Goal: Task Accomplishment & Management: Complete application form

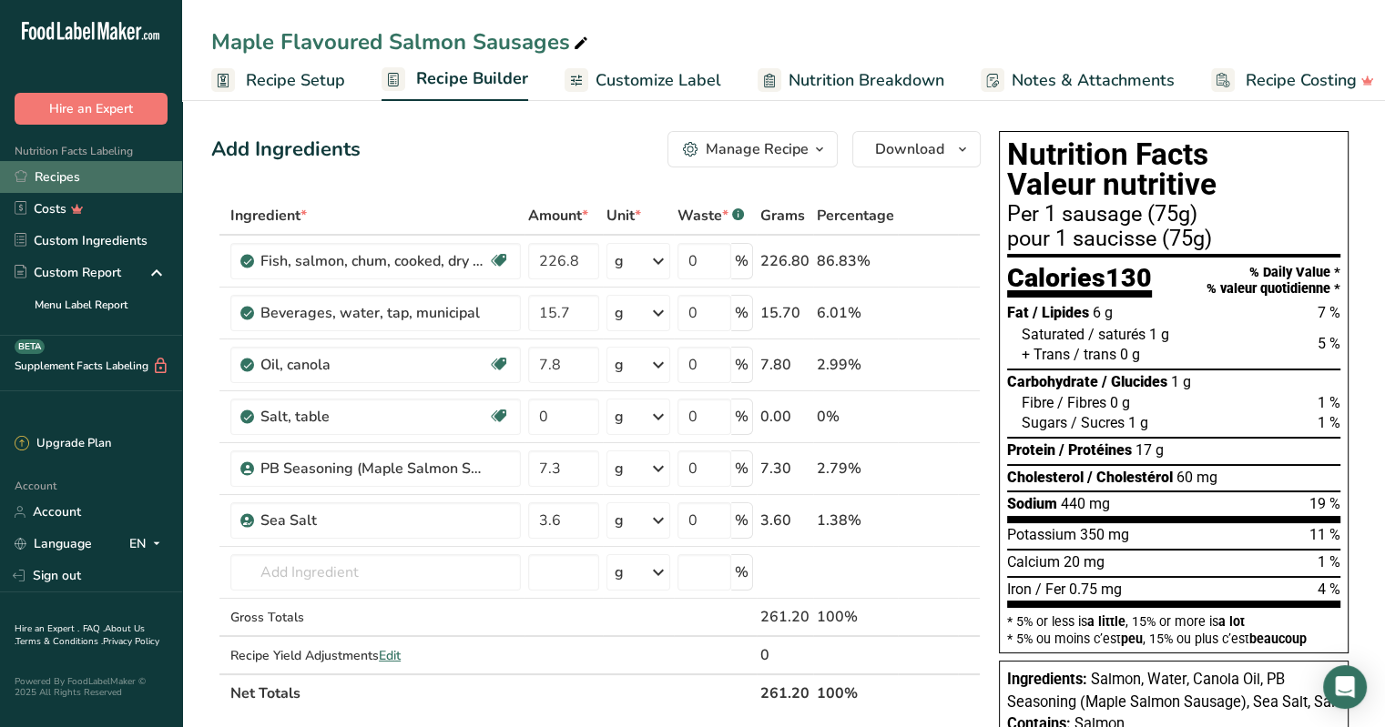
click at [58, 179] on link "Recipes" at bounding box center [91, 177] width 182 height 32
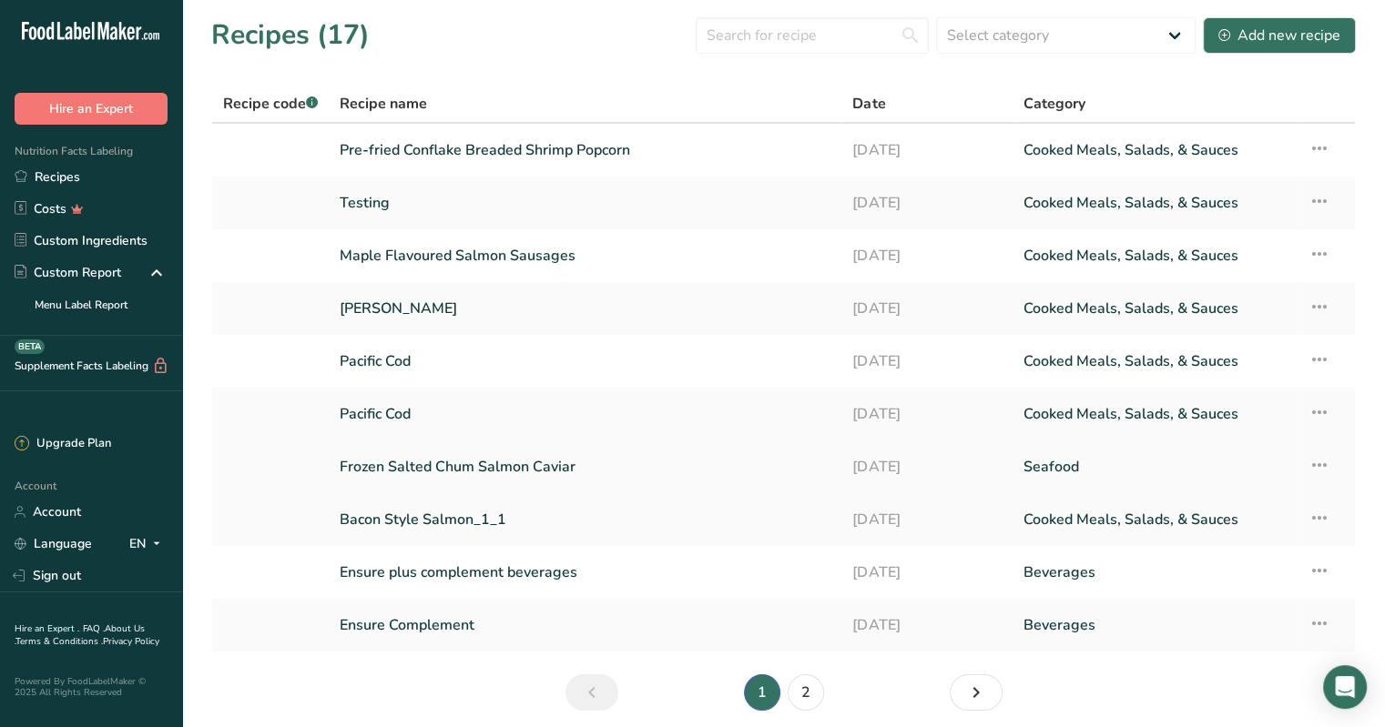
scroll to position [69, 0]
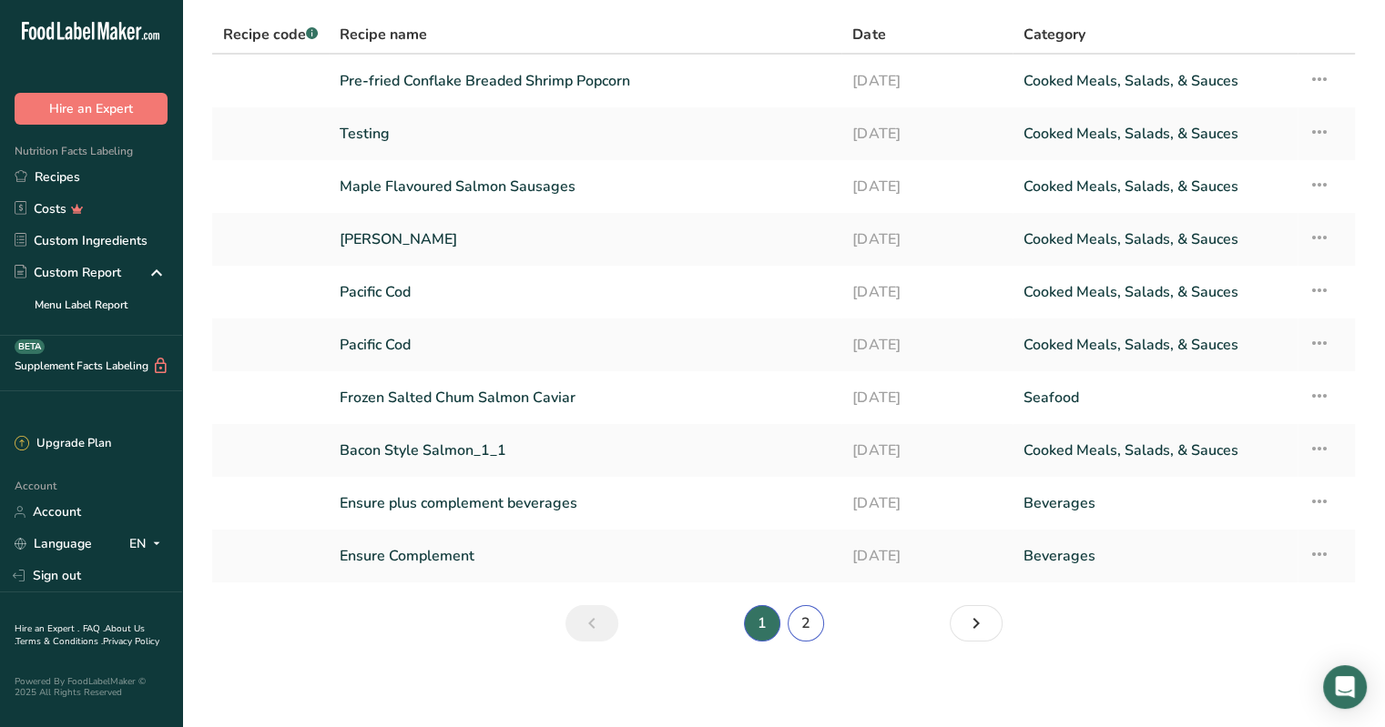
click at [805, 623] on link "2" at bounding box center [806, 623] width 36 height 36
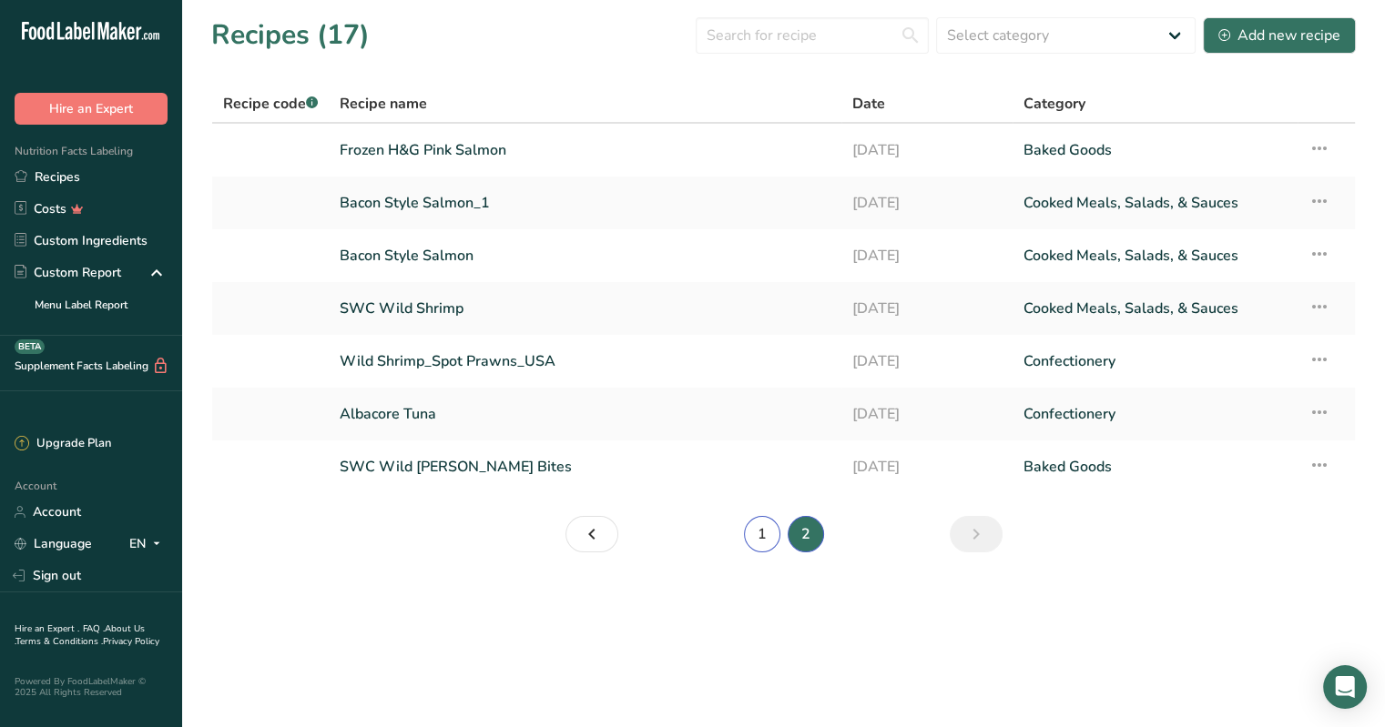
click at [761, 538] on link "1" at bounding box center [762, 534] width 36 height 36
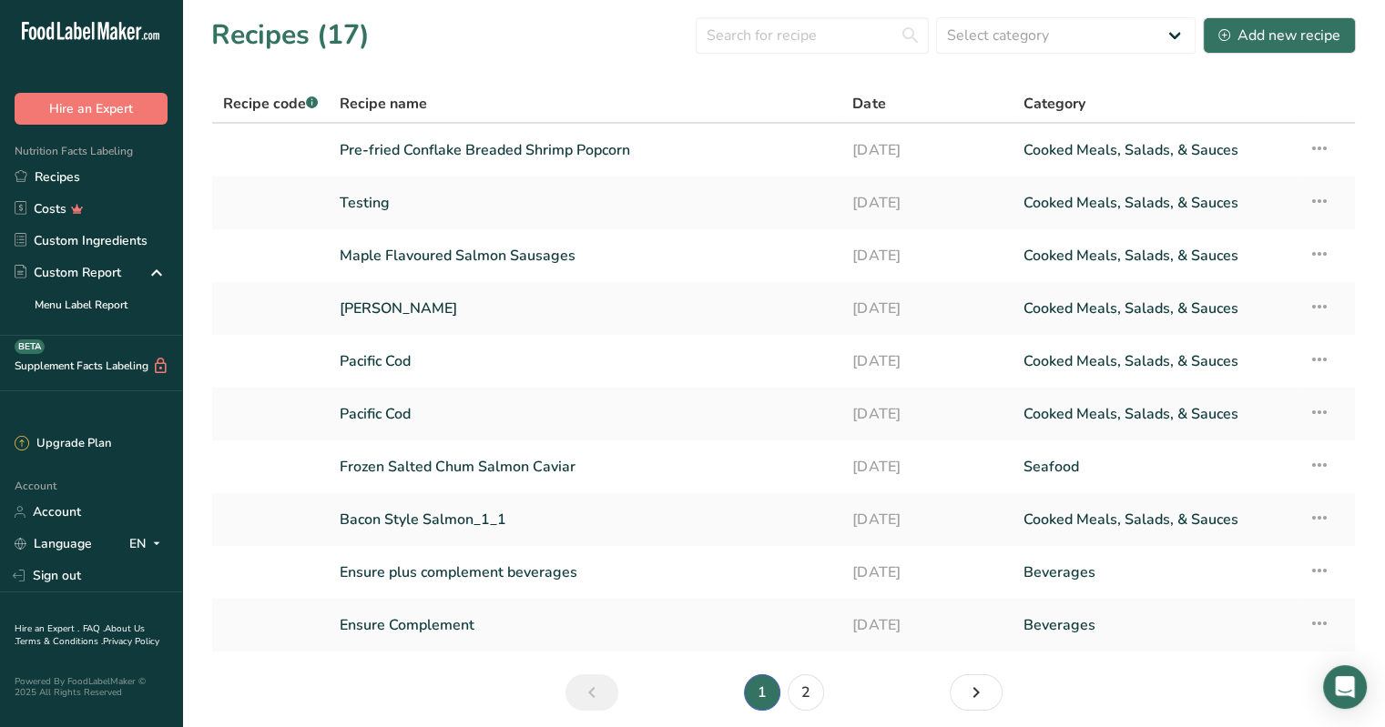
scroll to position [69, 0]
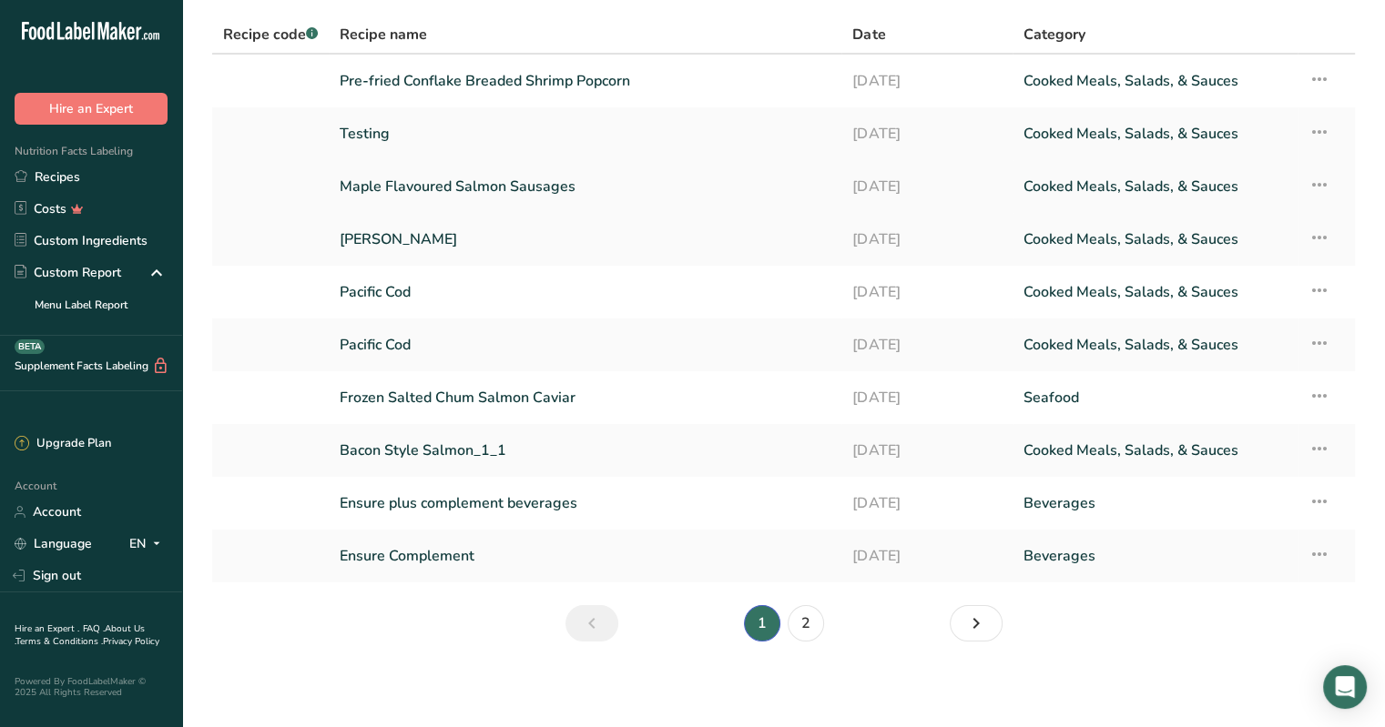
click at [488, 185] on link "Maple Flavoured Salmon Sausages" at bounding box center [585, 187] width 491 height 38
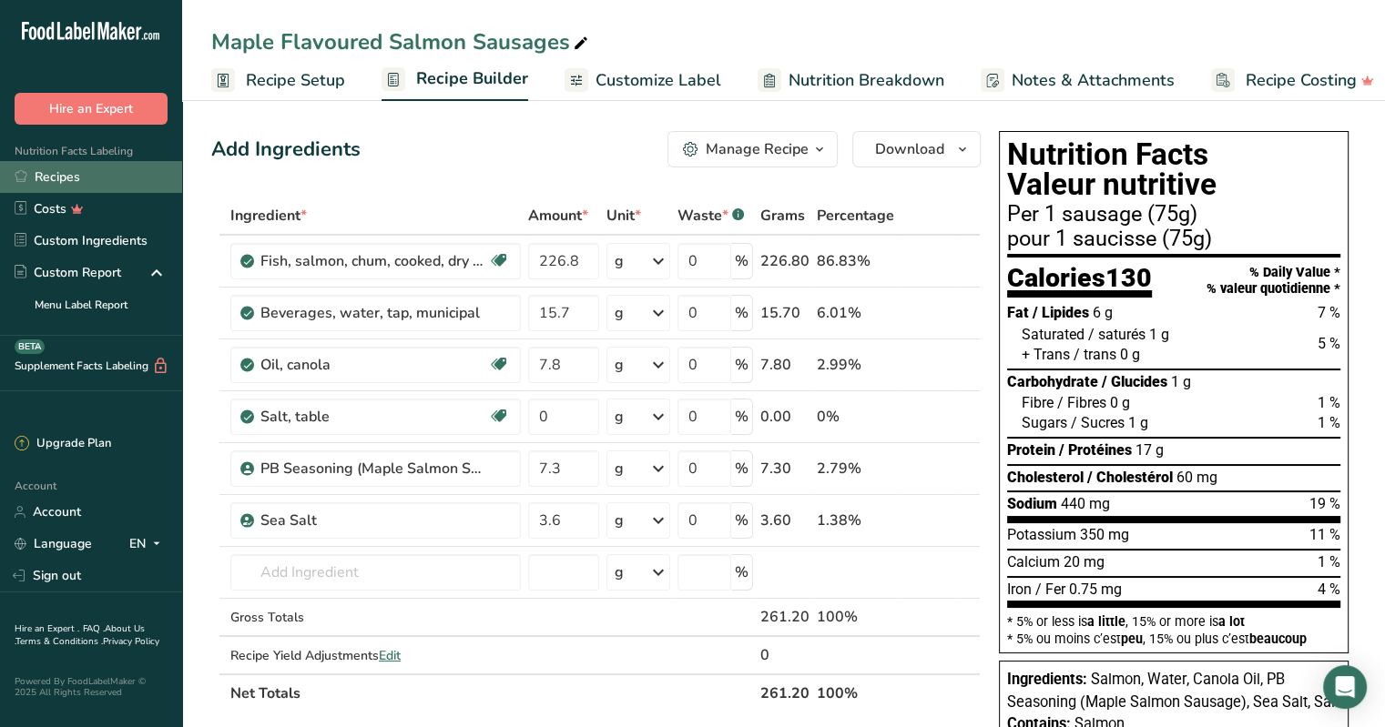
drag, startPoint x: 488, startPoint y: 185, endPoint x: 55, endPoint y: 181, distance: 433.4
click at [55, 181] on link "Recipes" at bounding box center [91, 177] width 182 height 32
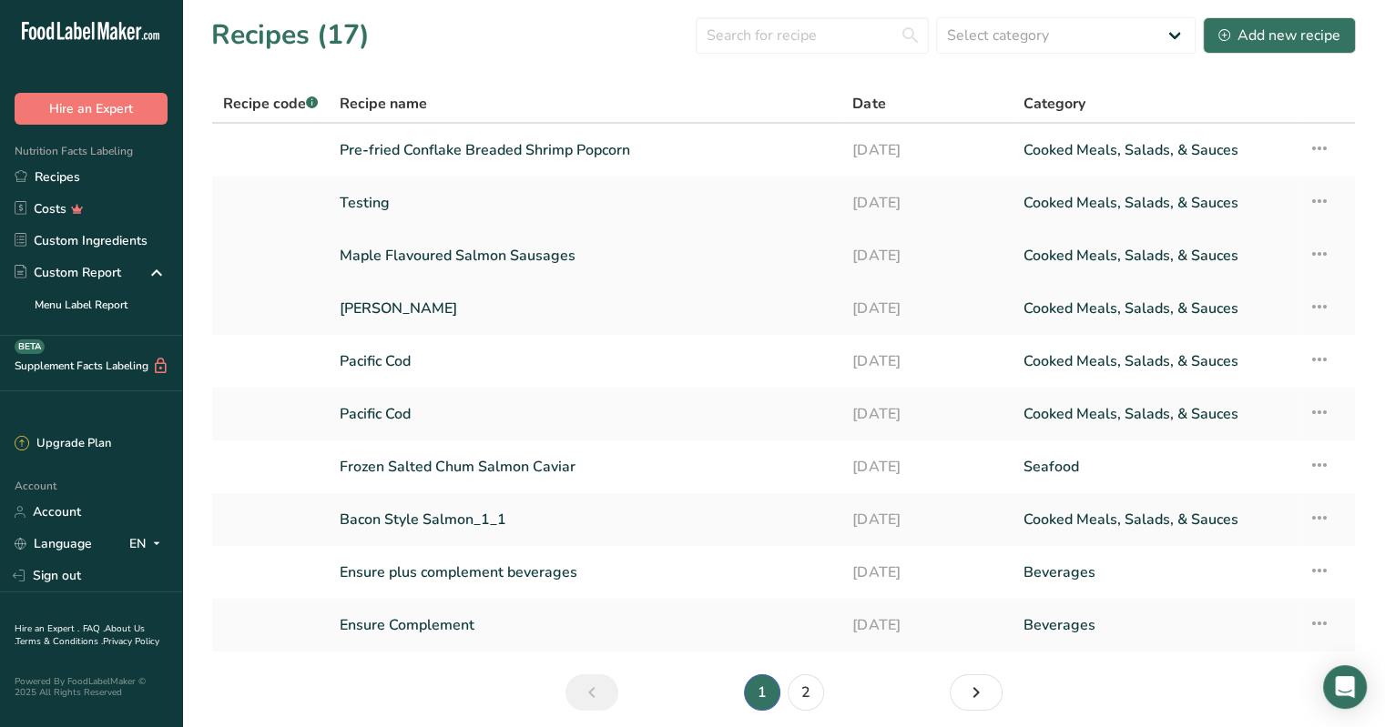
click at [1332, 254] on td "Recipe Setup Delete Recipe Duplicate Recipe Scale Recipe Save as Sub-Recipe .a-…" at bounding box center [1325, 255] width 57 height 53
click at [1323, 255] on icon at bounding box center [1319, 254] width 22 height 33
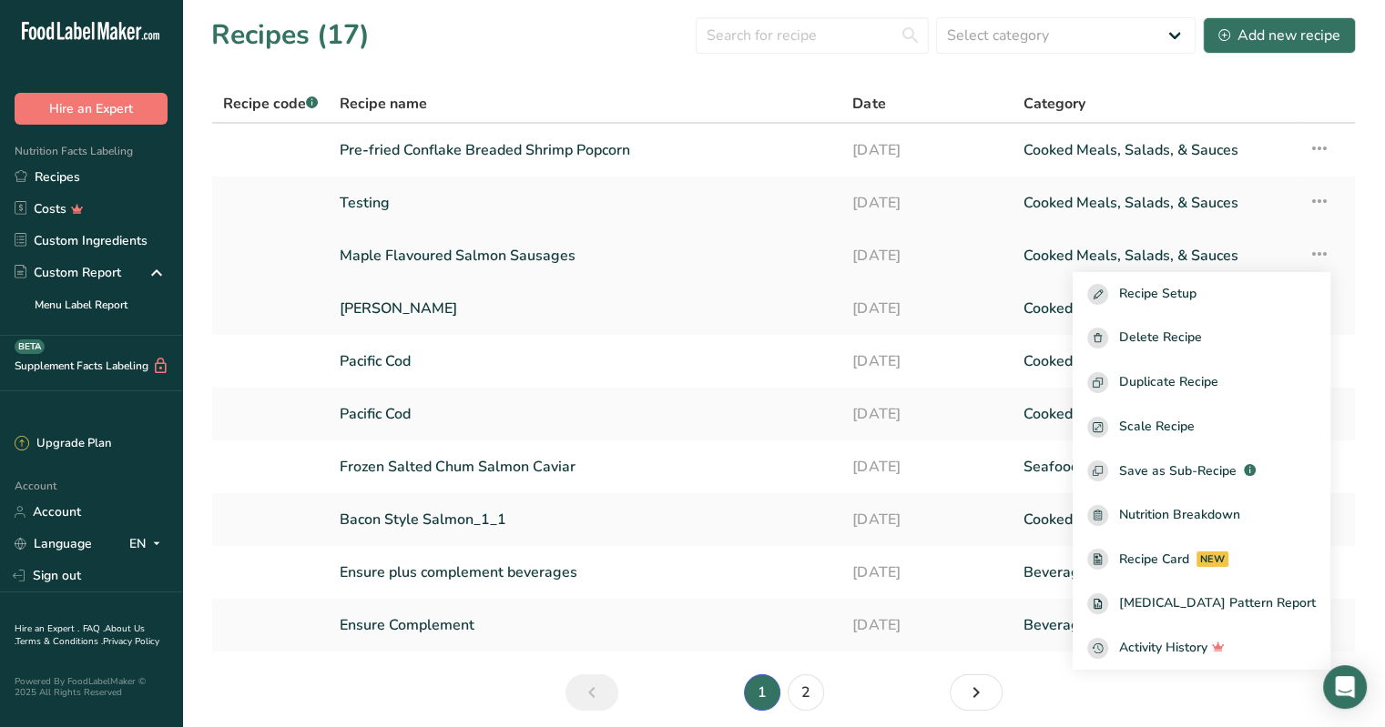
click at [396, 250] on link "Maple Flavoured Salmon Sausages" at bounding box center [585, 256] width 491 height 38
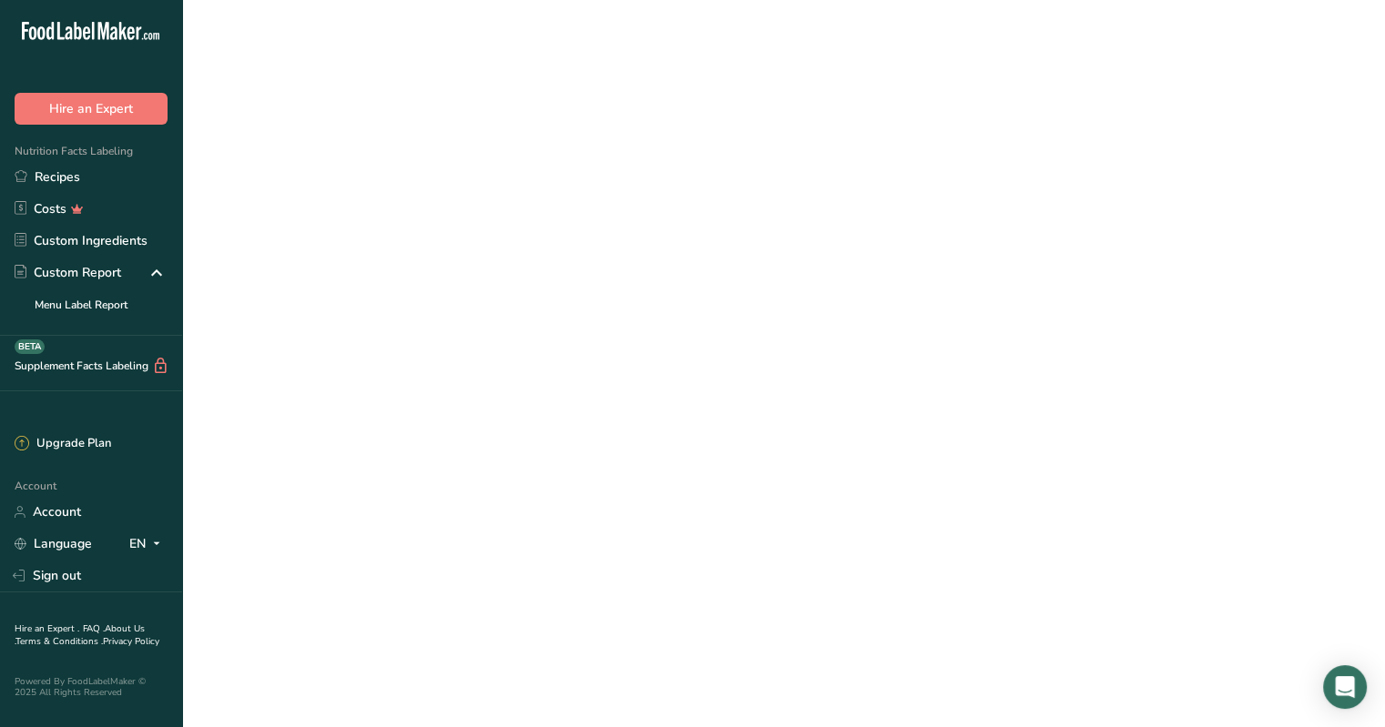
click at [396, 250] on link "Maple Flavoured Salmon Sausages" at bounding box center [585, 256] width 491 height 38
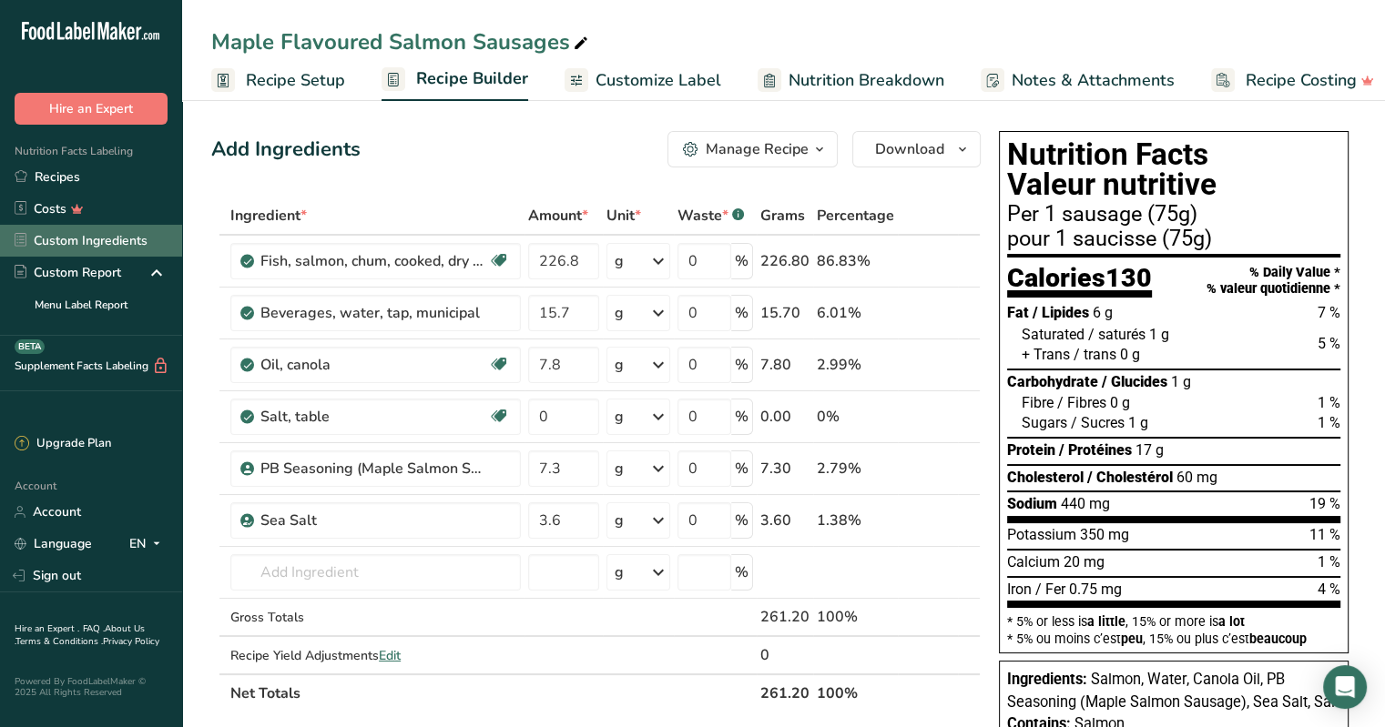
click at [62, 245] on link "Custom Ingredients" at bounding box center [91, 241] width 182 height 32
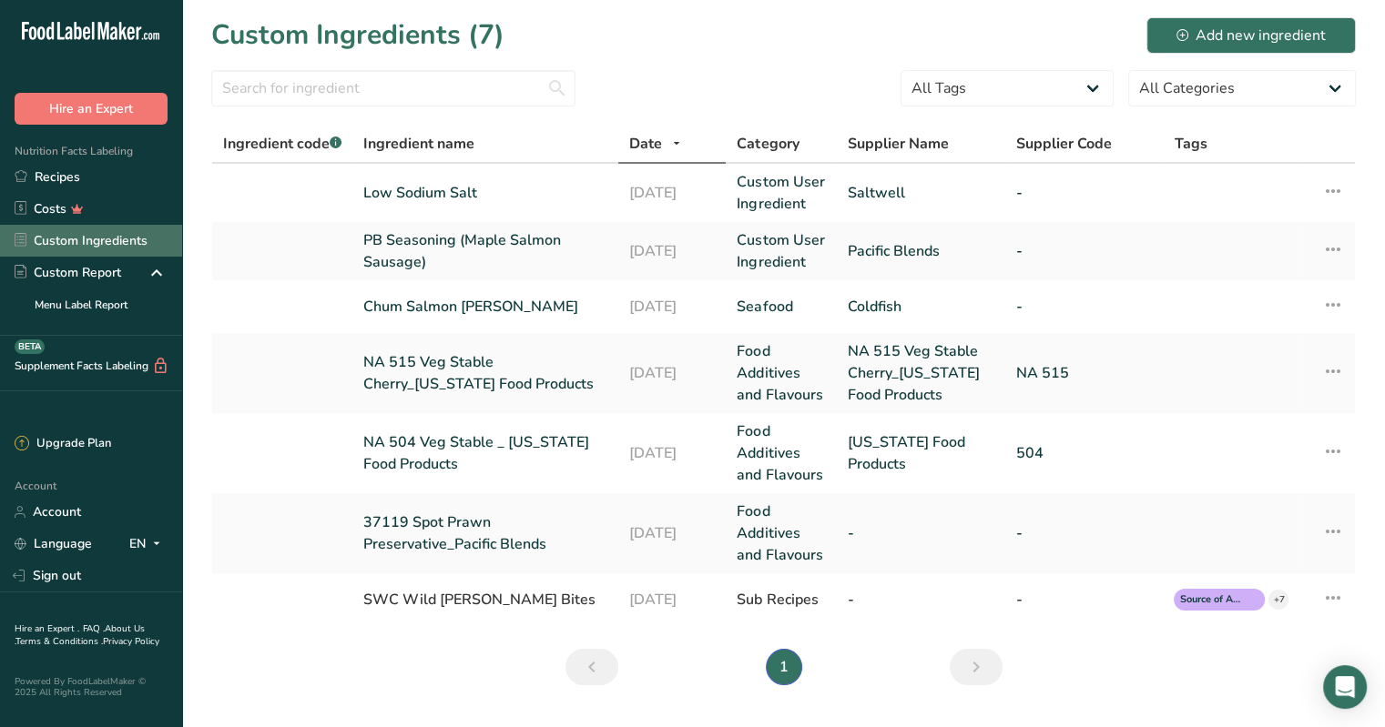
click at [93, 244] on link "Custom Ingredients" at bounding box center [91, 241] width 182 height 32
click at [73, 235] on link "Custom Ingredients" at bounding box center [91, 241] width 182 height 32
click at [120, 236] on link "Custom Ingredients" at bounding box center [91, 241] width 182 height 32
click at [401, 307] on link "Chum Salmon [PERSON_NAME]" at bounding box center [485, 307] width 244 height 22
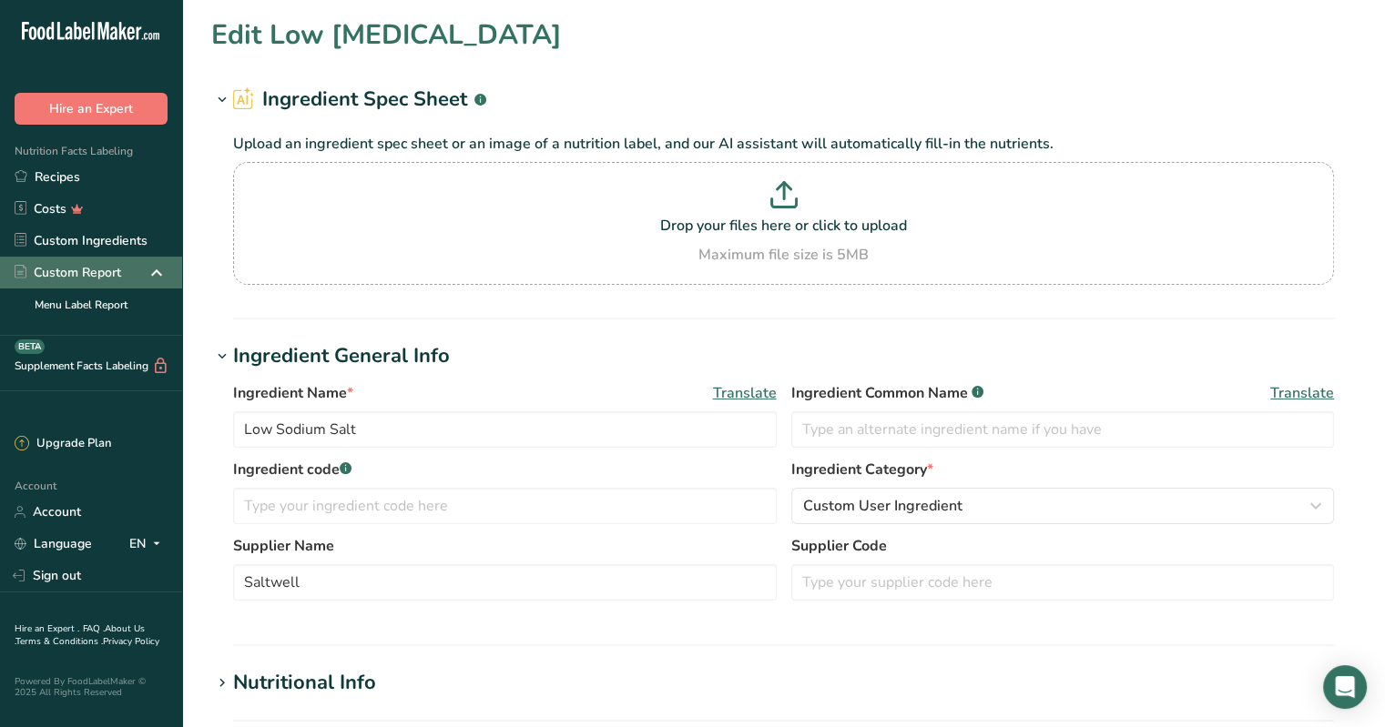
type input "Chum Salmon [PERSON_NAME]"
type input "Coldfish"
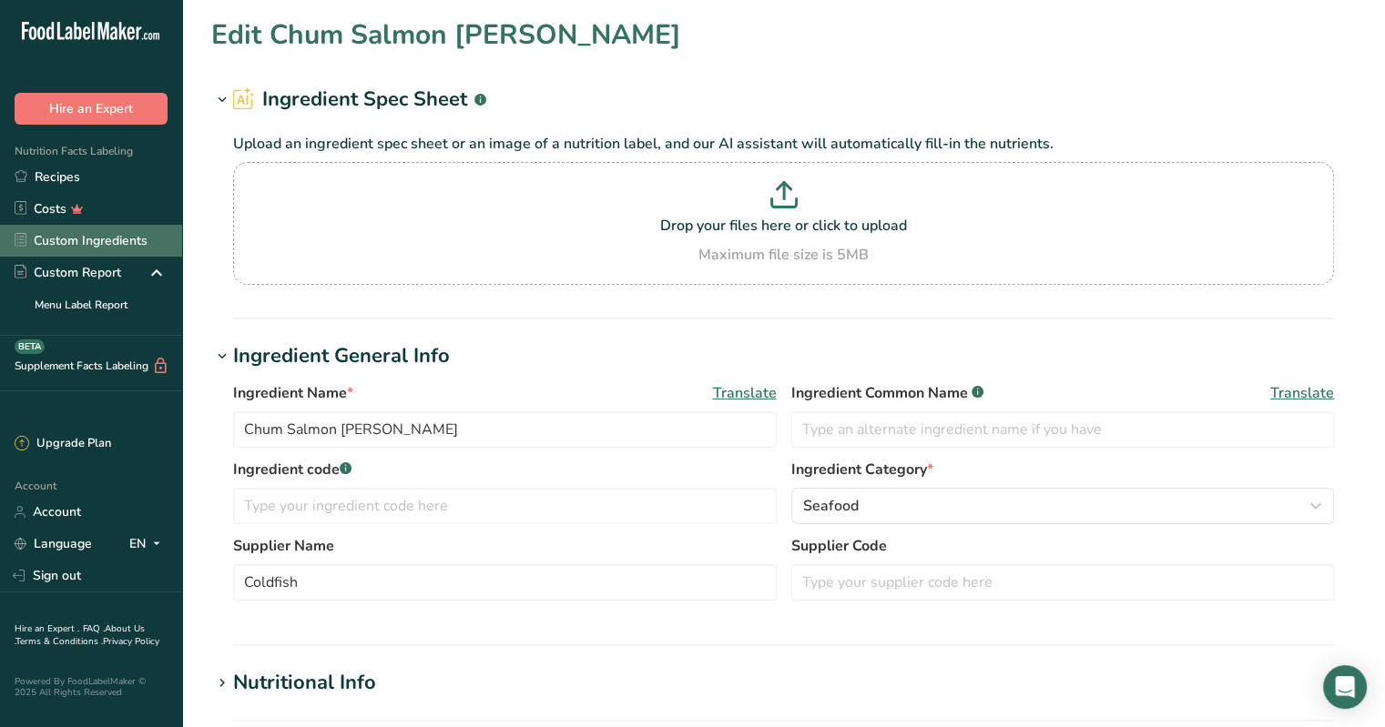
click at [48, 239] on link "Custom Ingredients" at bounding box center [91, 241] width 182 height 32
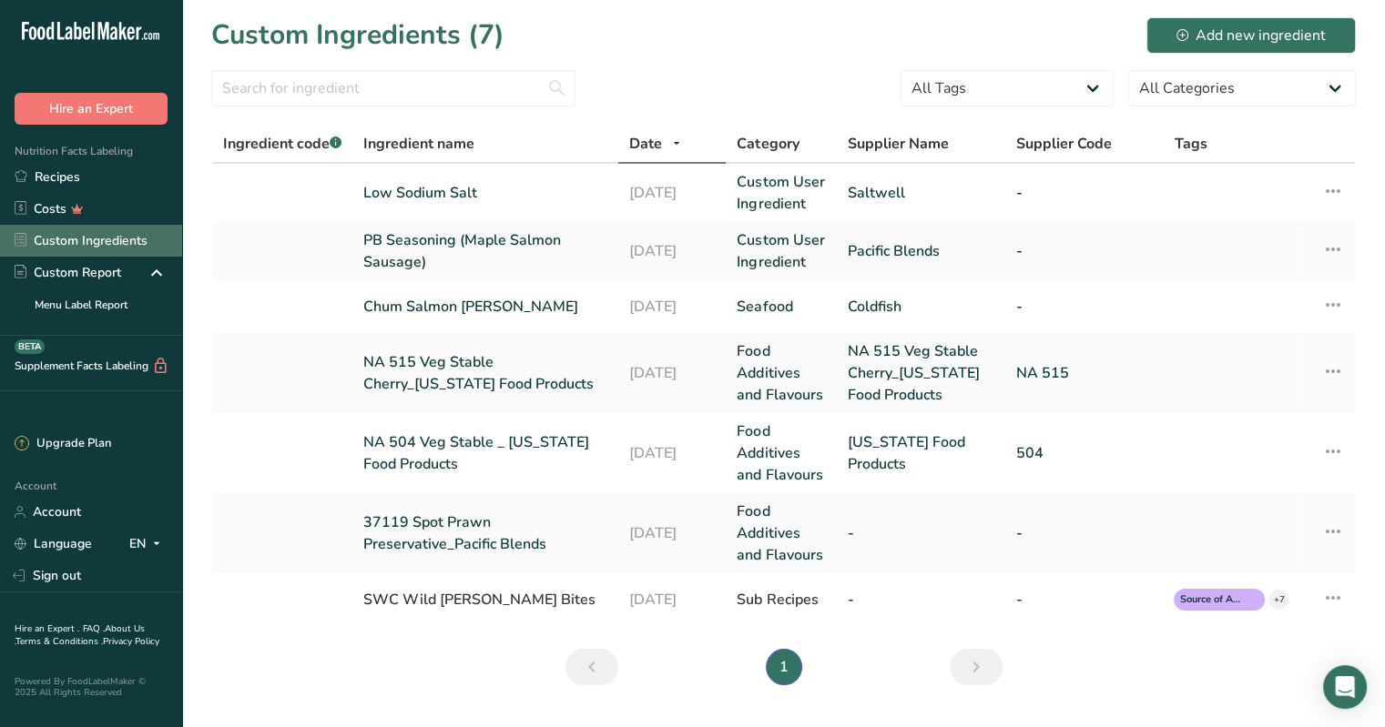
click at [100, 240] on link "Custom Ingredients" at bounding box center [91, 241] width 182 height 32
click at [430, 322] on td "Chum Salmon [PERSON_NAME]" at bounding box center [485, 306] width 266 height 53
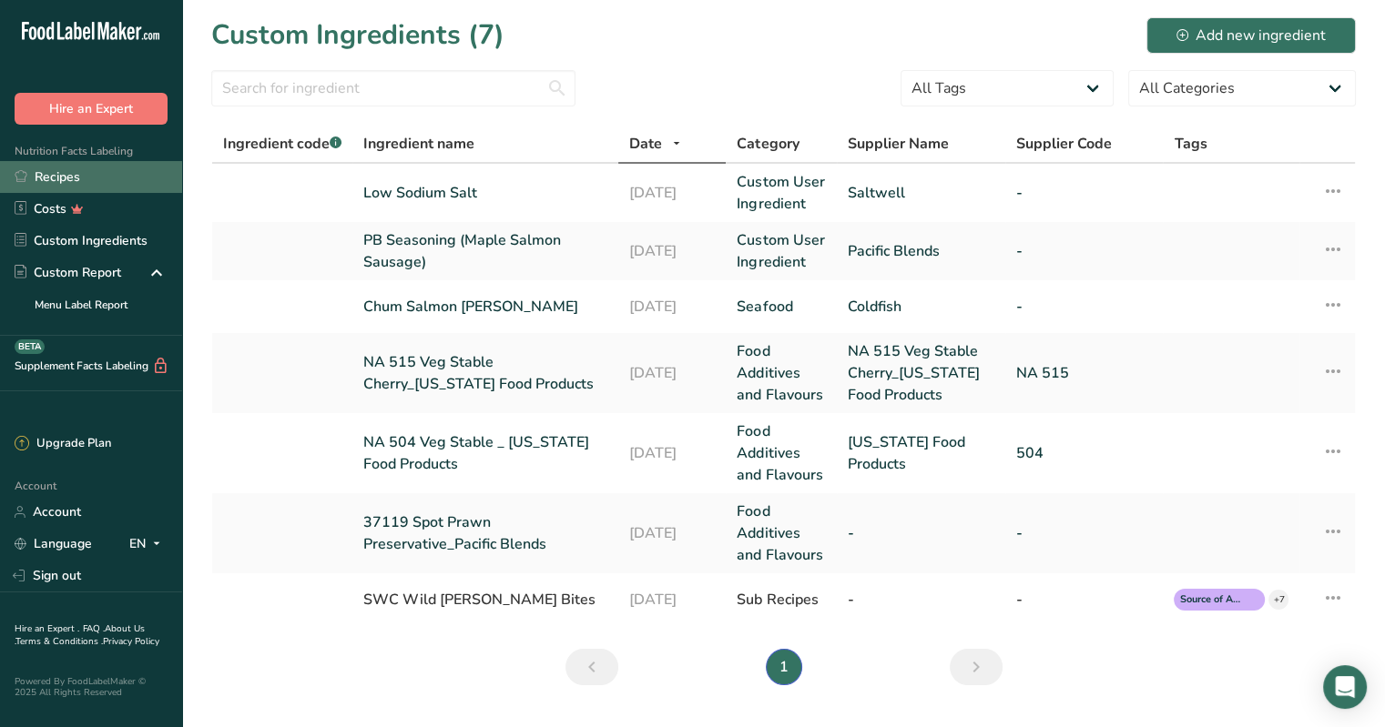
click at [46, 172] on link "Recipes" at bounding box center [91, 177] width 182 height 32
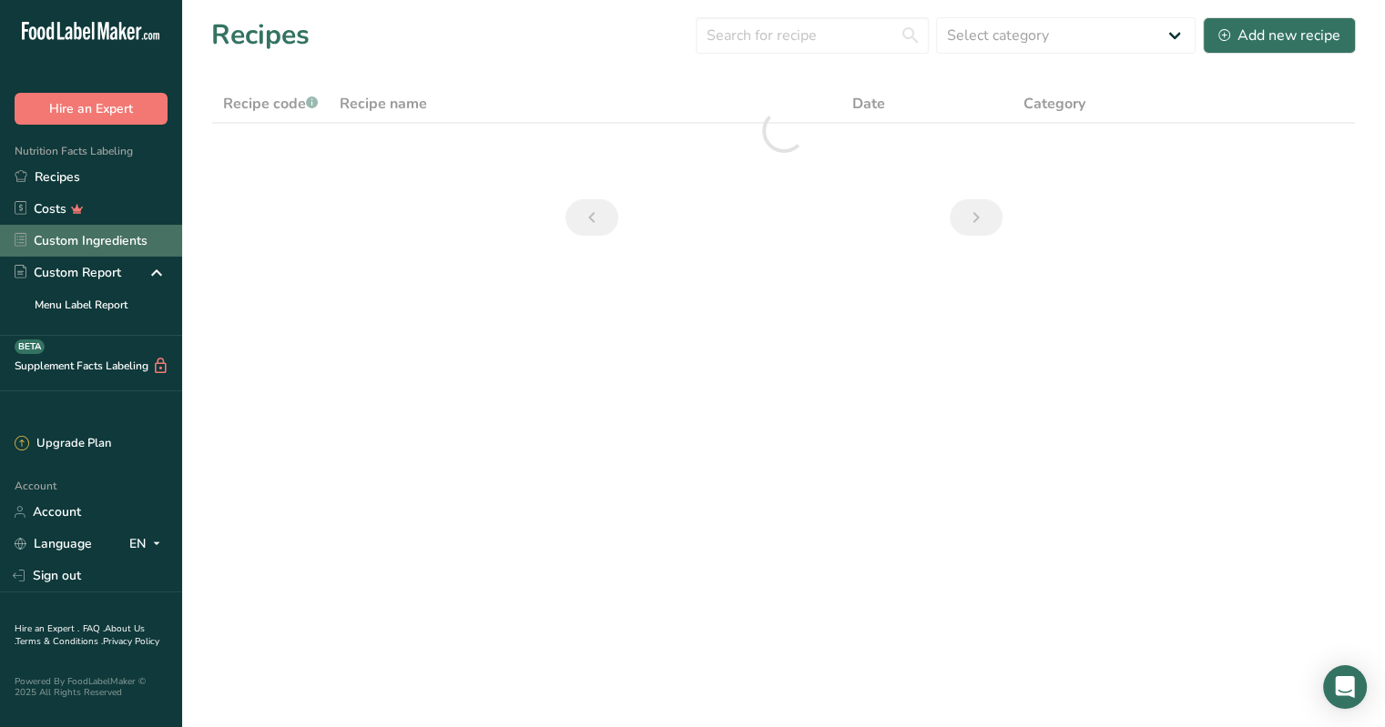
click at [80, 238] on link "Custom Ingredients" at bounding box center [91, 241] width 182 height 32
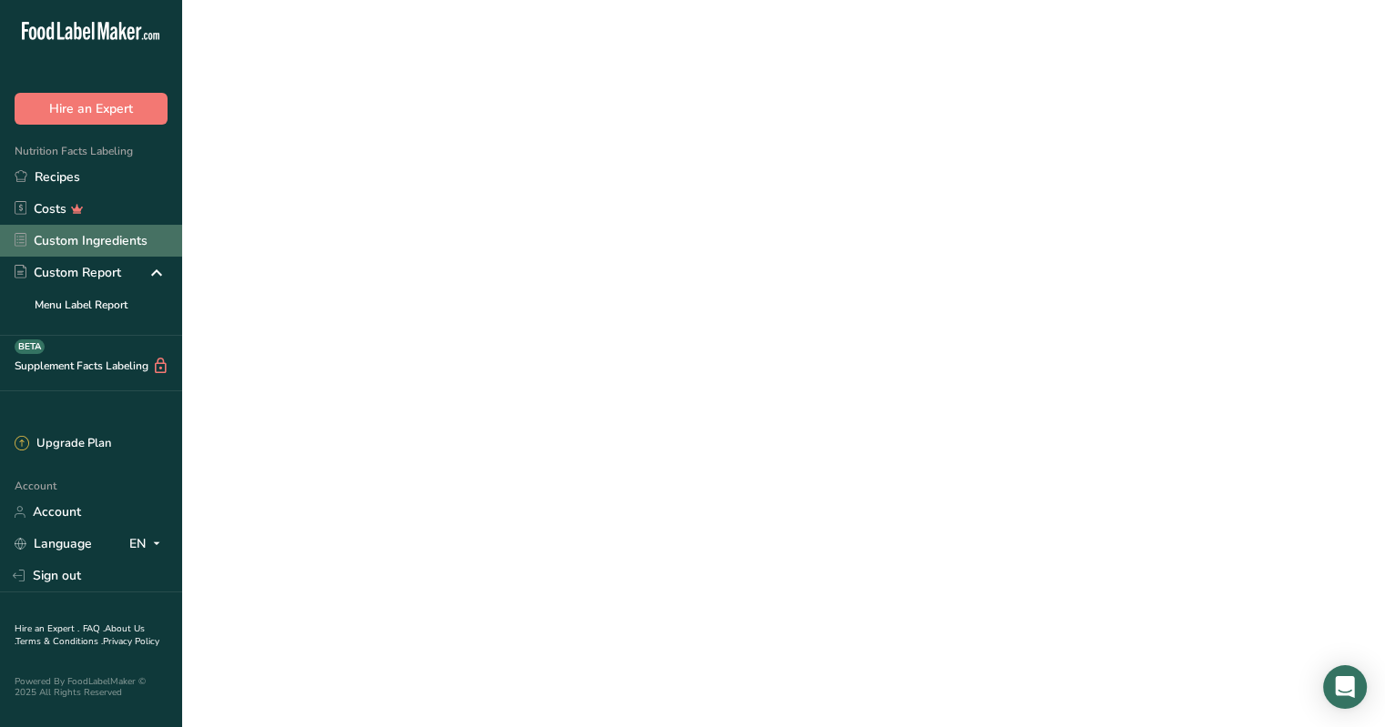
click at [80, 238] on link "Custom Ingredients" at bounding box center [91, 241] width 182 height 32
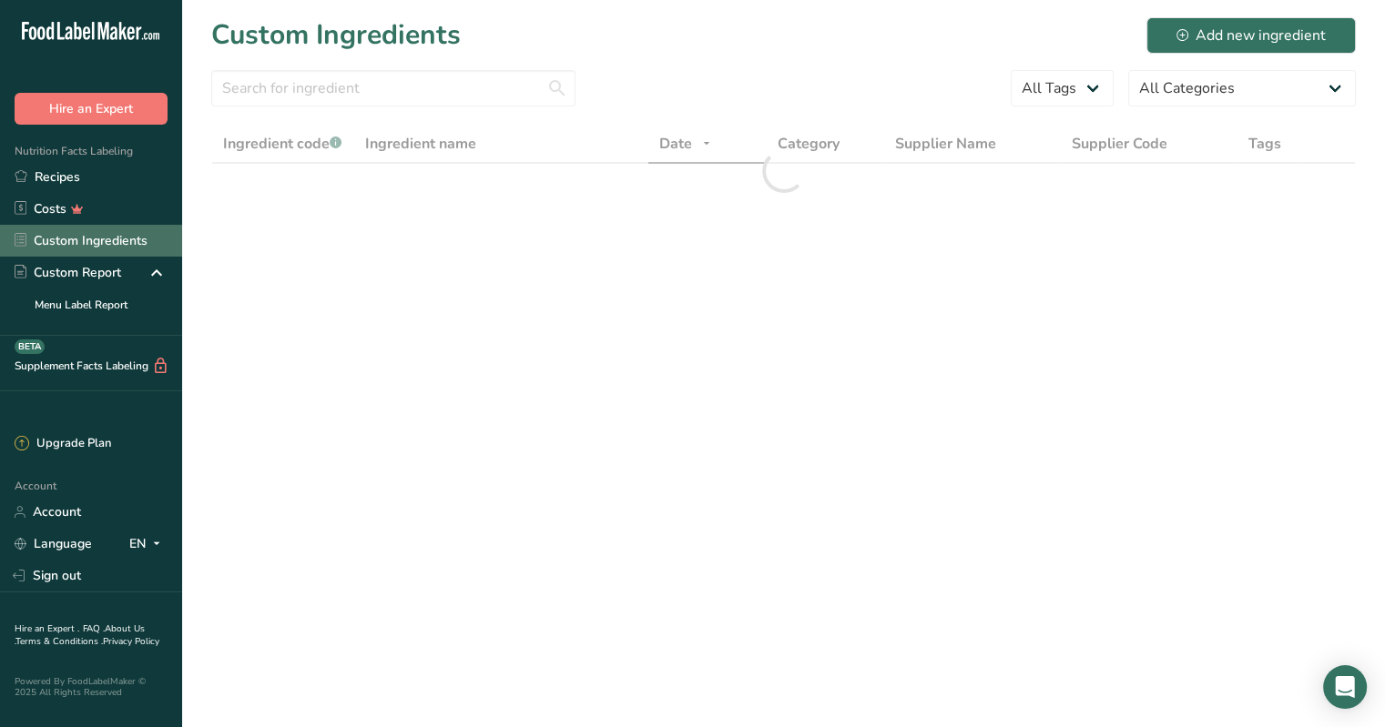
click at [80, 238] on link "Custom Ingredients" at bounding box center [91, 241] width 182 height 32
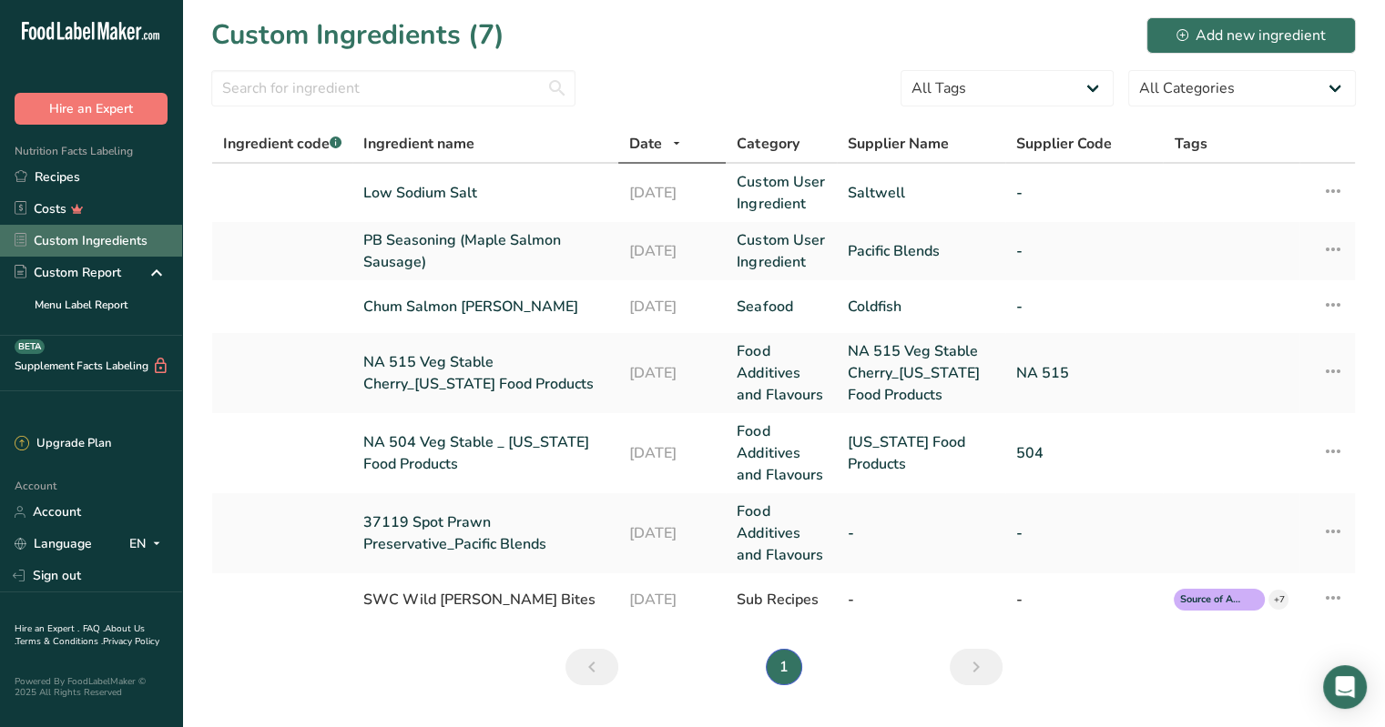
click at [10, 239] on link "Custom Ingredients" at bounding box center [91, 241] width 182 height 32
click at [90, 239] on link "Custom Ingredients" at bounding box center [91, 241] width 182 height 32
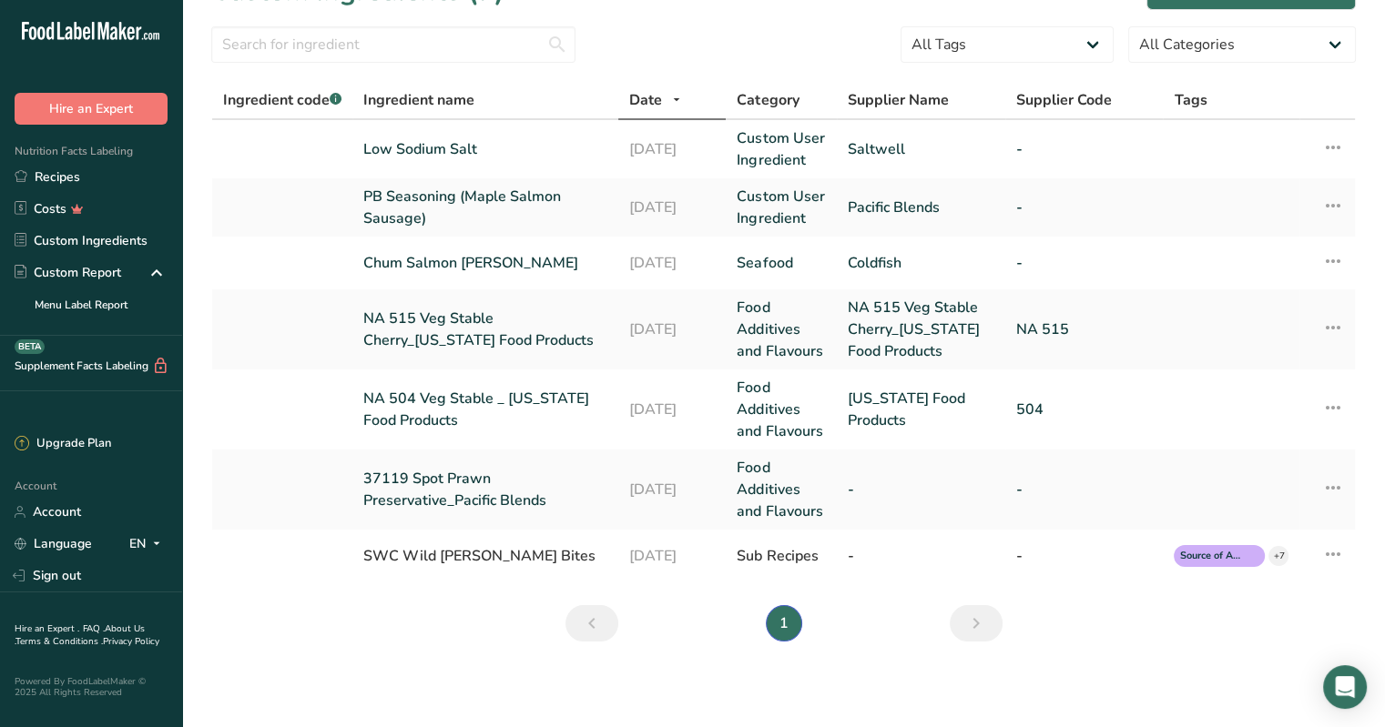
click at [965, 631] on icon "Next" at bounding box center [976, 623] width 22 height 33
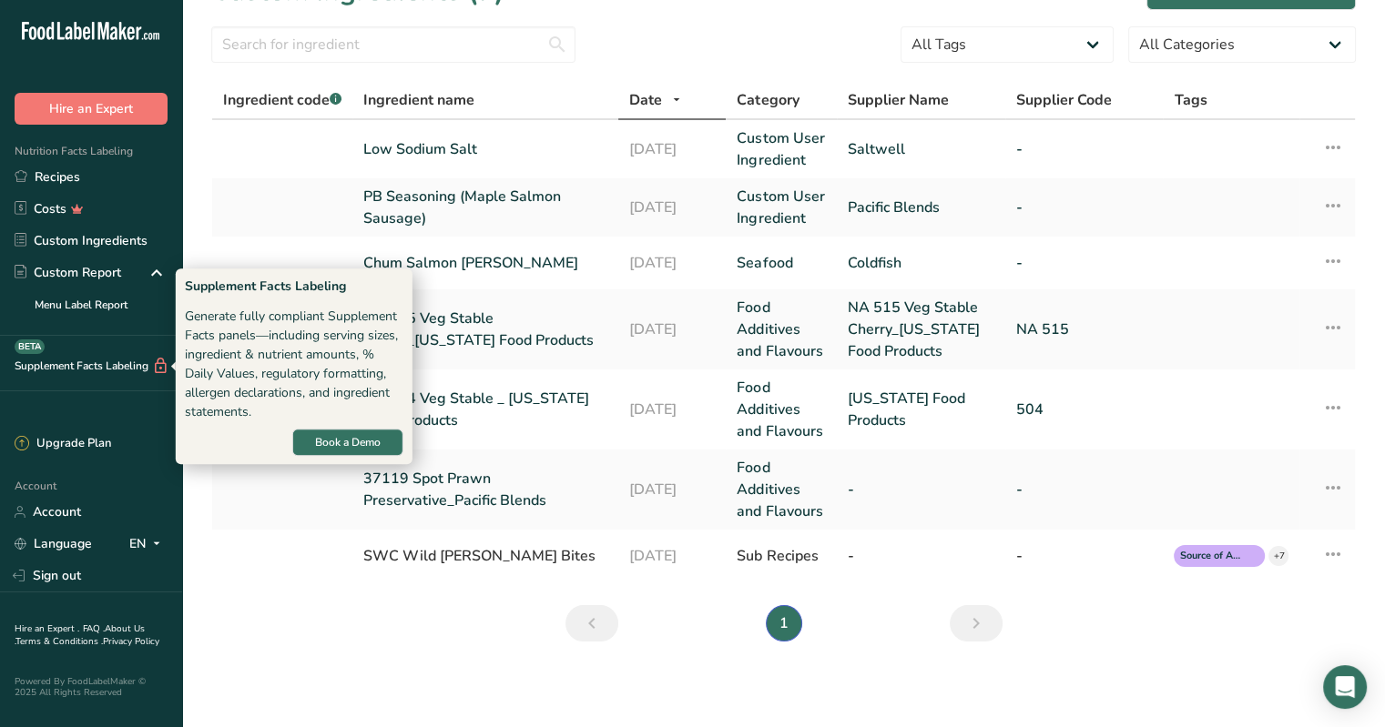
scroll to position [0, 0]
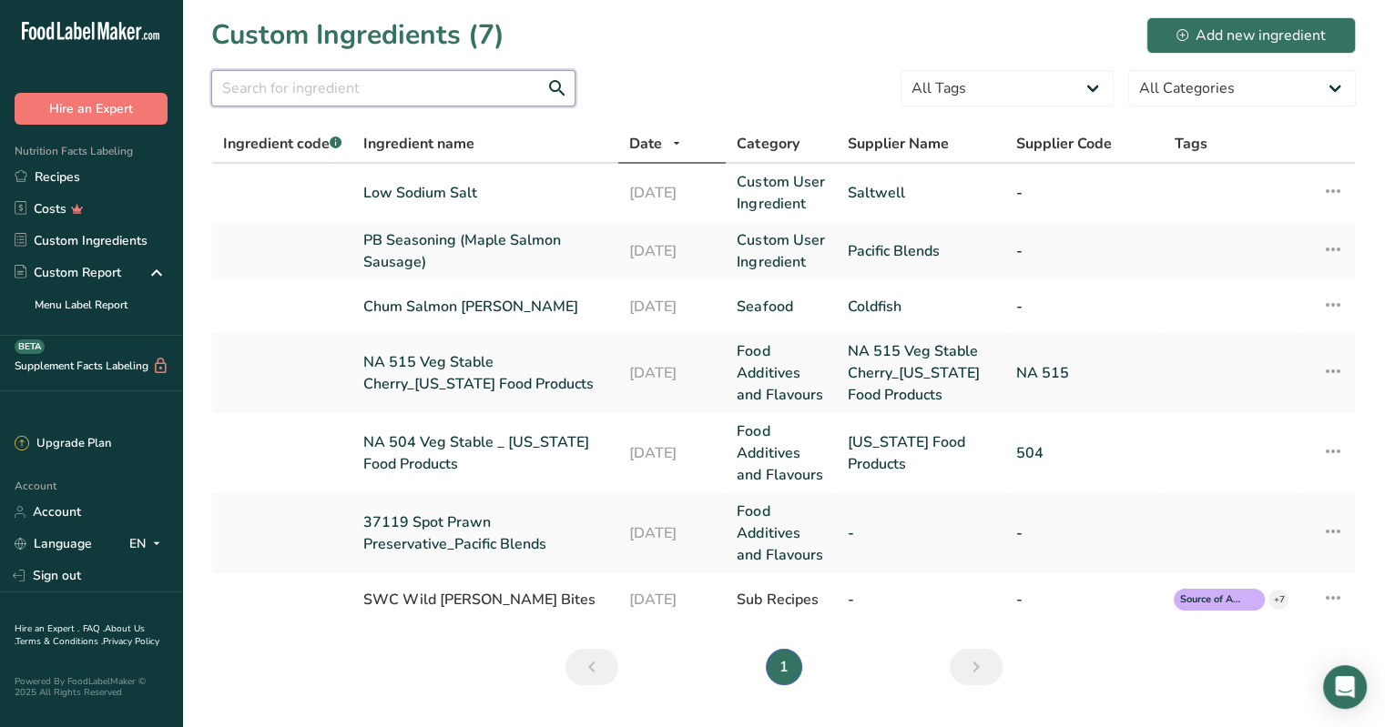
click at [273, 84] on input "text" at bounding box center [393, 88] width 364 height 36
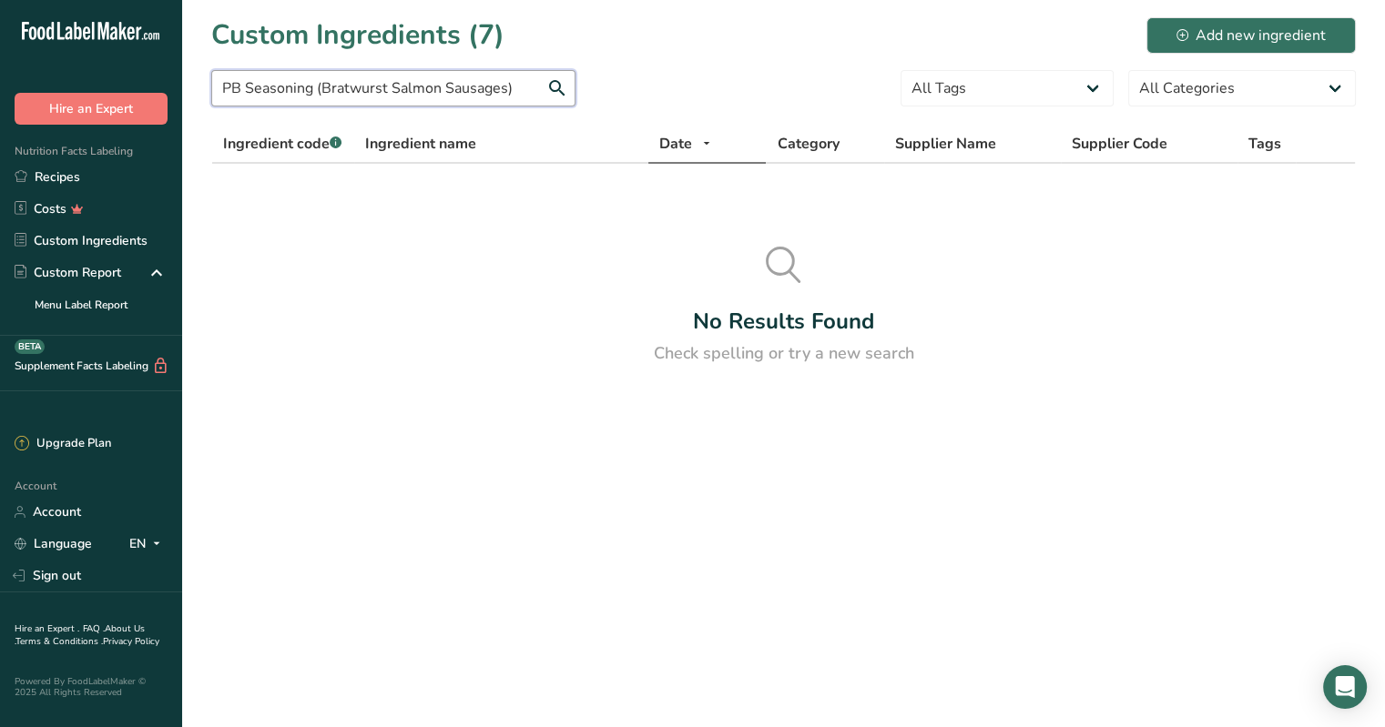
type input "PB Seasoning (Bratwurst Salmon Sausages)"
click at [52, 178] on link "Recipes" at bounding box center [91, 177] width 182 height 32
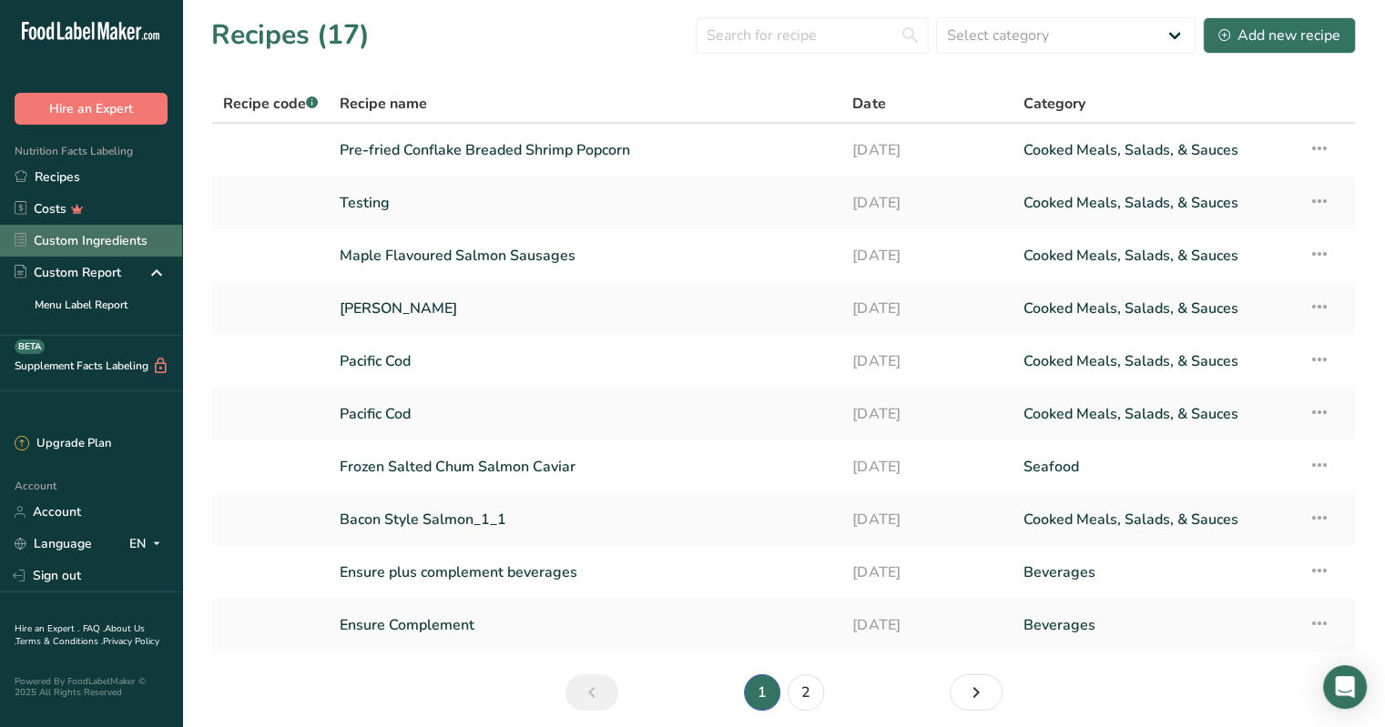
click at [78, 239] on link "Custom Ingredients" at bounding box center [91, 241] width 182 height 32
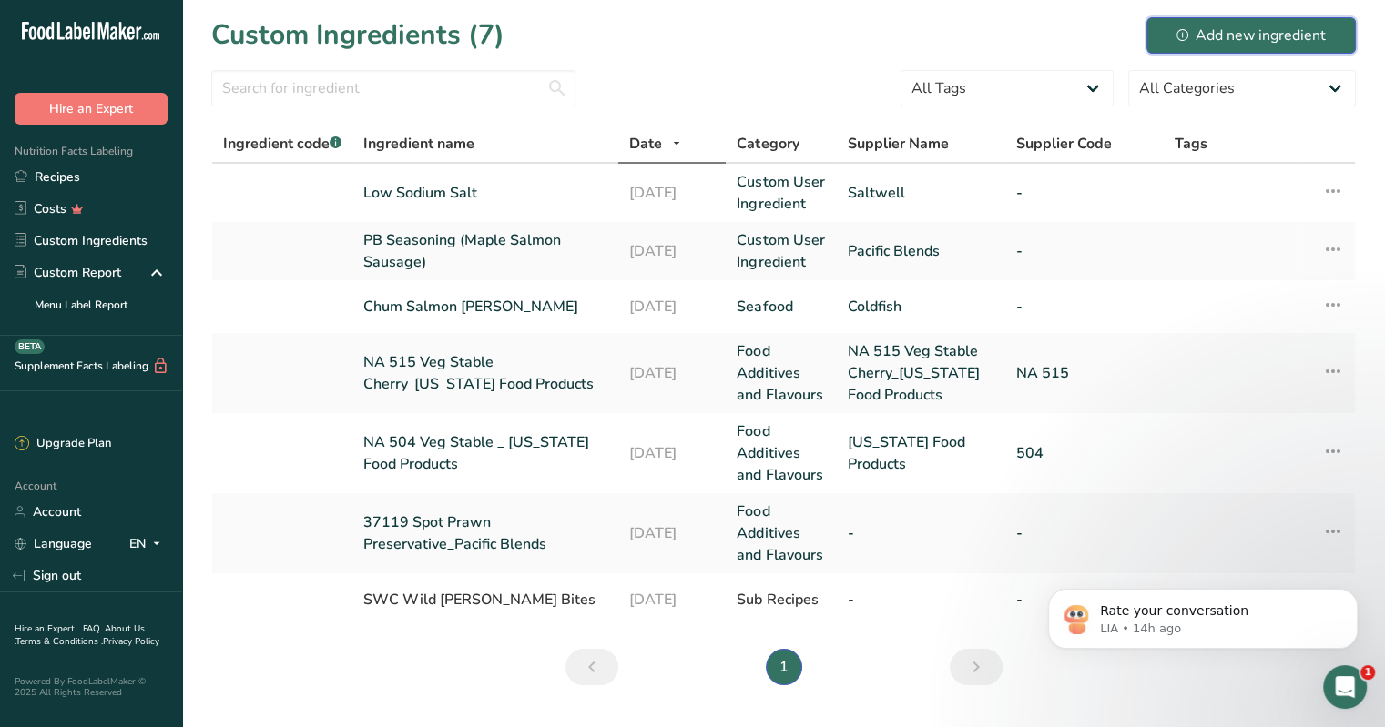
click at [1258, 36] on div "Add new ingredient" at bounding box center [1250, 36] width 149 height 22
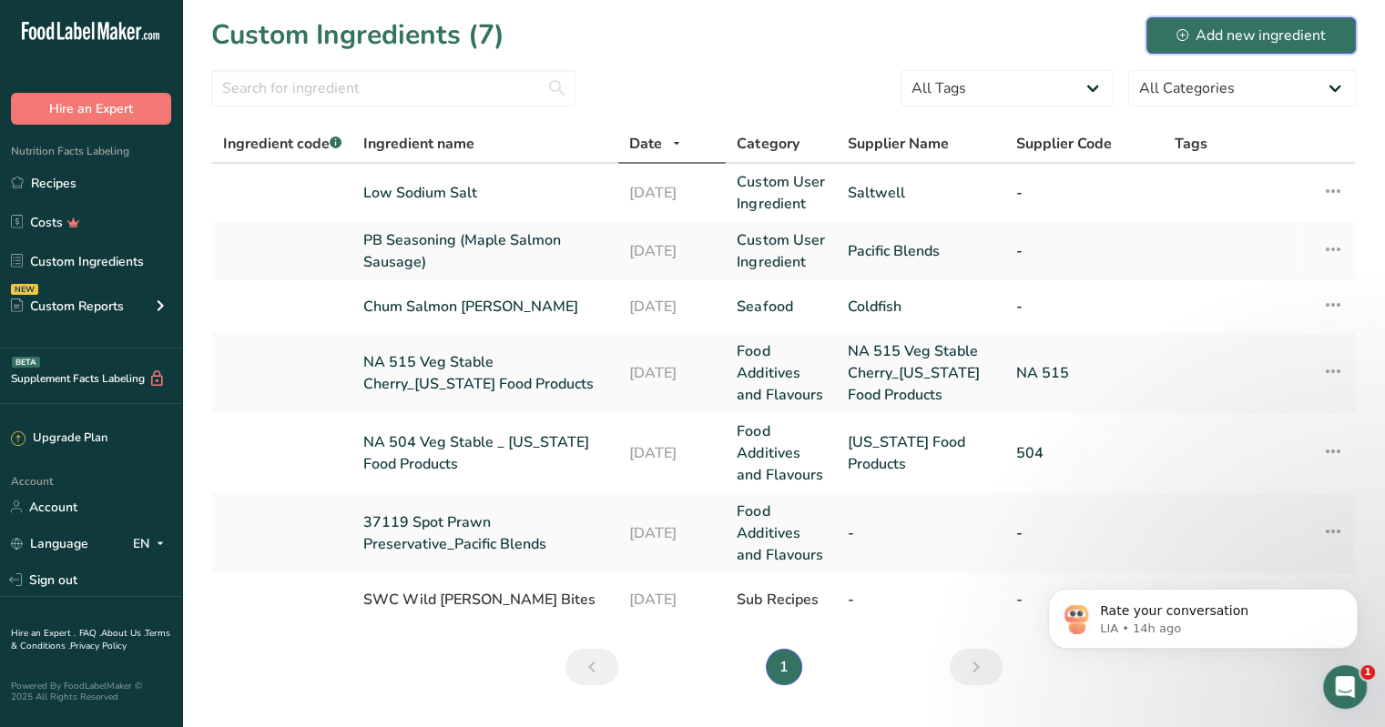
click at [1197, 28] on div "Add new ingredient" at bounding box center [1250, 36] width 149 height 22
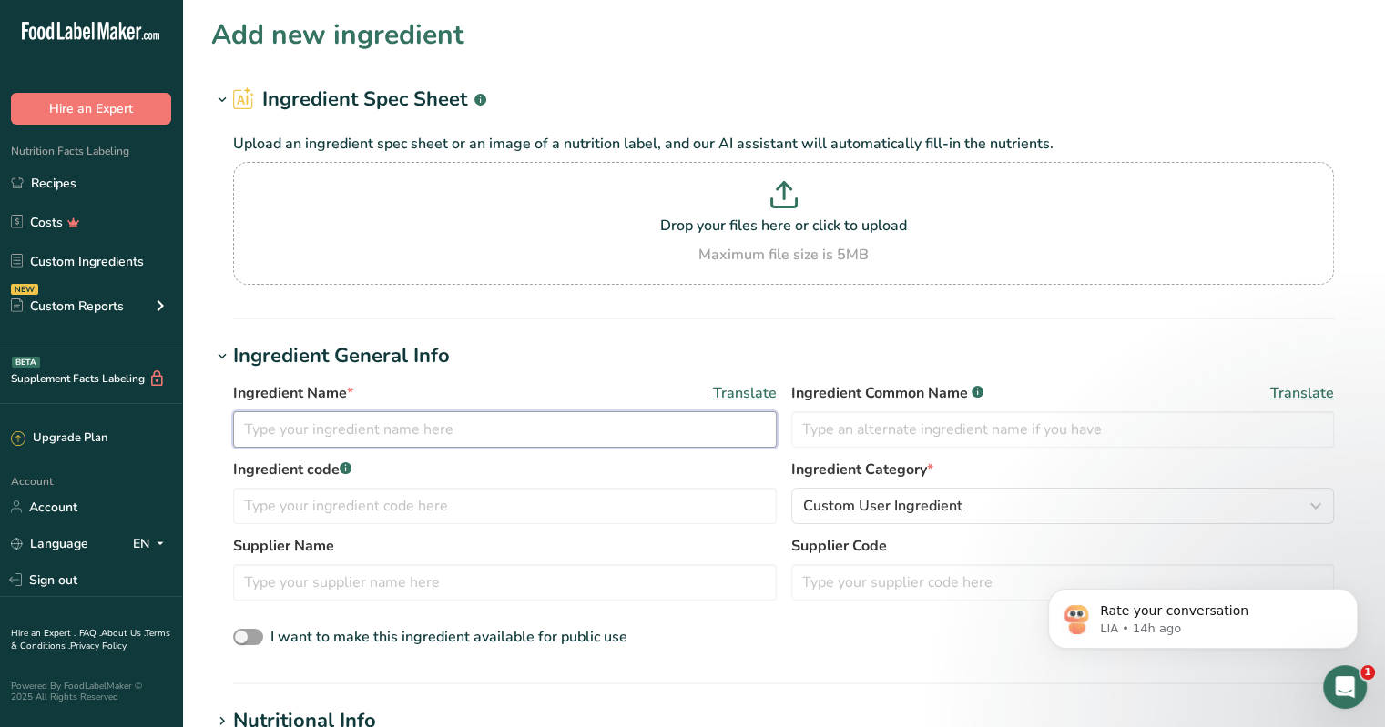
click at [290, 432] on input "text" at bounding box center [505, 430] width 544 height 36
click at [294, 431] on input "PB Seasoni" at bounding box center [505, 430] width 544 height 36
click at [302, 426] on input "PB Seang ( Bratwurst soni" at bounding box center [505, 430] width 544 height 36
click at [458, 425] on input "PB Seasoning ( Bratwurst soni" at bounding box center [505, 430] width 544 height 36
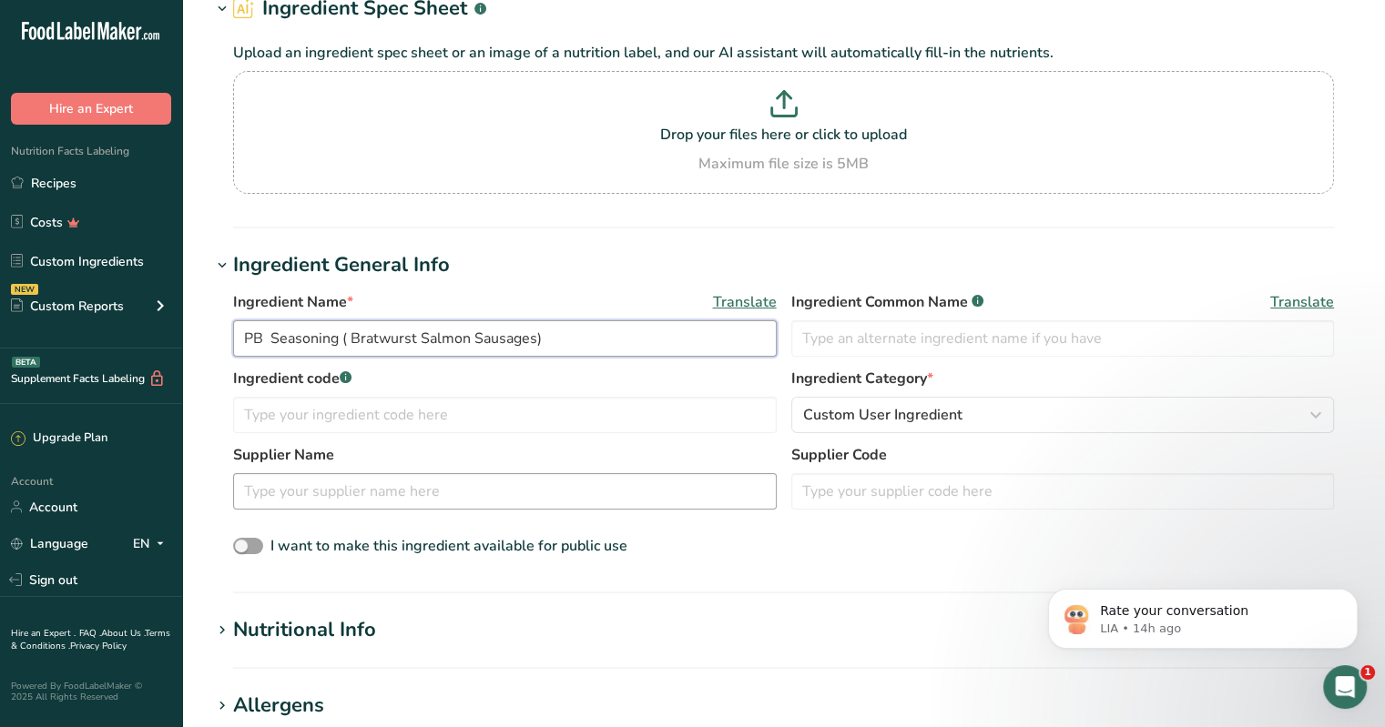
type input "PB Seasoning ( Bratwurst Salmon Sausages)"
click at [324, 487] on input "text" at bounding box center [505, 491] width 544 height 36
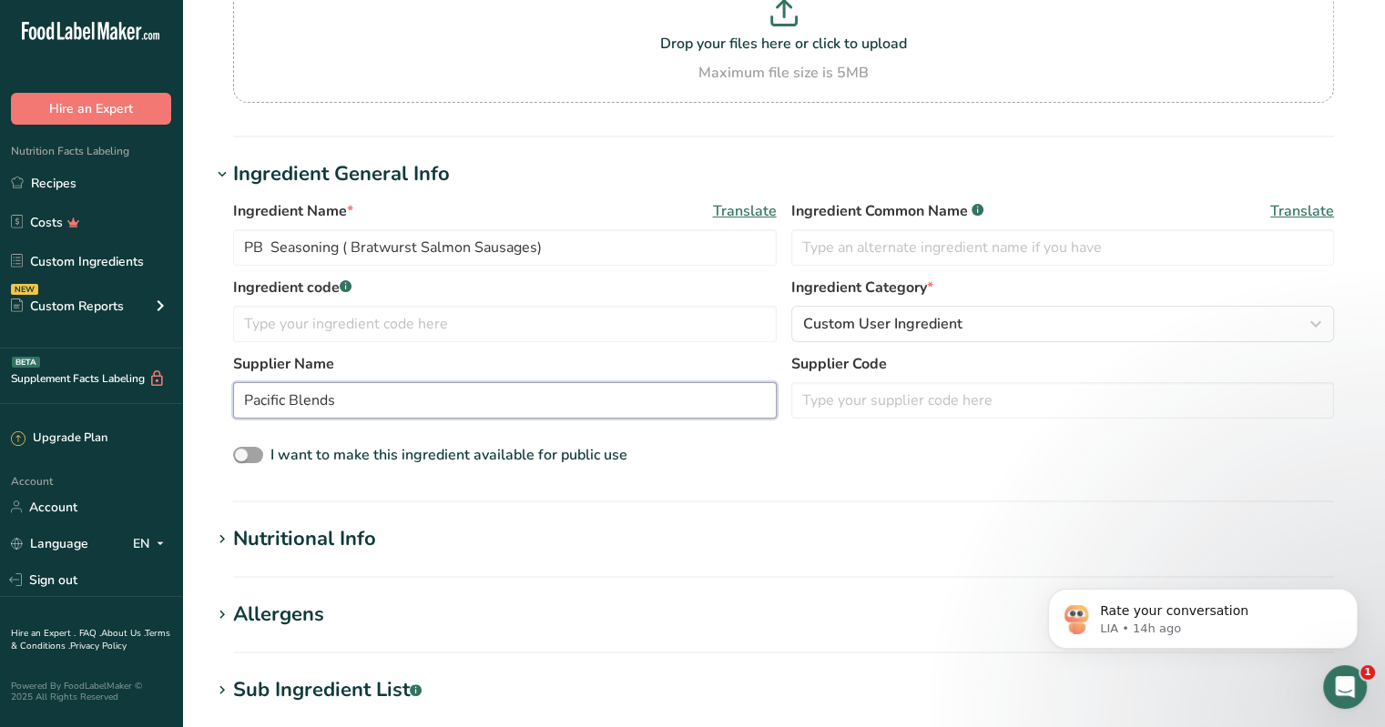
scroll to position [364, 0]
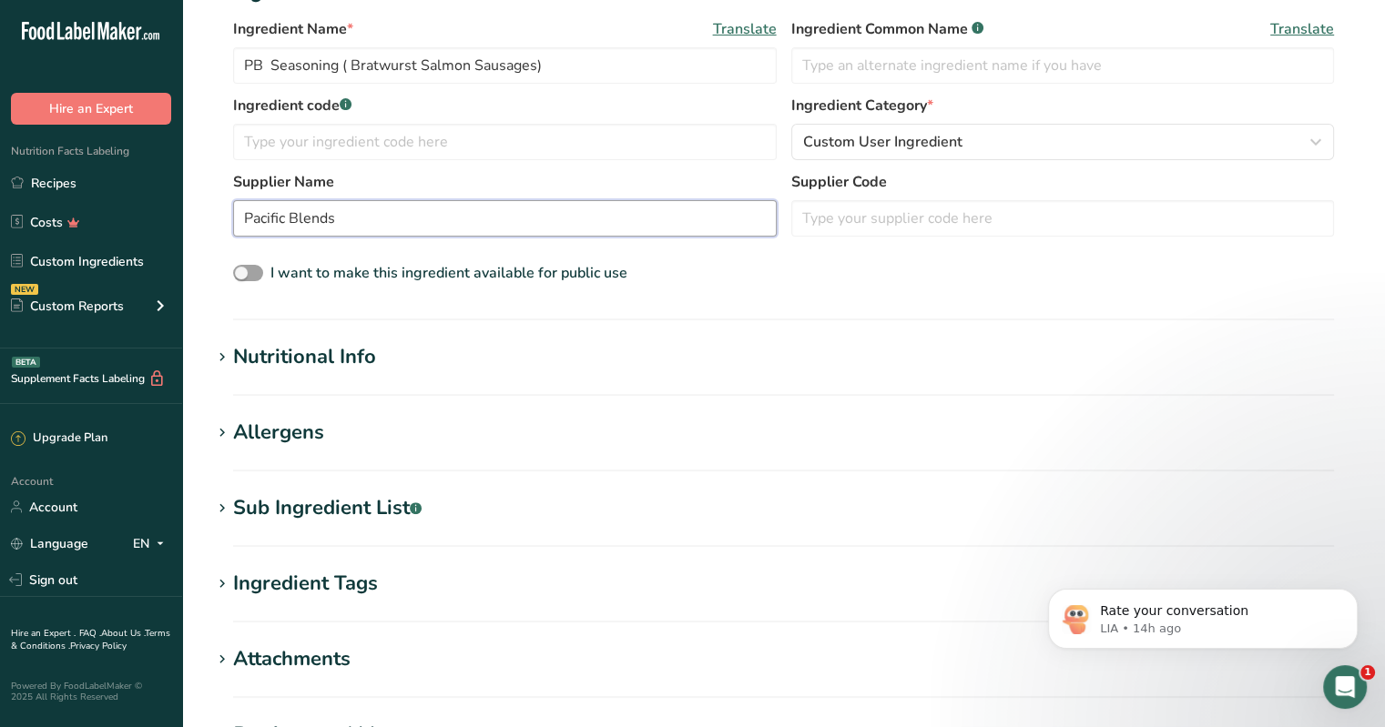
type input "Pacific Blends"
click at [291, 359] on div "Nutritional Info" at bounding box center [304, 357] width 143 height 30
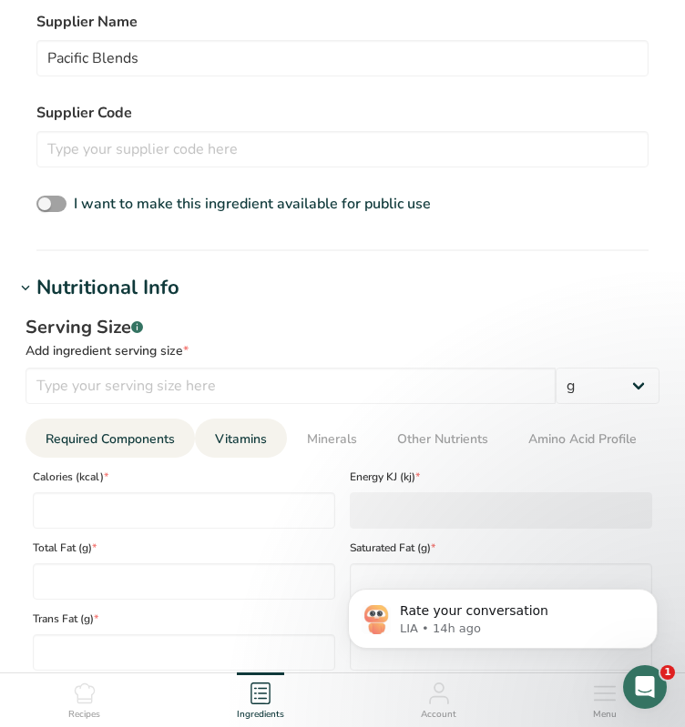
scroll to position [728, 0]
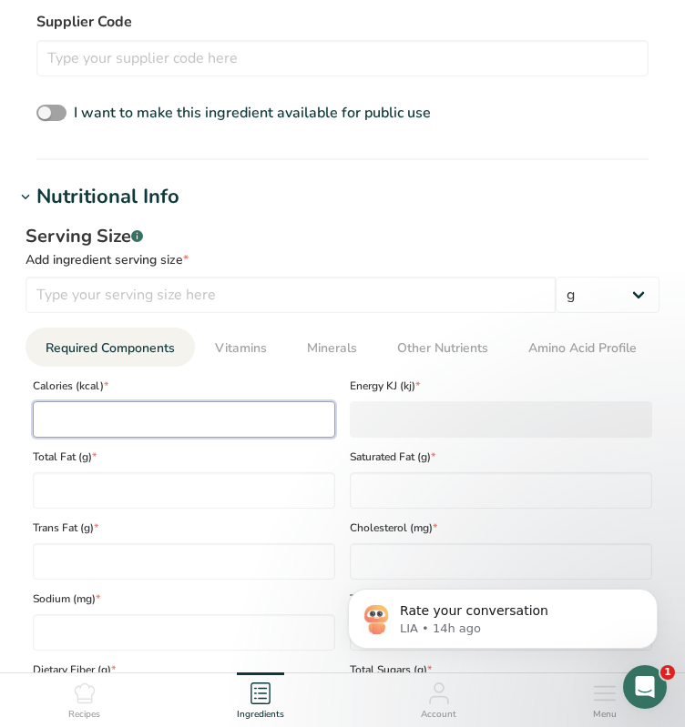
click at [219, 412] on input "number" at bounding box center [184, 420] width 302 height 36
type input "3"
type KJ "12.6"
type input "331"
type KJ "1384.9"
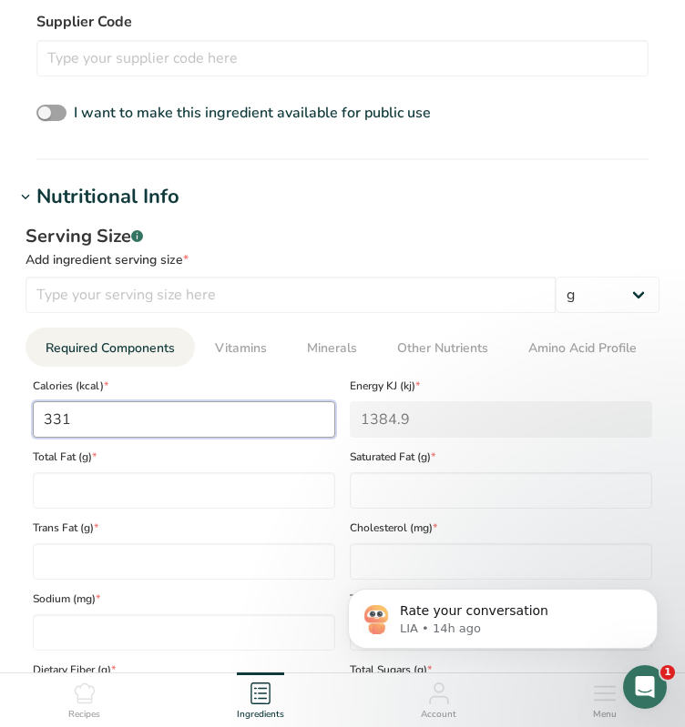
type input "331.7"
type KJ "1387.8"
type input "331.72"
type KJ "1387.9"
type input "331.7228"
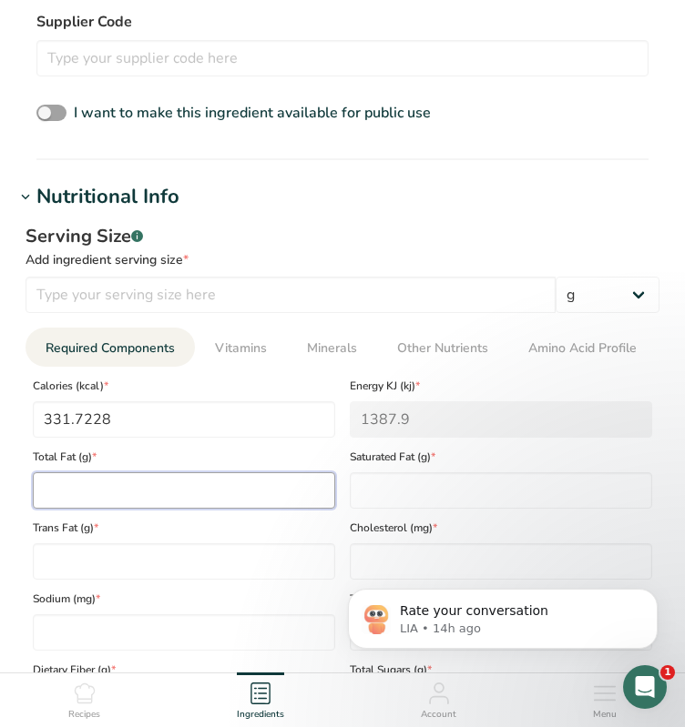
click at [97, 482] on Fat "number" at bounding box center [184, 491] width 302 height 36
type Fat "13.7545"
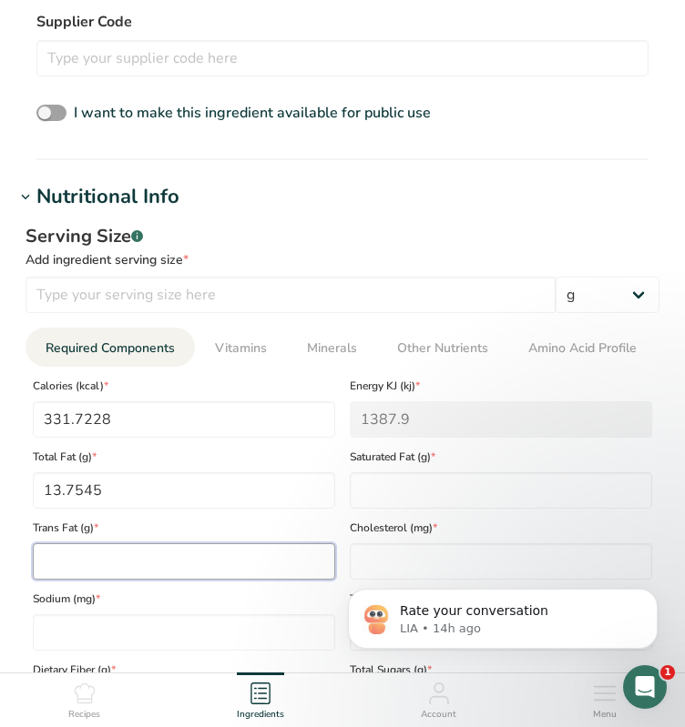
click at [66, 558] on Fat "number" at bounding box center [184, 562] width 302 height 36
type Fat "0.004"
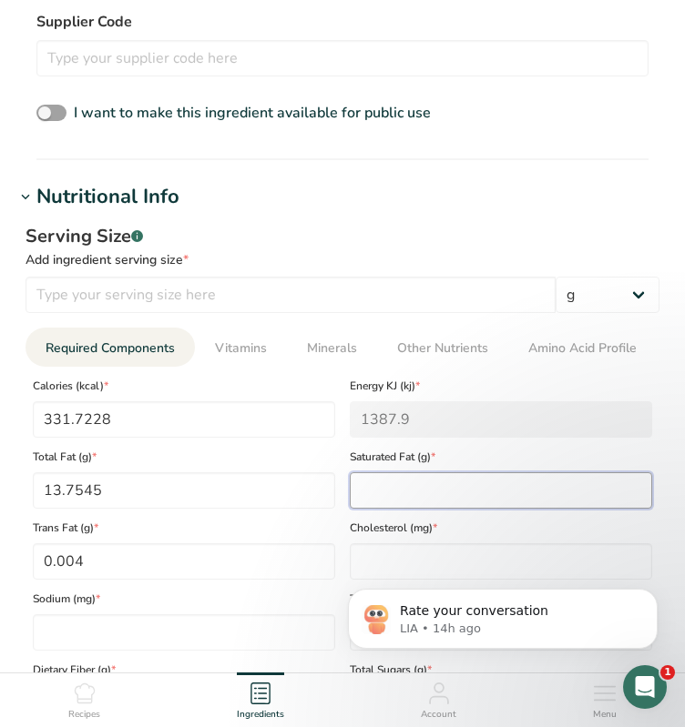
click at [410, 483] on Fat "number" at bounding box center [501, 491] width 302 height 36
type Fat "5.9878"
click at [377, 566] on div "Rate your conversation LIA • 14h ago" at bounding box center [502, 536] width 335 height 228
click html "Rate your conversation LIA • 14h ago"
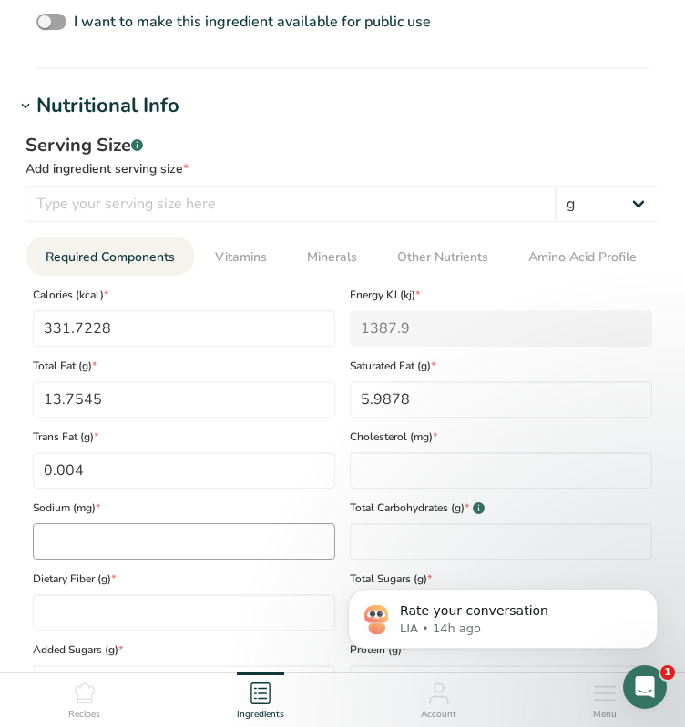
scroll to position [910, 0]
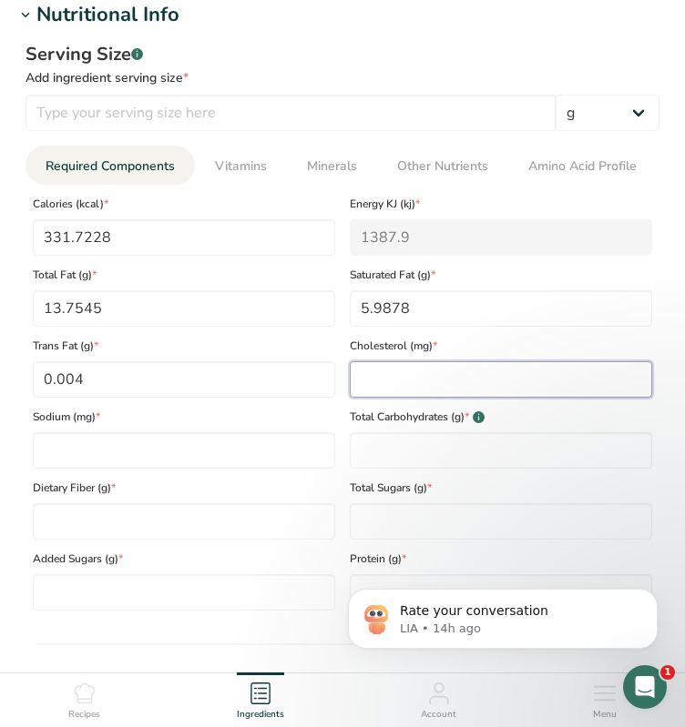
click at [401, 383] on input "number" at bounding box center [501, 379] width 302 height 36
type input "0"
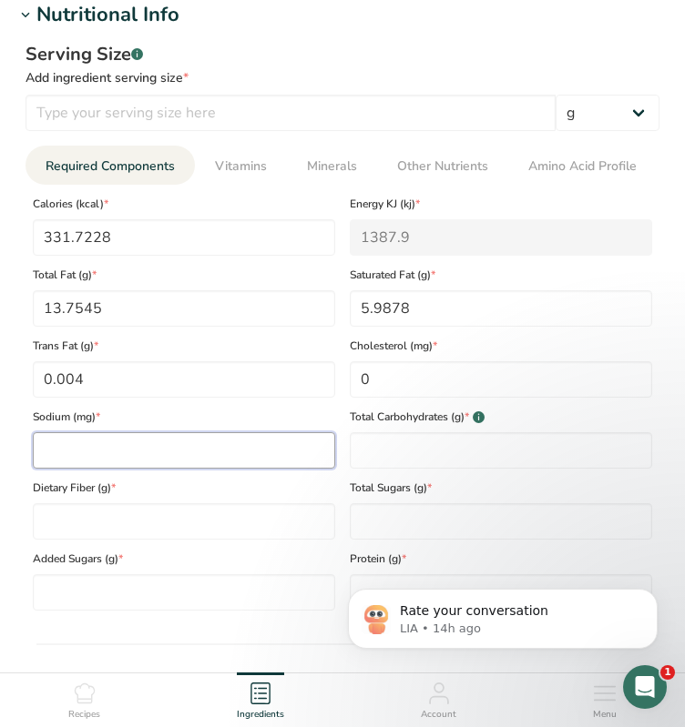
click at [117, 452] on input "number" at bounding box center [184, 450] width 302 height 36
click at [215, 445] on input "number" at bounding box center [184, 450] width 302 height 36
type input "29.6436"
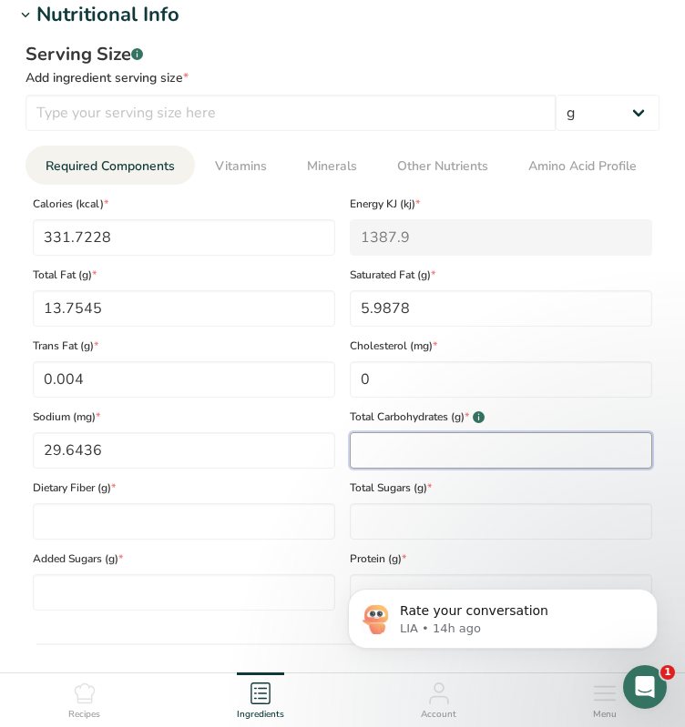
click at [383, 449] on Carbohydrates "number" at bounding box center [501, 450] width 302 height 36
type Carbohydrates "56.9604"
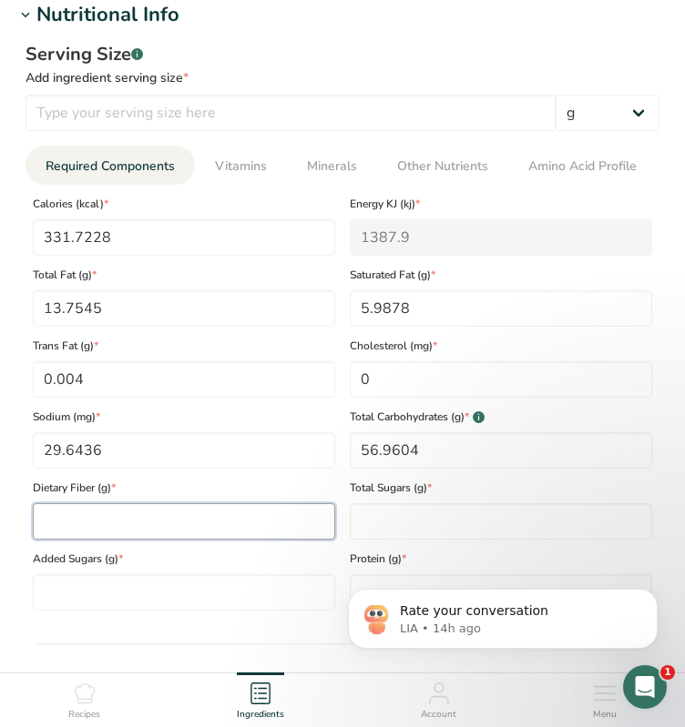
click at [86, 530] on Fiber "number" at bounding box center [184, 521] width 302 height 36
click at [148, 513] on Fiber "number" at bounding box center [184, 521] width 302 height 36
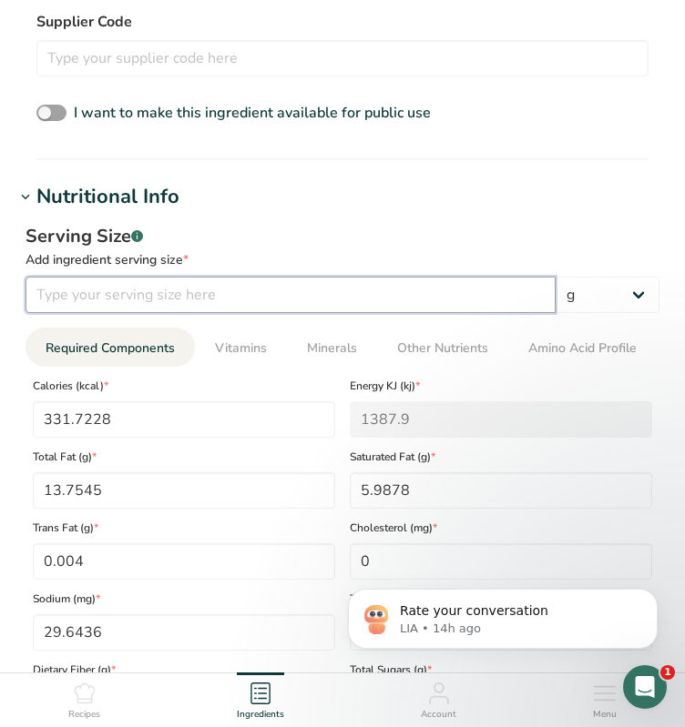
click at [76, 297] on input "number" at bounding box center [290, 295] width 530 height 36
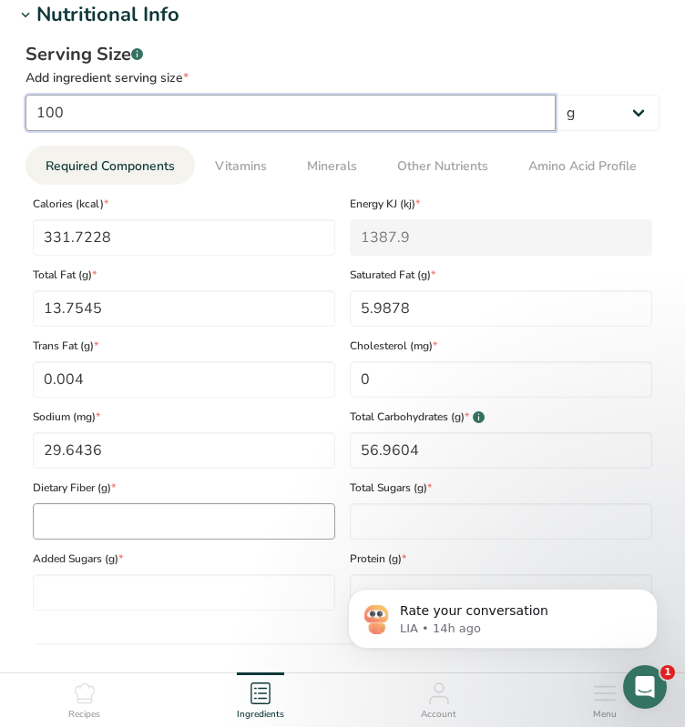
type input "100"
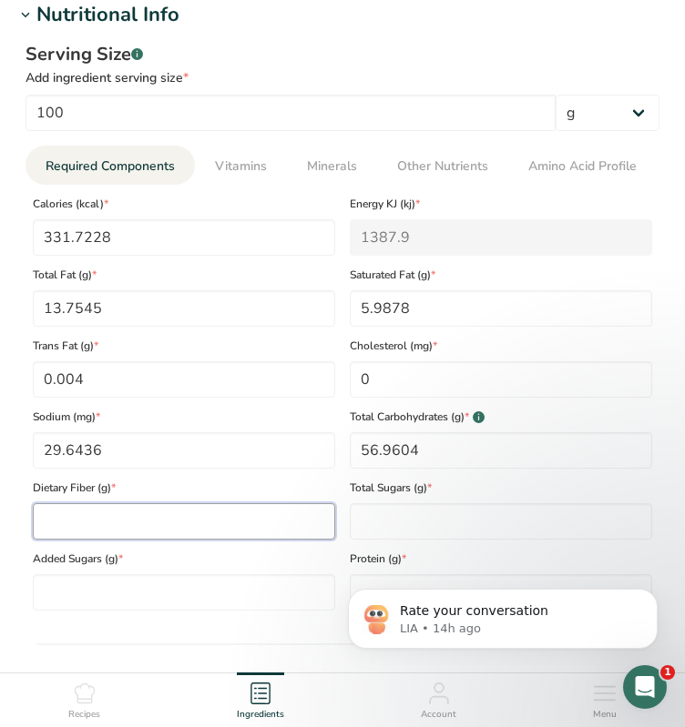
click at [75, 513] on Fiber "number" at bounding box center [184, 521] width 302 height 36
type Fiber "29.6436"
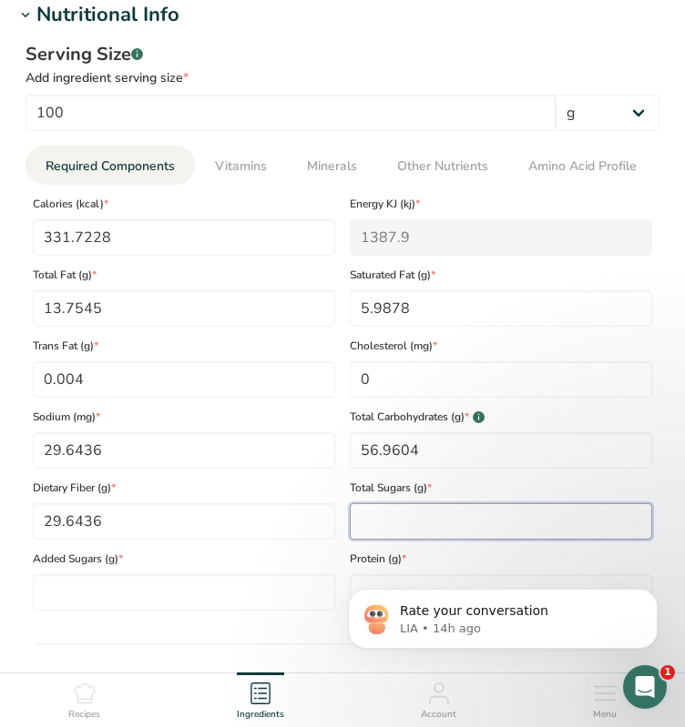
click at [470, 527] on Sugars "number" at bounding box center [501, 521] width 302 height 36
type Sugars "1.7822"
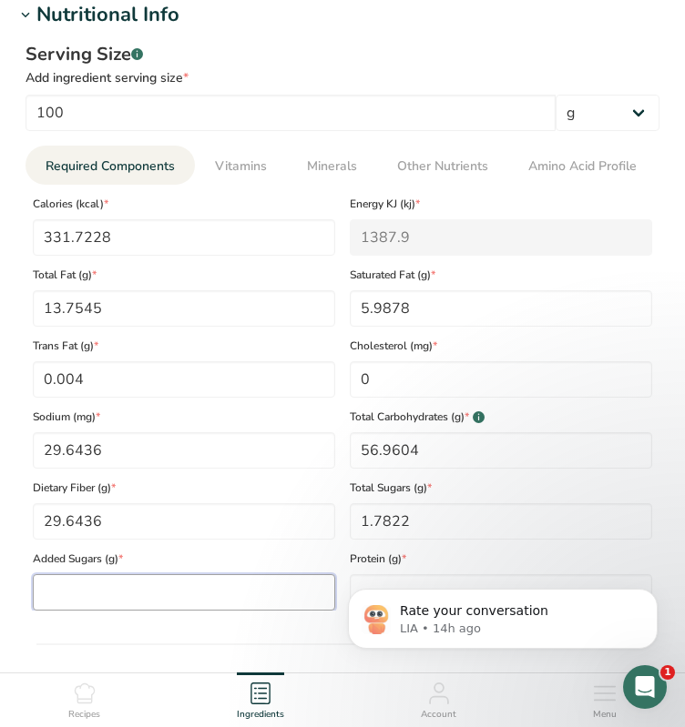
click at [97, 596] on Sugars "number" at bounding box center [184, 592] width 302 height 36
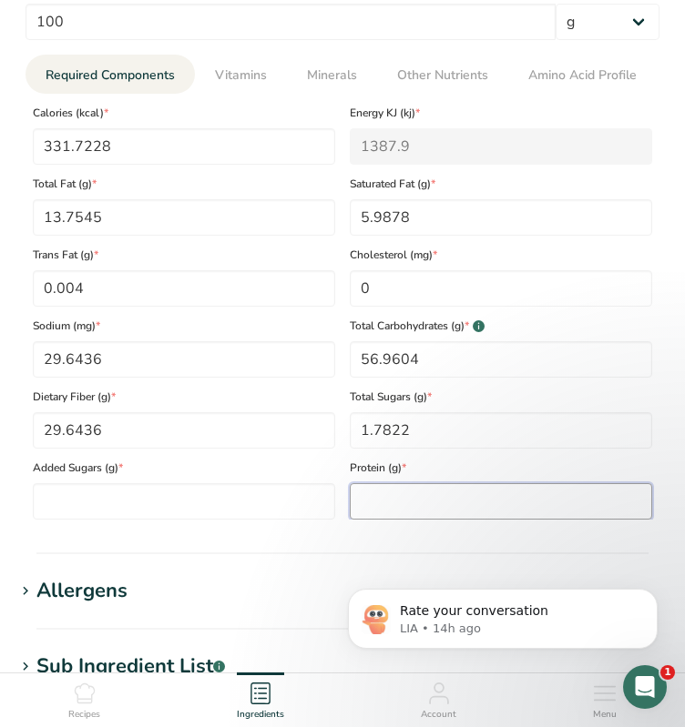
click at [371, 513] on input "number" at bounding box center [501, 501] width 302 height 36
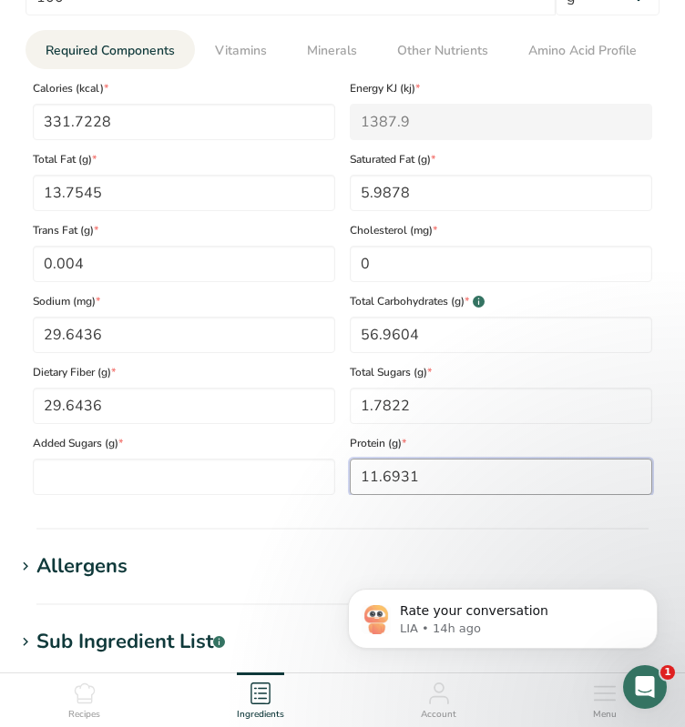
scroll to position [844, 0]
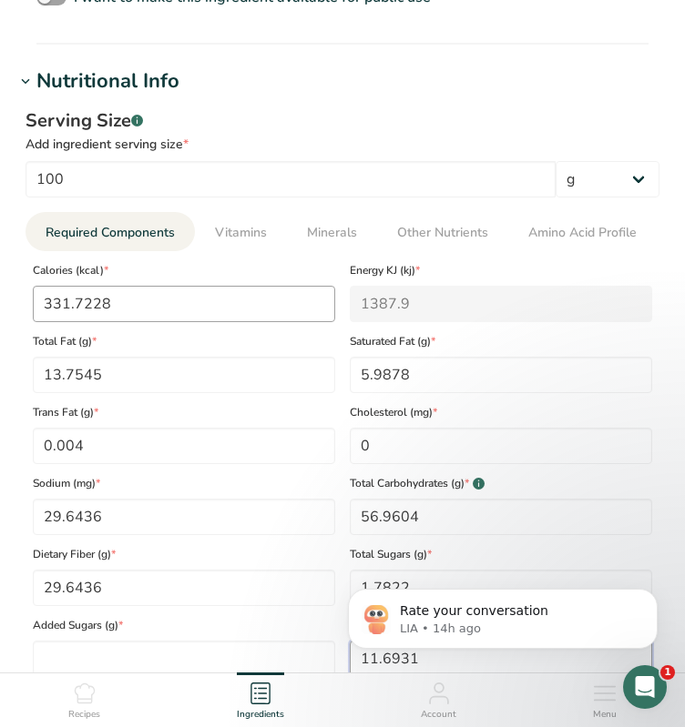
type input "11.6931"
click at [332, 316] on input "331.7228" at bounding box center [184, 304] width 302 height 36
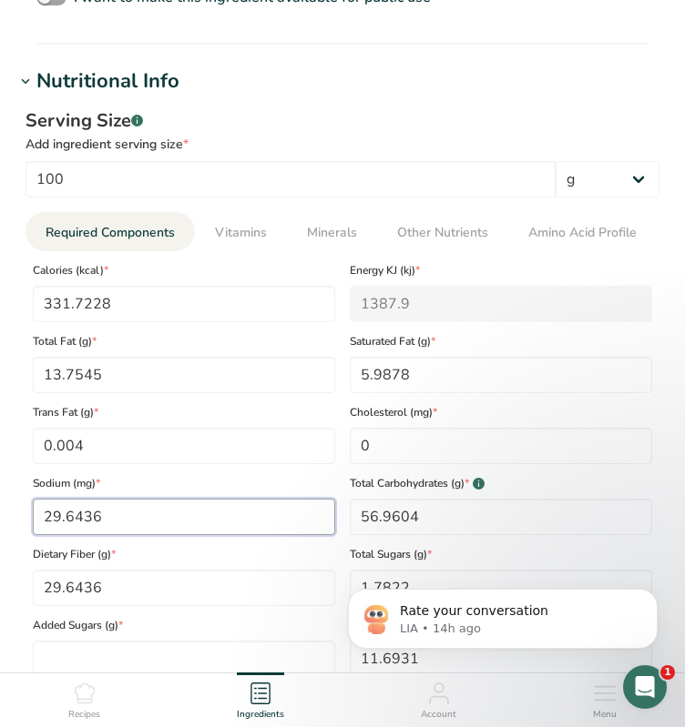
click at [106, 512] on input "29.6436" at bounding box center [184, 517] width 302 height 36
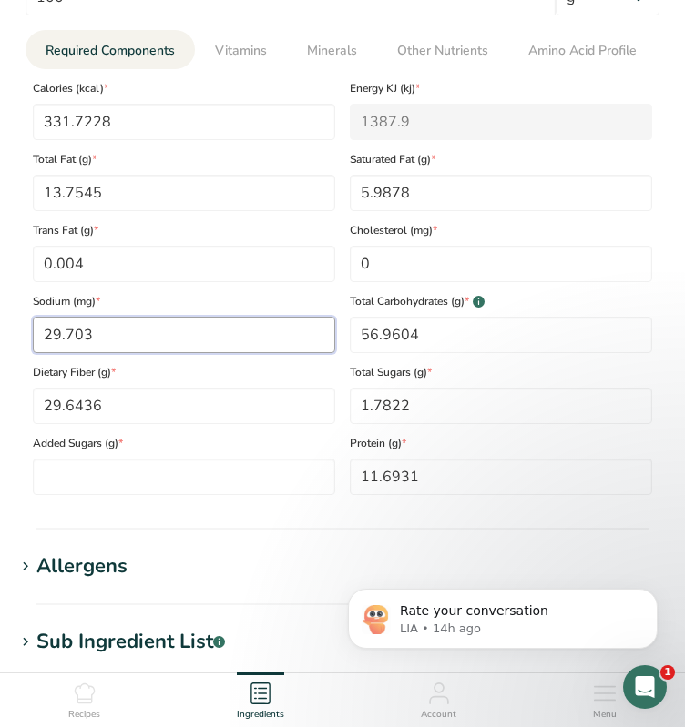
scroll to position [1117, 0]
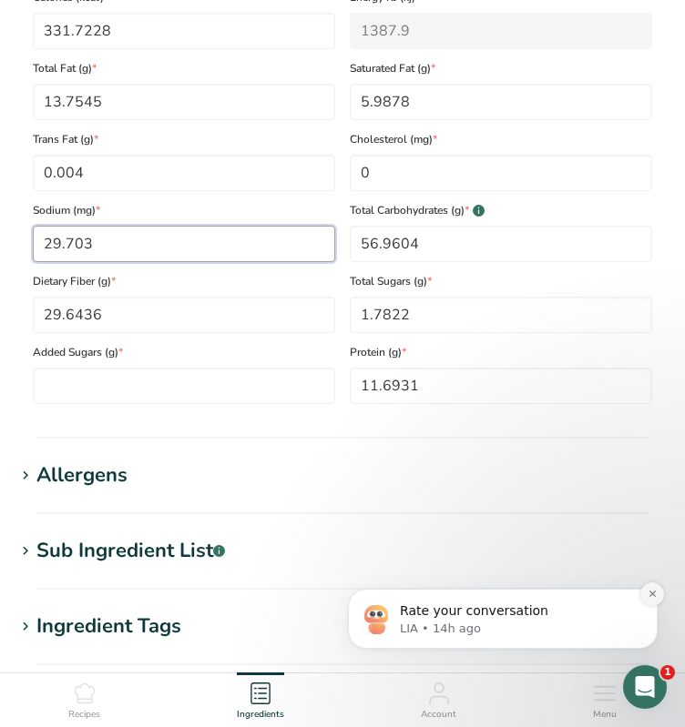
type input "29.703"
click at [648, 598] on icon "Dismiss notification" at bounding box center [652, 594] width 10 height 10
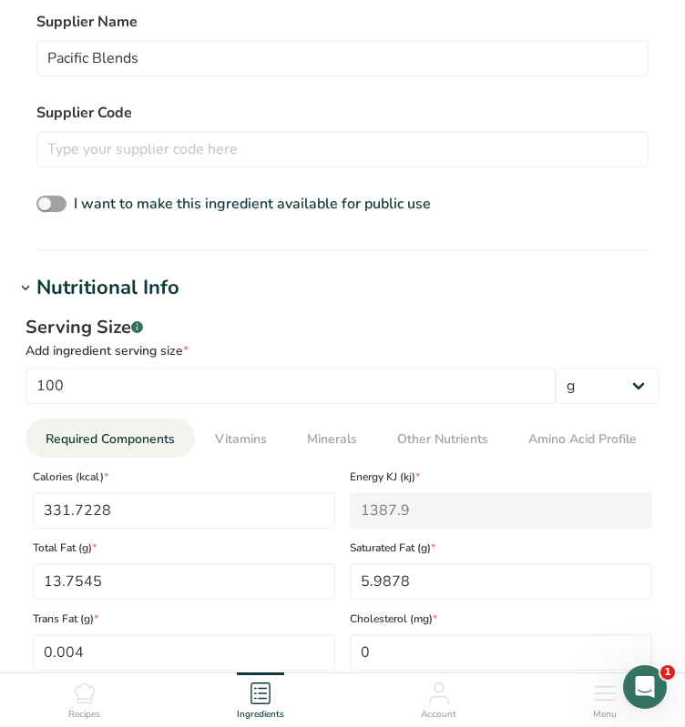
scroll to position [728, 0]
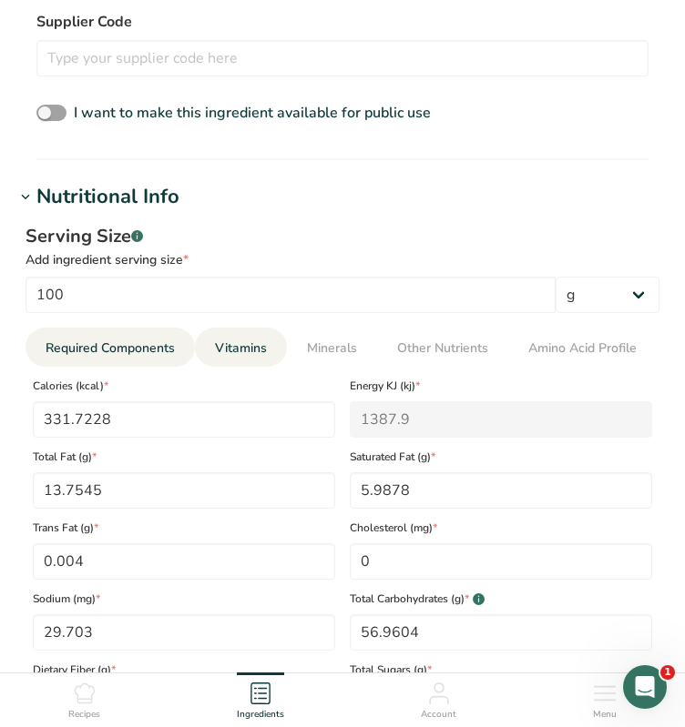
click at [226, 341] on span "Vitamins" at bounding box center [241, 348] width 52 height 19
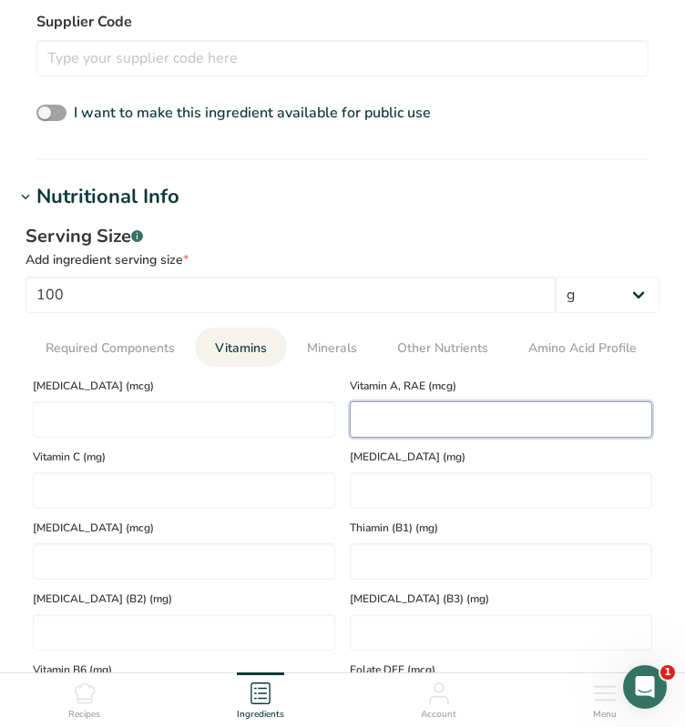
click at [483, 418] on RAE "number" at bounding box center [501, 420] width 302 height 36
type RAE "95.0495"
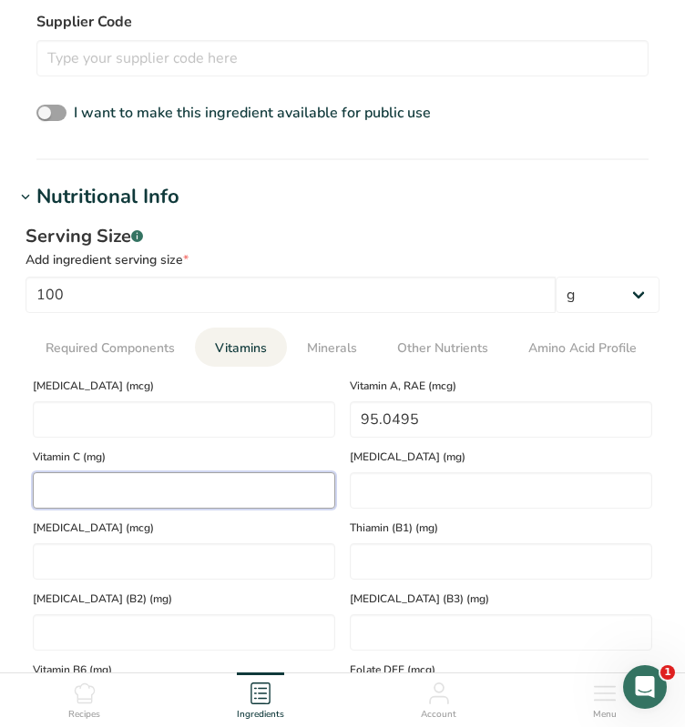
click at [149, 496] on C "number" at bounding box center [184, 491] width 302 height 36
type C "14.9307"
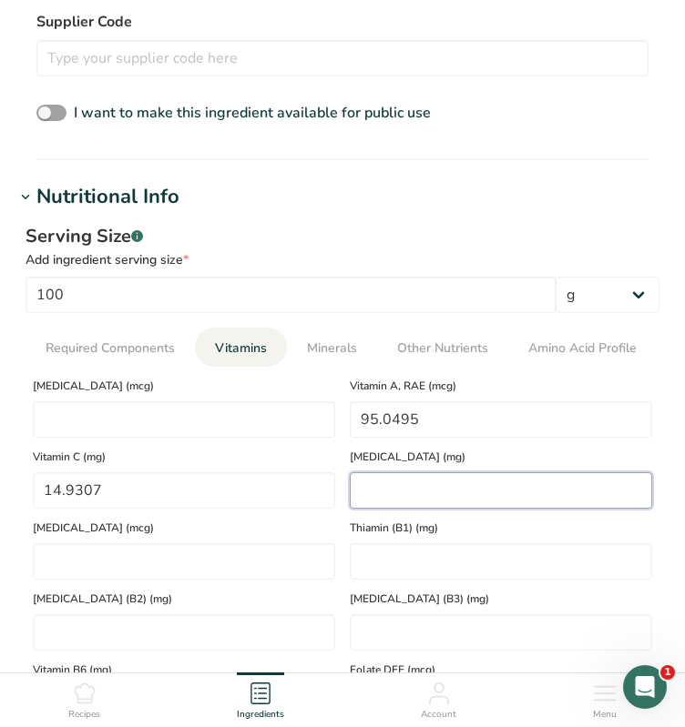
click at [411, 487] on E "number" at bounding box center [501, 491] width 302 height 36
type E "1.4145"
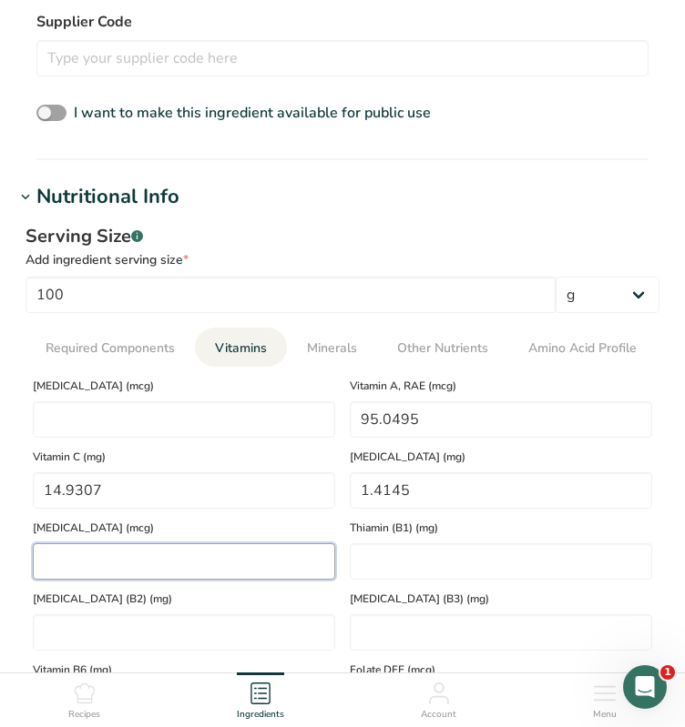
click at [81, 556] on K "number" at bounding box center [184, 562] width 302 height 36
type K "188.6465"
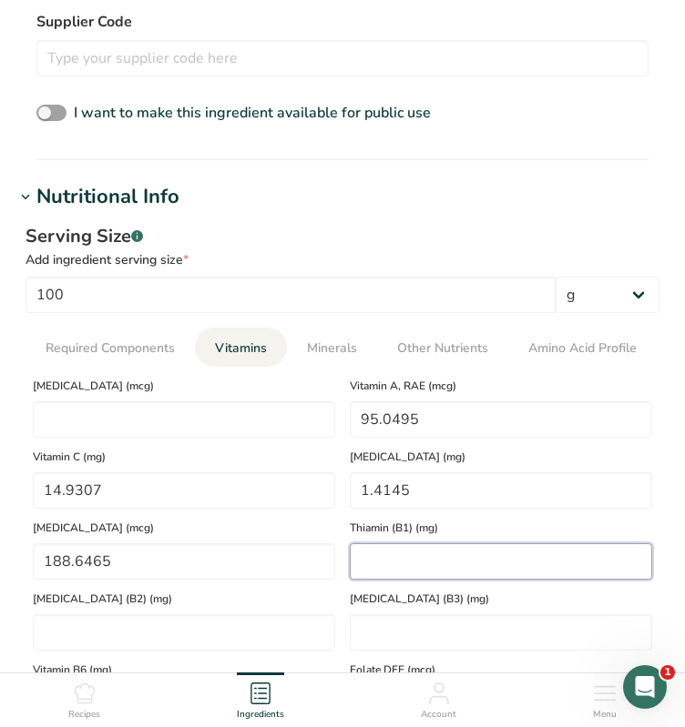
click at [400, 564] on \(B1\) "number" at bounding box center [501, 562] width 302 height 36
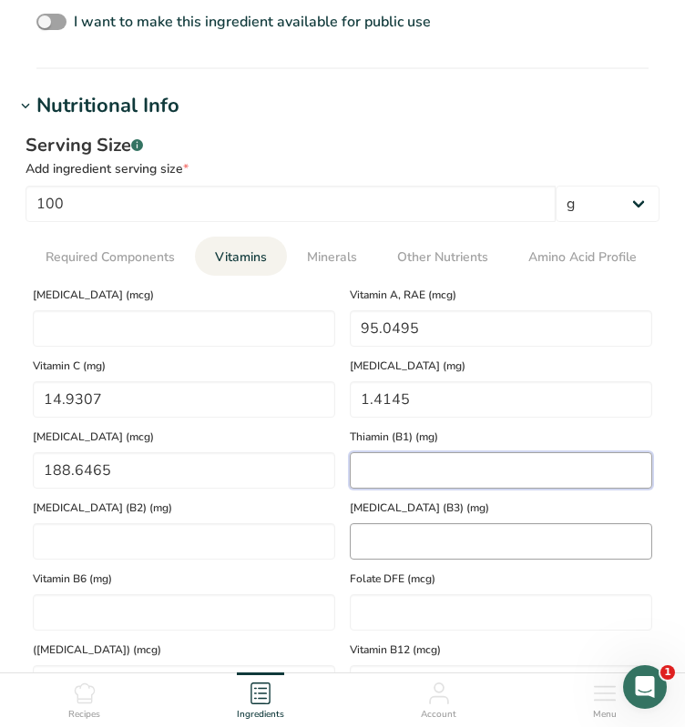
scroll to position [910, 0]
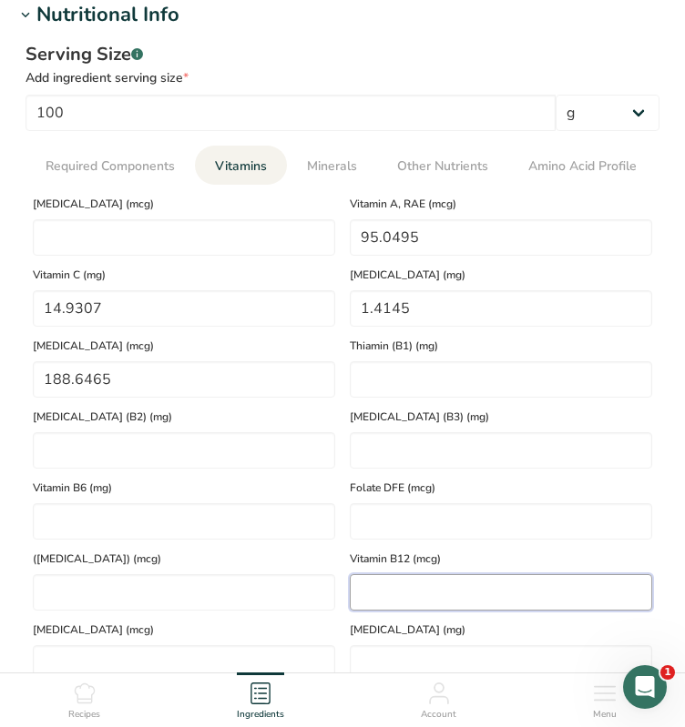
click at [412, 589] on B12 "number" at bounding box center [501, 592] width 302 height 36
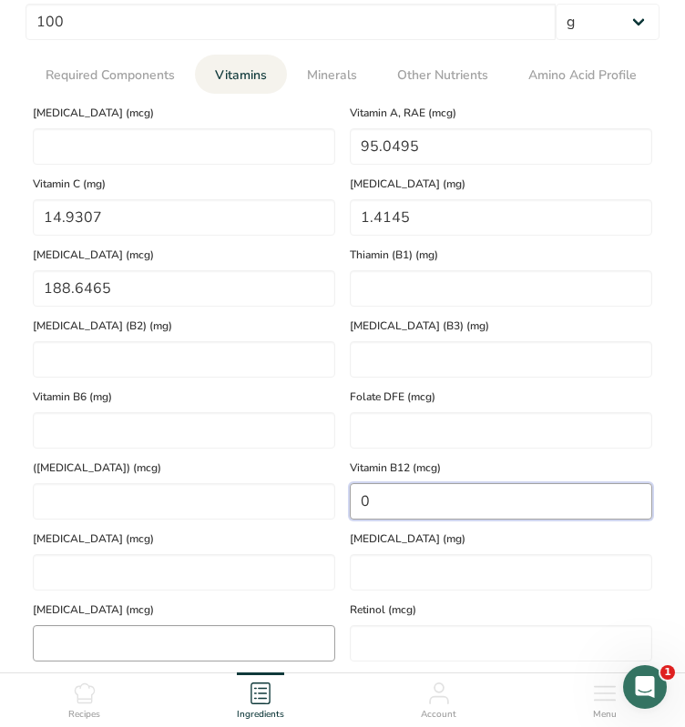
type B12 "0"
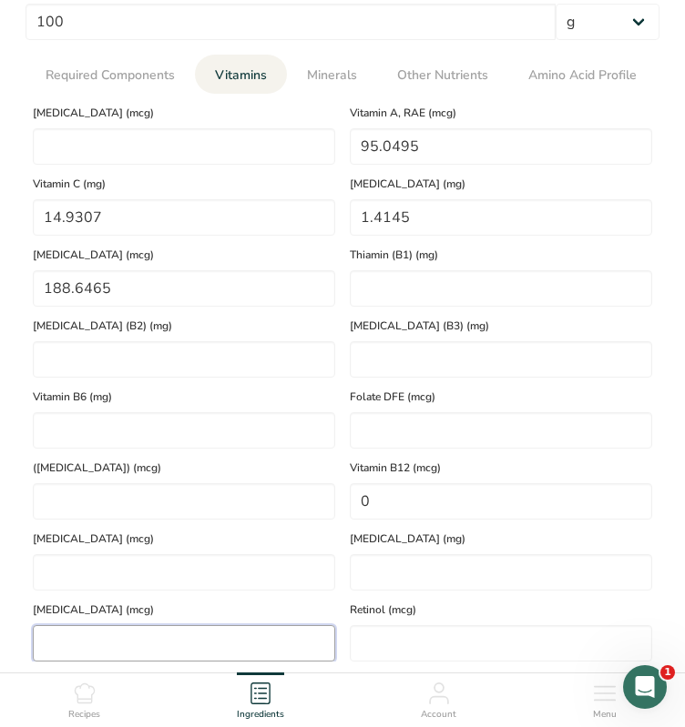
click at [172, 641] on Carotene "number" at bounding box center [184, 643] width 302 height 36
type Carotene "1120.7921"
click at [368, 644] on input "number" at bounding box center [501, 643] width 302 height 36
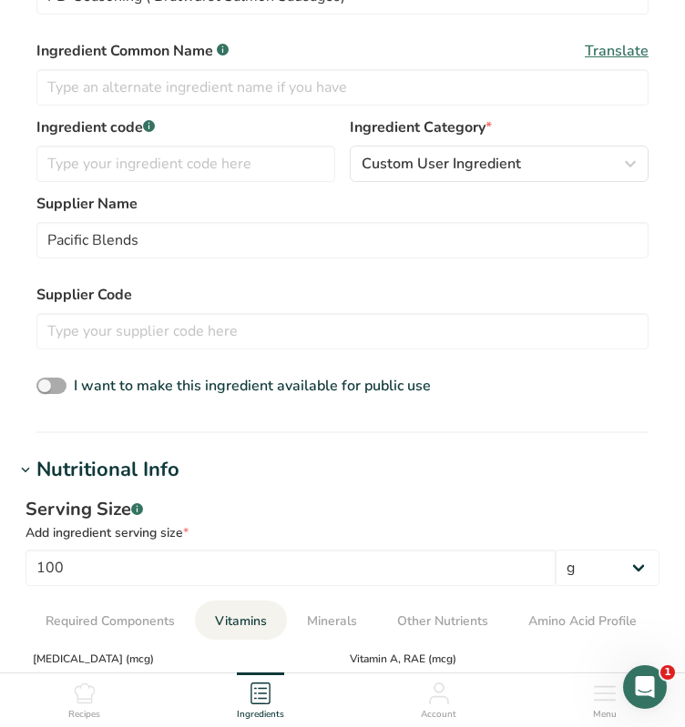
scroll to position [546, 0]
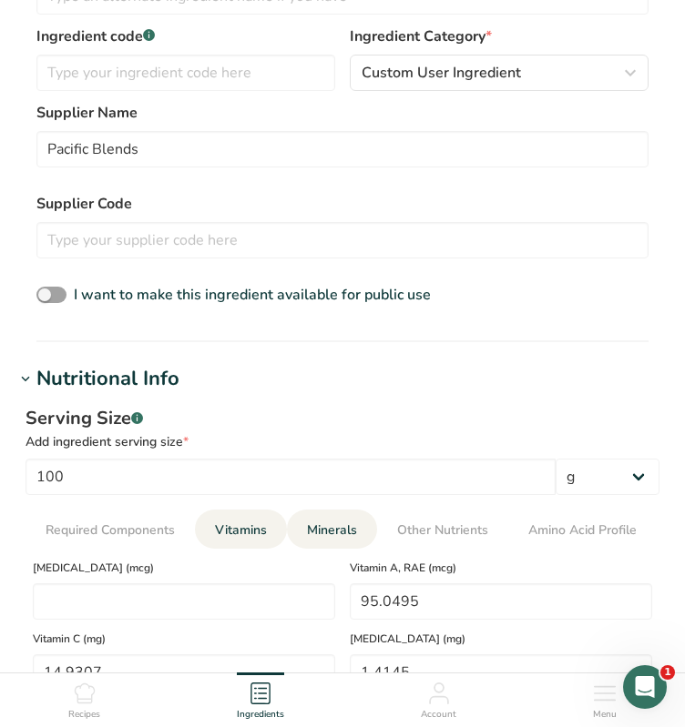
type input "0"
click at [322, 534] on span "Minerals" at bounding box center [332, 530] width 50 height 19
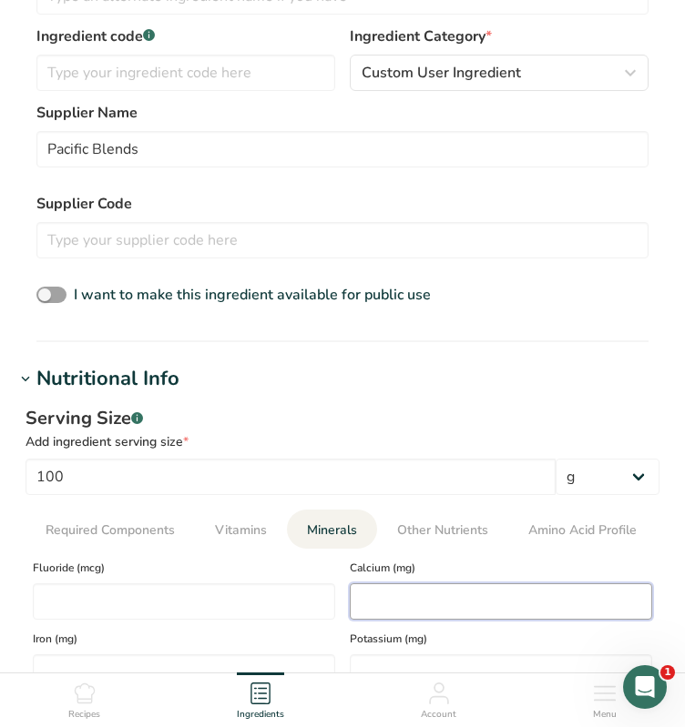
click at [439, 608] on input "number" at bounding box center [501, 602] width 302 height 36
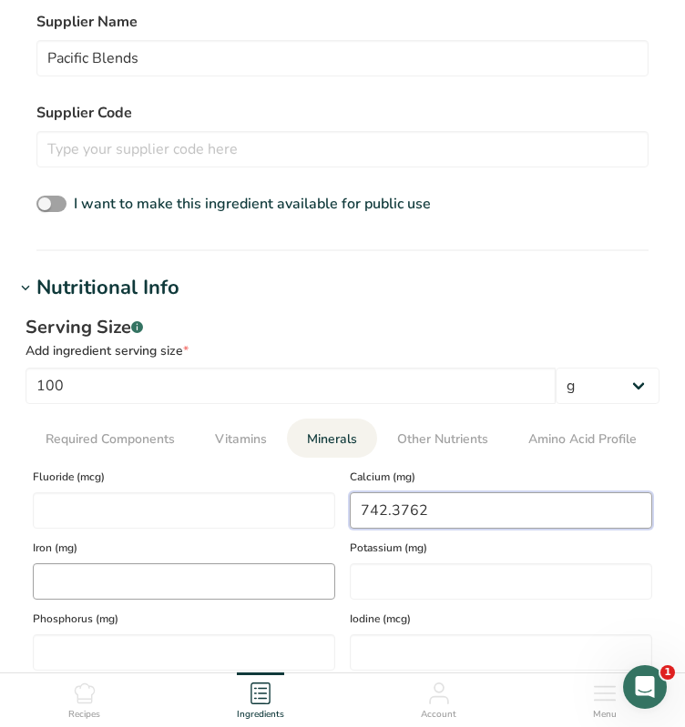
type input "742.3762"
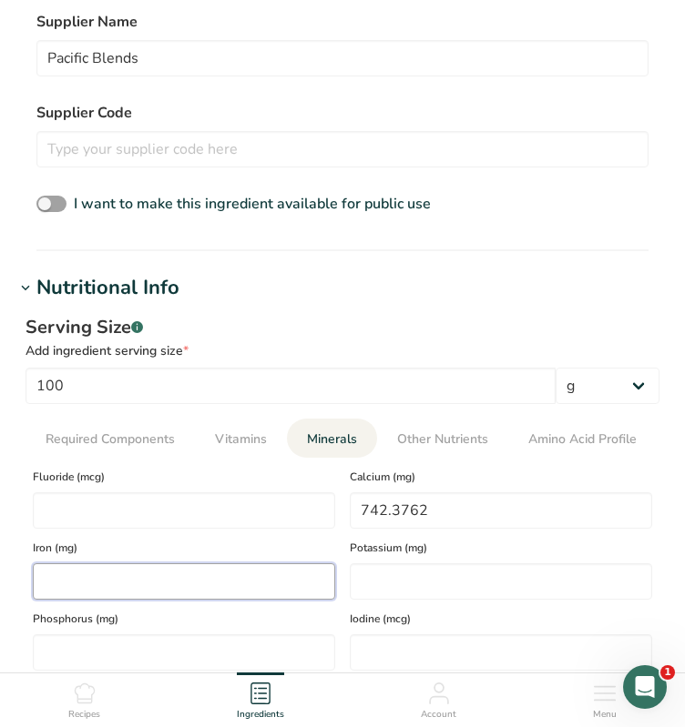
click at [117, 574] on input "number" at bounding box center [184, 582] width 302 height 36
click at [217, 569] on input "number" at bounding box center [184, 582] width 302 height 36
type input "240396"
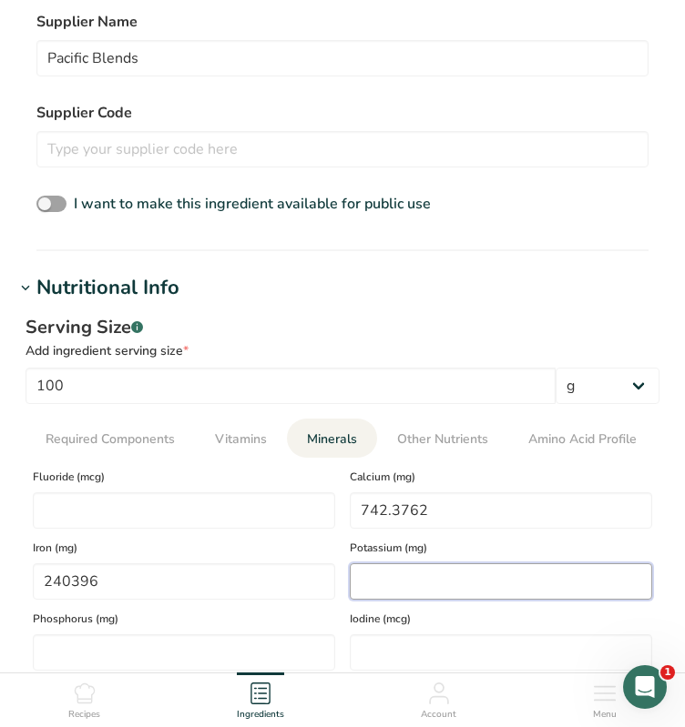
click at [383, 585] on input "number" at bounding box center [501, 582] width 302 height 36
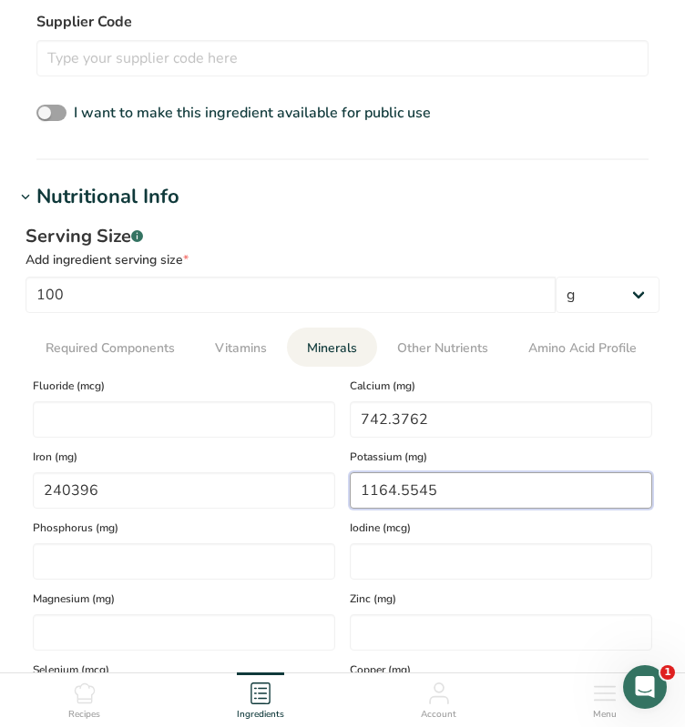
scroll to position [819, 0]
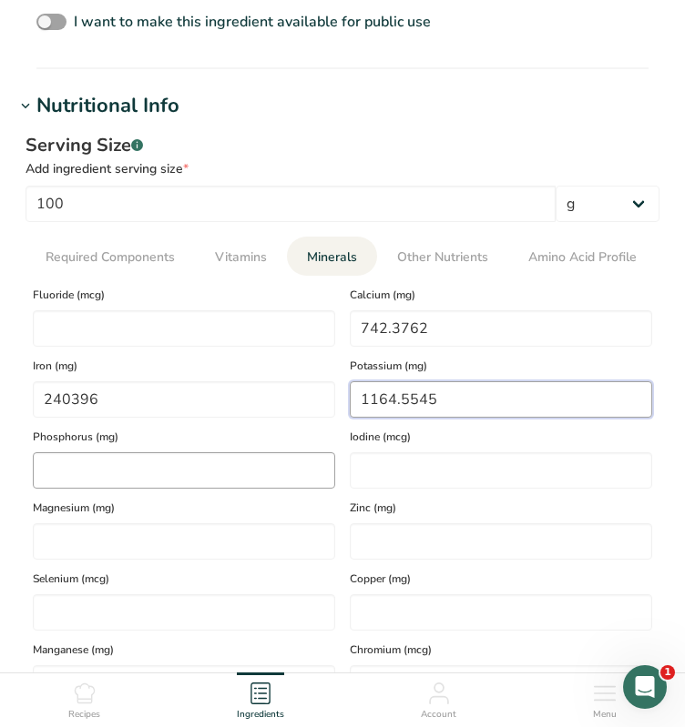
type input "1164.5545"
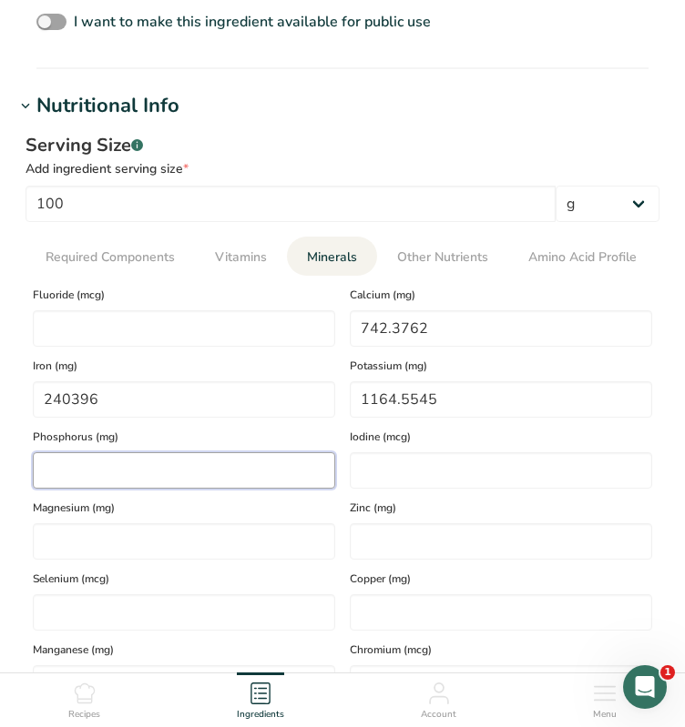
click at [164, 464] on input "number" at bounding box center [184, 470] width 302 height 36
type input "277.8218"
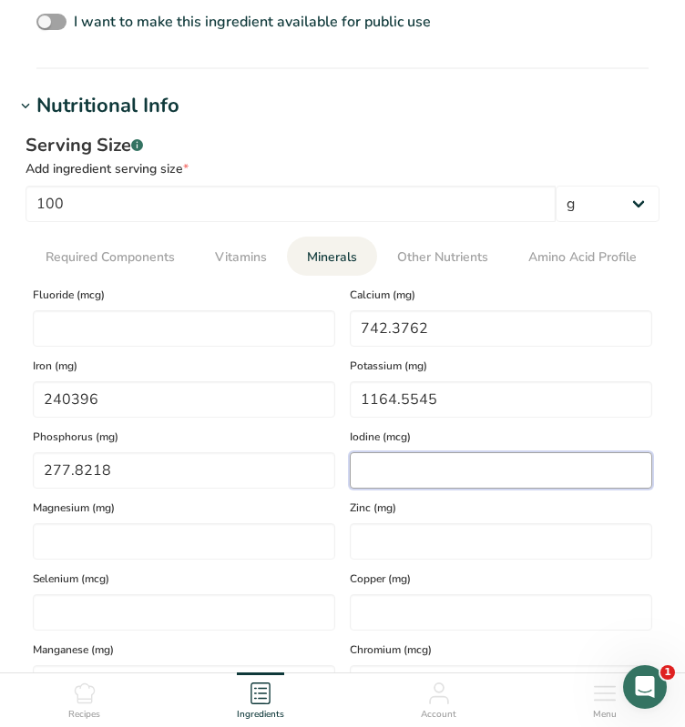
click at [422, 475] on input "number" at bounding box center [501, 470] width 302 height 36
type input "0"
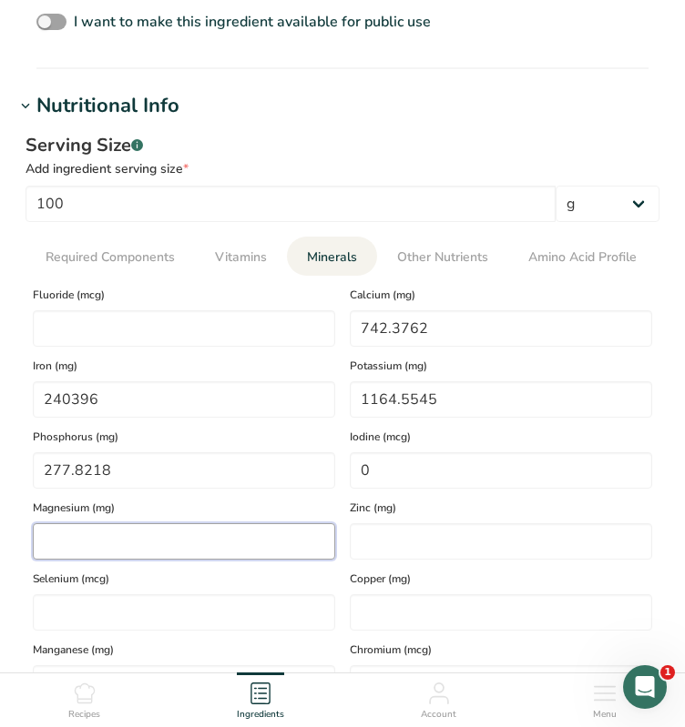
click at [84, 545] on input "number" at bounding box center [184, 542] width 302 height 36
type input "223.5644"
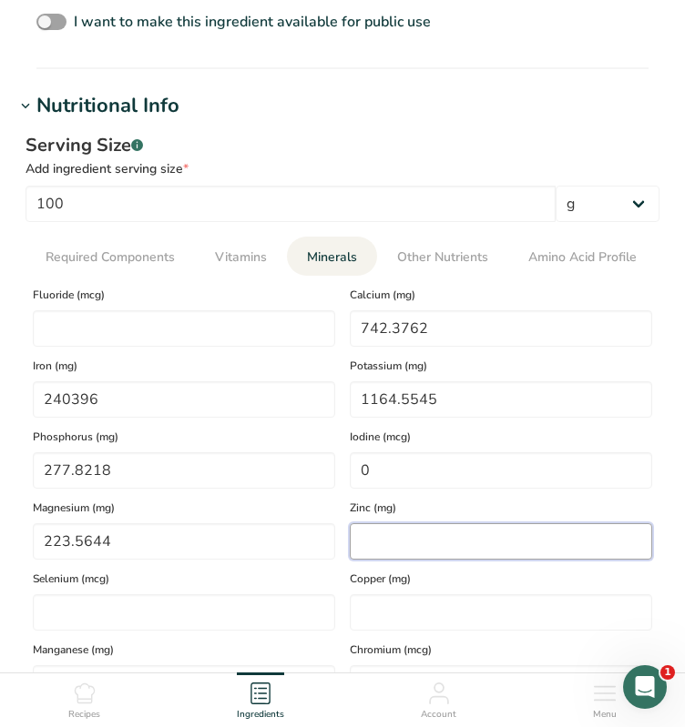
click at [473, 544] on input "number" at bounding box center [501, 542] width 302 height 36
type input "2.699"
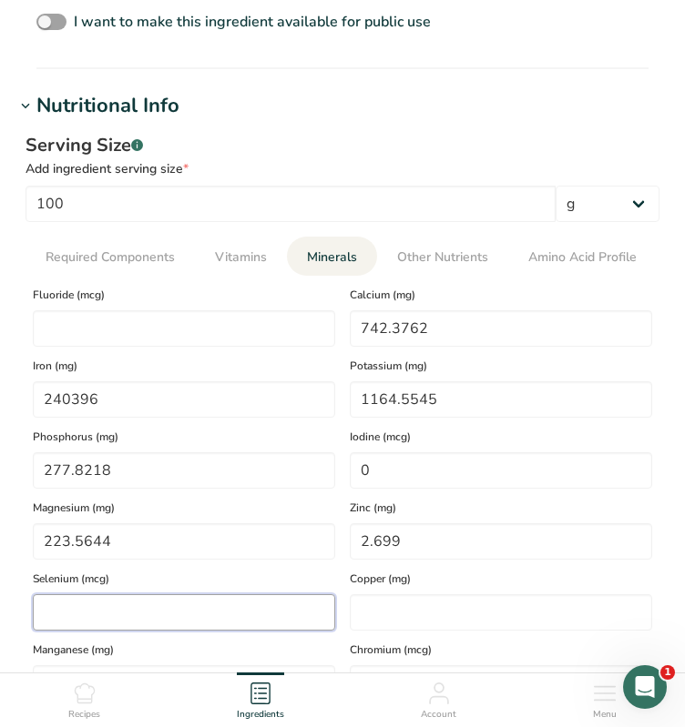
click at [76, 607] on input "number" at bounding box center [184, 613] width 302 height 36
type input "5.5446"
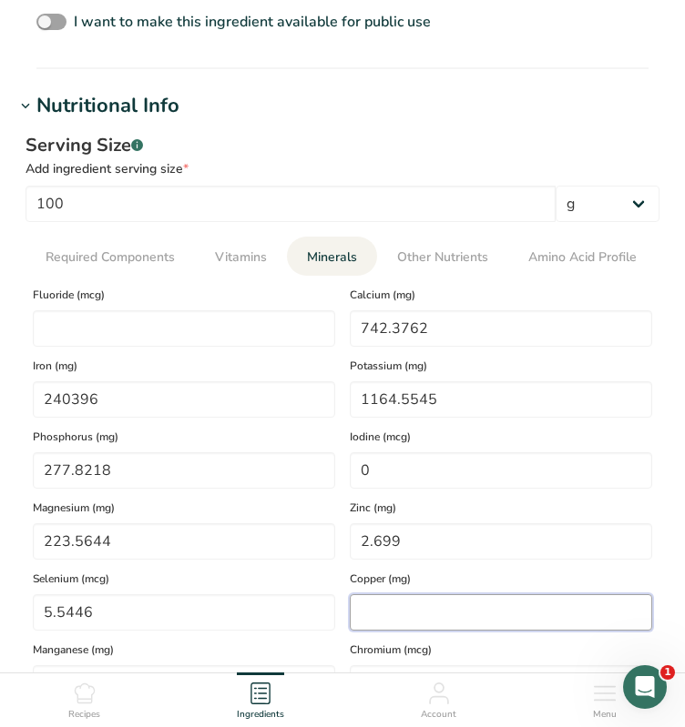
click at [401, 613] on input "number" at bounding box center [501, 613] width 302 height 36
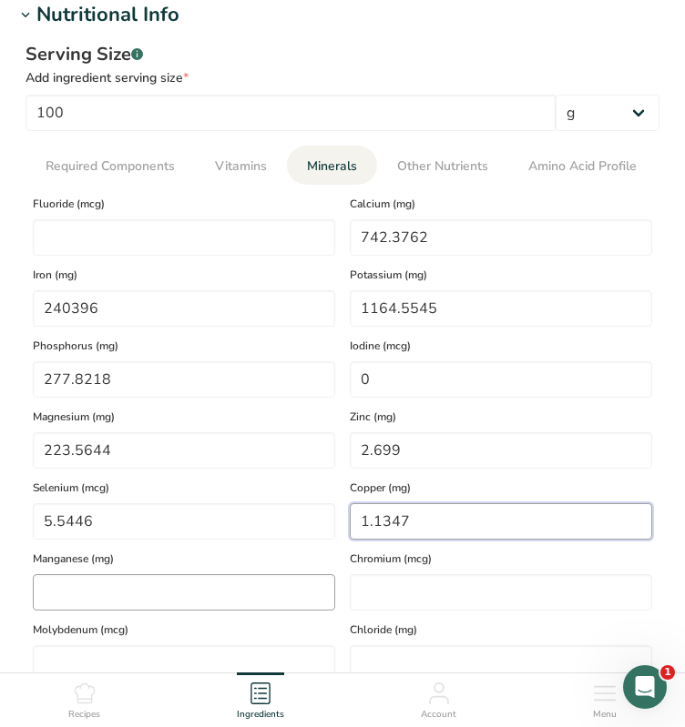
type input "1.1347"
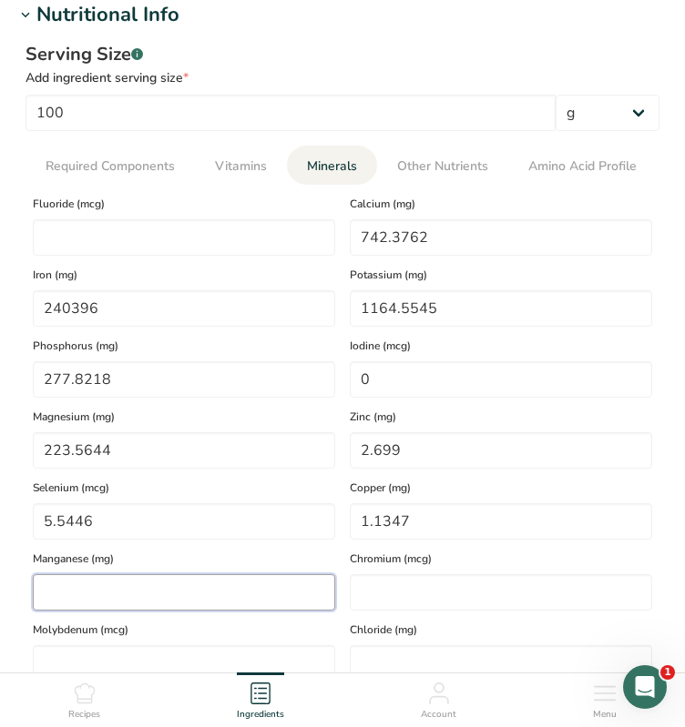
click at [95, 595] on input "number" at bounding box center [184, 592] width 302 height 36
type input "6.9582"
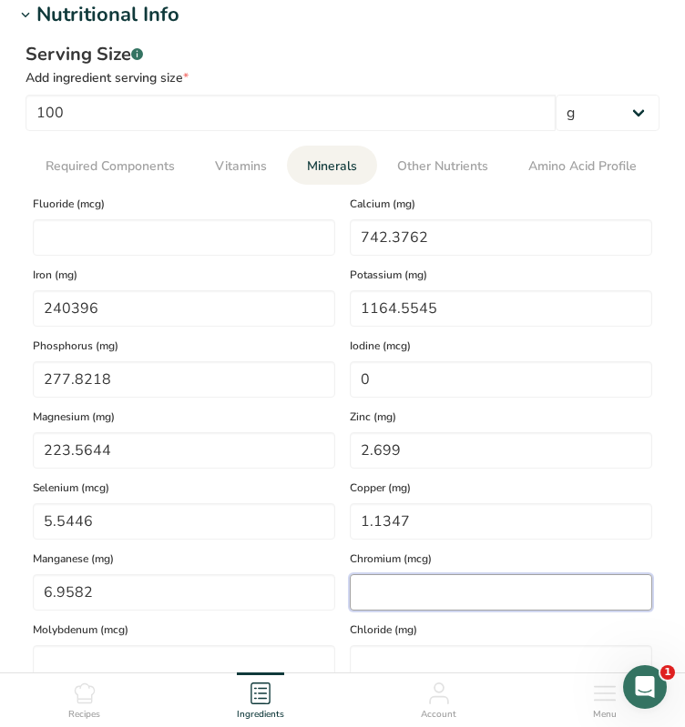
click at [442, 590] on input "number" at bounding box center [501, 592] width 302 height 36
type input "0"
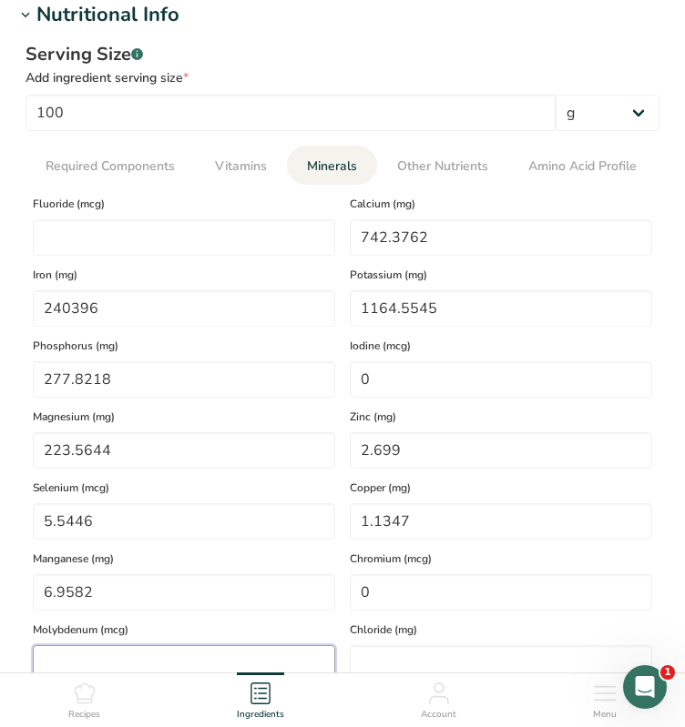
click at [44, 655] on input "number" at bounding box center [184, 664] width 302 height 36
type input "0"
click at [369, 658] on input "number" at bounding box center [501, 664] width 302 height 36
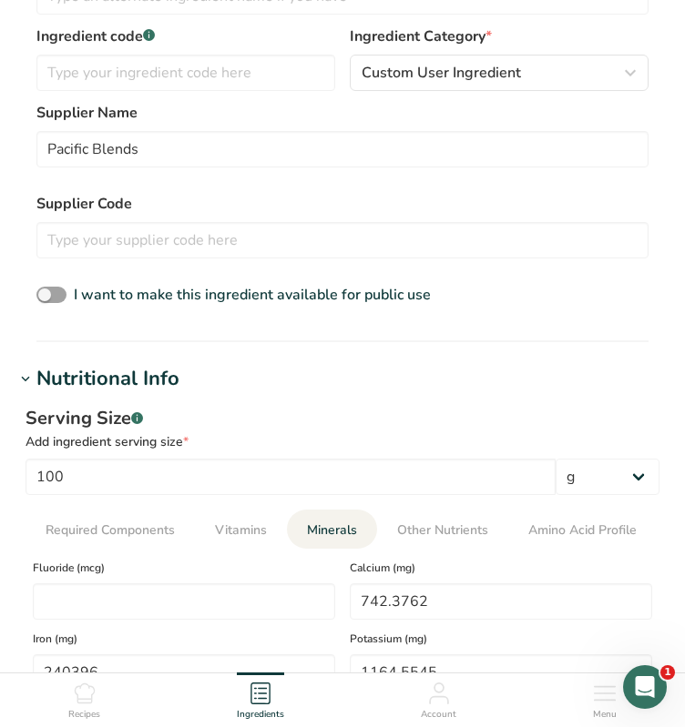
scroll to position [637, 0]
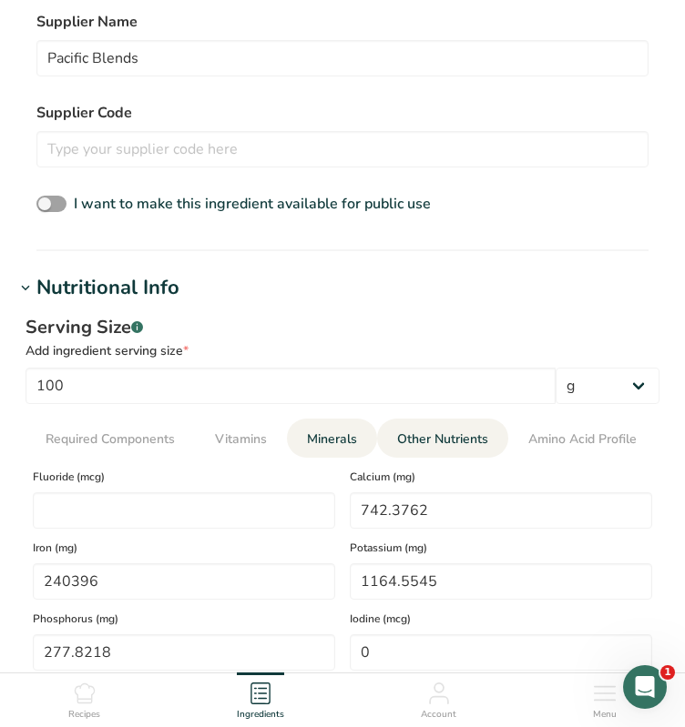
type input "0"
click at [426, 436] on span "Other Nutrients" at bounding box center [442, 439] width 91 height 19
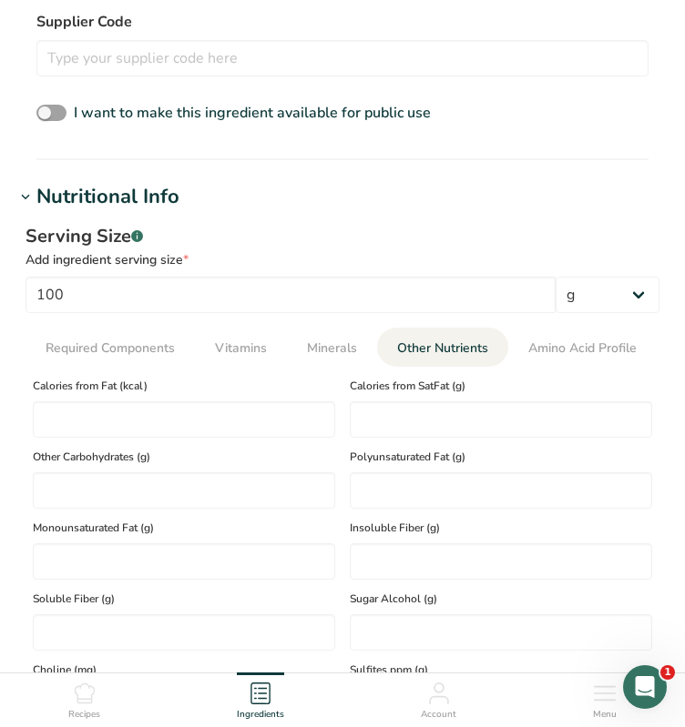
scroll to position [819, 0]
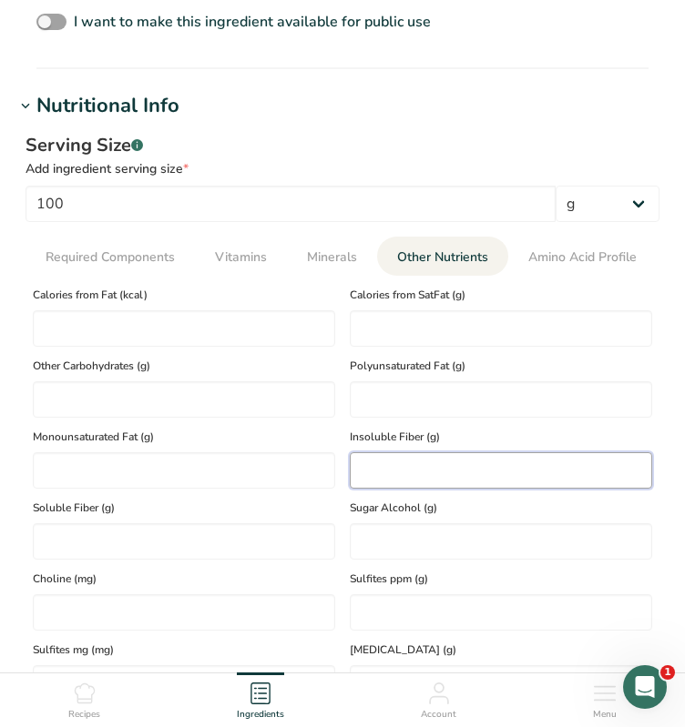
click at [418, 468] on Fiber "number" at bounding box center [501, 470] width 302 height 36
type Fiber "0"
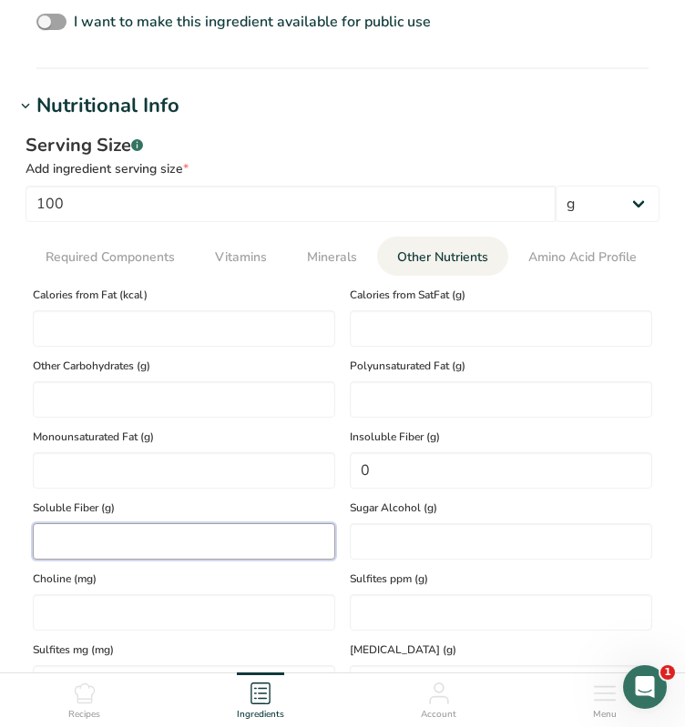
click at [187, 549] on Fiber "number" at bounding box center [184, 542] width 302 height 36
type Fiber "0"
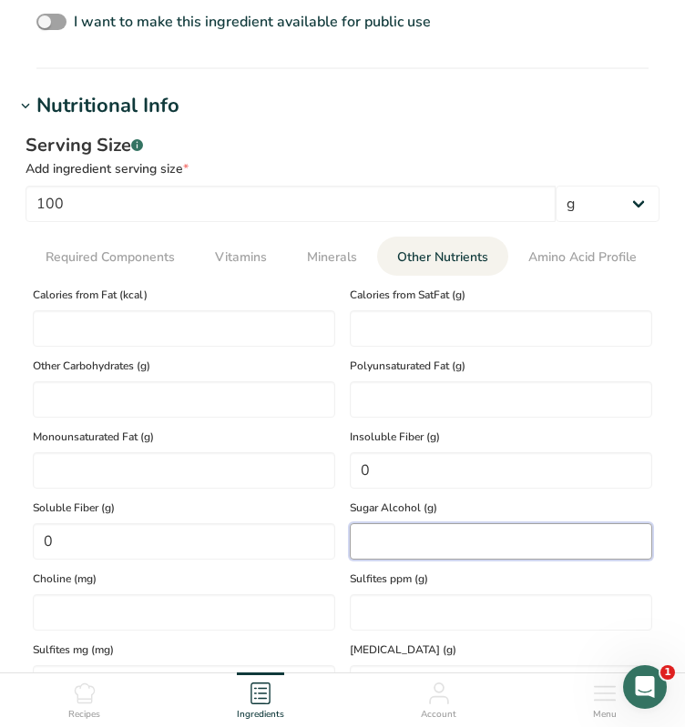
click at [439, 545] on Alcohol "number" at bounding box center [501, 542] width 302 height 36
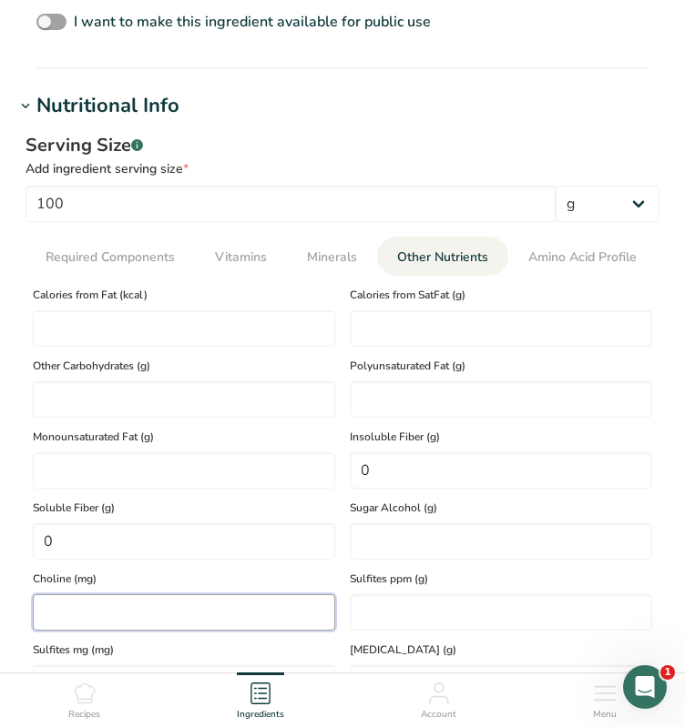
click at [178, 616] on input "number" at bounding box center [184, 613] width 302 height 36
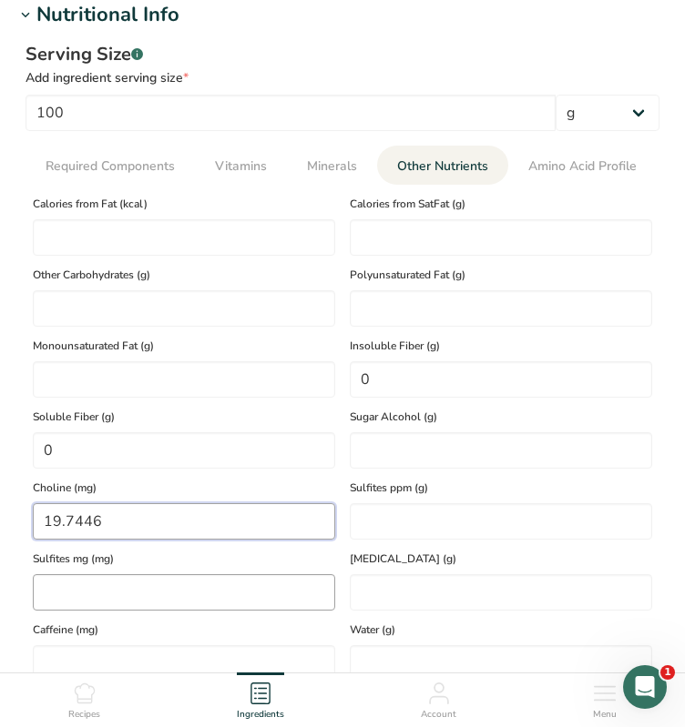
scroll to position [1001, 0]
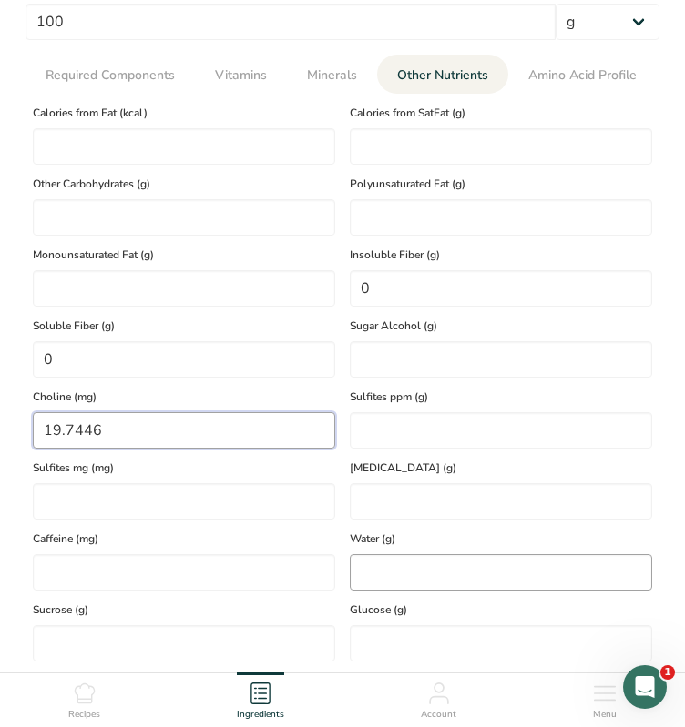
type input "19.7446"
click at [455, 581] on input "number" at bounding box center [501, 572] width 302 height 36
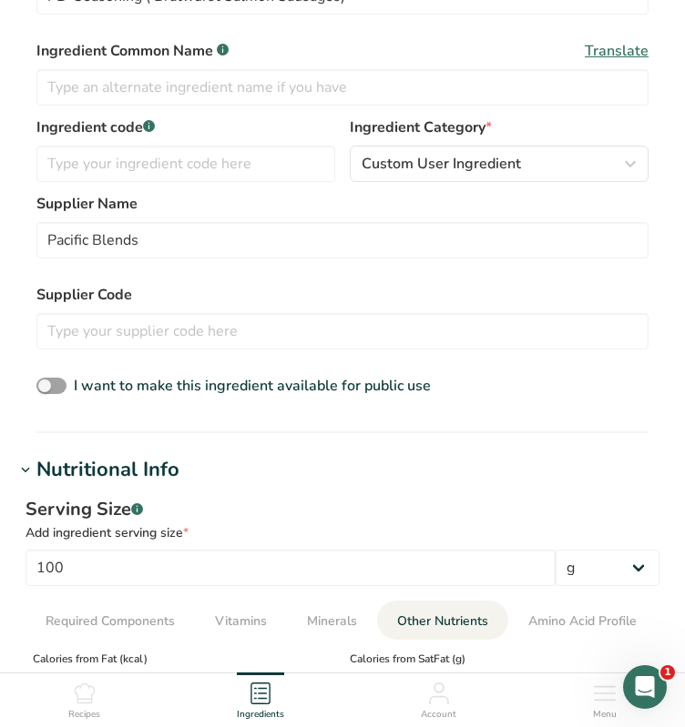
scroll to position [637, 0]
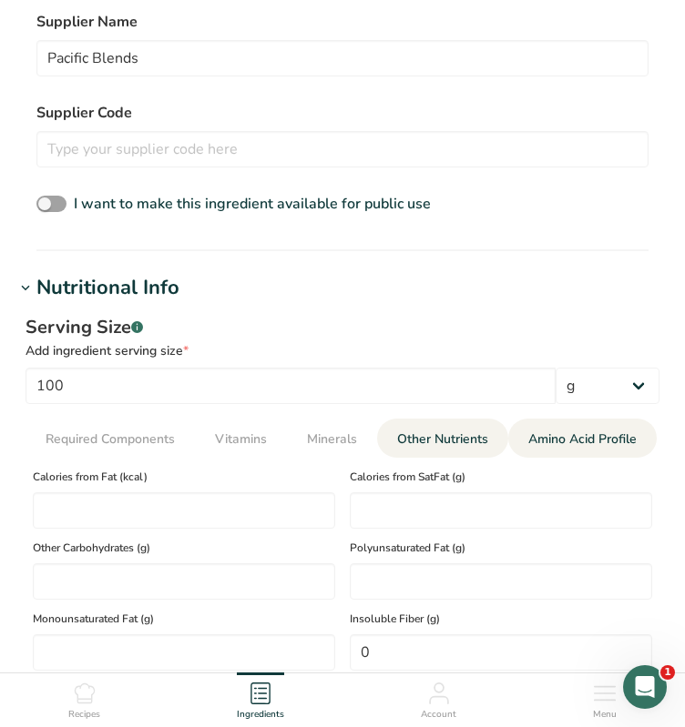
type input "9.6356"
click at [546, 442] on span "Amino Acid Profile" at bounding box center [582, 439] width 108 height 19
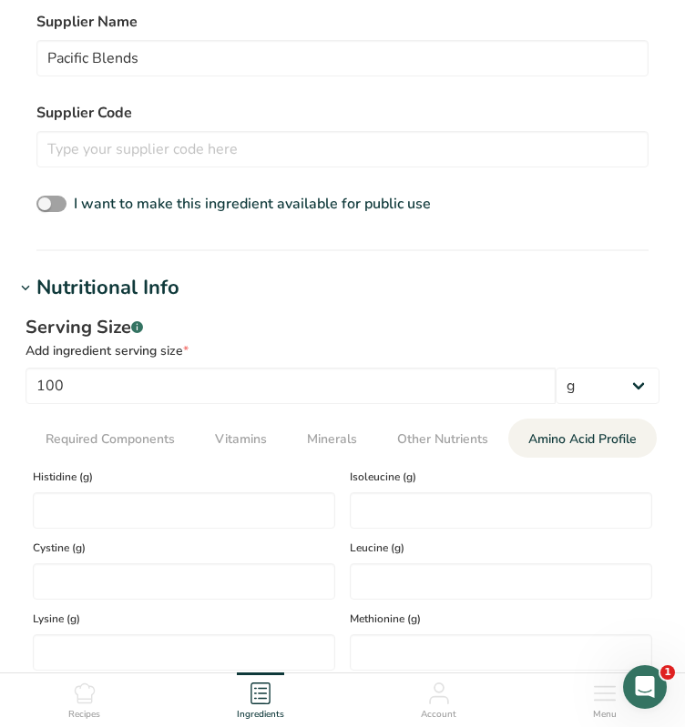
click at [414, 323] on div "Serving Size .a-a{fill:#347362;}.b-a{fill:#fff;}" at bounding box center [342, 327] width 634 height 27
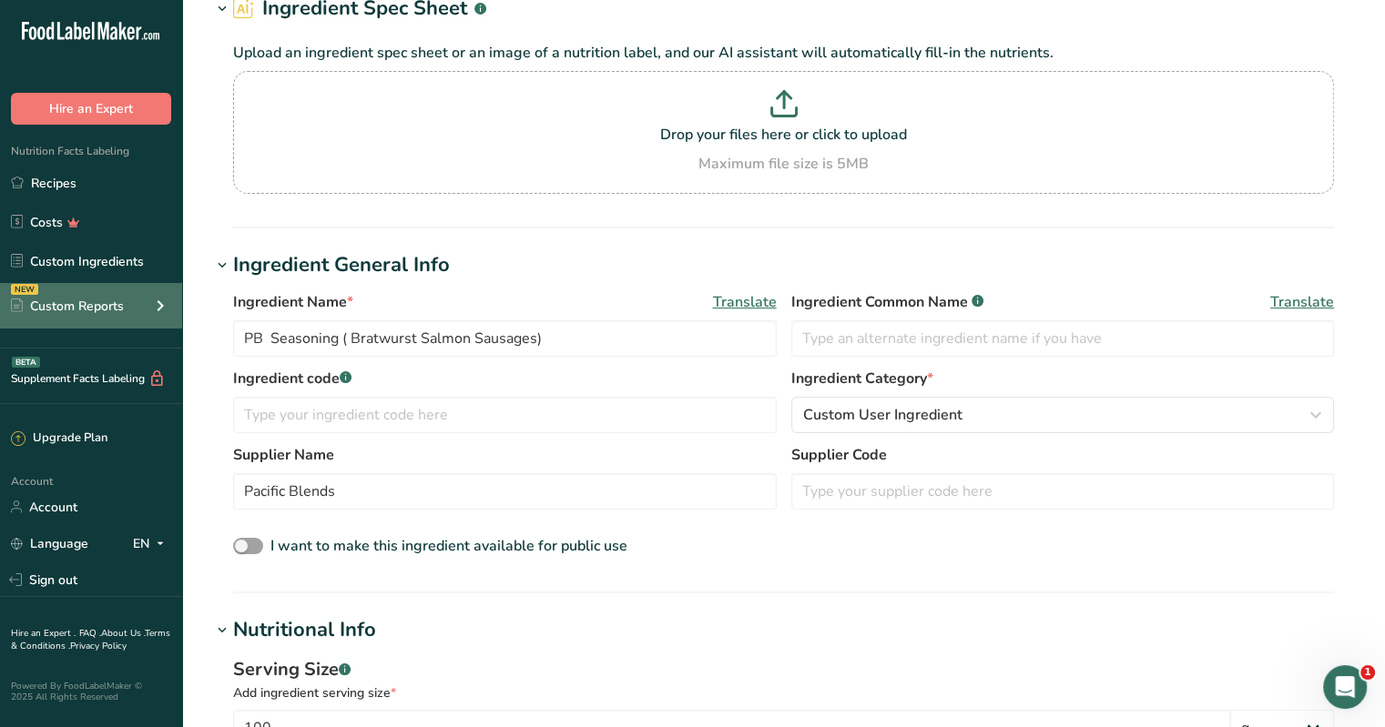
scroll to position [0, 0]
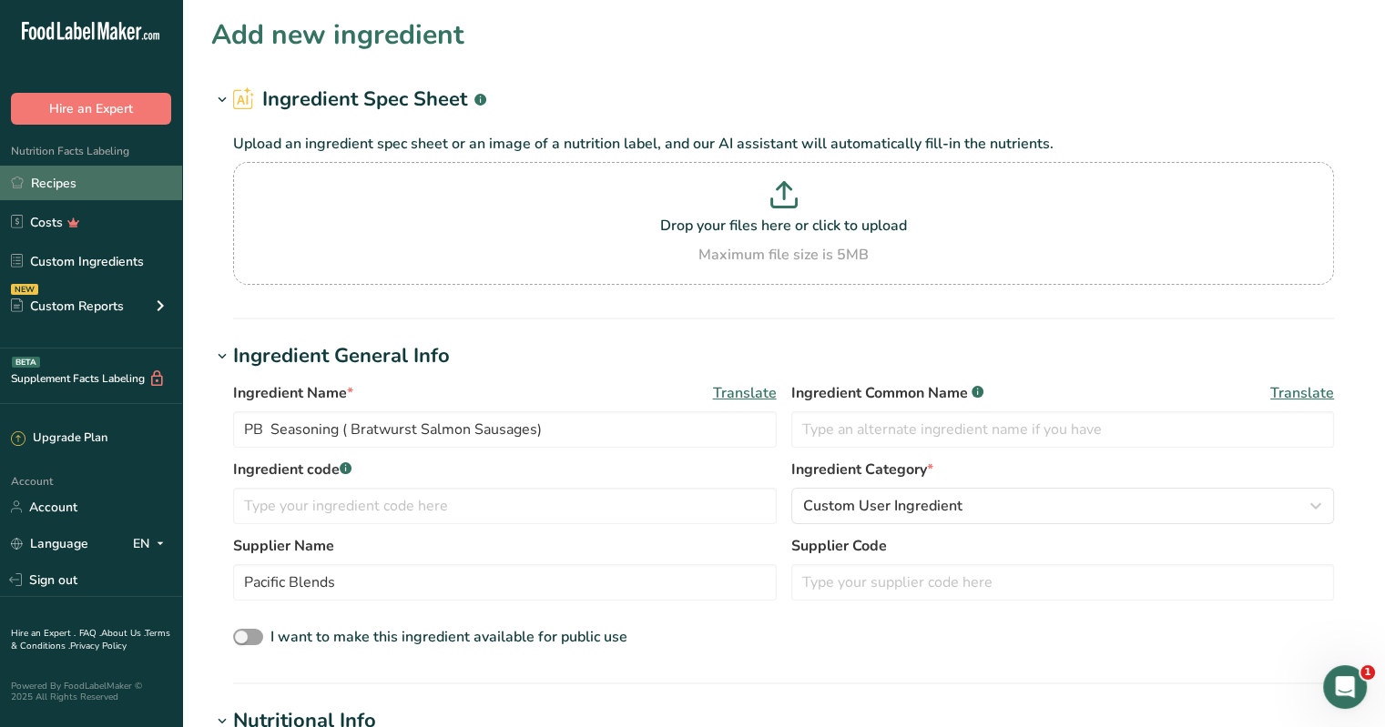
click at [51, 184] on link "Recipes" at bounding box center [91, 183] width 182 height 35
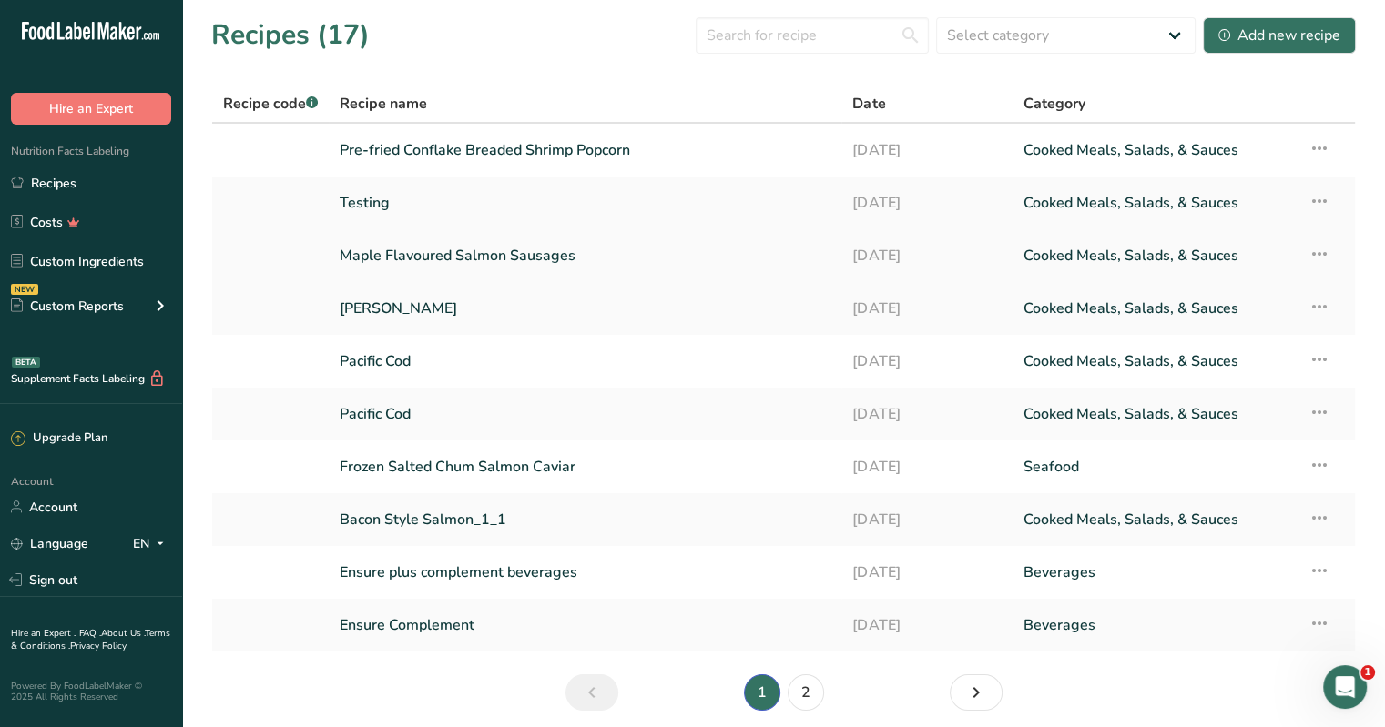
click at [467, 252] on link "Maple Flavoured Salmon Sausages" at bounding box center [585, 256] width 491 height 38
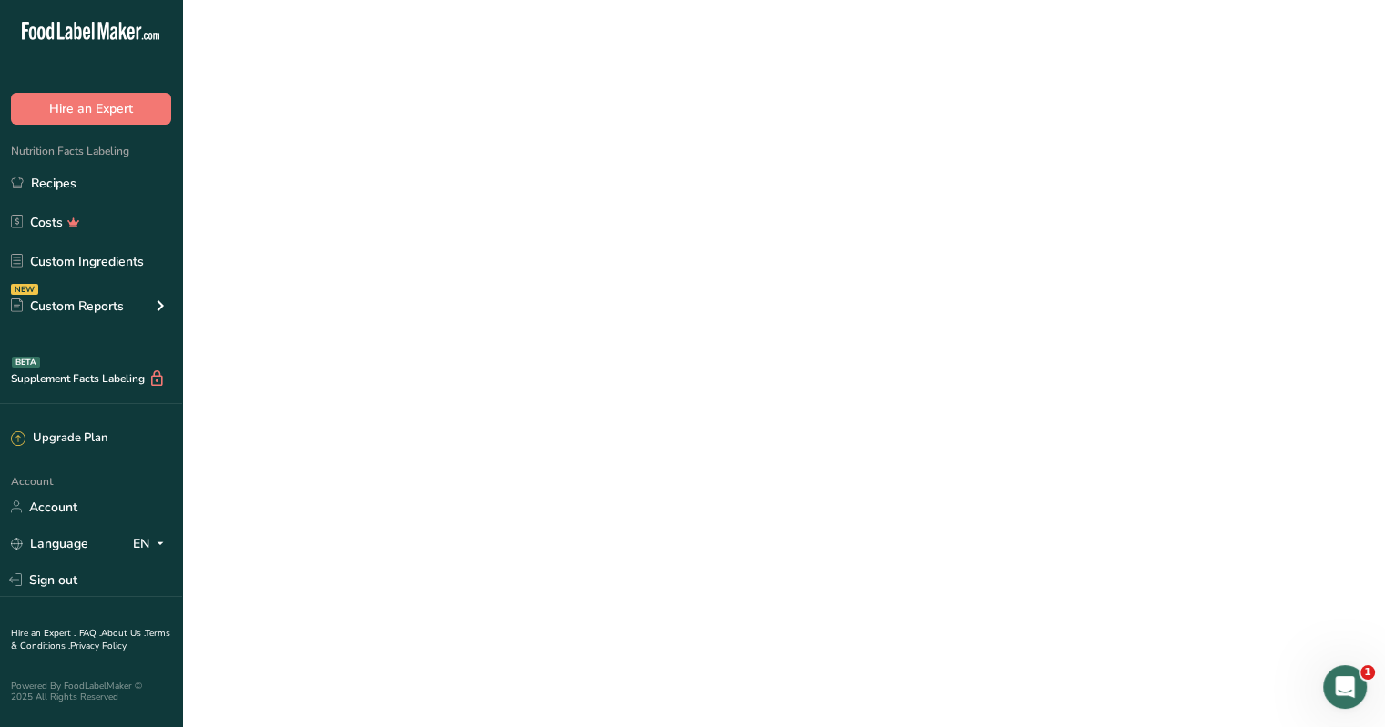
click at [467, 252] on link "Maple Flavoured Salmon Sausages" at bounding box center [585, 256] width 491 height 38
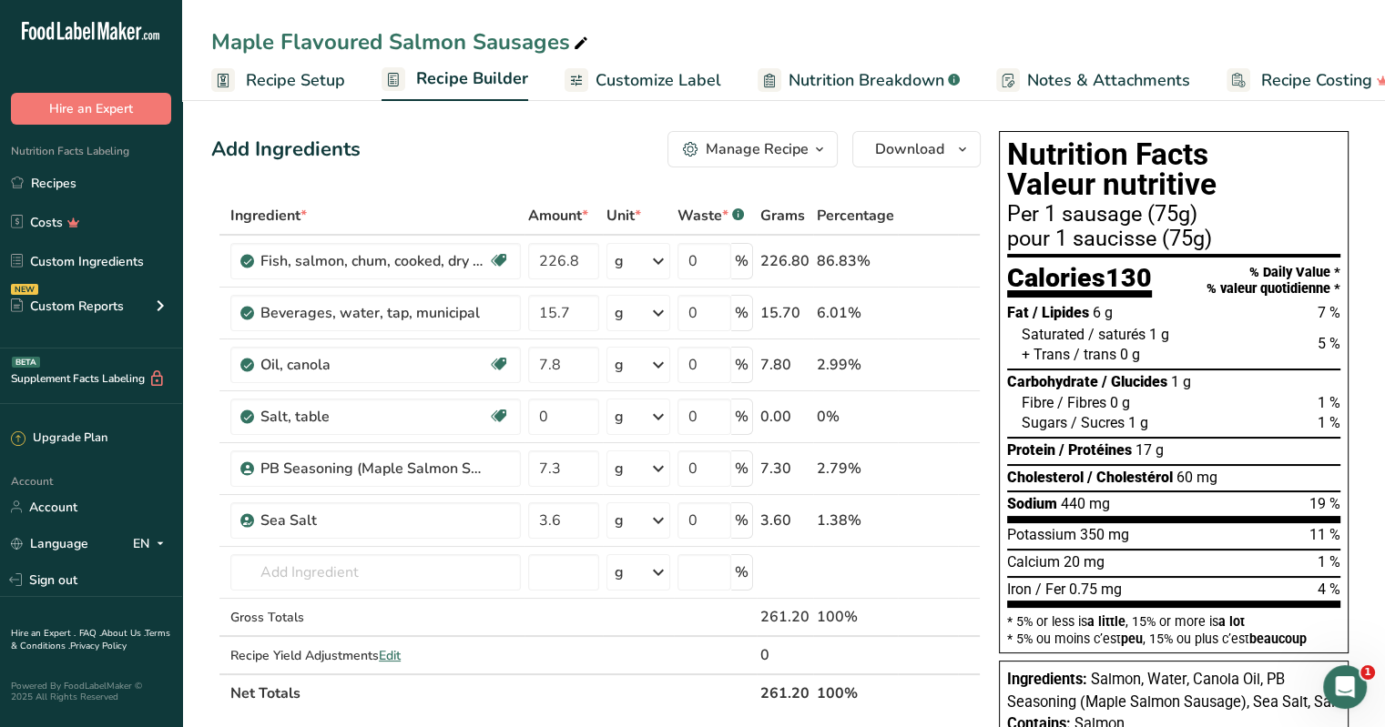
click at [288, 75] on span "Recipe Setup" at bounding box center [295, 80] width 99 height 25
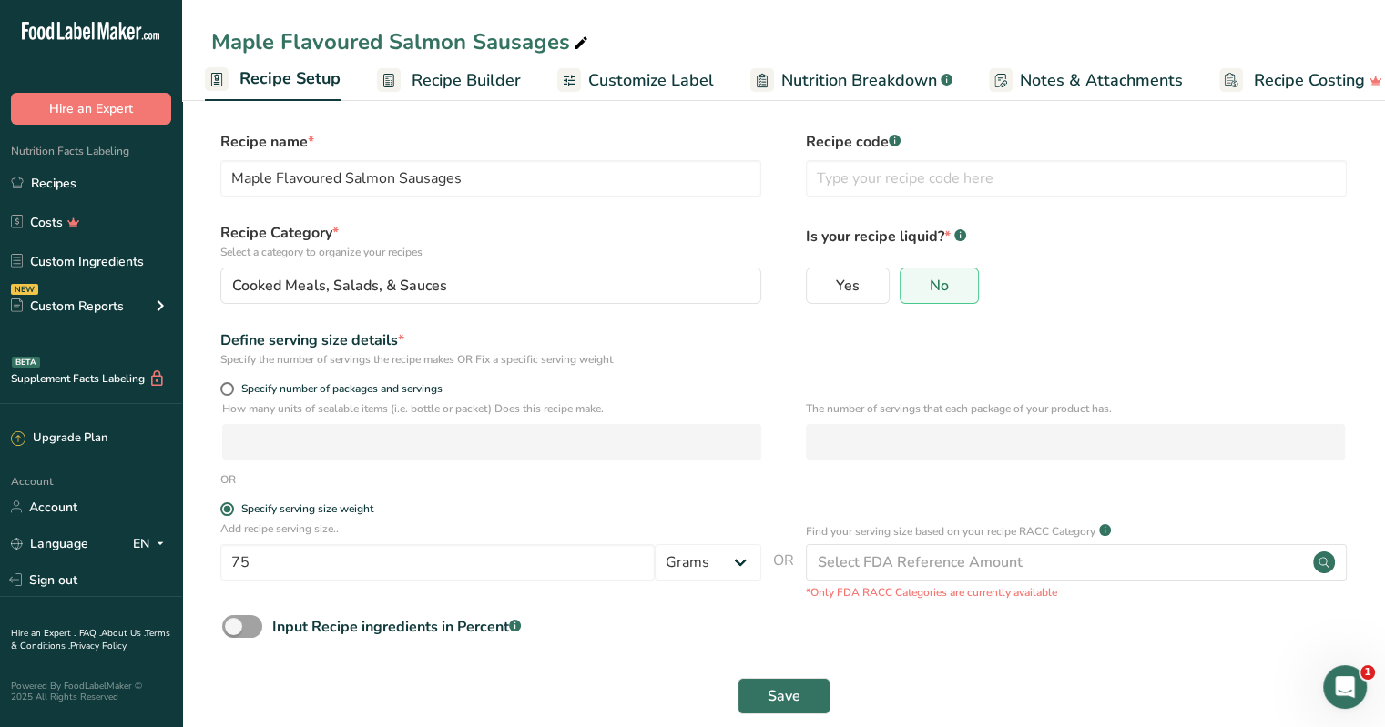
click at [456, 76] on span "Recipe Builder" at bounding box center [466, 80] width 109 height 25
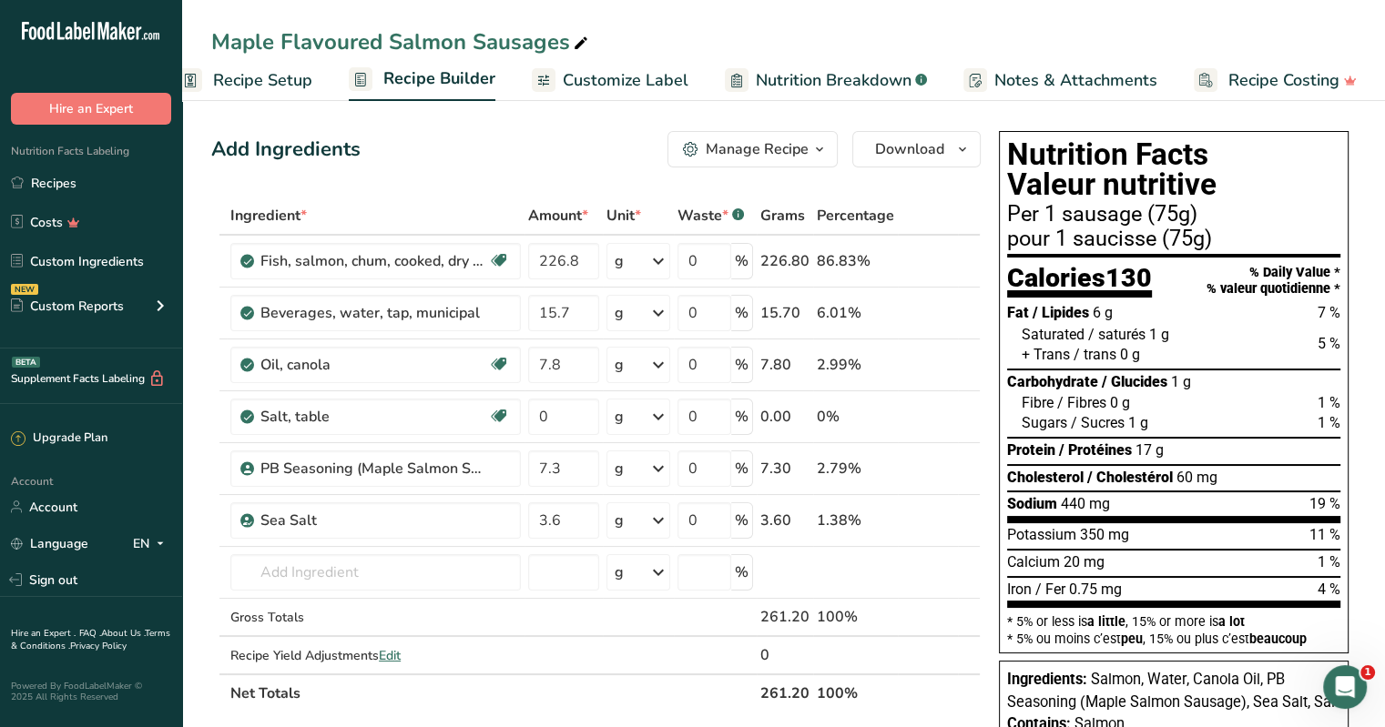
scroll to position [0, 33]
click at [498, 137] on div "Add Ingredients Manage Recipe Delete Recipe Duplicate Recipe Scale Recipe Save …" at bounding box center [595, 149] width 769 height 36
click at [66, 181] on link "Recipes" at bounding box center [91, 183] width 182 height 35
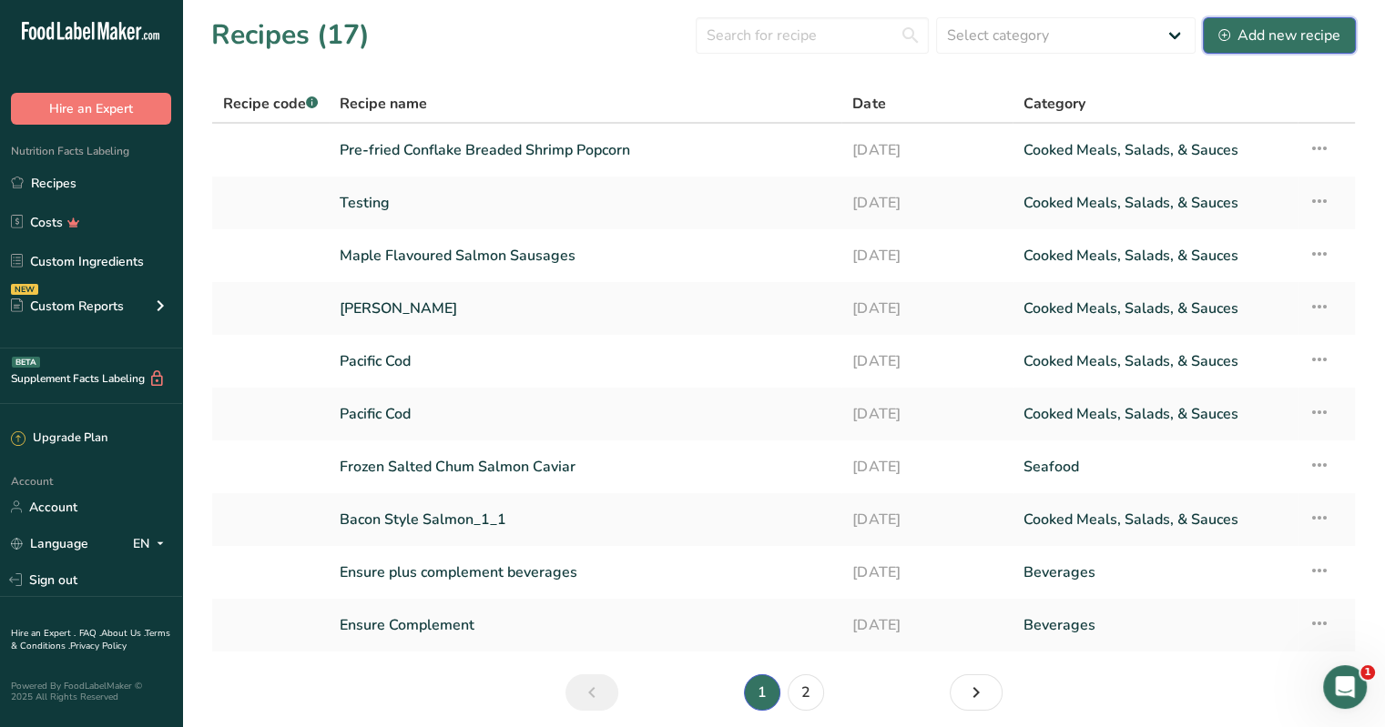
click at [1253, 37] on div "Add new recipe" at bounding box center [1279, 36] width 122 height 22
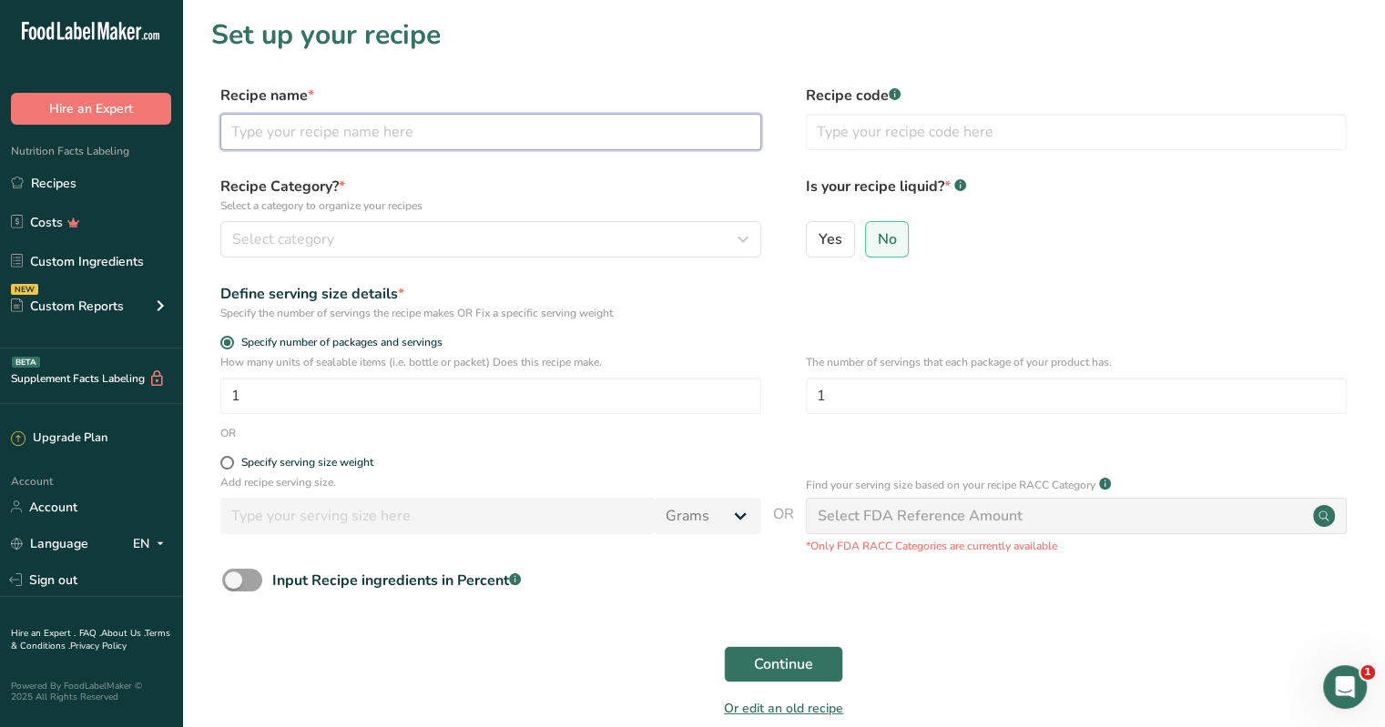
click at [302, 134] on input "text" at bounding box center [490, 132] width 541 height 36
type input "Bratwurst Salmon Sausages"
drag, startPoint x: 255, startPoint y: 401, endPoint x: 203, endPoint y: 402, distance: 51.9
click at [203, 402] on section "Set up your recipe Recipe name * Bratwurst Salmon Sausages Recipe code .a-a{fil…" at bounding box center [783, 379] width 1203 height 759
type input "75"
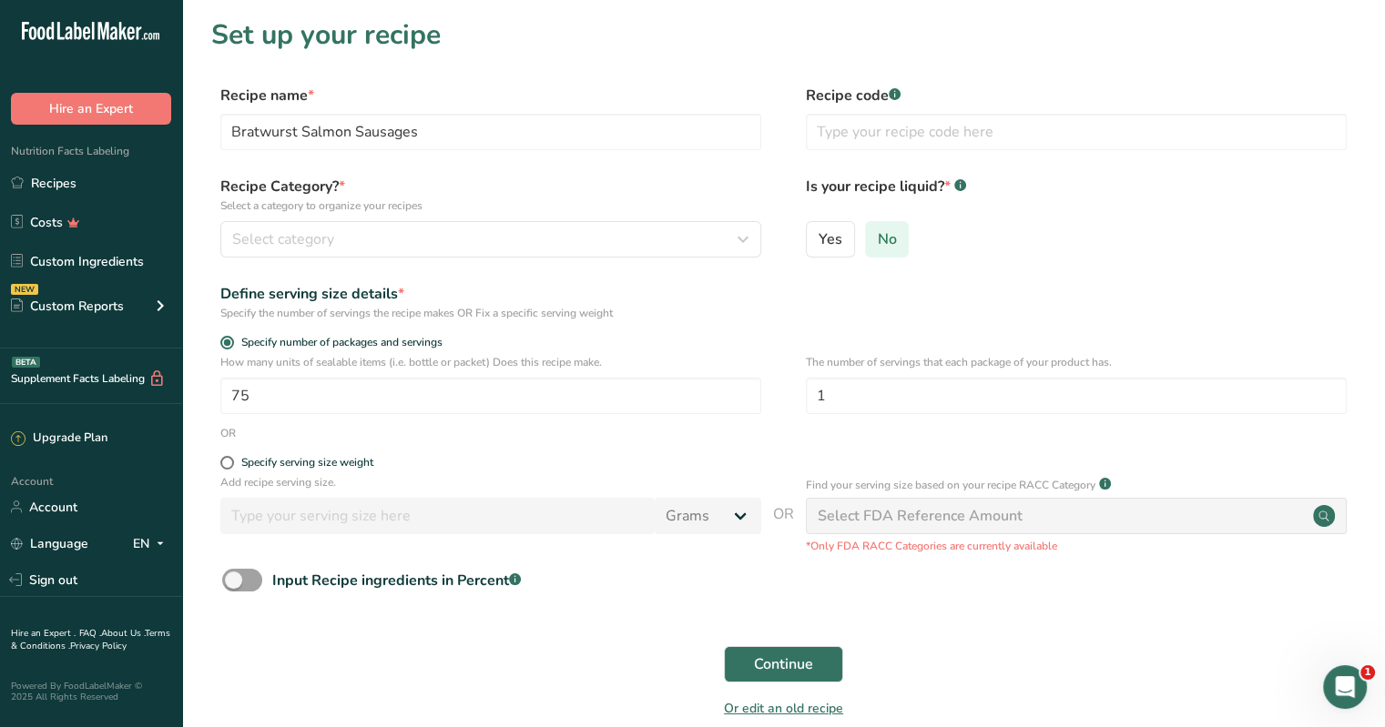
click at [878, 245] on span "No" at bounding box center [887, 239] width 19 height 18
click at [875, 245] on input "No" at bounding box center [872, 239] width 12 height 12
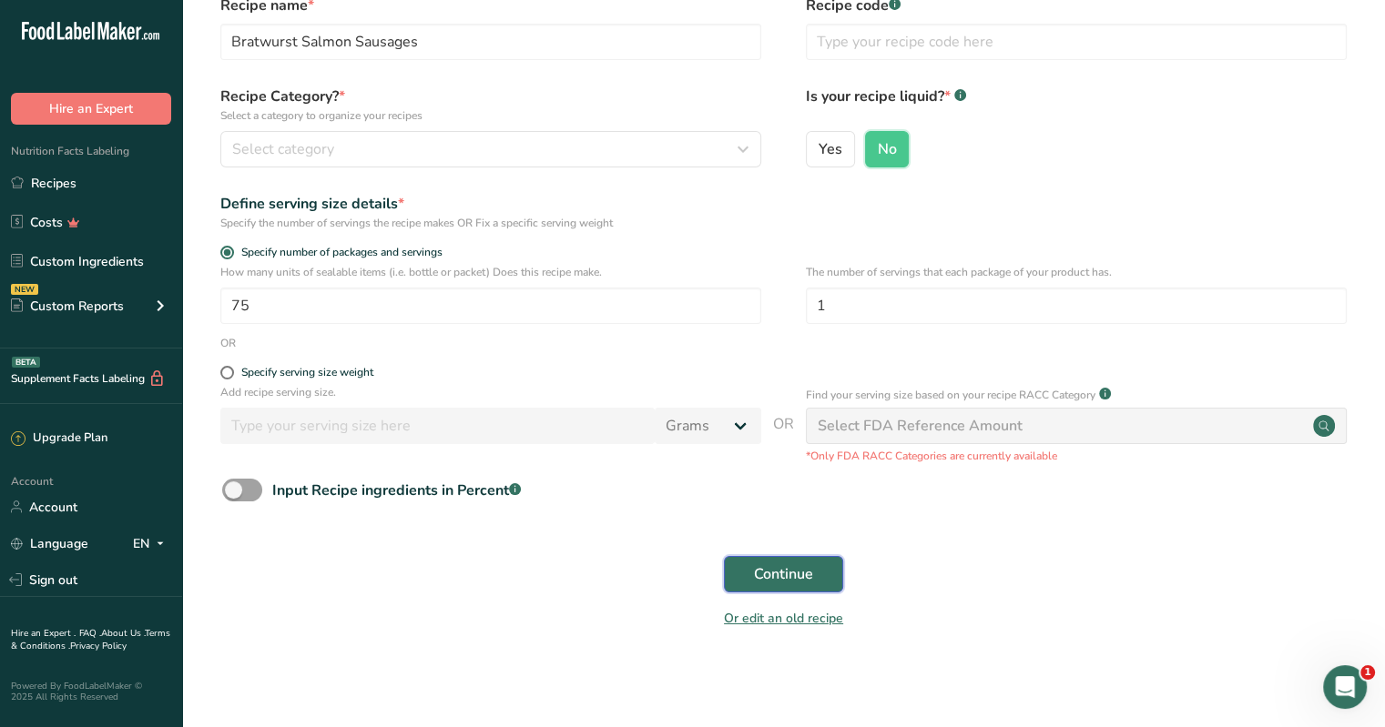
click at [769, 579] on span "Continue" at bounding box center [783, 575] width 59 height 22
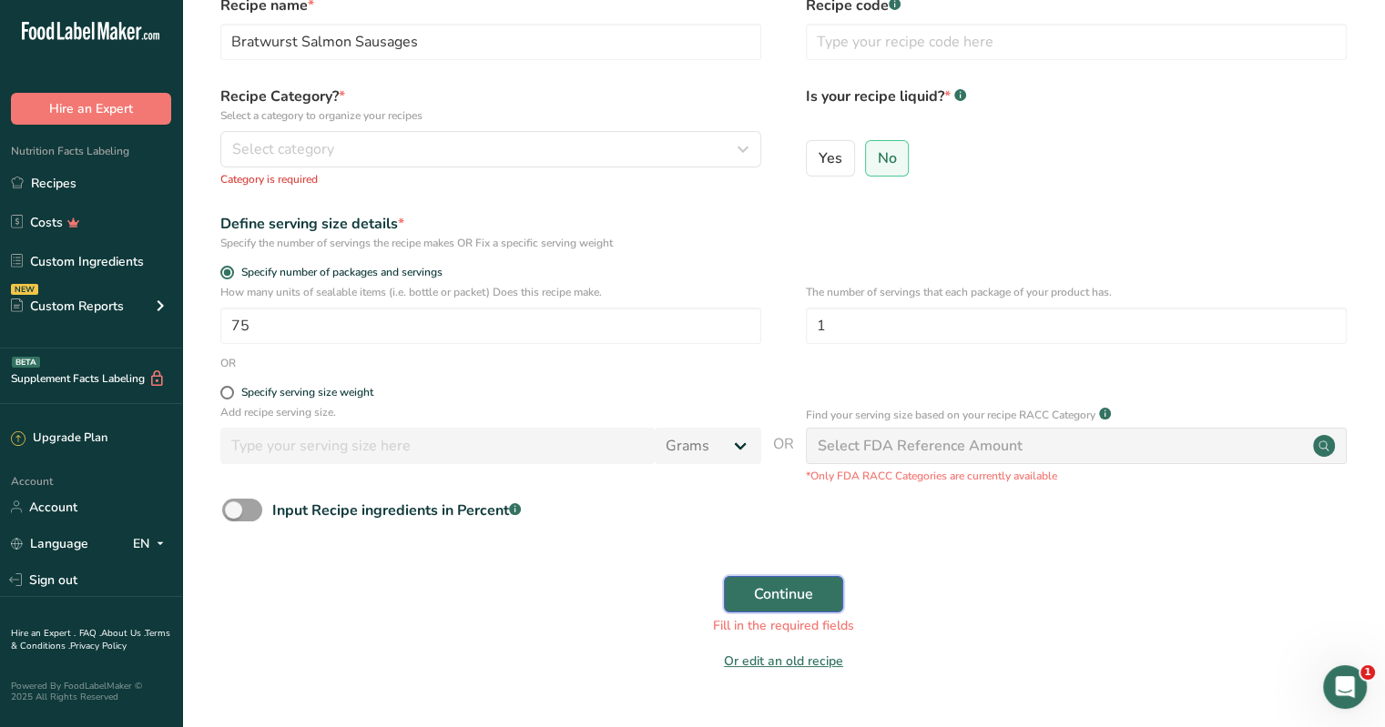
scroll to position [0, 0]
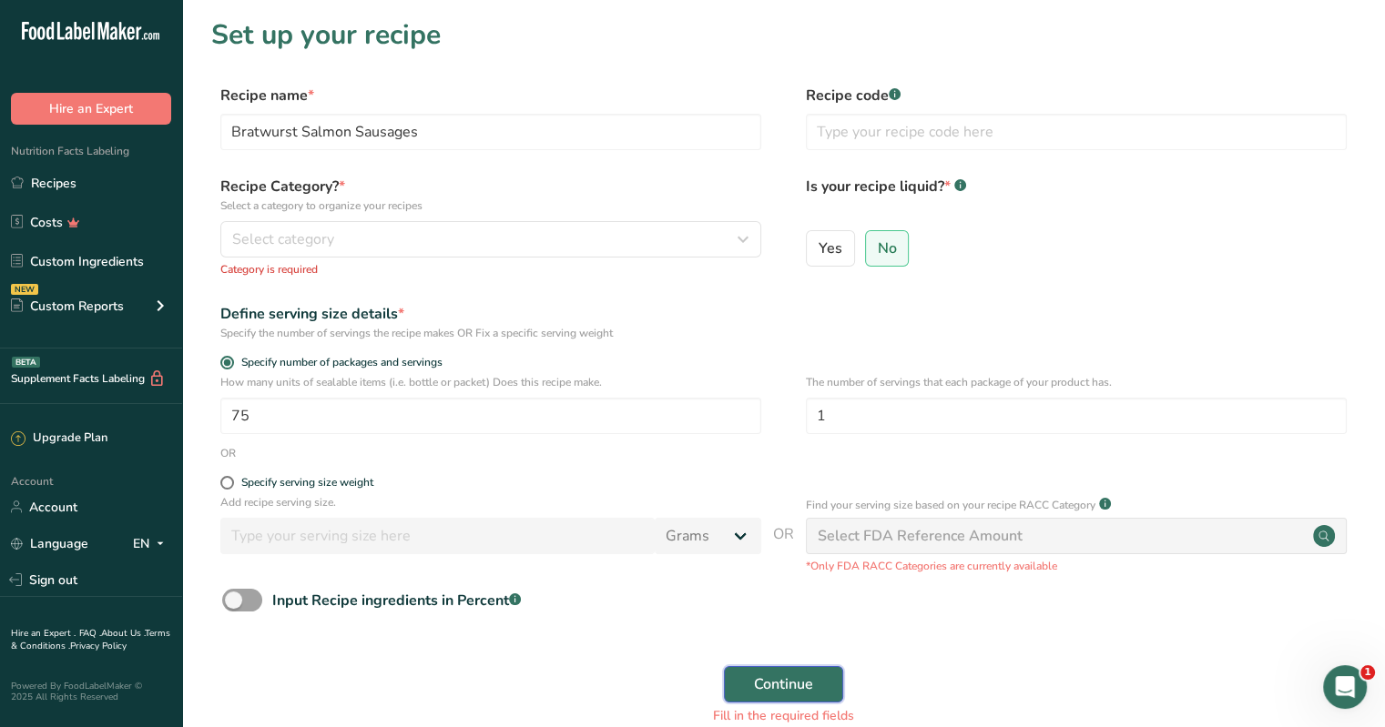
click at [788, 684] on span "Continue" at bounding box center [783, 685] width 59 height 22
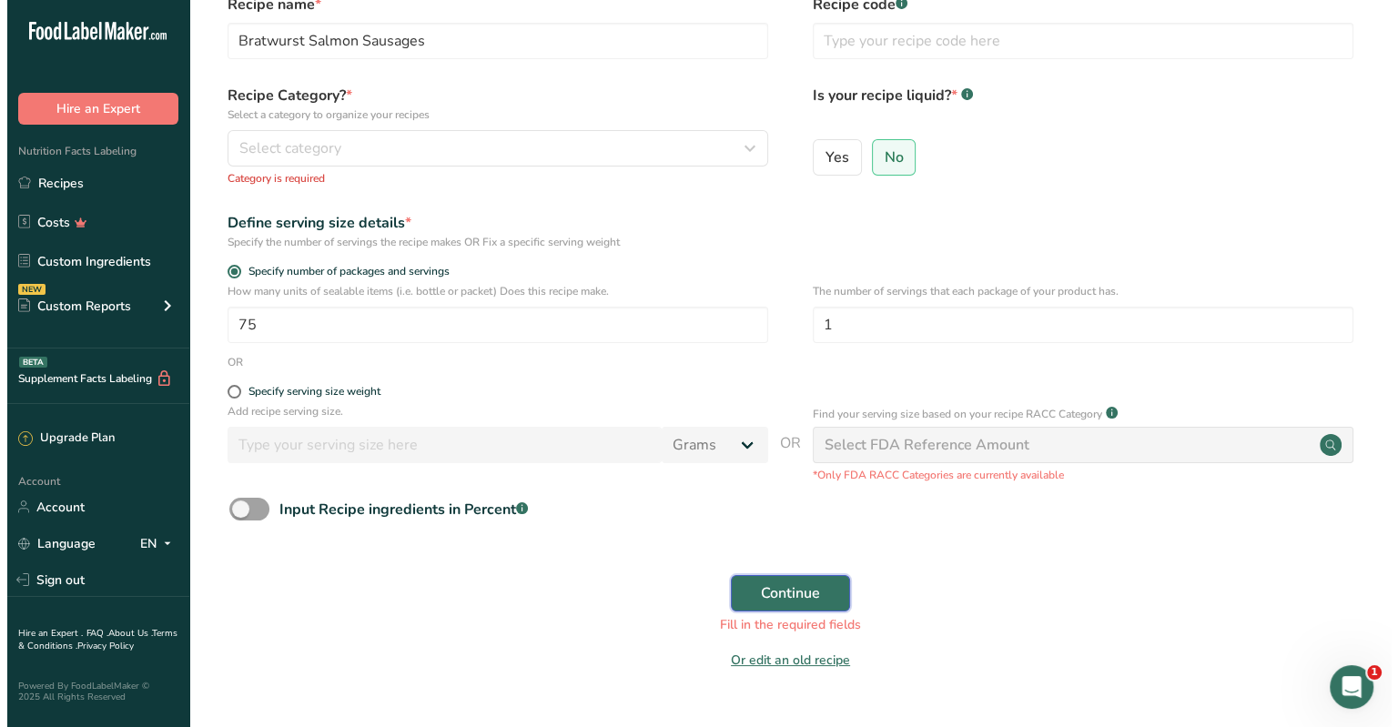
scroll to position [133, 0]
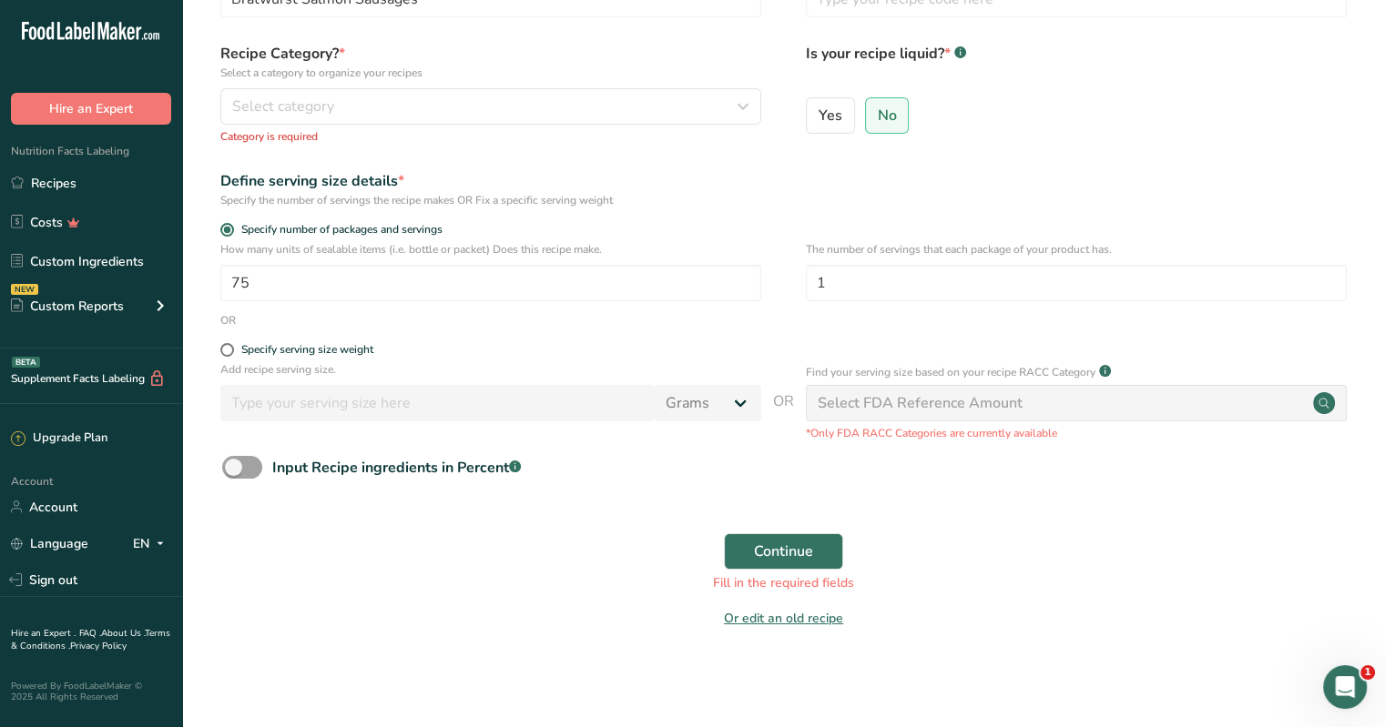
click at [858, 402] on div "Select FDA Reference Amount" at bounding box center [920, 403] width 205 height 22
click at [224, 345] on span at bounding box center [227, 350] width 14 height 14
click at [224, 345] on input "Specify serving size weight" at bounding box center [226, 350] width 12 height 12
radio input "true"
radio input "false"
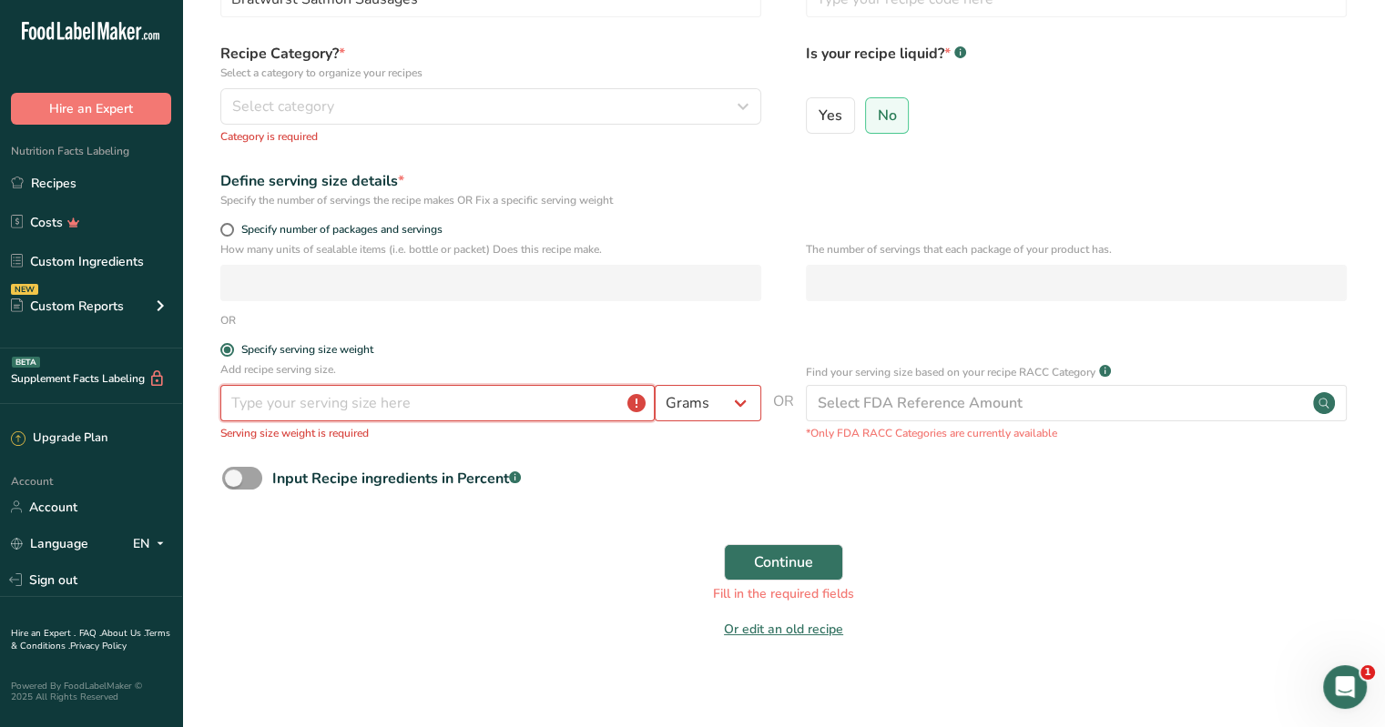
click at [248, 407] on input "number" at bounding box center [437, 403] width 434 height 36
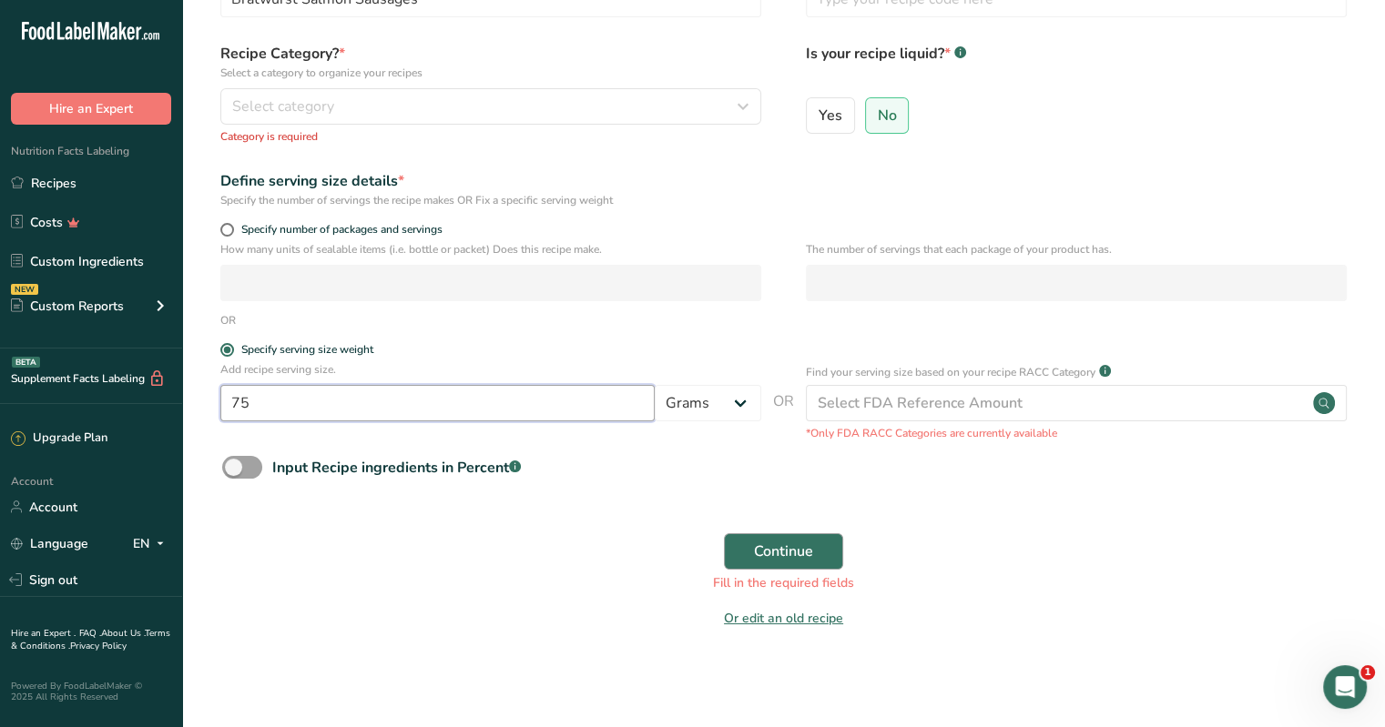
type input "75"
click at [796, 553] on span "Continue" at bounding box center [783, 552] width 59 height 22
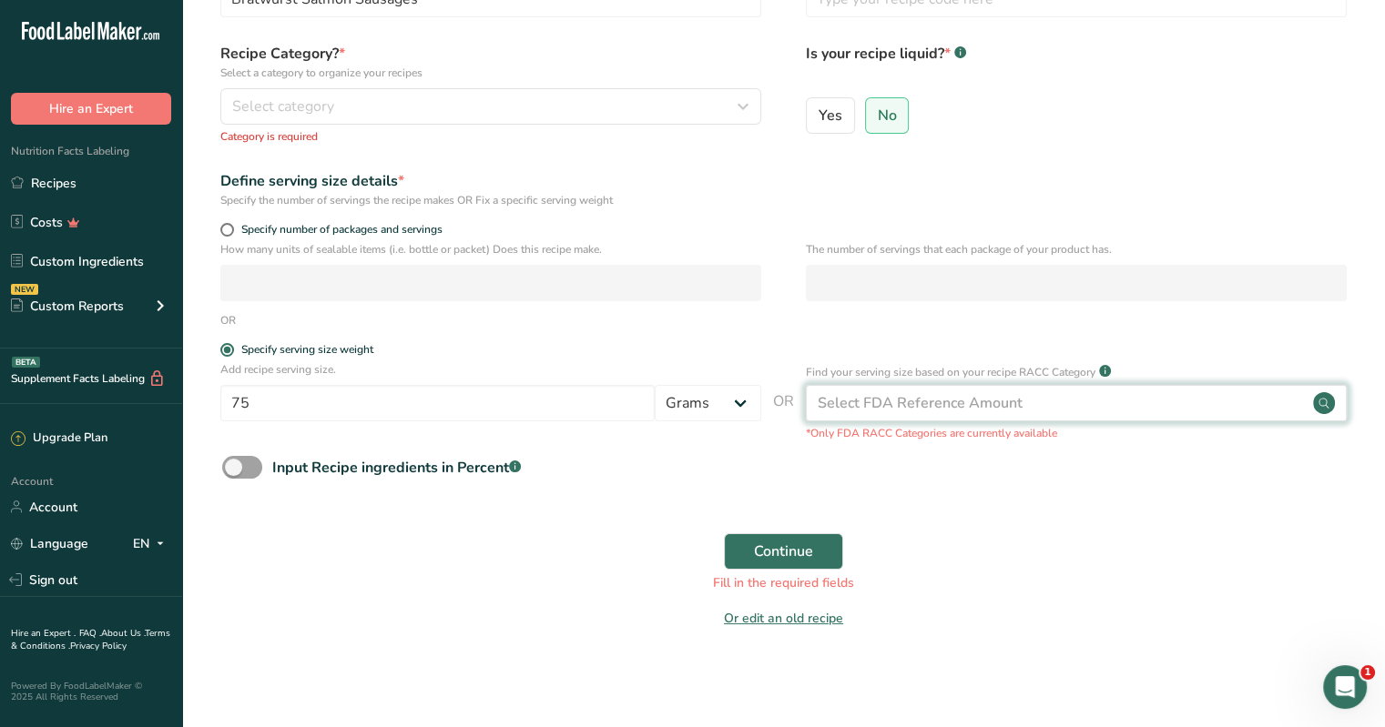
click at [903, 402] on div "Select FDA Reference Amount" at bounding box center [920, 403] width 205 height 22
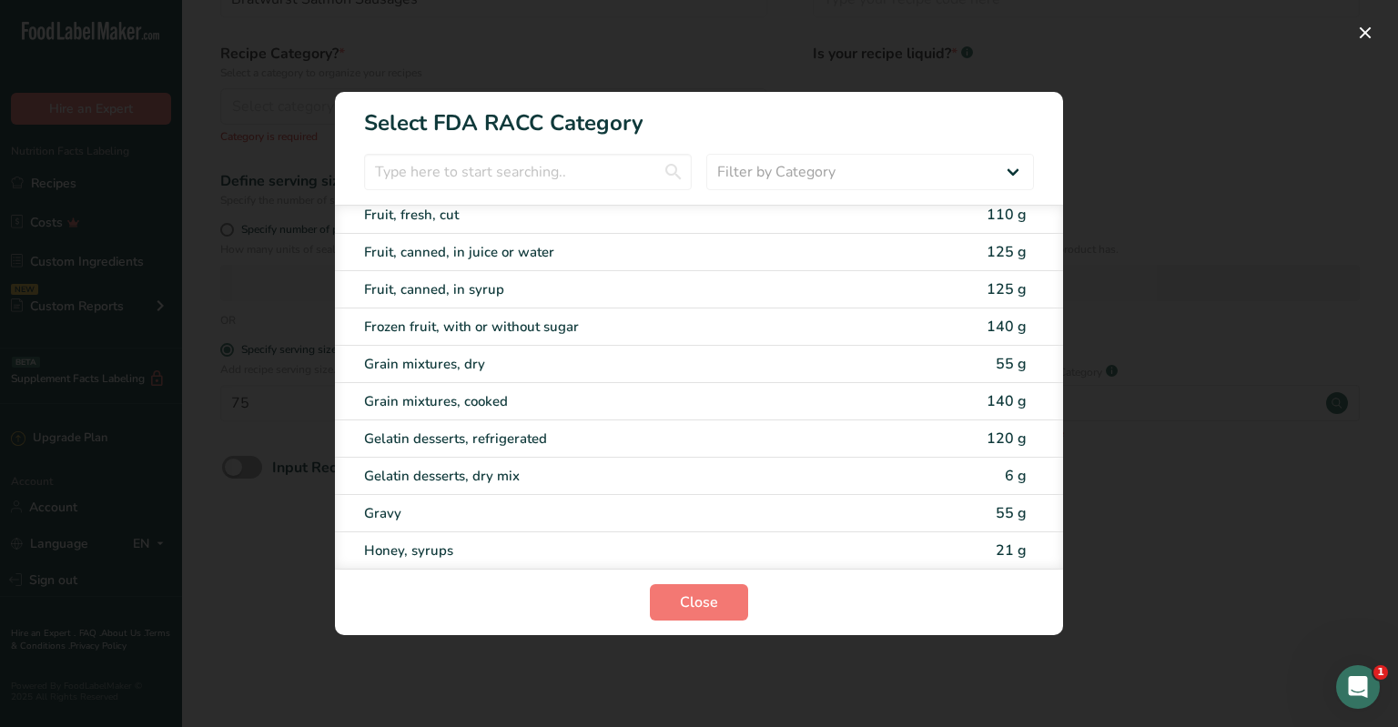
scroll to position [1912, 0]
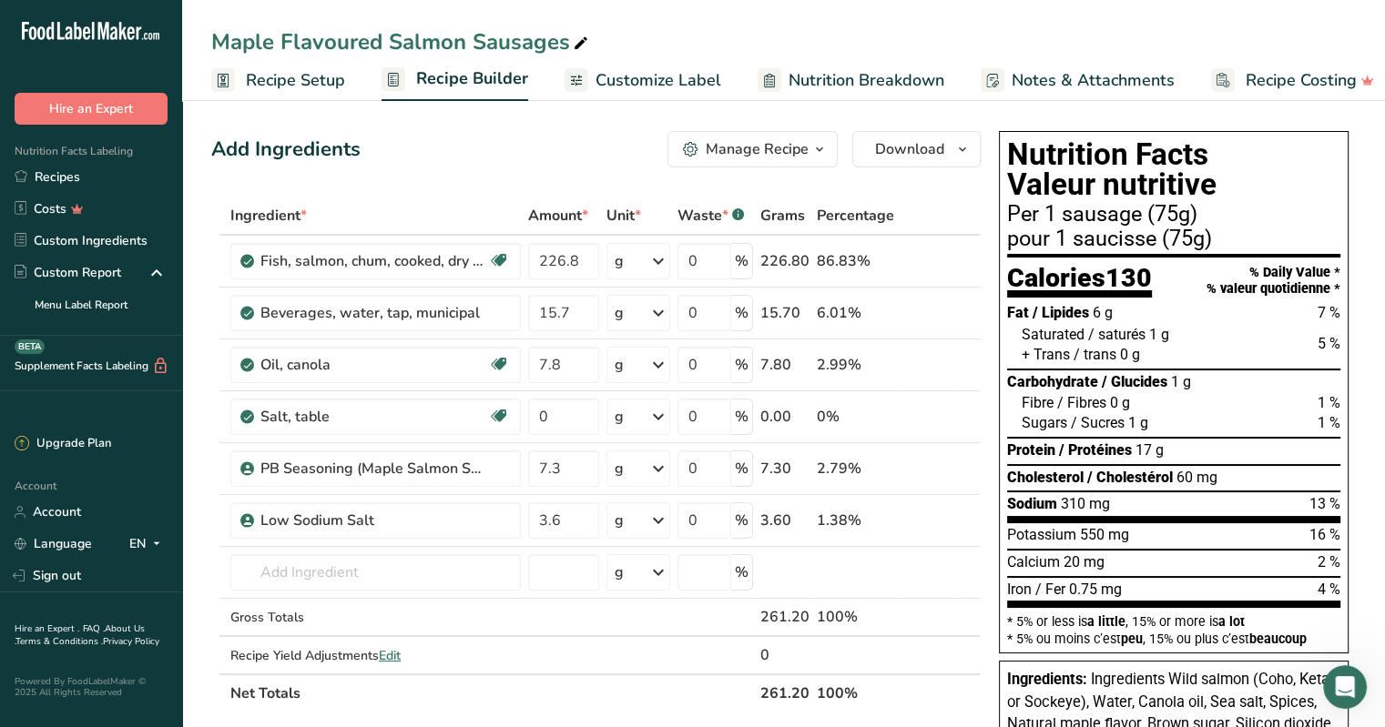
click at [284, 82] on span "Recipe Setup" at bounding box center [295, 80] width 99 height 25
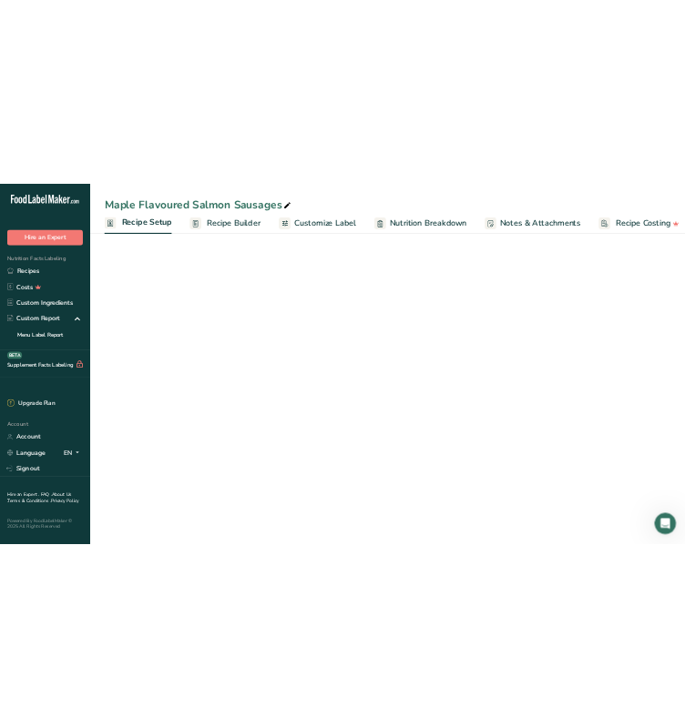
scroll to position [0, 6]
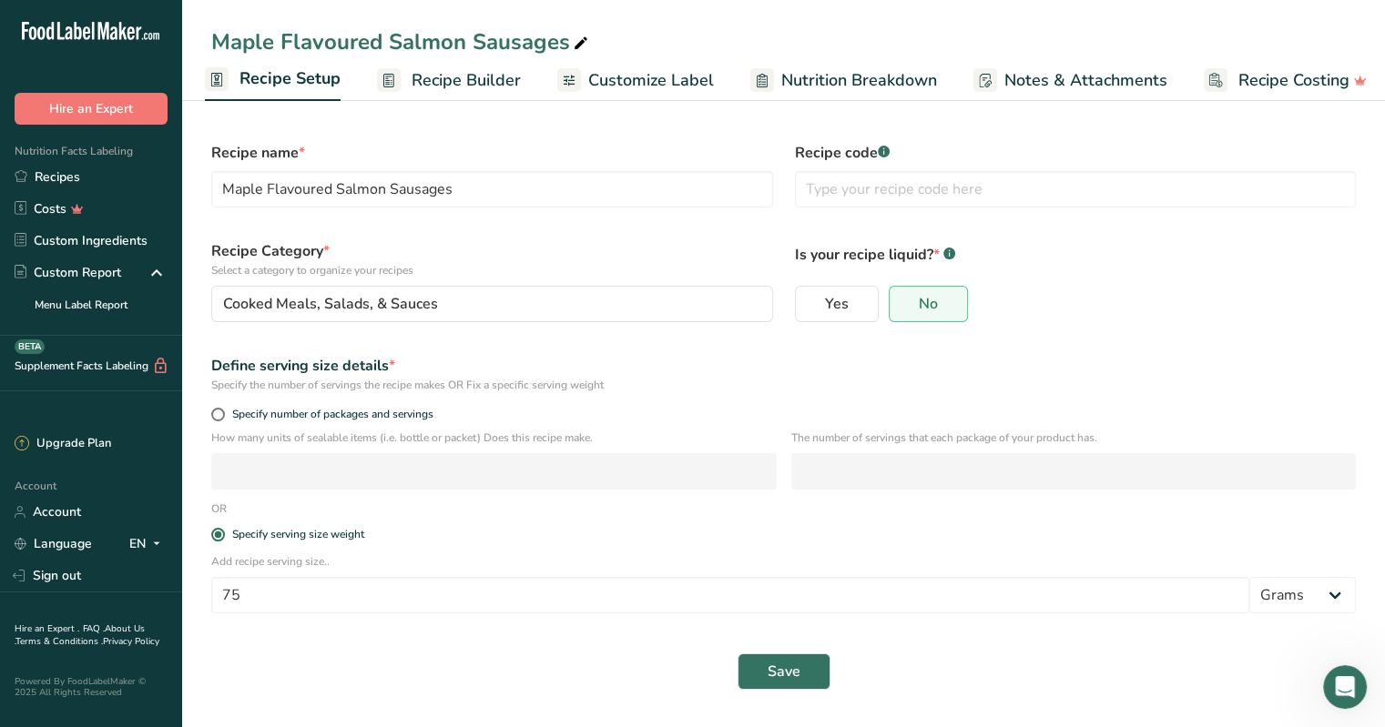
click at [284, 83] on span "Recipe Setup" at bounding box center [289, 78] width 101 height 25
click at [62, 176] on link "Recipes" at bounding box center [91, 177] width 182 height 32
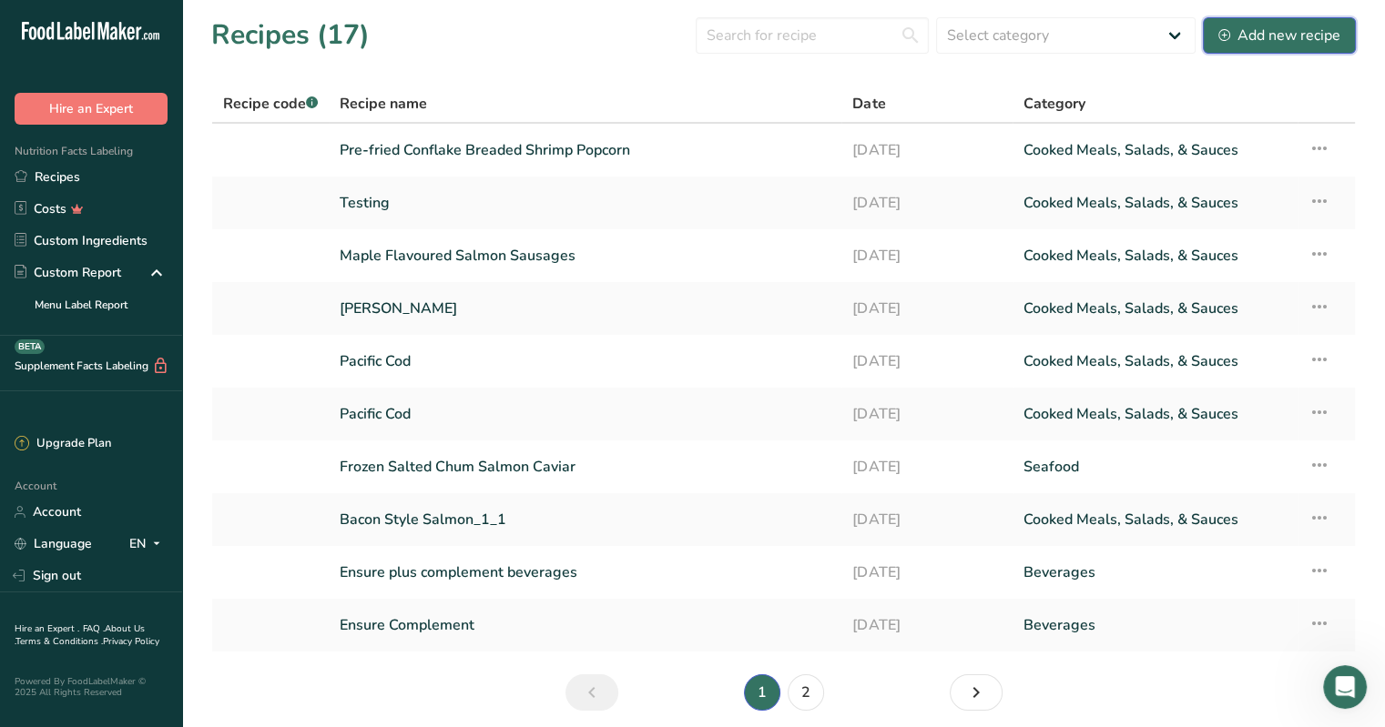
click at [1271, 37] on div "Add new recipe" at bounding box center [1279, 36] width 122 height 22
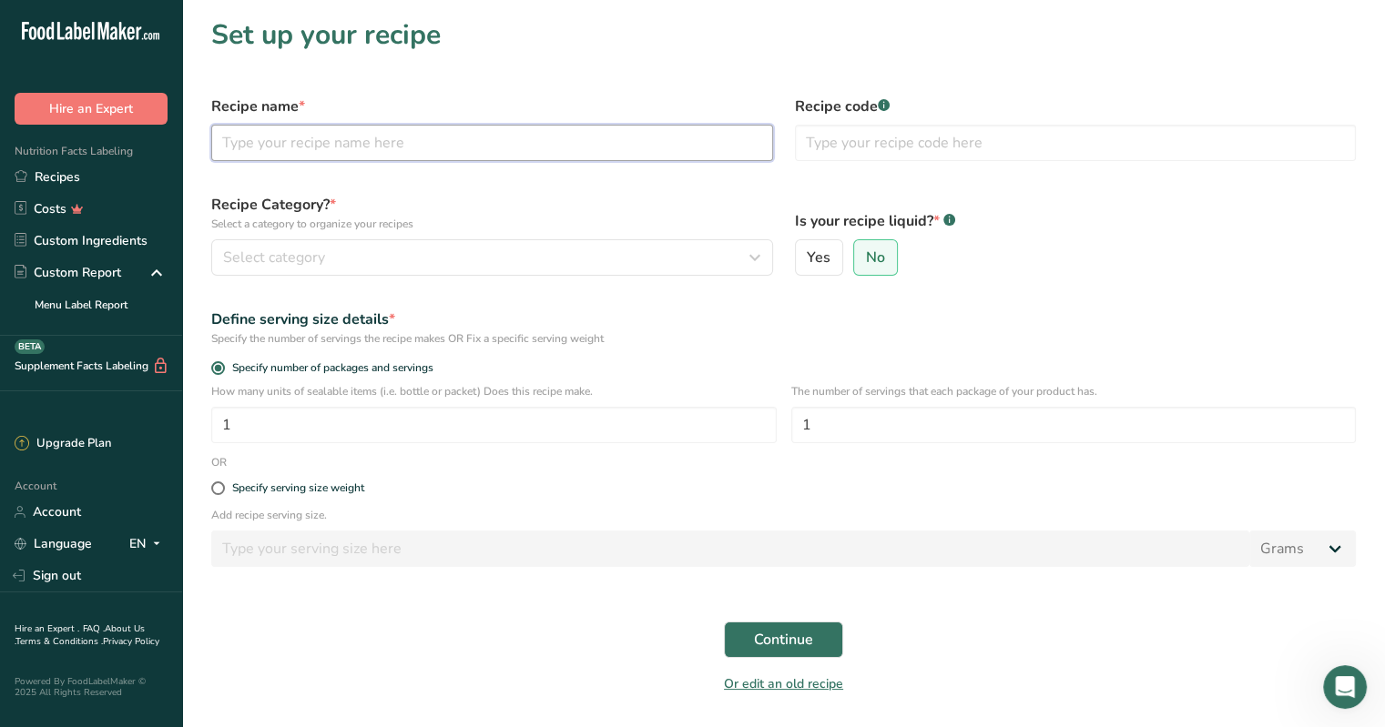
click at [360, 142] on input "text" at bounding box center [492, 143] width 562 height 36
type input "Bratwurst Salmon Sausages"
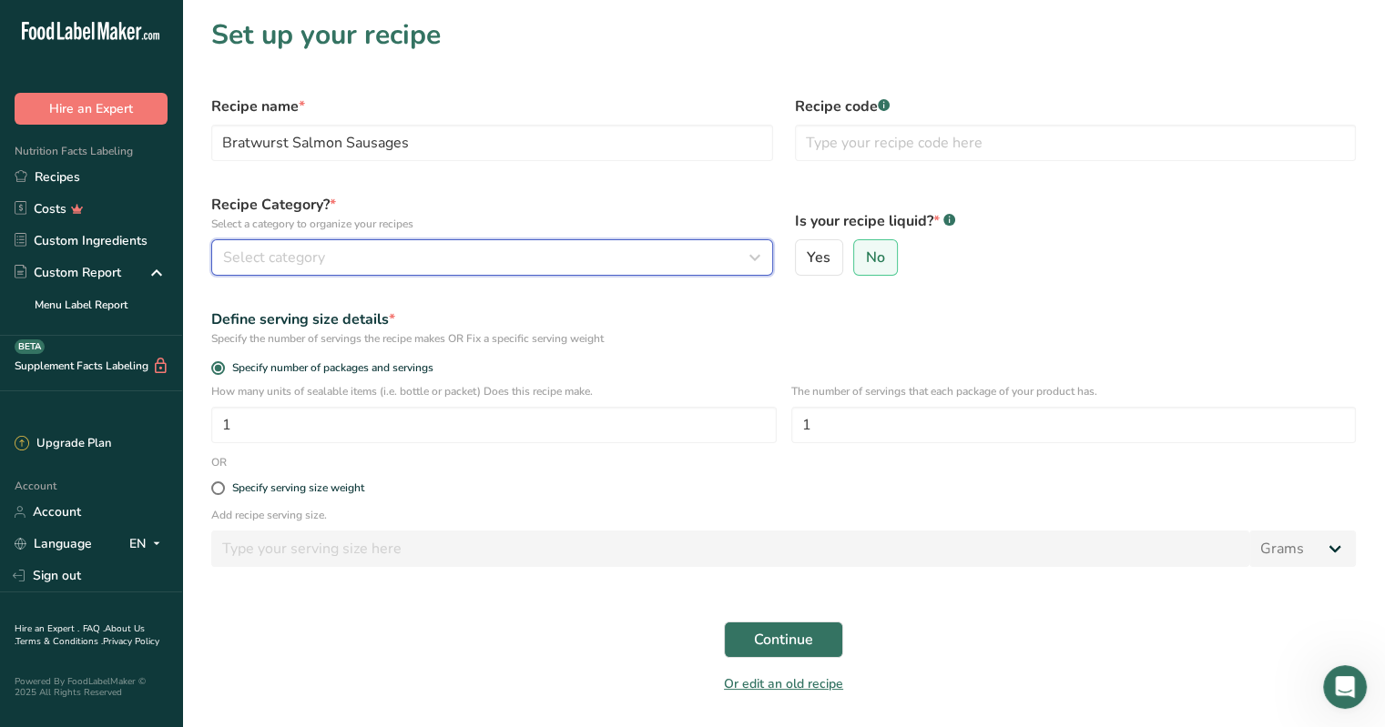
click at [316, 256] on span "Select category" at bounding box center [274, 258] width 102 height 22
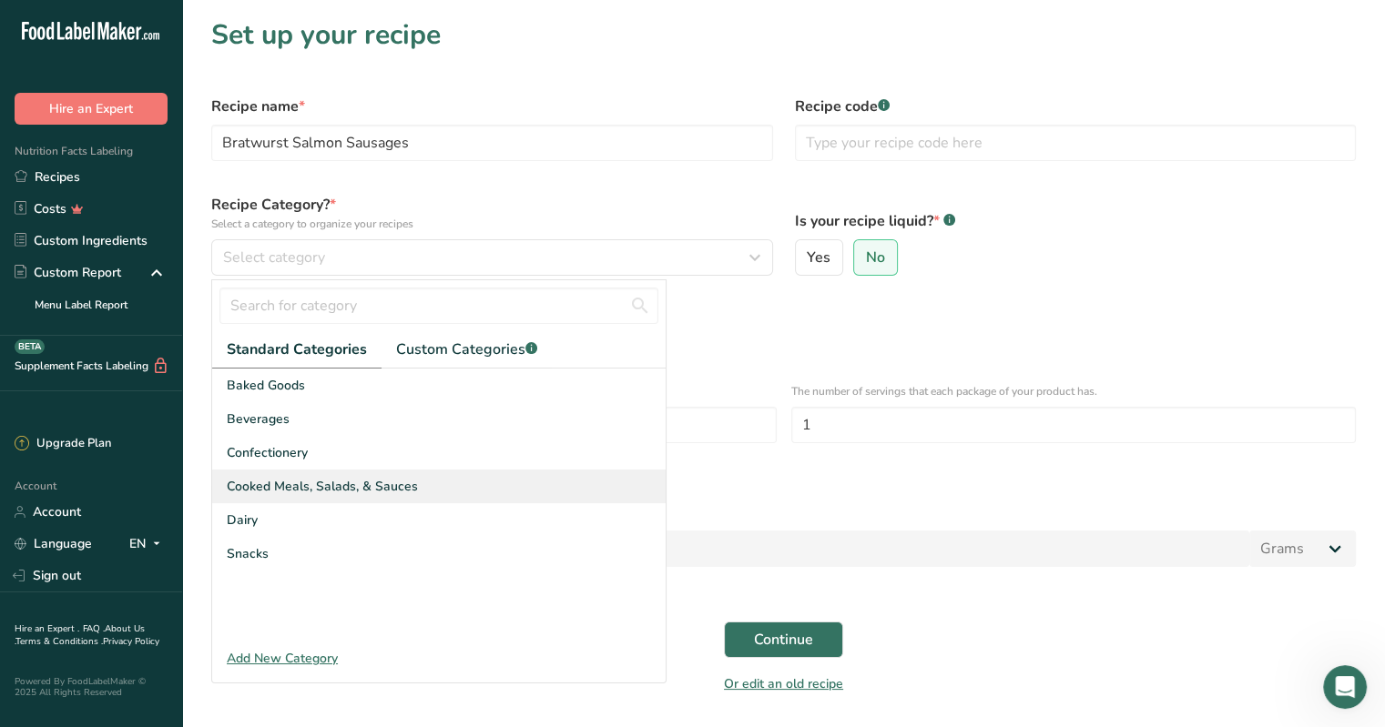
click at [350, 487] on span "Cooked Meals, Salads, & Sauces" at bounding box center [322, 486] width 191 height 19
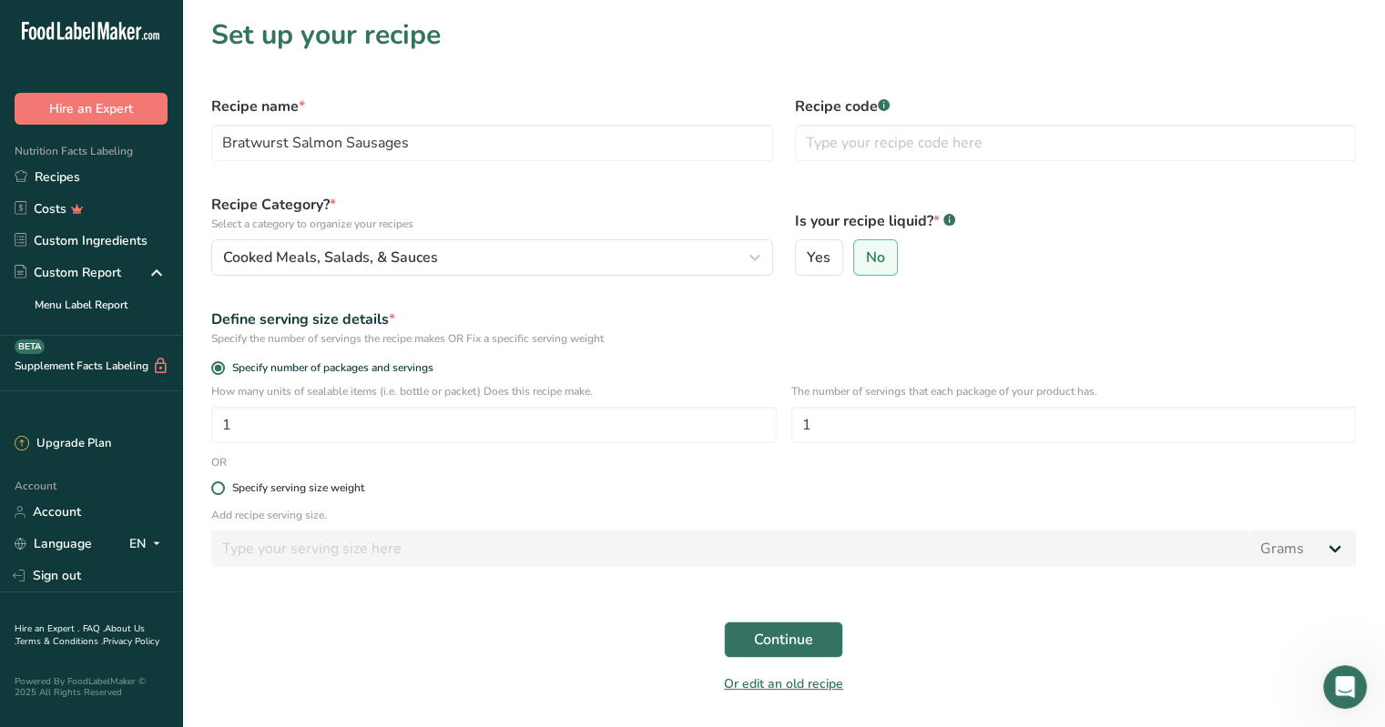
click at [237, 483] on div "Specify serving size weight" at bounding box center [298, 489] width 132 height 14
click at [223, 483] on input "Specify serving size weight" at bounding box center [217, 489] width 12 height 12
radio input "true"
radio input "false"
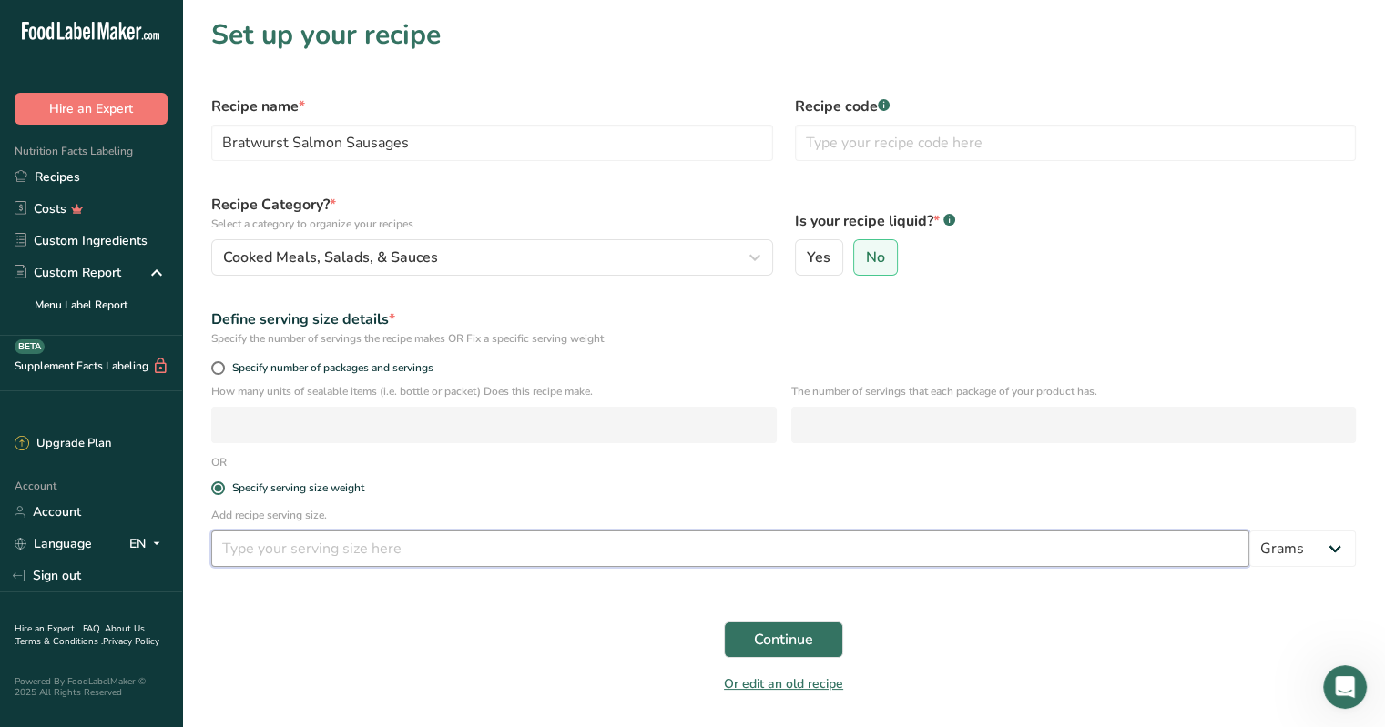
click at [244, 552] on input "number" at bounding box center [730, 549] width 1038 height 36
type input "75"
click at [812, 639] on span "Continue" at bounding box center [783, 640] width 59 height 22
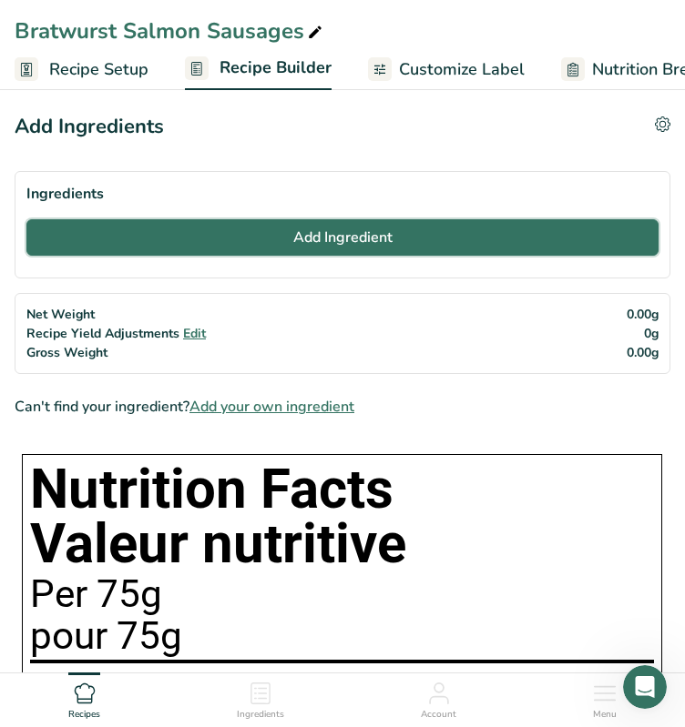
click at [113, 243] on button "Add Ingredient" at bounding box center [342, 237] width 632 height 36
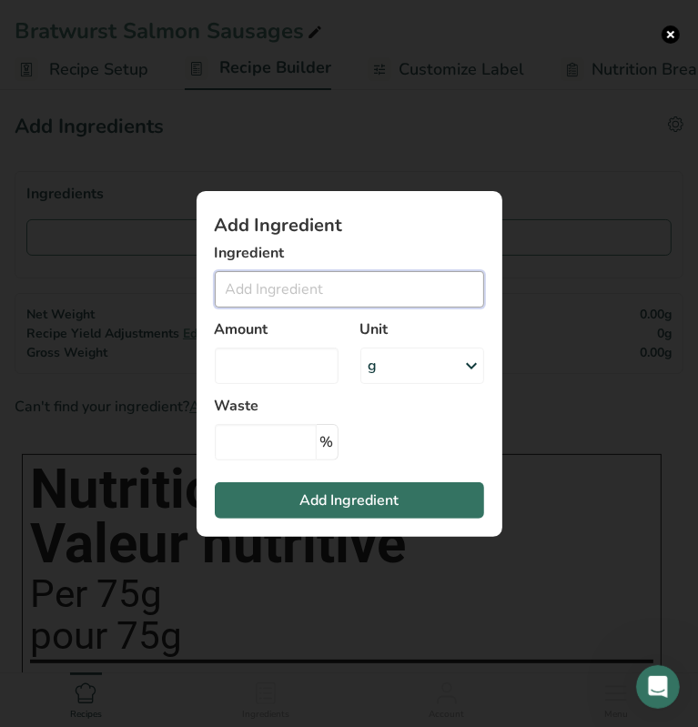
click at [266, 291] on input "Add ingredient modal" at bounding box center [349, 289] width 269 height 36
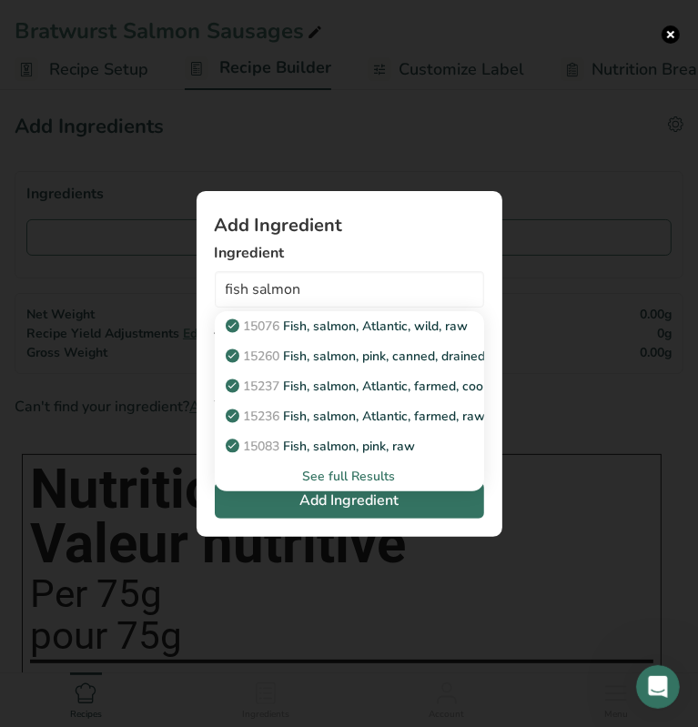
click at [339, 473] on div "See full Results" at bounding box center [349, 476] width 240 height 19
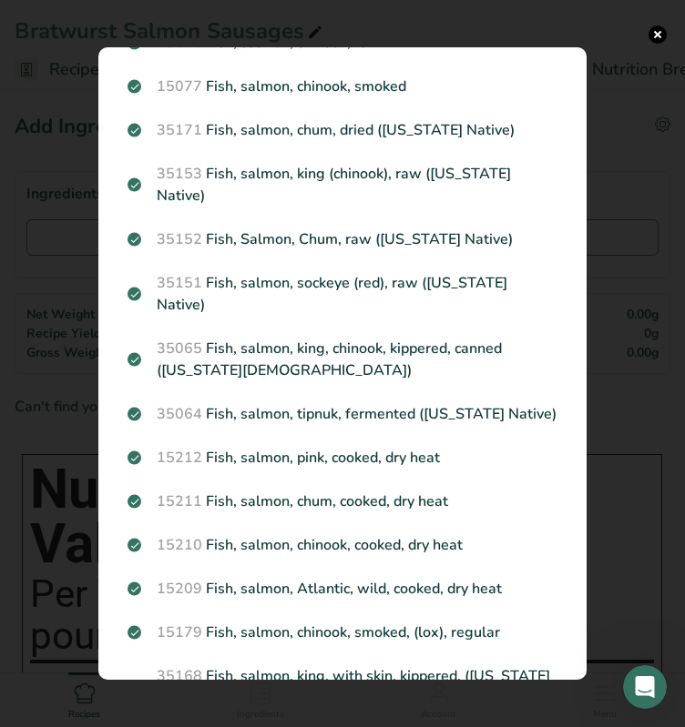
scroll to position [1093, 0]
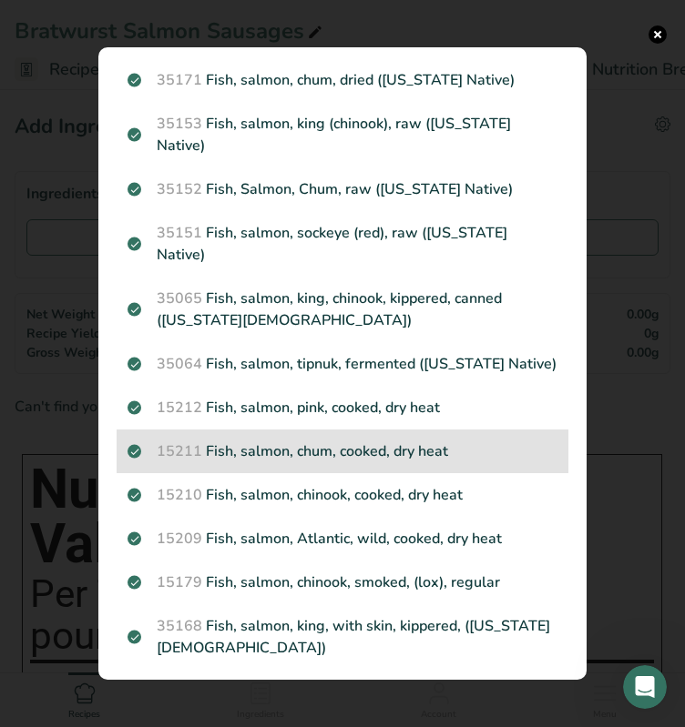
click at [320, 441] on p "15211 Fish, salmon, chum, cooked, dry heat" at bounding box center [342, 452] width 430 height 22
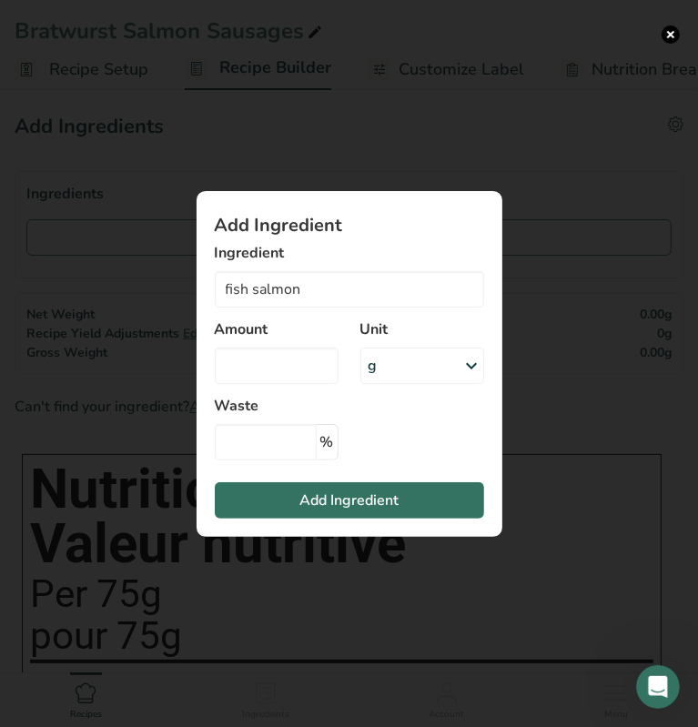
type input "Fish, salmon, chum, cooked, dry heat"
click at [256, 373] on input "Add ingredient modal" at bounding box center [277, 366] width 124 height 36
click at [280, 366] on input "Add ingredient modal" at bounding box center [277, 366] width 124 height 36
type input "226.8"
click at [402, 422] on section "Add Ingredient Ingredient Fish, salmon, chum, cooked, dry heat 15076 Fish, salm…" at bounding box center [350, 364] width 306 height 346
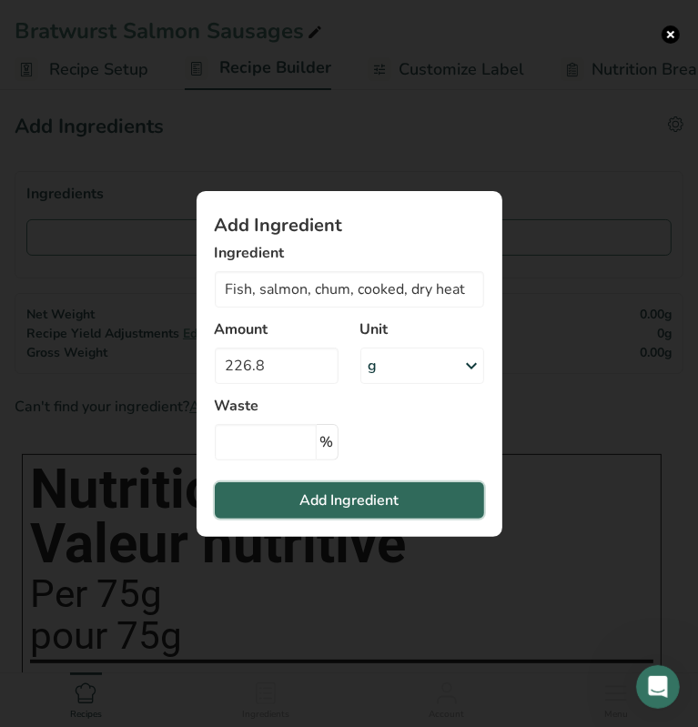
click at [330, 502] on span "Add Ingredient" at bounding box center [349, 501] width 99 height 22
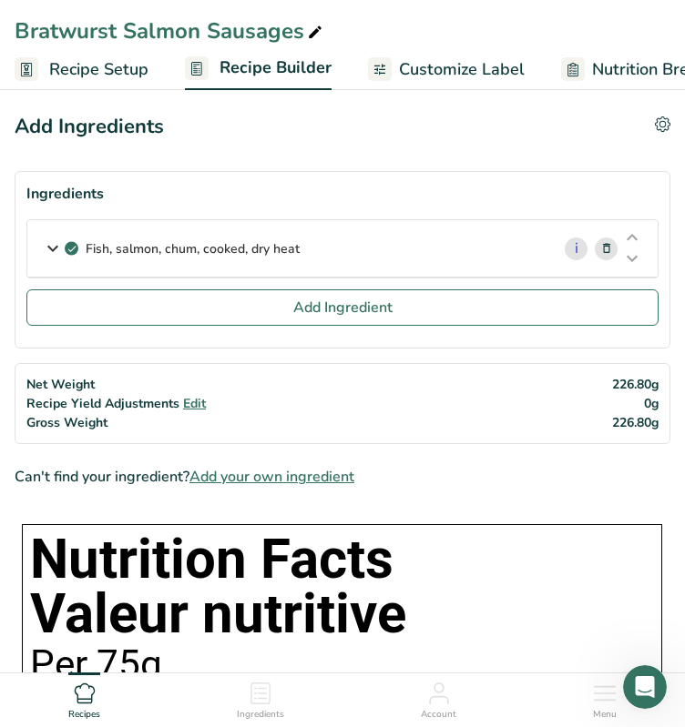
click at [185, 243] on p "Fish, salmon, chum, cooked, dry heat" at bounding box center [193, 248] width 214 height 19
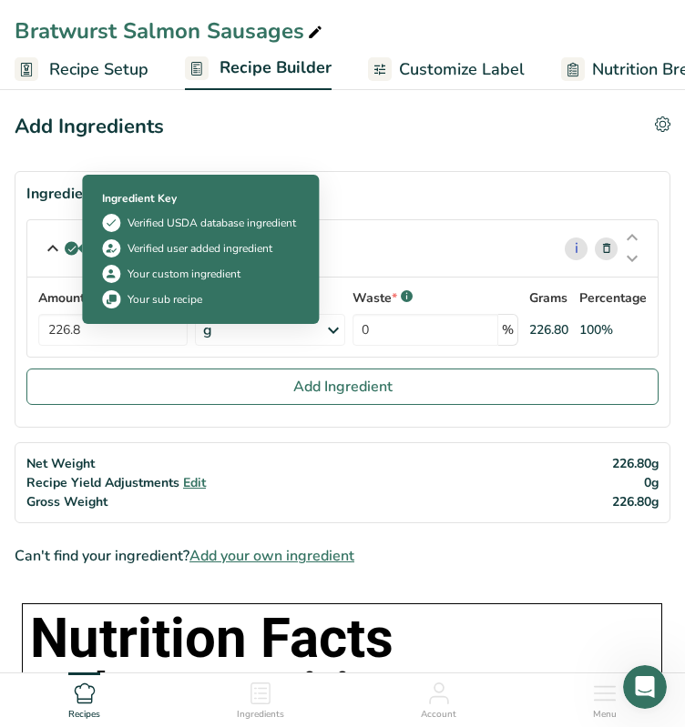
click at [71, 252] on icon at bounding box center [71, 248] width 11 height 16
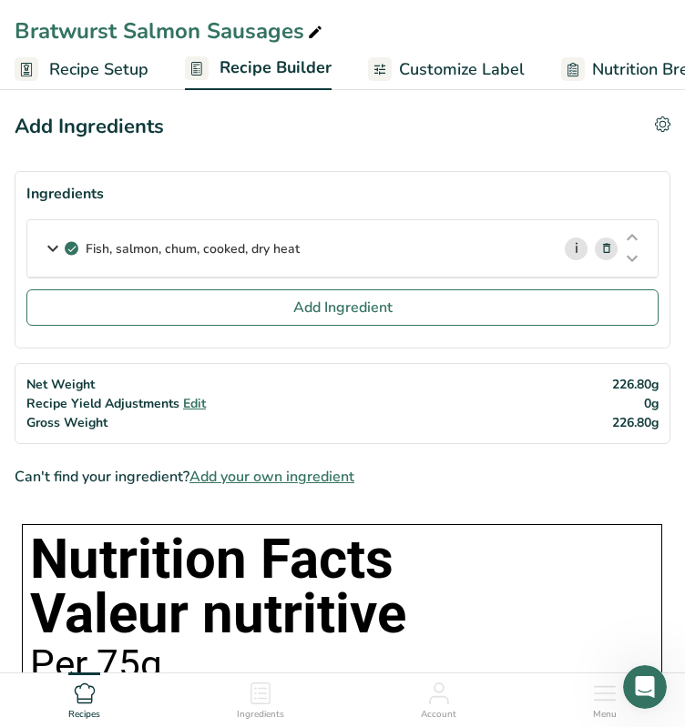
click at [580, 244] on link "i" at bounding box center [575, 249] width 23 height 23
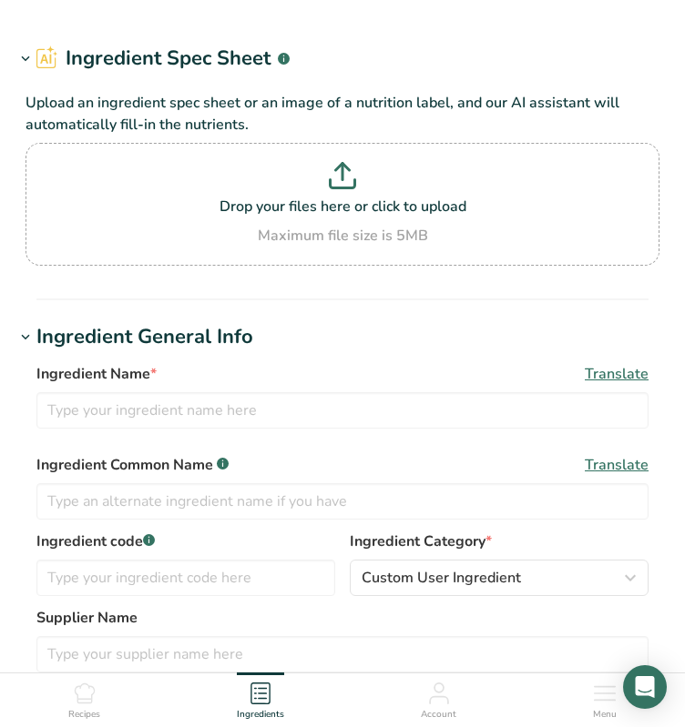
type input "Fish, salmon, chum, cooked, dry heat"
type input "Salmon"
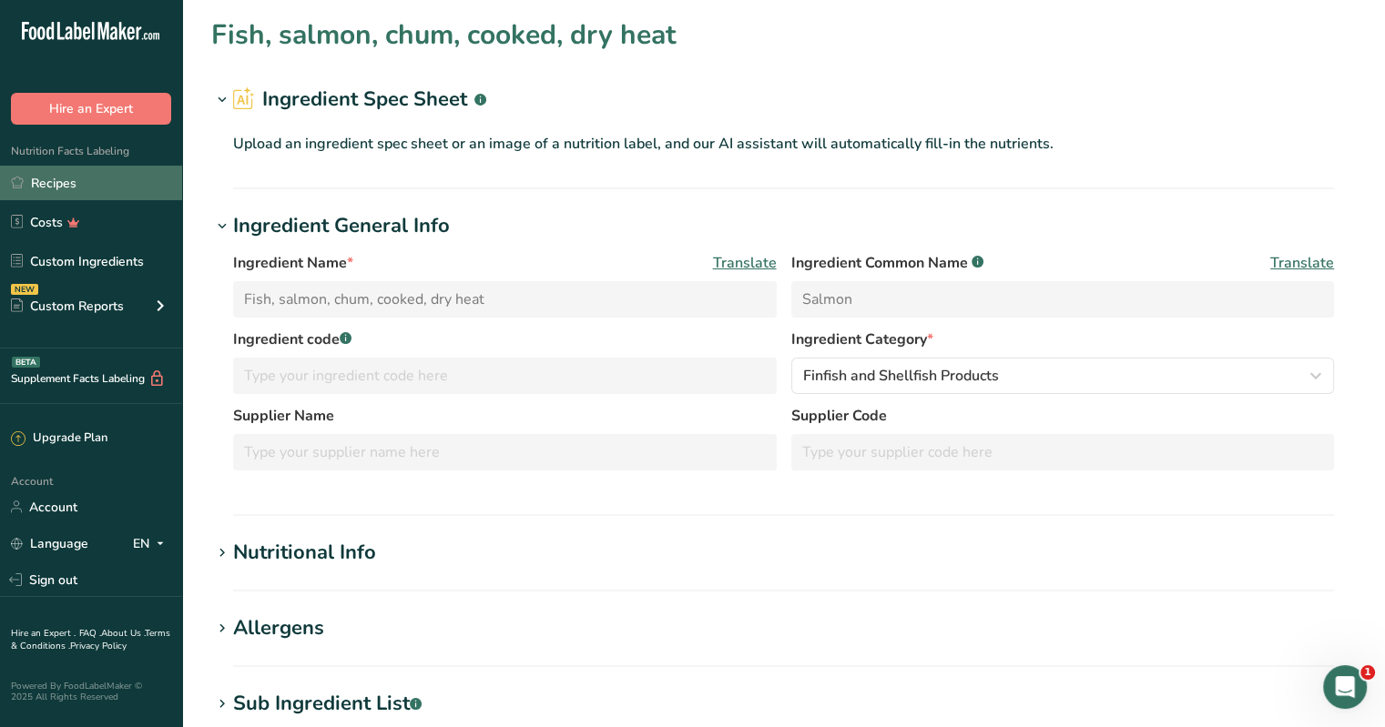
click at [73, 178] on link "Recipes" at bounding box center [91, 183] width 182 height 35
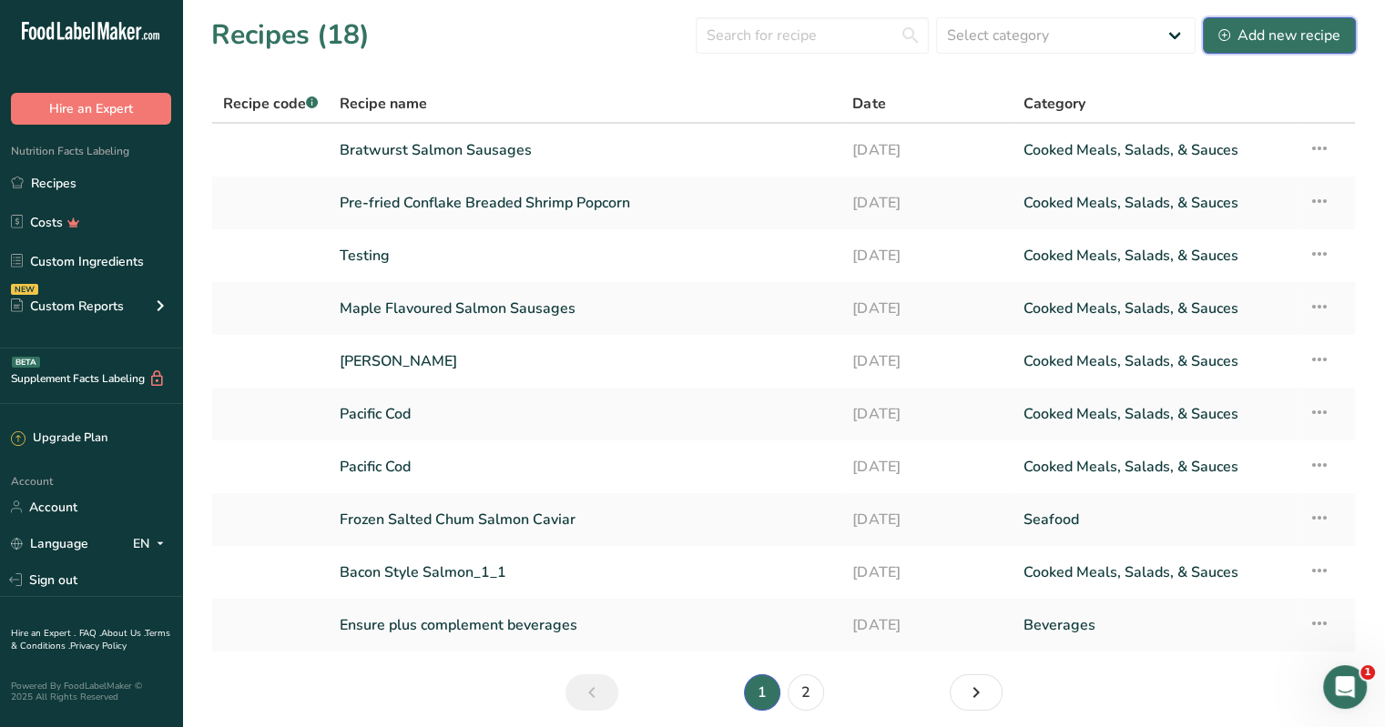
click at [684, 26] on div "Add new recipe" at bounding box center [1279, 36] width 122 height 22
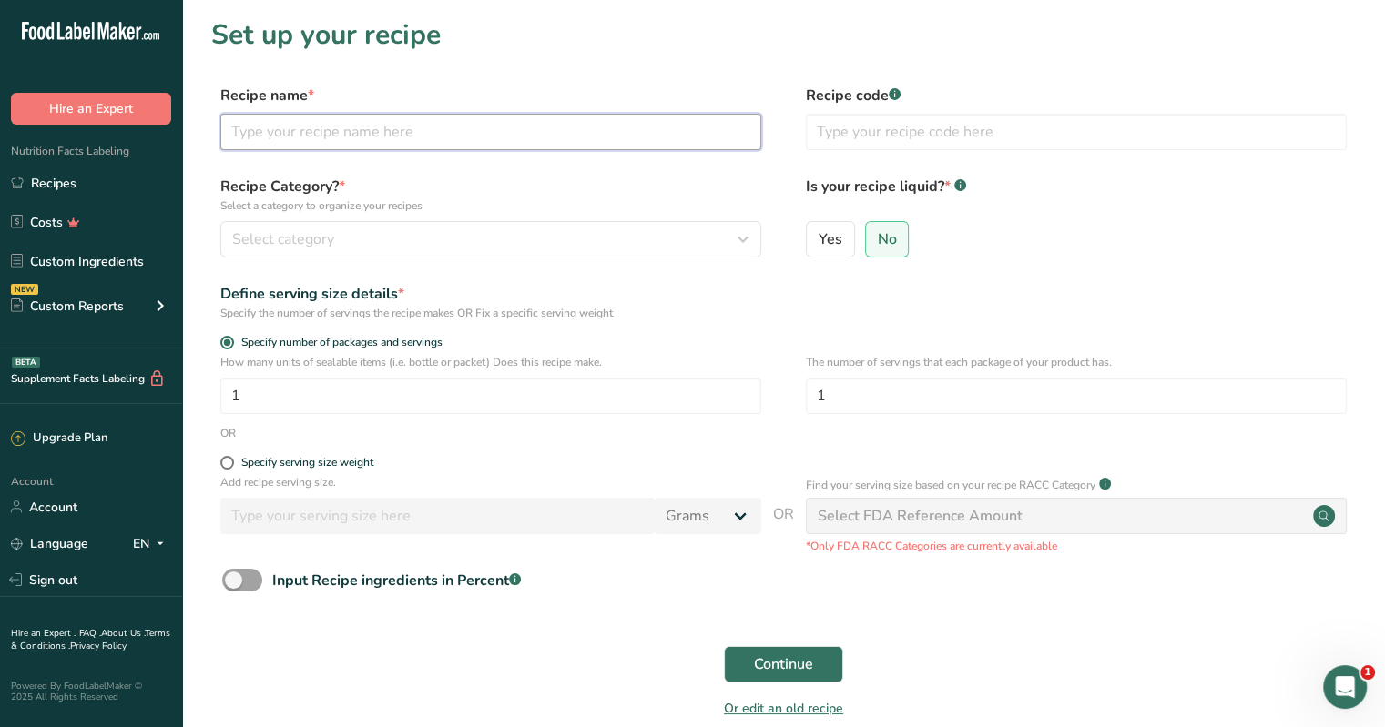
click at [374, 132] on input "text" at bounding box center [490, 132] width 541 height 36
type input "Bratwurst Salmon Sausages"
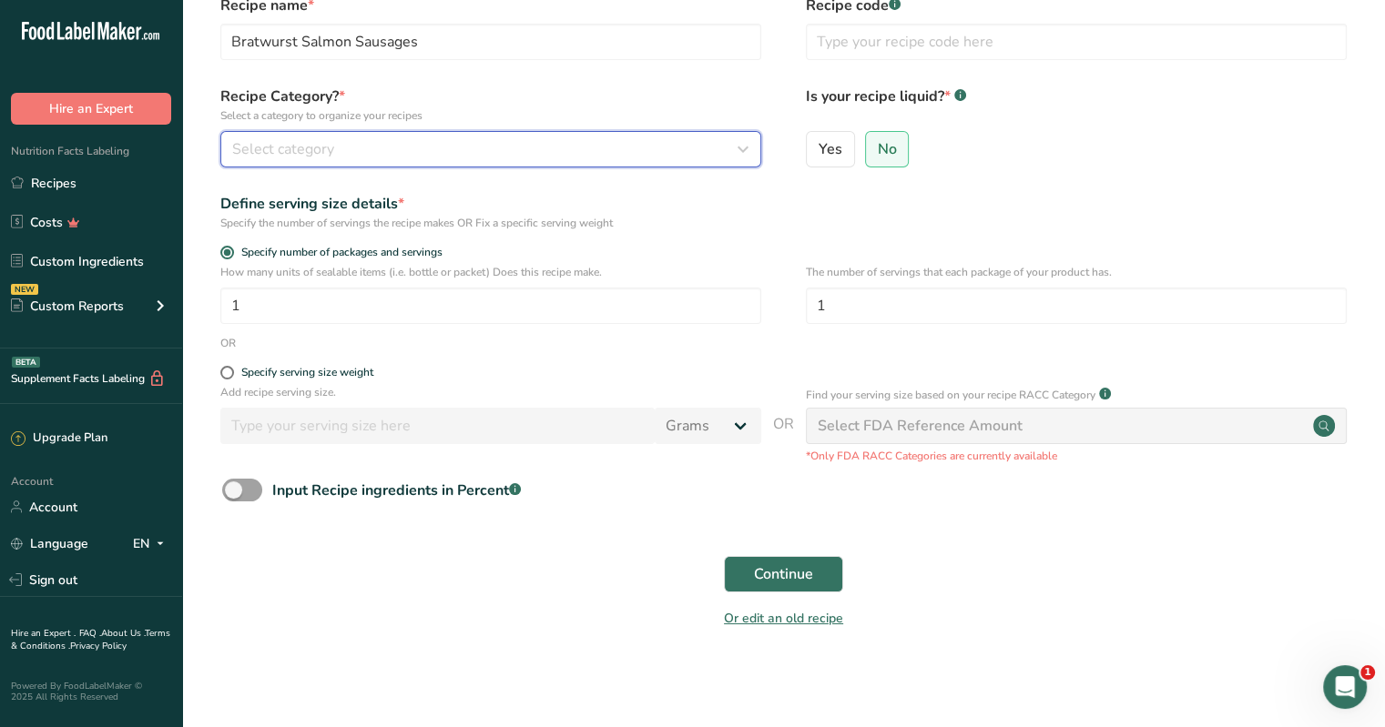
click at [409, 150] on div "Select category" at bounding box center [485, 149] width 506 height 22
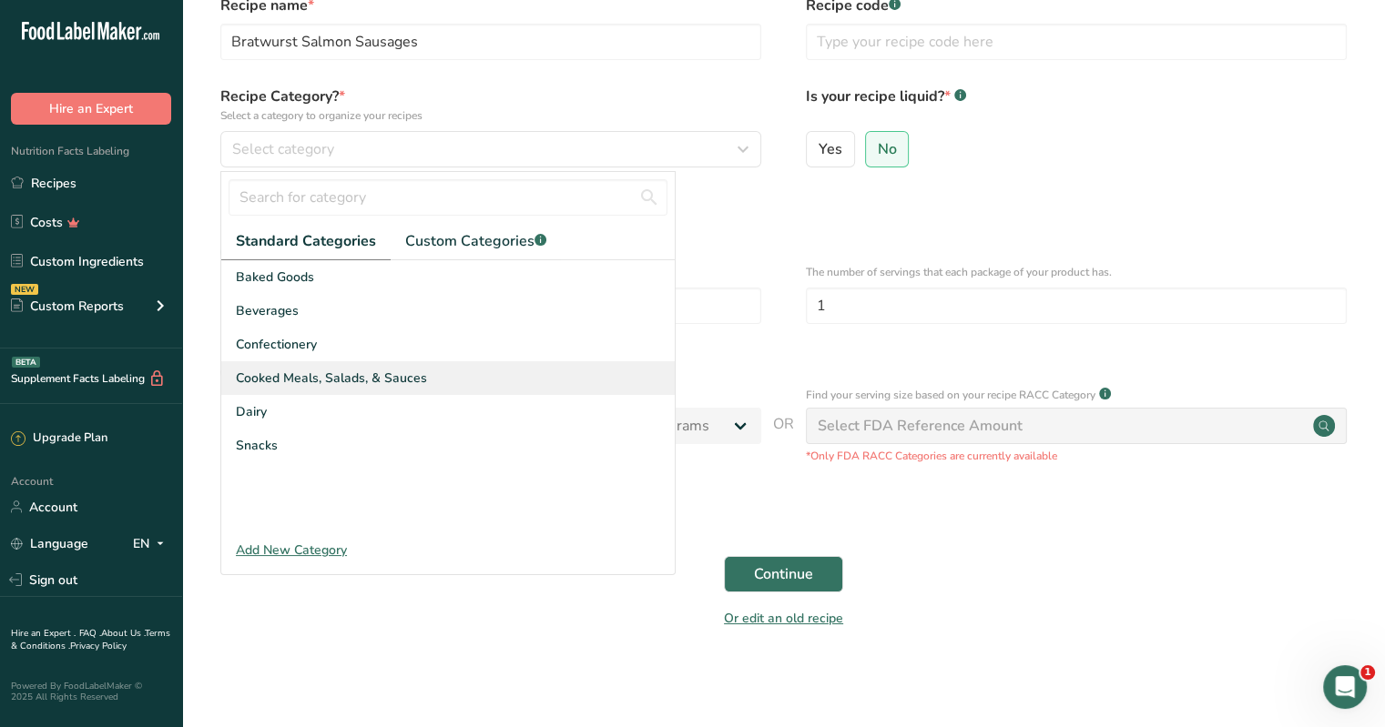
click at [339, 374] on span "Cooked Meals, Salads, & Sauces" at bounding box center [331, 378] width 191 height 19
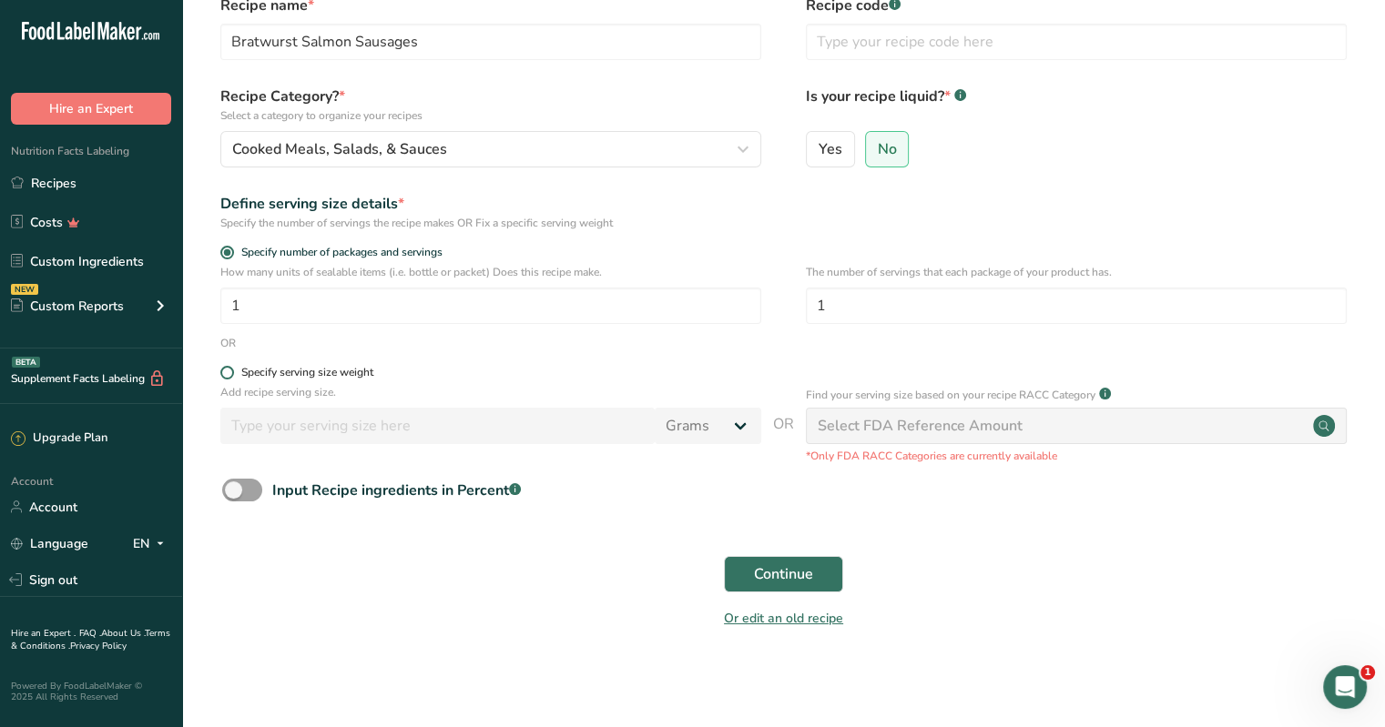
click at [229, 371] on span at bounding box center [227, 373] width 14 height 14
click at [229, 371] on input "Specify serving size weight" at bounding box center [226, 373] width 12 height 12
radio input "true"
radio input "false"
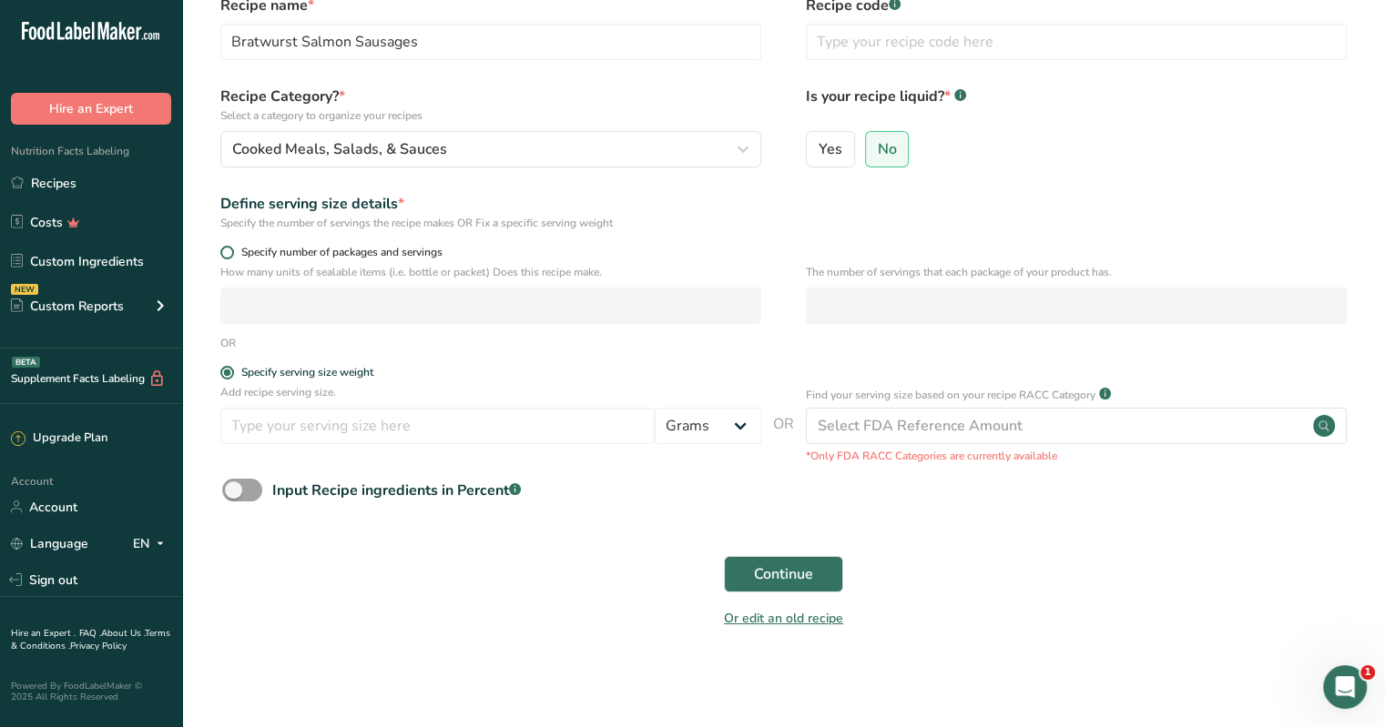
click at [232, 252] on span at bounding box center [227, 253] width 14 height 14
click at [232, 252] on input "Specify number of packages and servings" at bounding box center [226, 253] width 12 height 12
radio input "true"
radio input "false"
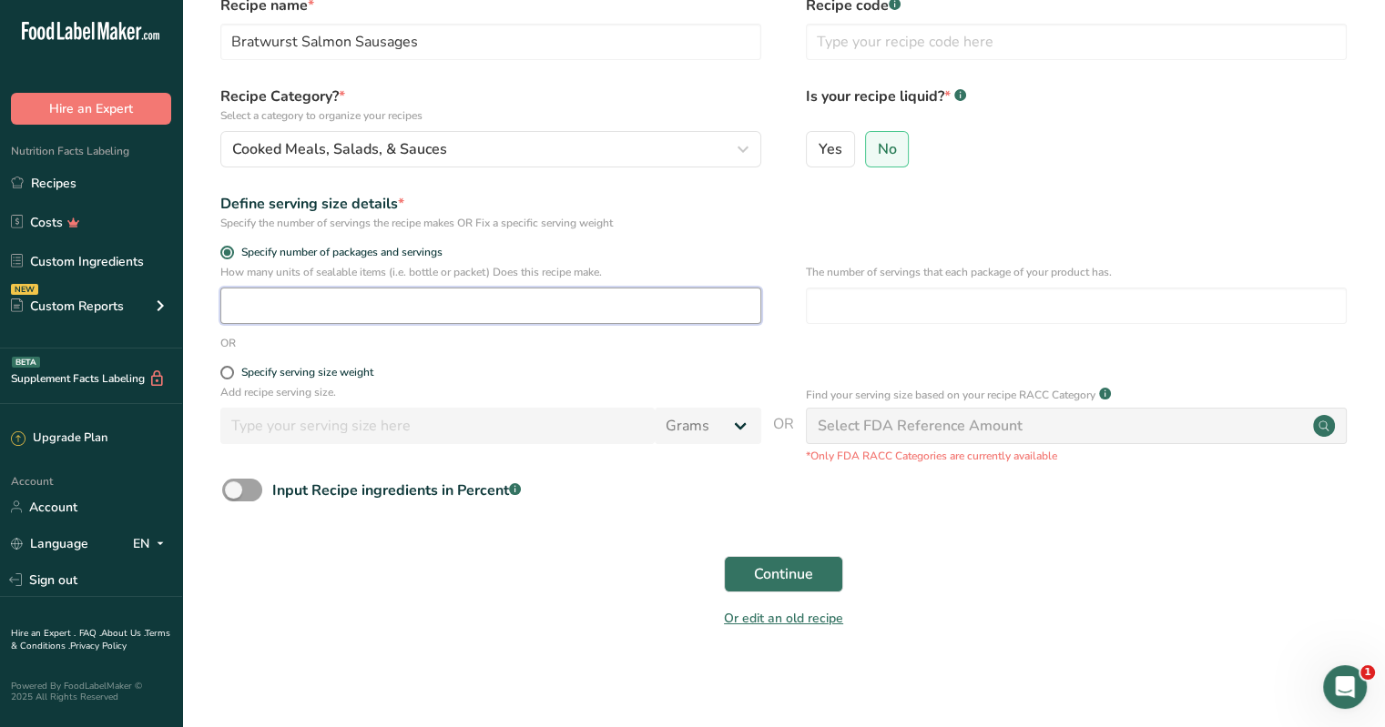
click at [257, 310] on input "number" at bounding box center [490, 306] width 541 height 36
drag, startPoint x: 273, startPoint y: 307, endPoint x: 117, endPoint y: 312, distance: 156.7
click at [117, 312] on div ".a-20{fill:#fff;} Hire an Expert Nutrition Facts Labeling Recipes Costs Custom …" at bounding box center [692, 319] width 1385 height 818
type input "1"
click at [684, 147] on input "No" at bounding box center [872, 149] width 12 height 12
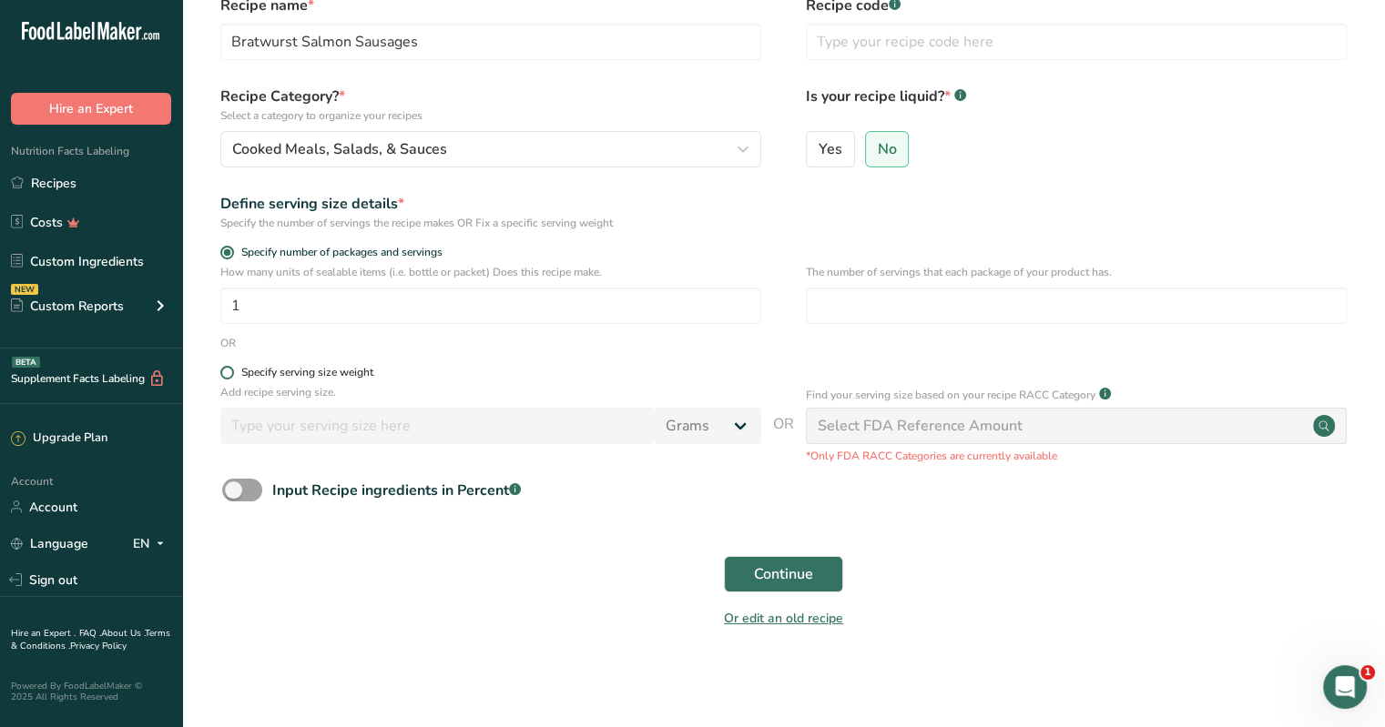
click at [223, 375] on span at bounding box center [227, 373] width 14 height 14
click at [223, 375] on input "Specify serving size weight" at bounding box center [226, 373] width 12 height 12
radio input "true"
radio input "false"
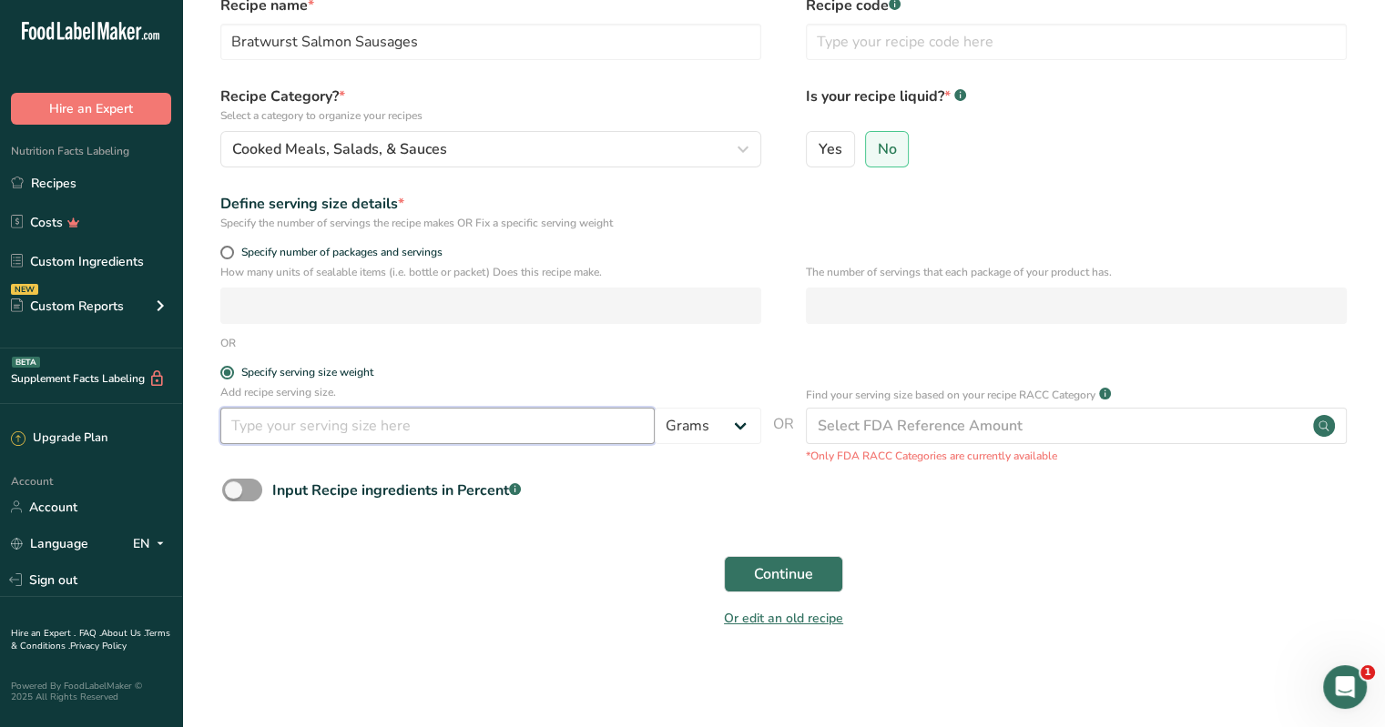
click at [260, 429] on input "number" at bounding box center [437, 426] width 434 height 36
type input "75"
click at [684, 576] on span "Continue" at bounding box center [783, 575] width 59 height 22
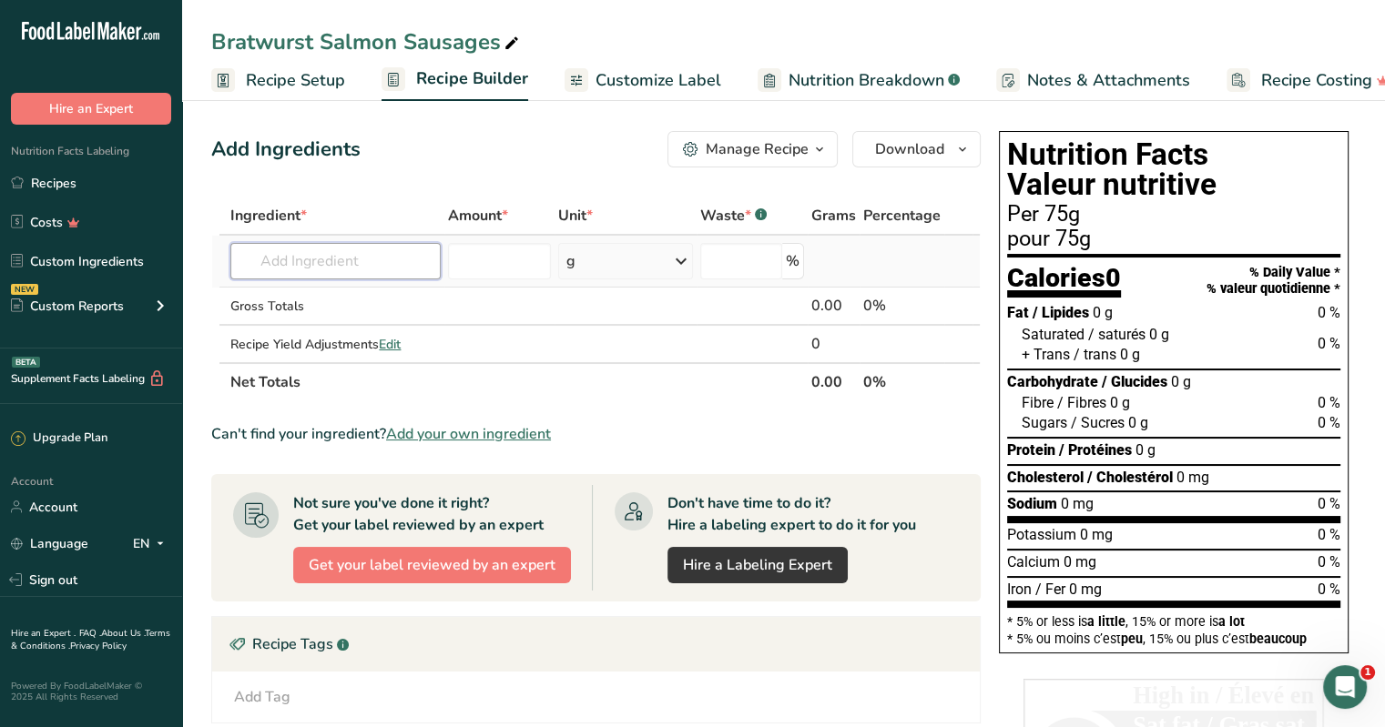
click at [317, 259] on input "text" at bounding box center [334, 261] width 209 height 36
click at [317, 256] on input "text" at bounding box center [334, 261] width 209 height 36
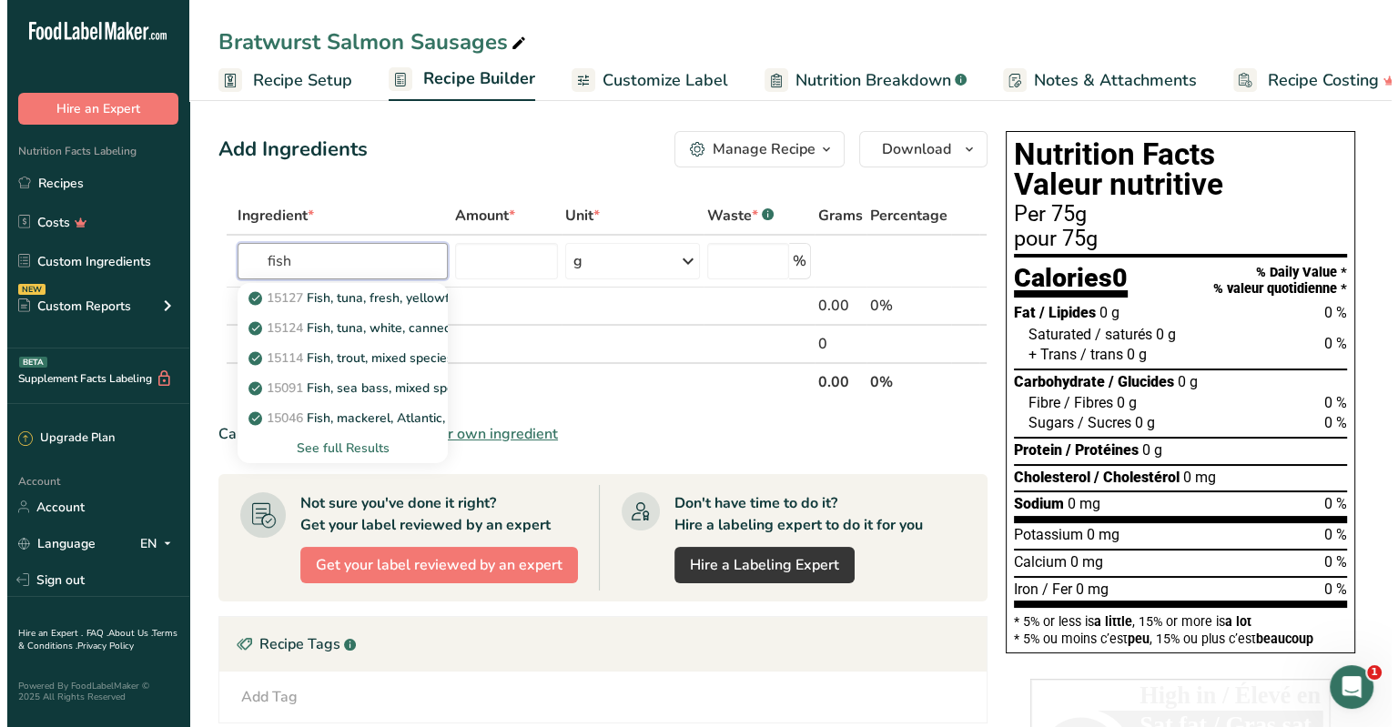
scroll to position [91, 0]
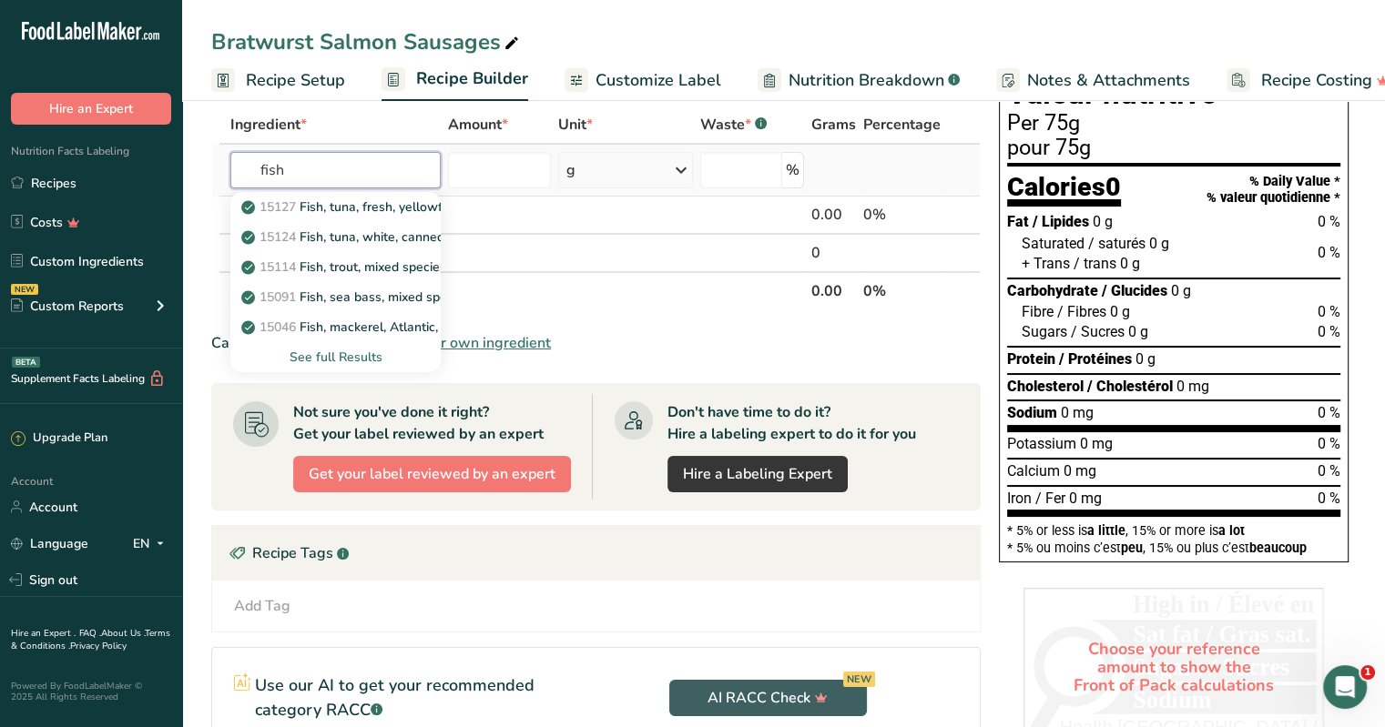
type input "fish"
click at [348, 356] on div "See full Results" at bounding box center [335, 357] width 180 height 19
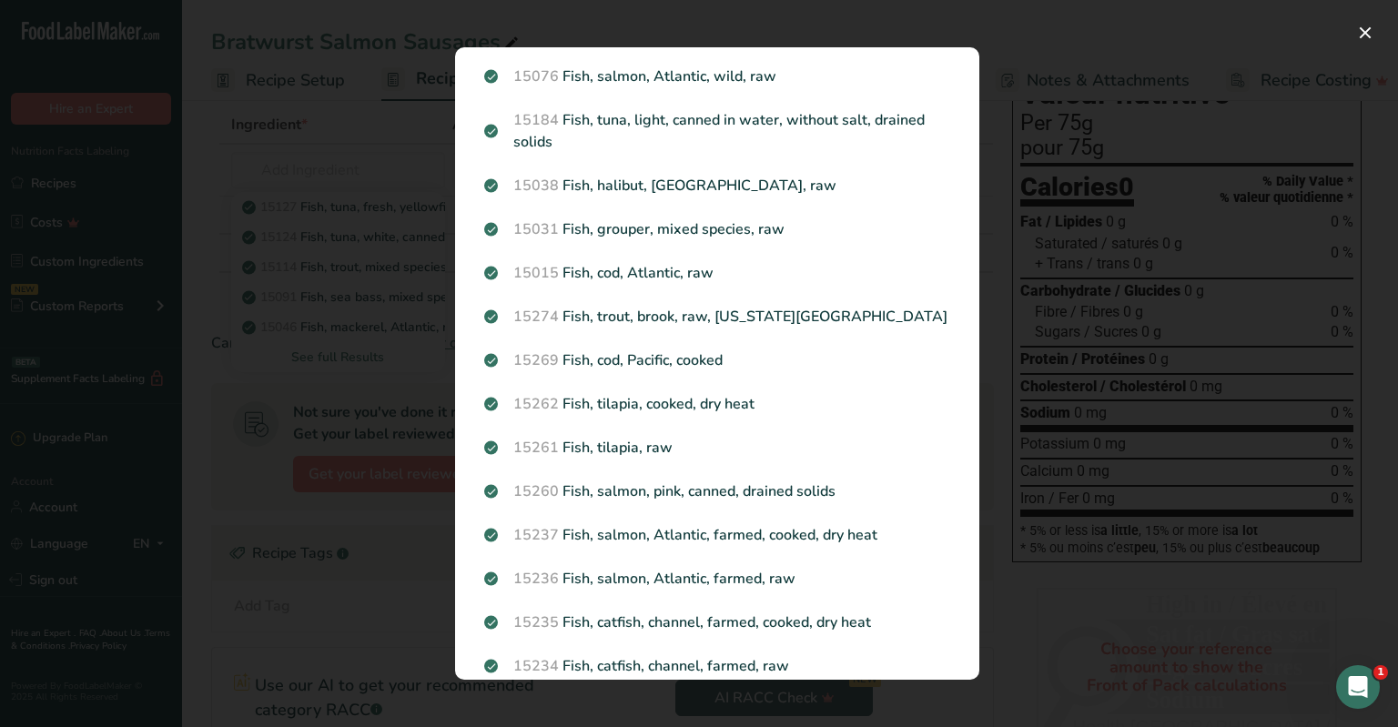
scroll to position [437, 0]
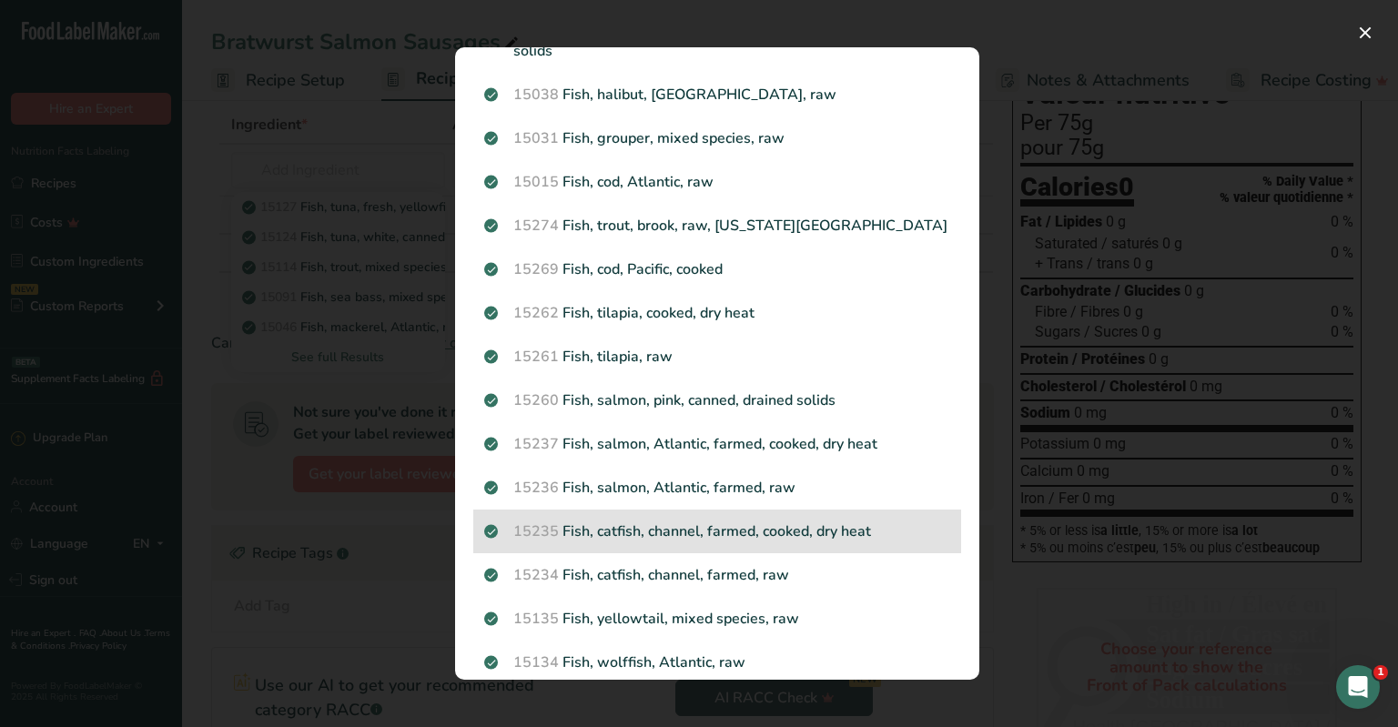
click at [684, 513] on section "Search Results 15127 Fish, tuna, fresh, yellowfin, raw 15124 Fish, tuna, white,…" at bounding box center [717, 363] width 524 height 633
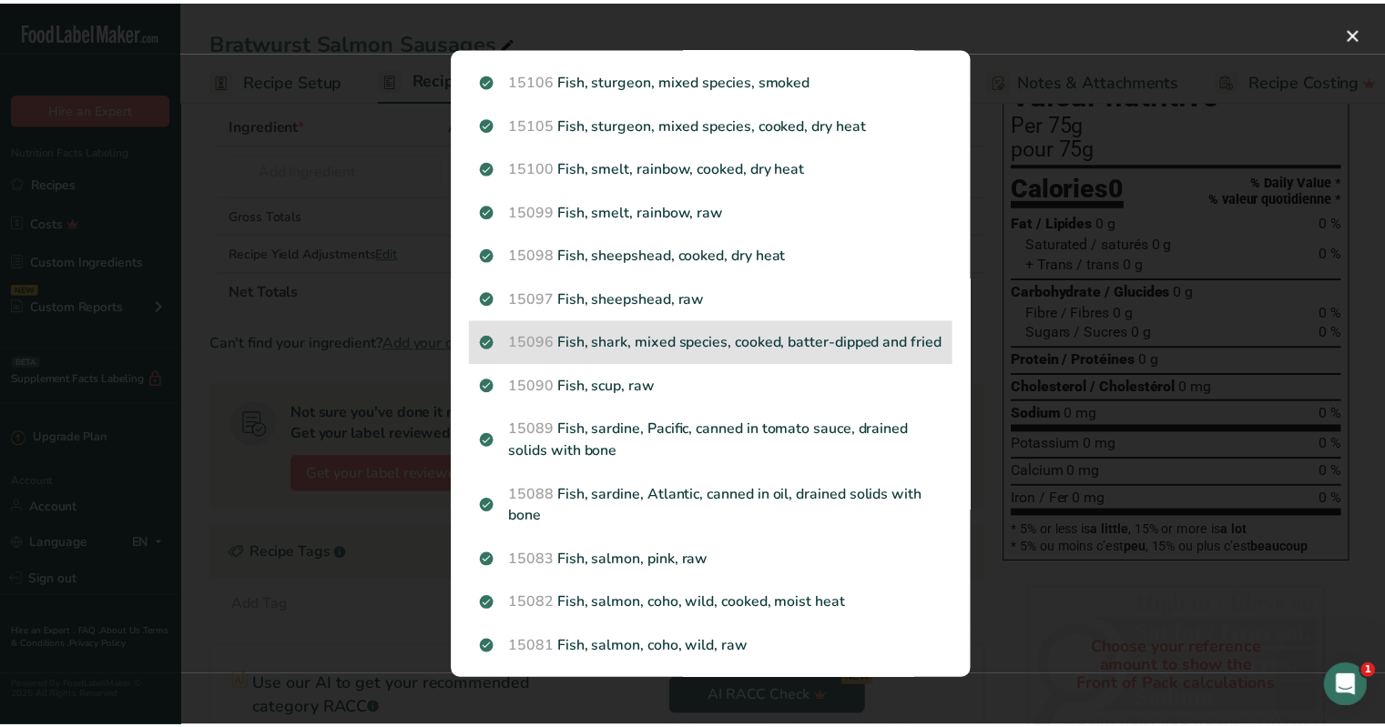
scroll to position [1712, 0]
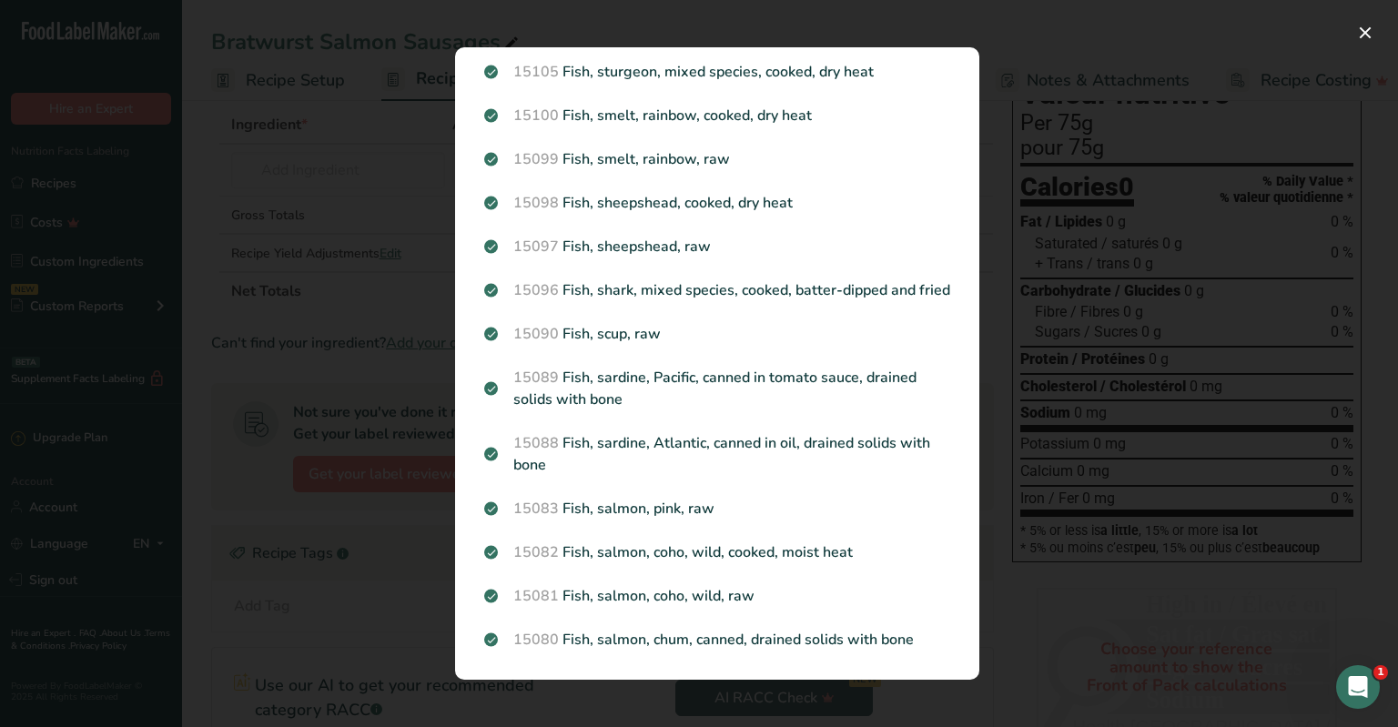
click at [312, 169] on div "Search results modal" at bounding box center [699, 363] width 1398 height 727
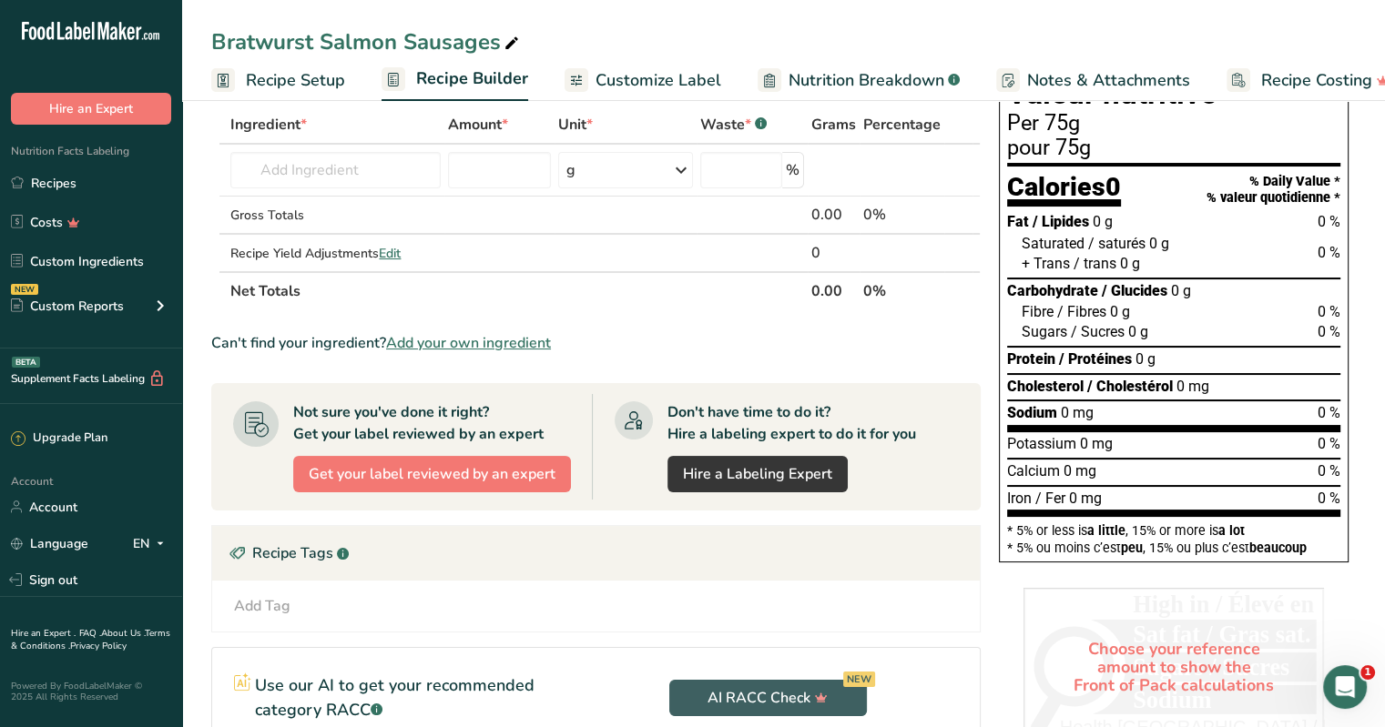
scroll to position [0, 0]
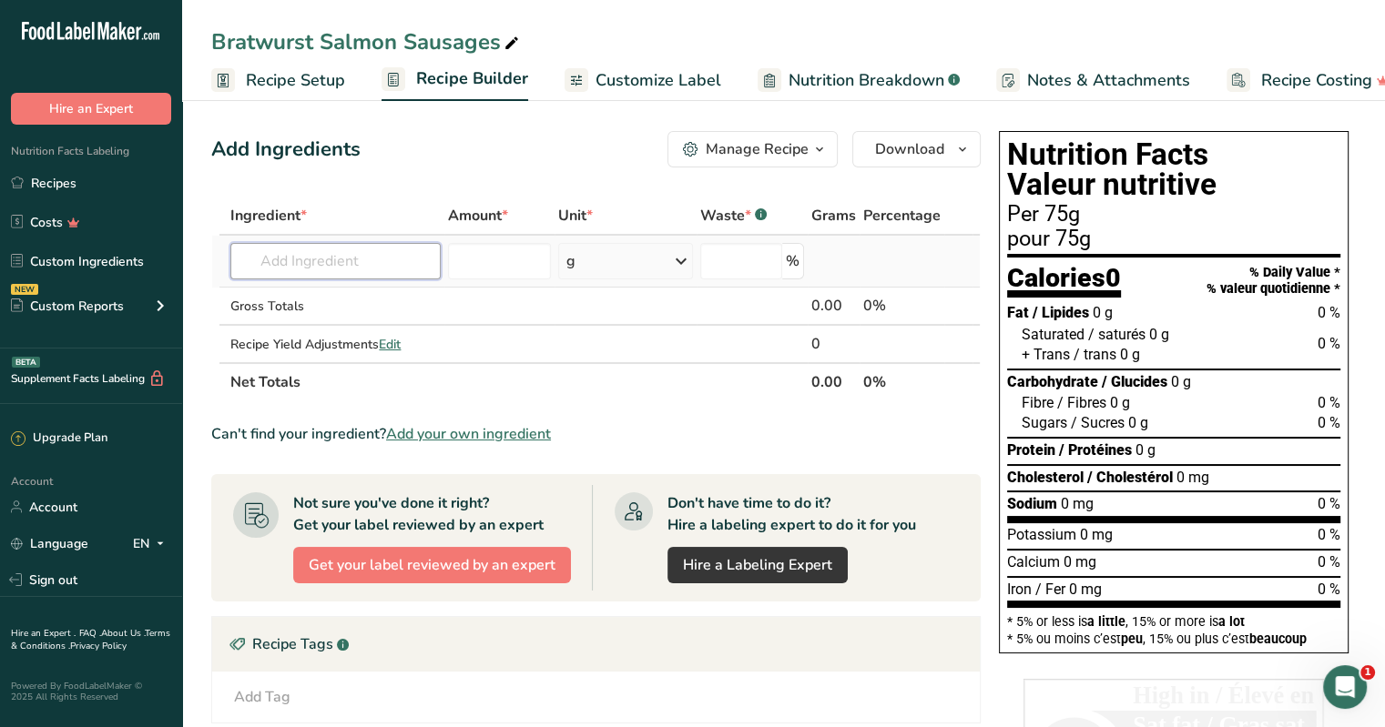
click at [387, 263] on input "text" at bounding box center [334, 261] width 209 height 36
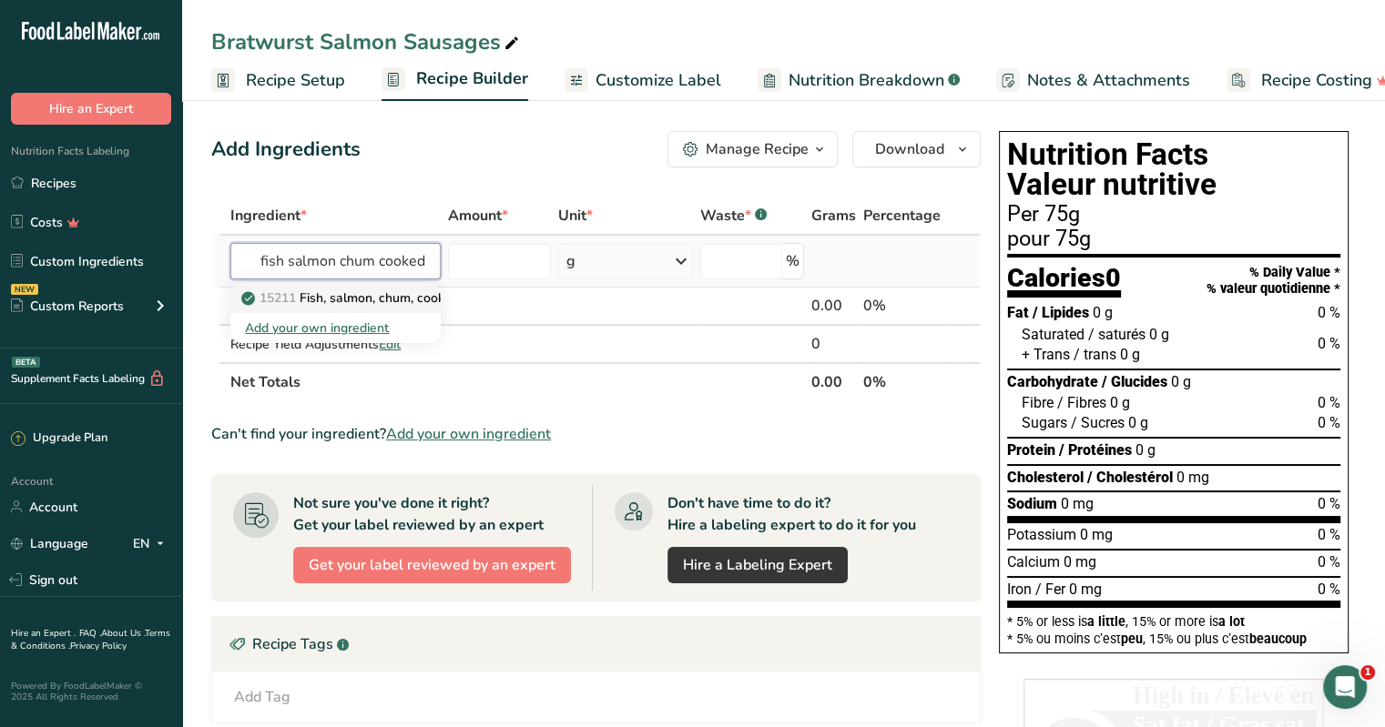
type input "fish salmon chum cooked"
click at [394, 294] on p "15211 Fish, salmon, chum, cooked, dry heat" at bounding box center [379, 298] width 269 height 19
type input "Fish, salmon, chum, cooked, dry heat"
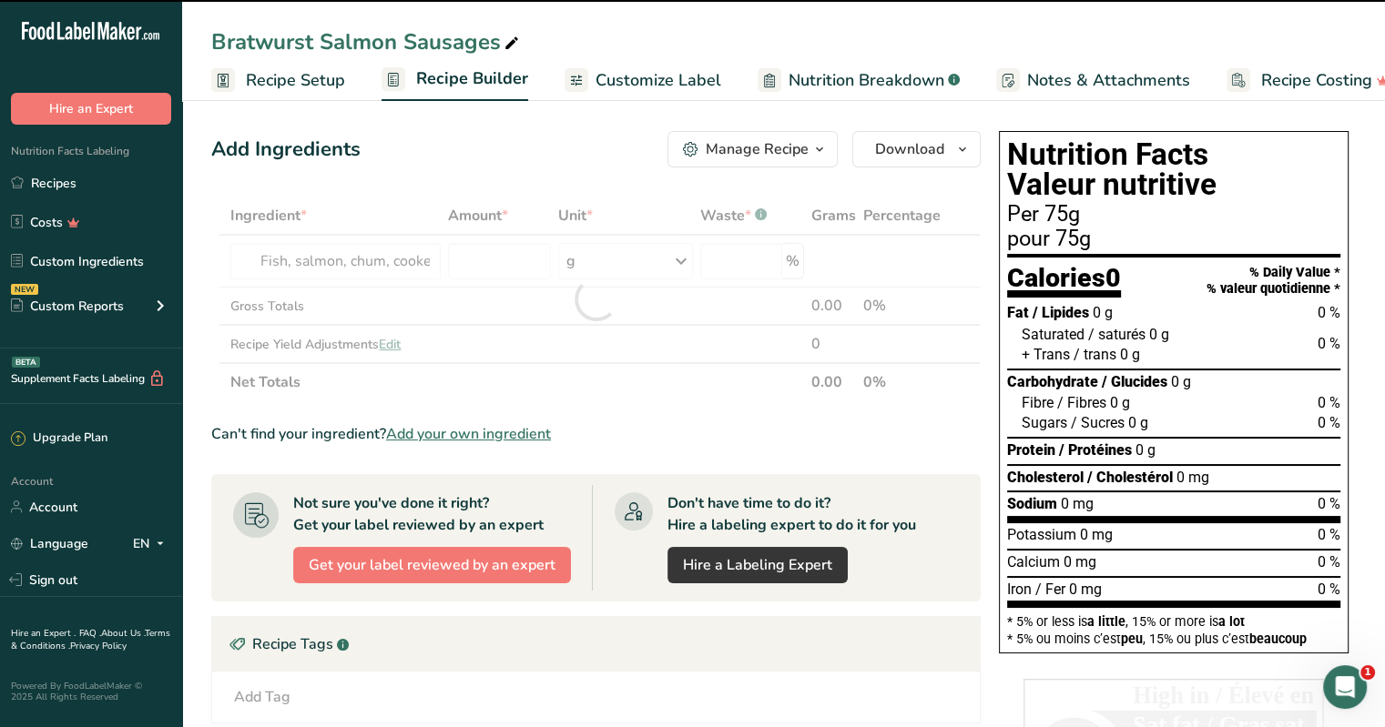
type input "0"
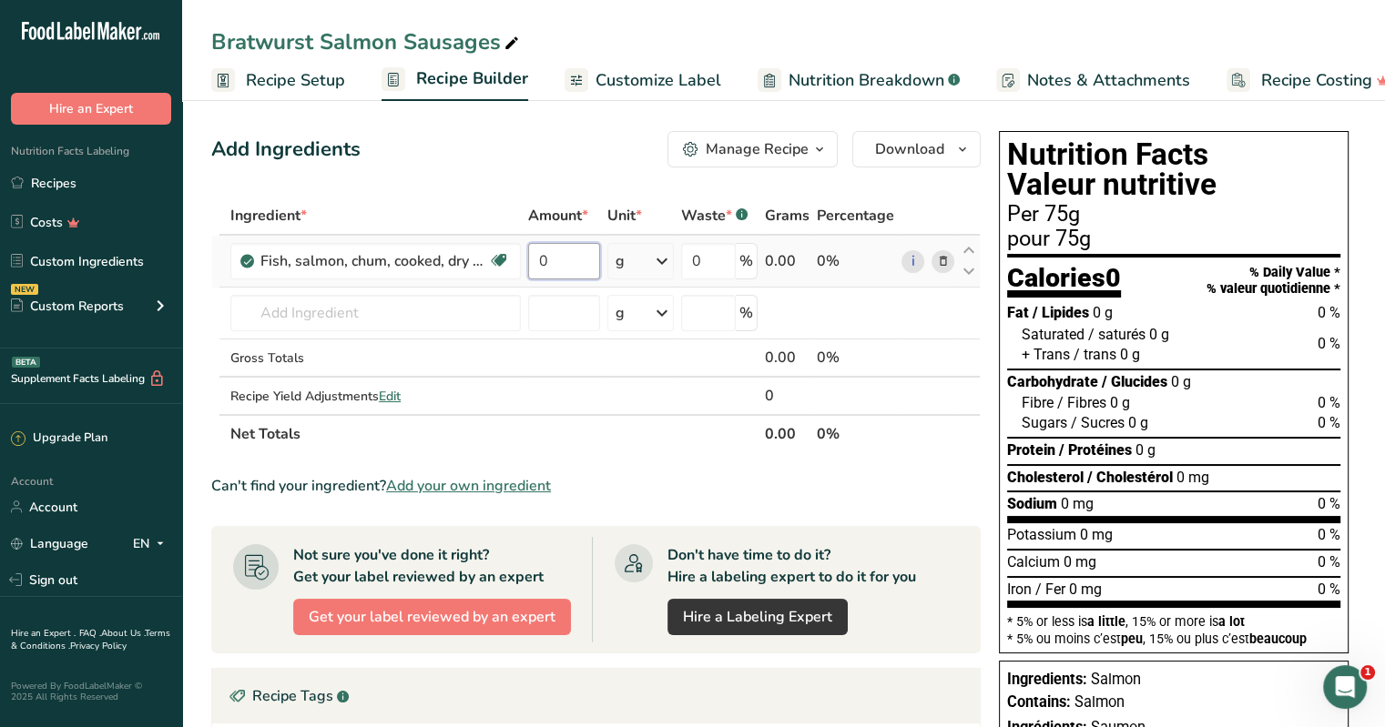
click at [561, 258] on input "0" at bounding box center [564, 261] width 72 height 36
click at [554, 257] on input "0" at bounding box center [564, 261] width 72 height 36
type input "226.8"
click at [400, 320] on div "Ingredient * Amount * Unit * Waste * .a-a{fill:#347362;}.b-a{fill:#fff;} Grams …" at bounding box center [595, 325] width 769 height 257
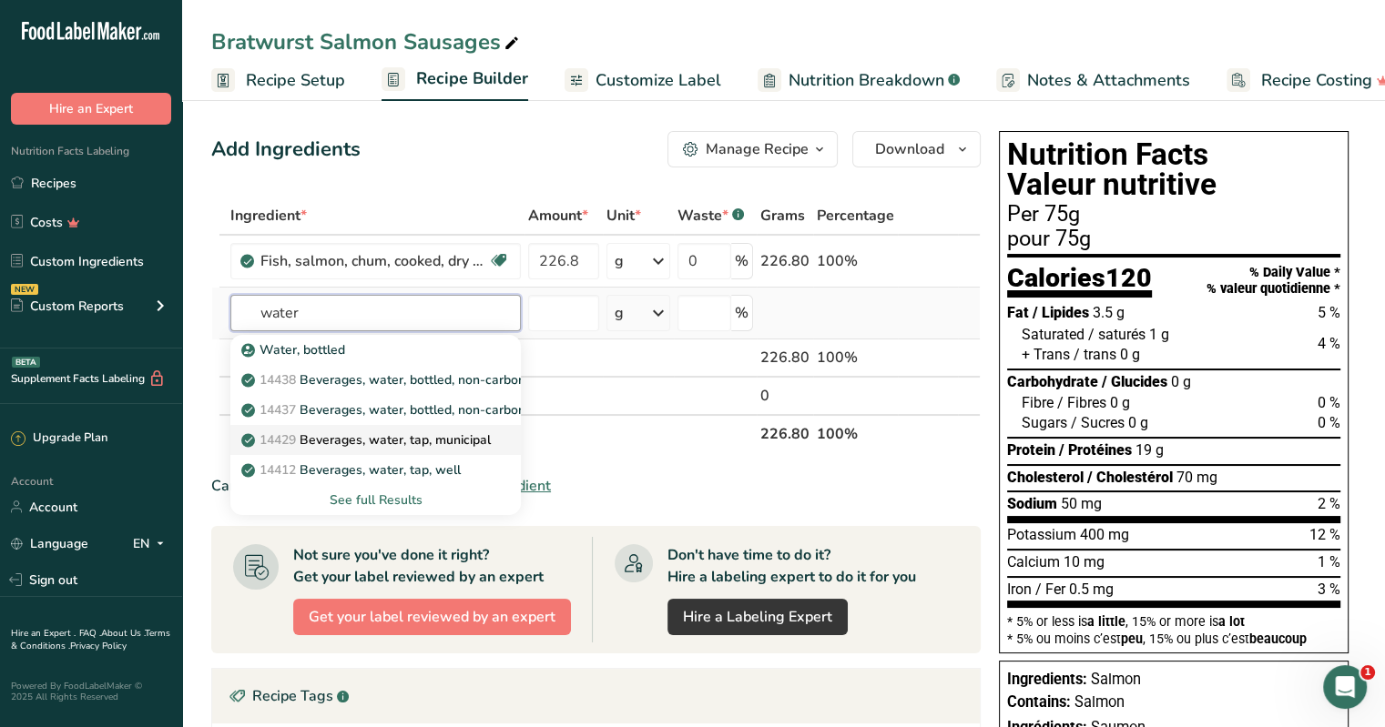
type input "water"
click at [404, 439] on p "14429 Beverages, water, tap, municipal" at bounding box center [368, 440] width 246 height 19
type input "Beverages, water, tap, municipal"
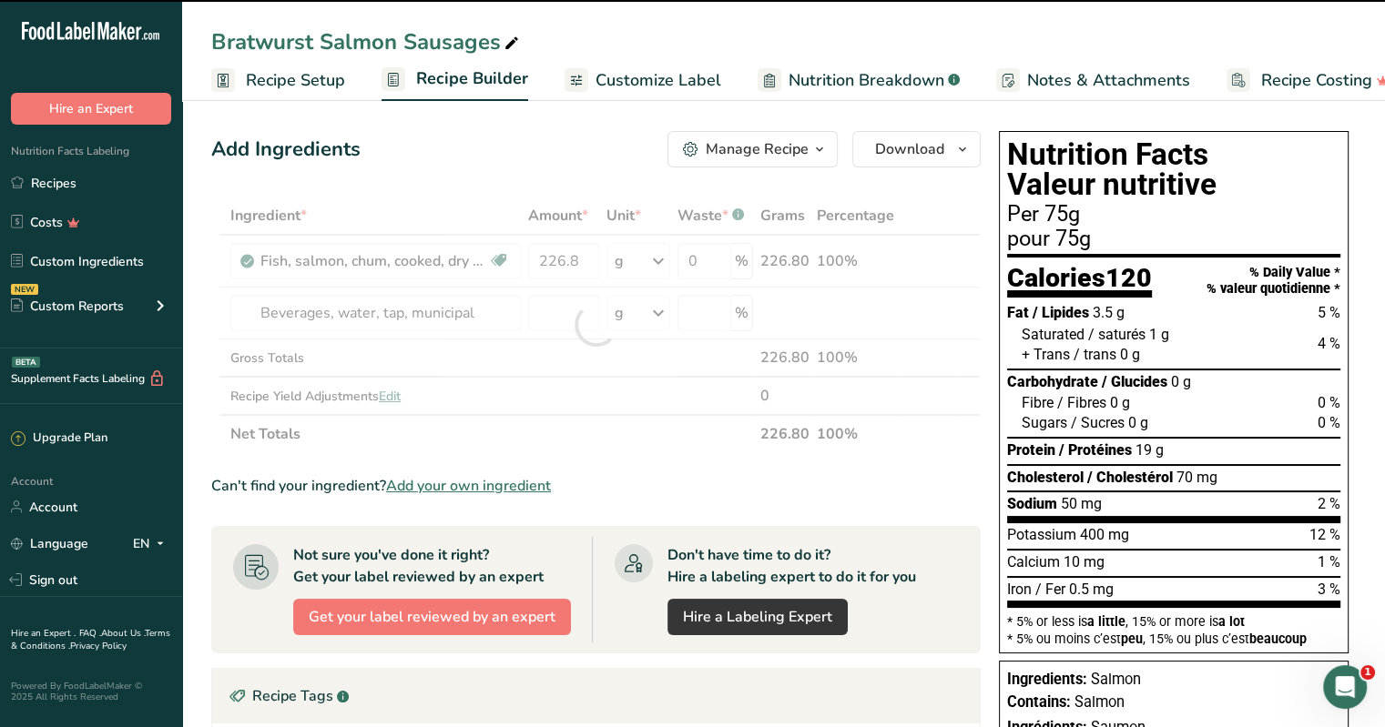
type input "0"
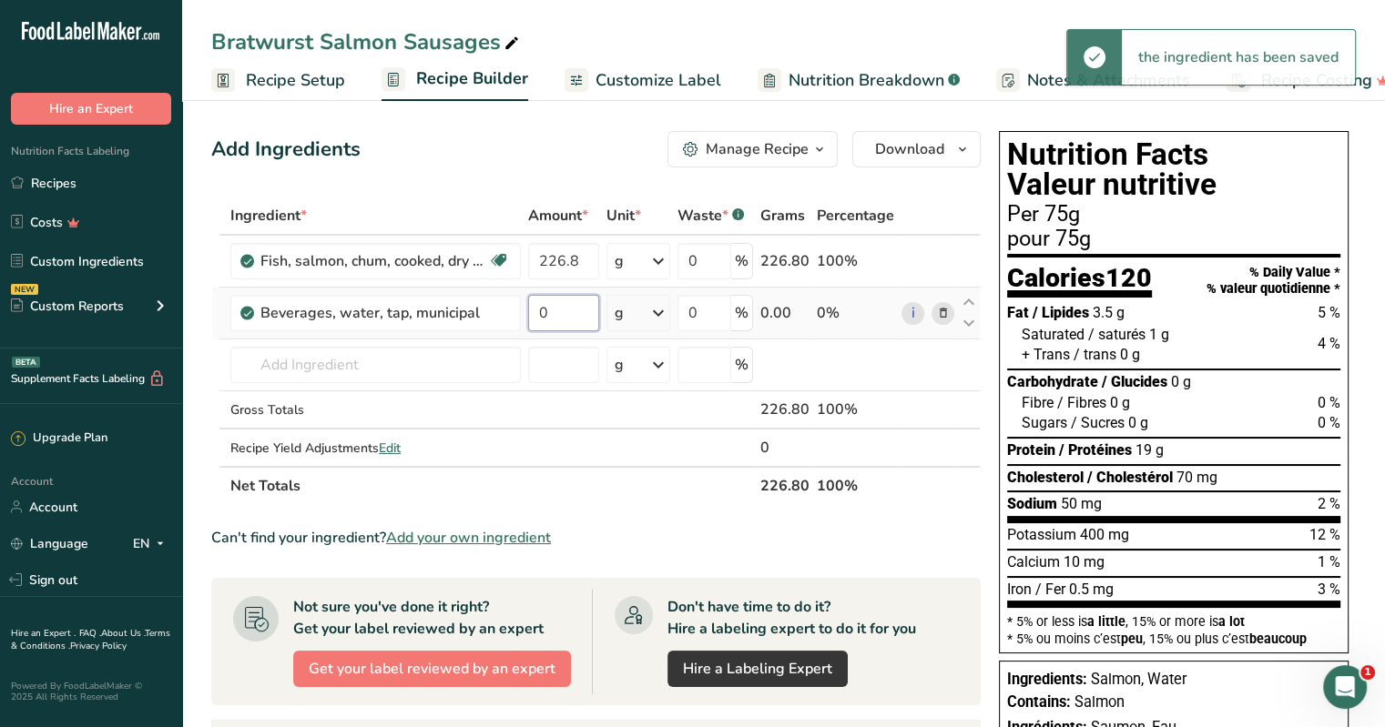
click at [559, 316] on input "0" at bounding box center [563, 313] width 71 height 36
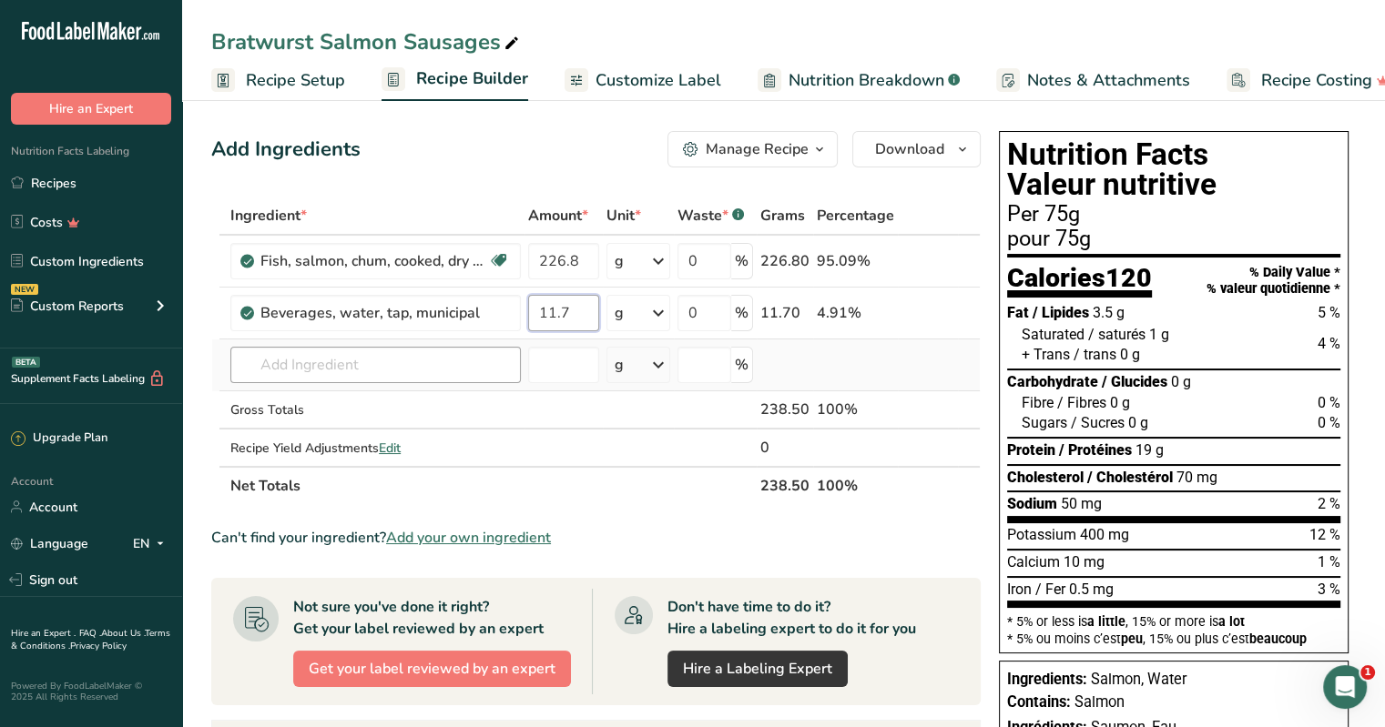
type input "11.7"
click at [435, 360] on div "Ingredient * Amount * Unit * Waste * .a-a{fill:#347362;}.b-a{fill:#fff;} Grams …" at bounding box center [595, 351] width 769 height 309
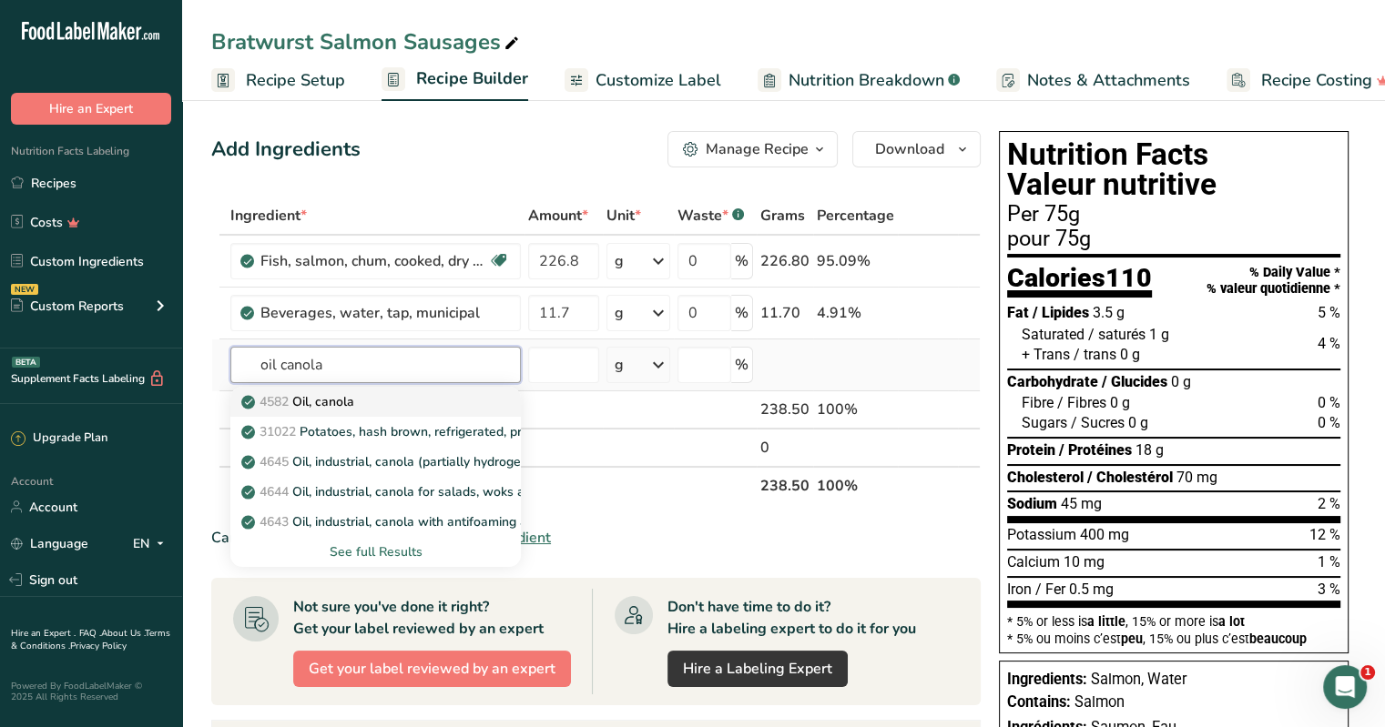
type input "oil canola"
click at [337, 409] on p "4582 Oil, canola" at bounding box center [299, 401] width 109 height 19
type input "Oil, canola"
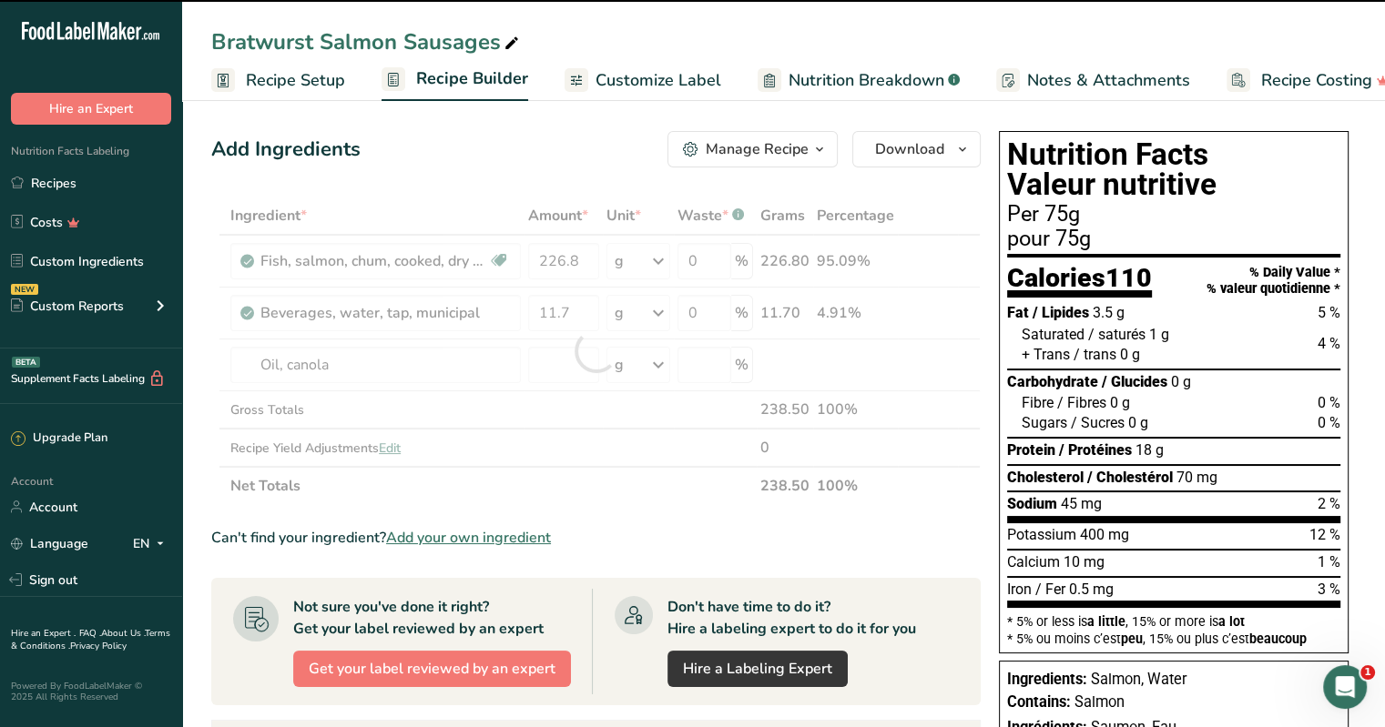
type input "0"
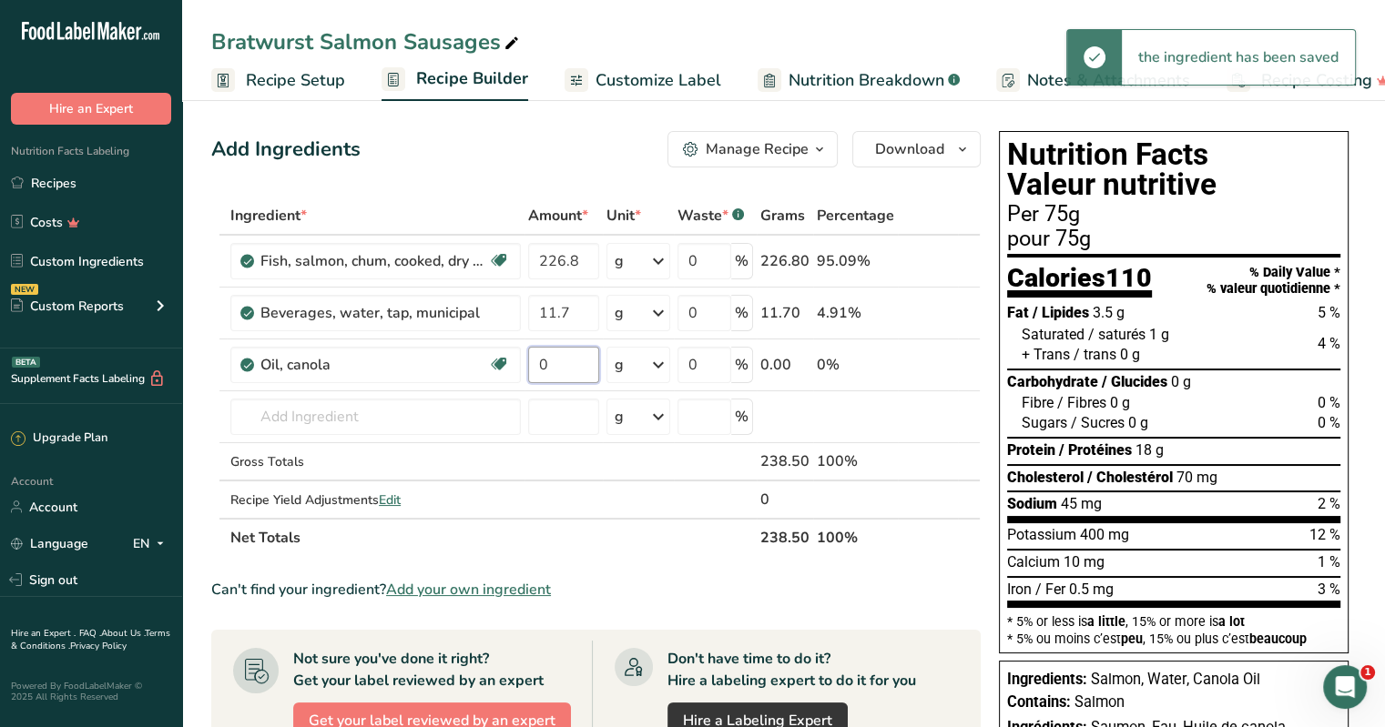
click at [551, 360] on input "0" at bounding box center [563, 365] width 71 height 36
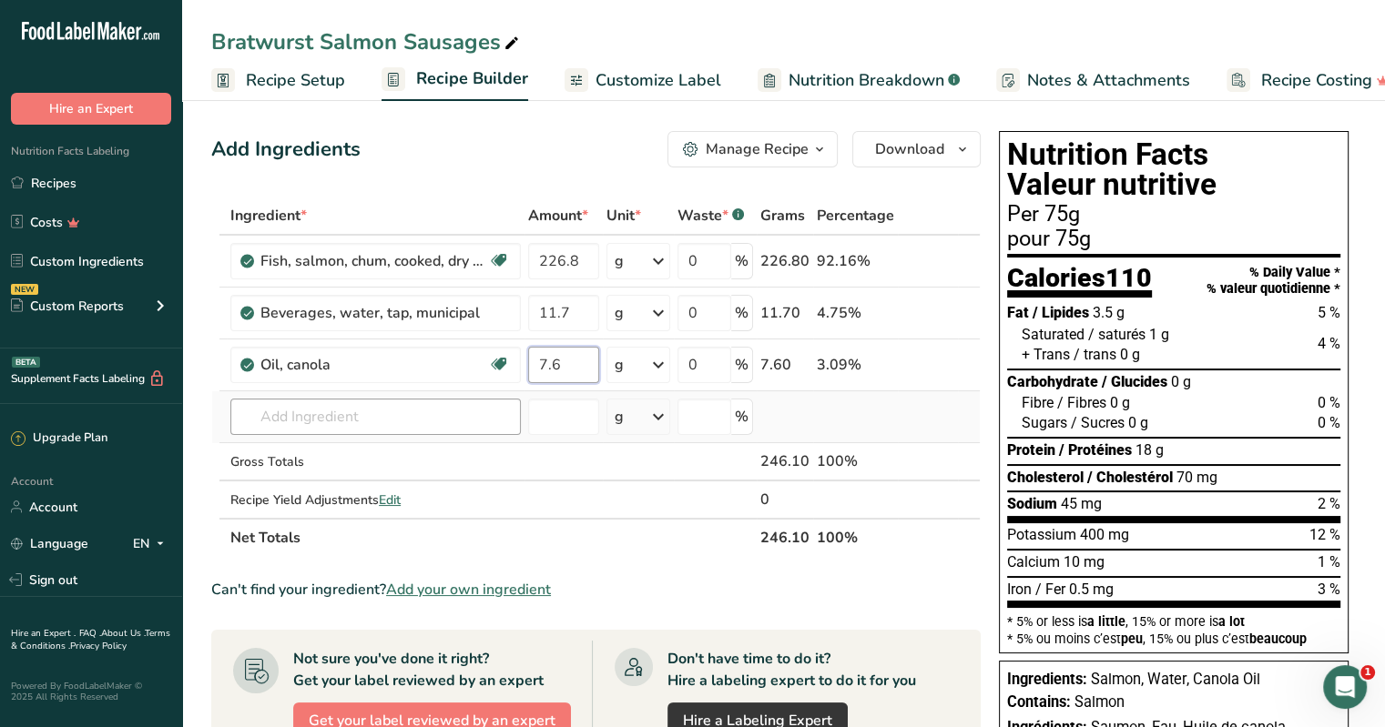
type input "7.6"
click at [320, 411] on div "Ingredient * Amount * Unit * Waste * .a-a{fill:#347362;}.b-a{fill:#fff;} Grams …" at bounding box center [595, 377] width 769 height 361
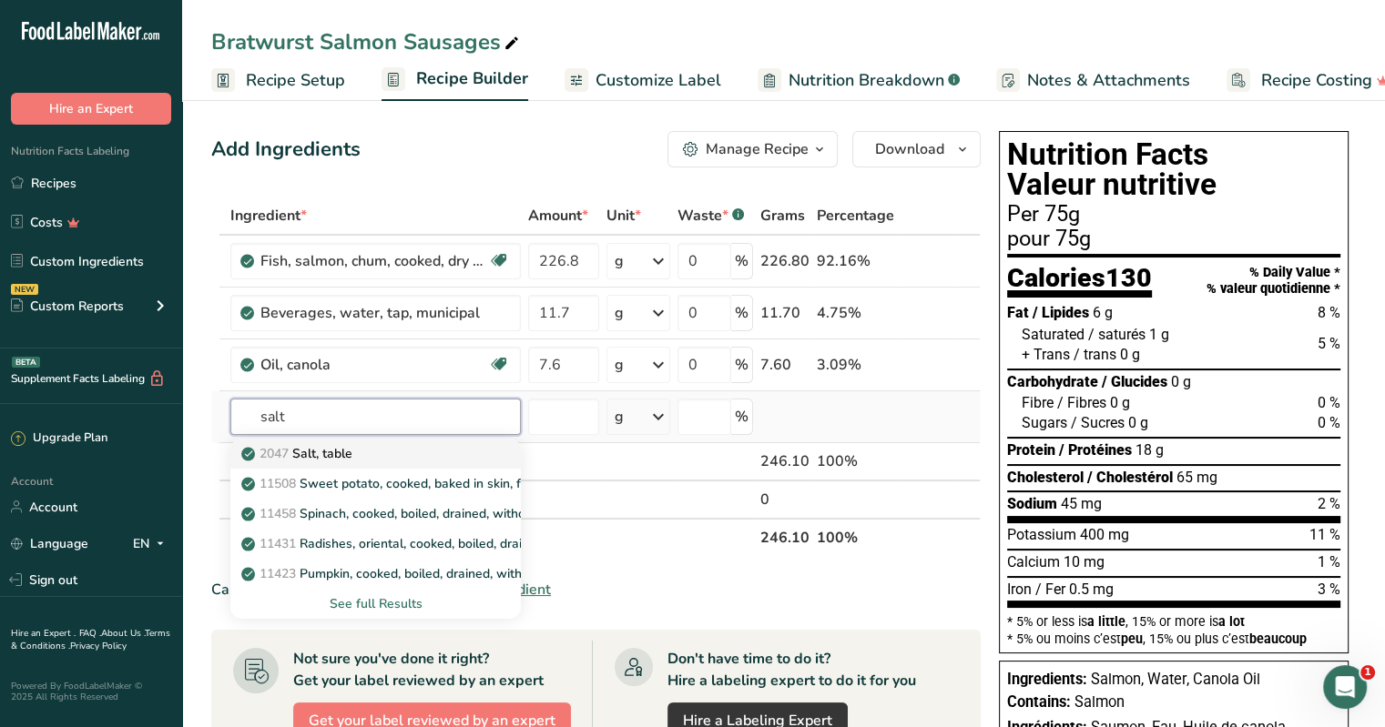
type input "salt"
click at [313, 452] on p "2047 Salt, table" at bounding box center [298, 453] width 107 height 19
type input "Salt, table"
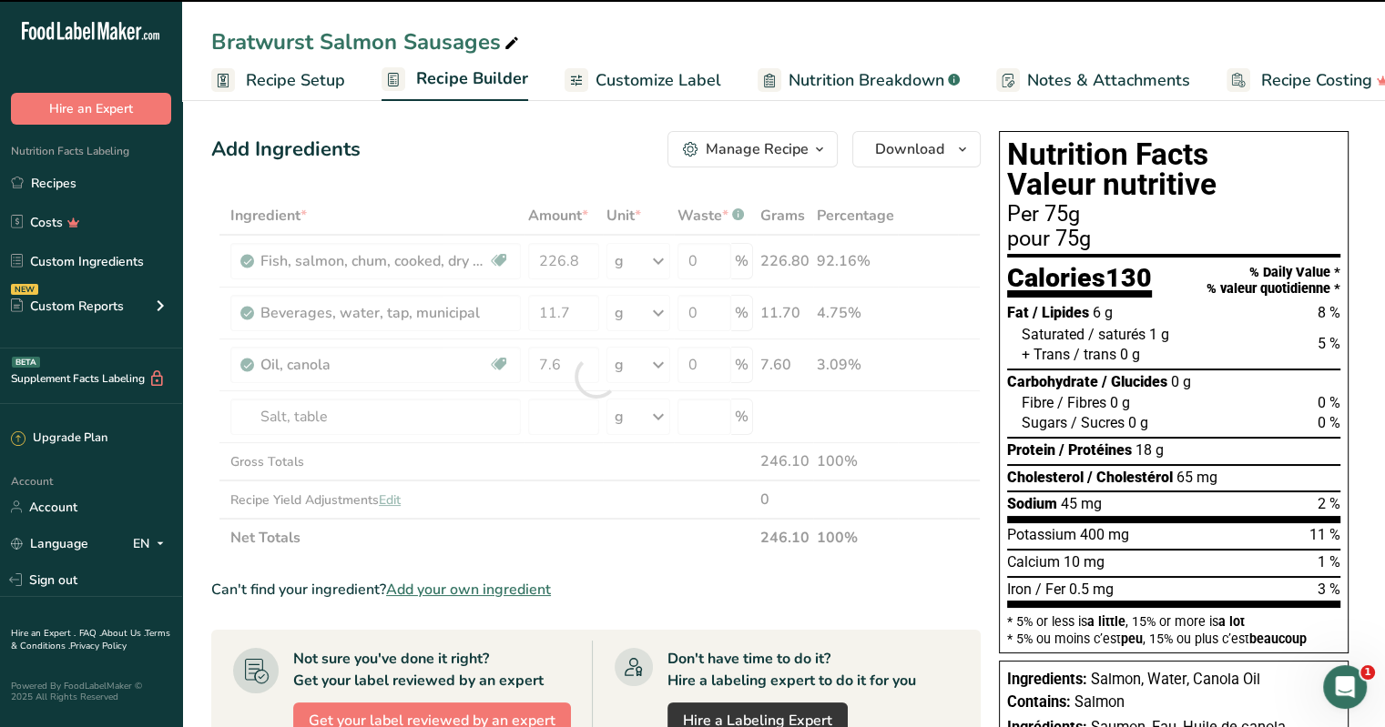
type input "0"
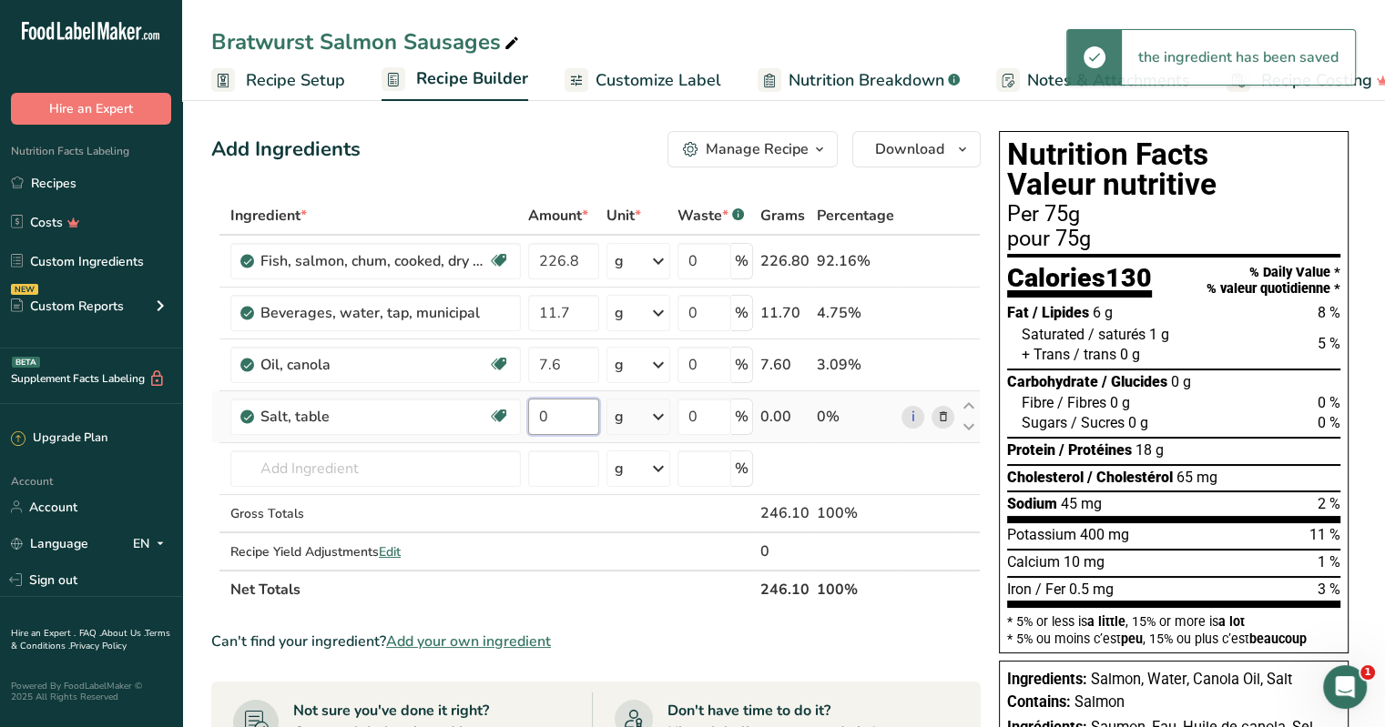
click at [557, 422] on input "0" at bounding box center [563, 417] width 71 height 36
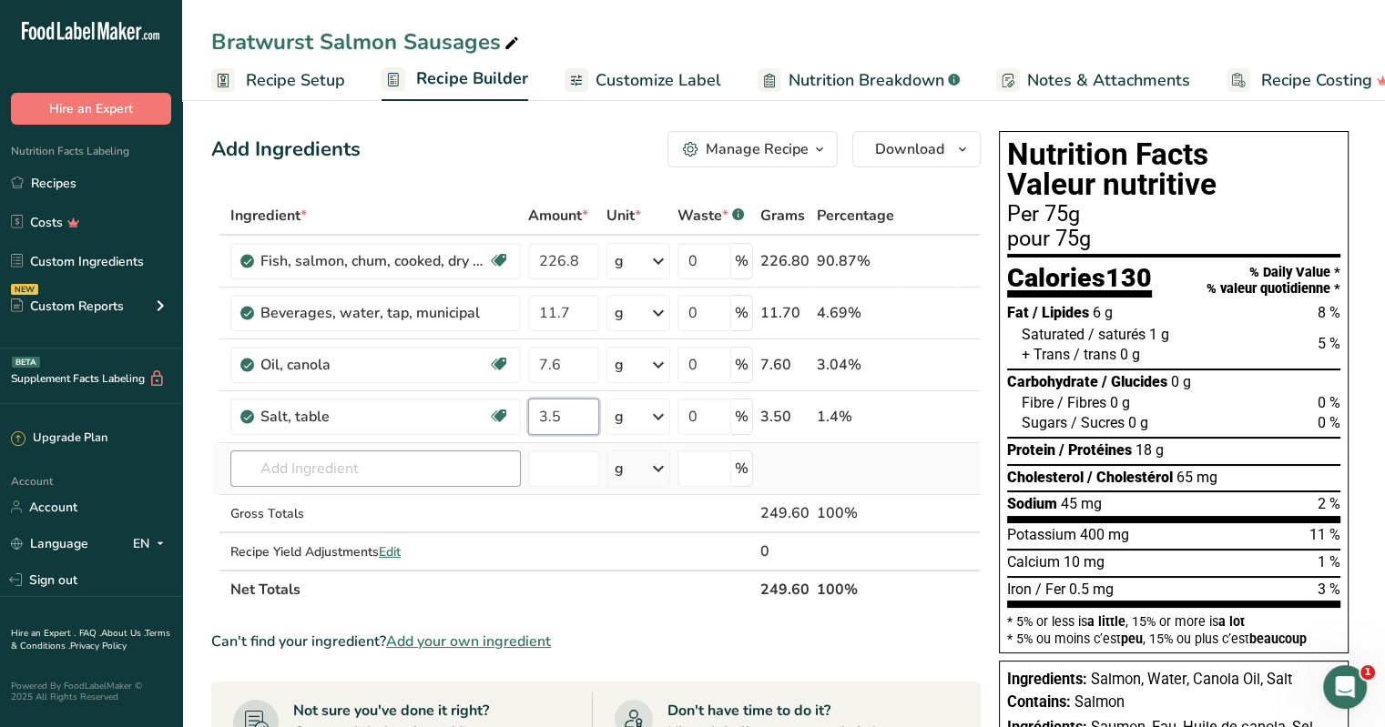
type input "3.5"
click at [351, 470] on div "Ingredient * Amount * Unit * Waste * .a-a{fill:#347362;}.b-a{fill:#fff;} Grams …" at bounding box center [595, 403] width 769 height 412
click at [352, 473] on input "text" at bounding box center [375, 469] width 290 height 36
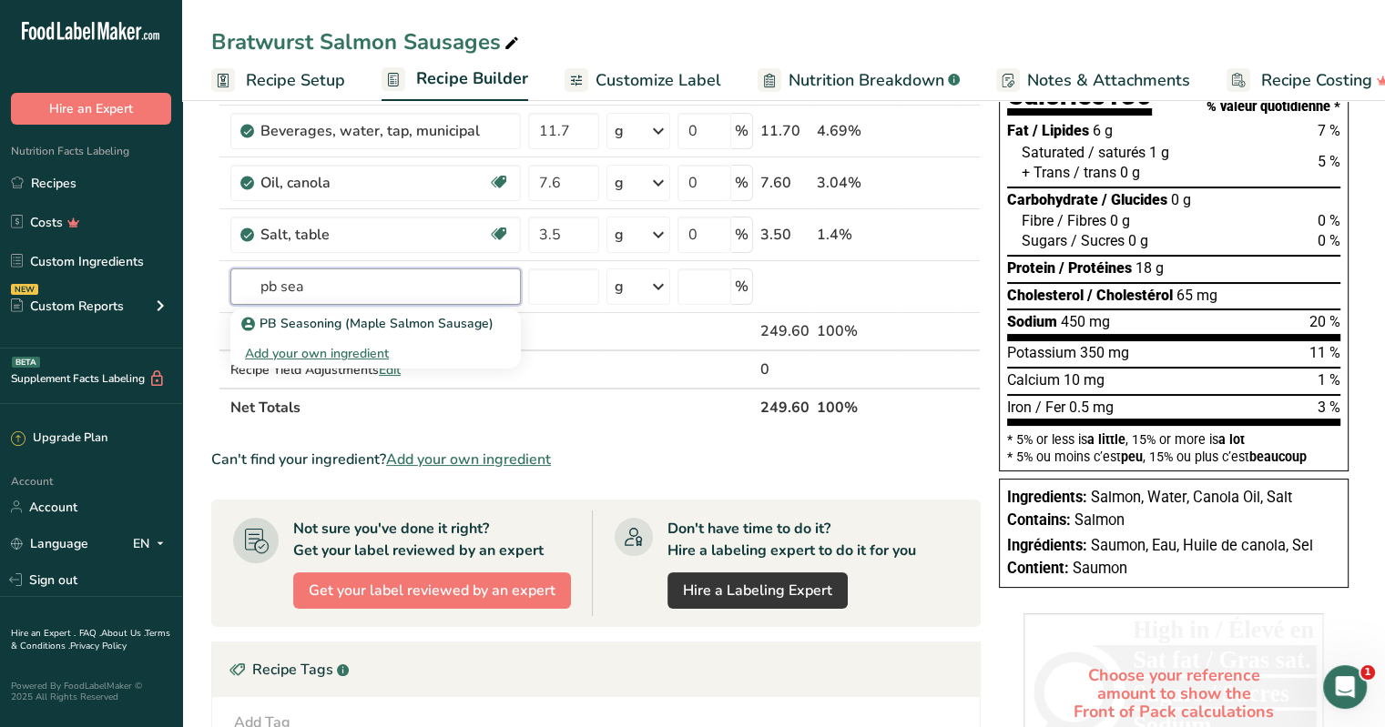
scroll to position [91, 0]
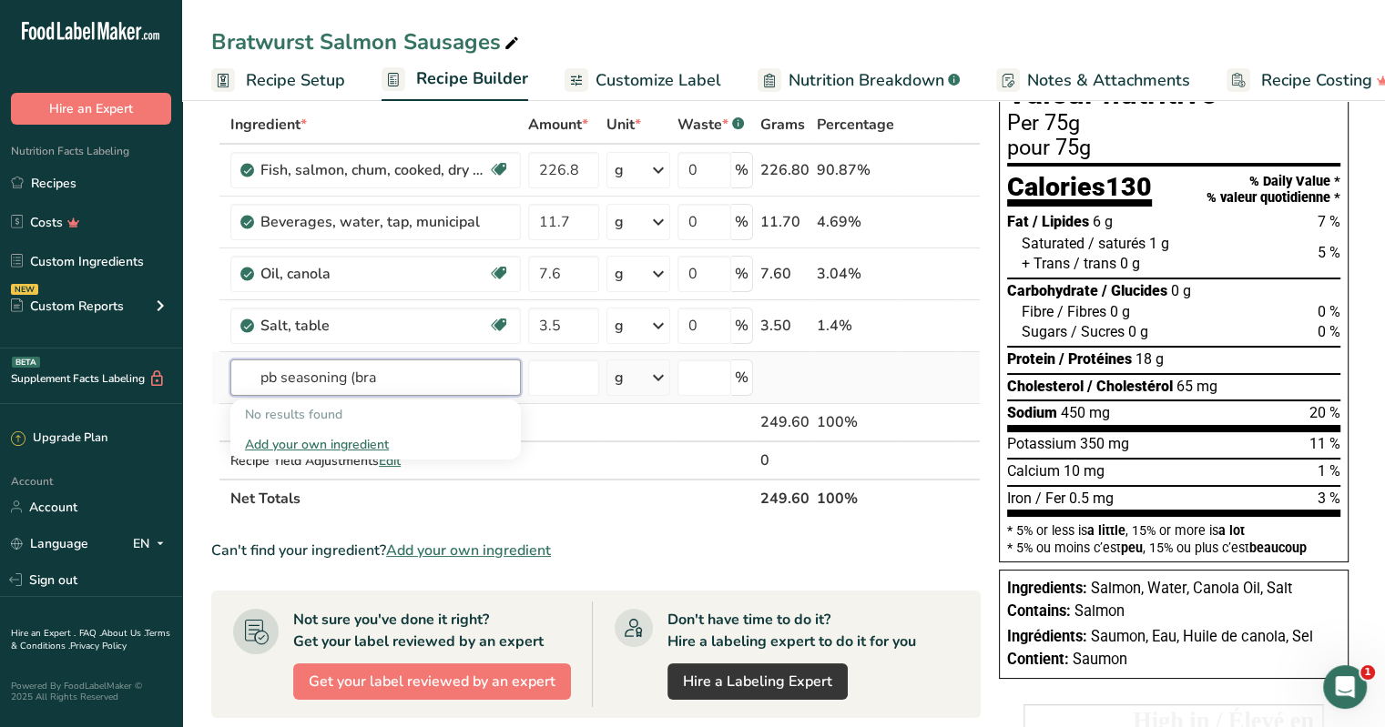
click at [415, 380] on input "pb seasoning (bra" at bounding box center [375, 378] width 290 height 36
click at [245, 381] on input "pb seasoning (bra" at bounding box center [375, 378] width 290 height 36
type input "pb seasoning (bra"
click at [310, 443] on div "Add your own ingredient" at bounding box center [375, 444] width 261 height 19
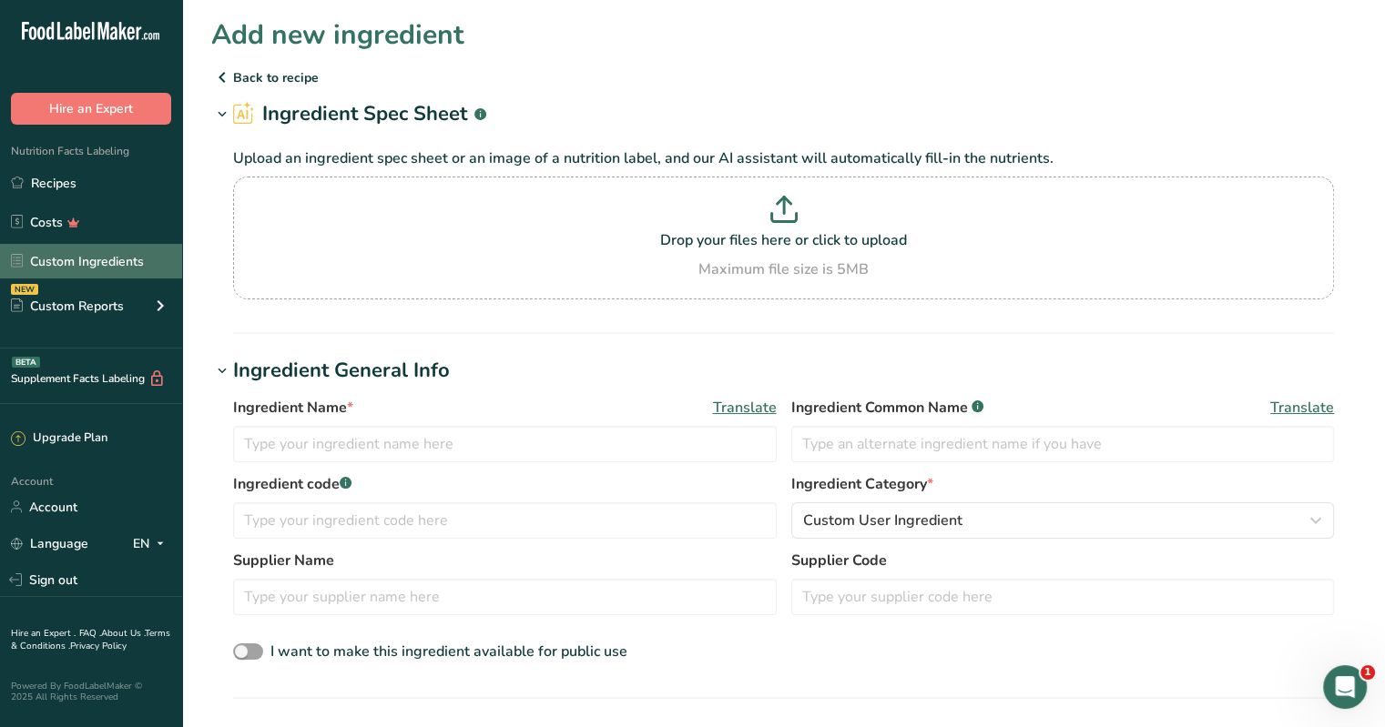
click at [76, 269] on link "Custom Ingredients" at bounding box center [91, 261] width 182 height 35
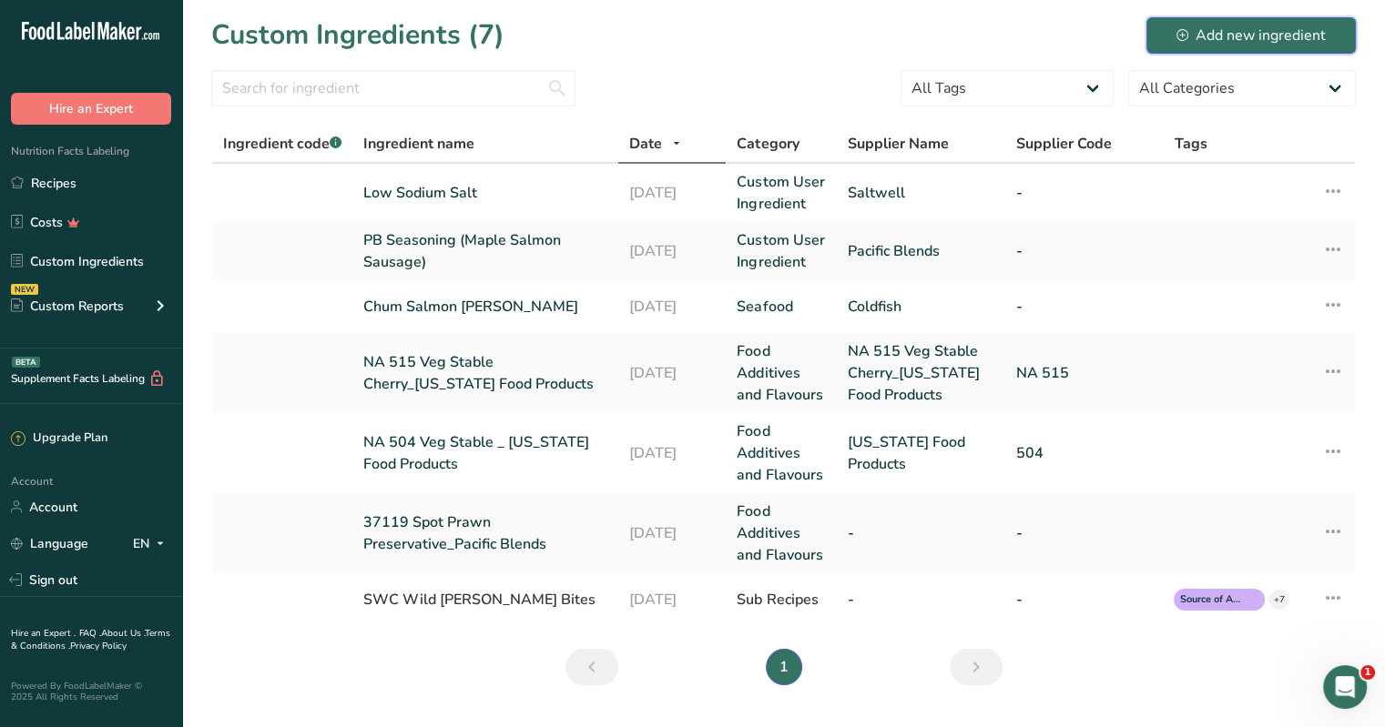
click at [684, 32] on div "Add new ingredient" at bounding box center [1250, 36] width 149 height 22
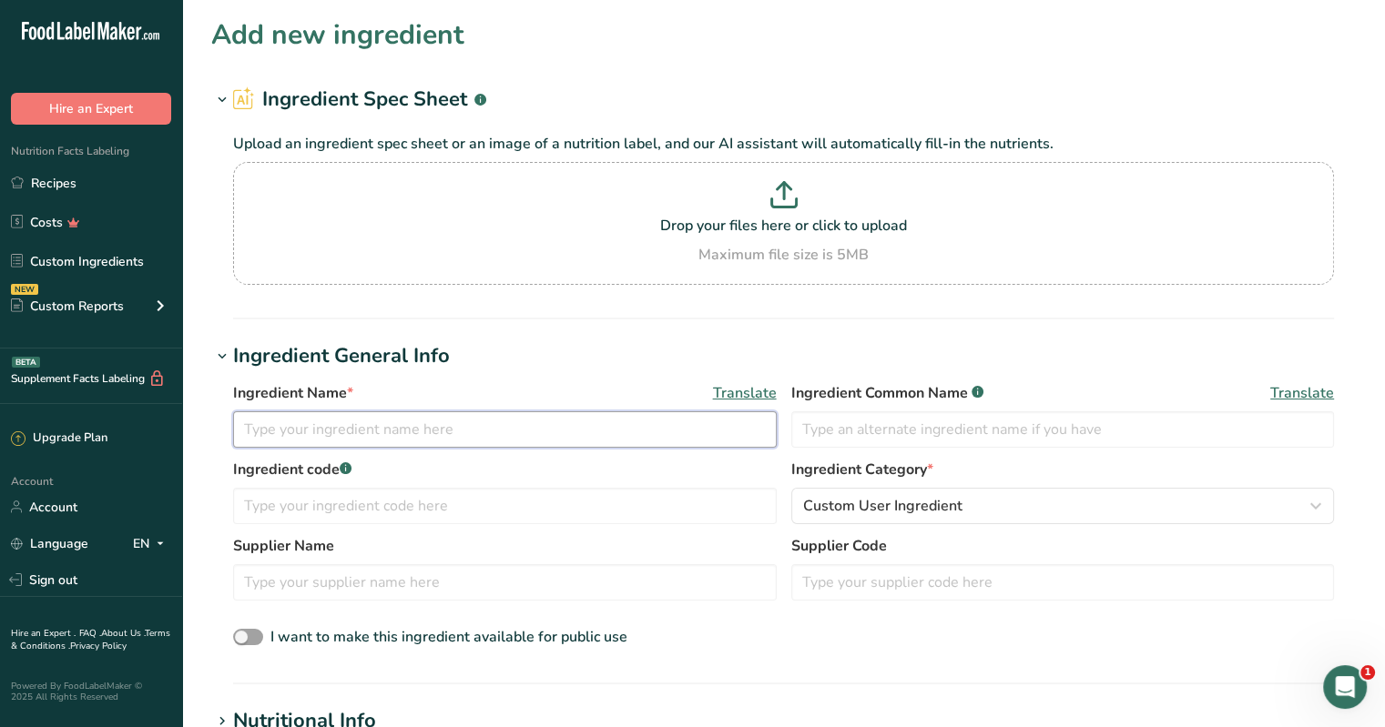
click at [389, 445] on input "text" at bounding box center [505, 430] width 544 height 36
click at [390, 440] on input "text" at bounding box center [505, 430] width 544 height 36
click at [394, 432] on input "text" at bounding box center [505, 430] width 544 height 36
type input "p"
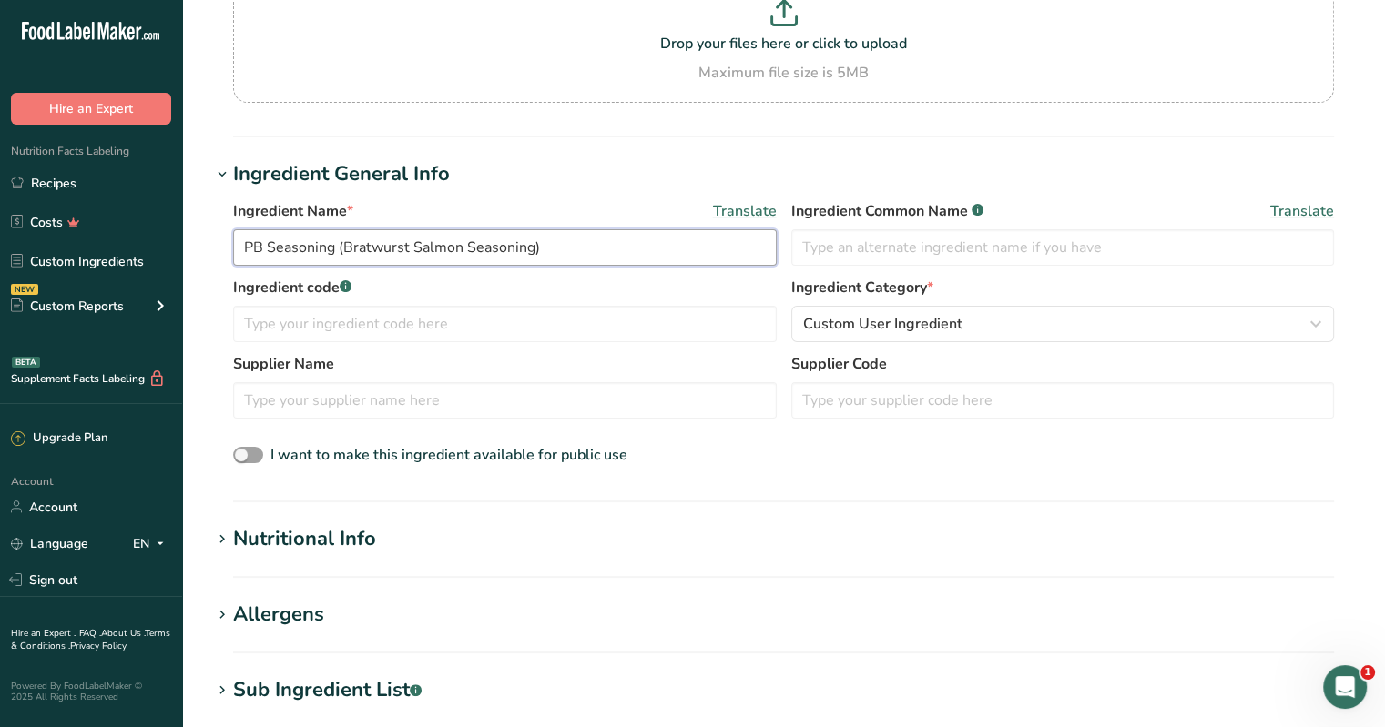
scroll to position [273, 0]
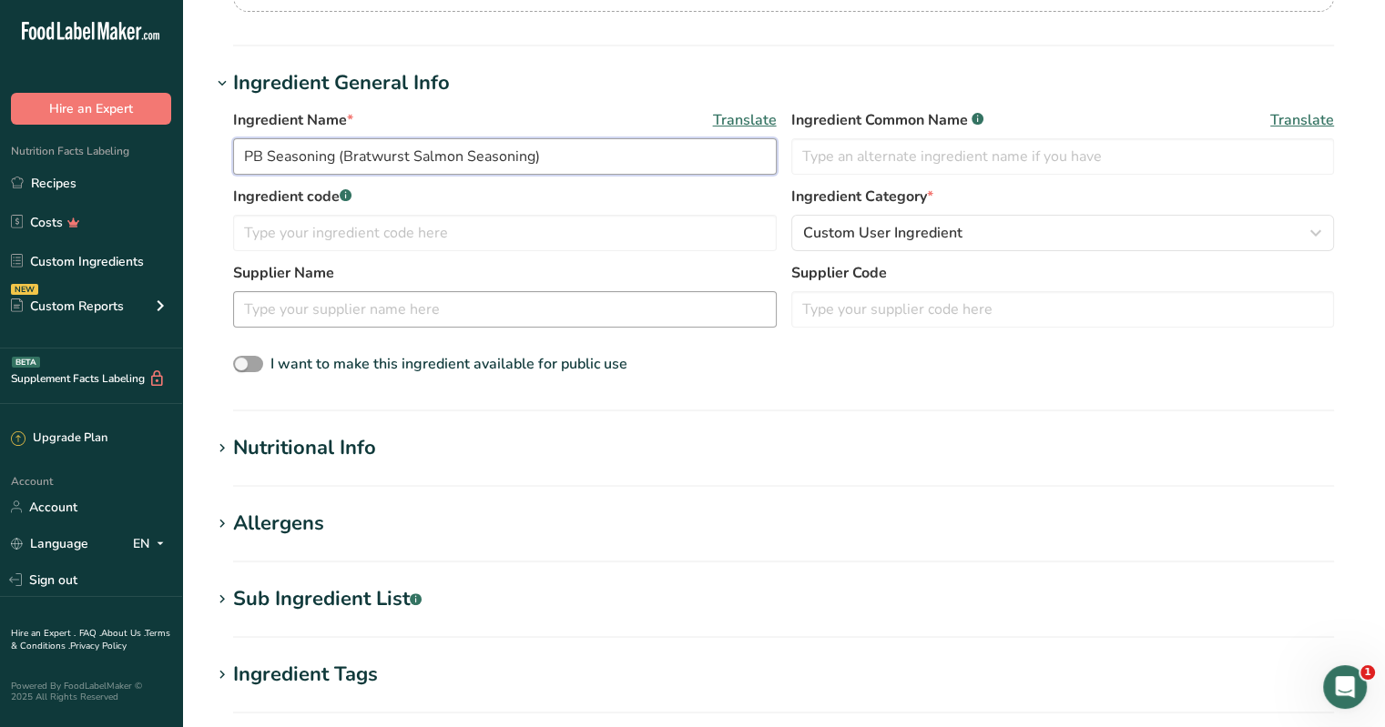
type input "PB Seasoning (Bratwurst Salmon Seasoning)"
click at [310, 308] on input "text" at bounding box center [505, 309] width 544 height 36
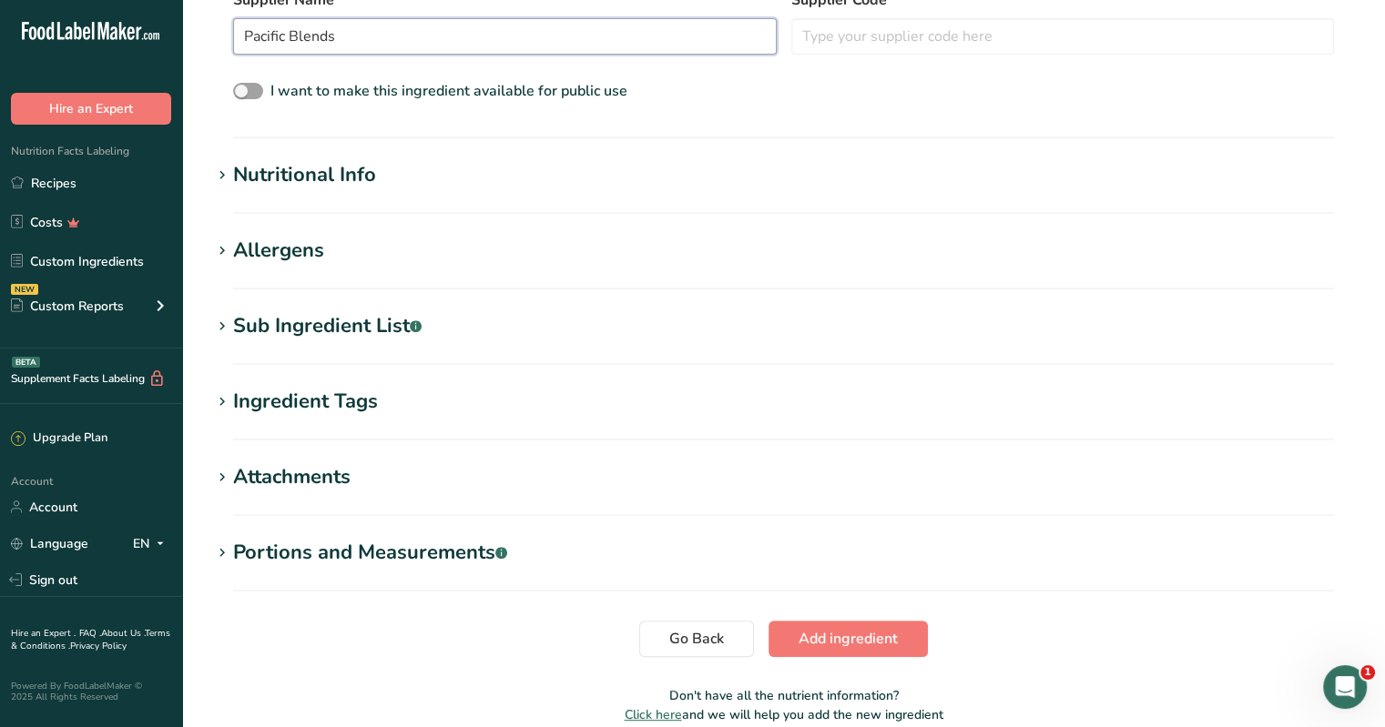
scroll to position [630, 0]
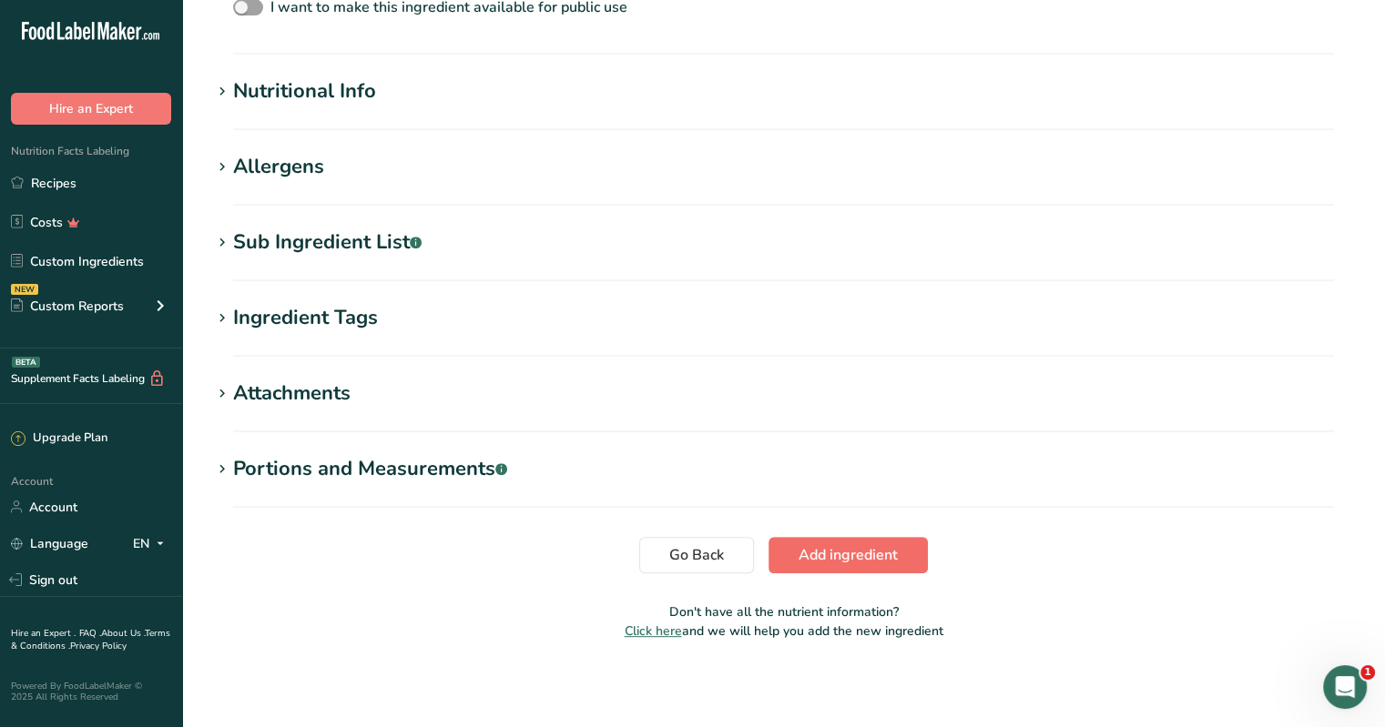
type input "Pacific Blends"
click at [684, 560] on span "Add ingredient" at bounding box center [847, 555] width 99 height 22
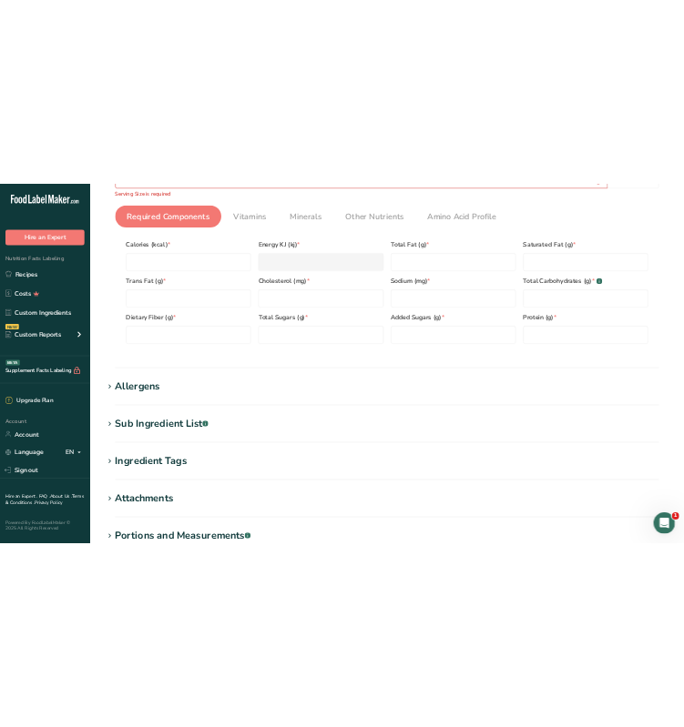
scroll to position [85, 0]
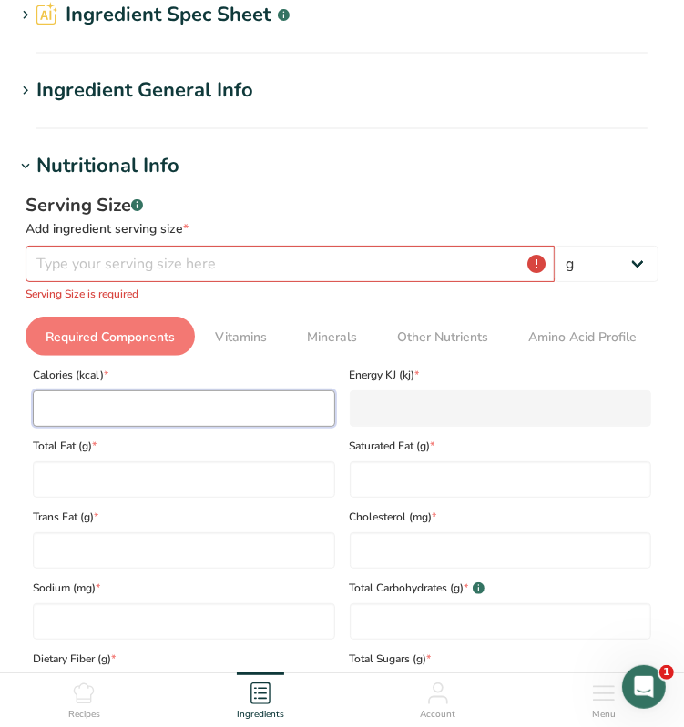
click at [82, 406] on input "number" at bounding box center [184, 409] width 302 height 36
type input "3"
type KJ "12.6"
type input "33"
type KJ "138.1"
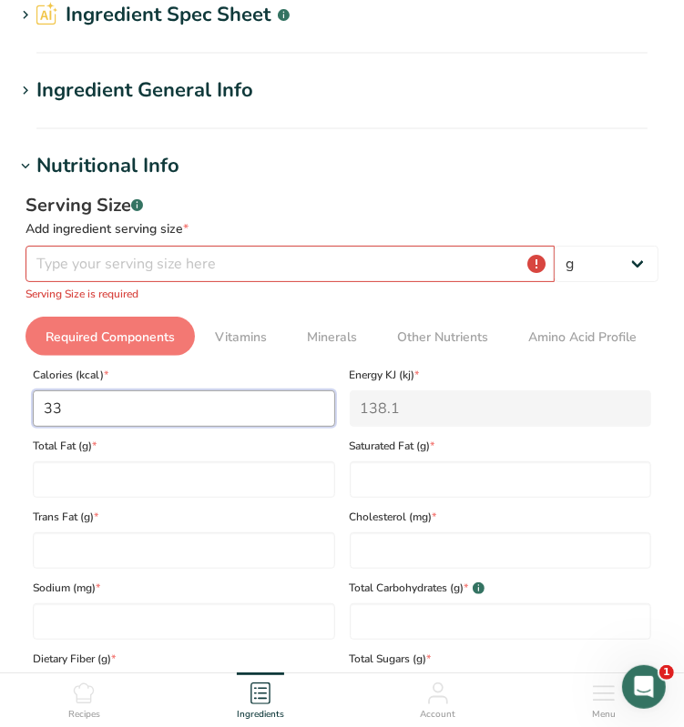
type input "331"
type KJ "1384.9"
type input "331.7"
type KJ "1387.8"
type input "331.72"
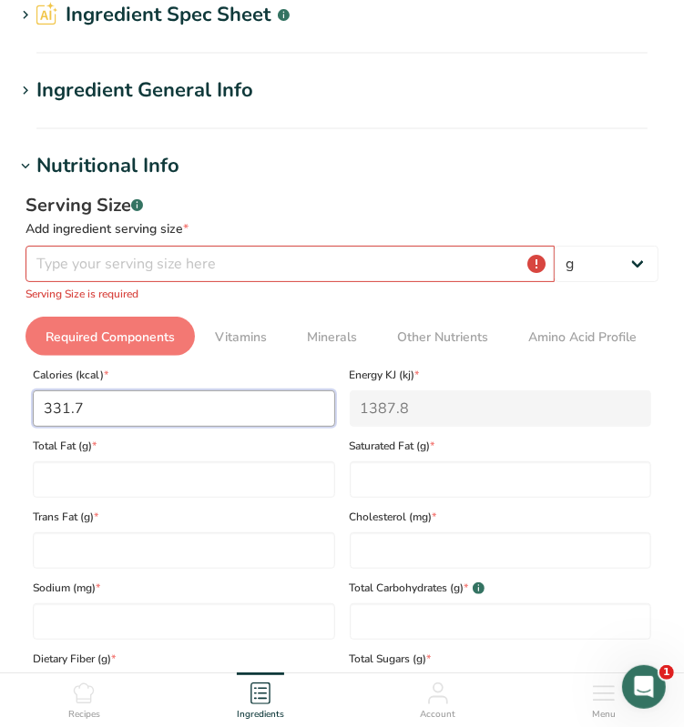
type KJ "1387.9"
type input "331.7228"
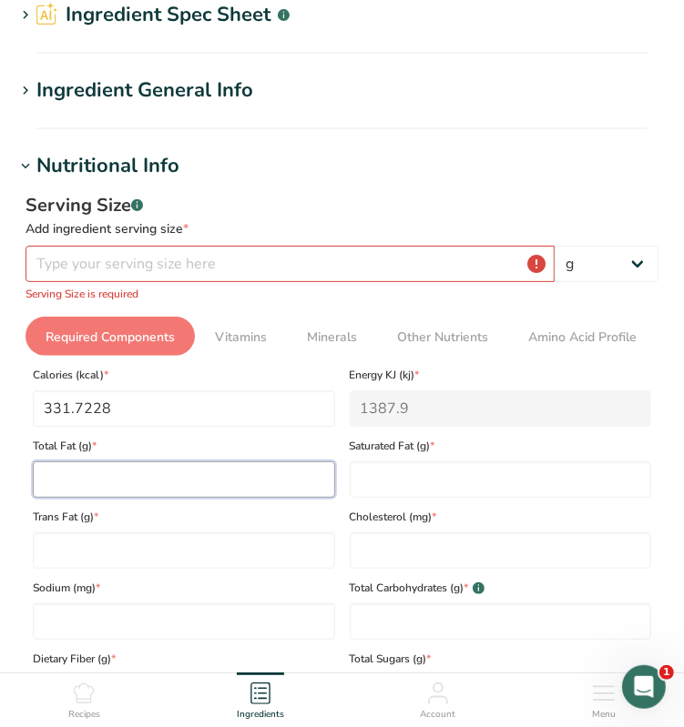
click at [76, 475] on Fat "number" at bounding box center [184, 480] width 302 height 36
type Fat "13.7545"
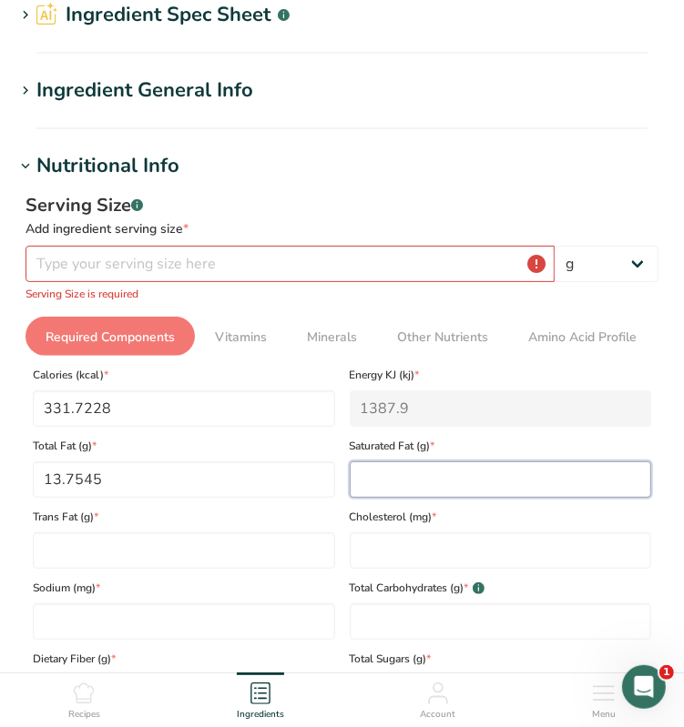
click at [386, 474] on Fat "number" at bounding box center [501, 480] width 302 height 36
type Fat "5.9878"
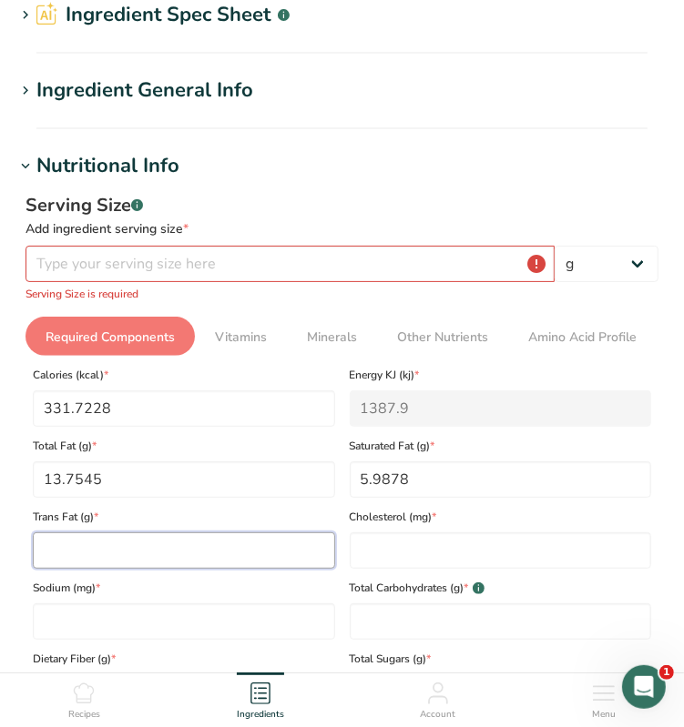
click at [103, 538] on Fat "number" at bounding box center [184, 551] width 302 height 36
click at [94, 559] on Fat "4" at bounding box center [184, 551] width 302 height 36
type Fat "0.004"
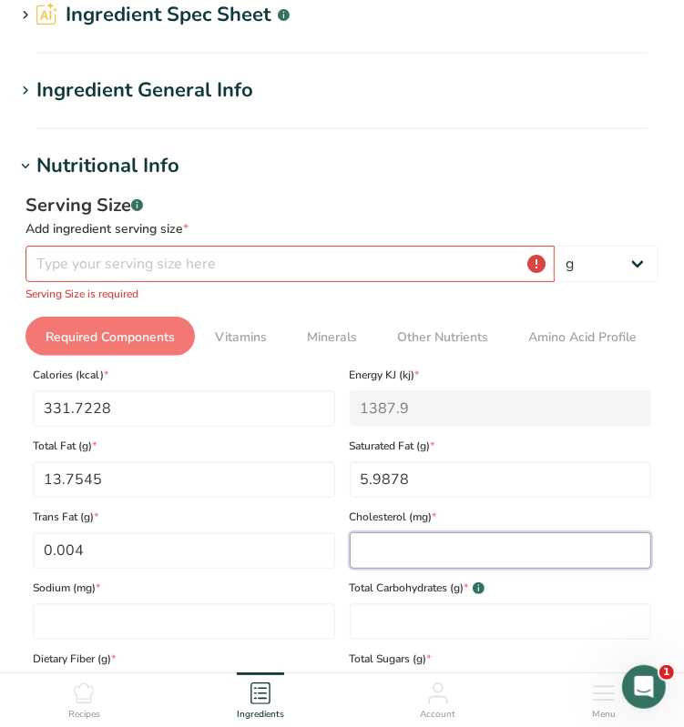
click at [378, 553] on input "number" at bounding box center [501, 551] width 302 height 36
type input "0"
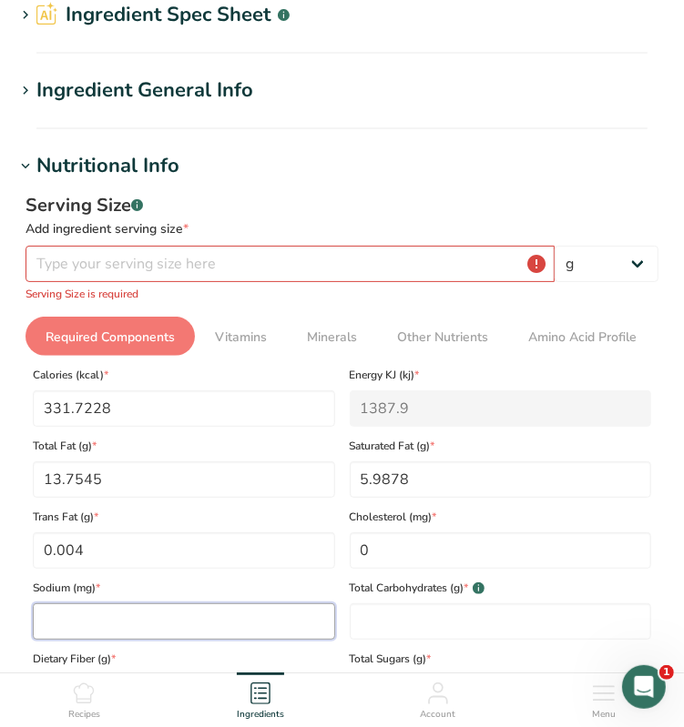
click at [85, 630] on input "number" at bounding box center [184, 622] width 302 height 36
click at [85, 613] on input "number" at bounding box center [184, 622] width 302 height 36
type input "29.703"
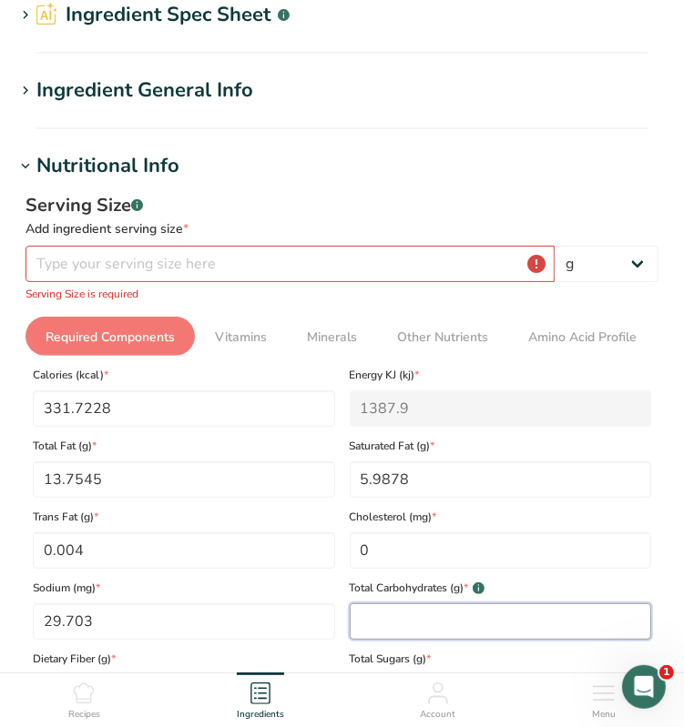
click at [422, 623] on Carbohydrates "number" at bounding box center [501, 622] width 302 height 36
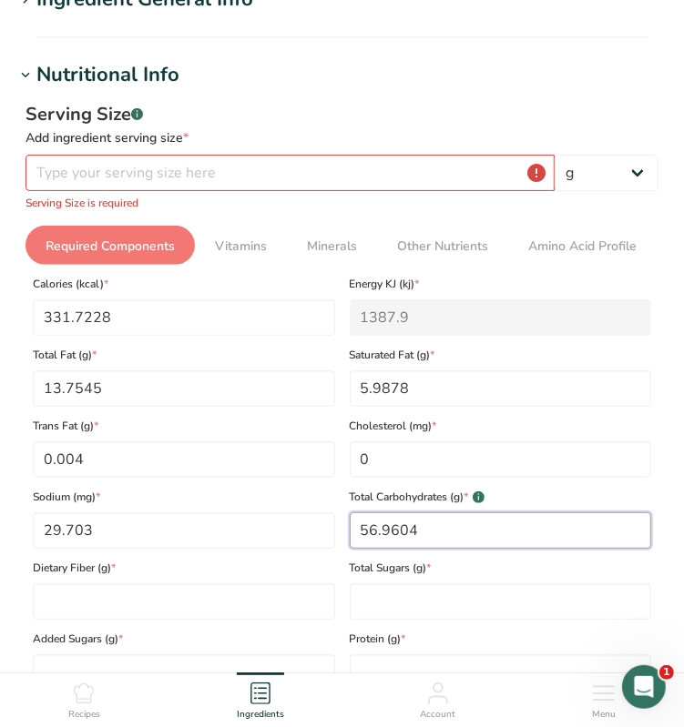
scroll to position [267, 0]
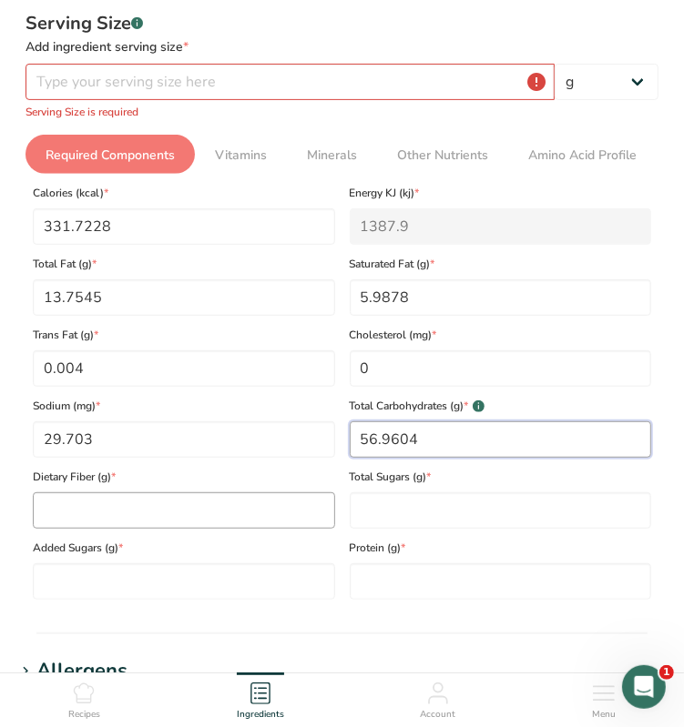
type Carbohydrates "56.9604"
click at [103, 513] on Fiber "number" at bounding box center [184, 511] width 302 height 36
type Fiber "29.6436"
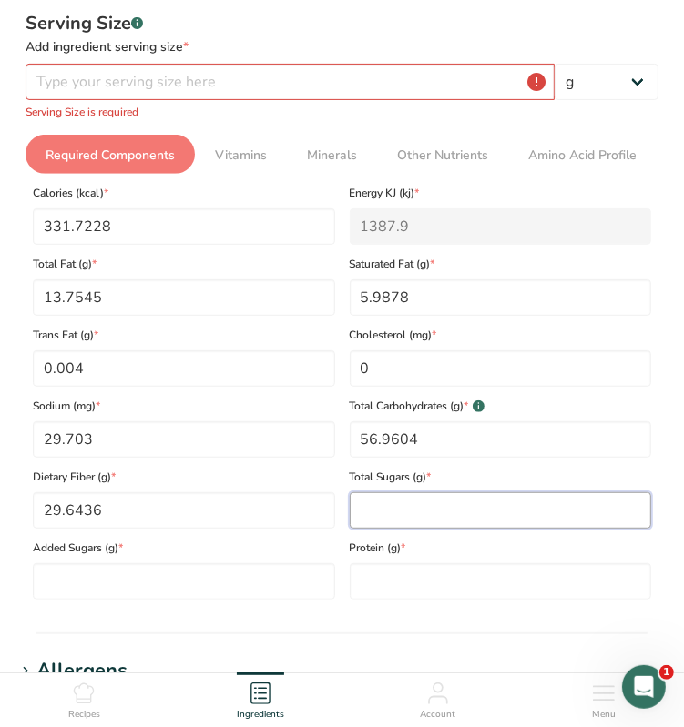
click at [399, 513] on Sugars "number" at bounding box center [501, 511] width 302 height 36
type Sugars "1.7822"
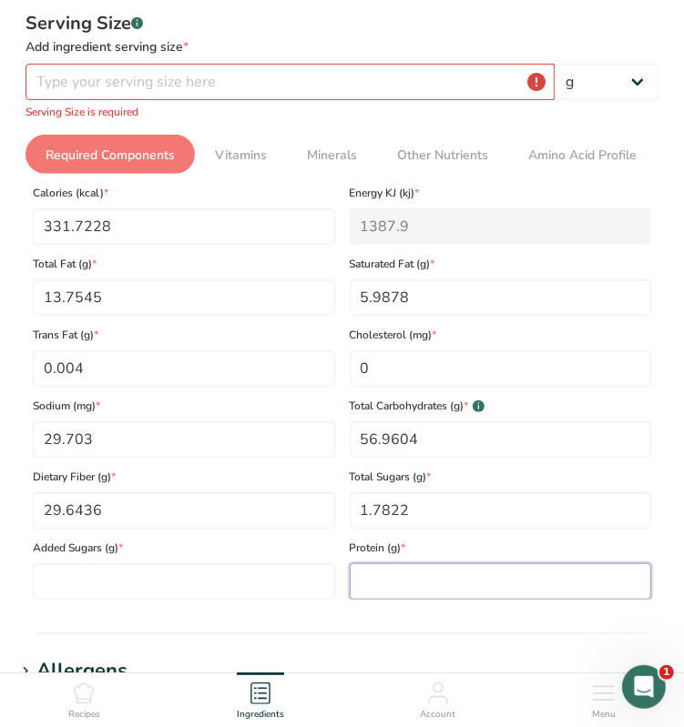
click at [411, 570] on input "number" at bounding box center [501, 582] width 302 height 36
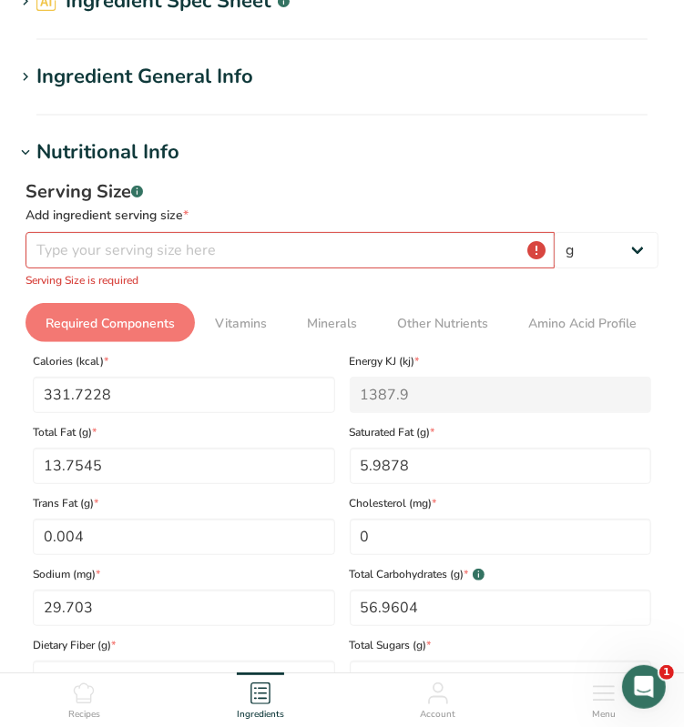
scroll to position [0, 0]
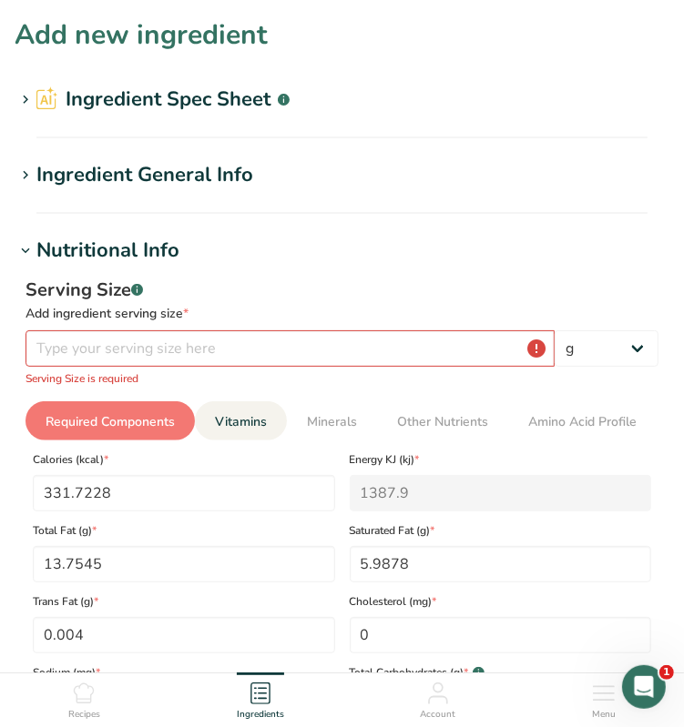
type input "11.6931"
click at [232, 423] on span "Vitamins" at bounding box center [241, 421] width 52 height 19
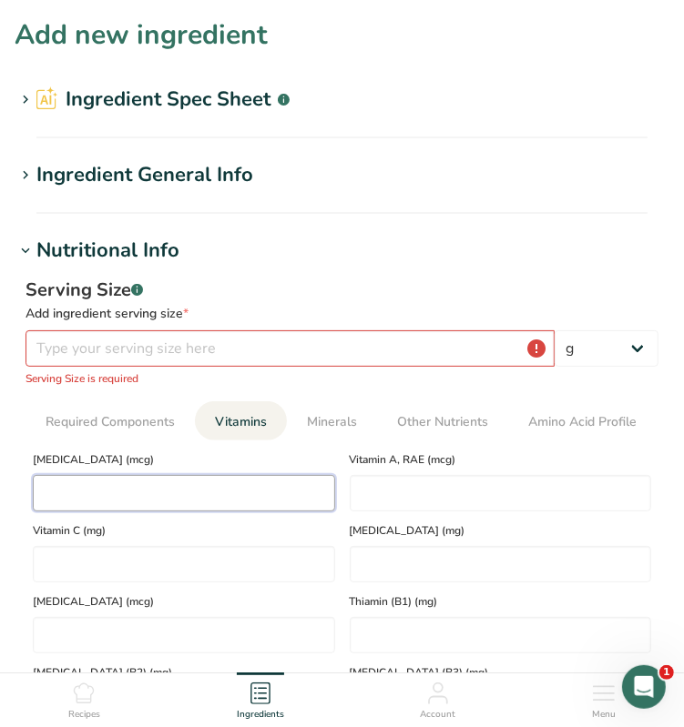
click at [135, 483] on D "number" at bounding box center [184, 493] width 302 height 36
type D "0"
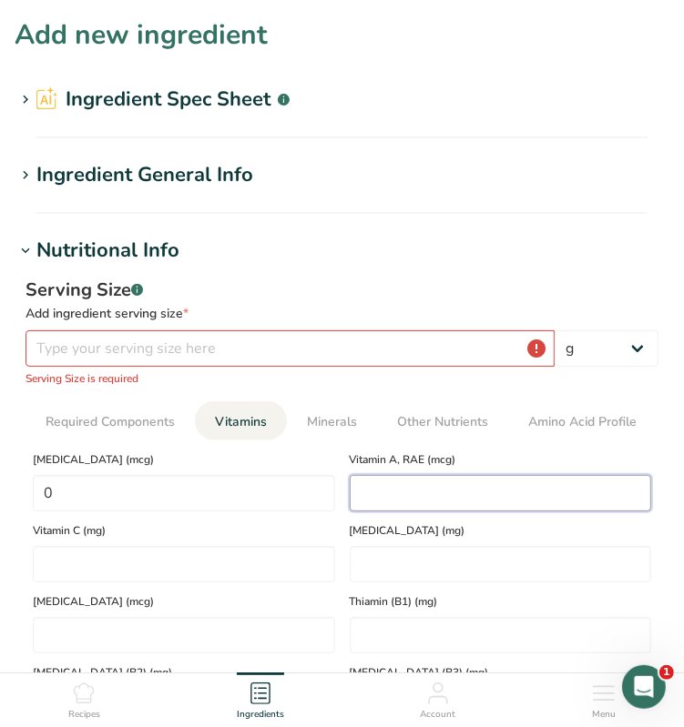
click at [415, 493] on RAE "number" at bounding box center [501, 493] width 302 height 36
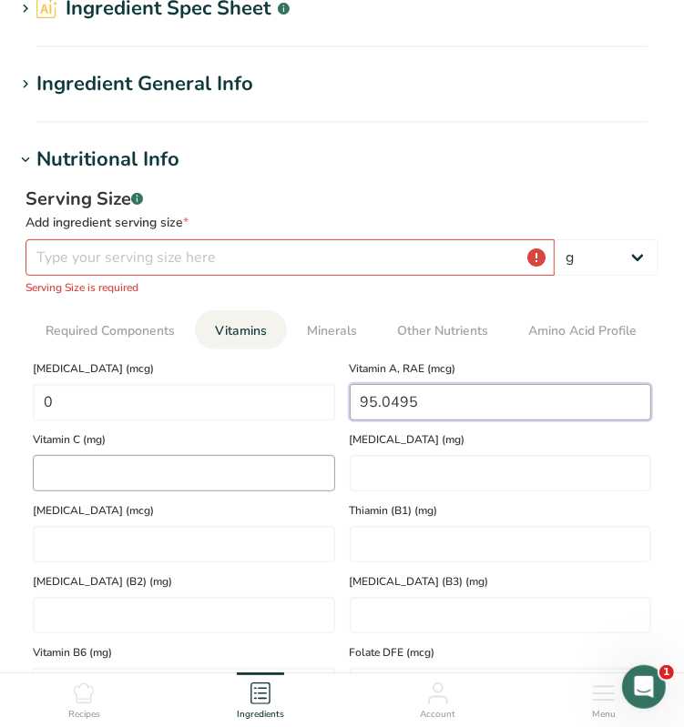
type RAE "95.0495"
click at [115, 476] on C "number" at bounding box center [184, 473] width 302 height 36
type C "14.9307"
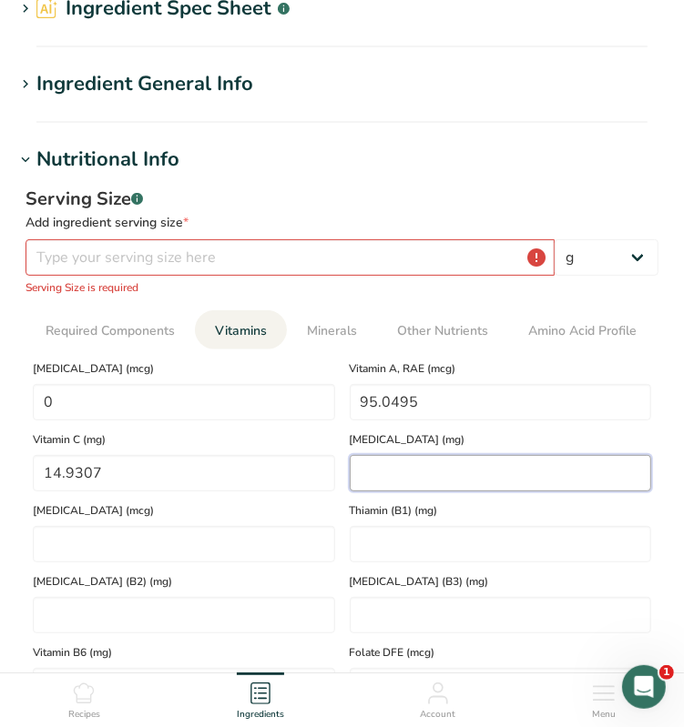
click at [387, 483] on E "number" at bounding box center [501, 473] width 302 height 36
type E "1.4145"
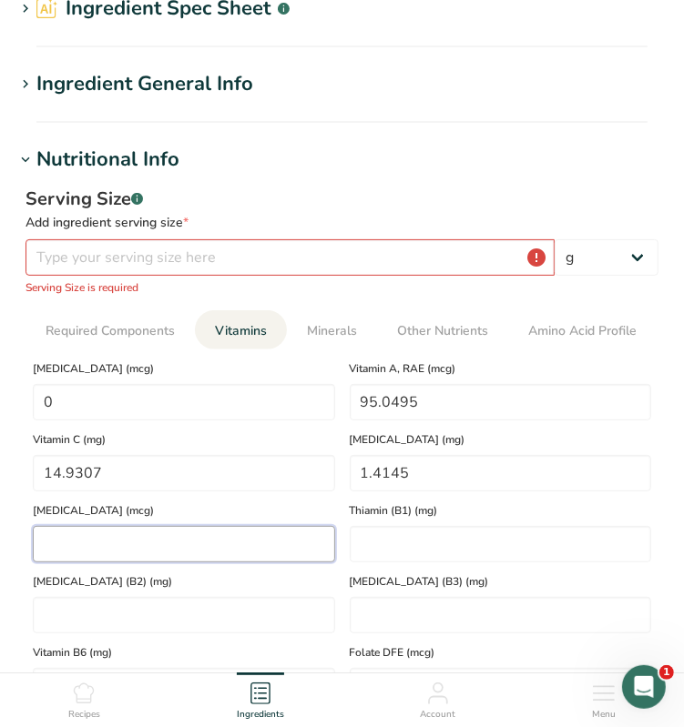
click at [93, 544] on K "number" at bounding box center [184, 544] width 302 height 36
type K "188.6465"
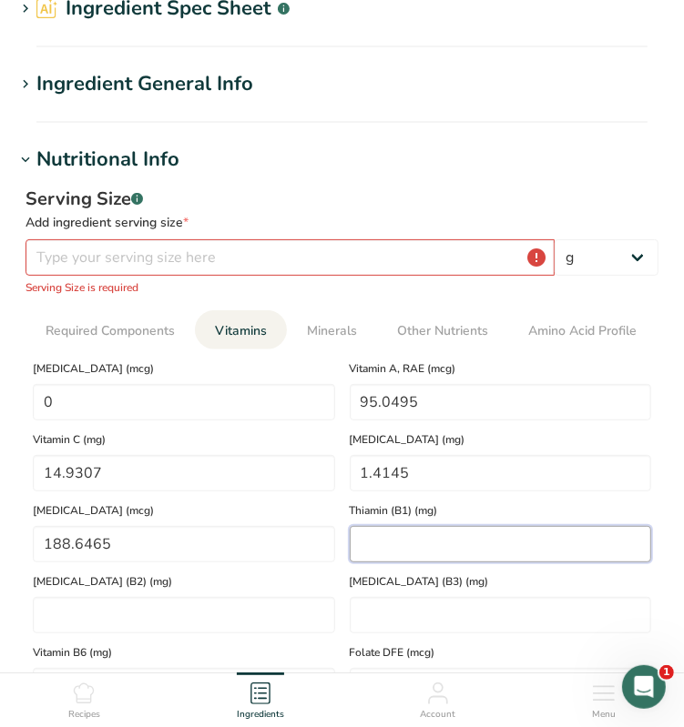
click at [405, 545] on \(B1\) "number" at bounding box center [501, 544] width 302 height 36
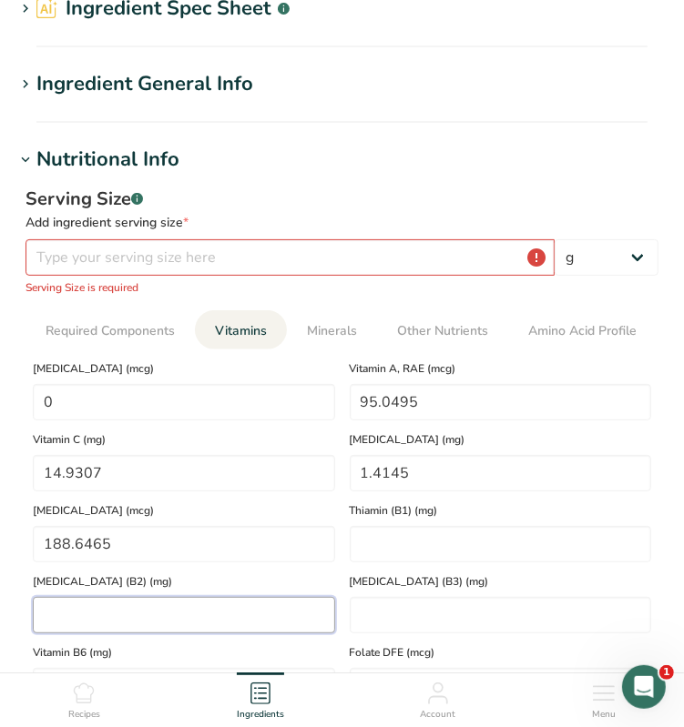
click at [94, 615] on \(B2\) "number" at bounding box center [184, 615] width 302 height 36
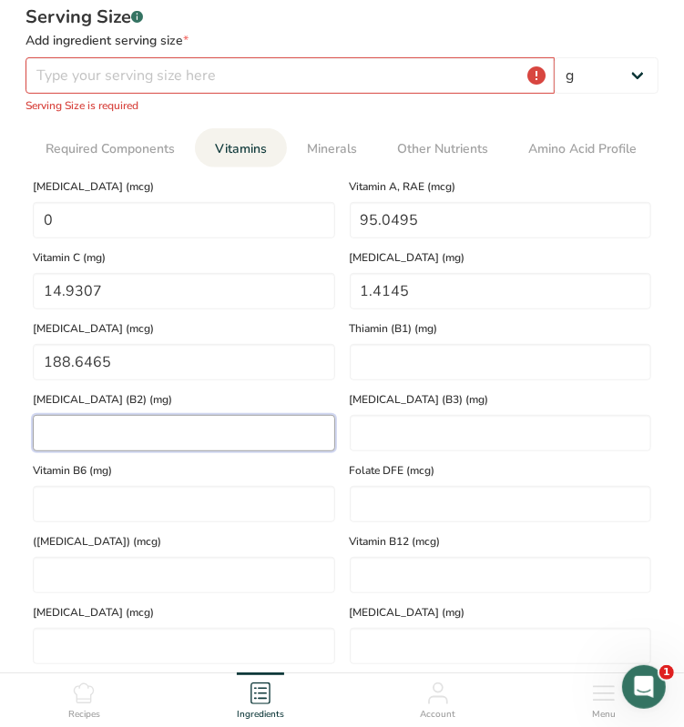
scroll to position [364, 0]
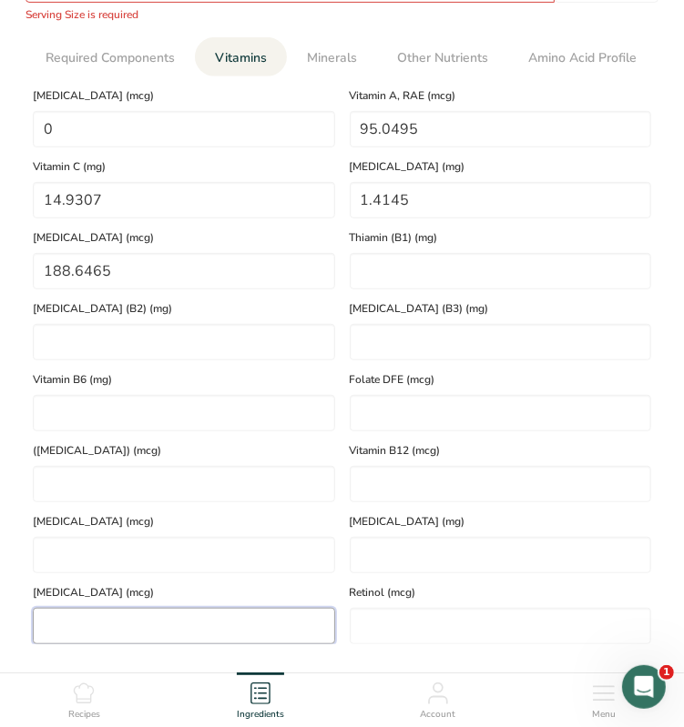
click at [246, 629] on Carotene "number" at bounding box center [184, 626] width 302 height 36
type Carotene "1120.7921"
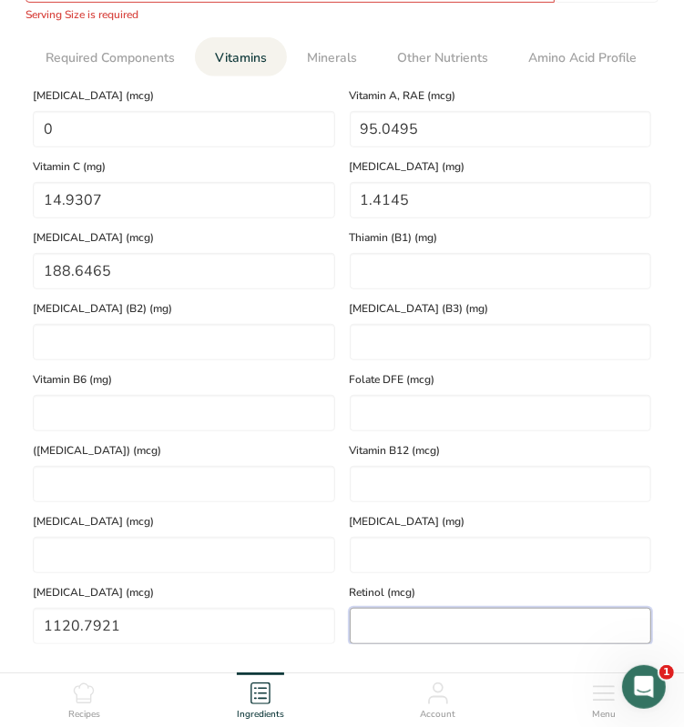
click at [489, 636] on input "number" at bounding box center [501, 626] width 302 height 36
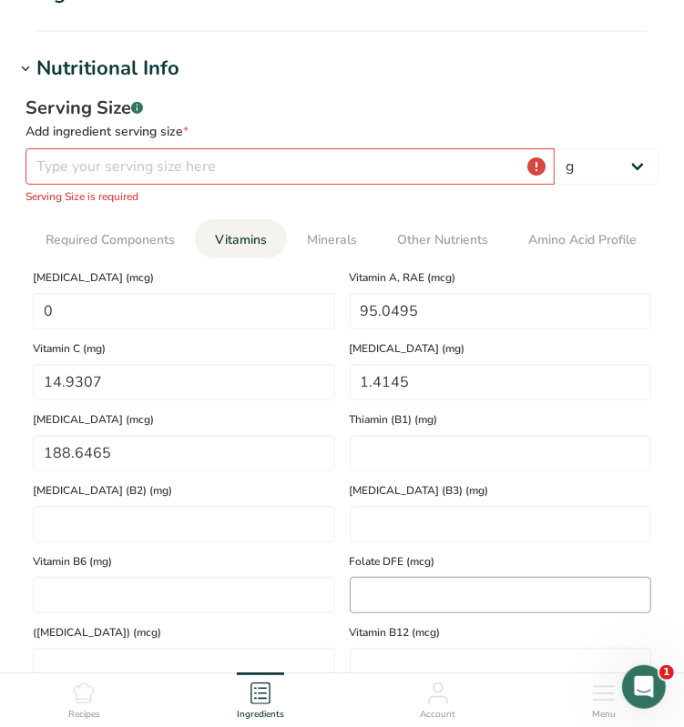
scroll to position [0, 0]
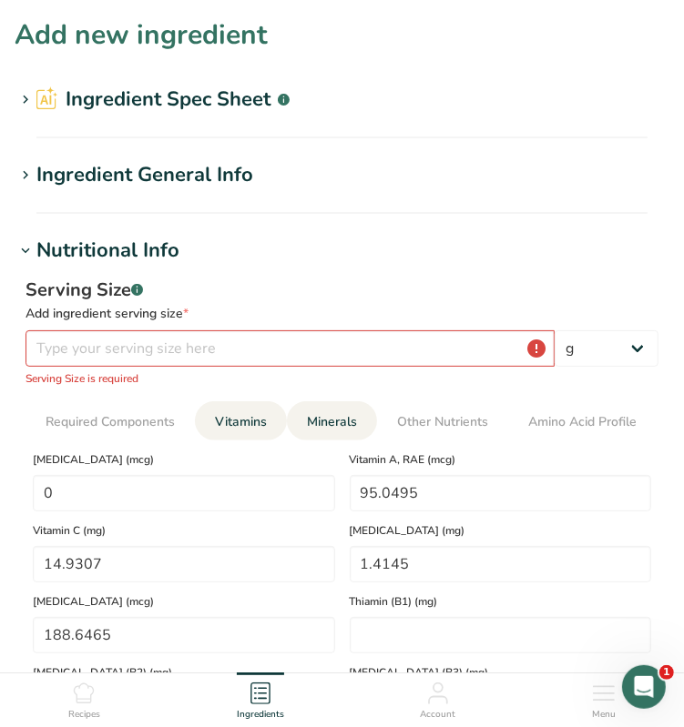
type input "0"
click at [330, 418] on span "Minerals" at bounding box center [332, 421] width 50 height 19
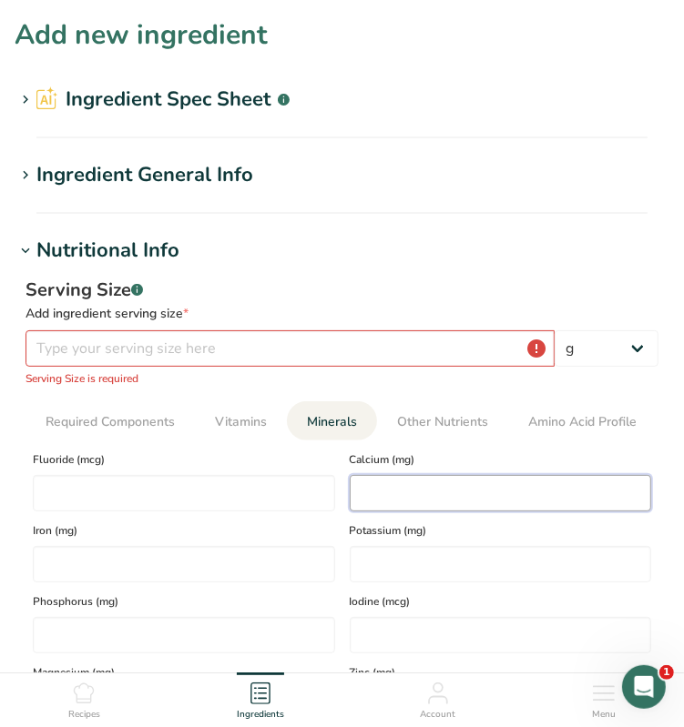
click at [490, 490] on input "number" at bounding box center [501, 493] width 302 height 36
type input "742.3762"
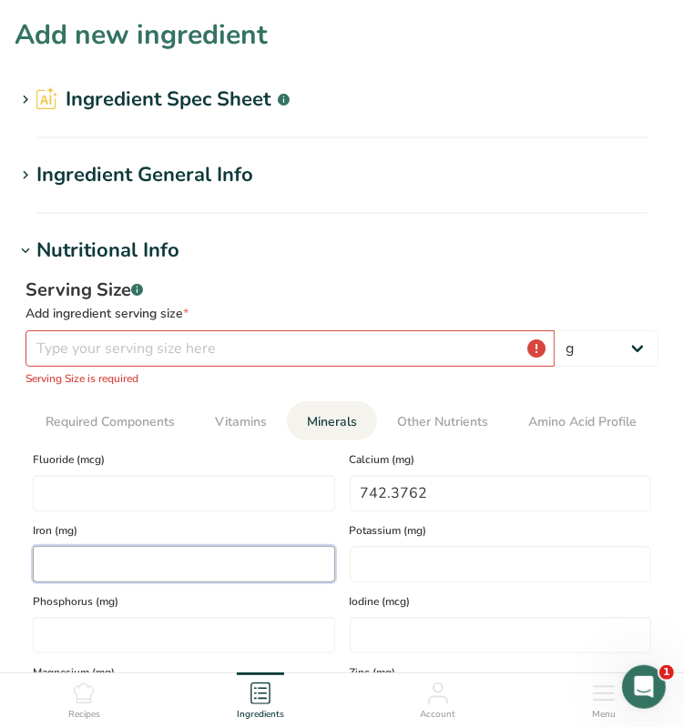
click at [130, 564] on input "number" at bounding box center [184, 564] width 302 height 36
type input "24.0396"
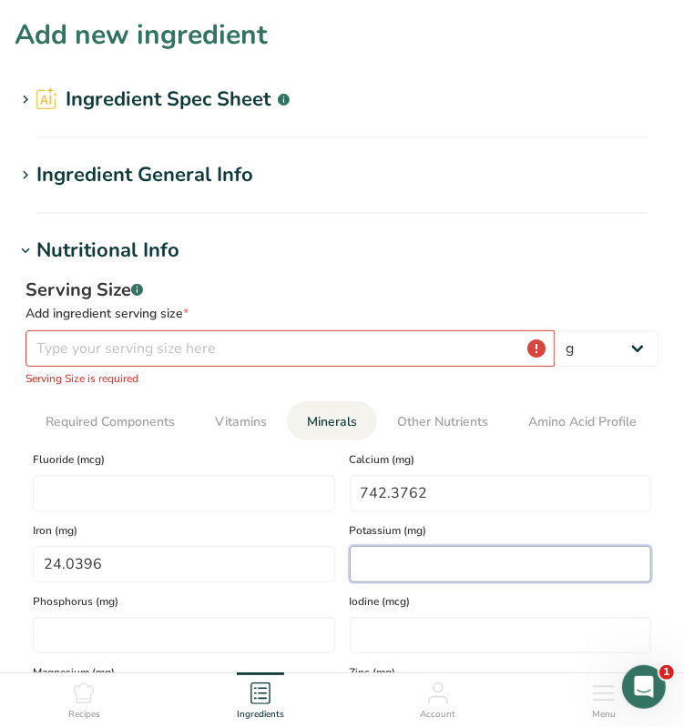
click at [398, 570] on input "number" at bounding box center [501, 564] width 302 height 36
type input "1164.5545"
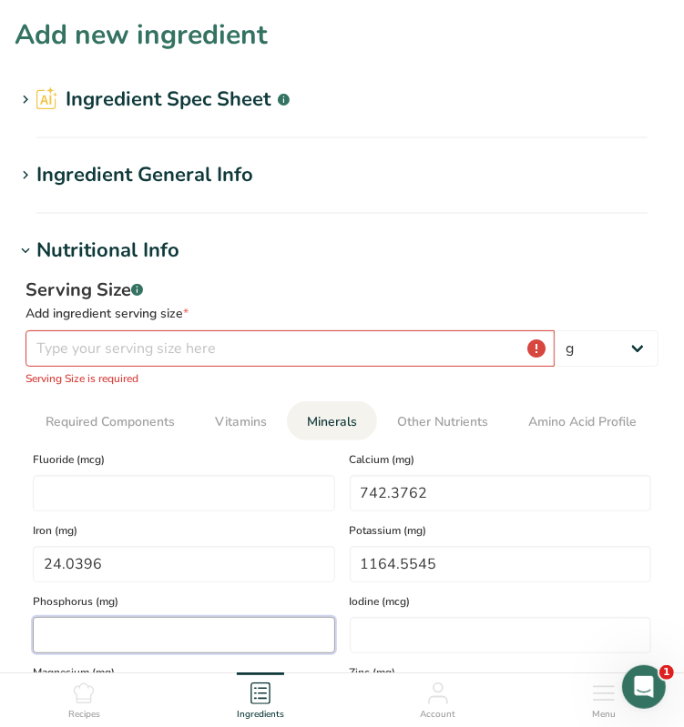
click at [125, 636] on input "number" at bounding box center [184, 635] width 302 height 36
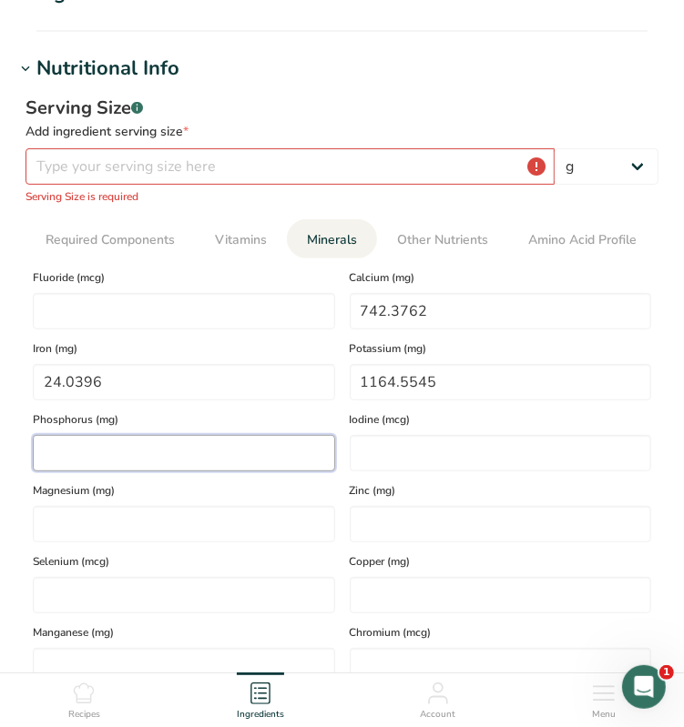
click at [191, 455] on input "number" at bounding box center [184, 453] width 302 height 36
type input "277.8218"
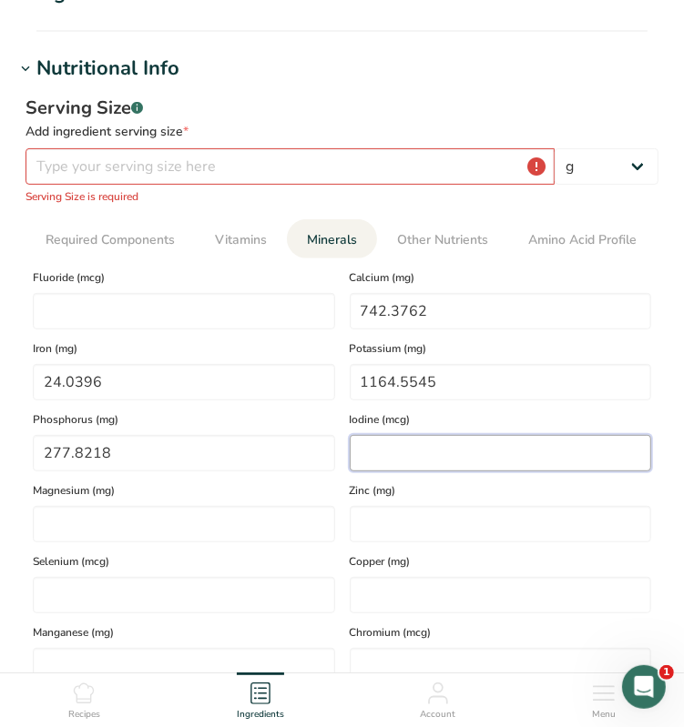
click at [392, 443] on input "number" at bounding box center [501, 453] width 302 height 36
type input "0"
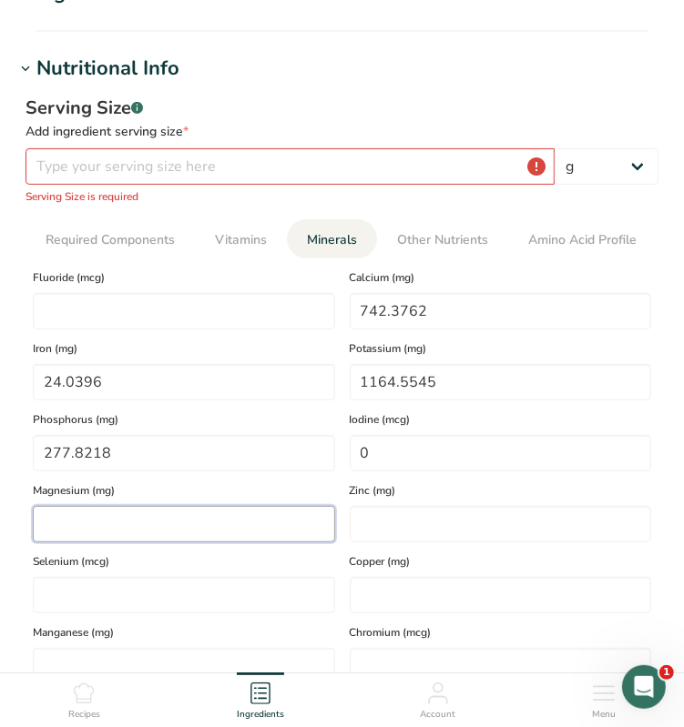
click at [89, 531] on input "number" at bounding box center [184, 524] width 302 height 36
click at [193, 525] on input "number" at bounding box center [184, 524] width 302 height 36
type input "223.5644"
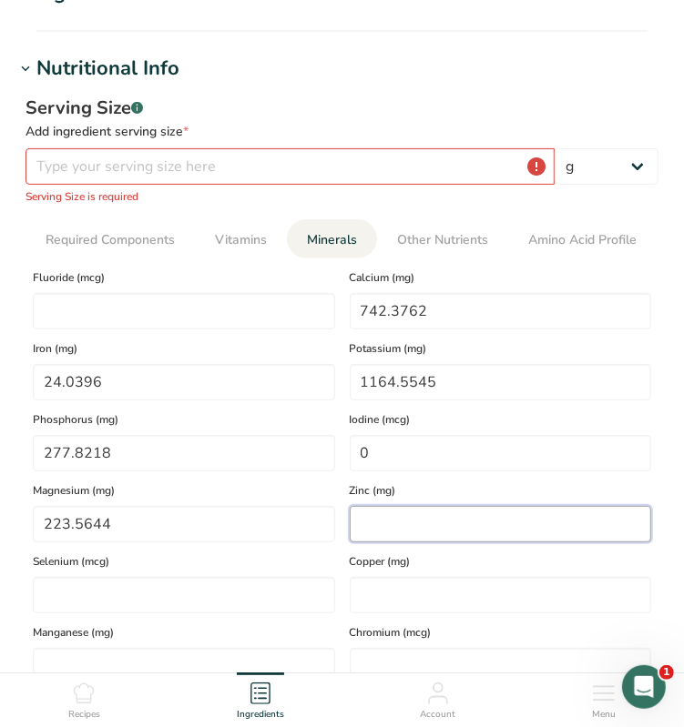
click at [394, 520] on input "number" at bounding box center [501, 524] width 302 height 36
type input "2.699"
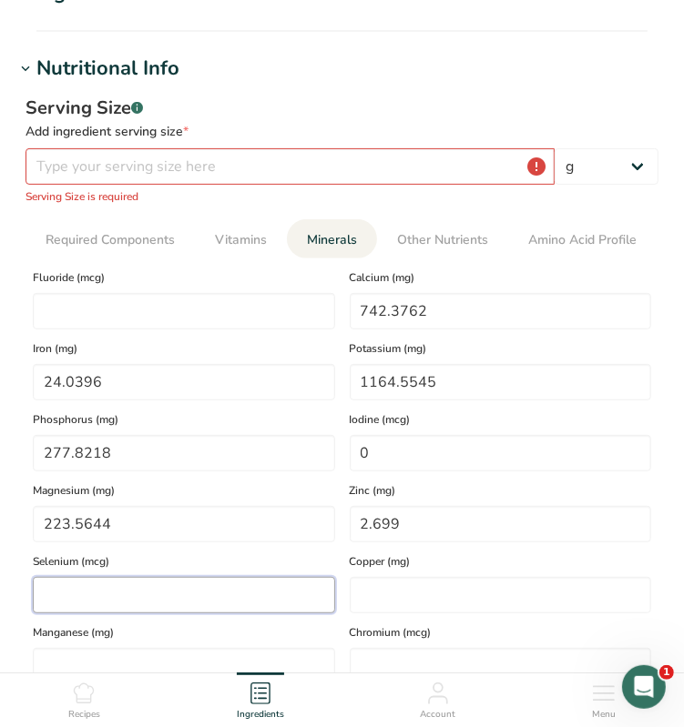
click at [87, 598] on input "number" at bounding box center [184, 595] width 302 height 36
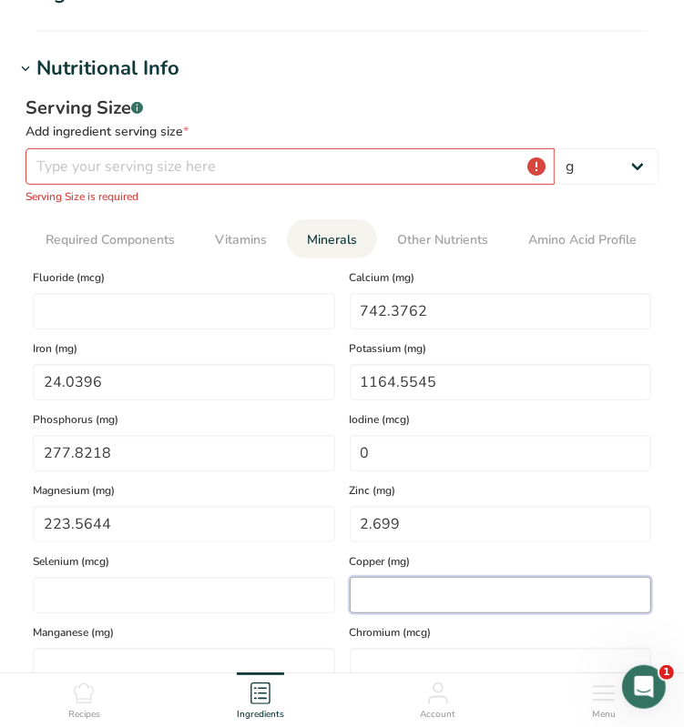
click at [402, 593] on input "number" at bounding box center [501, 595] width 302 height 36
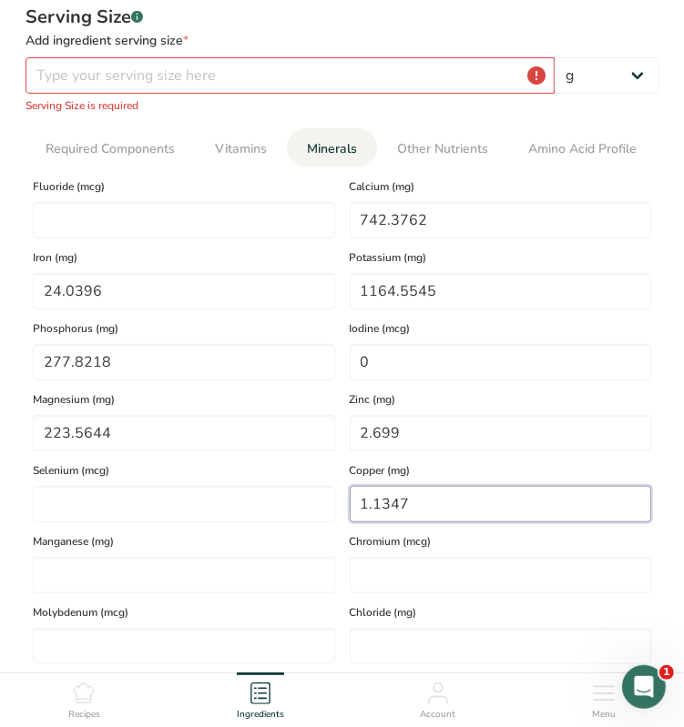
scroll to position [455, 0]
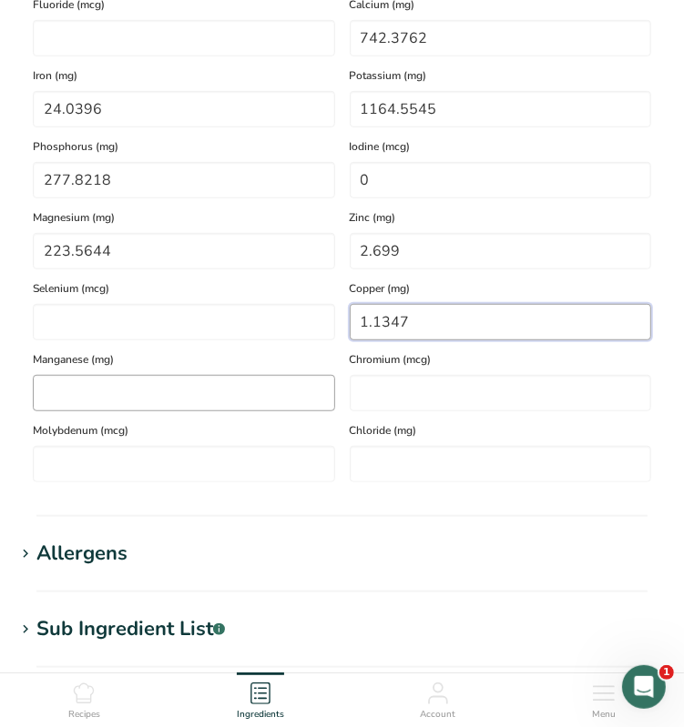
type input "1.1347"
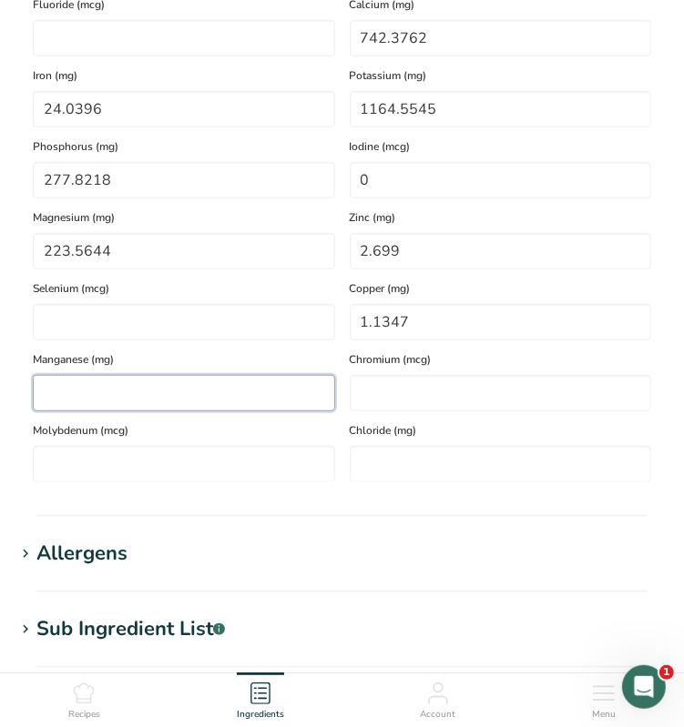
click at [134, 403] on input "number" at bounding box center [184, 393] width 302 height 36
type input "6.9582"
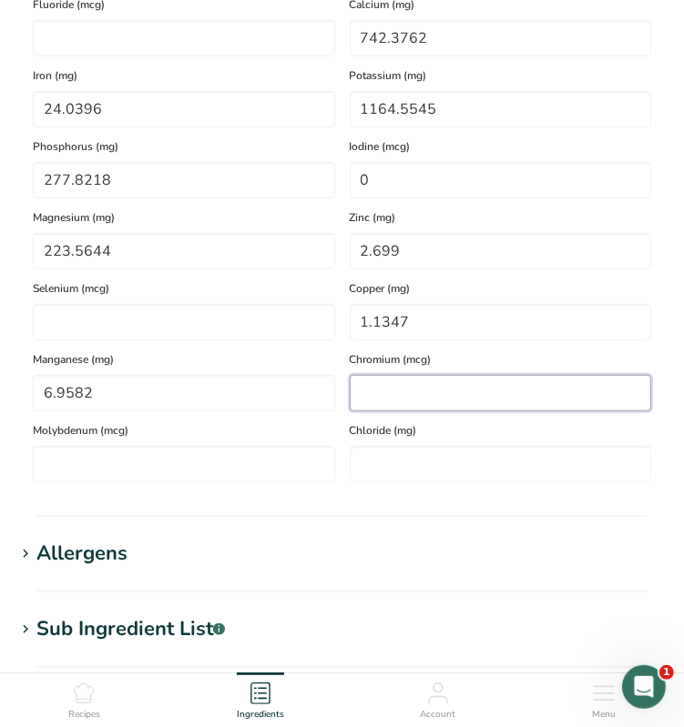
click at [442, 400] on input "number" at bounding box center [501, 393] width 302 height 36
type input "0"
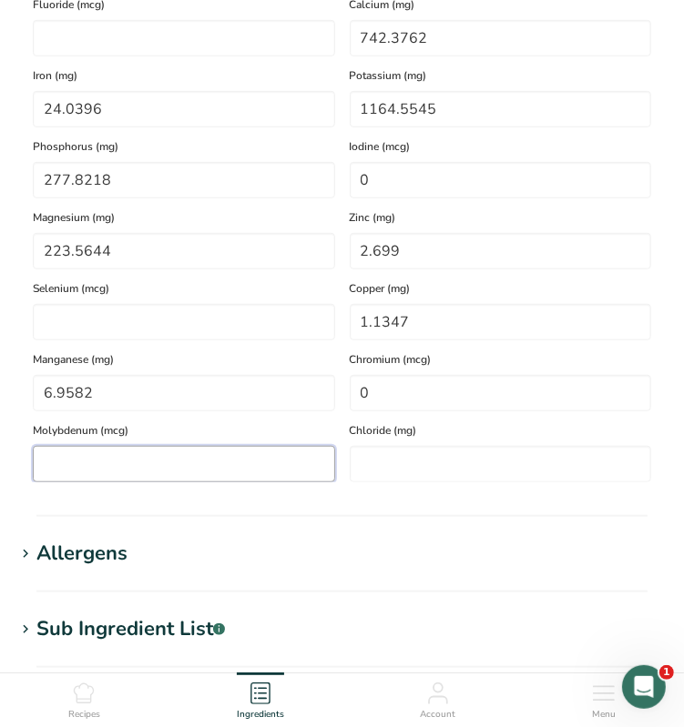
click at [192, 464] on input "number" at bounding box center [184, 464] width 302 height 36
click at [421, 462] on input "number" at bounding box center [501, 464] width 302 height 36
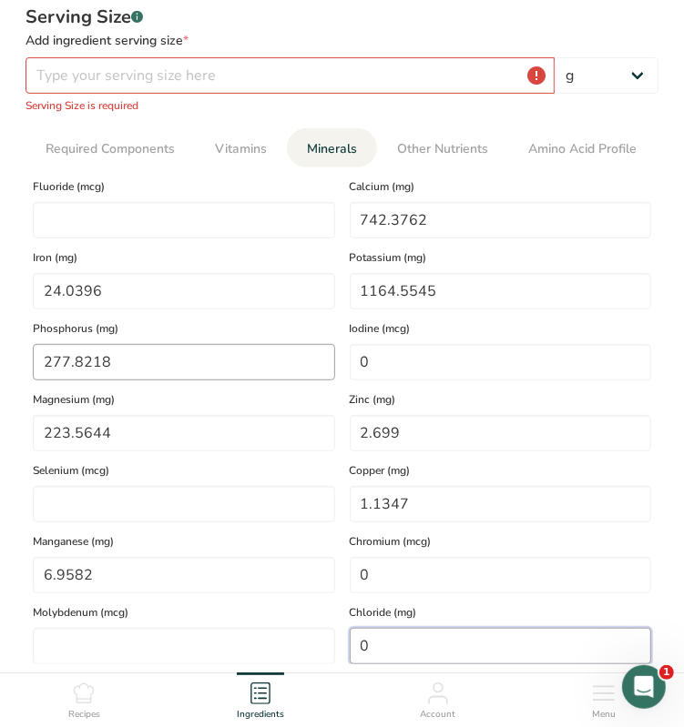
scroll to position [182, 0]
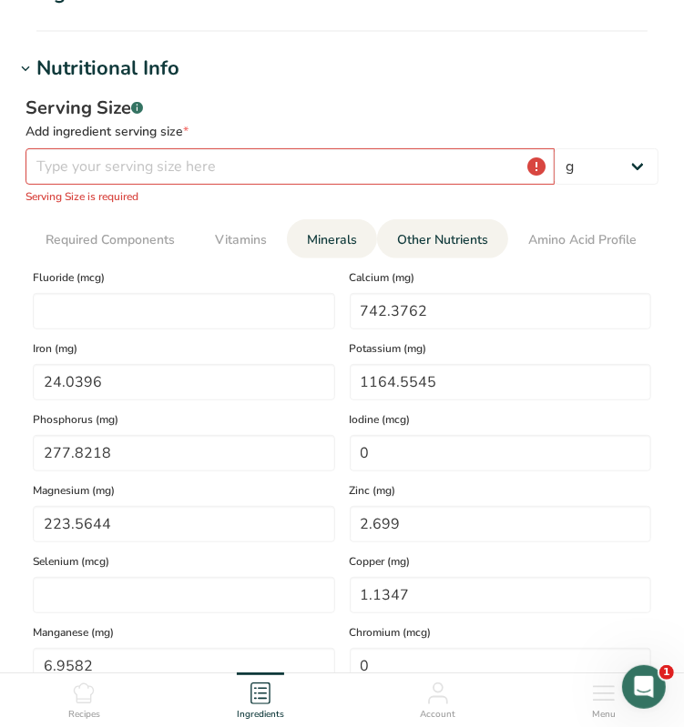
type input "0"
click at [450, 243] on span "Other Nutrients" at bounding box center [442, 239] width 91 height 19
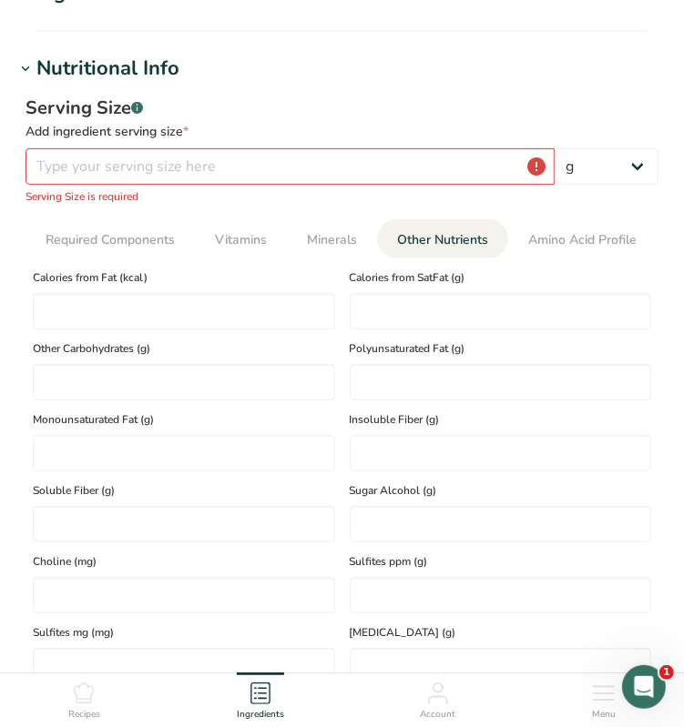
scroll to position [273, 0]
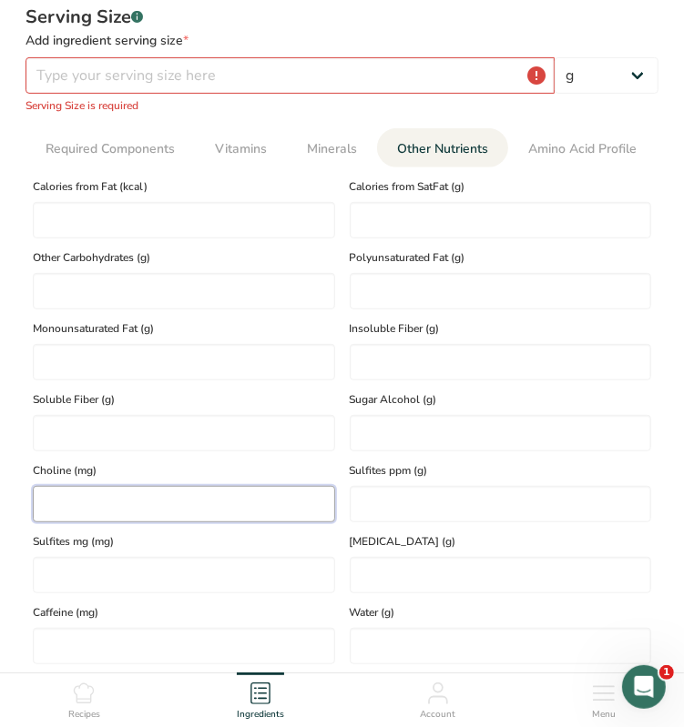
click at [71, 496] on input "number" at bounding box center [184, 504] width 302 height 36
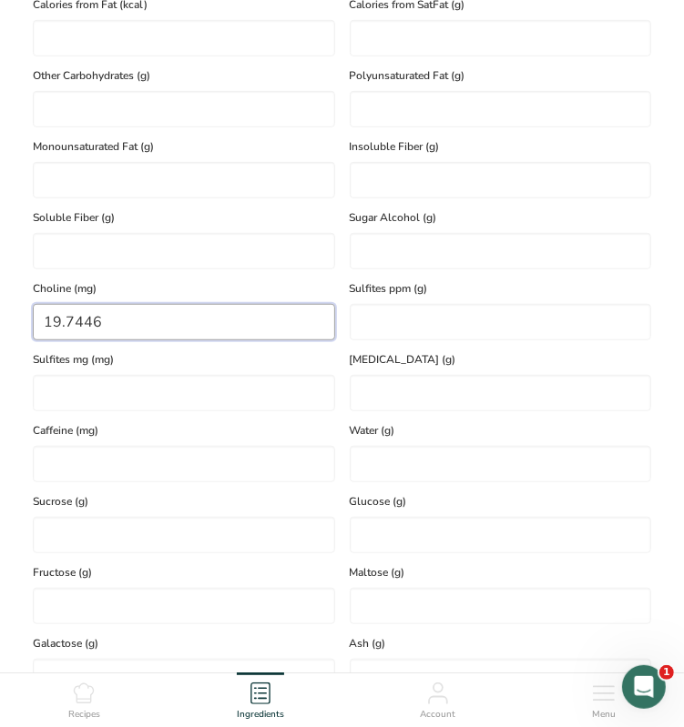
scroll to position [546, 0]
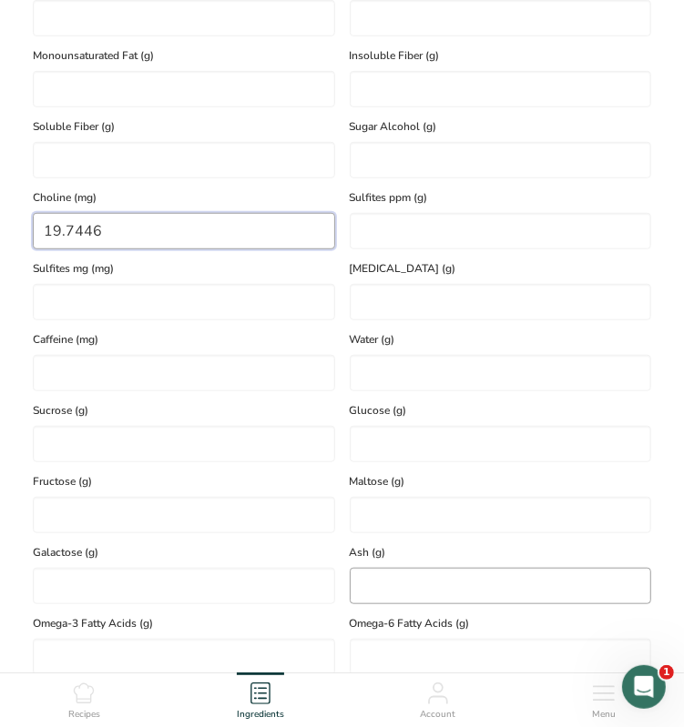
type input "19.7446"
click at [444, 575] on input "number" at bounding box center [501, 586] width 302 height 36
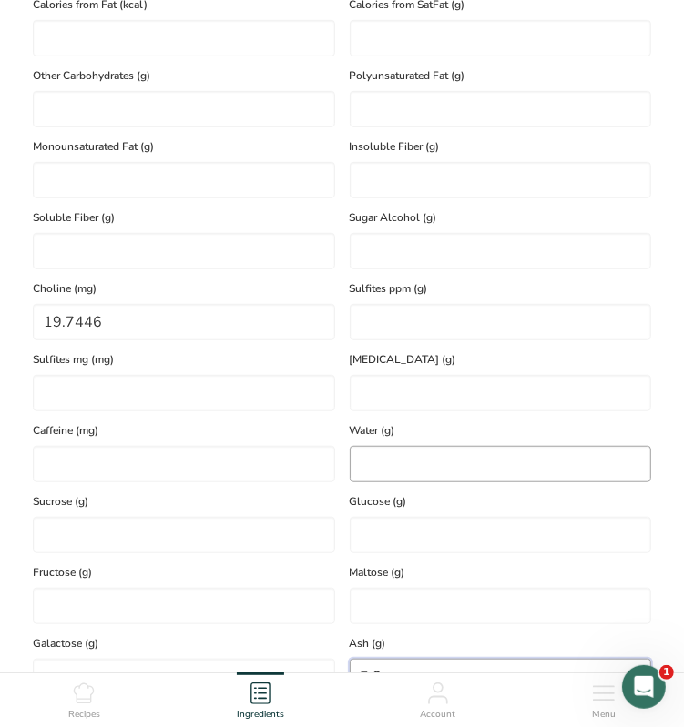
type input "5.8"
click at [437, 462] on input "number" at bounding box center [501, 464] width 302 height 36
click at [430, 466] on input "number" at bounding box center [501, 464] width 302 height 36
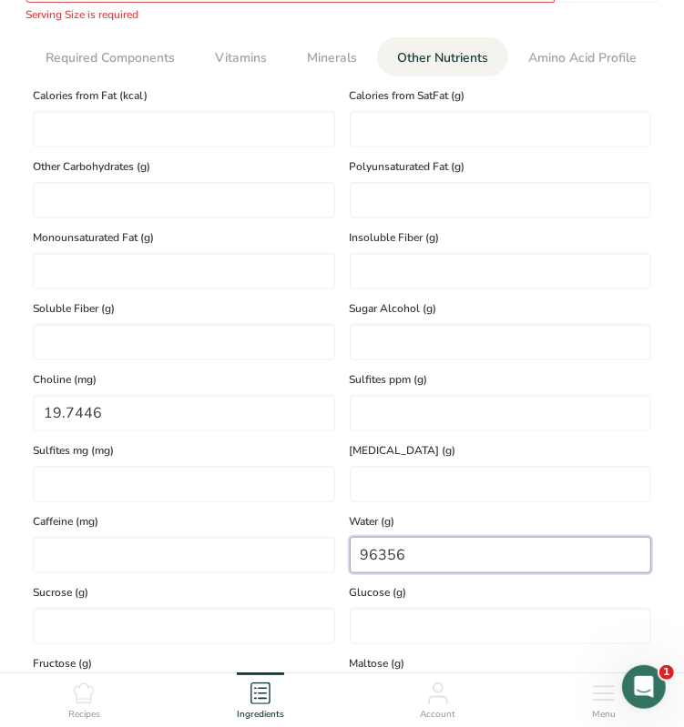
scroll to position [273, 0]
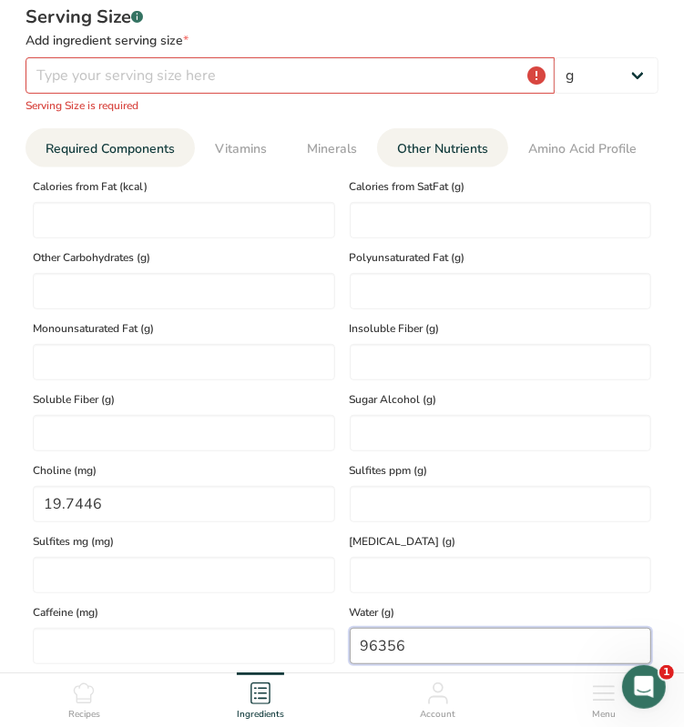
type input "96356"
click at [126, 148] on span "Required Components" at bounding box center [110, 148] width 129 height 19
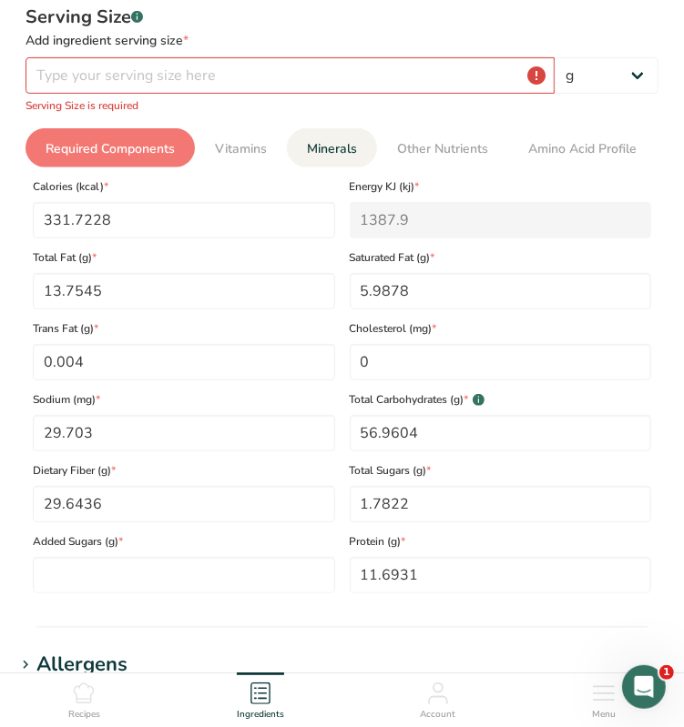
click at [335, 154] on span "Minerals" at bounding box center [332, 148] width 50 height 19
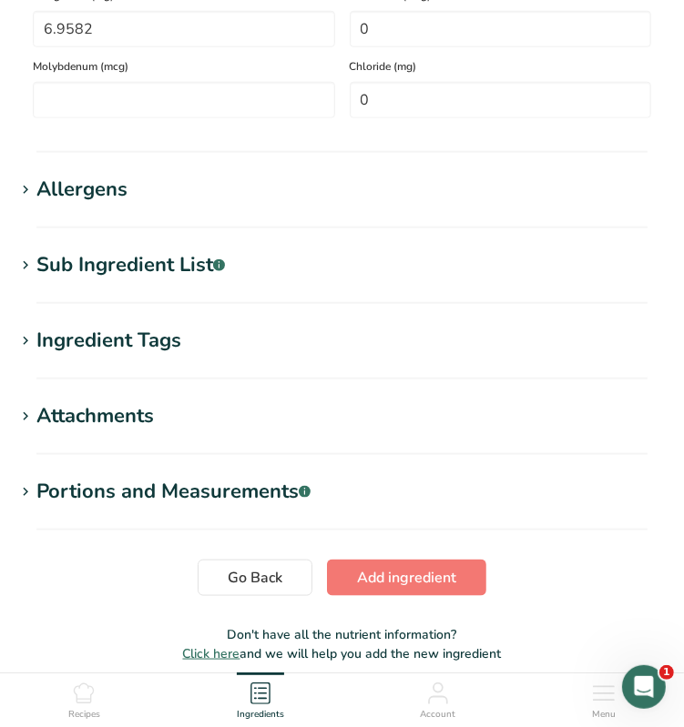
scroll to position [897, 0]
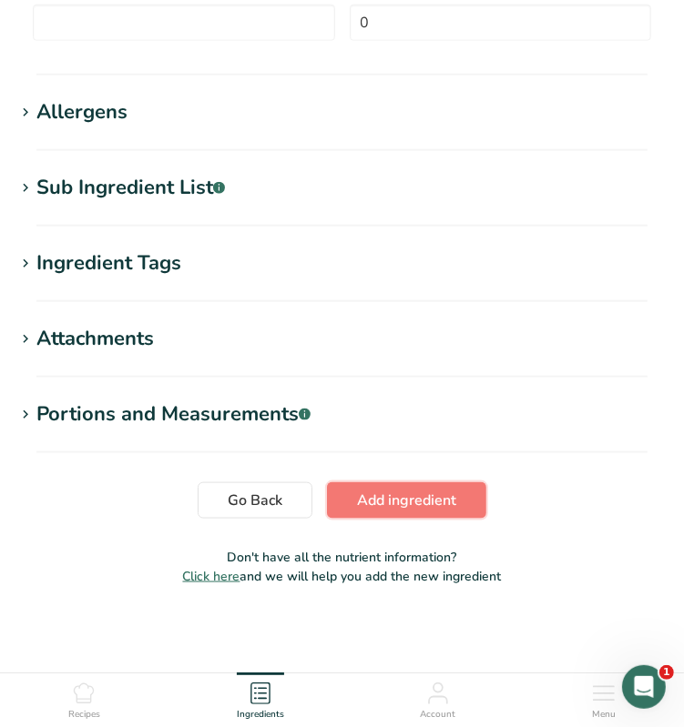
click at [412, 501] on span "Add ingredient" at bounding box center [406, 501] width 99 height 22
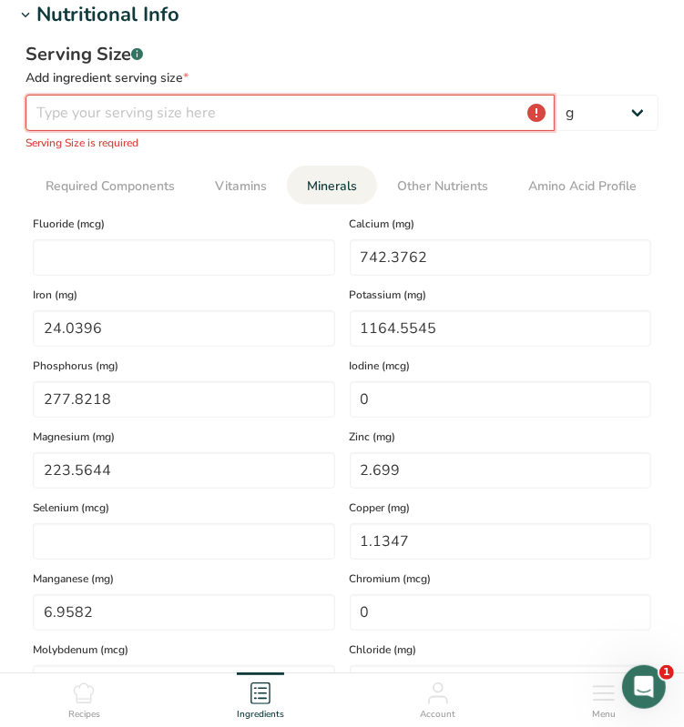
click at [71, 113] on input "number" at bounding box center [289, 113] width 529 height 36
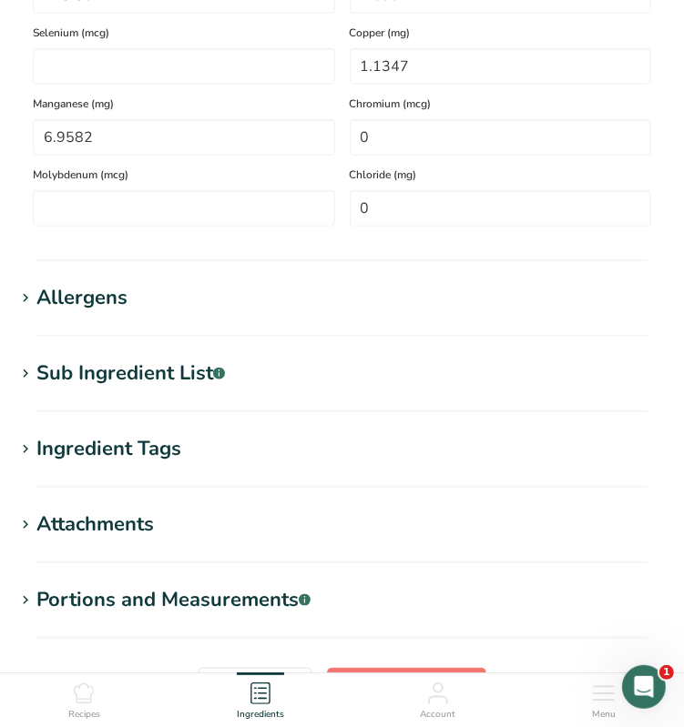
scroll to position [878, 0]
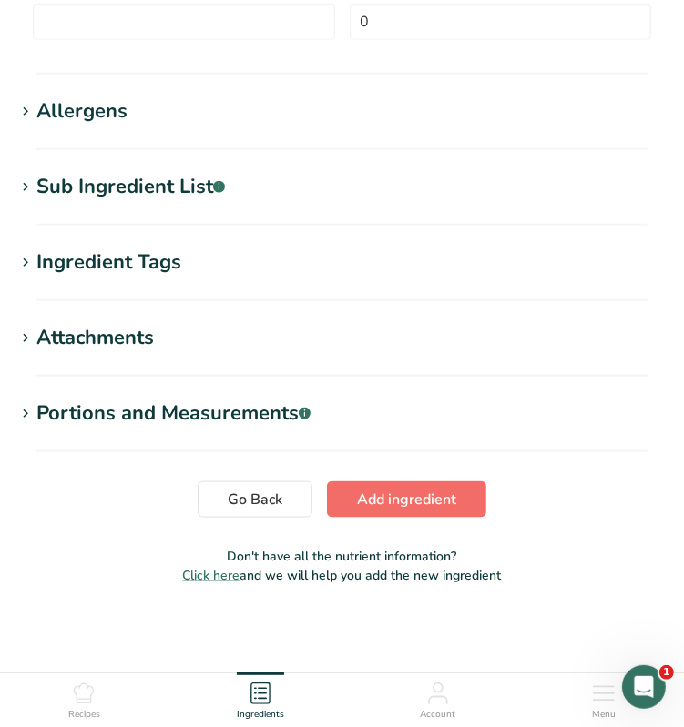
type input "100"
click at [393, 498] on span "Add ingredient" at bounding box center [406, 500] width 99 height 22
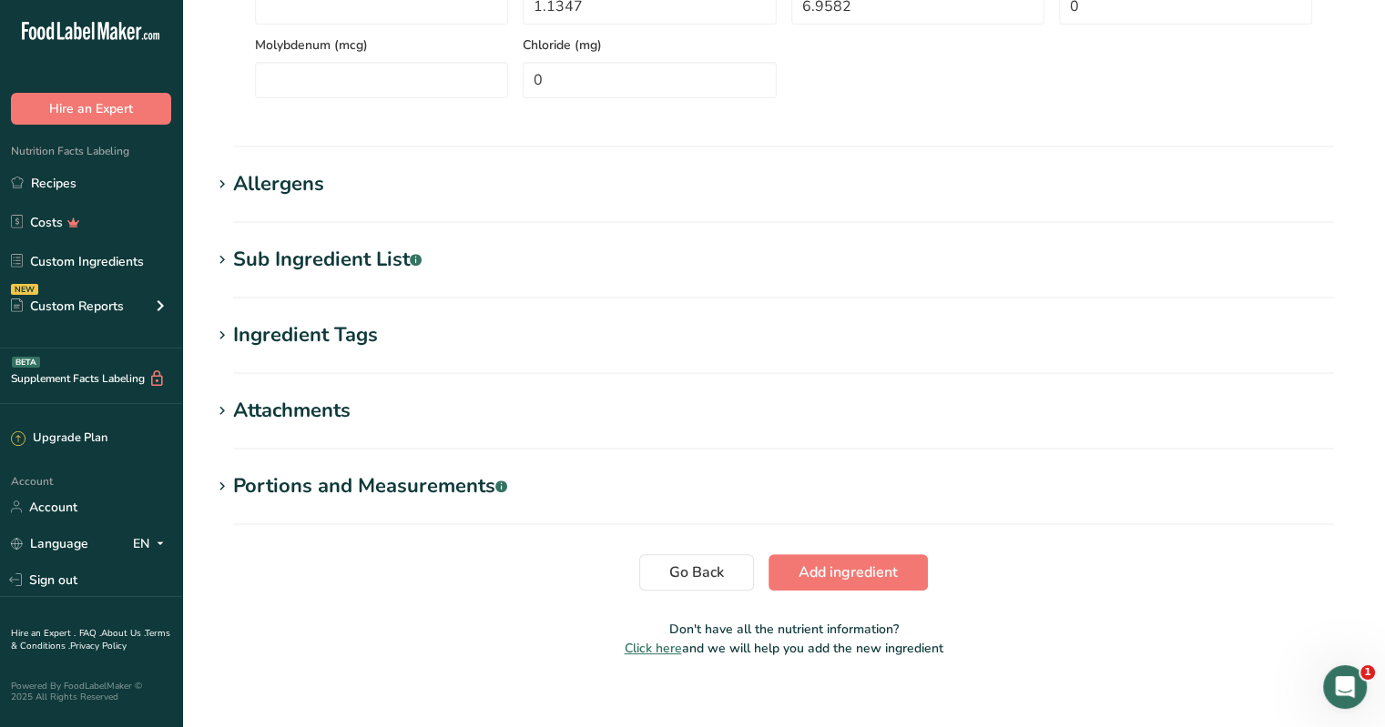
scroll to position [656, 0]
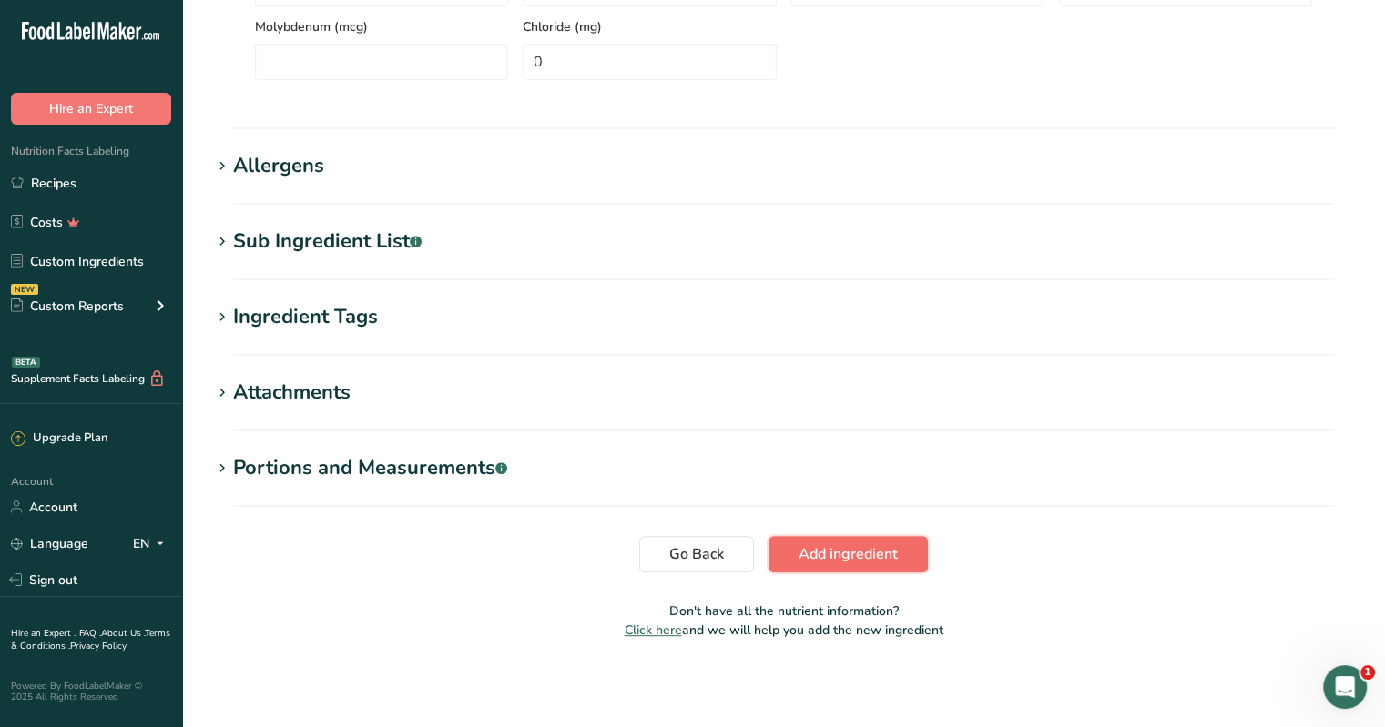
click at [684, 548] on span "Add ingredient" at bounding box center [847, 555] width 99 height 22
click at [684, 556] on span "Add ingredient" at bounding box center [847, 555] width 99 height 22
click at [684, 554] on button "Add ingredient" at bounding box center [847, 554] width 159 height 36
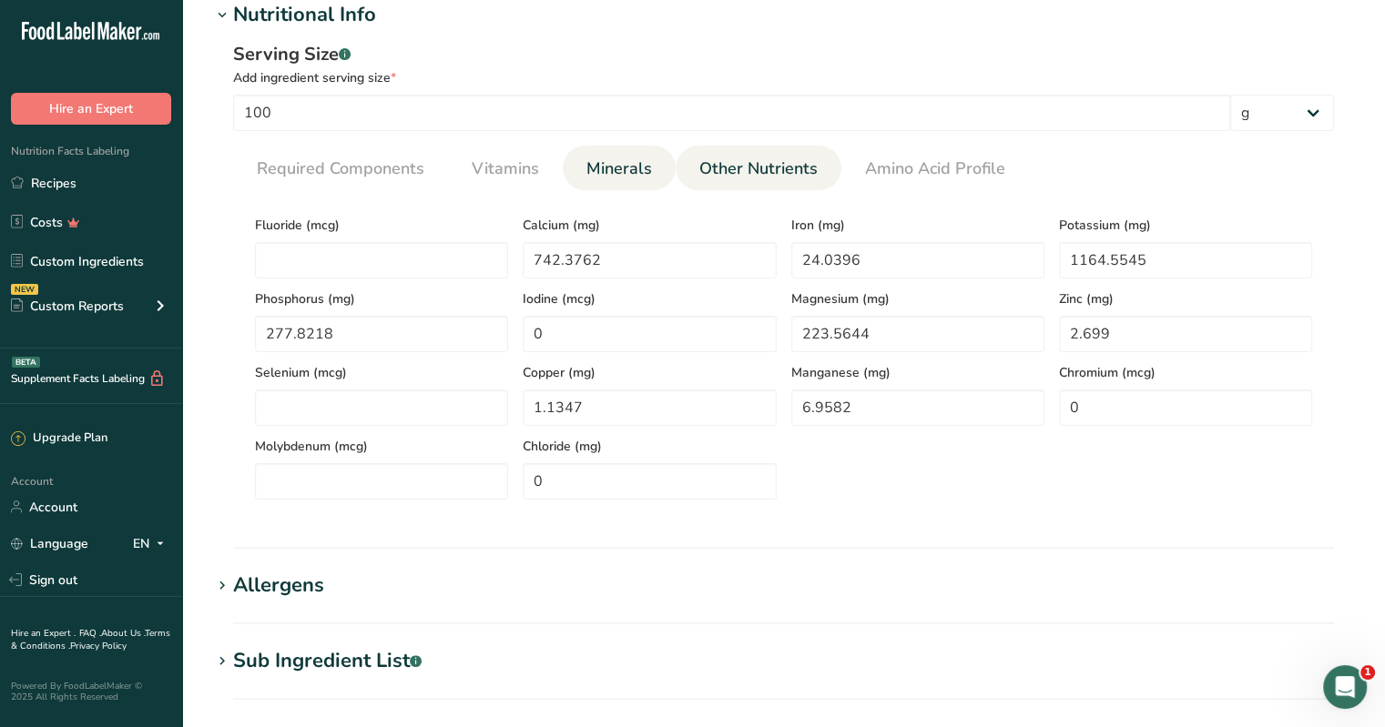
click at [684, 171] on span "Other Nutrients" at bounding box center [758, 169] width 118 height 25
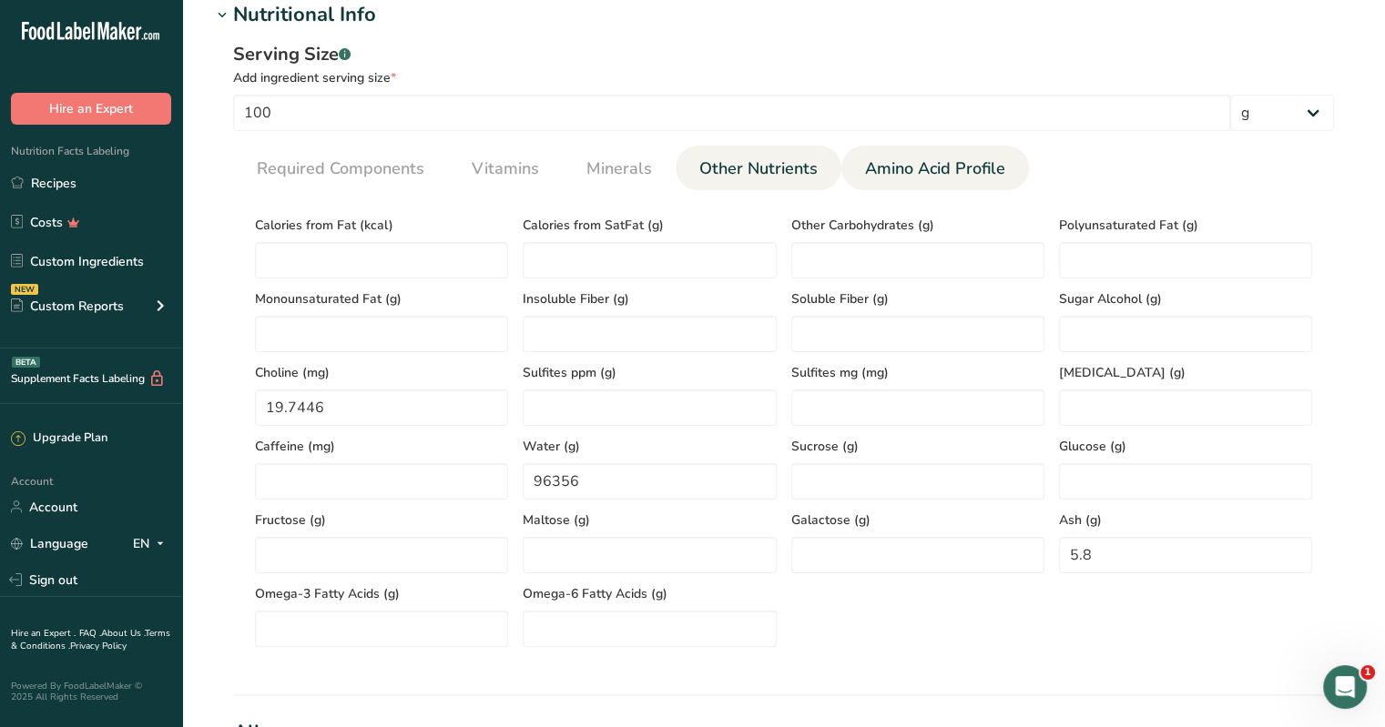
click at [684, 157] on span "Amino Acid Profile" at bounding box center [935, 169] width 140 height 25
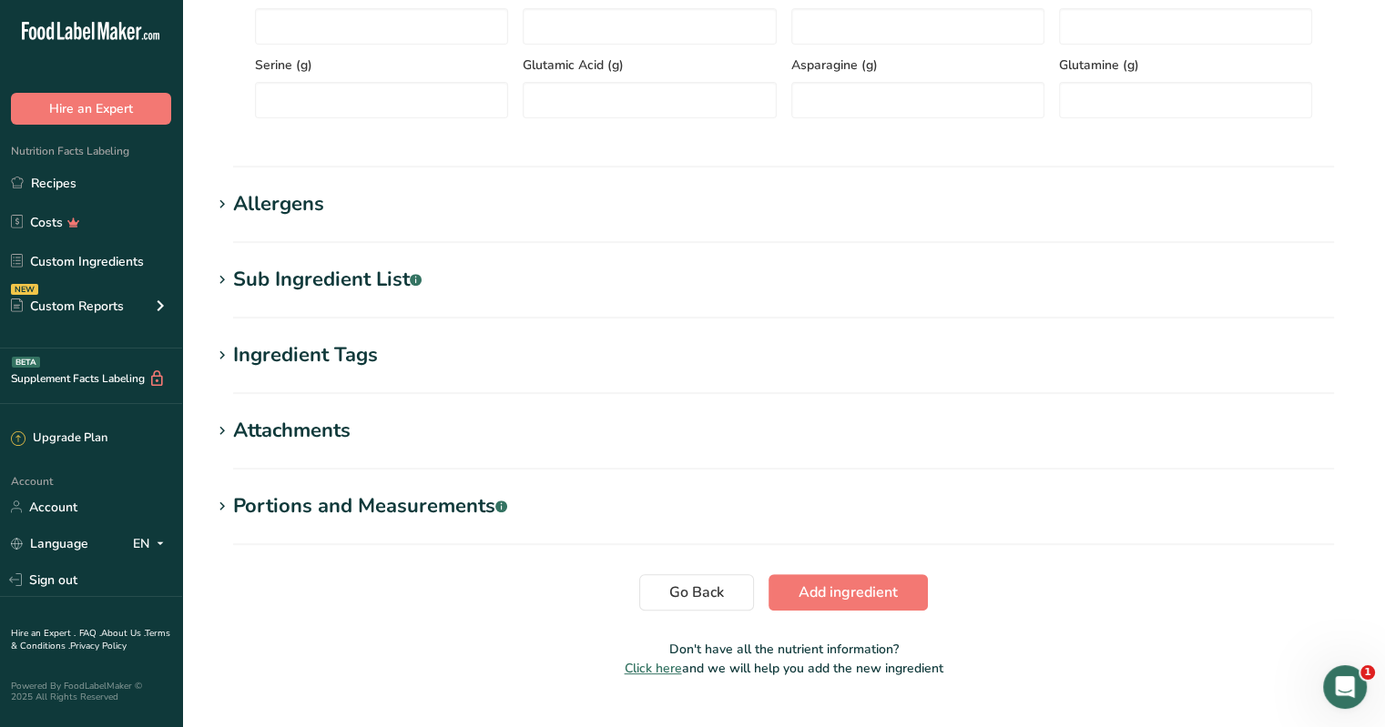
scroll to position [728, 0]
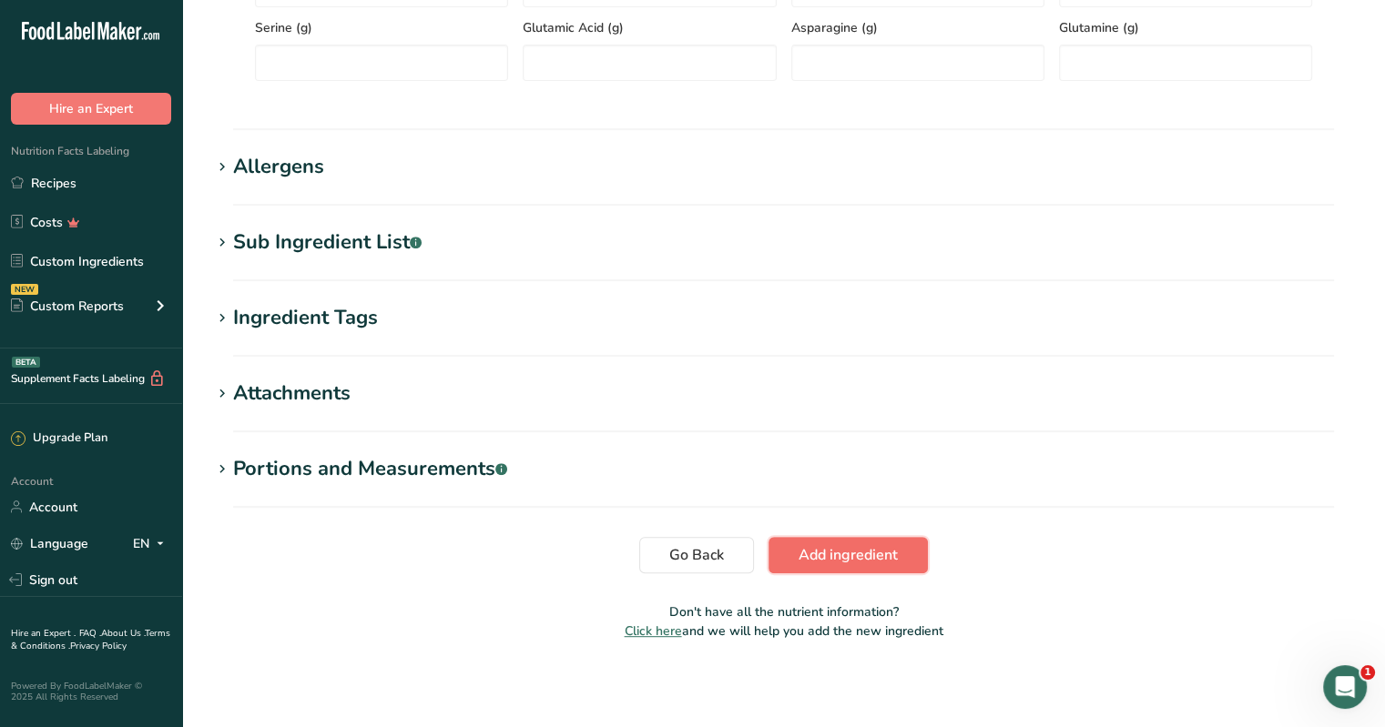
click at [684, 556] on span "Add ingredient" at bounding box center [847, 555] width 99 height 22
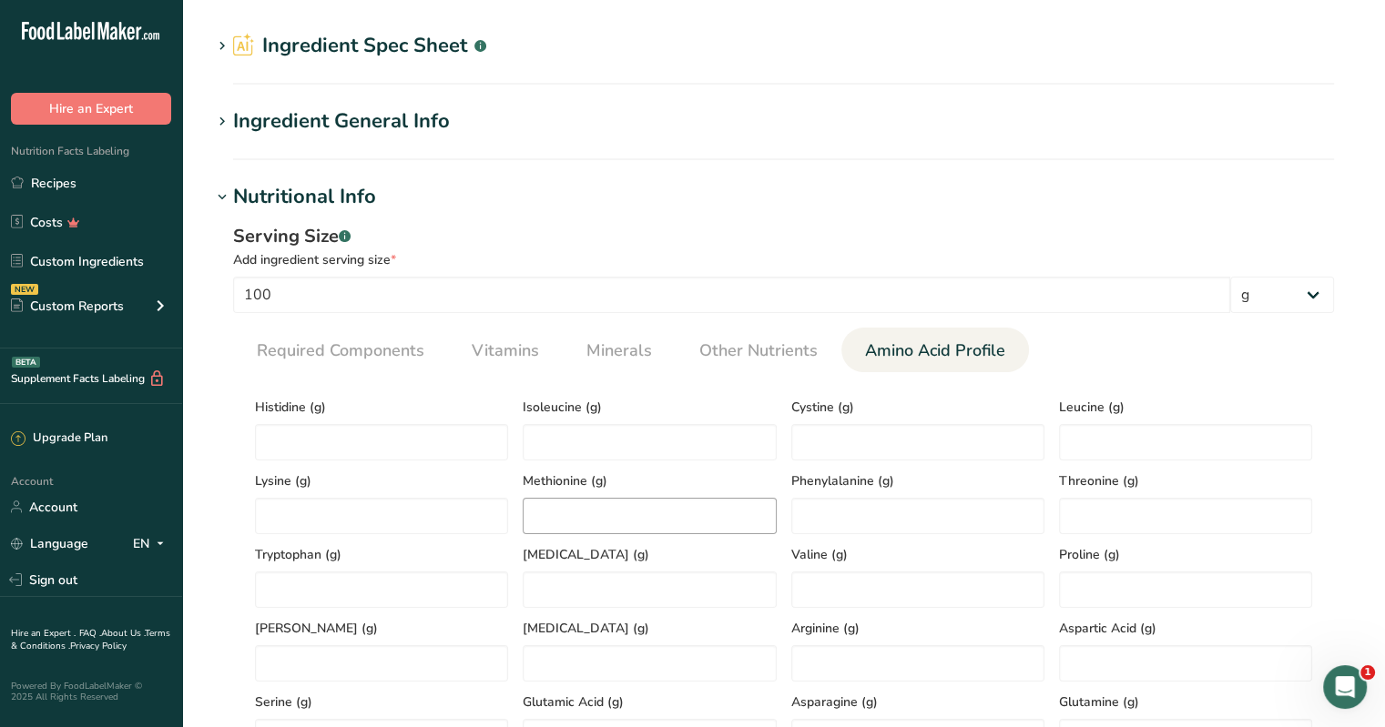
scroll to position [0, 0]
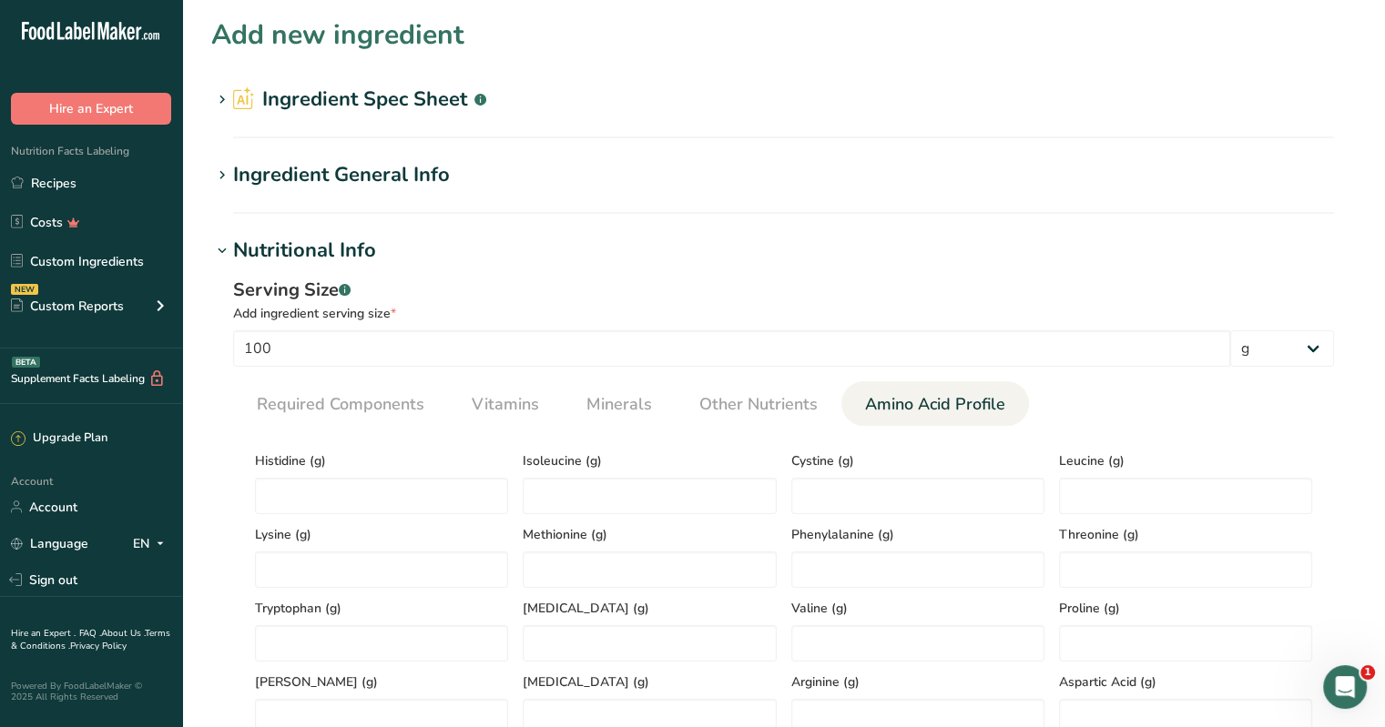
click at [403, 97] on h2 "Ingredient Spec Sheet .a-a{fill:#347362;}.b-a{fill:#fff;}" at bounding box center [359, 100] width 253 height 30
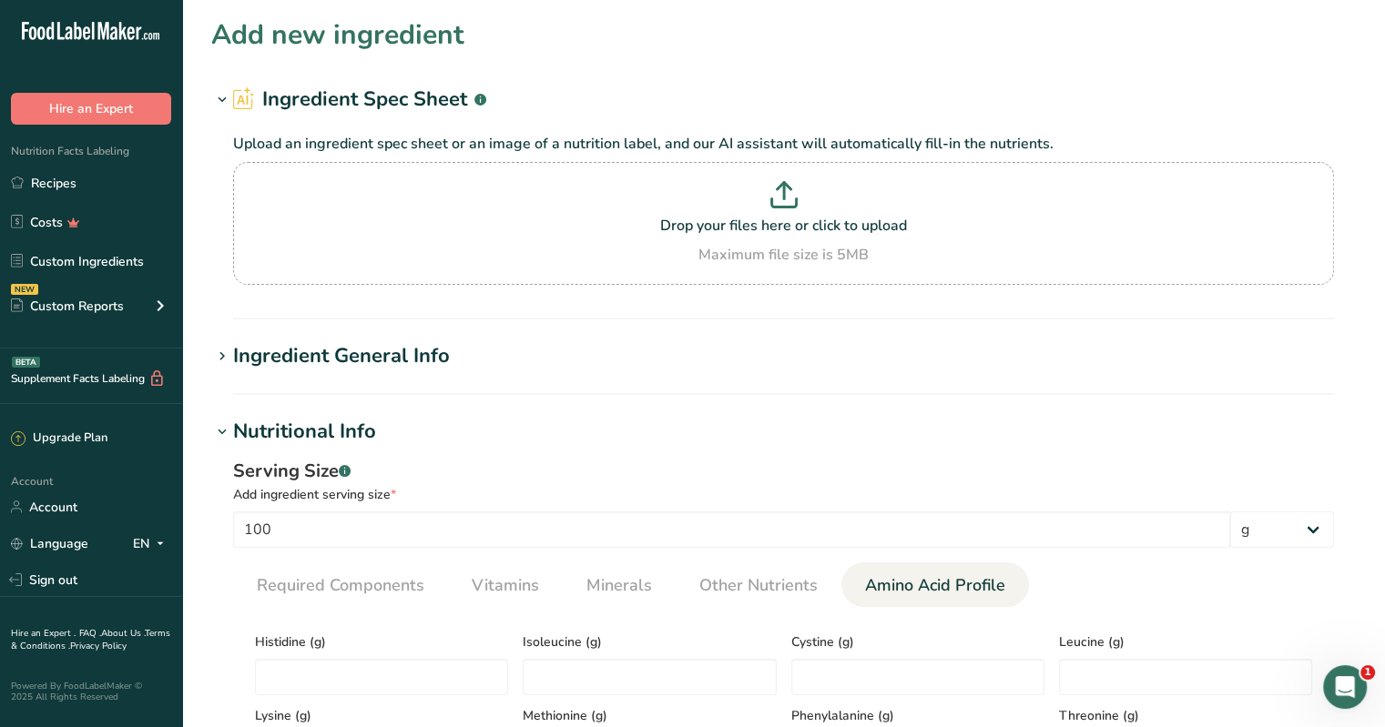
click at [430, 355] on div "Ingredient General Info" at bounding box center [341, 356] width 217 height 30
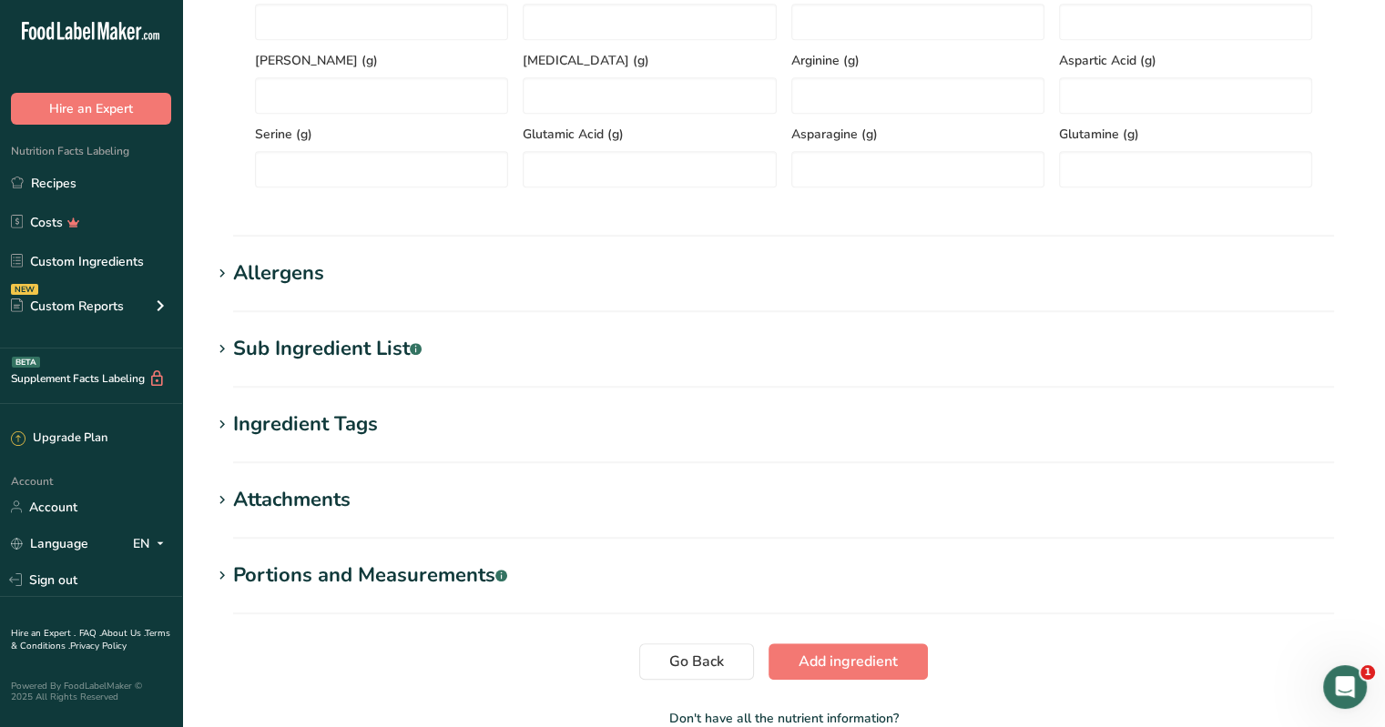
scroll to position [1199, 0]
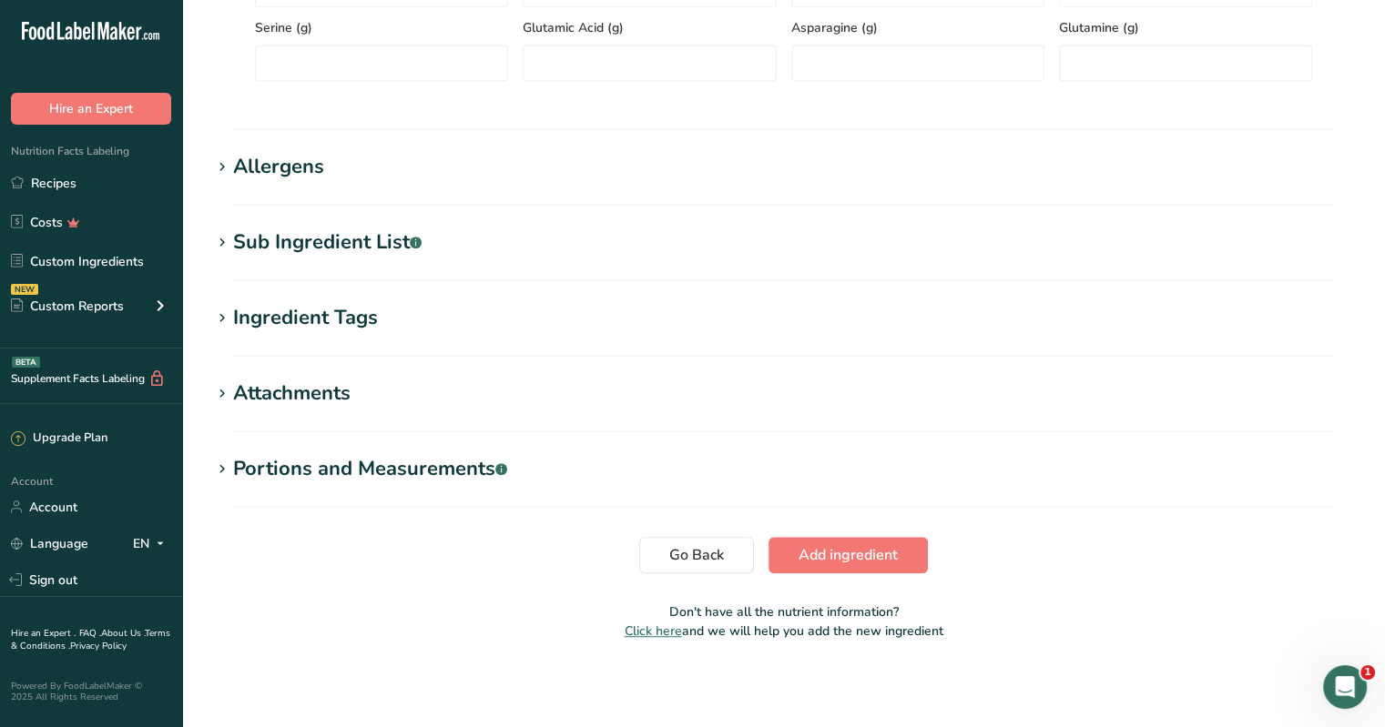
click at [278, 168] on div "Allergens" at bounding box center [278, 167] width 91 height 30
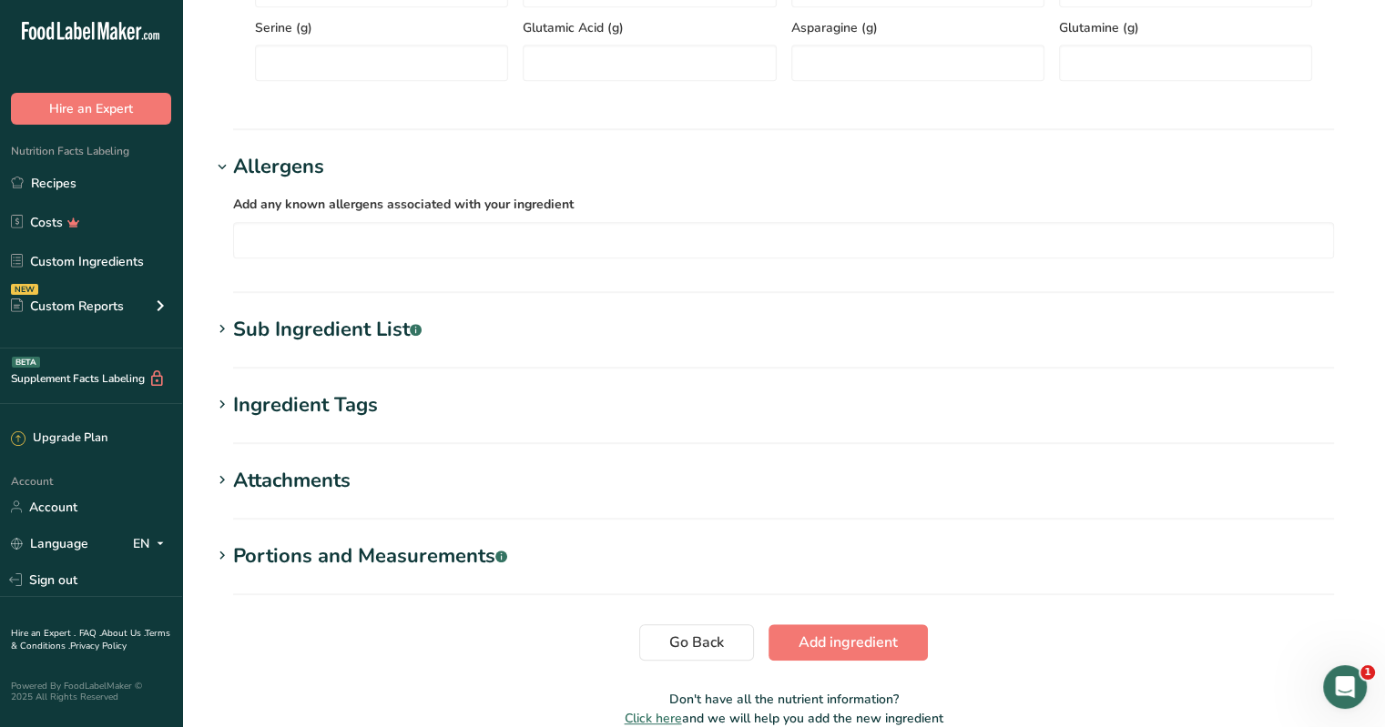
click at [371, 335] on div "Sub Ingredient List .a-a{fill:#347362;}.b-a{fill:#fff;}" at bounding box center [327, 330] width 188 height 30
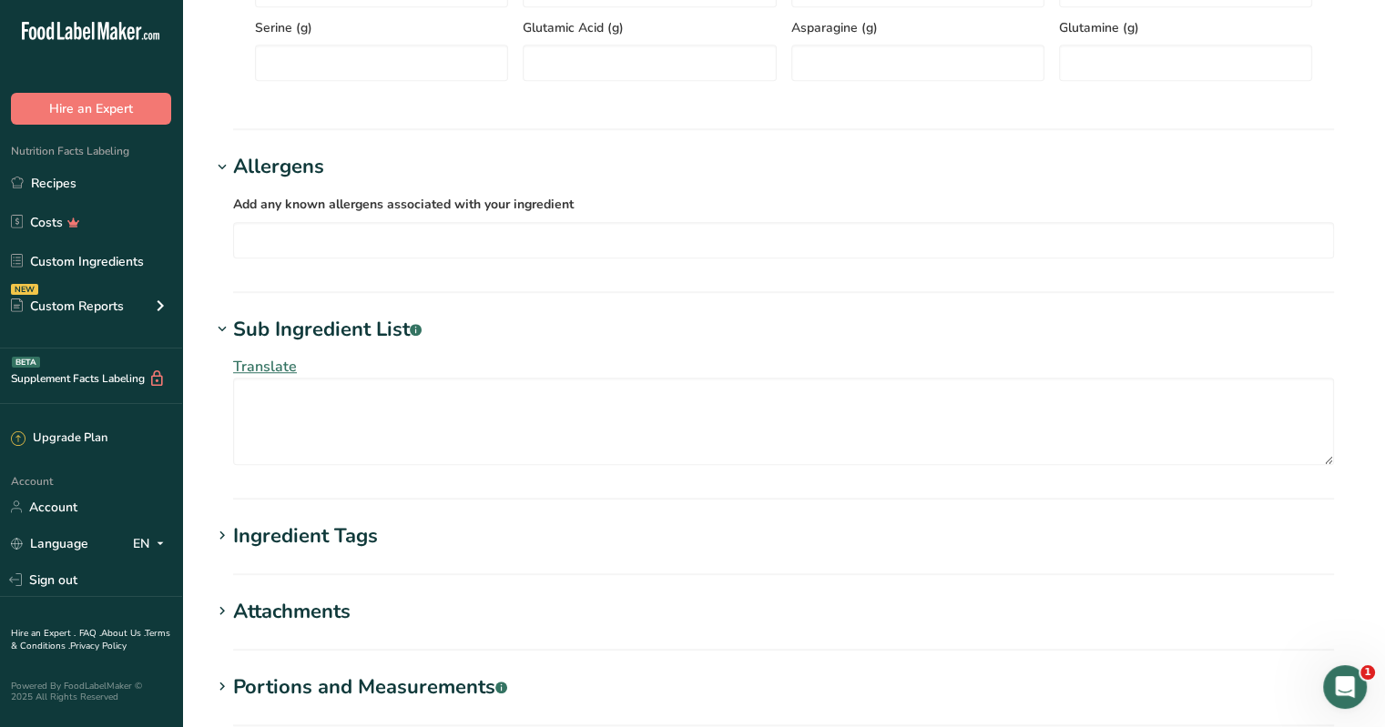
scroll to position [1417, 0]
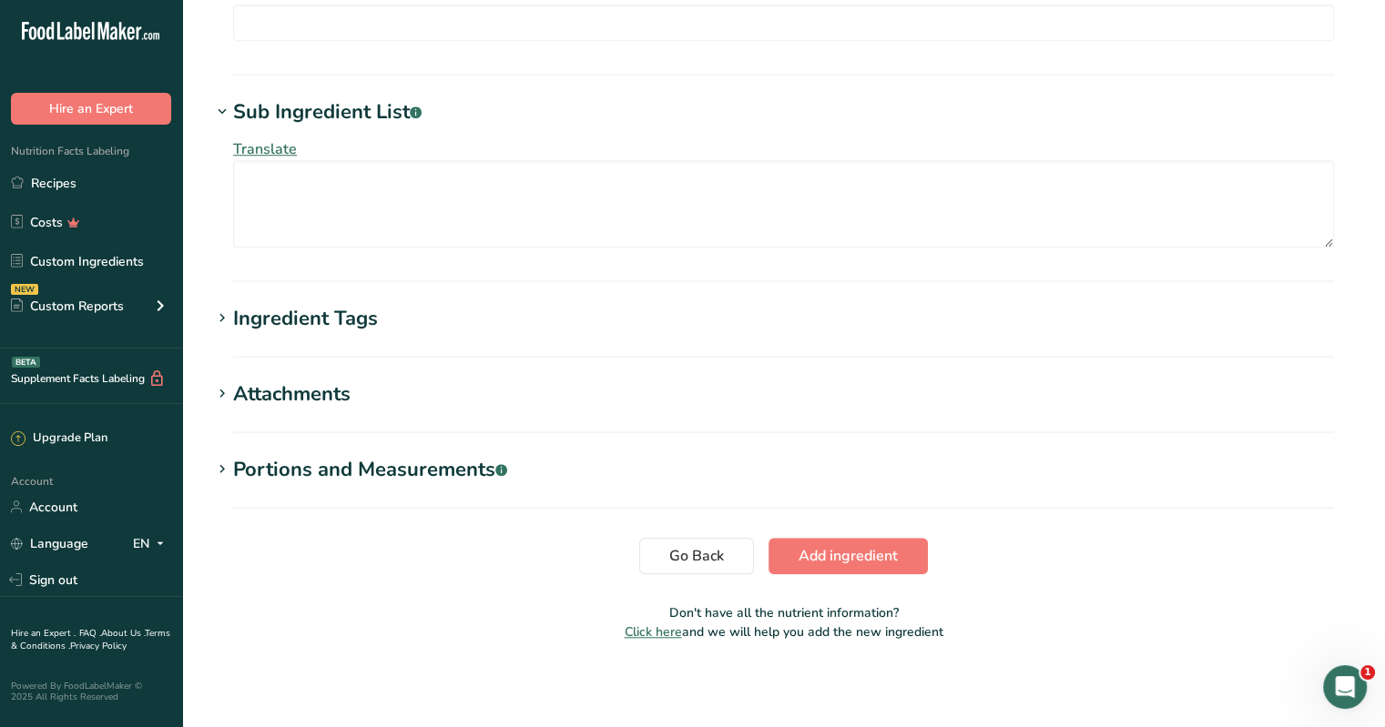
click at [342, 318] on div "Ingredient Tags" at bounding box center [305, 319] width 145 height 30
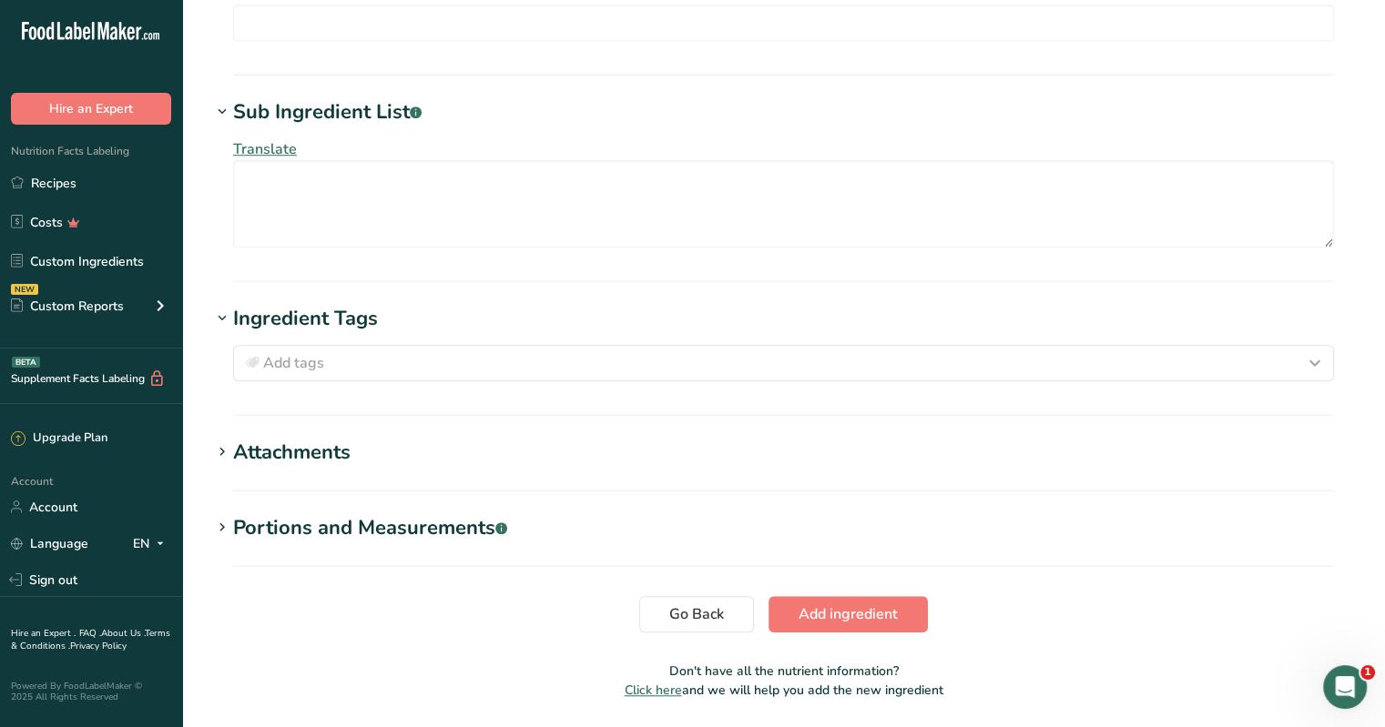
scroll to position [1475, 0]
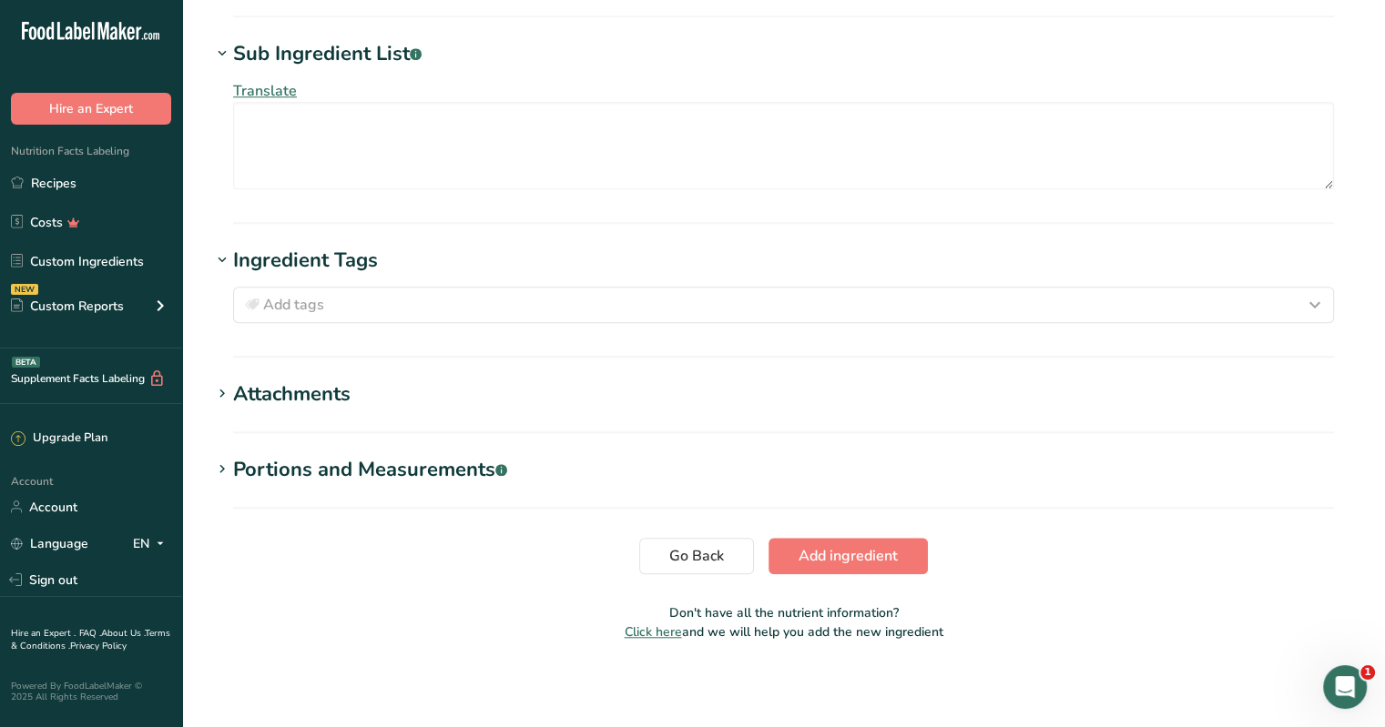
click at [309, 391] on div "Attachments" at bounding box center [291, 395] width 117 height 30
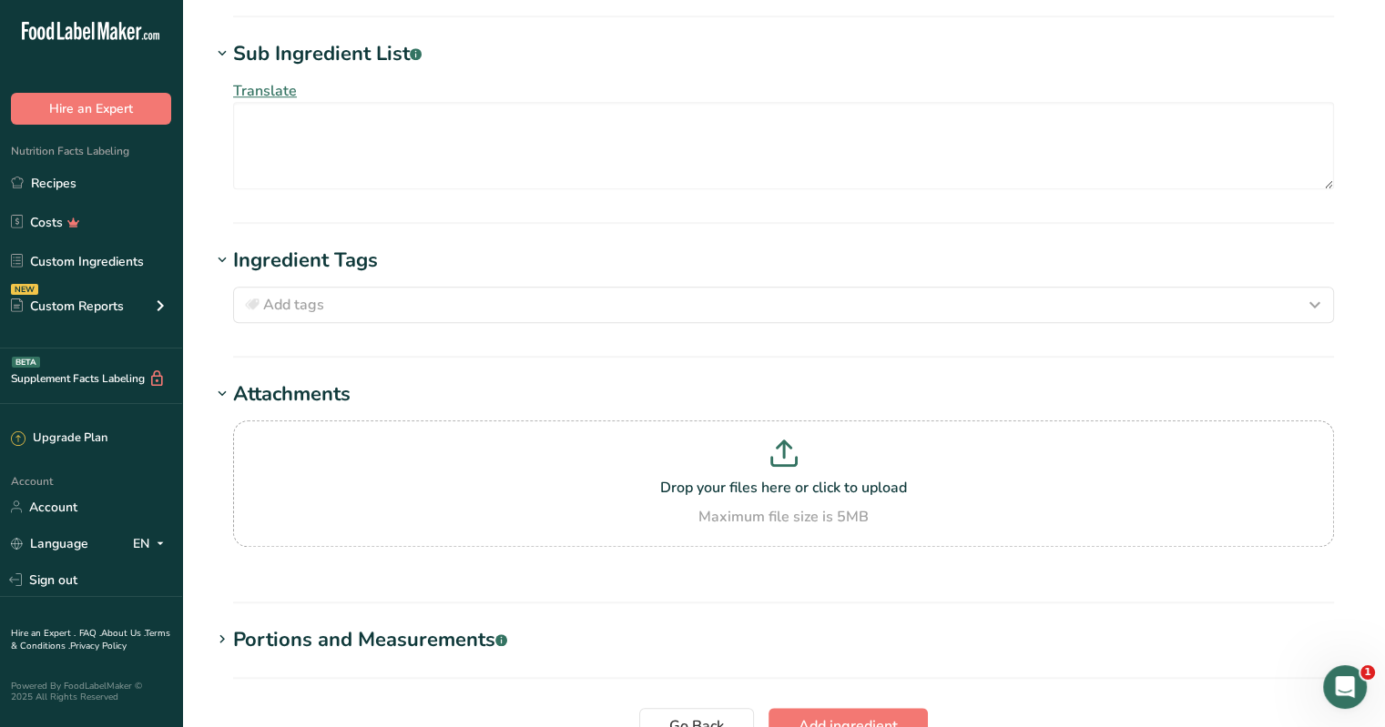
scroll to position [1645, 0]
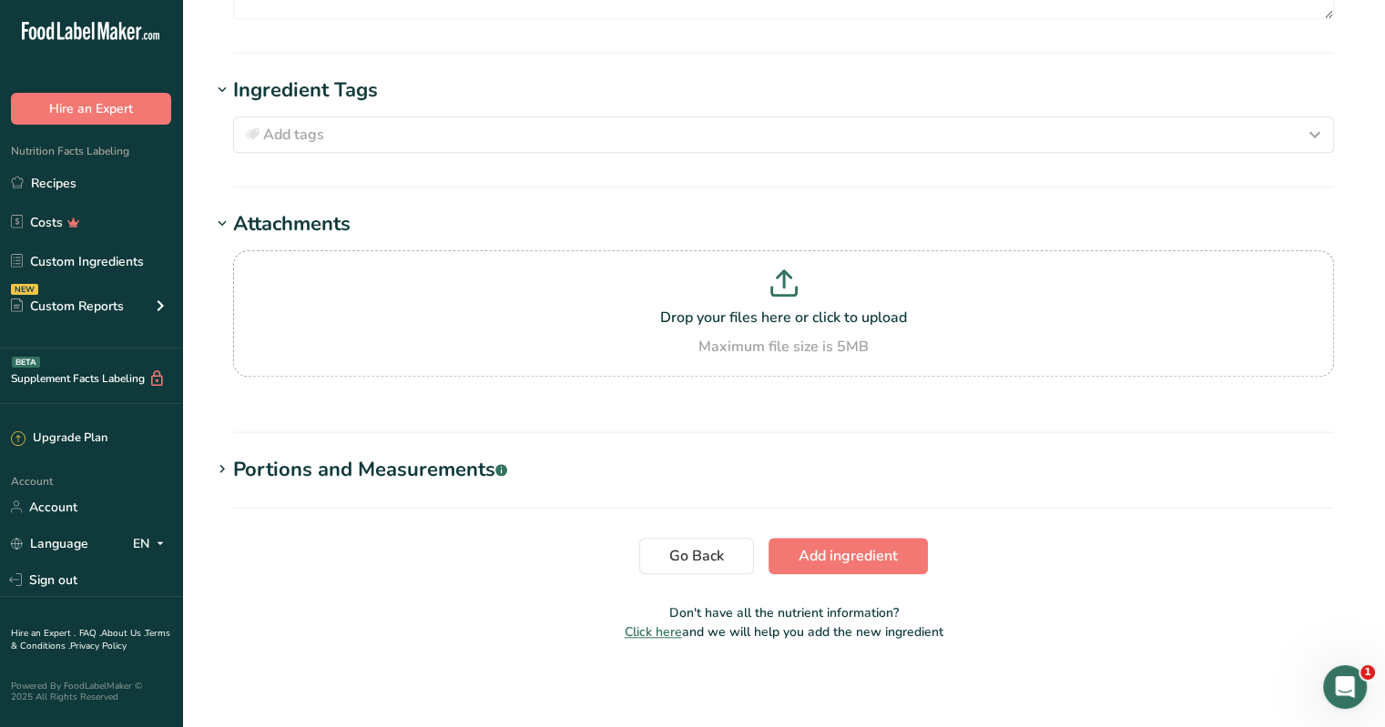
click at [371, 476] on div "Portions and Measurements .a-a{fill:#347362;}.b-a{fill:#fff;}" at bounding box center [370, 470] width 274 height 30
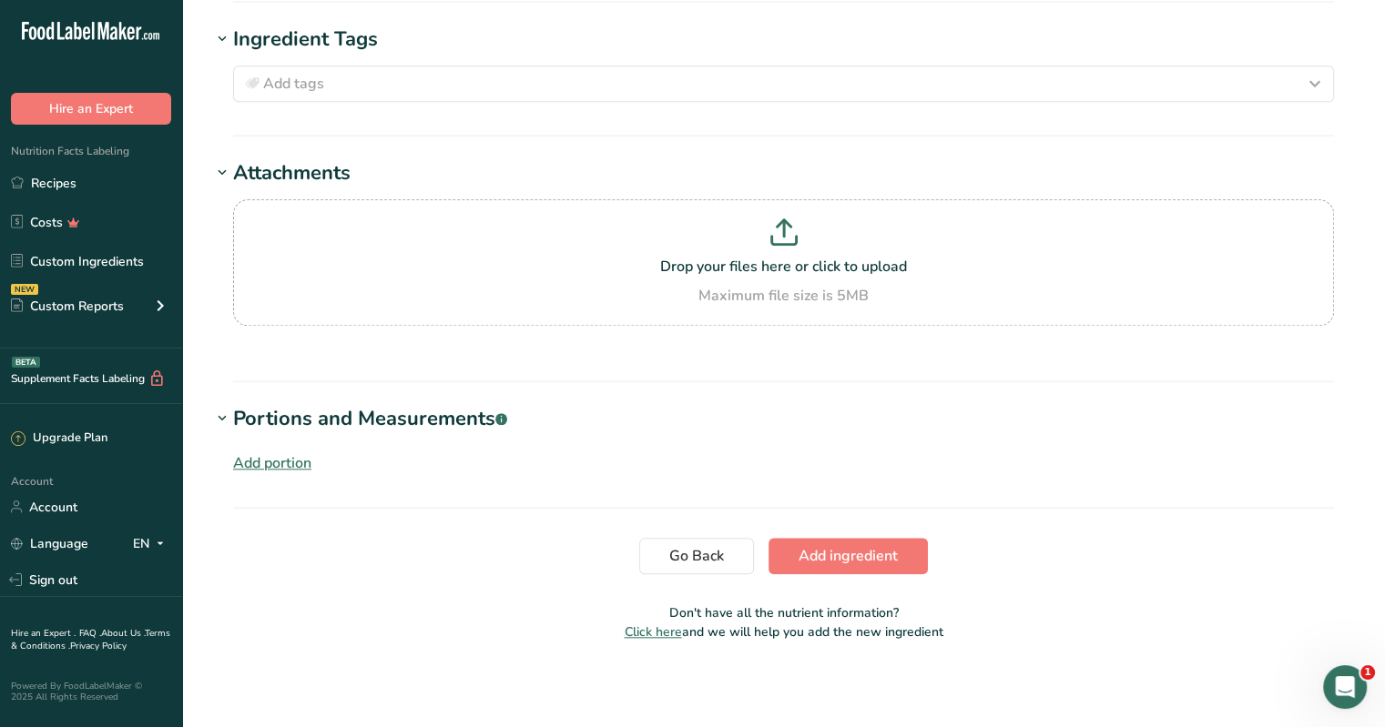
scroll to position [1605, 0]
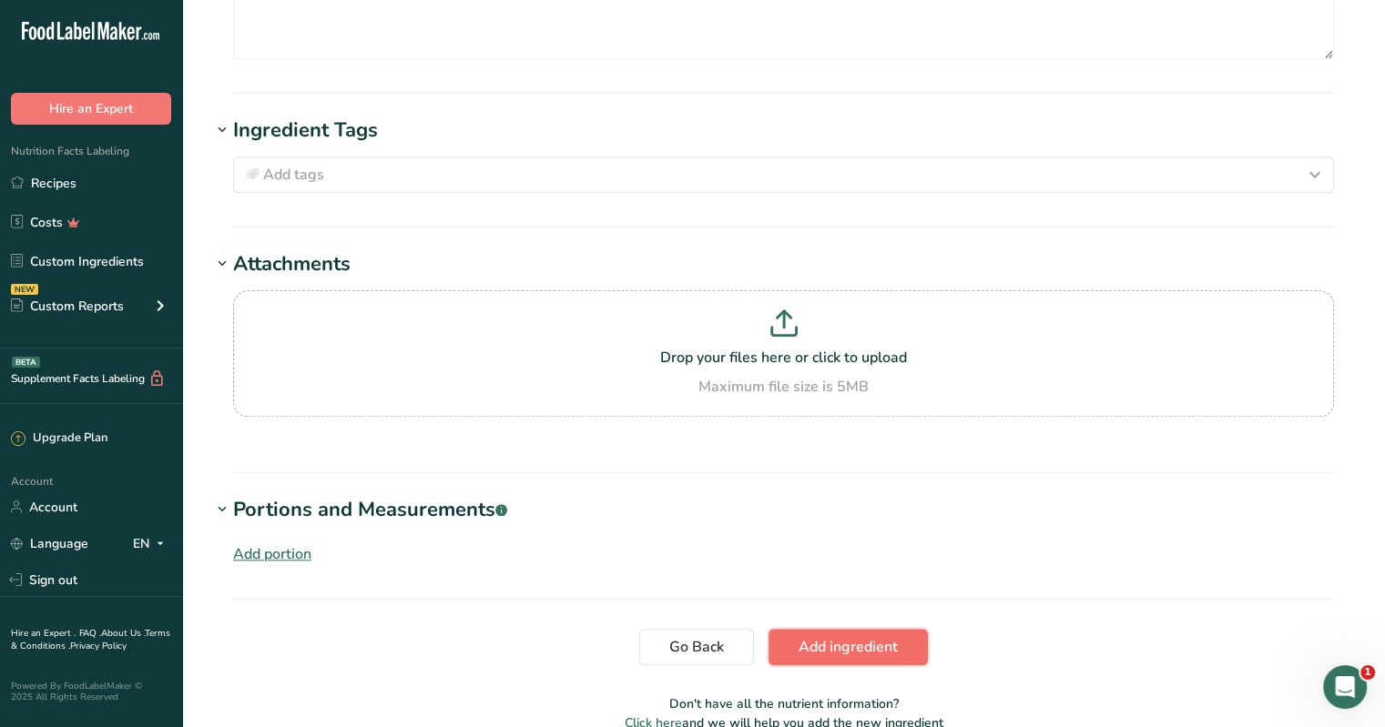
click at [684, 654] on span "Add ingredient" at bounding box center [847, 647] width 99 height 22
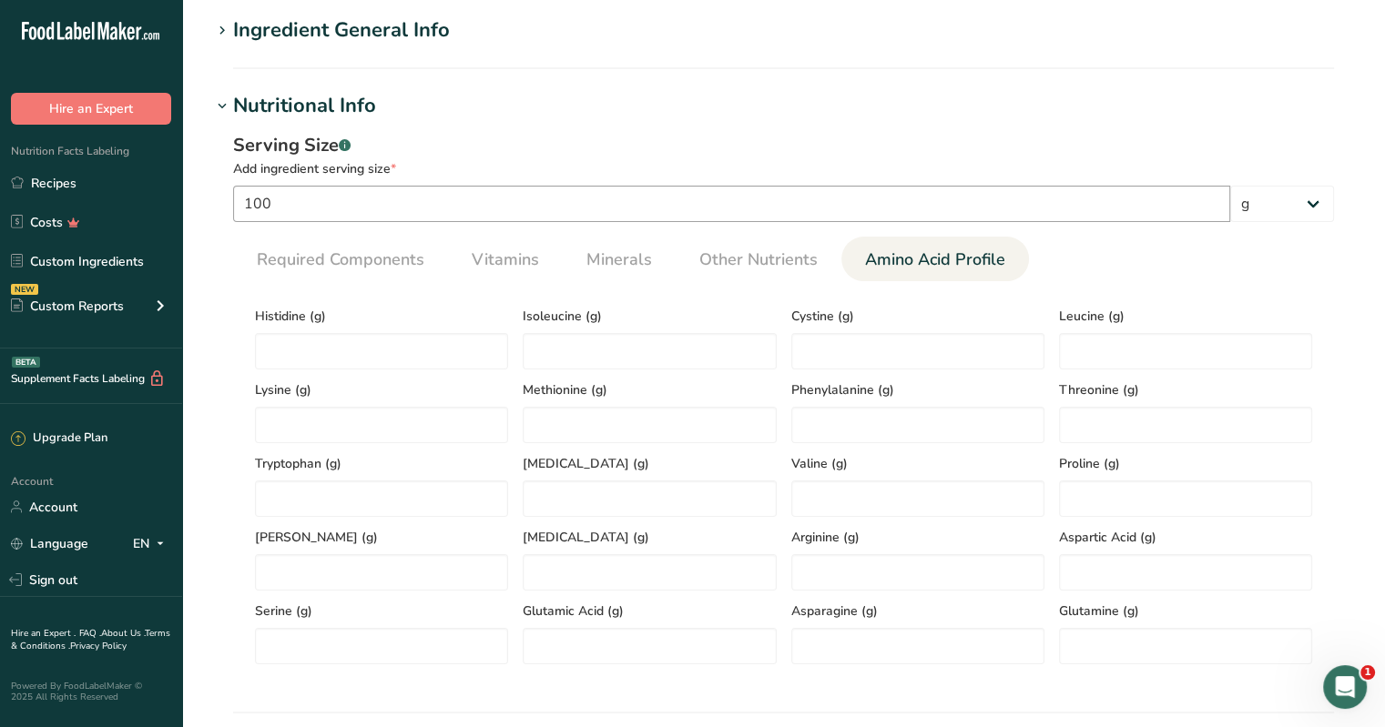
scroll to position [0, 0]
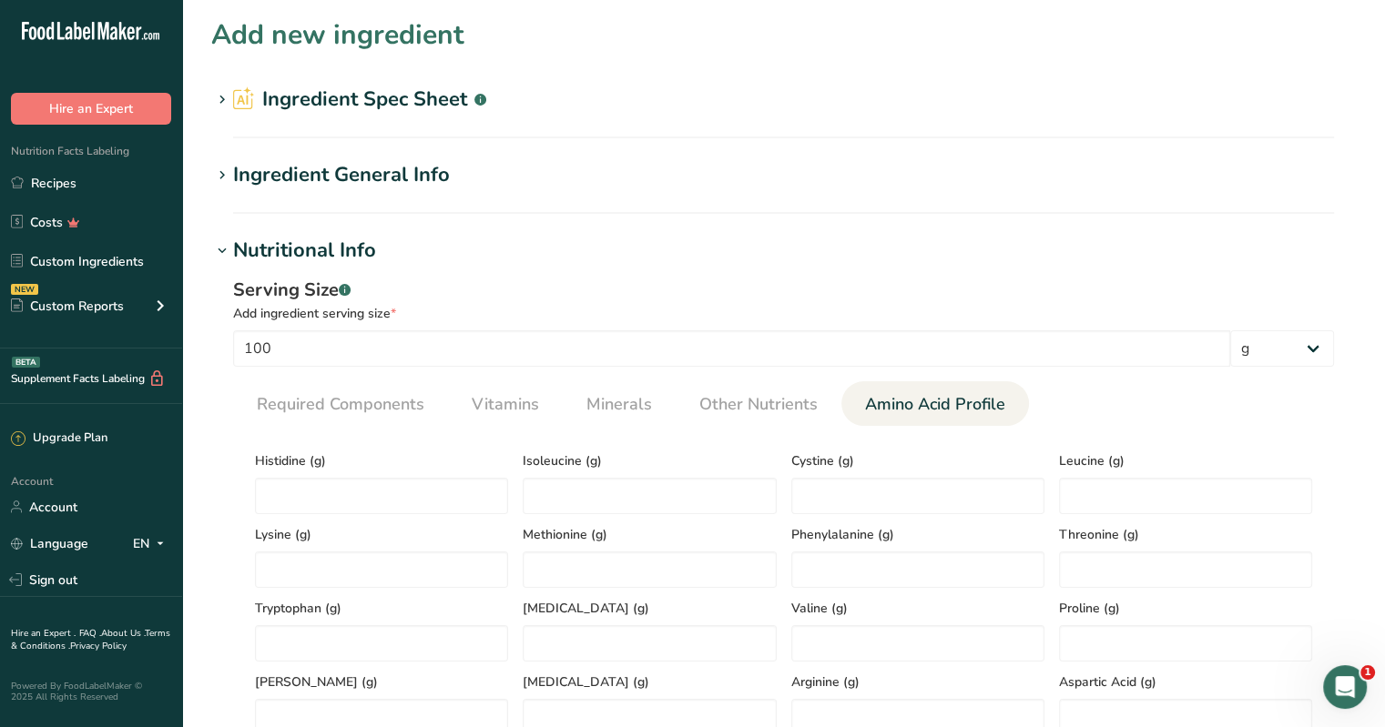
click at [684, 176] on h1 "Ingredient General Info" at bounding box center [783, 175] width 1144 height 30
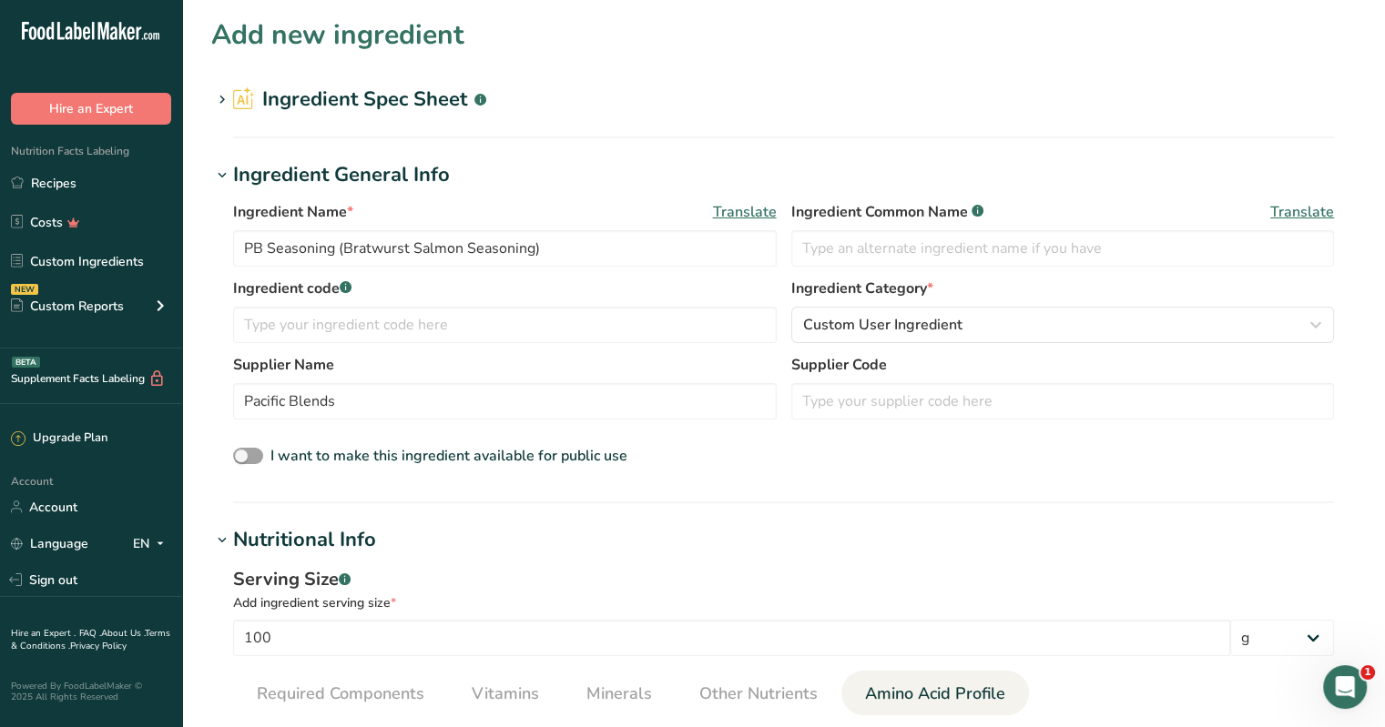
scroll to position [91, 0]
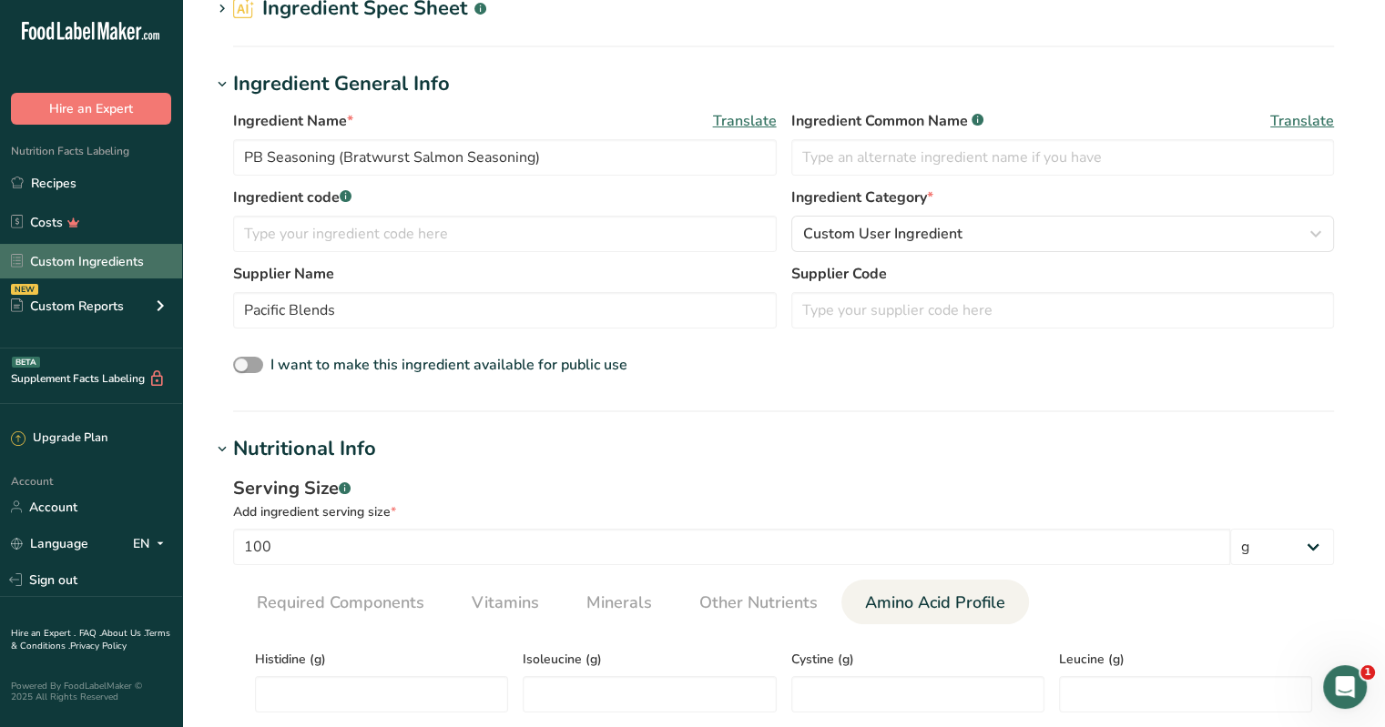
click at [86, 261] on link "Custom Ingredients" at bounding box center [91, 261] width 182 height 35
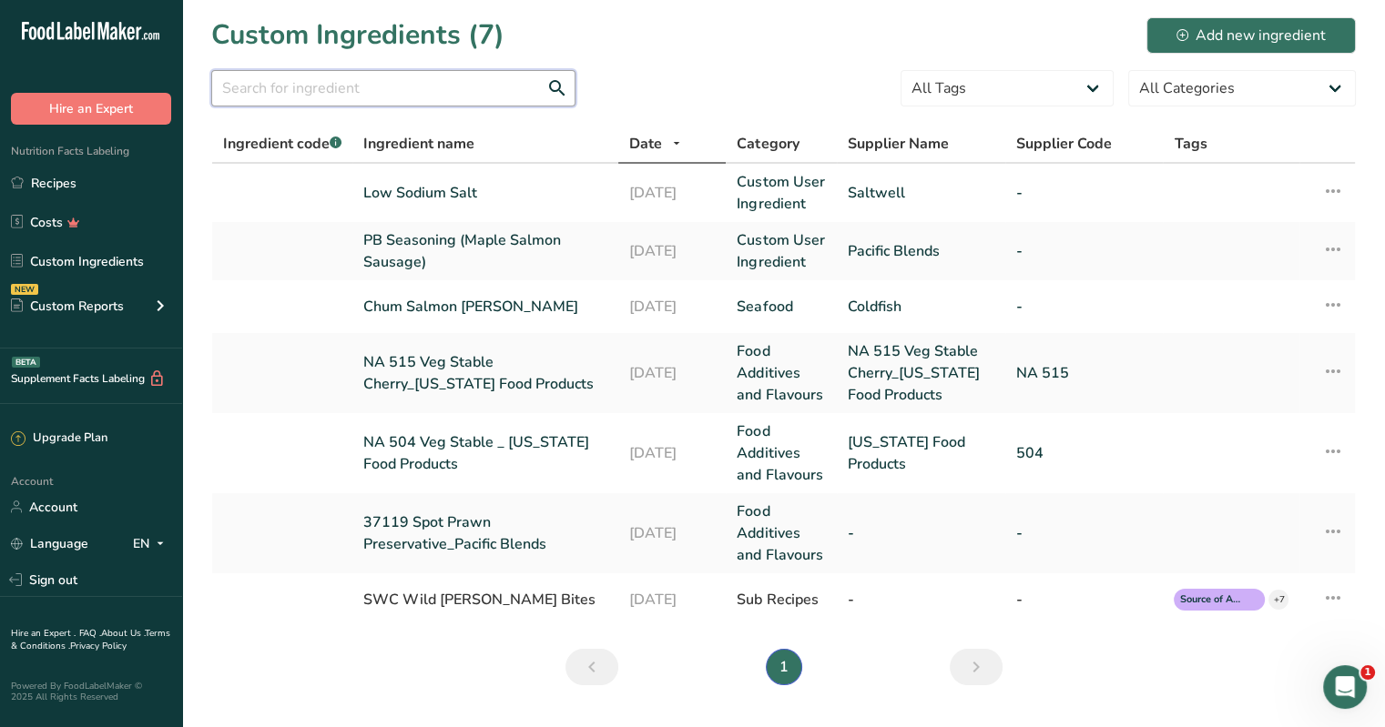
click at [310, 99] on input "text" at bounding box center [393, 88] width 364 height 36
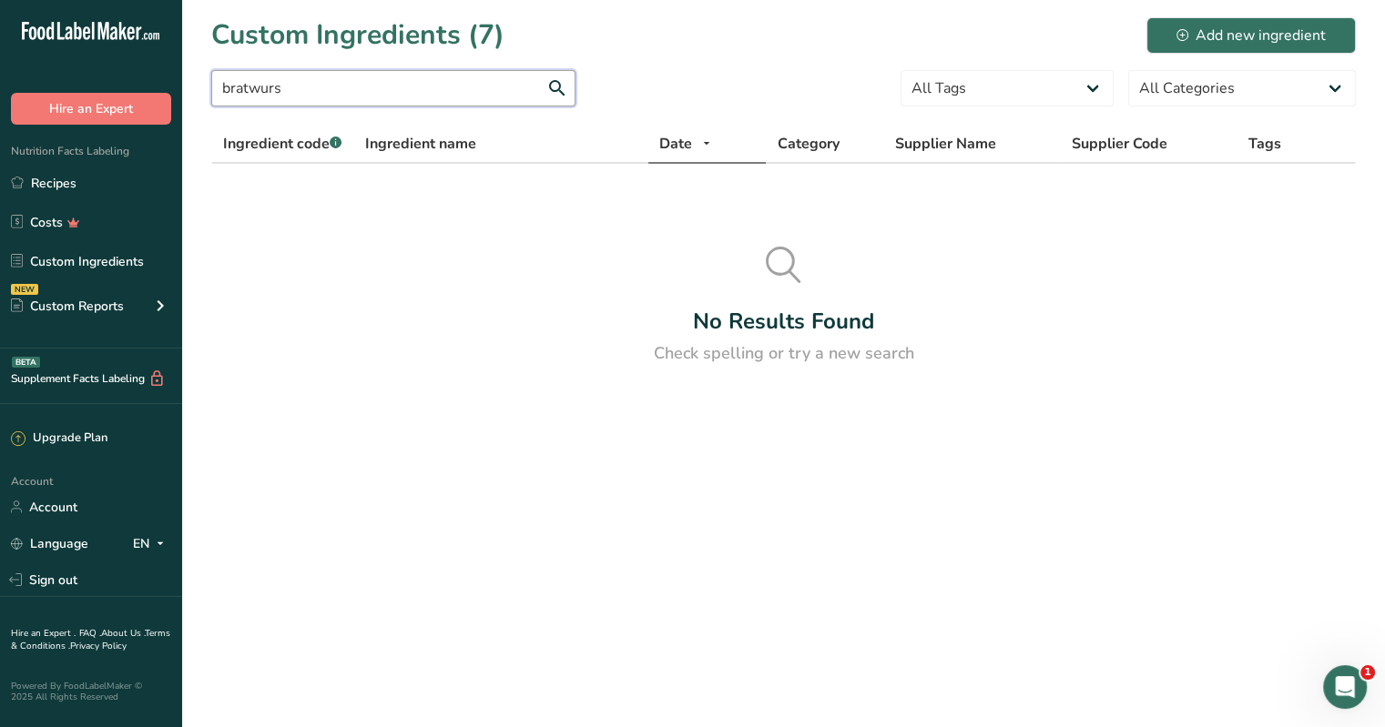
type input "bratwurst"
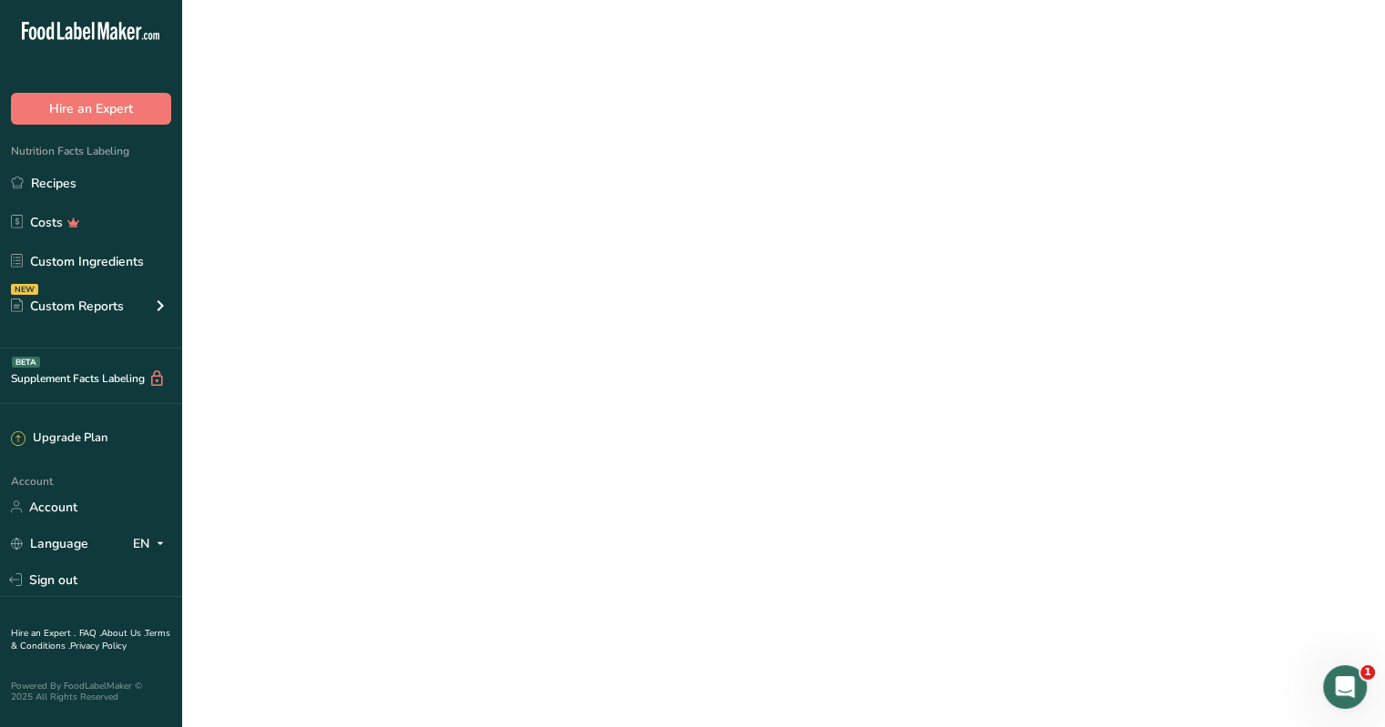
scroll to position [91, 0]
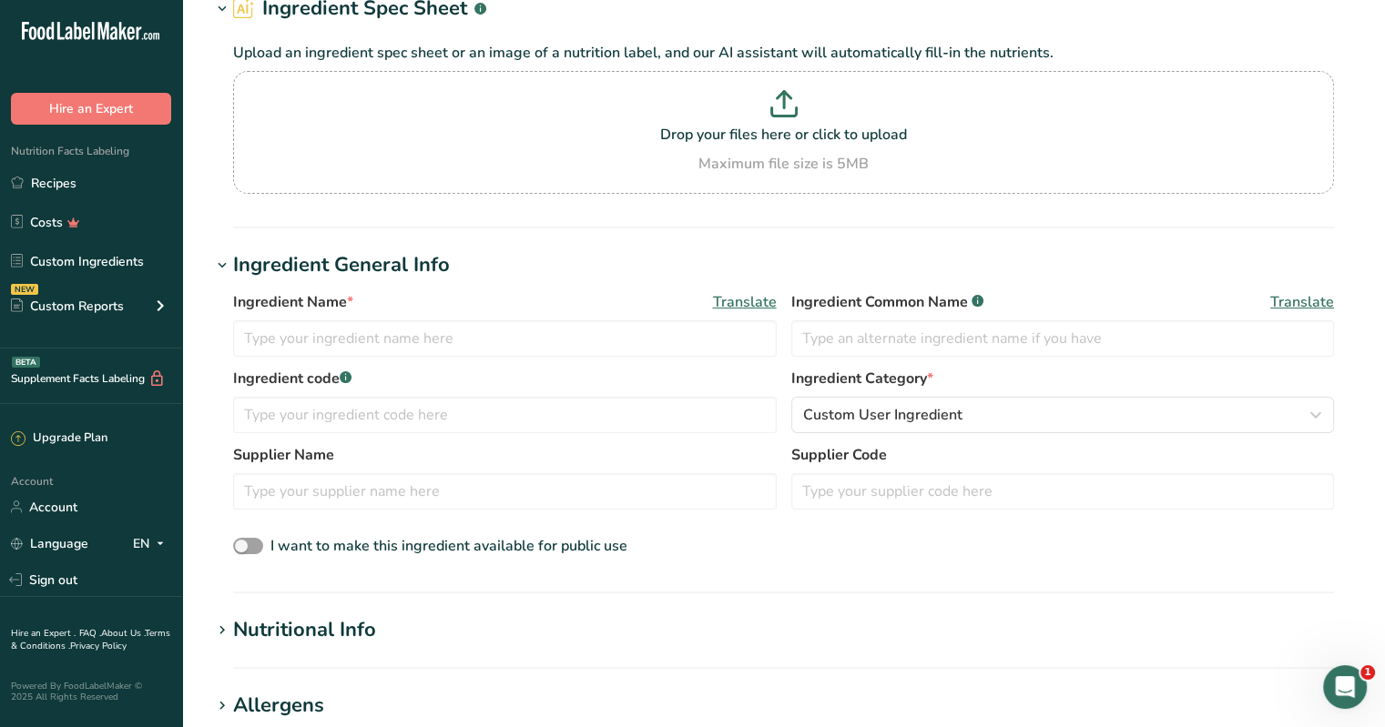
click at [431, 254] on div "Ingredient General Info" at bounding box center [341, 265] width 217 height 30
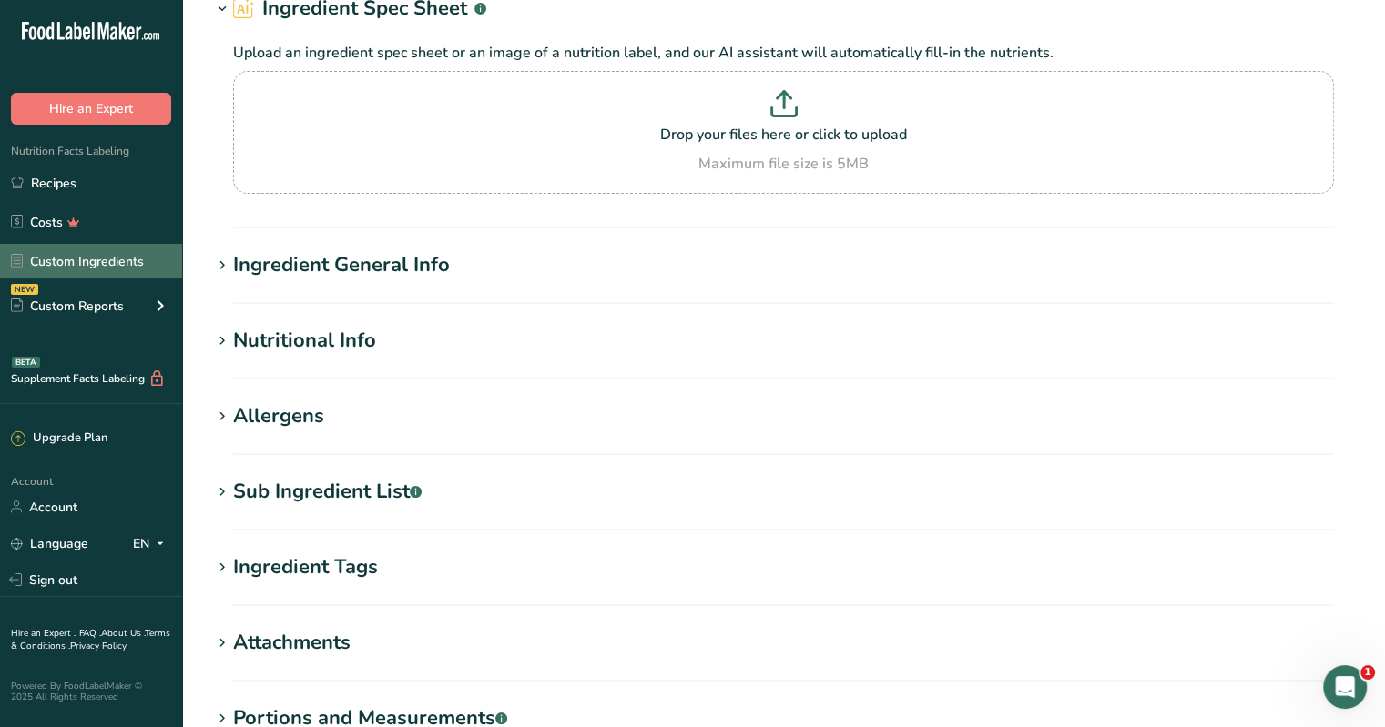
click at [110, 266] on link "Custom Ingredients" at bounding box center [91, 261] width 182 height 35
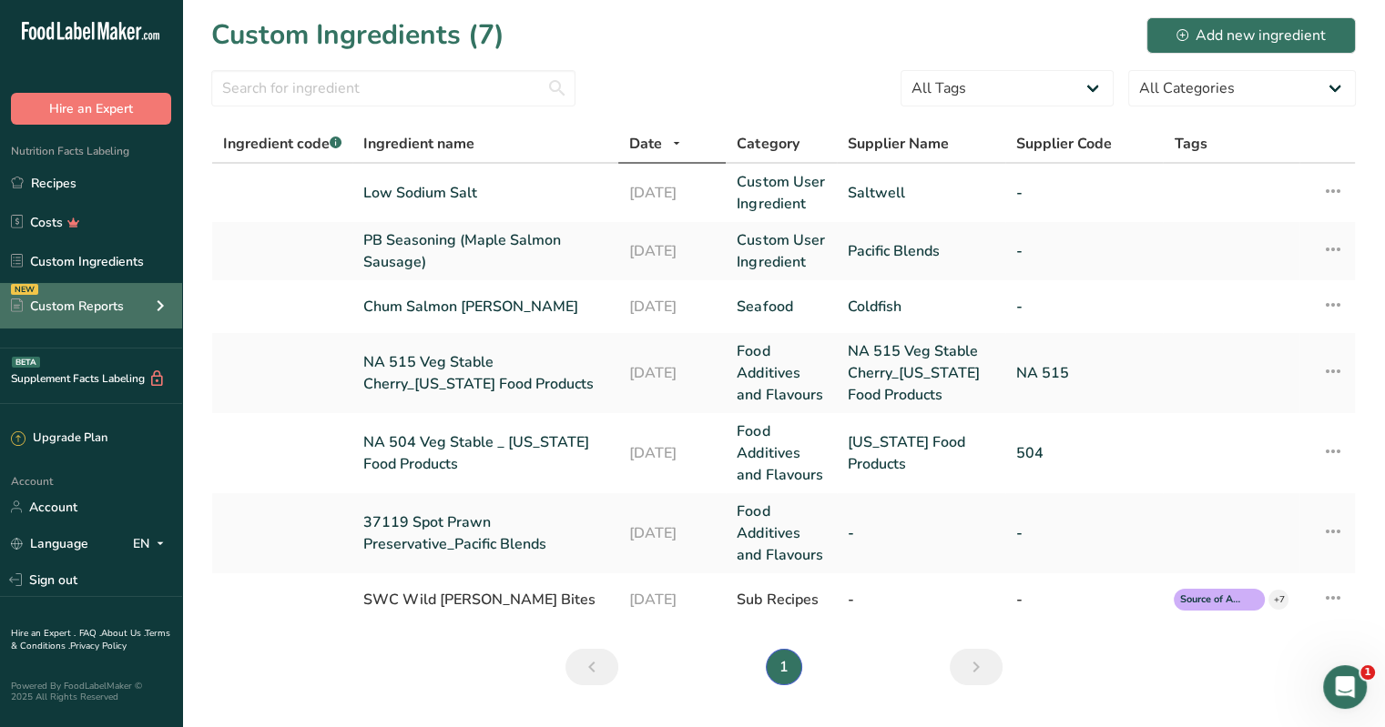
click at [106, 307] on div "Custom Reports" at bounding box center [67, 306] width 113 height 19
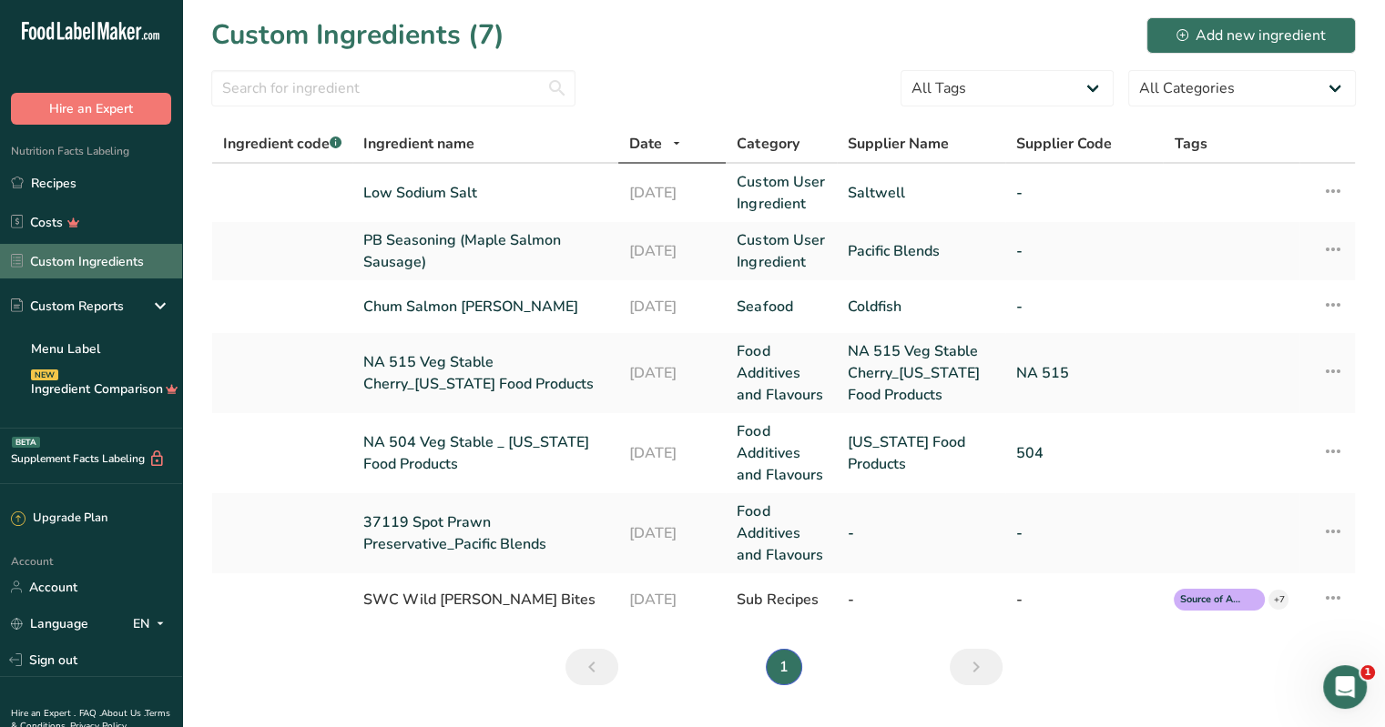
click at [84, 256] on link "Custom Ingredients" at bounding box center [91, 261] width 182 height 35
click at [84, 254] on link "Custom Ingredients" at bounding box center [91, 261] width 182 height 35
click at [85, 253] on link "Custom Ingredients" at bounding box center [91, 261] width 182 height 35
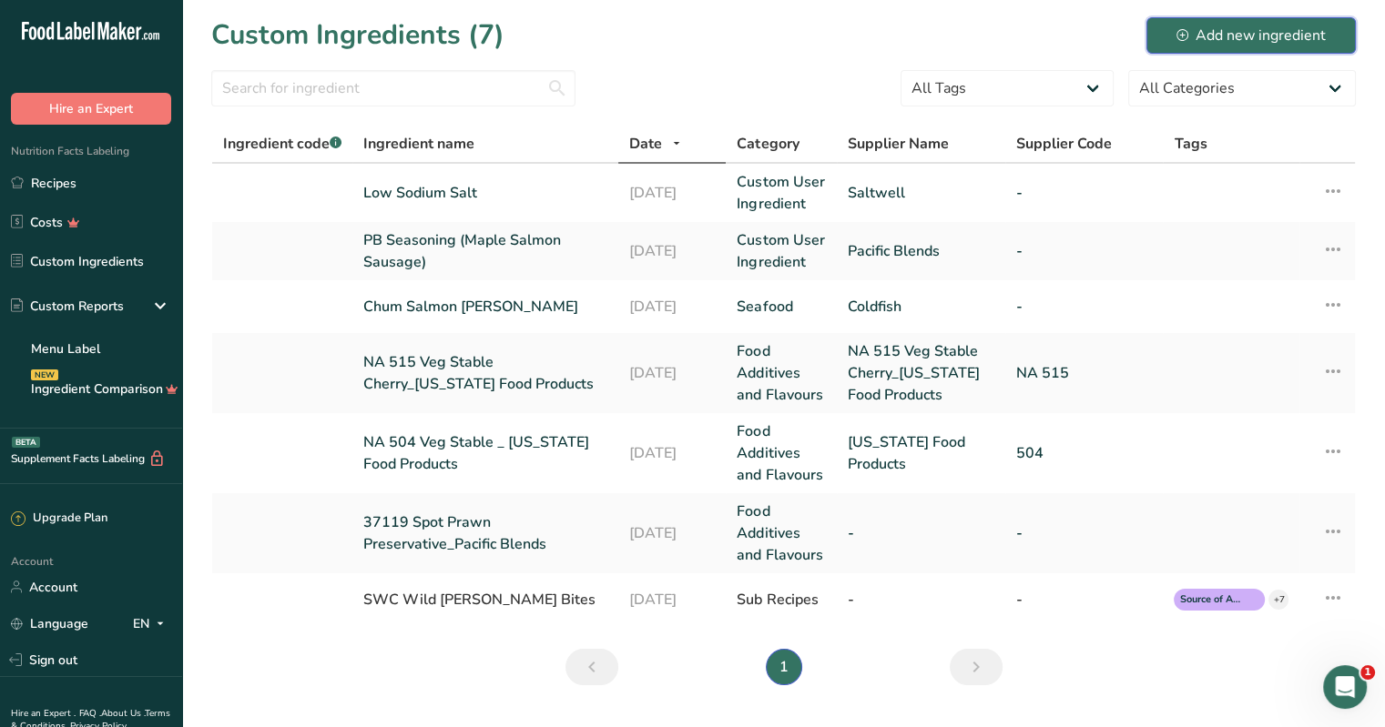
click at [684, 25] on div "Add new ingredient" at bounding box center [1250, 36] width 149 height 22
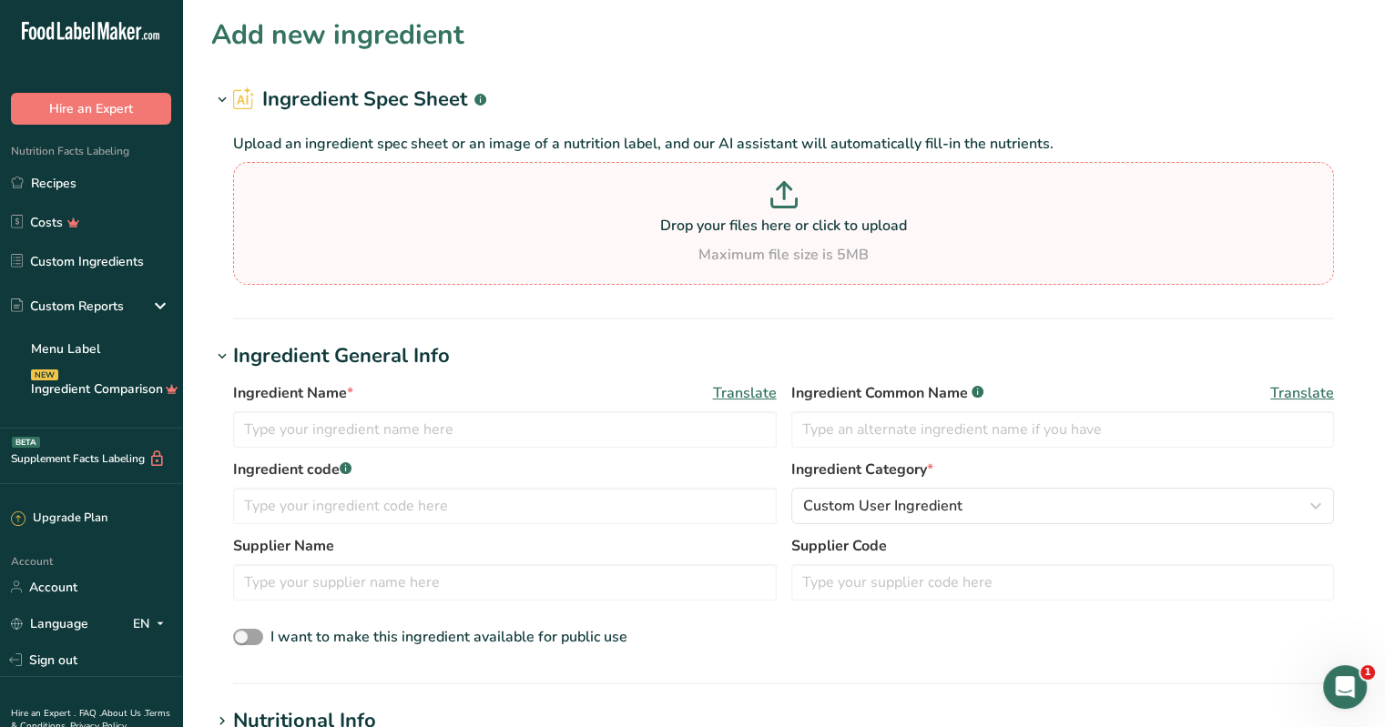
click at [684, 229] on p "Drop your files here or click to upload" at bounding box center [784, 226] width 1092 height 22
click at [684, 229] on input "Drop your files here or click to upload Maximum file size is 5MB" at bounding box center [783, 223] width 1101 height 123
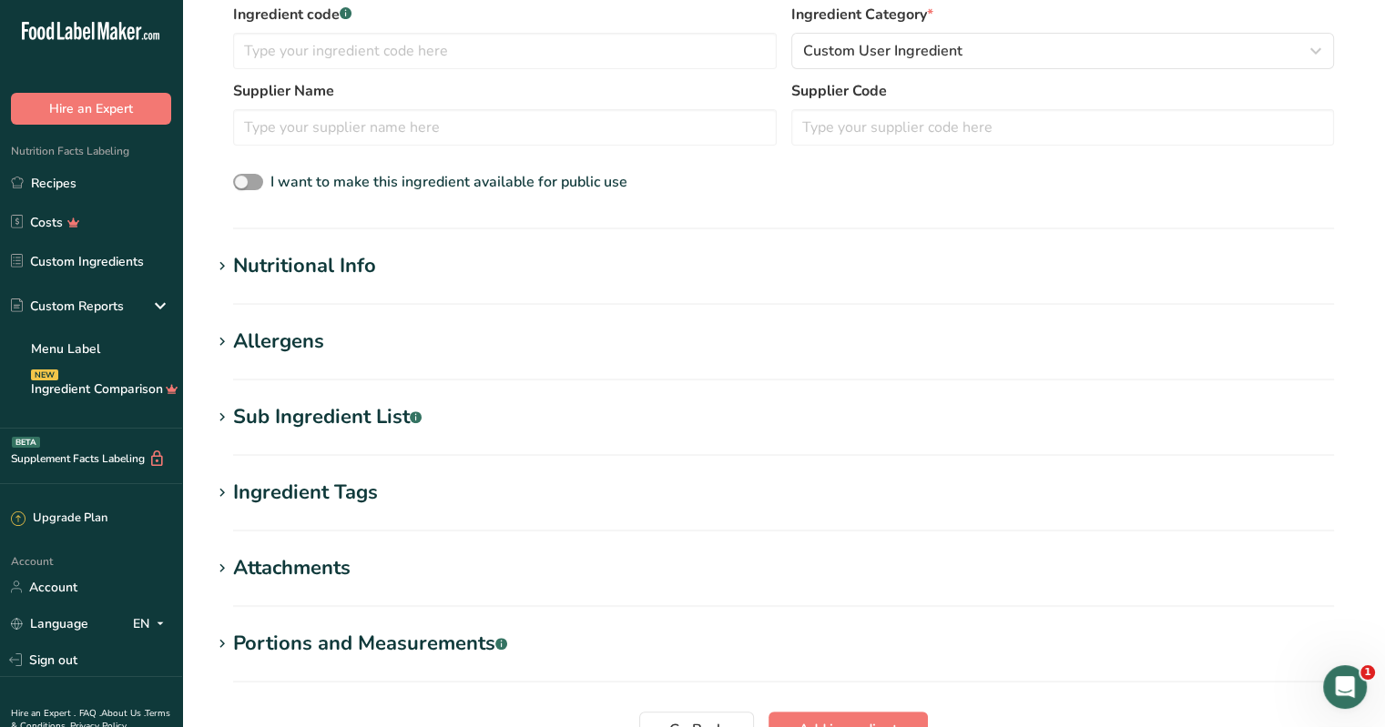
scroll to position [546, 0]
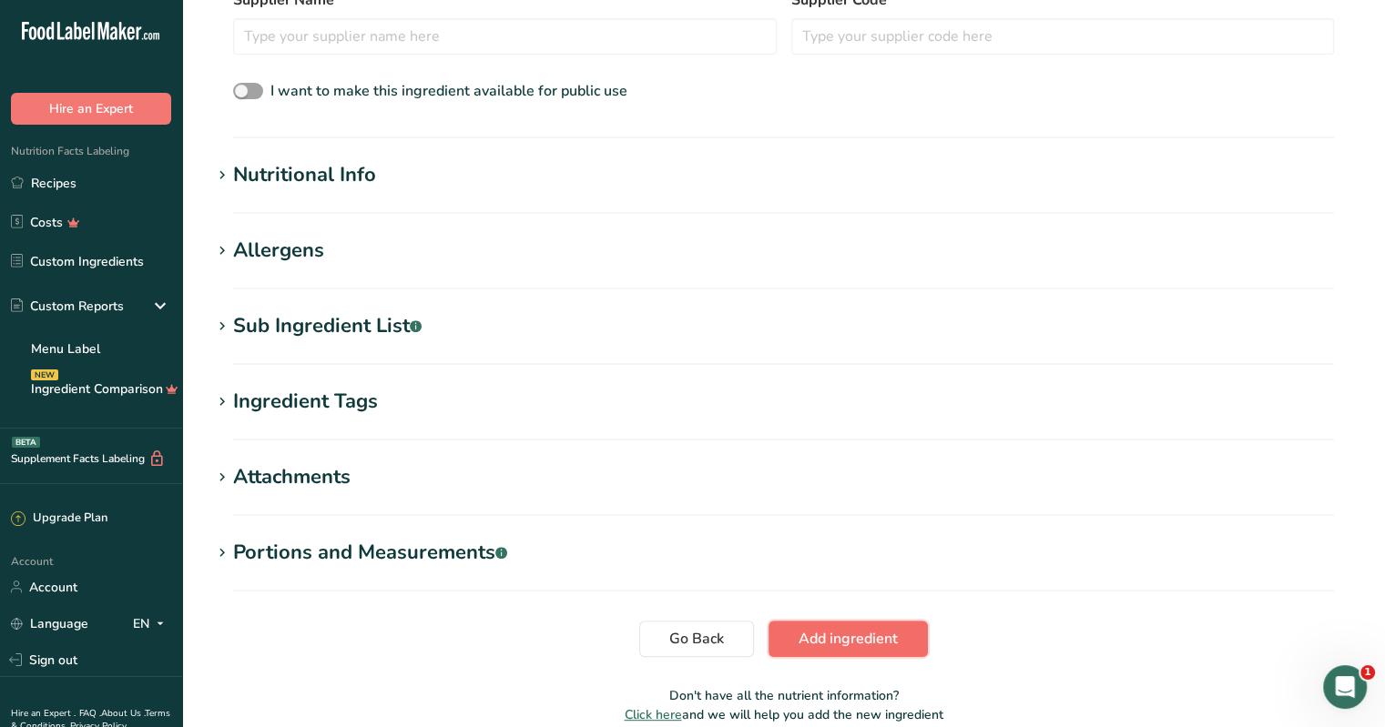
click at [684, 643] on span "Add ingredient" at bounding box center [847, 639] width 99 height 22
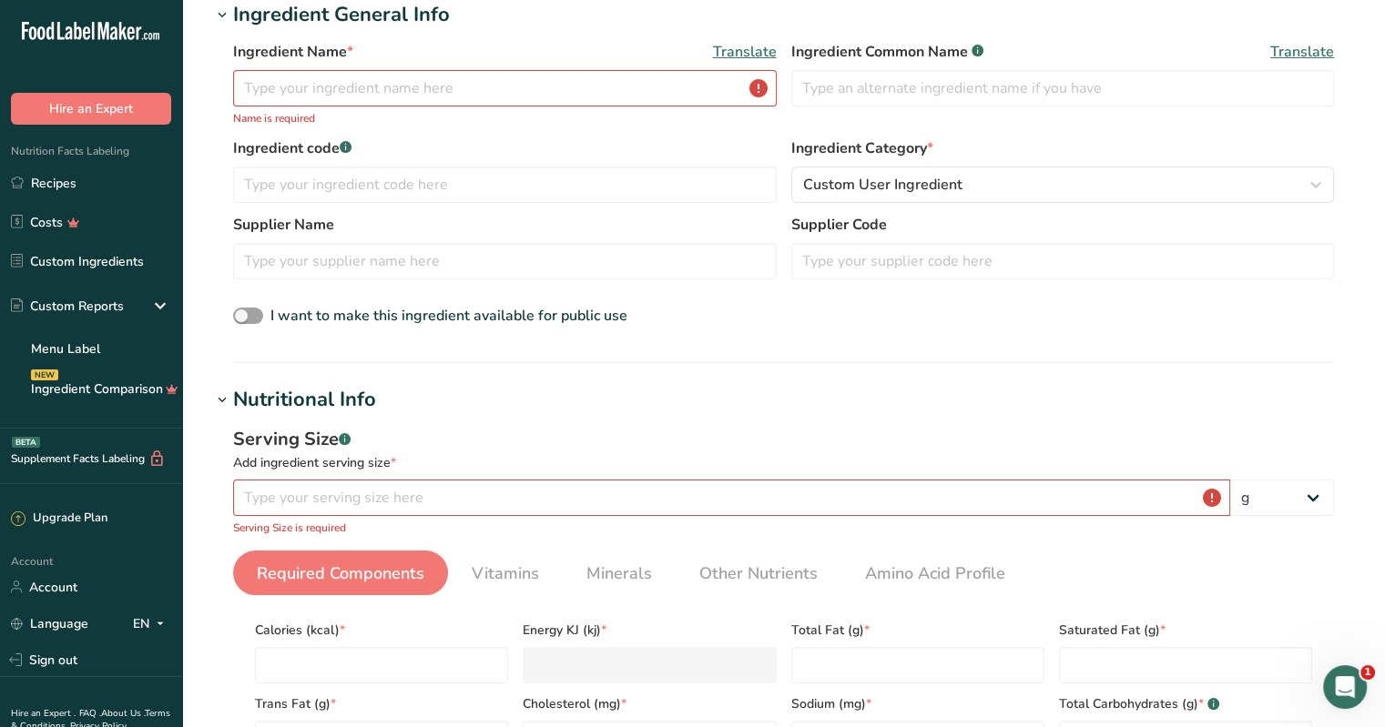
scroll to position [0, 0]
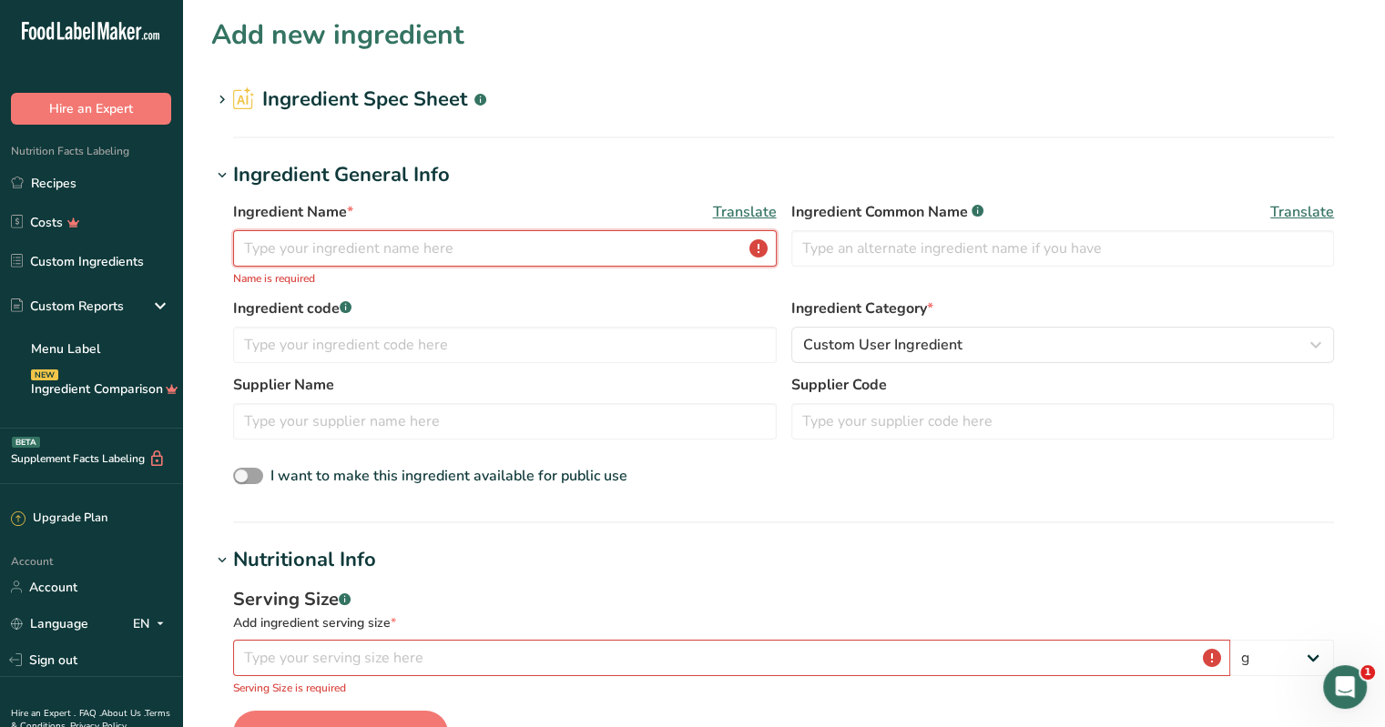
click at [358, 247] on input "text" at bounding box center [505, 248] width 544 height 36
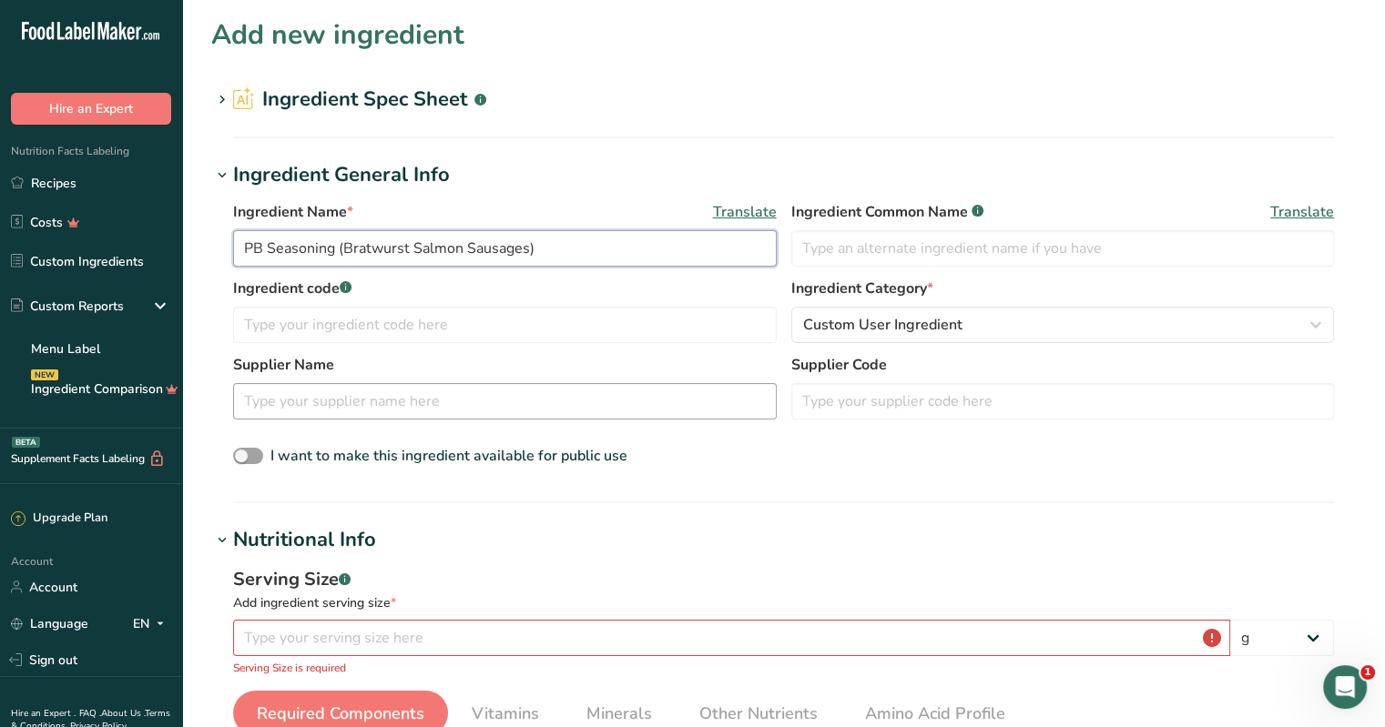
scroll to position [182, 0]
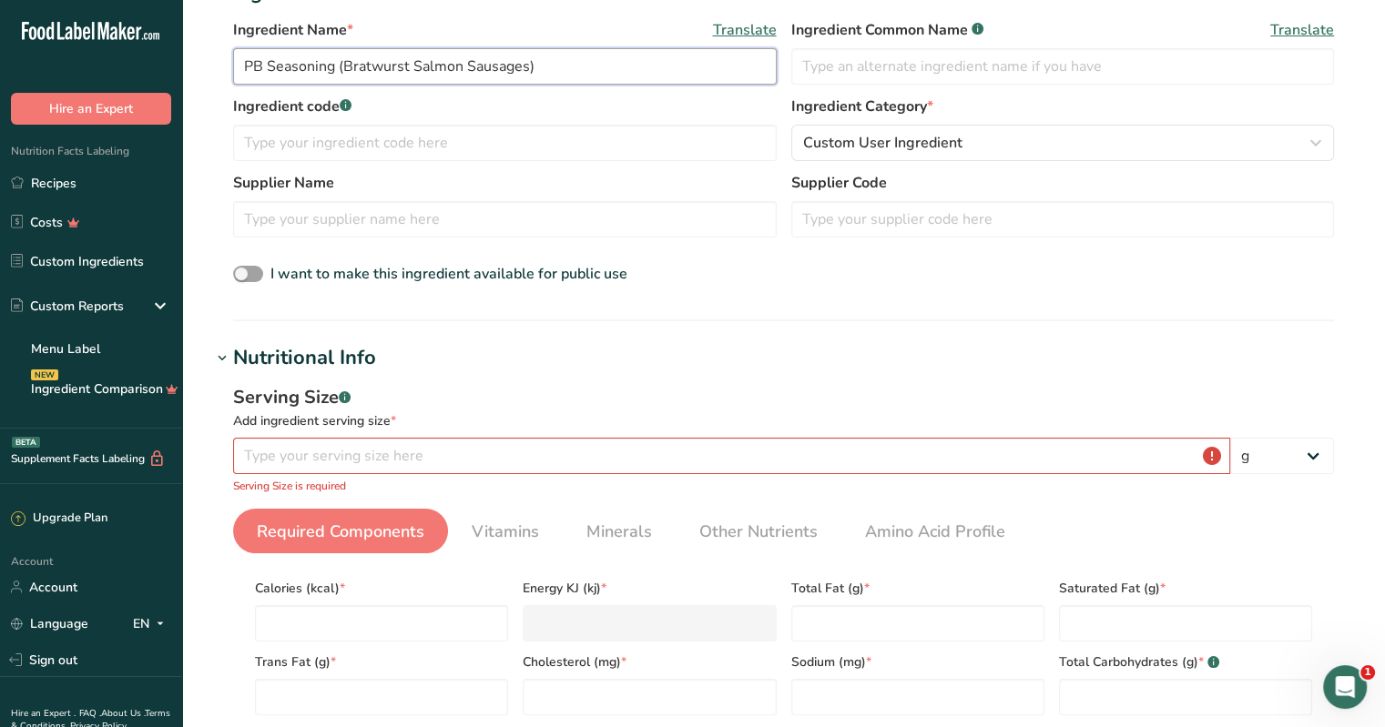
type input "PB Seasoning (Bratwurst Salmon Sausages)"
click at [353, 458] on input "number" at bounding box center [731, 456] width 997 height 36
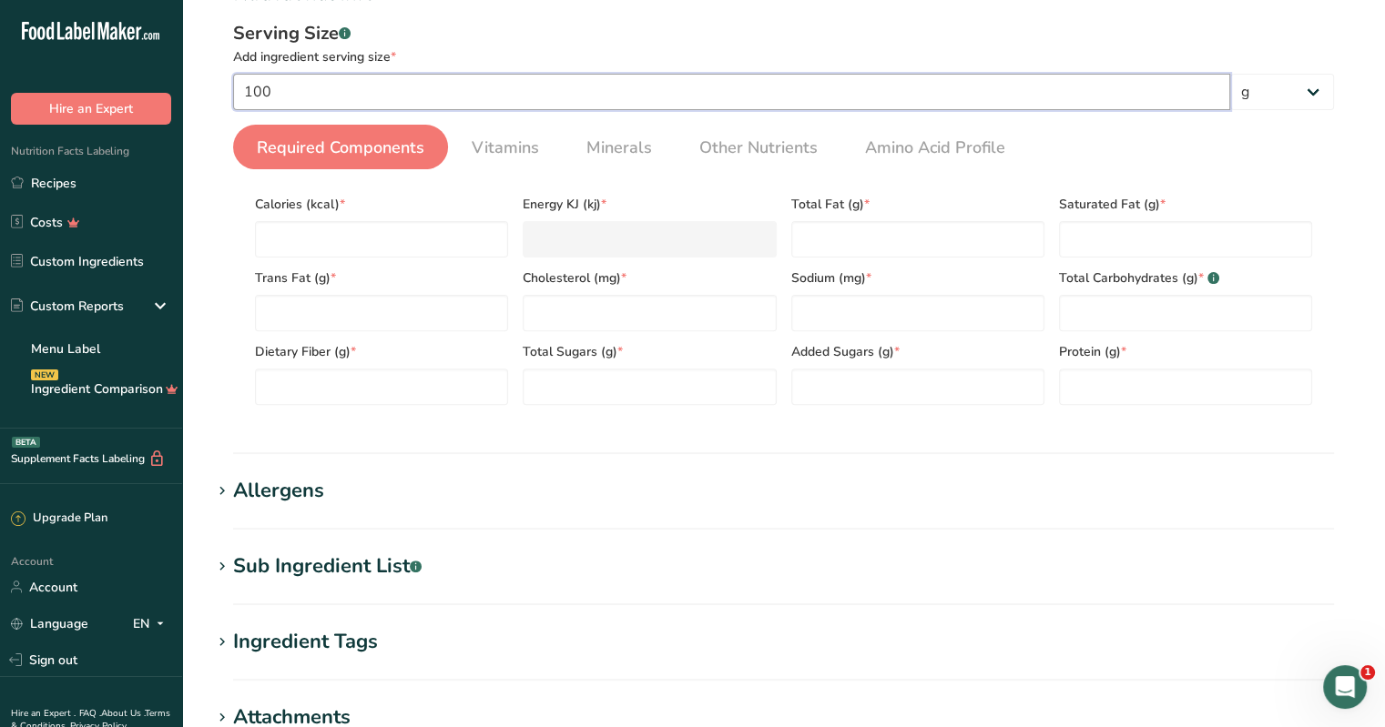
scroll to position [870, 0]
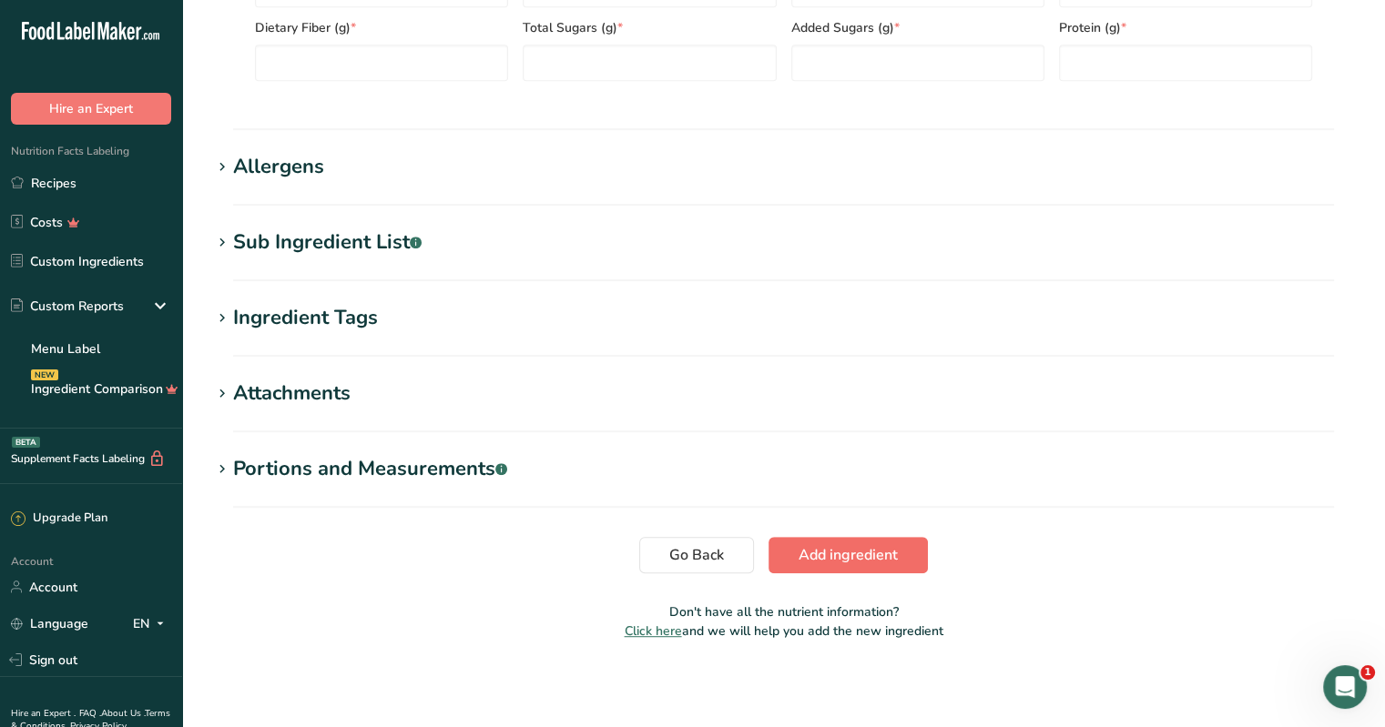
type input "100"
click at [684, 541] on button "Add ingredient" at bounding box center [847, 555] width 159 height 36
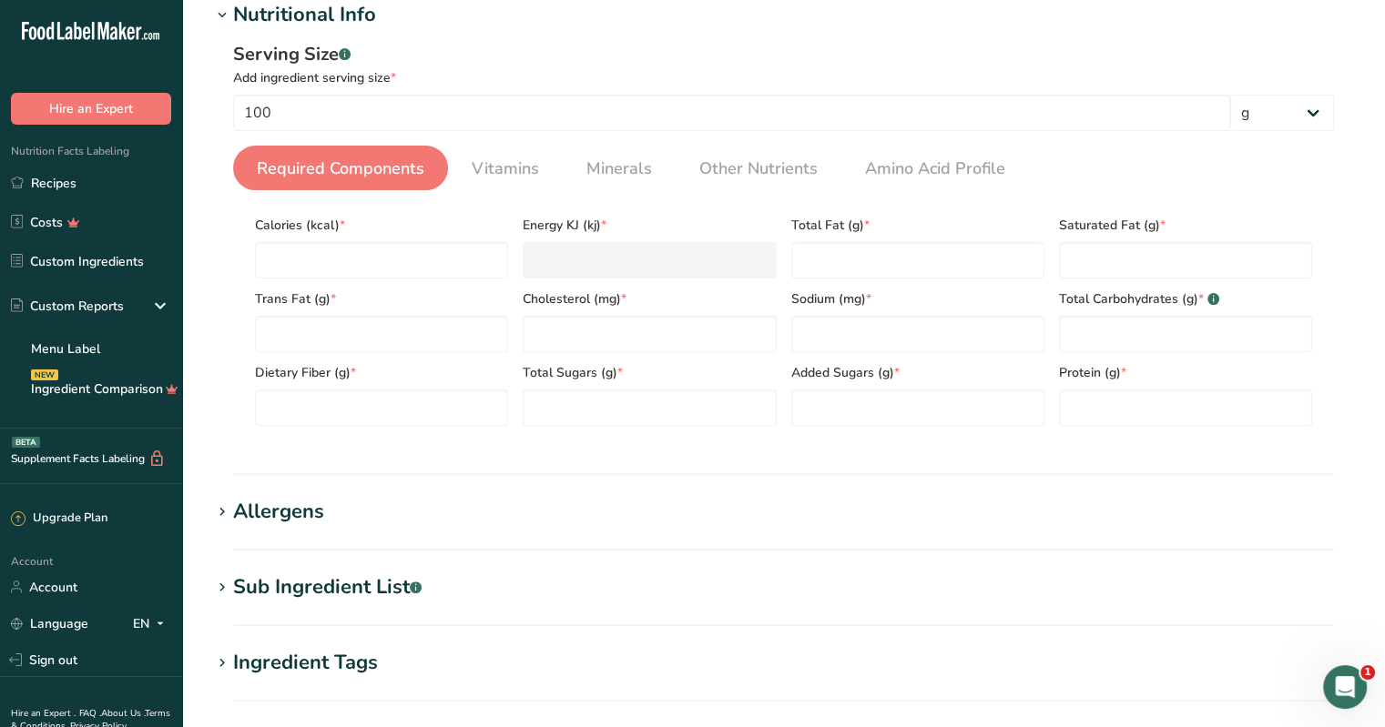
scroll to position [236, 0]
click at [325, 261] on input "number" at bounding box center [381, 260] width 253 height 36
click at [684, 509] on h1 "Allergens" at bounding box center [783, 512] width 1144 height 30
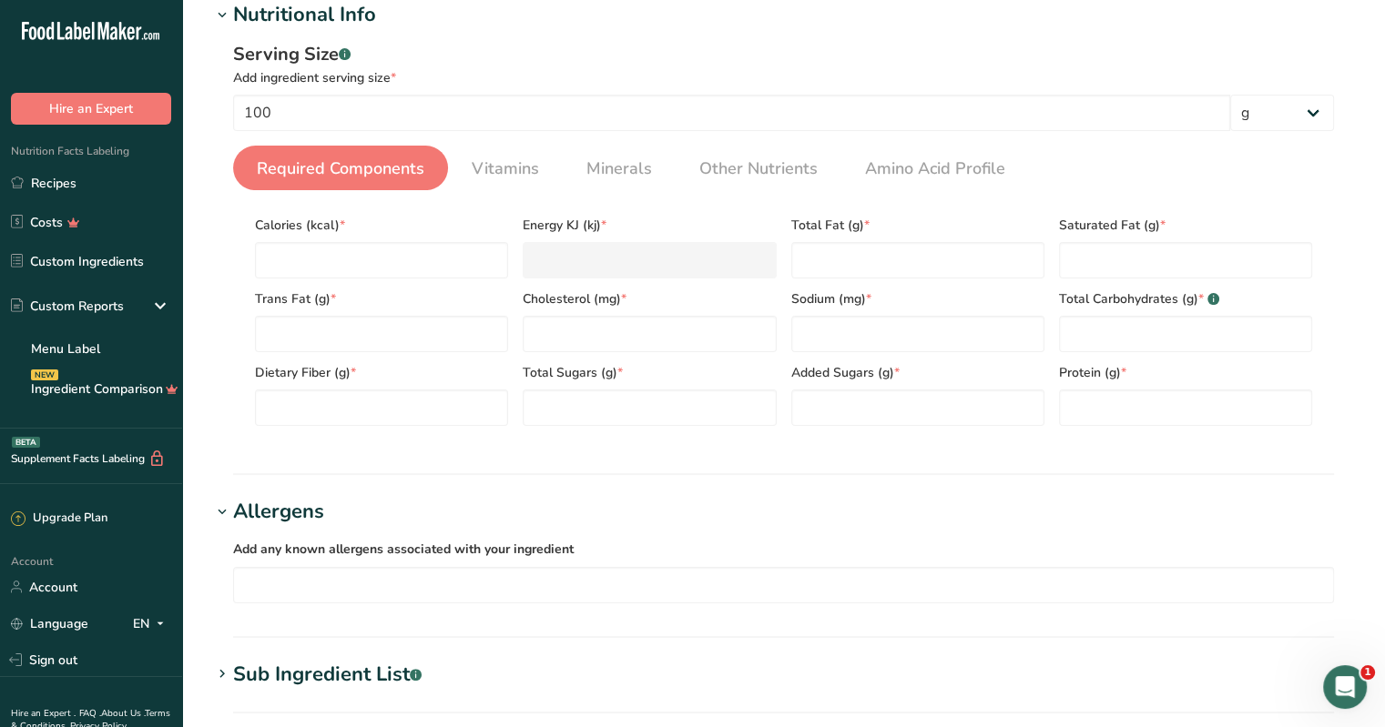
scroll to position [0, 0]
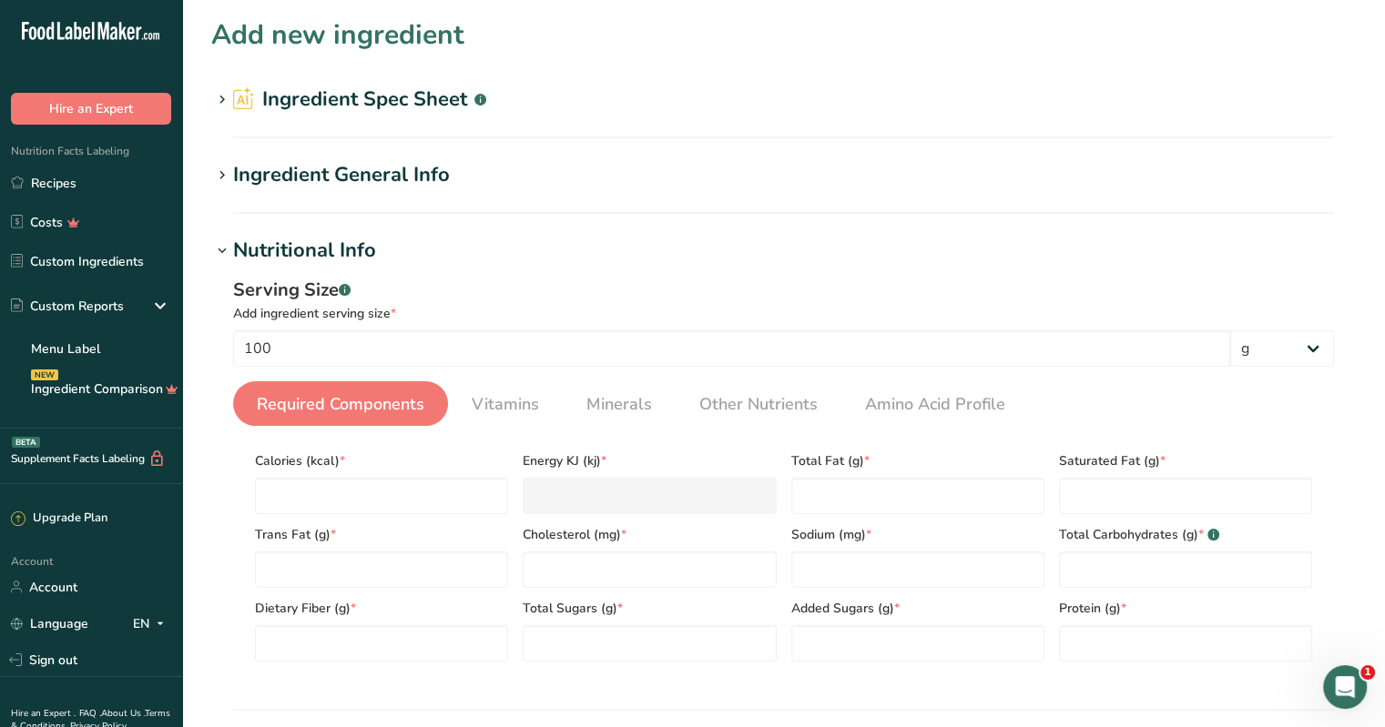
drag, startPoint x: 983, startPoint y: 448, endPoint x: 990, endPoint y: 440, distance: 10.4
click at [684, 442] on div "Serving Size .a-a{fill:#347362;}.b-a{fill:#fff;} Add ingredient serving size * …" at bounding box center [783, 477] width 1144 height 422
click at [76, 185] on link "Recipes" at bounding box center [91, 183] width 182 height 35
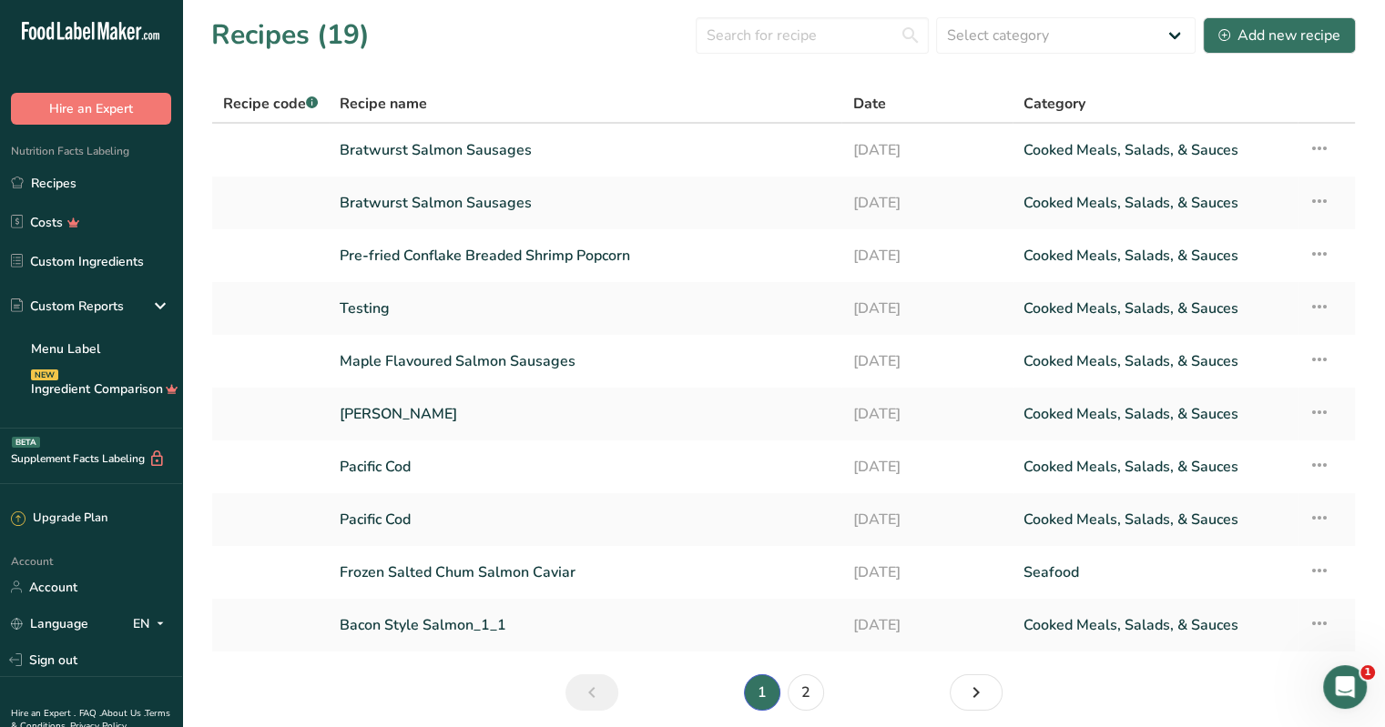
scroll to position [69, 0]
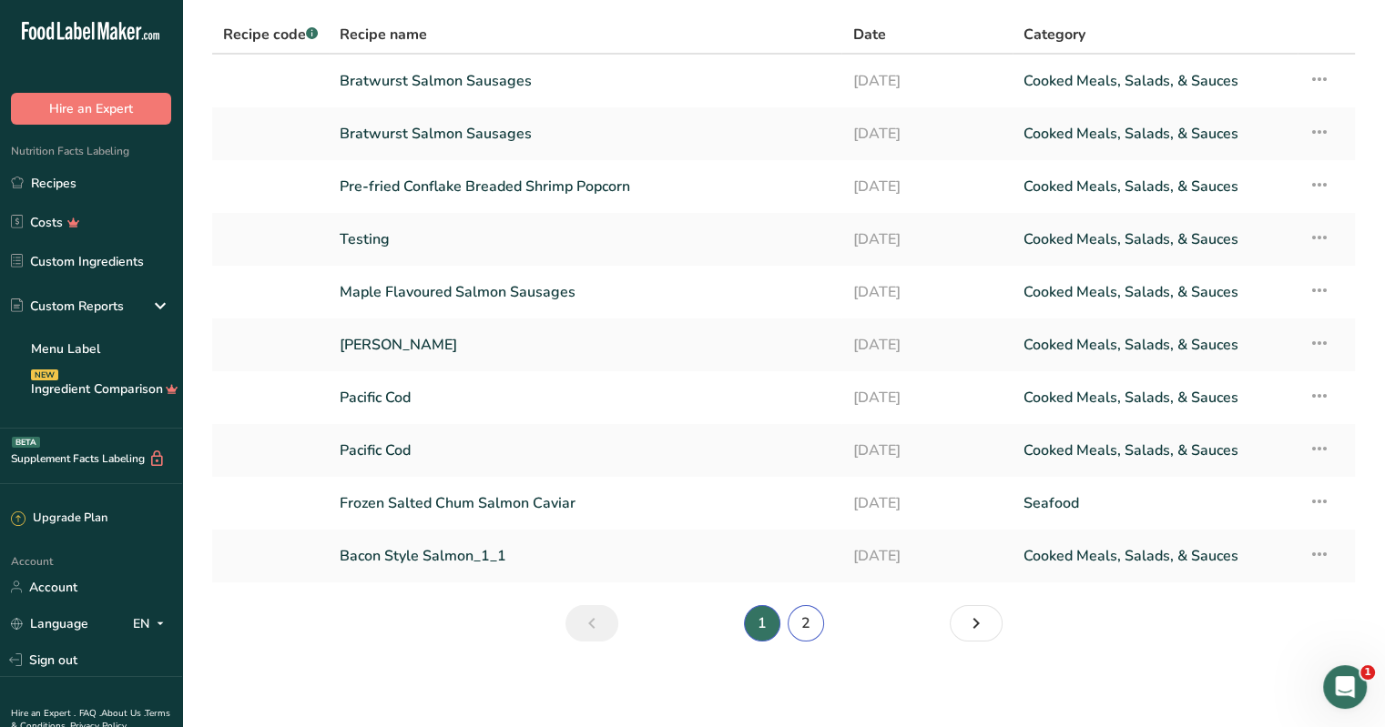
click at [684, 625] on link "2" at bounding box center [806, 623] width 36 height 36
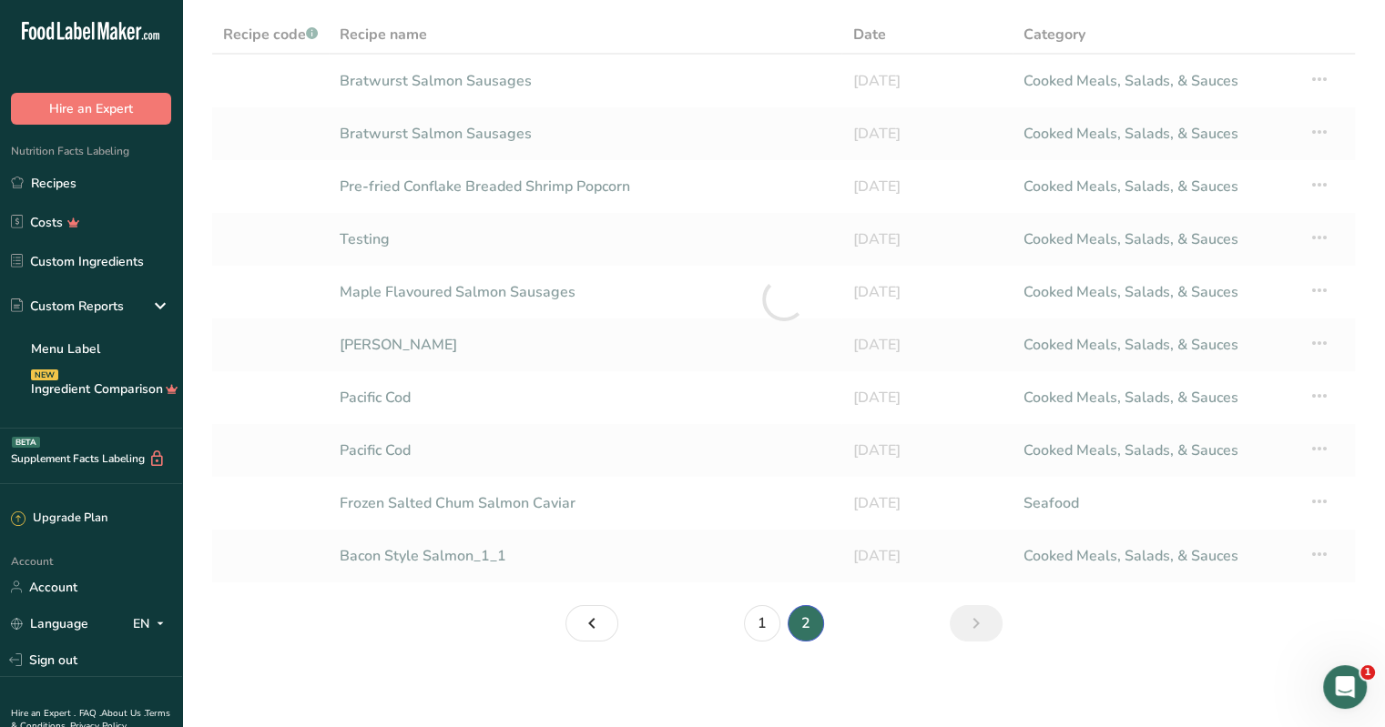
scroll to position [17, 0]
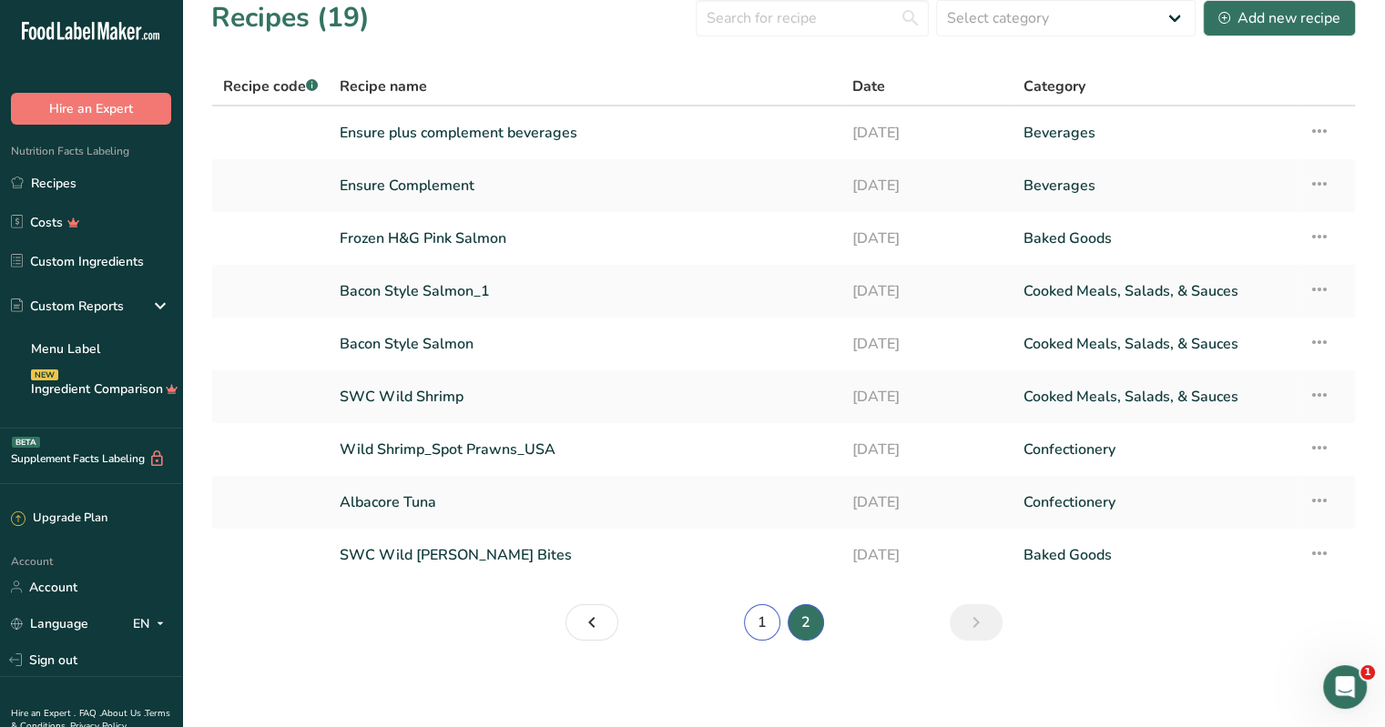
click at [684, 622] on link "1" at bounding box center [762, 623] width 36 height 36
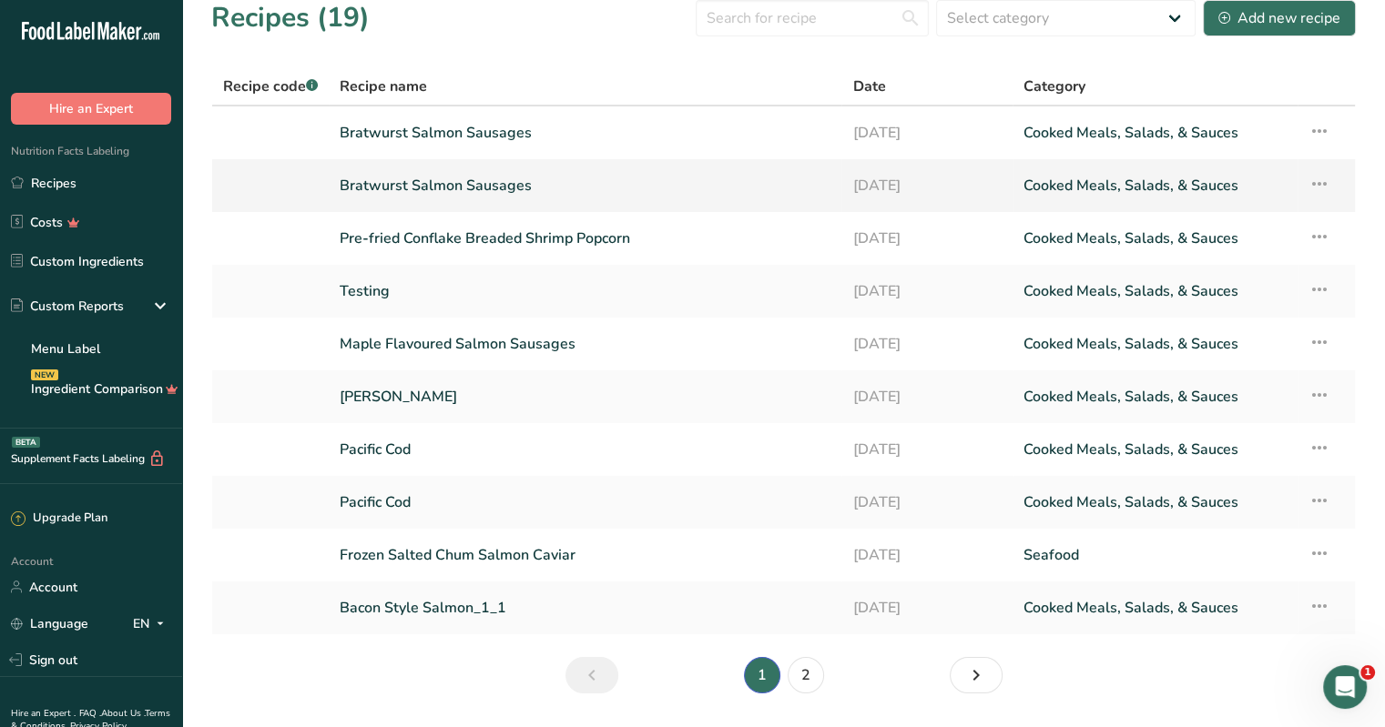
click at [499, 178] on link "Bratwurst Salmon Sausages" at bounding box center [585, 186] width 491 height 38
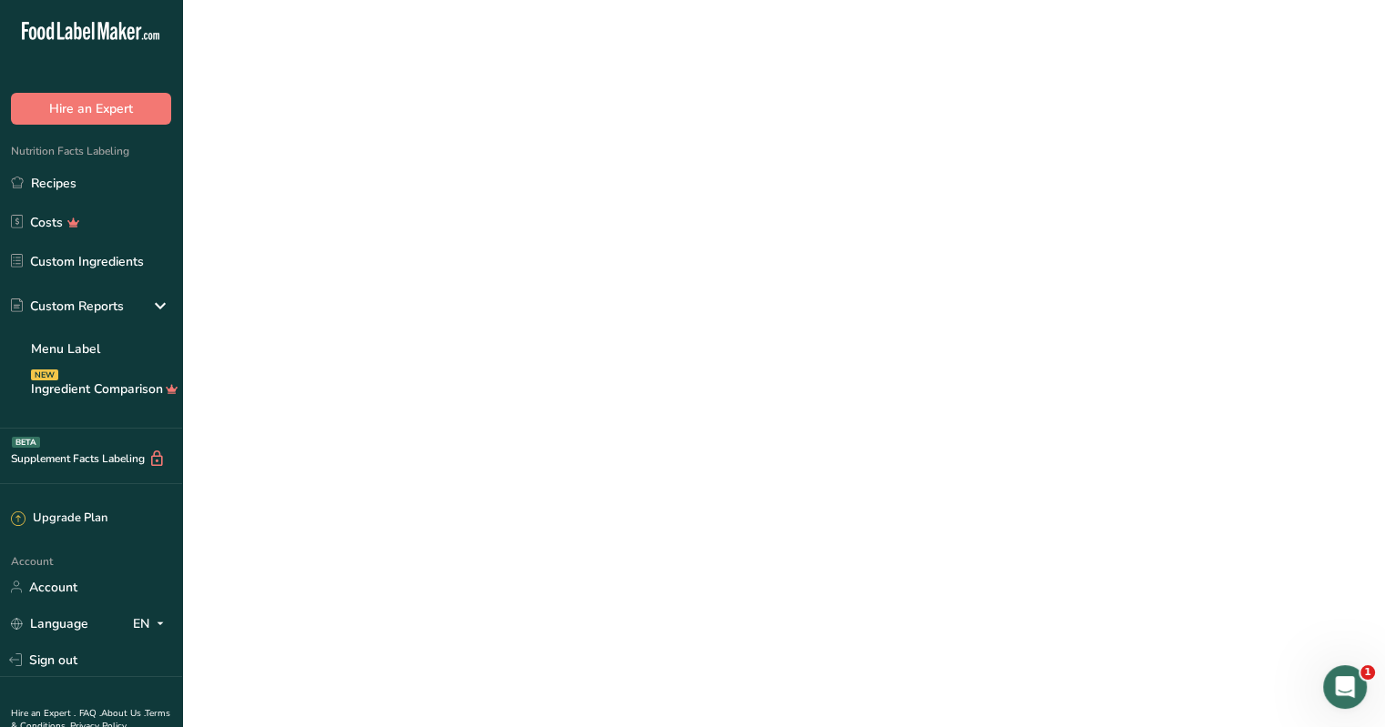
click at [499, 178] on link "Bratwurst Salmon Sausages" at bounding box center [585, 186] width 491 height 38
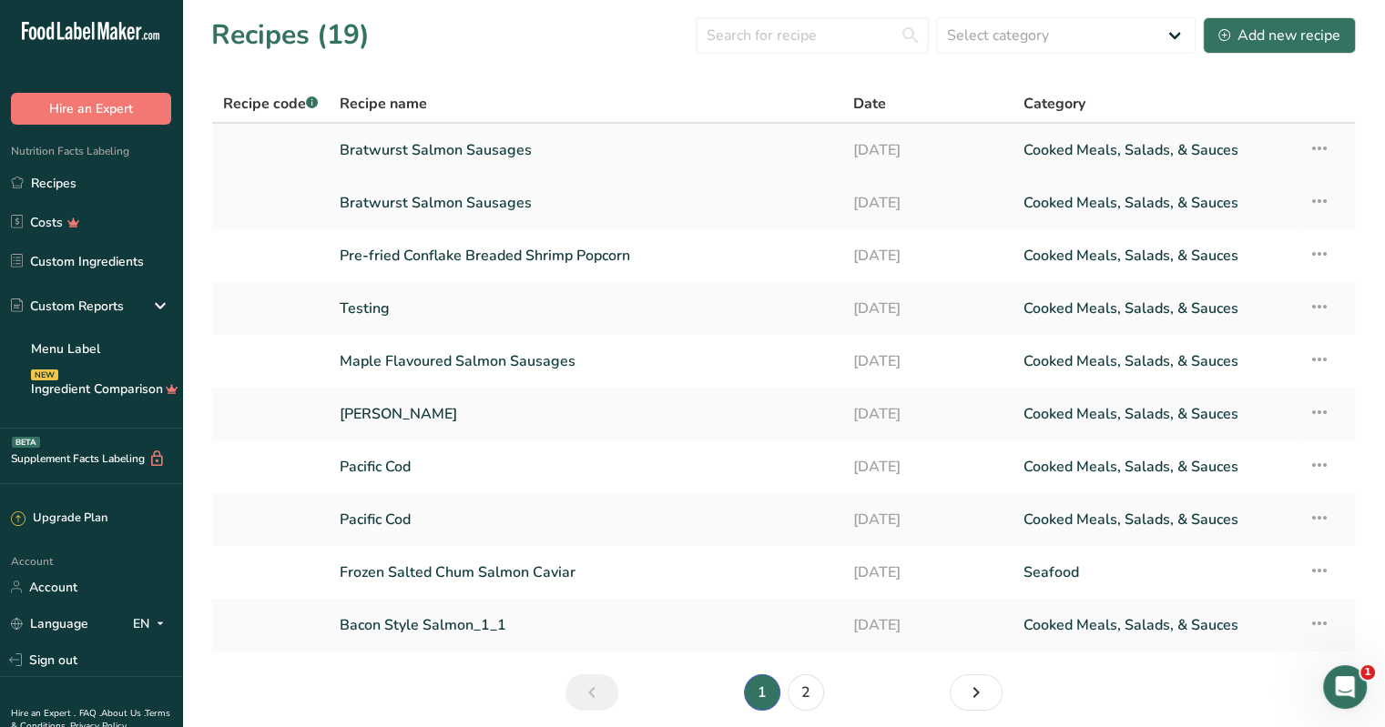
click at [684, 147] on link "Cooked Meals, Salads, & Sauces" at bounding box center [1154, 150] width 263 height 38
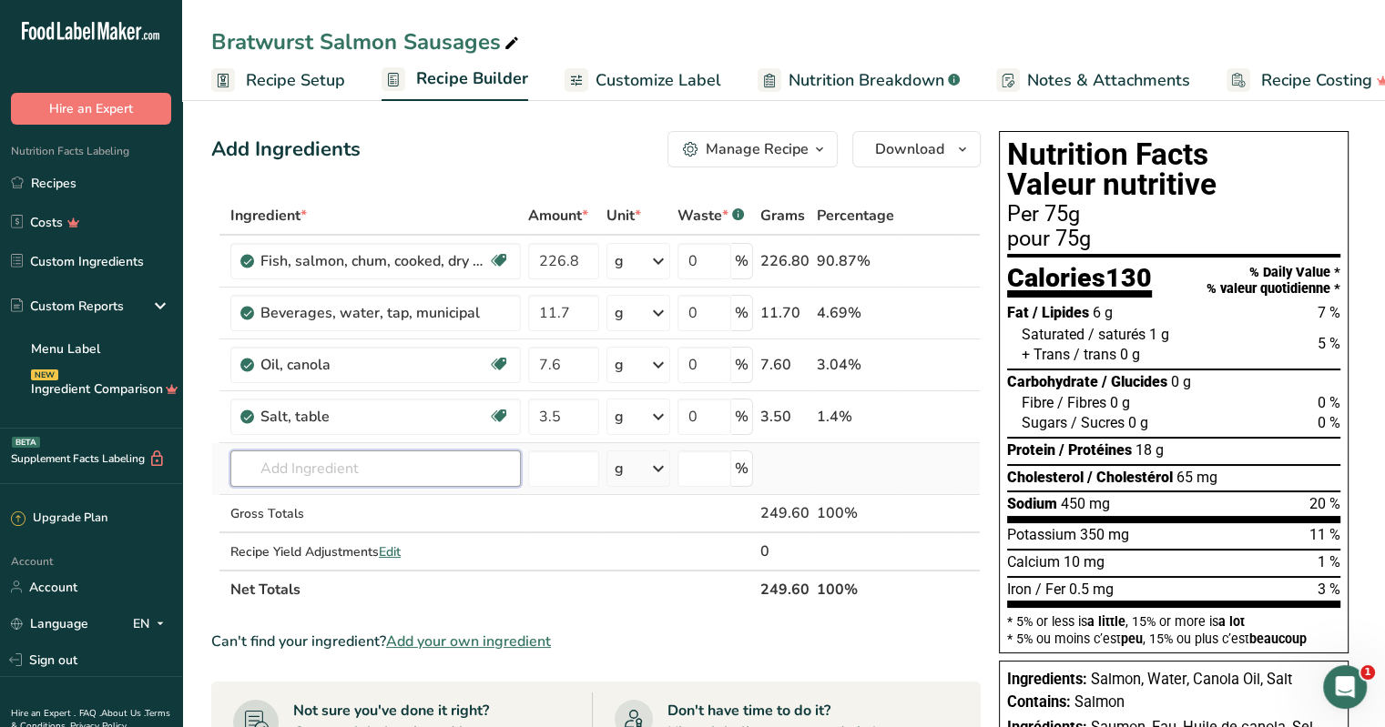
click at [310, 467] on input "text" at bounding box center [375, 469] width 290 height 36
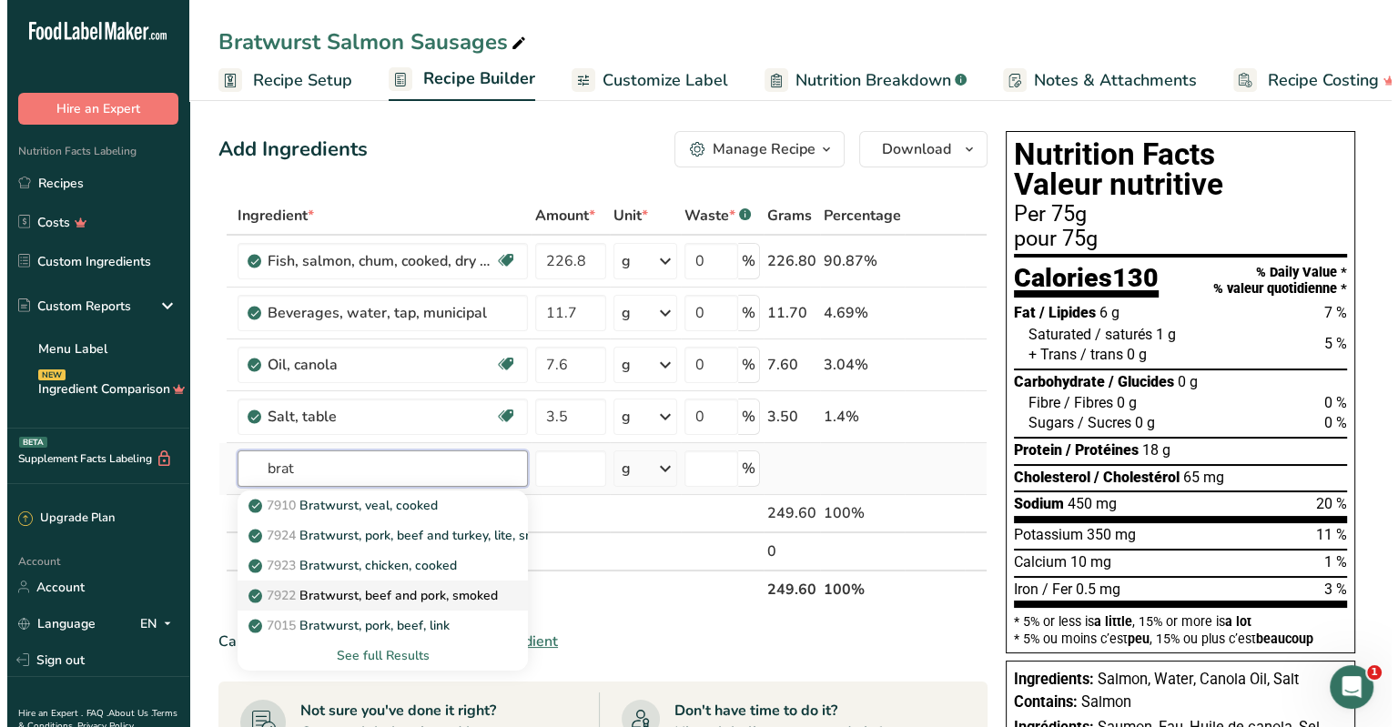
scroll to position [91, 0]
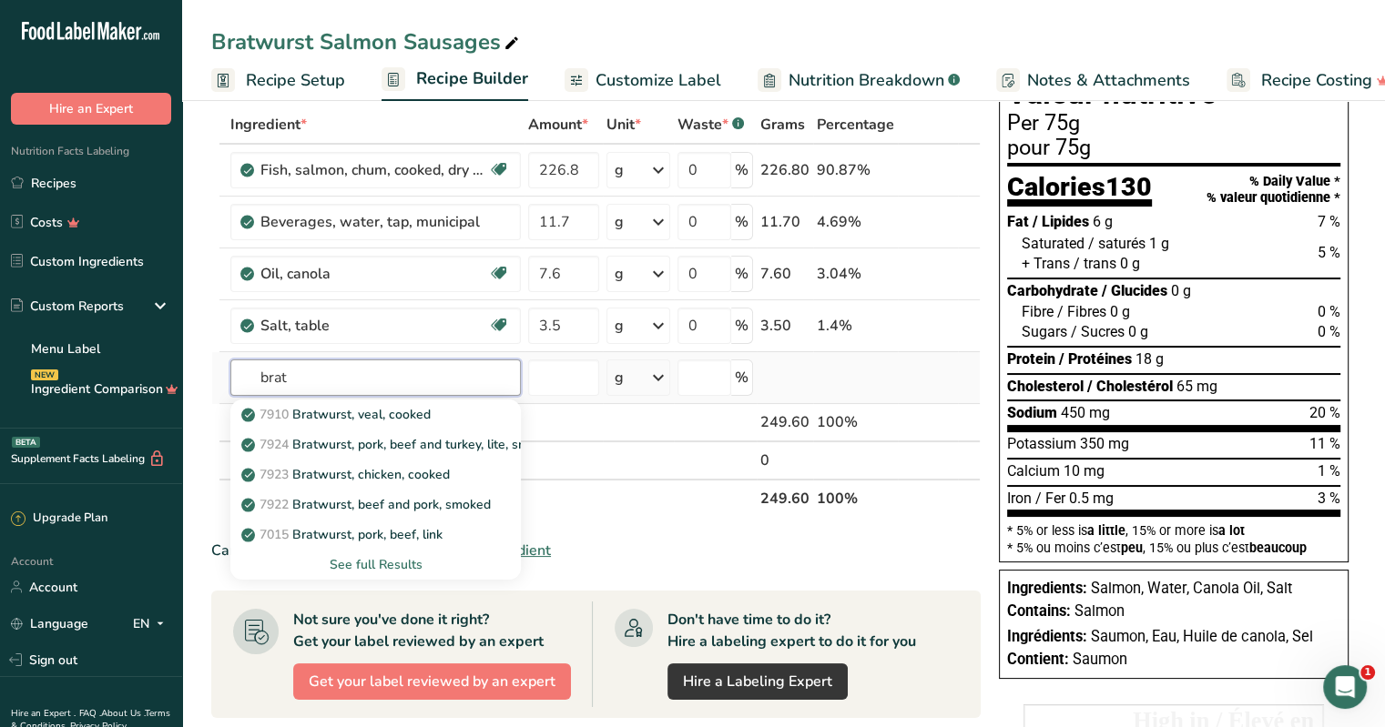
type input "brat"
click at [364, 567] on div "See full Results" at bounding box center [375, 564] width 261 height 19
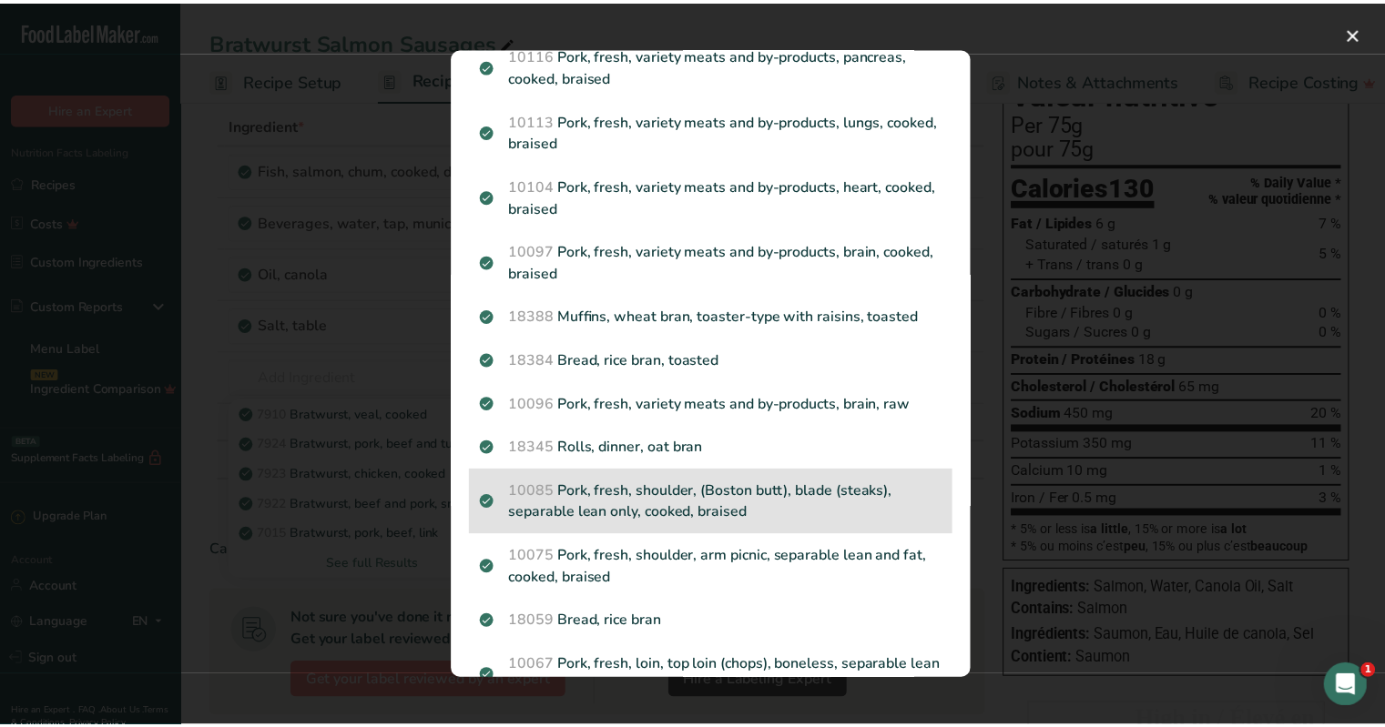
scroll to position [1278, 0]
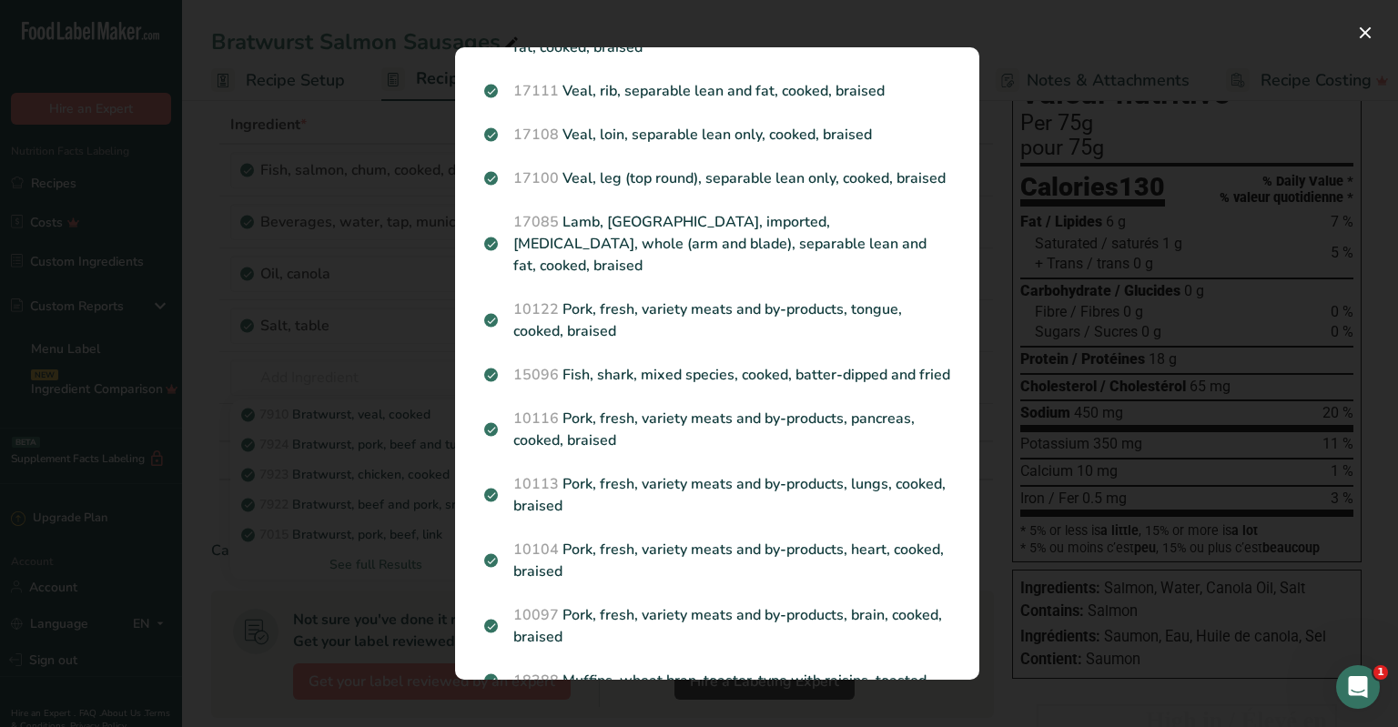
click at [326, 379] on div "Search results modal" at bounding box center [699, 363] width 1398 height 727
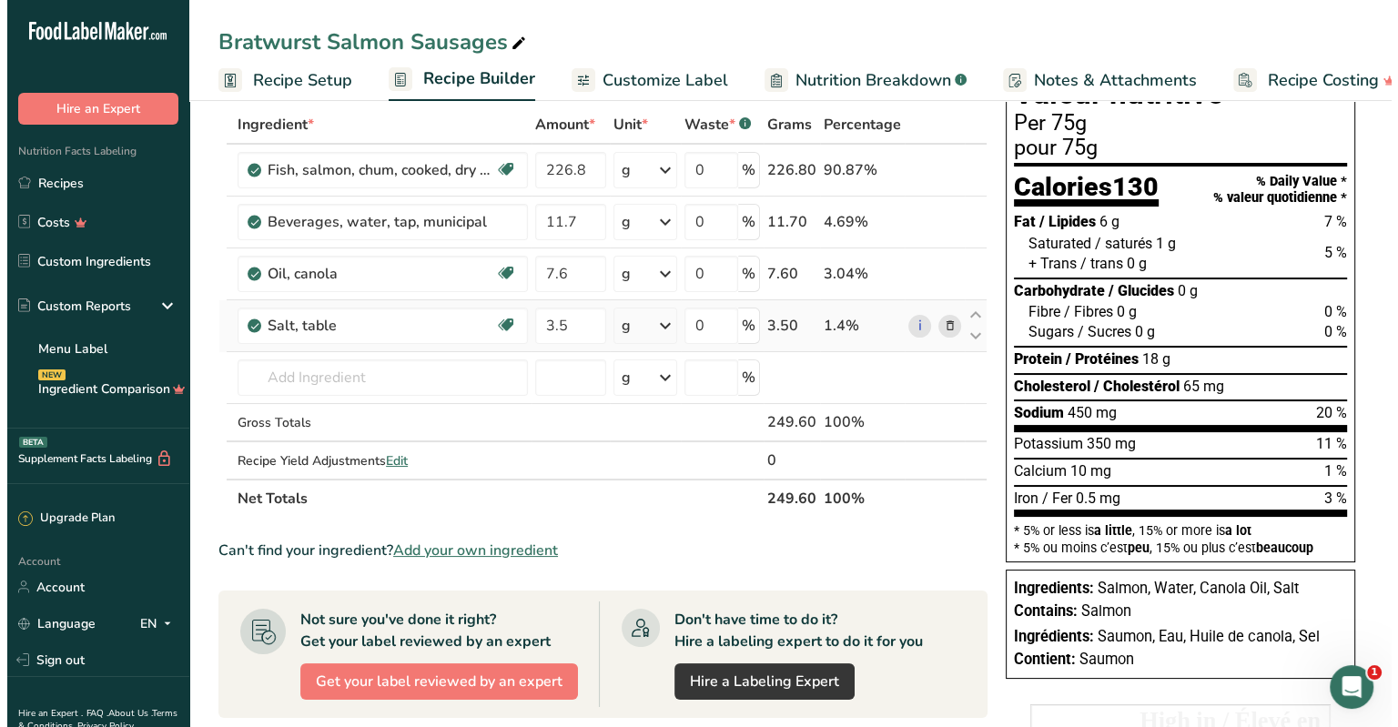
scroll to position [0, 0]
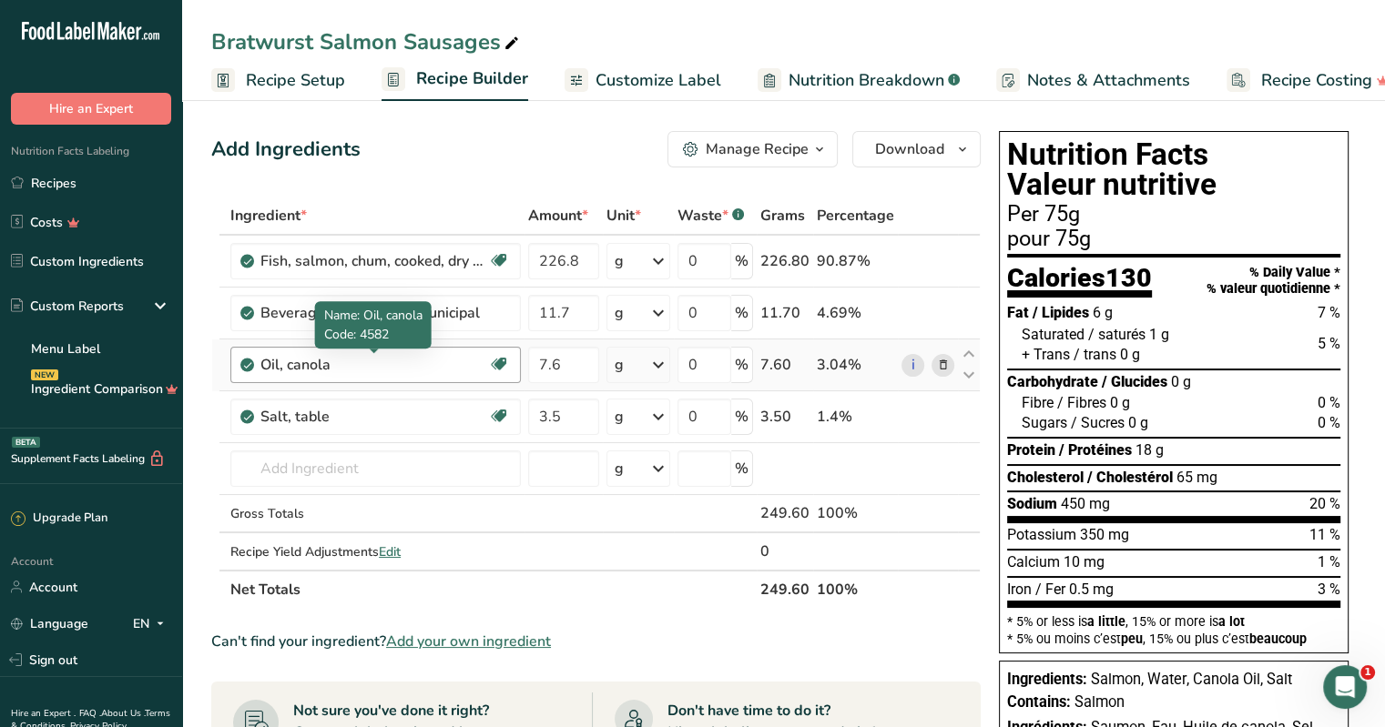
click at [314, 371] on div "Oil, canola" at bounding box center [374, 365] width 228 height 22
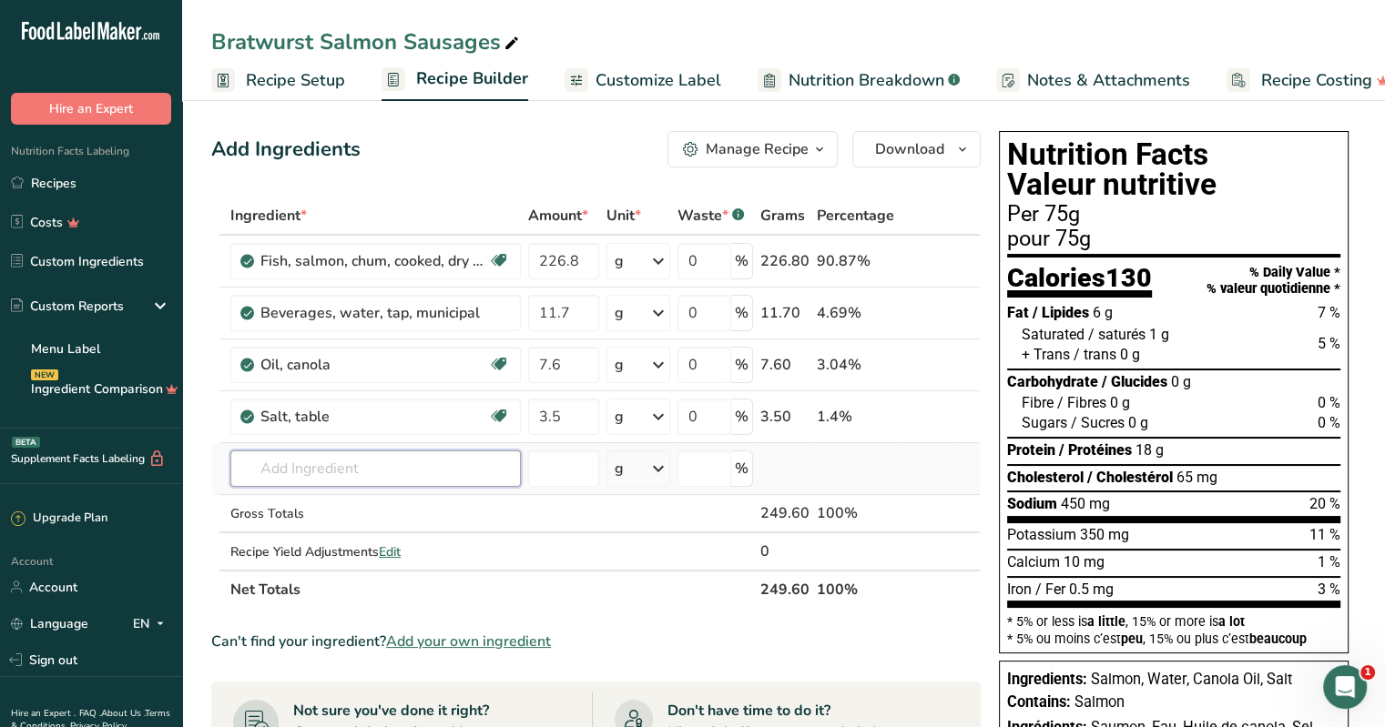
click at [325, 465] on input "text" at bounding box center [375, 469] width 290 height 36
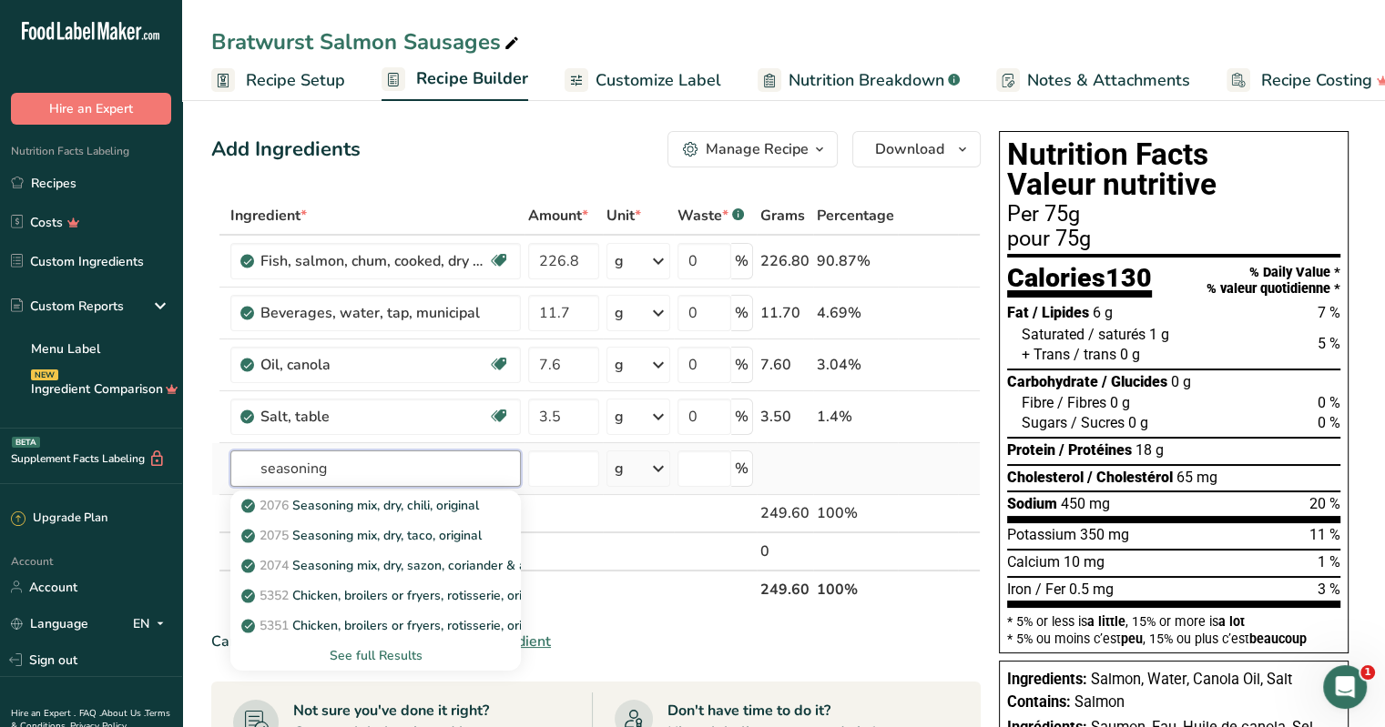
type input "seasoning"
click at [370, 655] on div "See full Results" at bounding box center [375, 655] width 261 height 19
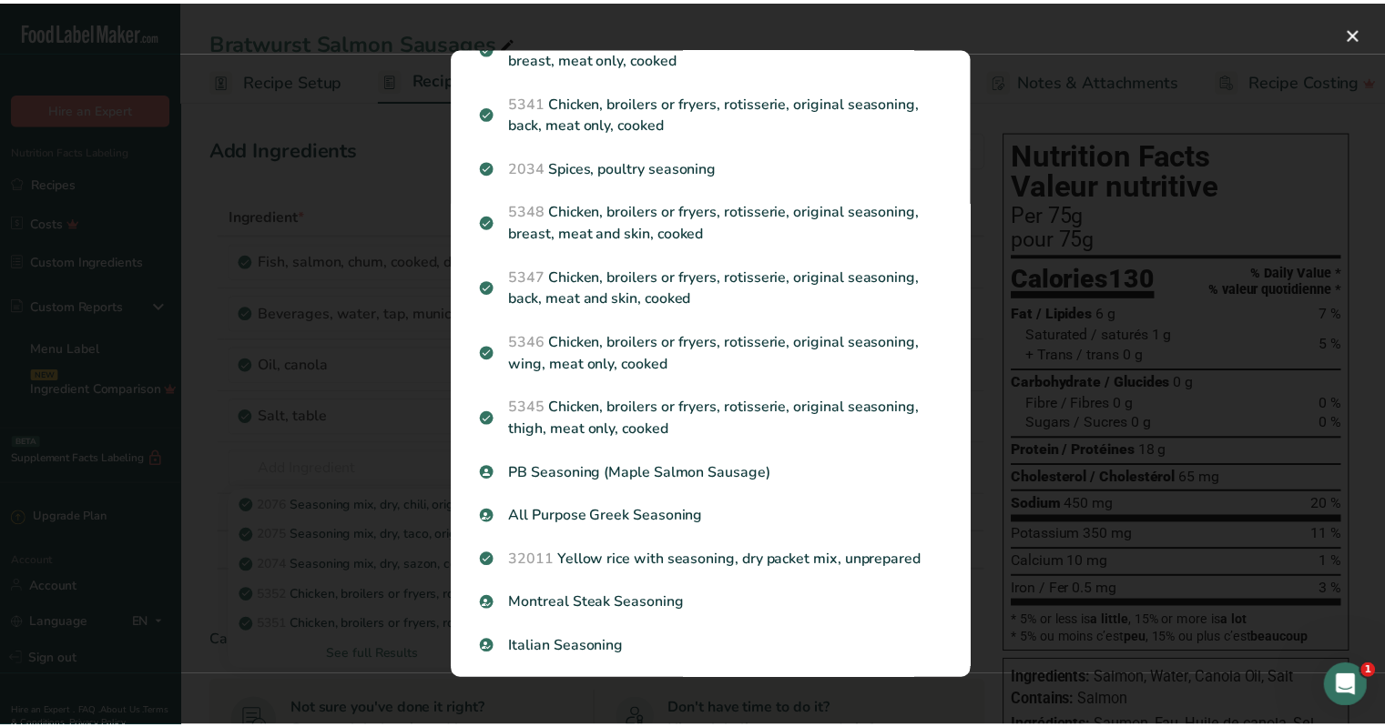
scroll to position [554, 0]
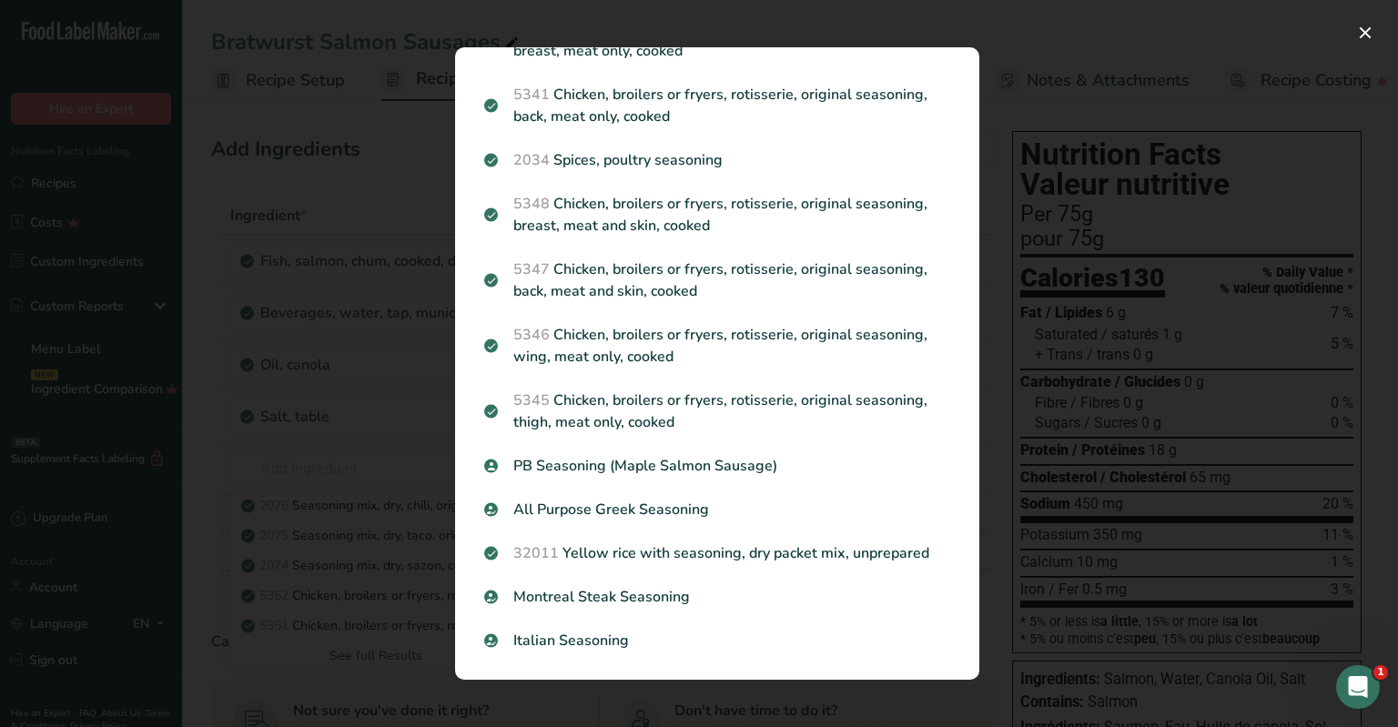
click at [65, 423] on div "Search results modal" at bounding box center [699, 363] width 1398 height 727
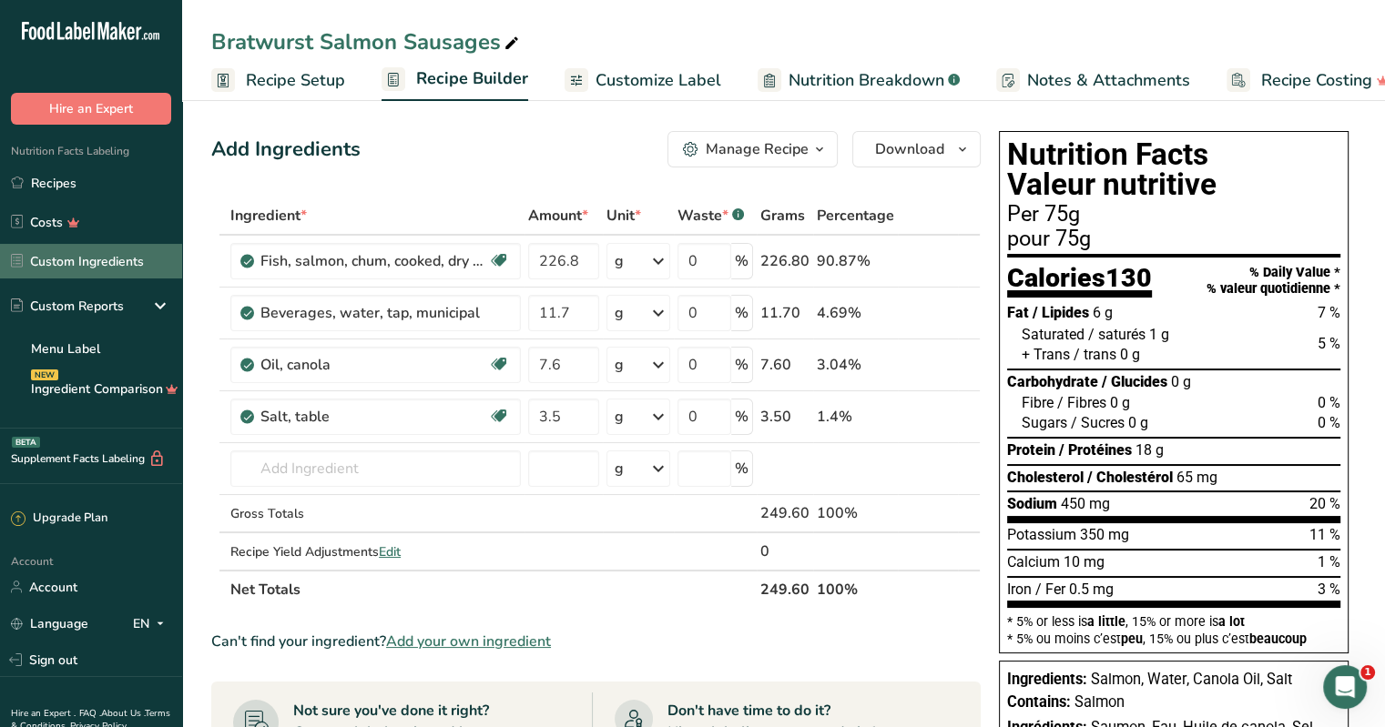
click at [68, 255] on link "Custom Ingredients" at bounding box center [91, 261] width 182 height 35
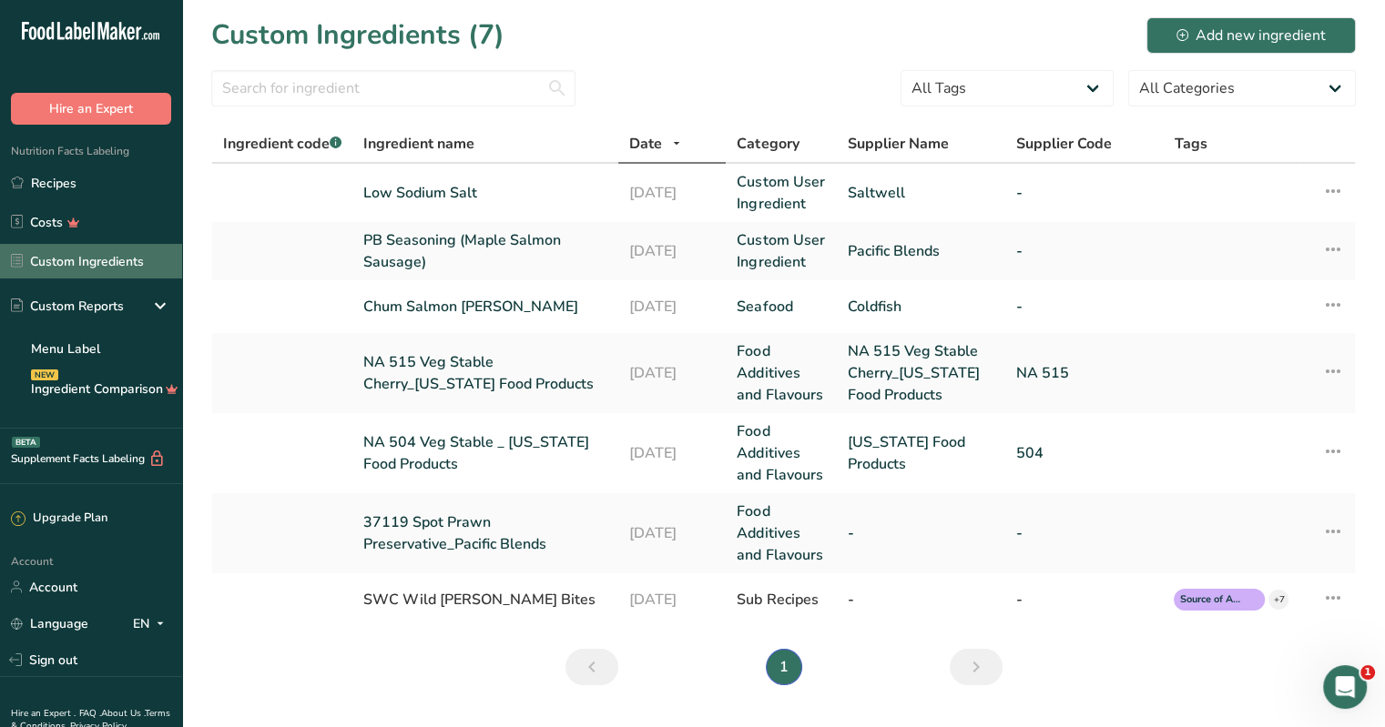
click at [68, 255] on link "Custom Ingredients" at bounding box center [91, 261] width 182 height 35
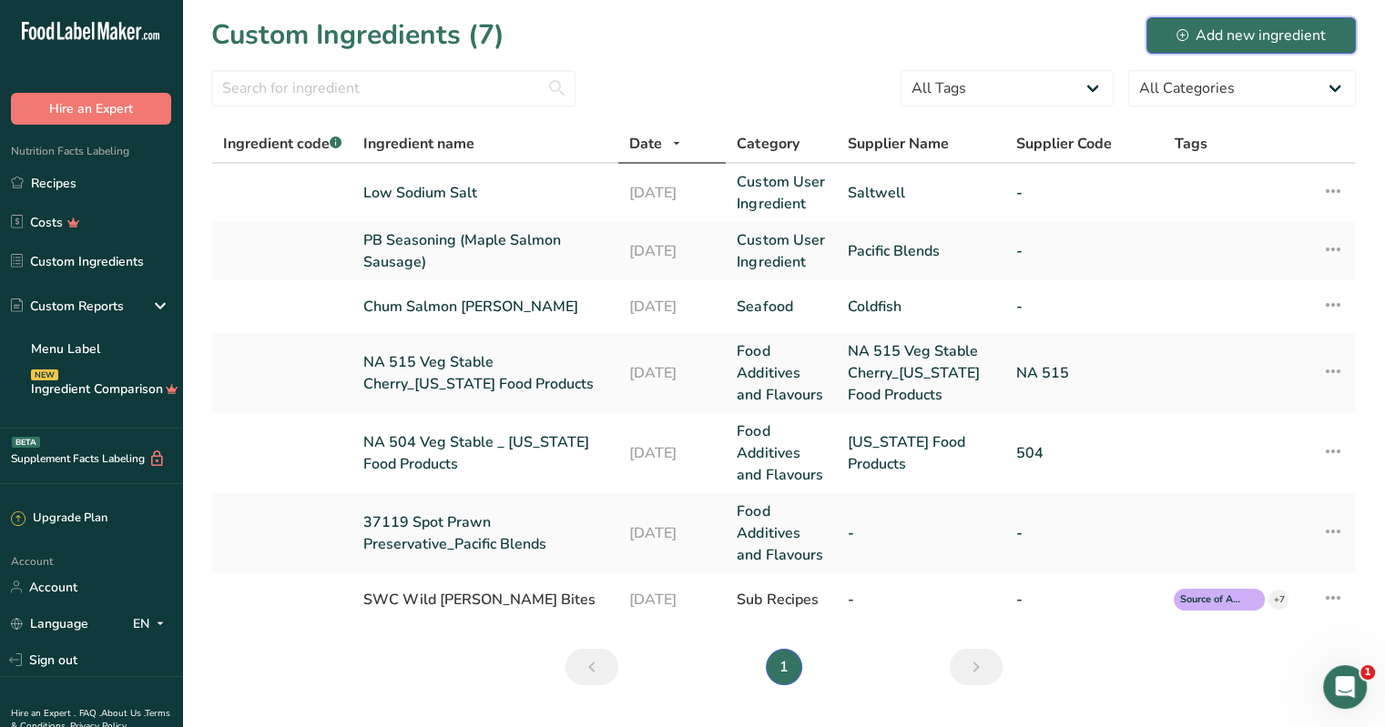
drag, startPoint x: 1227, startPoint y: 43, endPoint x: 1227, endPoint y: 32, distance: 10.9
click at [684, 32] on div "Add new ingredient" at bounding box center [1250, 36] width 149 height 22
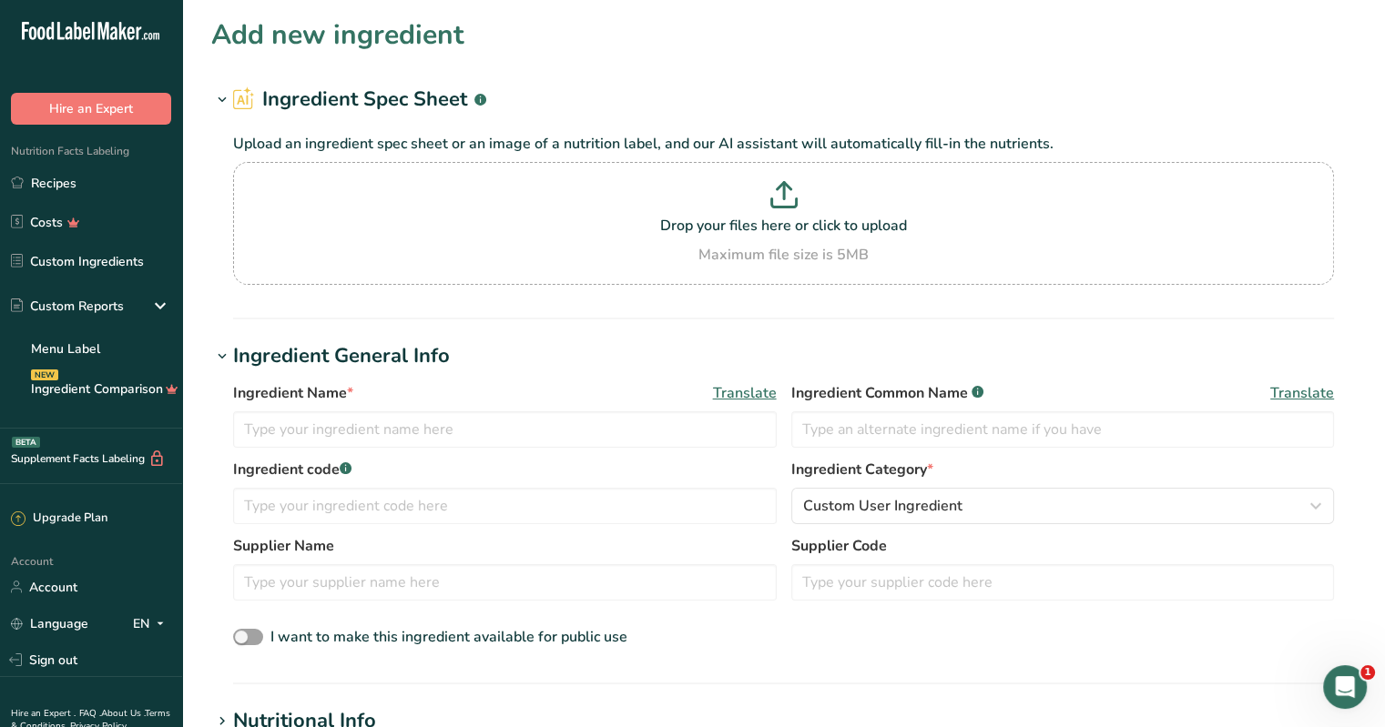
click at [353, 36] on h1 "Add new ingredient" at bounding box center [337, 35] width 253 height 41
click at [320, 428] on input "text" at bounding box center [505, 430] width 544 height 36
type input "p"
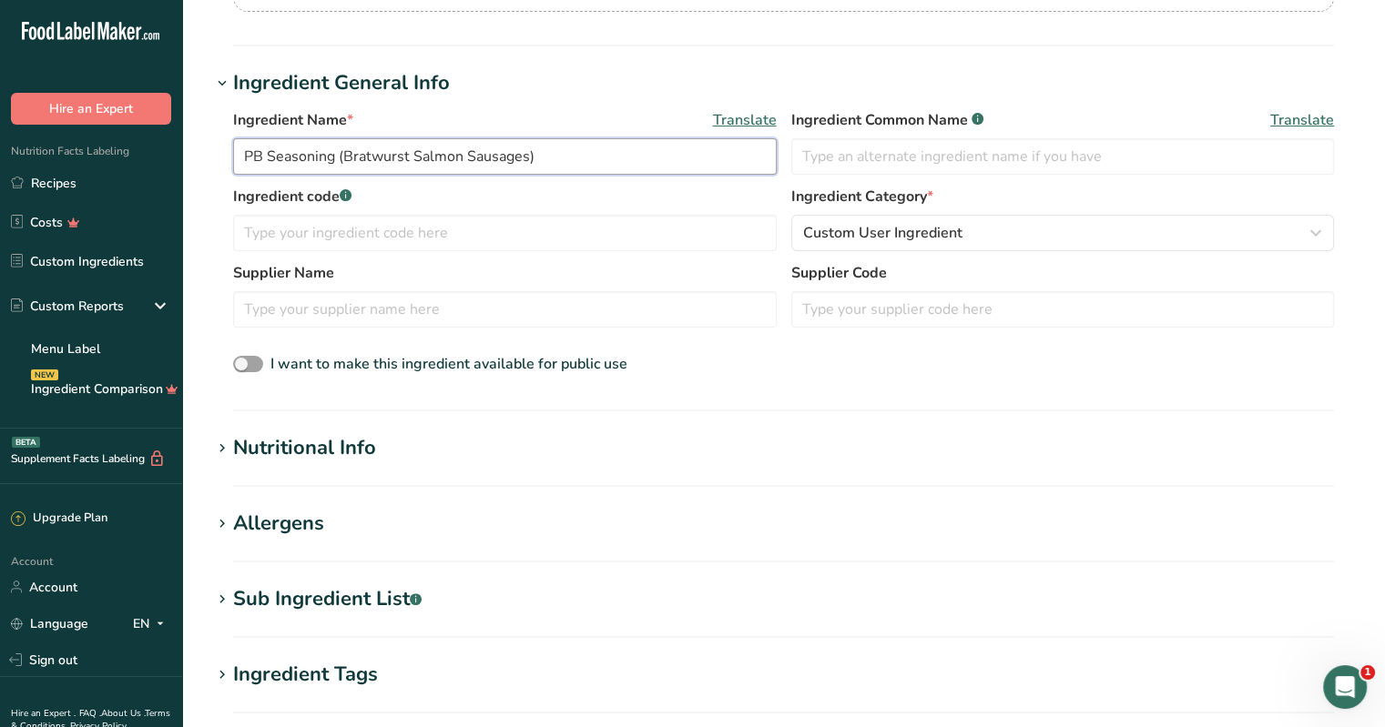
scroll to position [182, 0]
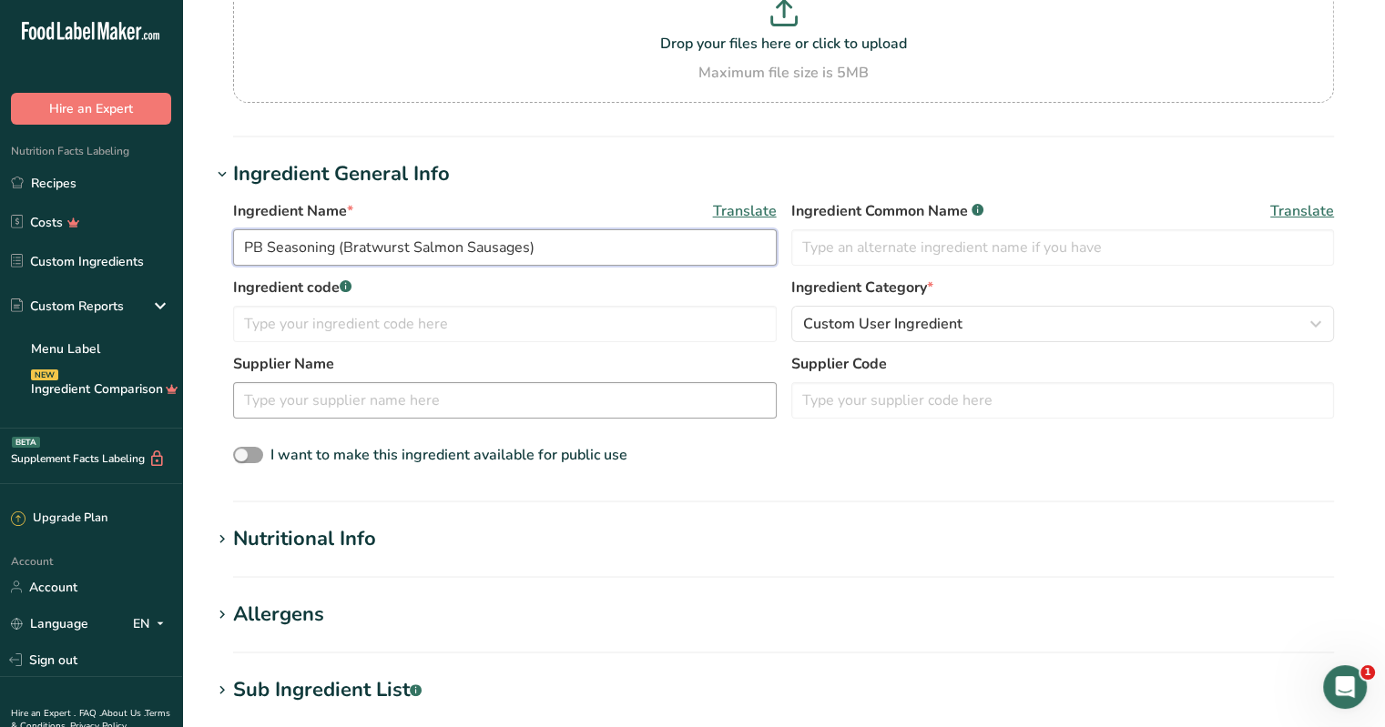
type input "PB Seasoning (Bratwurst Salmon Sausages)"
click at [409, 406] on input "text" at bounding box center [505, 400] width 544 height 36
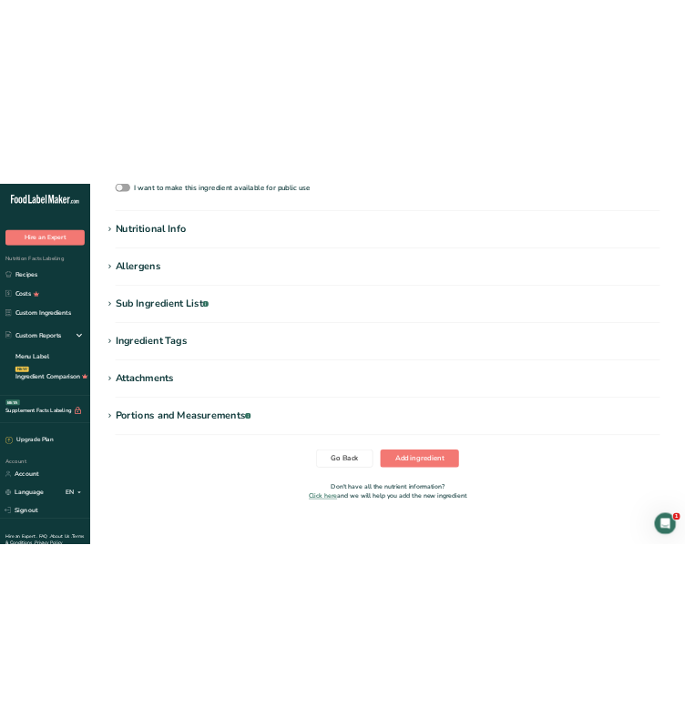
scroll to position [539, 0]
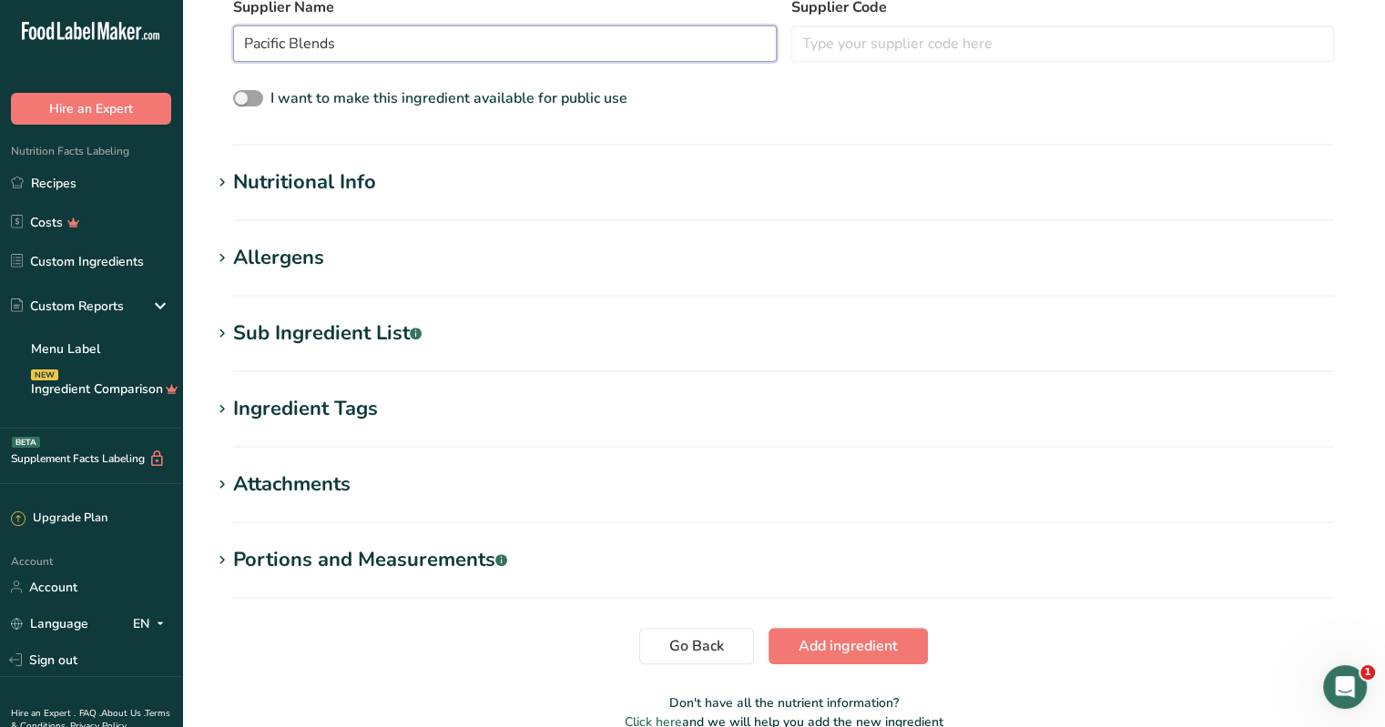
type input "Pacific Blends"
click at [345, 178] on div "Nutritional Info" at bounding box center [304, 183] width 143 height 30
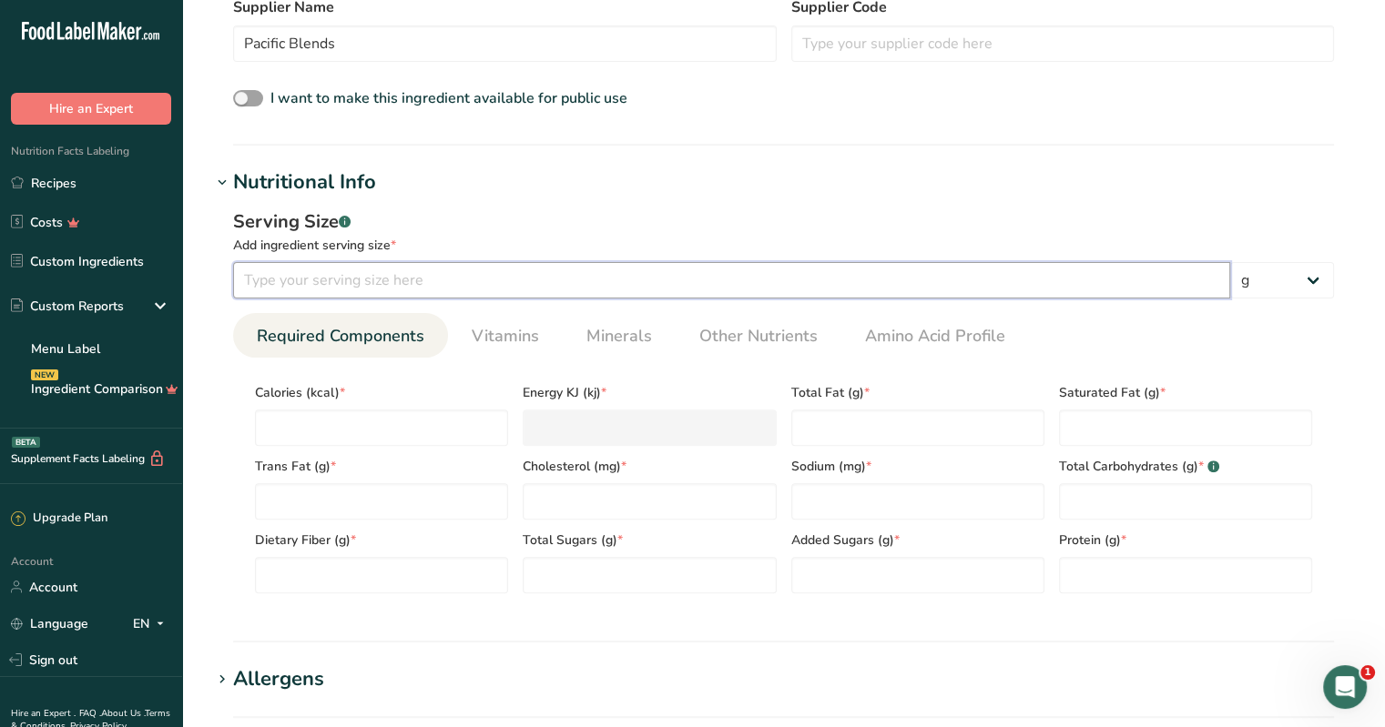
click at [343, 277] on input "number" at bounding box center [731, 280] width 997 height 36
type input "100"
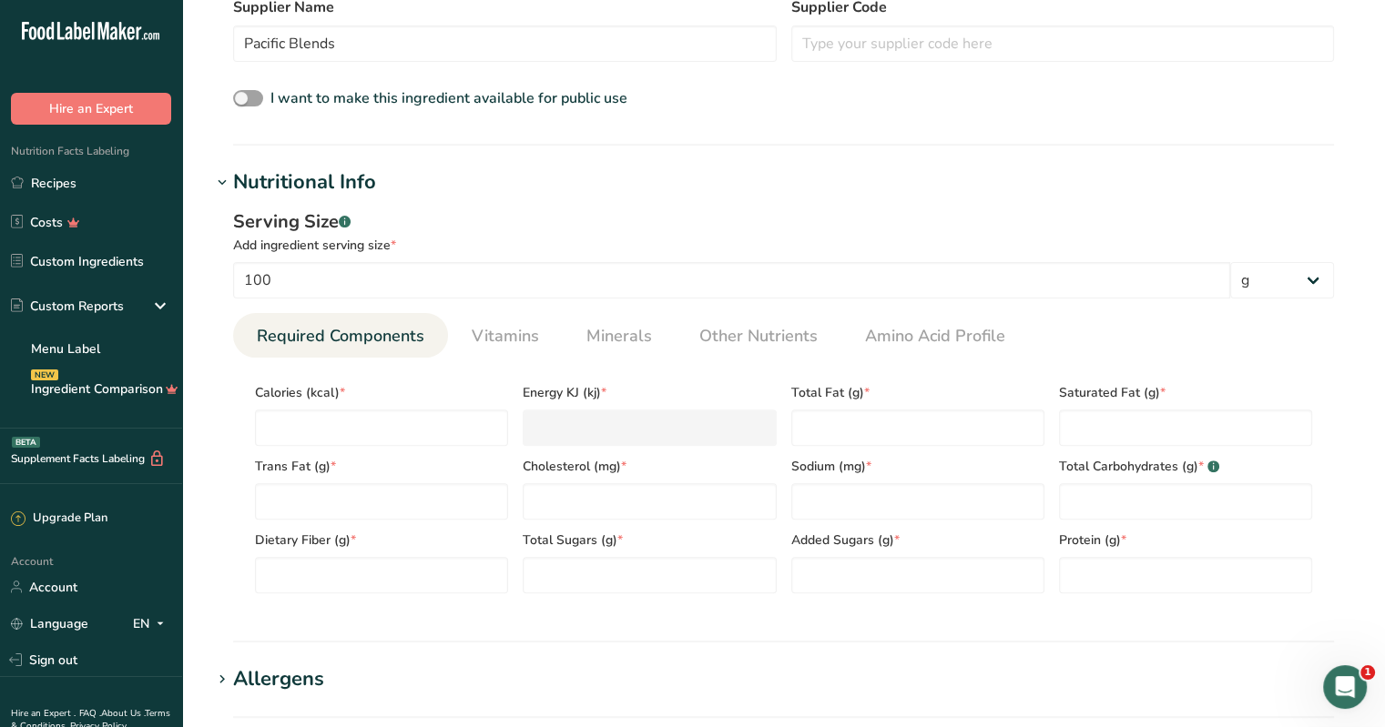
click at [351, 259] on div "Serving Size .a-a{fill:#347362;}.b-a{fill:#fff;} Add ingredient serving size * …" at bounding box center [783, 253] width 1101 height 90
click at [269, 425] on input "number" at bounding box center [381, 428] width 253 height 36
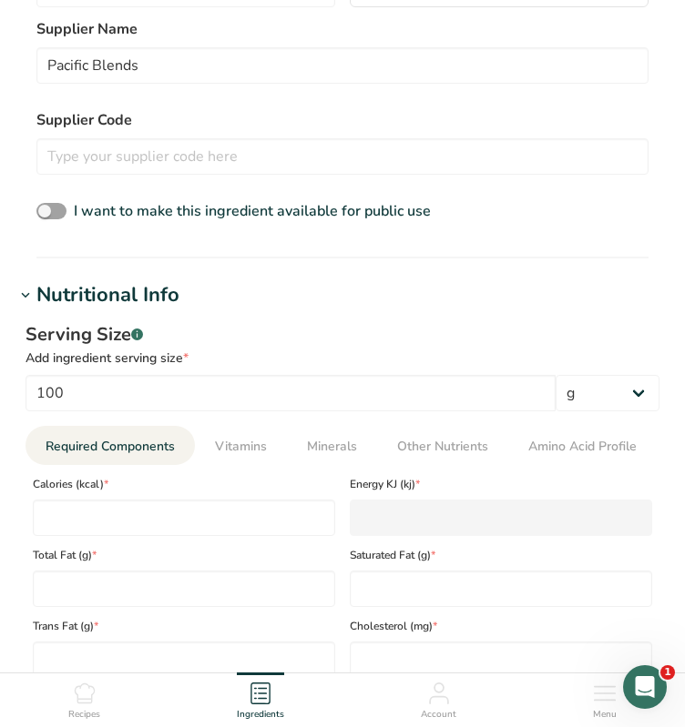
scroll to position [721, 0]
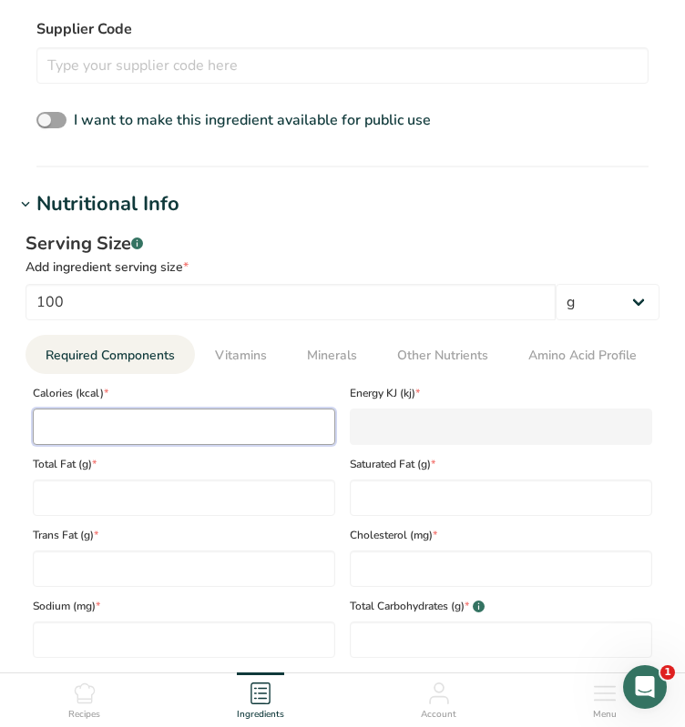
click at [100, 427] on input "number" at bounding box center [184, 427] width 302 height 36
type input "3"
type KJ "12.6"
type input "33"
type KJ "138.1"
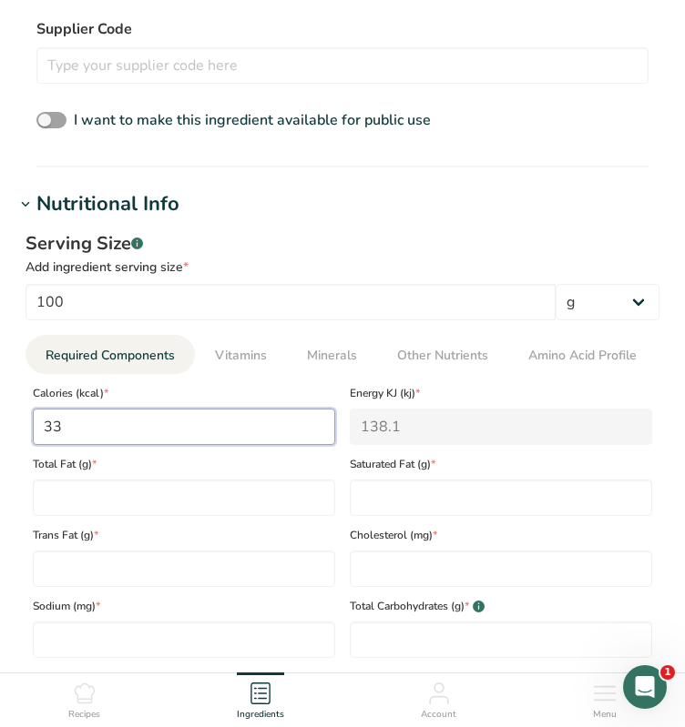
type input "331"
type KJ "1384.9"
type input "331.7"
type KJ "1387.8"
type input "331.72"
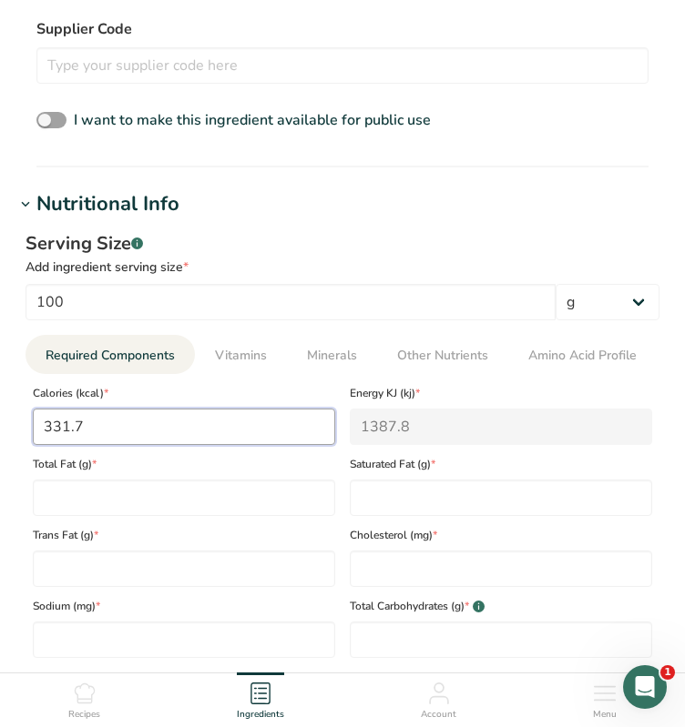
type KJ "1387.9"
type input "331.7228"
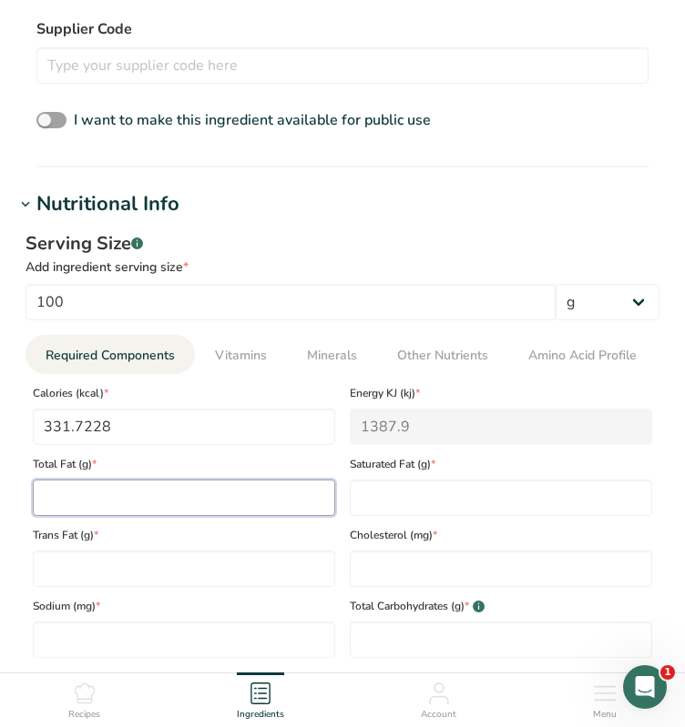
click at [71, 515] on Fat "number" at bounding box center [184, 498] width 302 height 36
type Fat "13.7545"
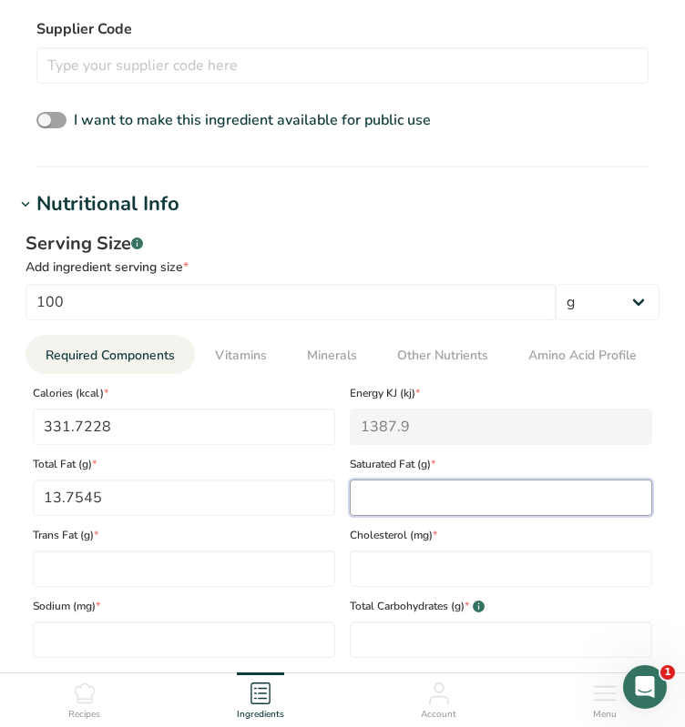
click at [395, 494] on Fat "number" at bounding box center [501, 498] width 302 height 36
type Fat "5.9878"
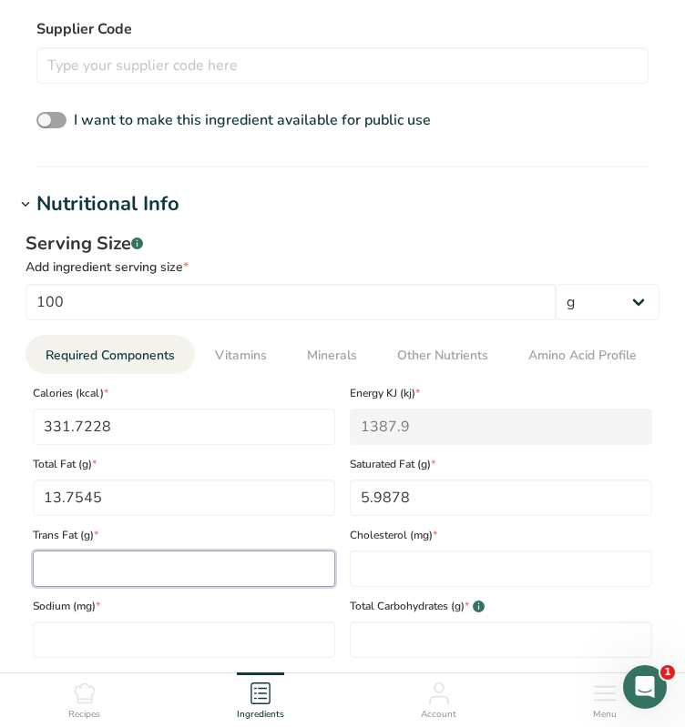
click at [66, 575] on Fat "number" at bounding box center [184, 569] width 302 height 36
type Fat "0.004"
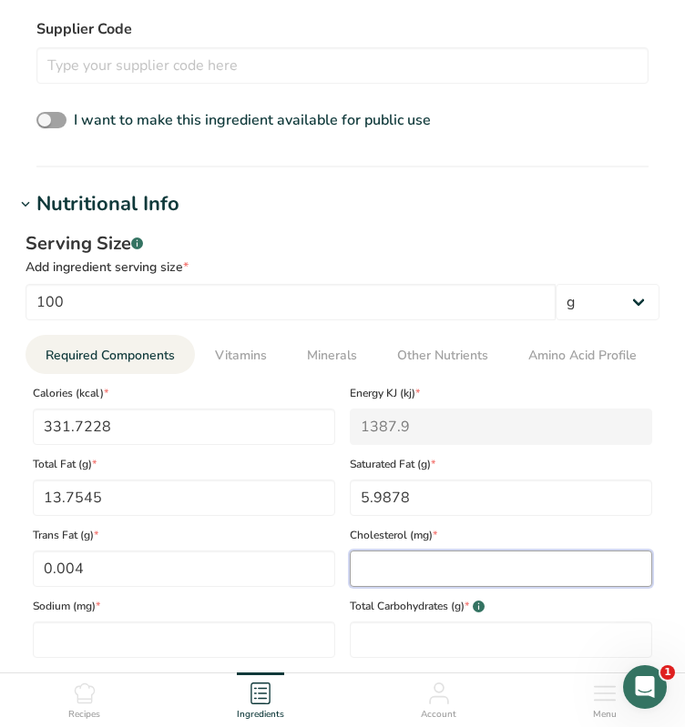
click at [368, 575] on input "number" at bounding box center [501, 569] width 302 height 36
type input "0"
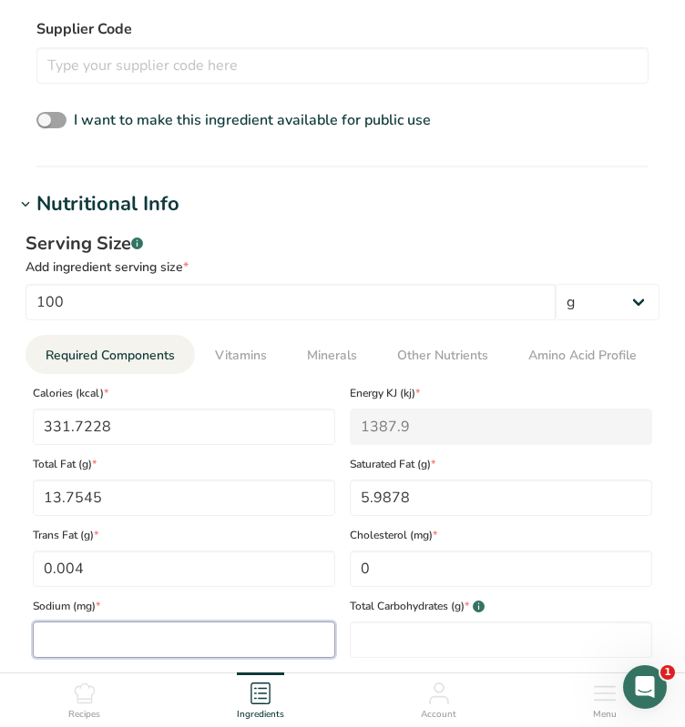
click at [110, 627] on input "number" at bounding box center [184, 640] width 302 height 36
type input "29.703"
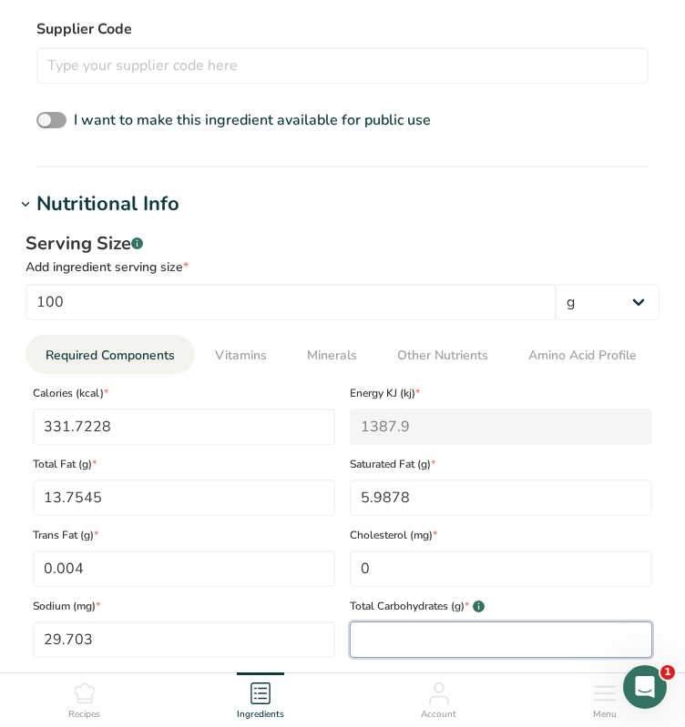
click at [482, 636] on Carbohydrates "number" at bounding box center [501, 640] width 302 height 36
drag, startPoint x: 47, startPoint y: 119, endPoint x: 63, endPoint y: 122, distance: 15.7
click at [63, 122] on span at bounding box center [51, 120] width 30 height 17
click at [48, 122] on input "I want to make this ingredient available for public use" at bounding box center [42, 121] width 12 height 12
checkbox input "true"
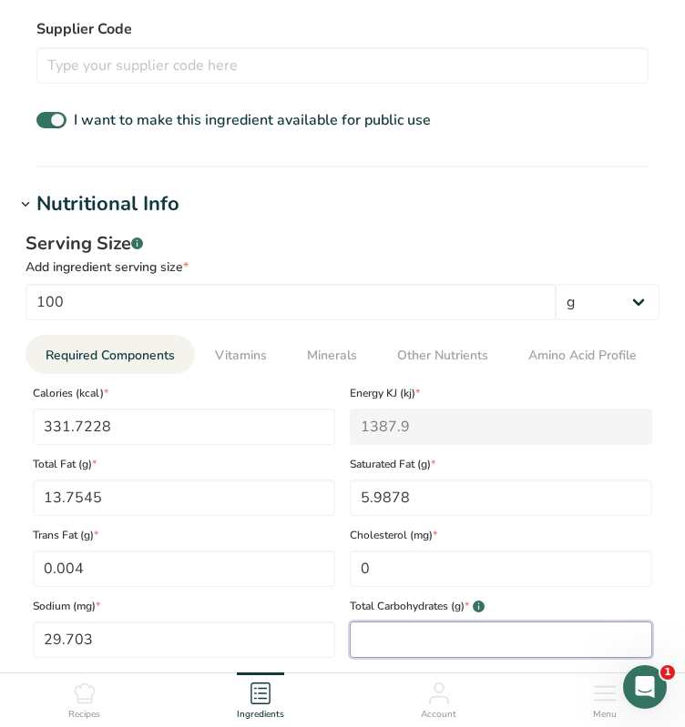
click at [381, 638] on Carbohydrates "number" at bounding box center [501, 640] width 302 height 36
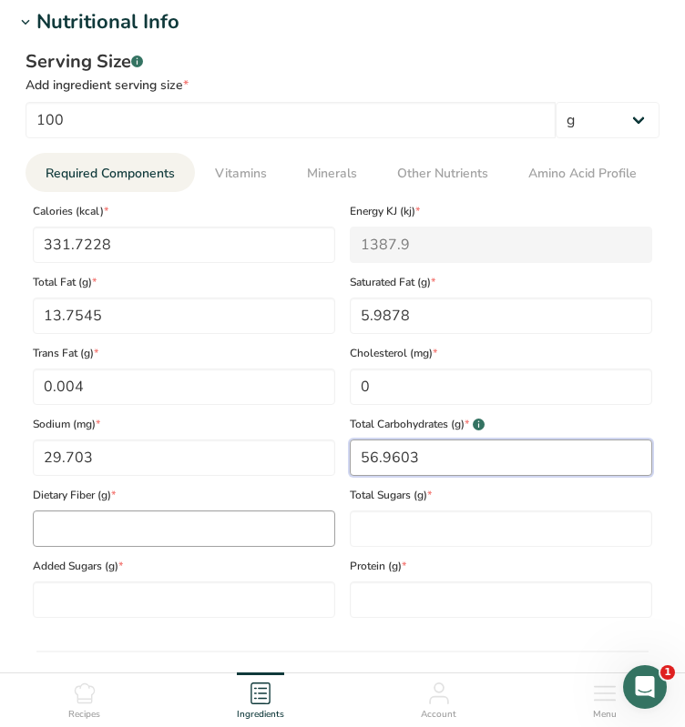
type Carbohydrates "56.9603"
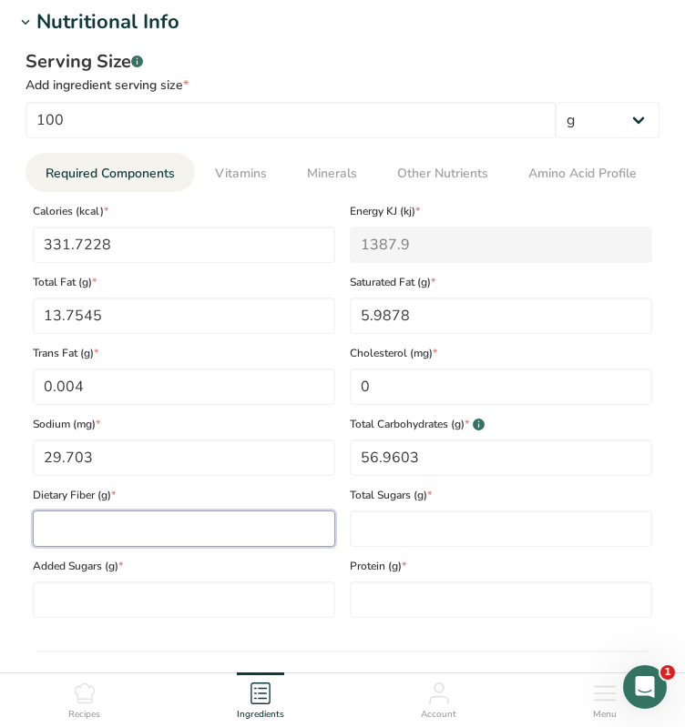
click at [110, 531] on Fiber "number" at bounding box center [184, 529] width 302 height 36
type Fiber "29.6436"
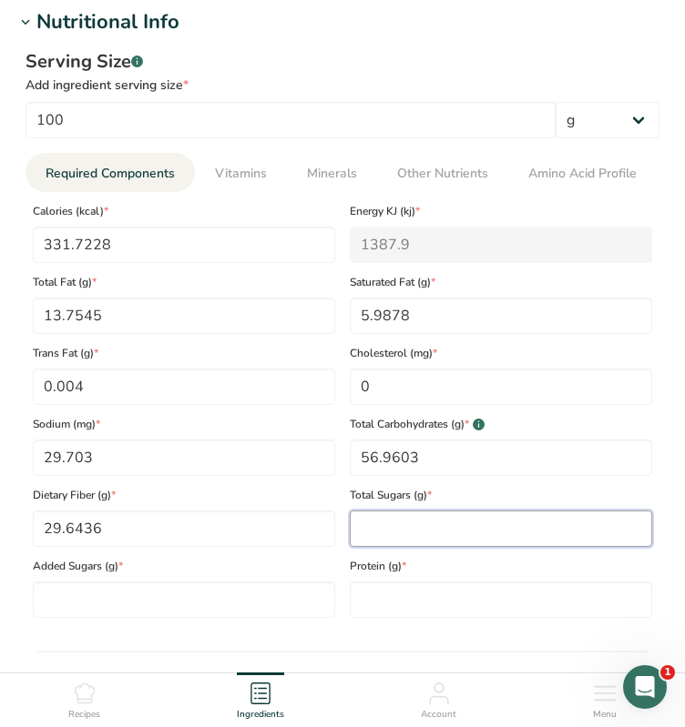
click at [379, 525] on Sugars "number" at bounding box center [501, 529] width 302 height 36
type Sugars "1.7822"
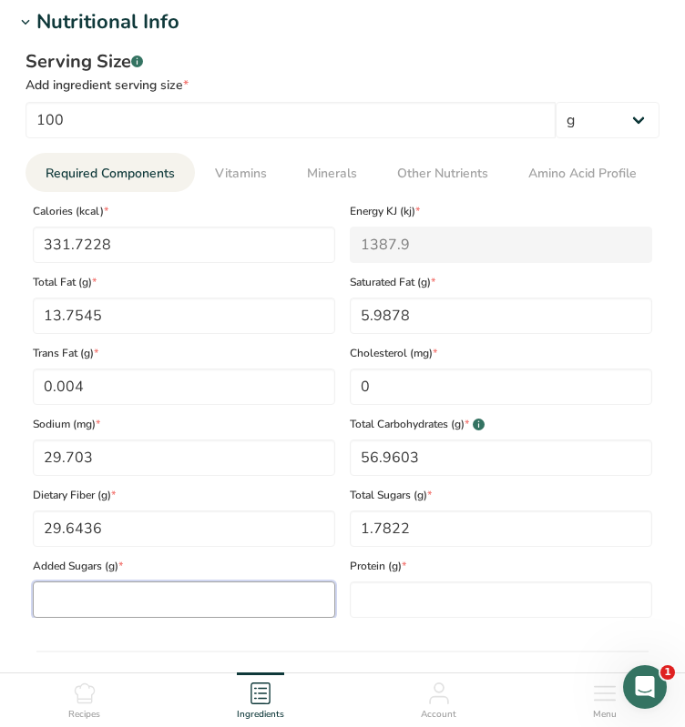
click at [131, 604] on Sugars "number" at bounding box center [184, 600] width 302 height 36
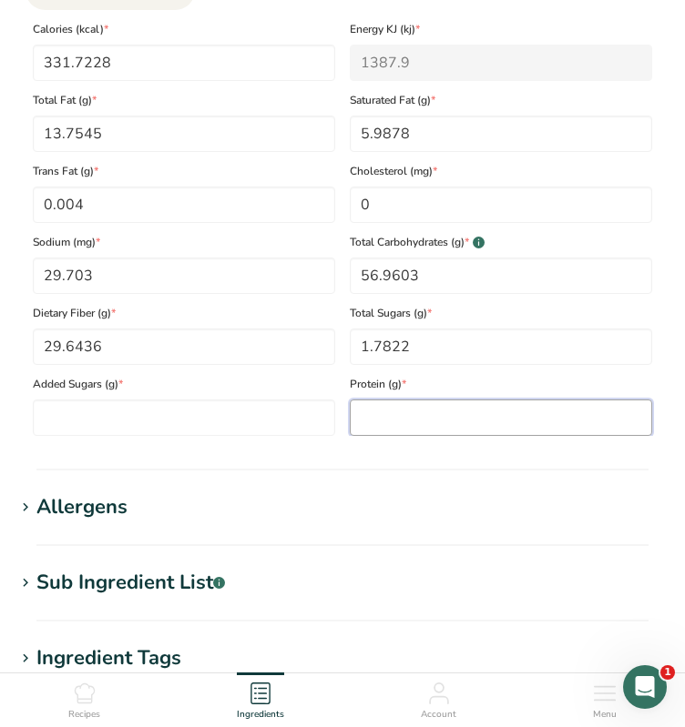
click at [454, 419] on input "number" at bounding box center [501, 418] width 302 height 36
type input "11.6931"
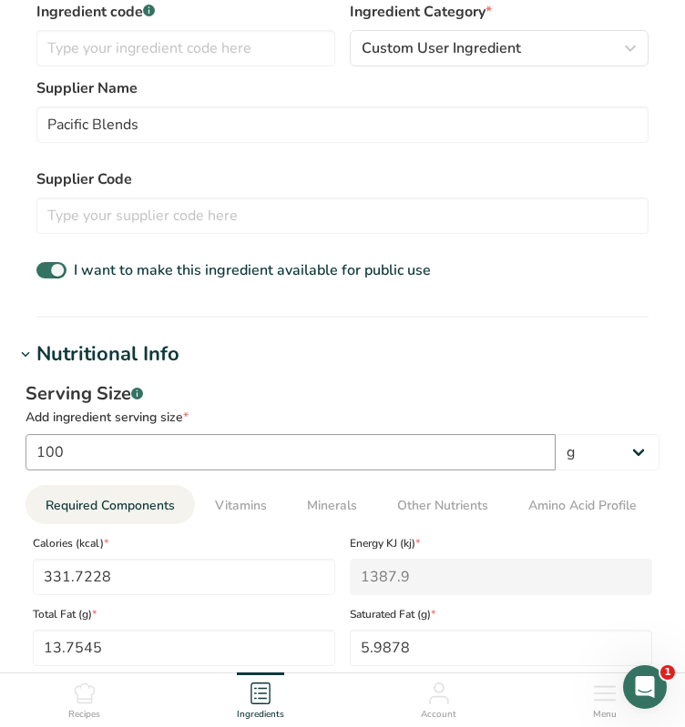
scroll to position [480, 0]
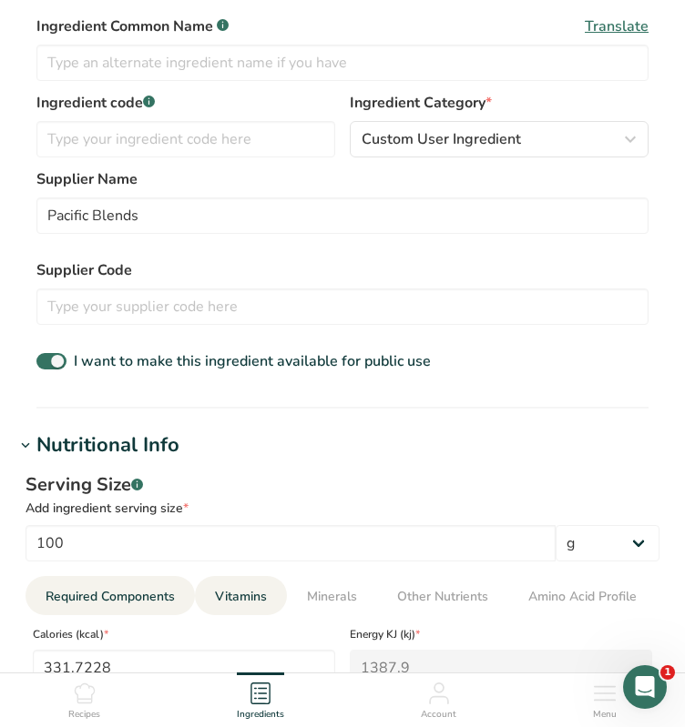
click at [240, 593] on span "Vitamins" at bounding box center [241, 596] width 52 height 19
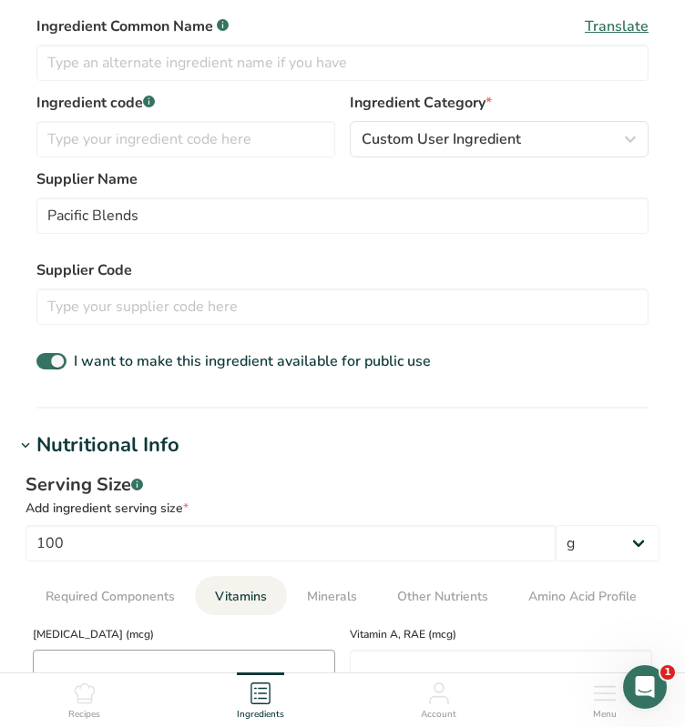
scroll to position [662, 0]
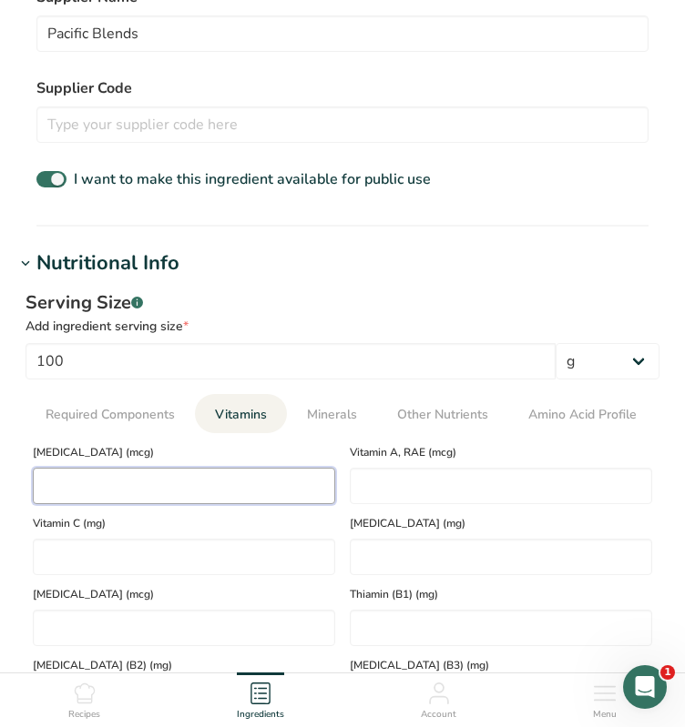
click at [89, 493] on D "number" at bounding box center [184, 486] width 302 height 36
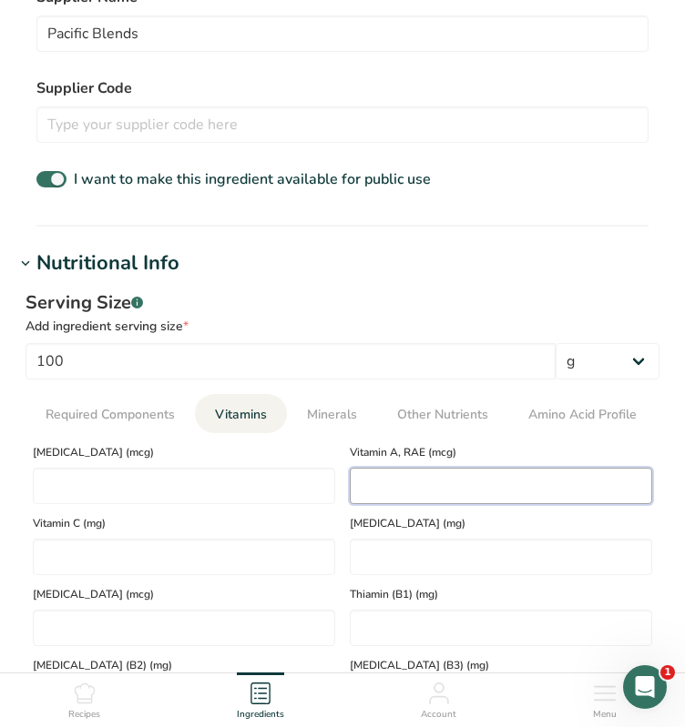
click at [380, 490] on RAE "number" at bounding box center [501, 486] width 302 height 36
type RAE "95.0495"
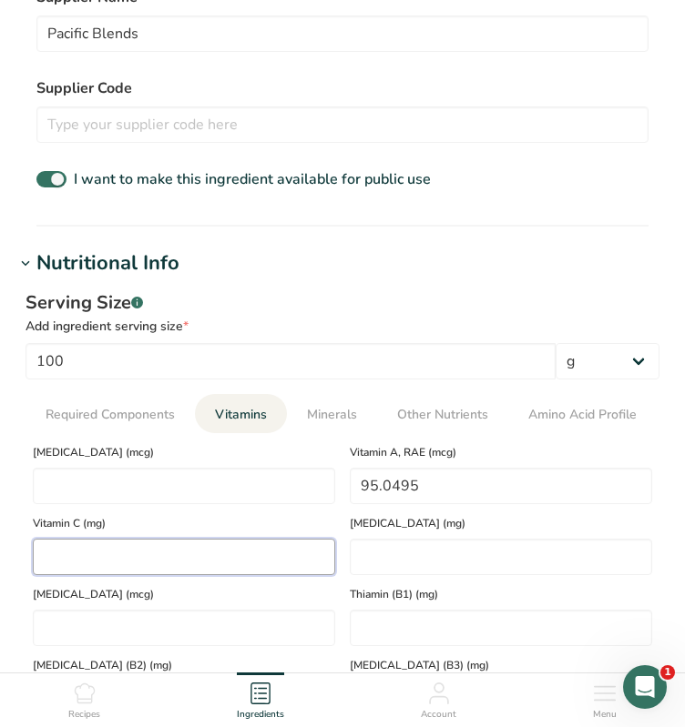
click at [132, 560] on C "number" at bounding box center [184, 557] width 302 height 36
type C "14.9307"
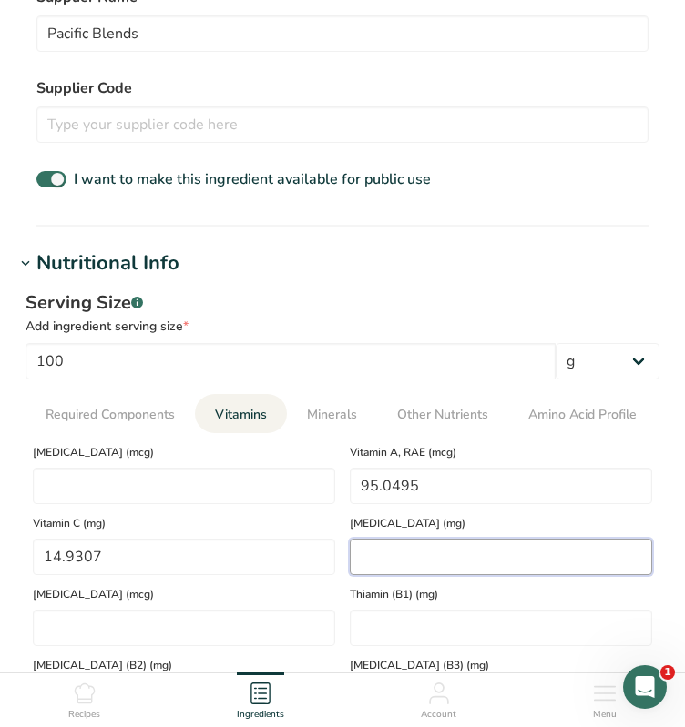
click at [389, 551] on E "number" at bounding box center [501, 557] width 302 height 36
type E "1.4145"
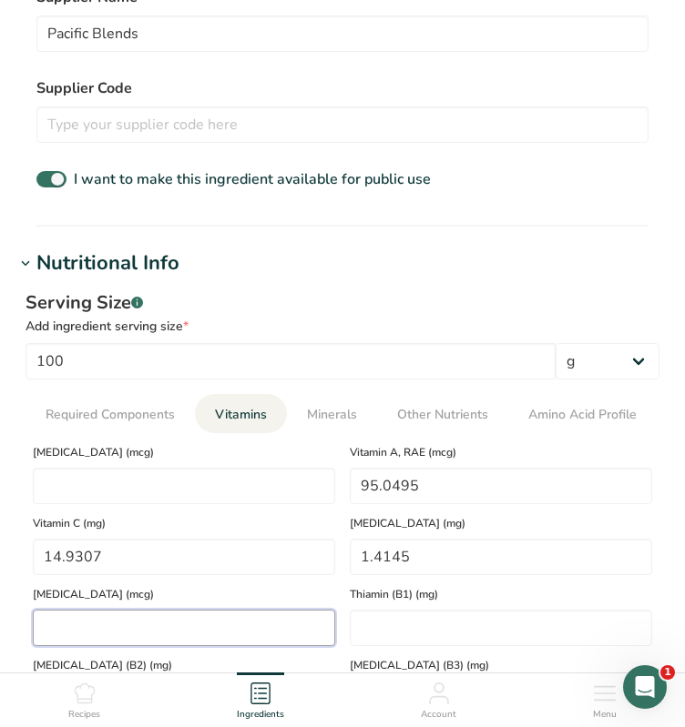
click at [102, 618] on K "number" at bounding box center [184, 628] width 302 height 36
type K "188.6465"
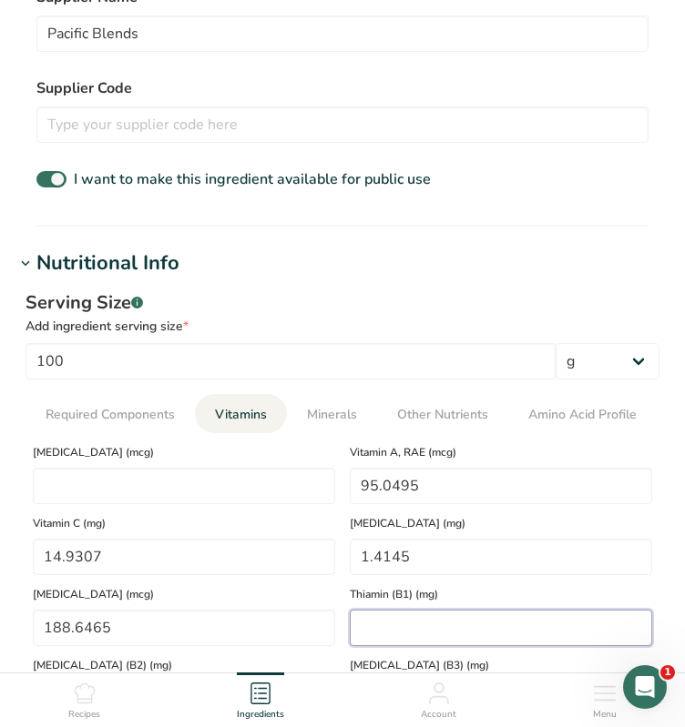
click at [398, 630] on \(B1\) "number" at bounding box center [501, 628] width 302 height 36
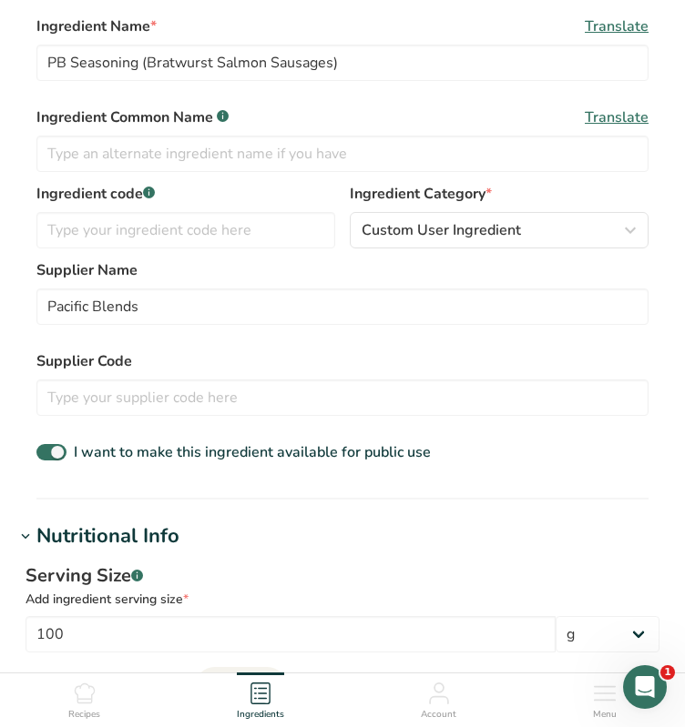
scroll to position [571, 0]
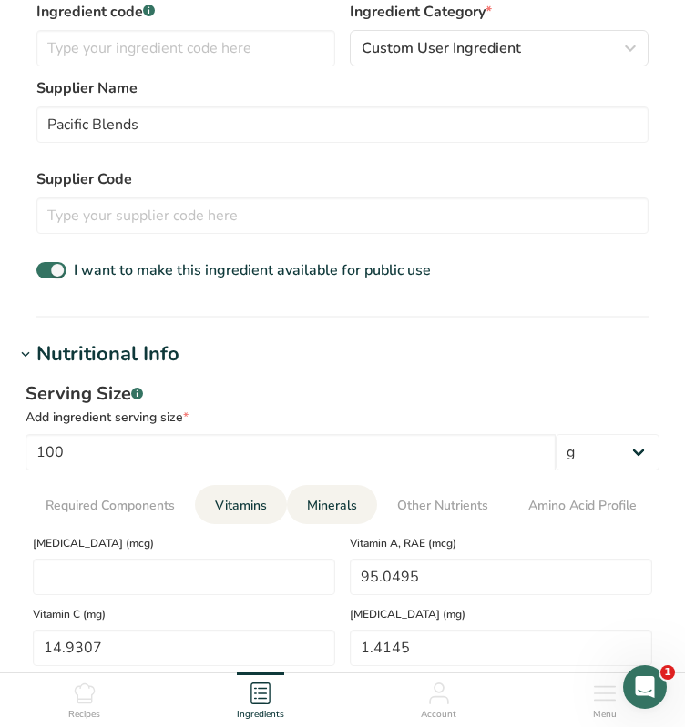
click at [334, 504] on span "Minerals" at bounding box center [332, 505] width 50 height 19
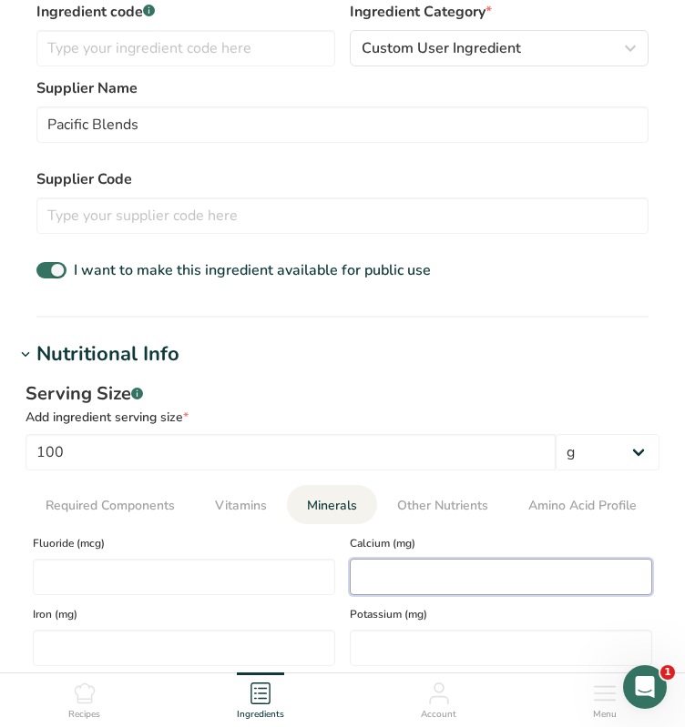
click at [387, 563] on input "number" at bounding box center [501, 577] width 302 height 36
type input "742.3762"
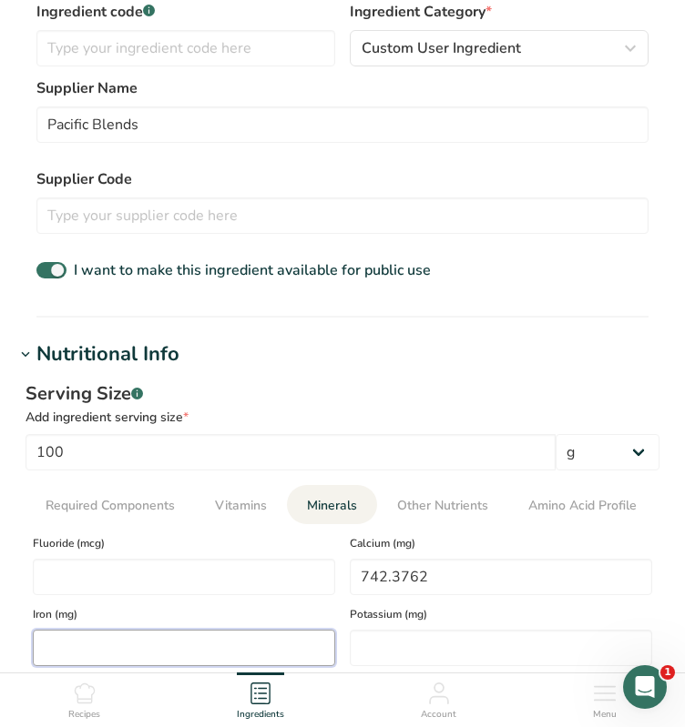
click at [125, 647] on input "number" at bounding box center [184, 648] width 302 height 36
type input "24.0396"
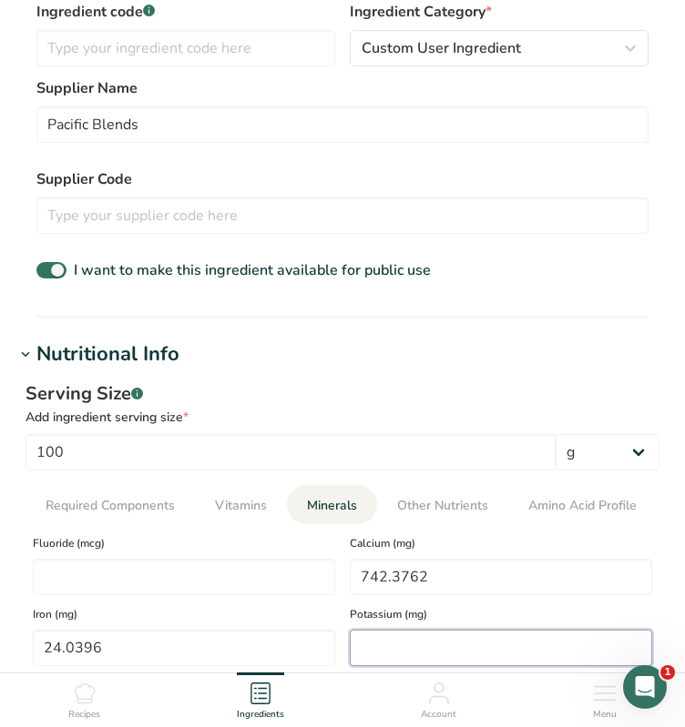
click at [394, 650] on input "number" at bounding box center [501, 648] width 302 height 36
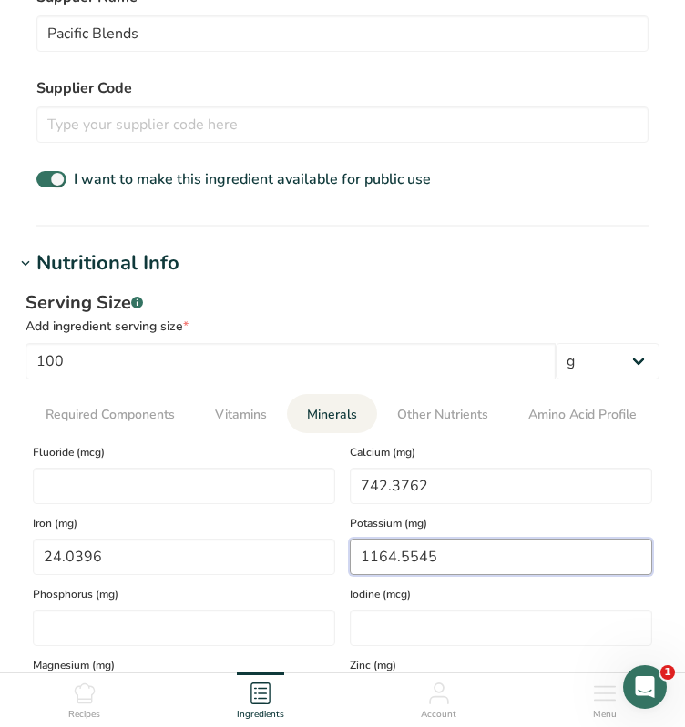
scroll to position [753, 0]
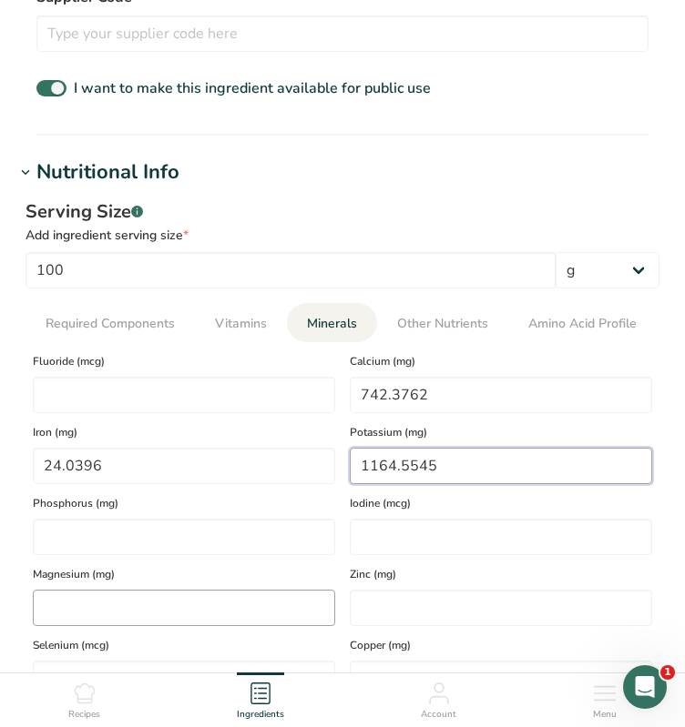
type input "1164.5545"
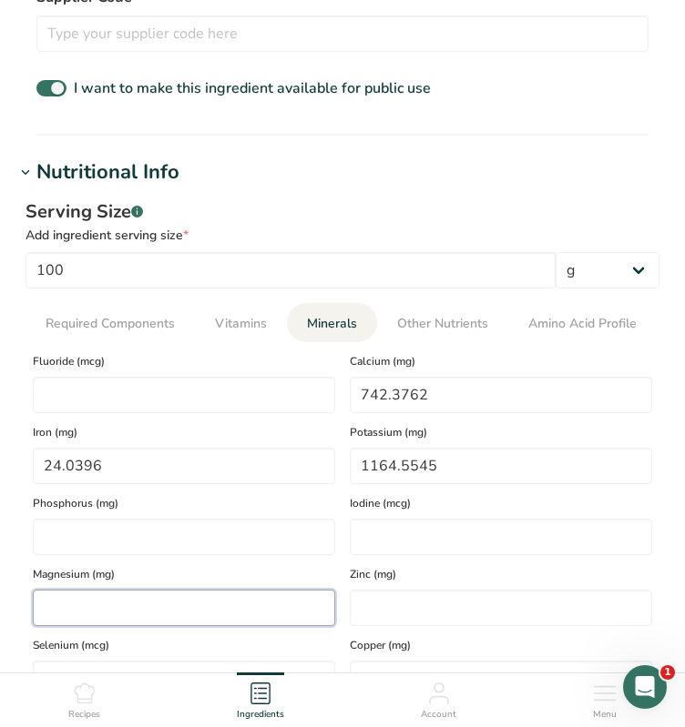
click at [164, 608] on input "number" at bounding box center [184, 608] width 302 height 36
type input "223.5644"
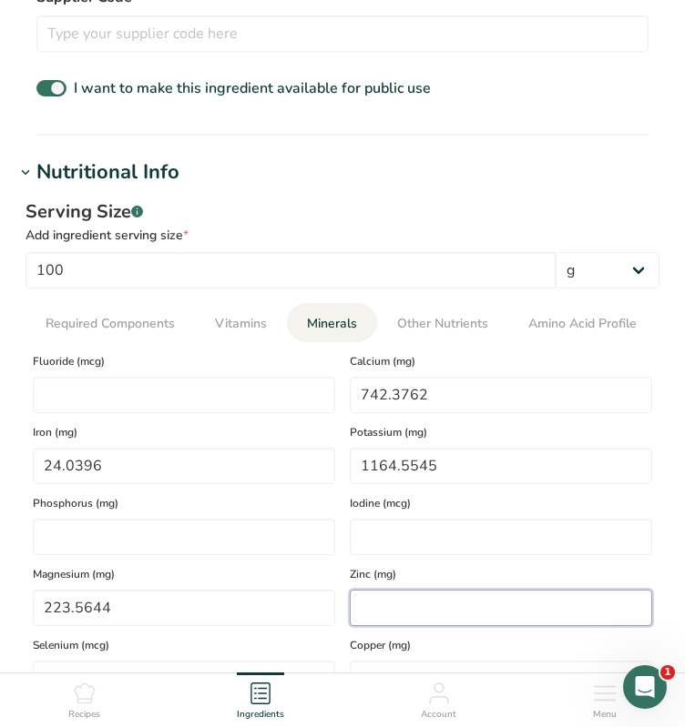
click at [380, 612] on input "number" at bounding box center [501, 608] width 302 height 36
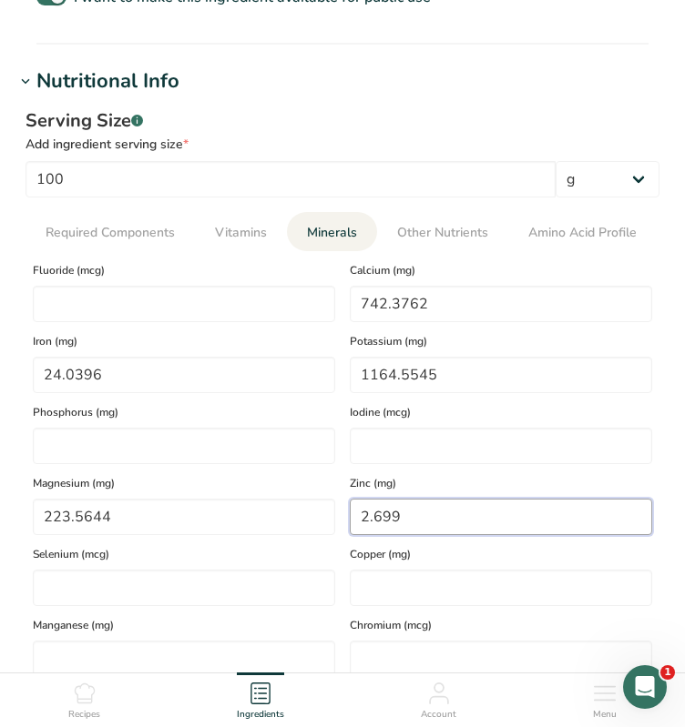
scroll to position [935, 0]
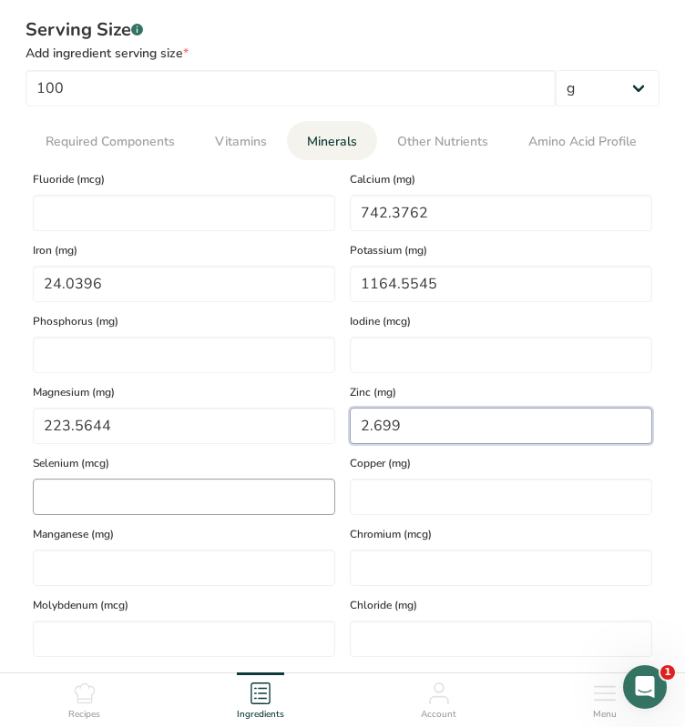
type input "2.699"
click at [86, 491] on input "number" at bounding box center [184, 497] width 302 height 36
type input "5.5446"
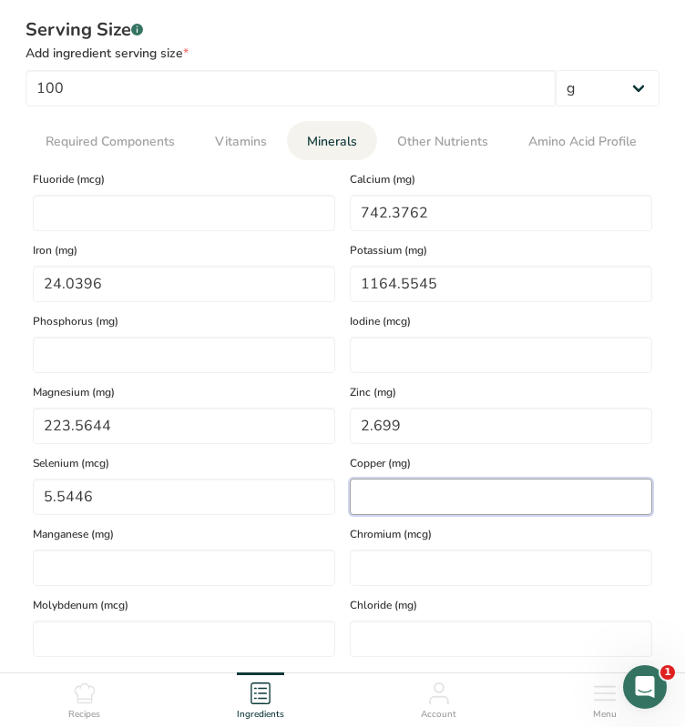
click at [382, 504] on input "number" at bounding box center [501, 497] width 302 height 36
type input "1.1347"
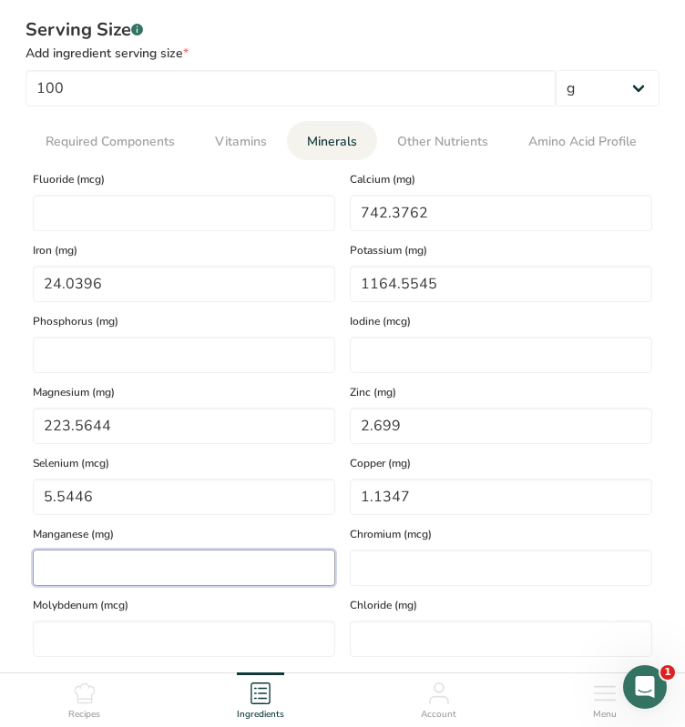
click at [62, 564] on input "number" at bounding box center [184, 568] width 302 height 36
type input "6.9582"
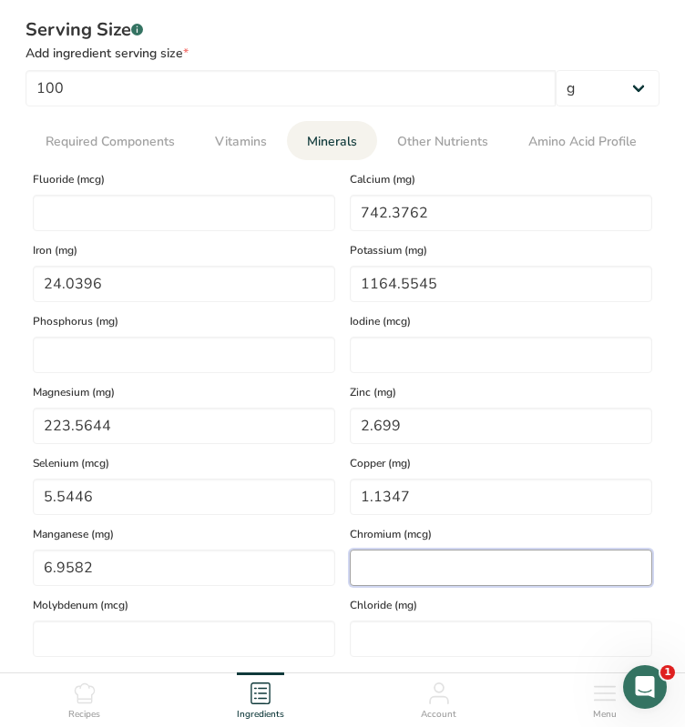
click at [379, 574] on input "number" at bounding box center [501, 568] width 302 height 36
type input "0"
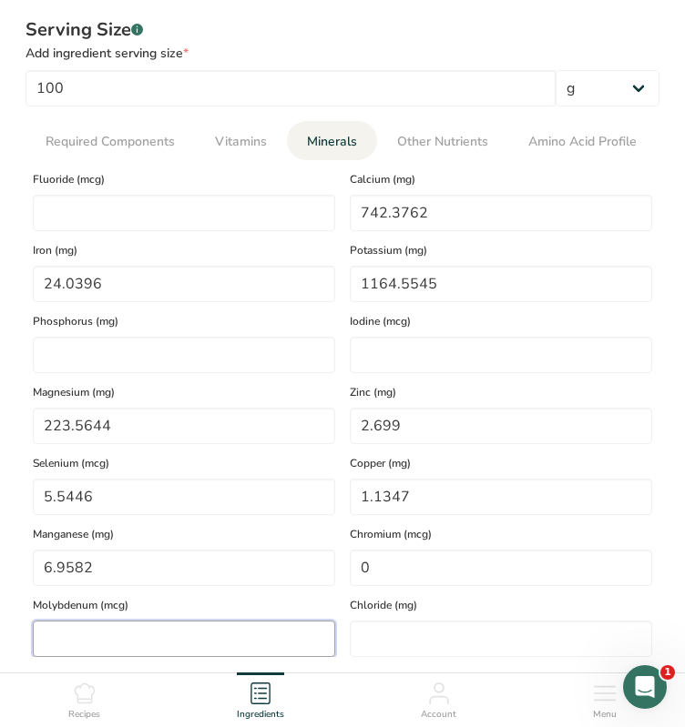
click at [119, 636] on input "number" at bounding box center [184, 639] width 302 height 36
type input "0"
click at [383, 636] on input "number" at bounding box center [501, 639] width 302 height 36
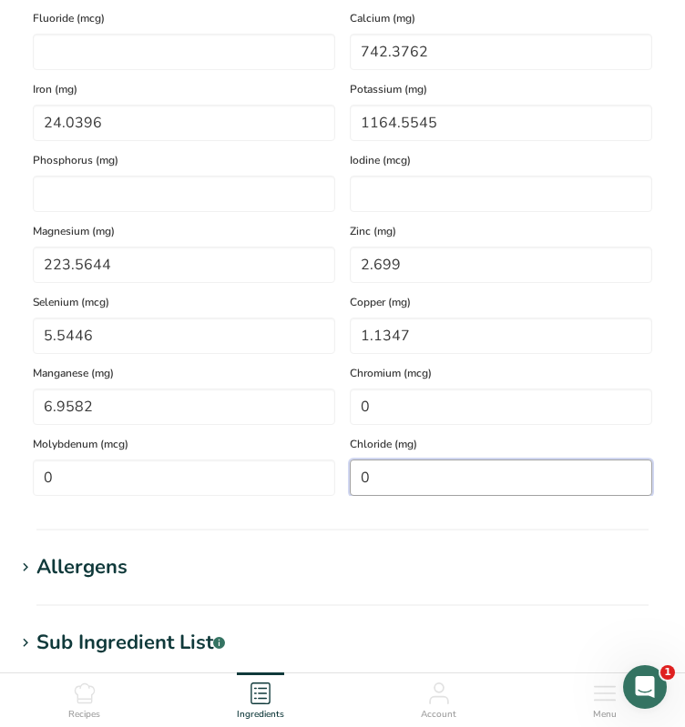
scroll to position [641, 0]
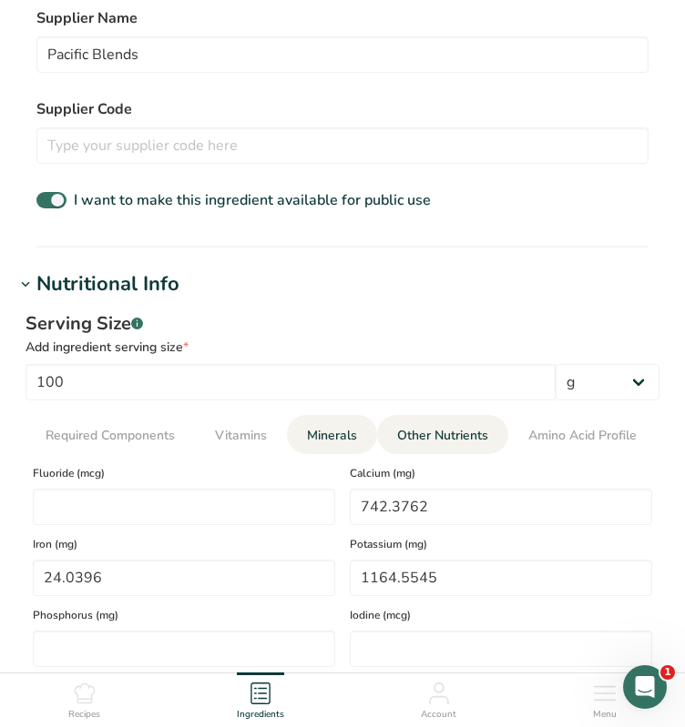
type input "0"
click at [447, 442] on span "Other Nutrients" at bounding box center [442, 435] width 91 height 19
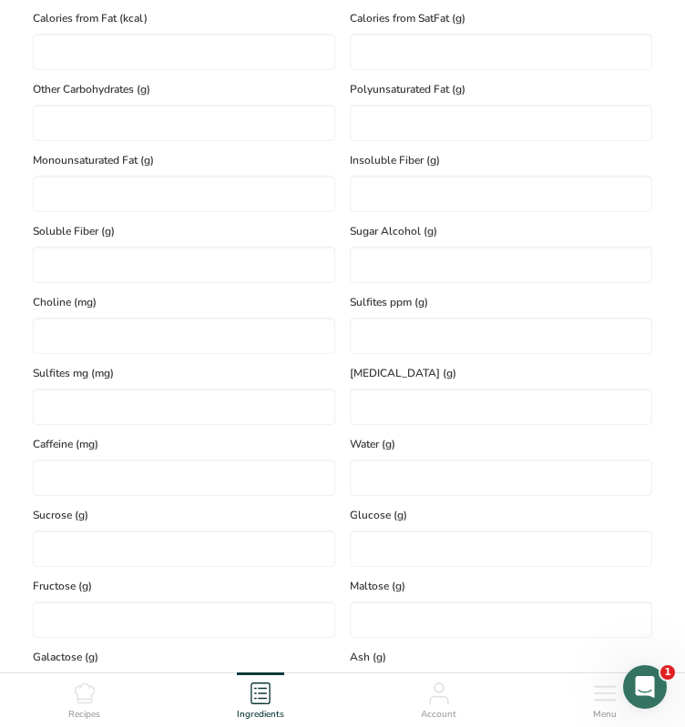
scroll to position [1278, 0]
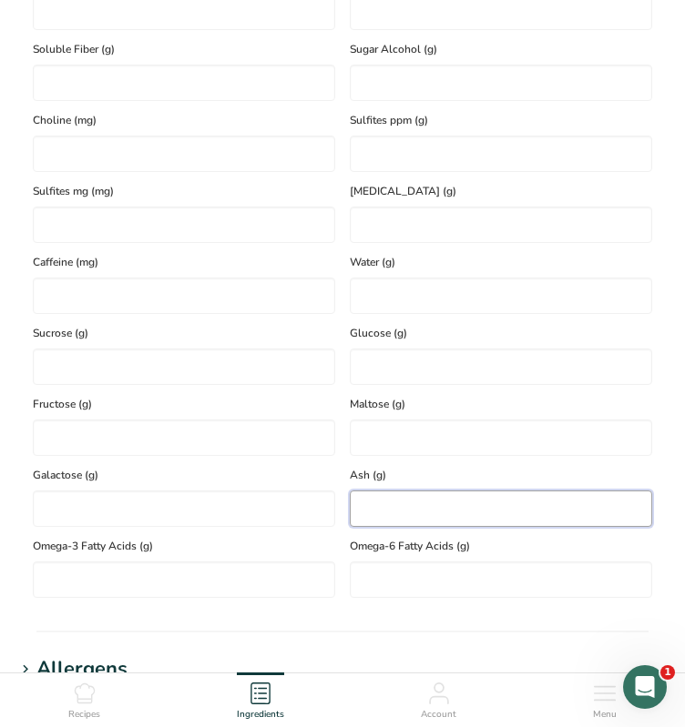
click at [431, 503] on input "number" at bounding box center [501, 509] width 302 height 36
type input "5.8"
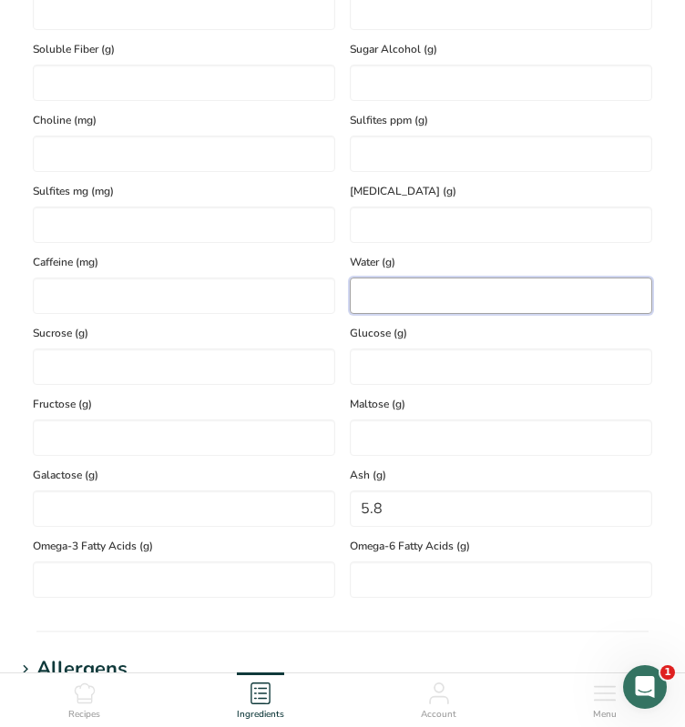
click at [473, 304] on input "number" at bounding box center [501, 296] width 302 height 36
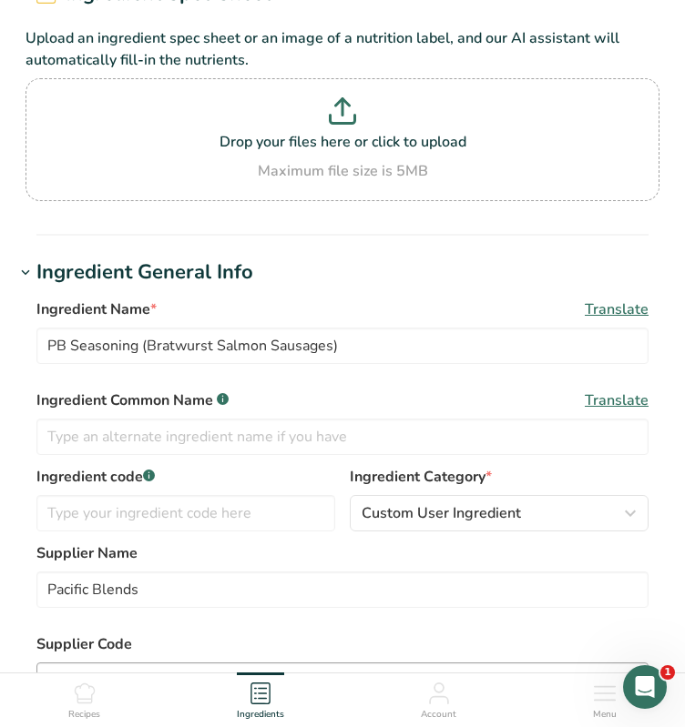
scroll to position [0, 0]
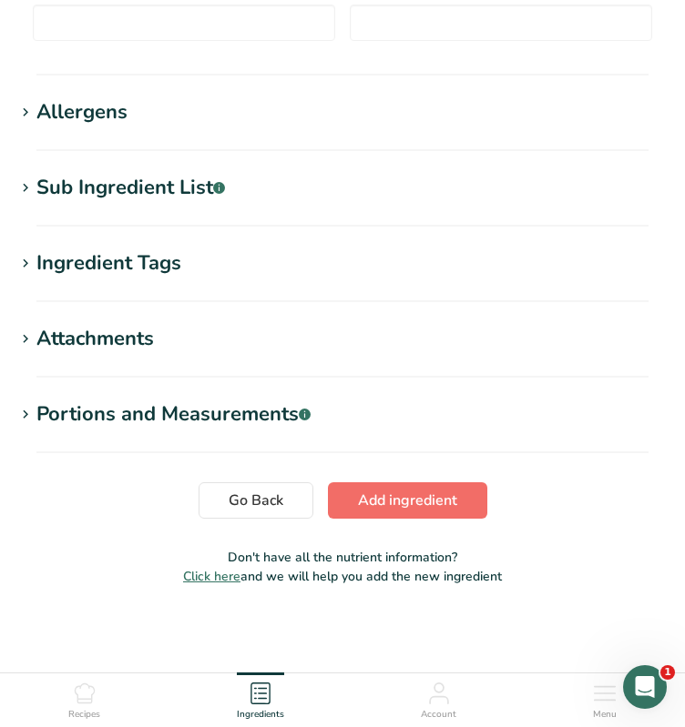
type input "9.6356"
click at [389, 492] on span "Add ingredient" at bounding box center [407, 501] width 99 height 22
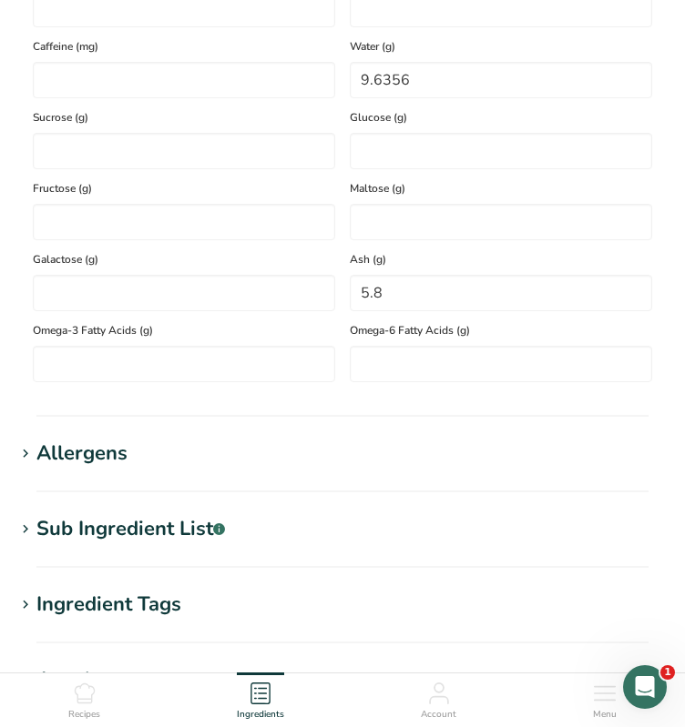
scroll to position [1162, 0]
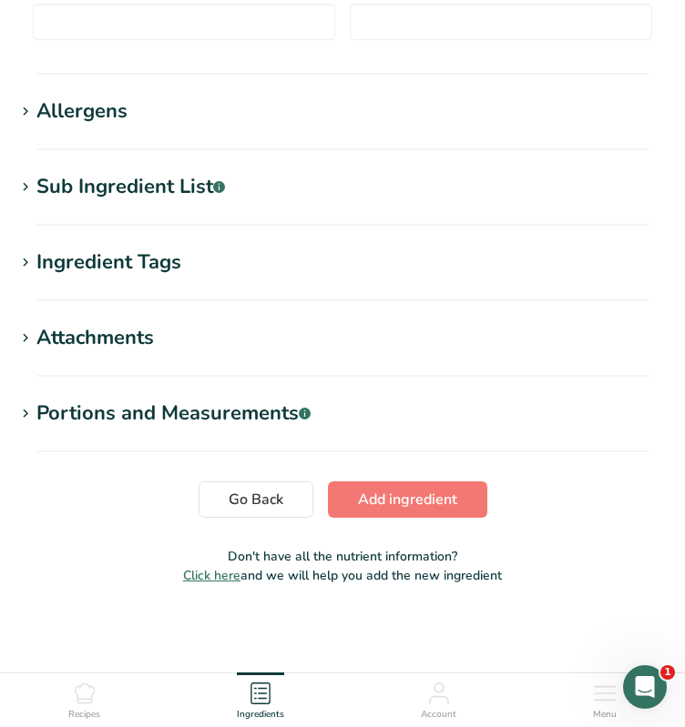
click at [199, 574] on span "Click here" at bounding box center [211, 575] width 57 height 17
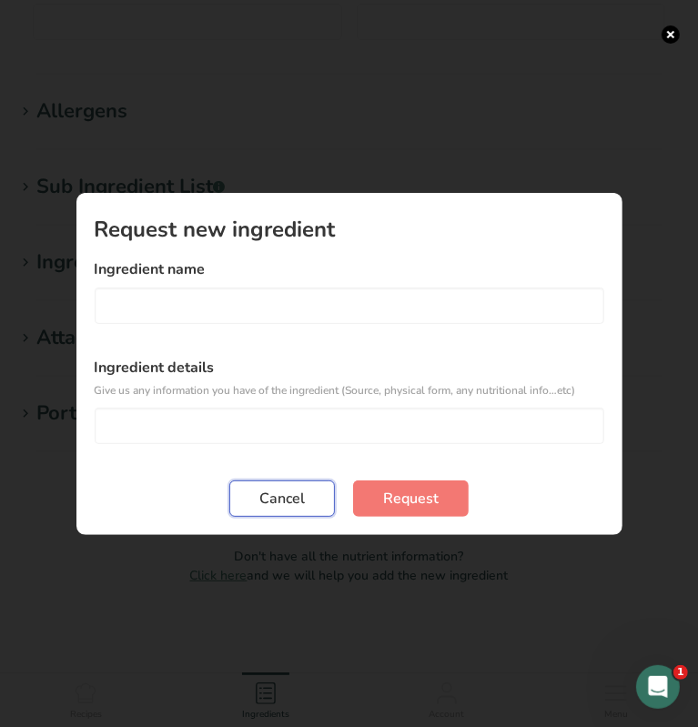
click at [282, 496] on span "Cancel" at bounding box center [282, 499] width 46 height 22
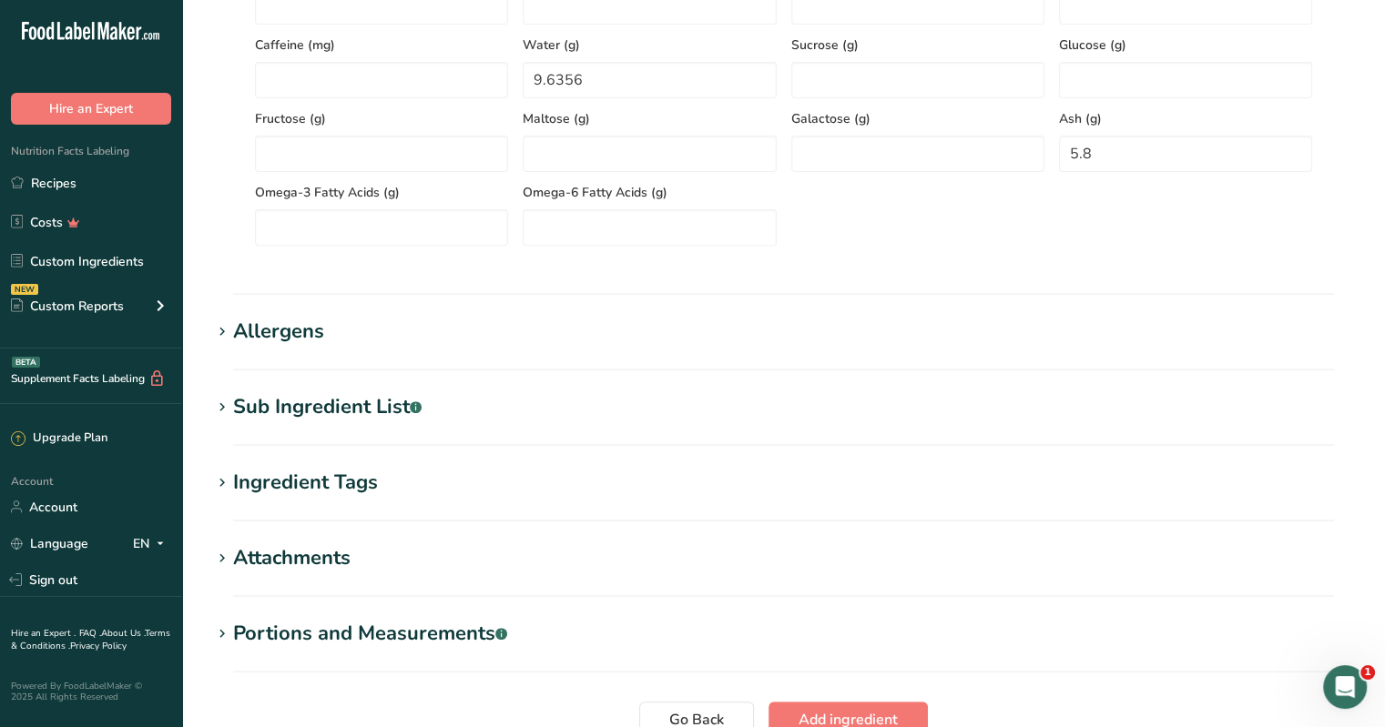
scroll to position [802, 0]
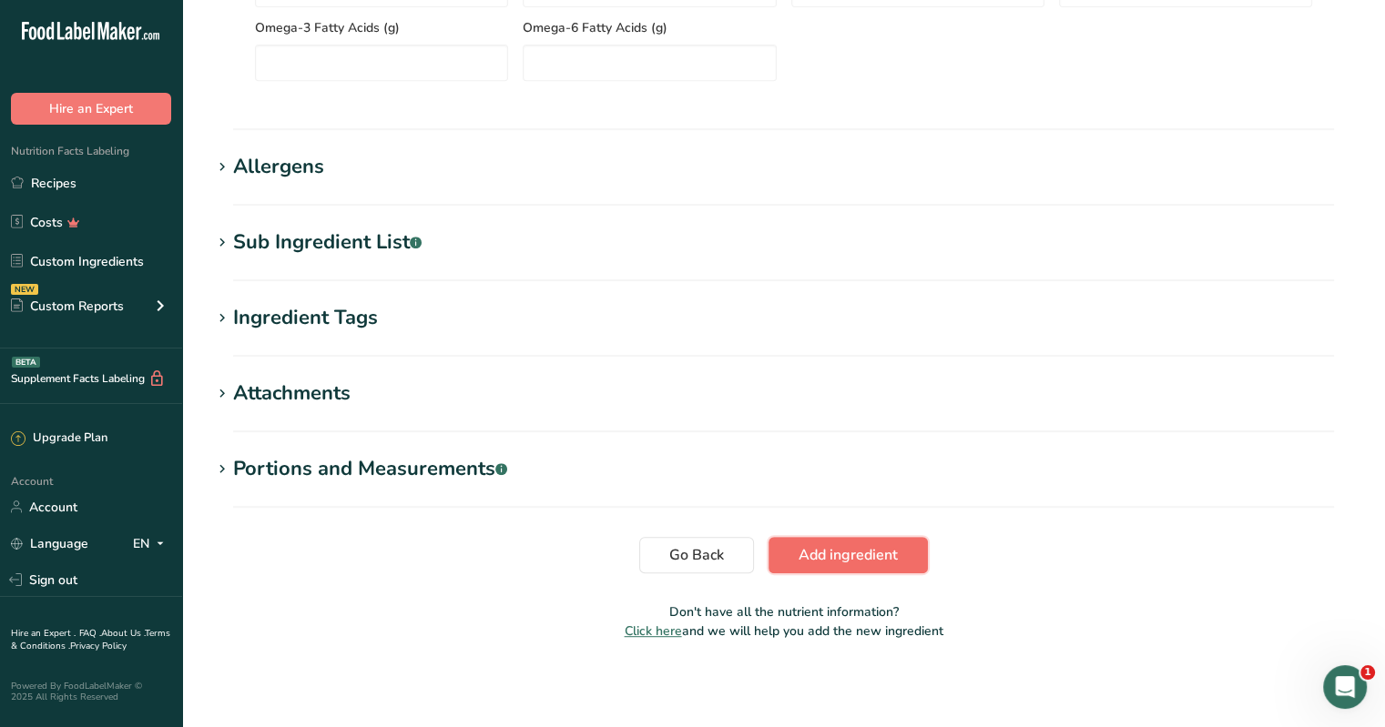
click at [684, 551] on span "Add ingredient" at bounding box center [847, 555] width 99 height 22
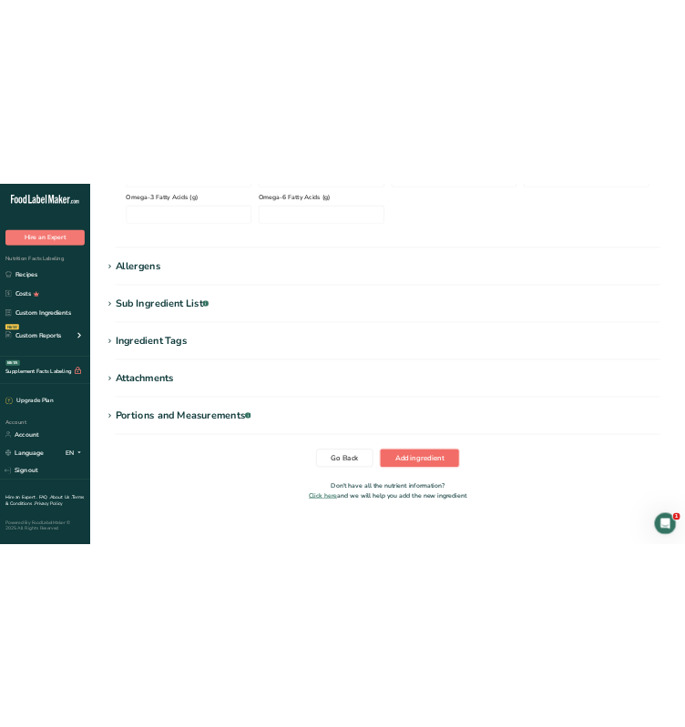
scroll to position [236, 0]
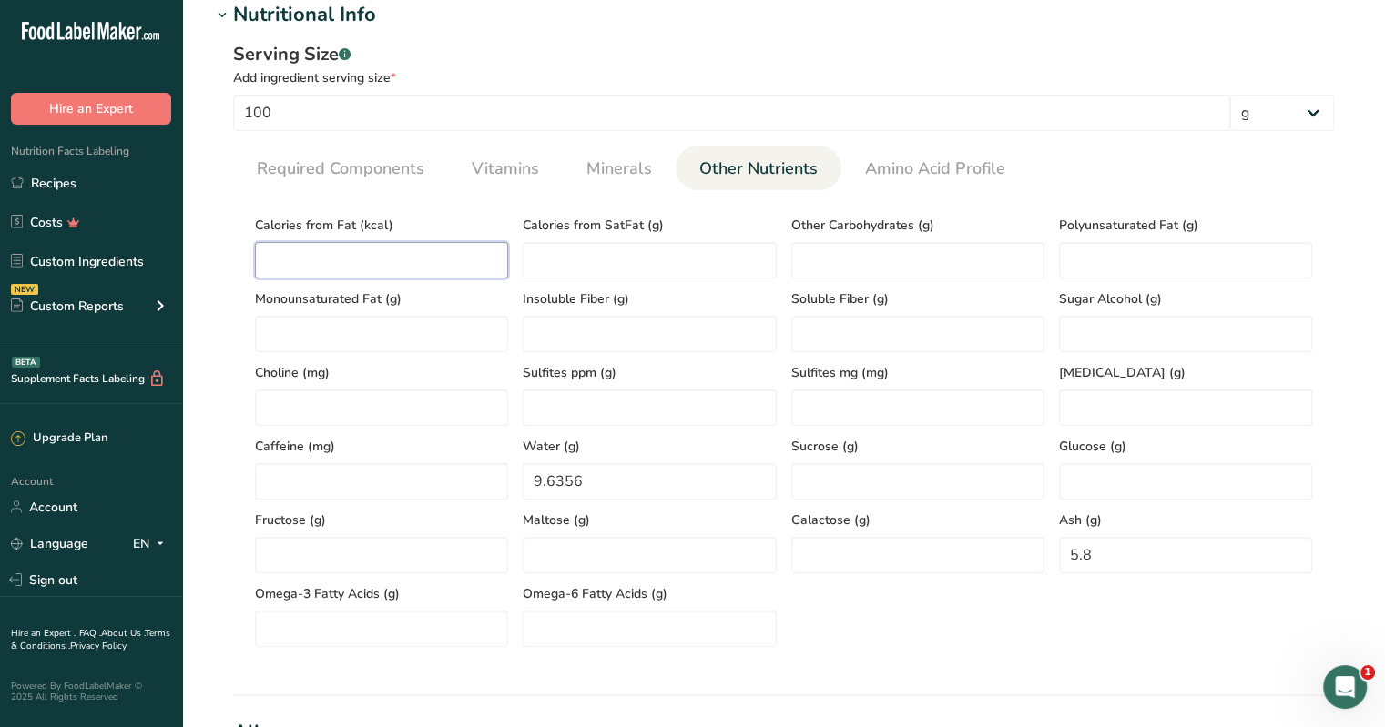
click at [319, 243] on Fat "number" at bounding box center [381, 260] width 253 height 36
type Fat "0"
click at [481, 310] on div "Monounsaturated Fat (g)" at bounding box center [382, 316] width 268 height 74
click at [600, 252] on SatFat "number" at bounding box center [649, 260] width 253 height 36
type SatFat "0"
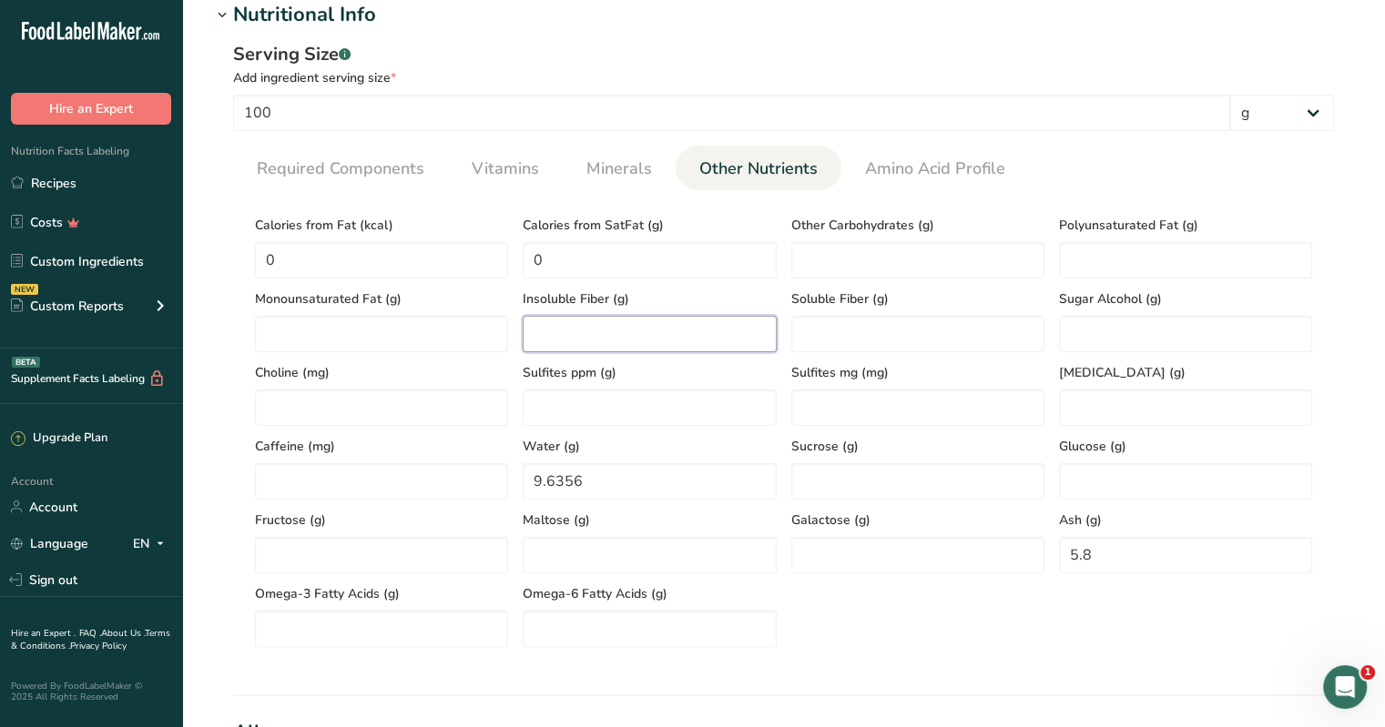
click at [684, 351] on Fiber "number" at bounding box center [649, 334] width 253 height 36
click at [377, 170] on span "Required Components" at bounding box center [341, 169] width 168 height 25
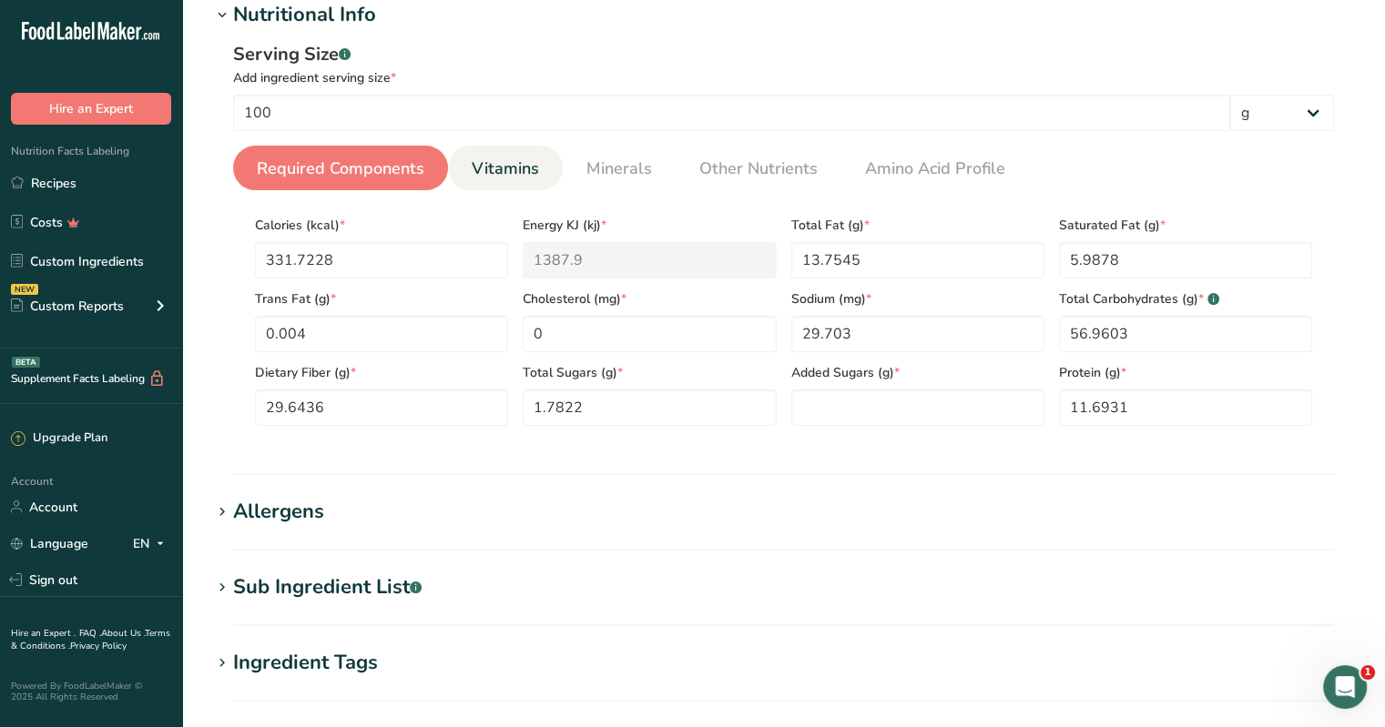
click at [532, 178] on span "Vitamins" at bounding box center [505, 169] width 67 height 25
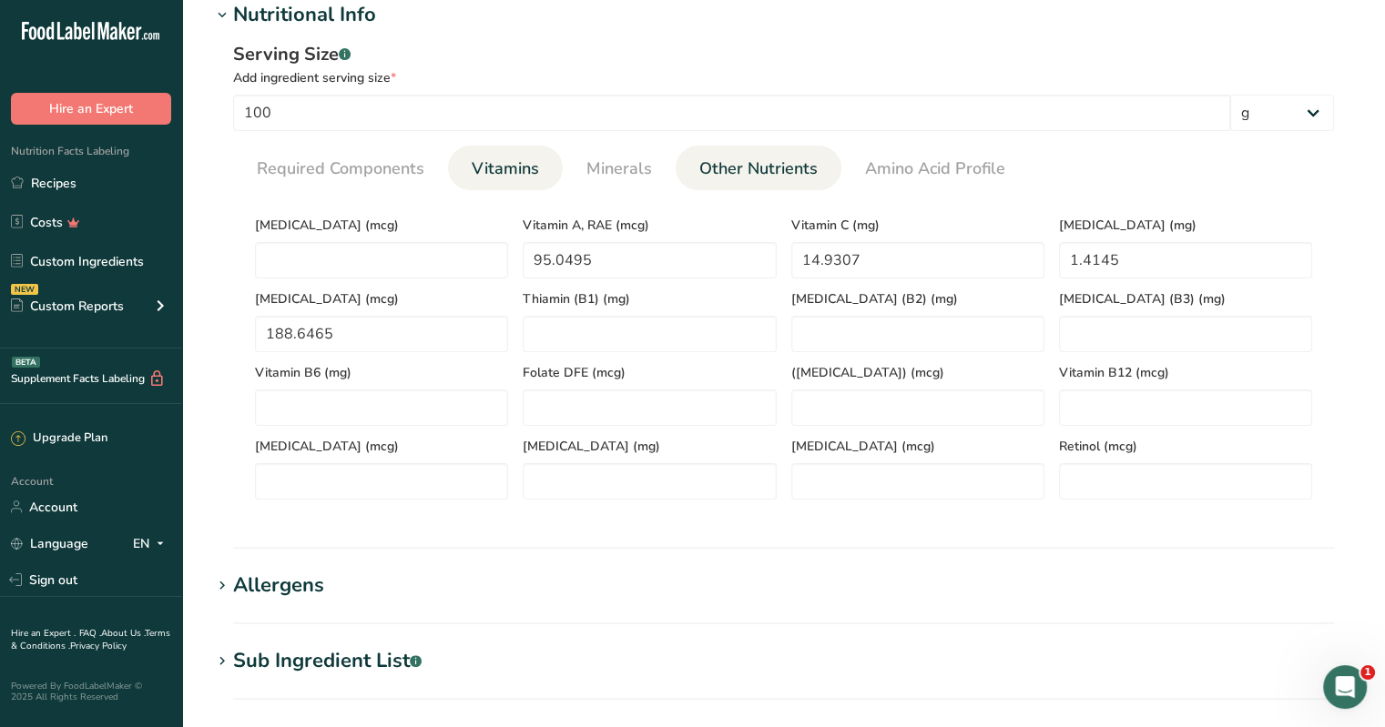
click at [684, 178] on span "Other Nutrients" at bounding box center [758, 169] width 118 height 25
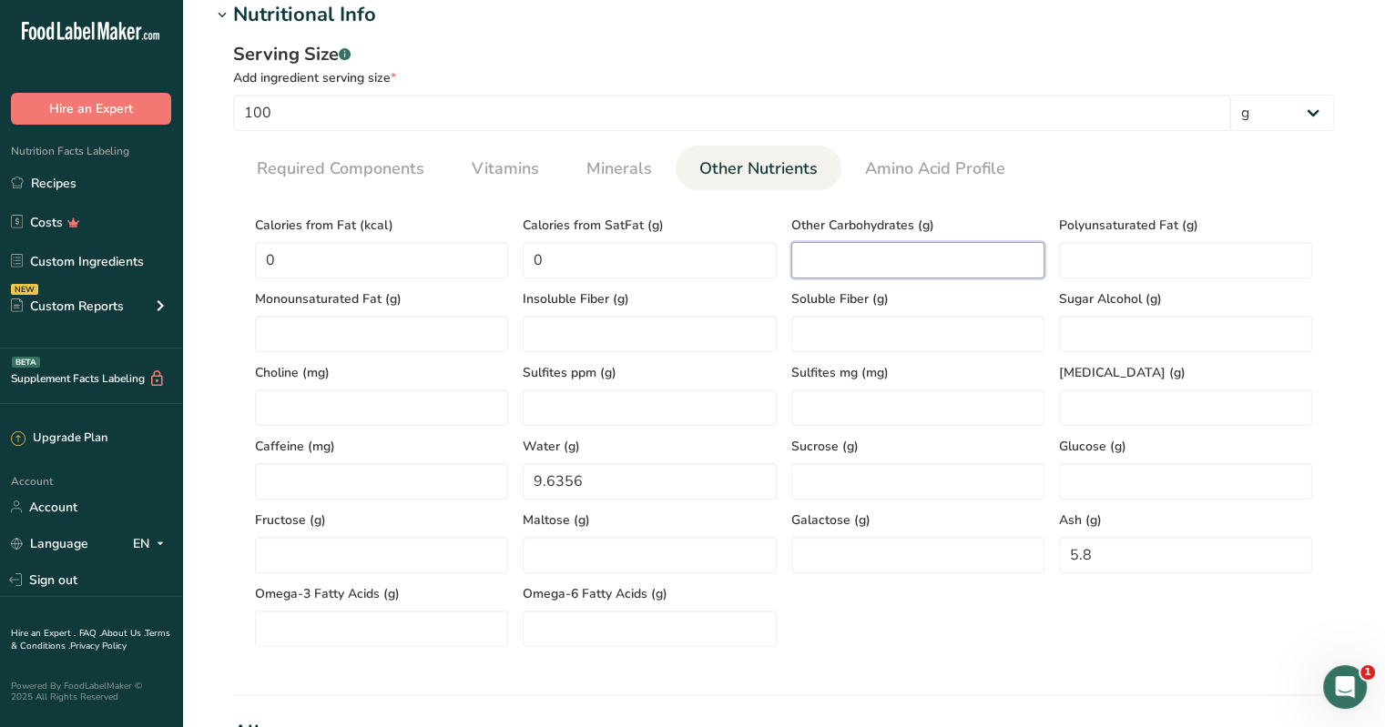
click at [684, 248] on Carbohydrates "number" at bounding box center [917, 260] width 253 height 36
type Carbohydrates "0"
click at [684, 262] on Fat "number" at bounding box center [1185, 260] width 253 height 36
type Fat "0"
click at [350, 334] on Fat "number" at bounding box center [381, 334] width 253 height 36
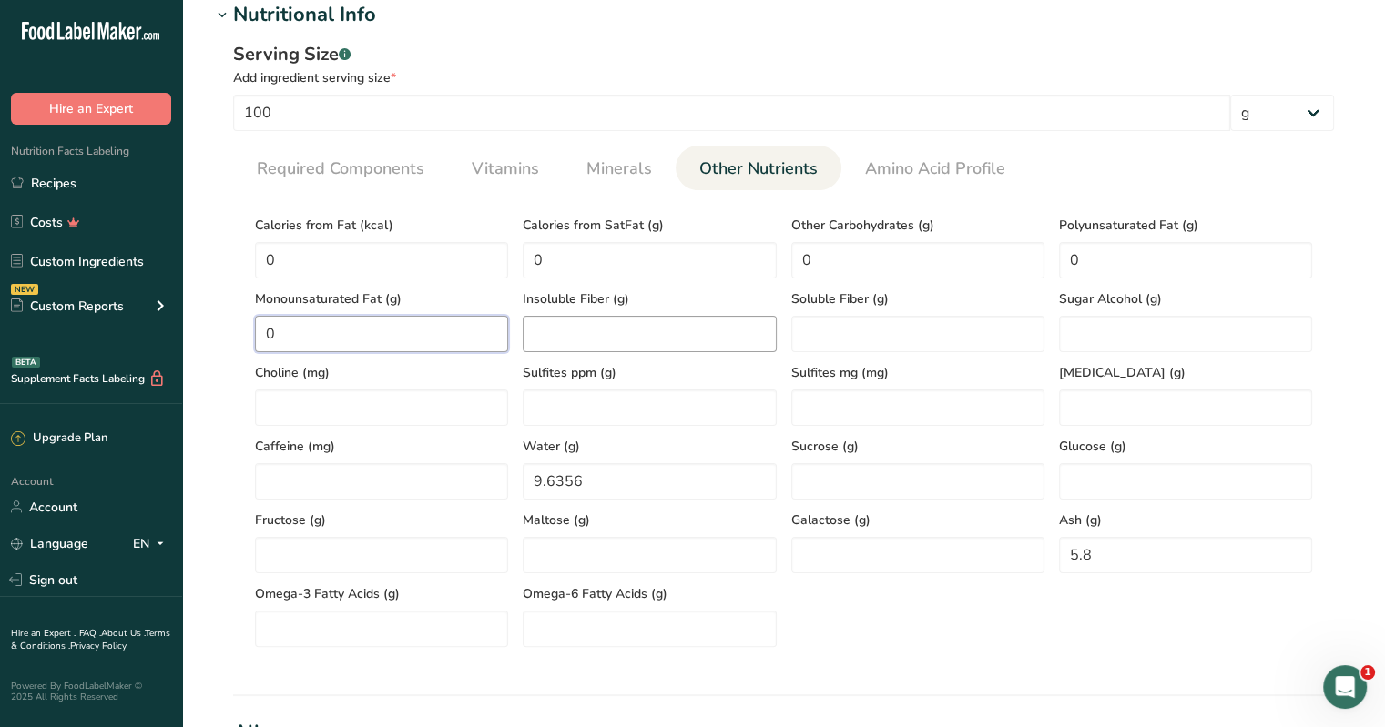
type Fat "0"
click at [621, 336] on Fiber "number" at bounding box center [649, 334] width 253 height 36
type Fiber "0"
click at [684, 342] on Fiber "number" at bounding box center [917, 334] width 253 height 36
type Fiber "0"
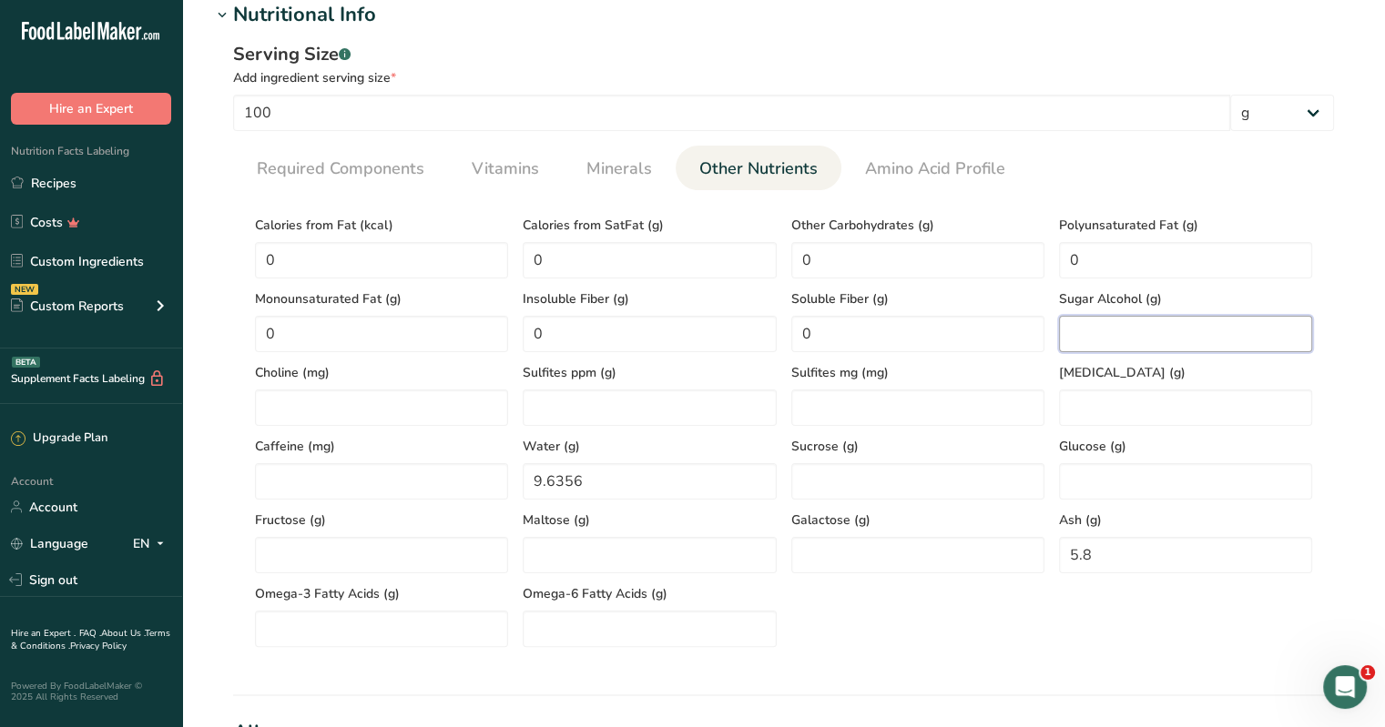
click at [684, 330] on Alcohol "number" at bounding box center [1185, 334] width 253 height 36
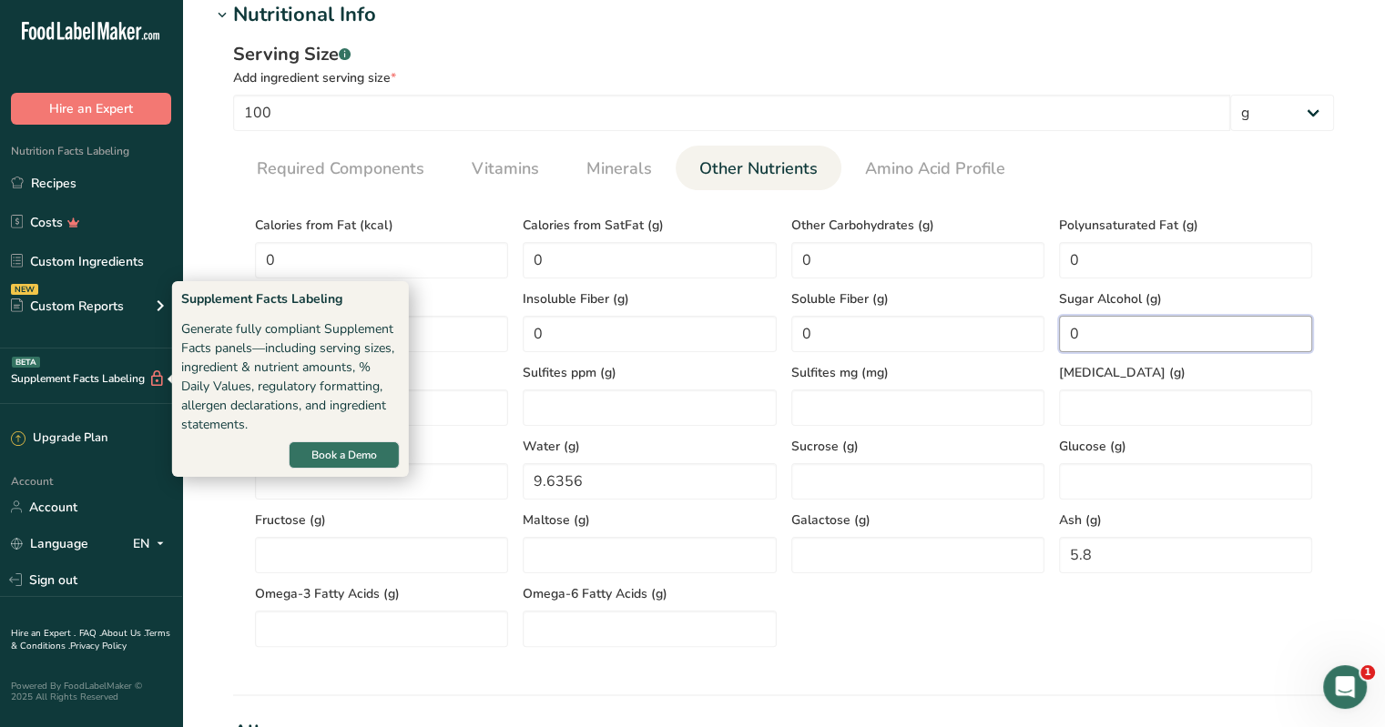
type Alcohol "0"
click at [301, 414] on div "Generate fully compliant Supplement Facts panels—including serving sizes, ingre…" at bounding box center [290, 377] width 219 height 115
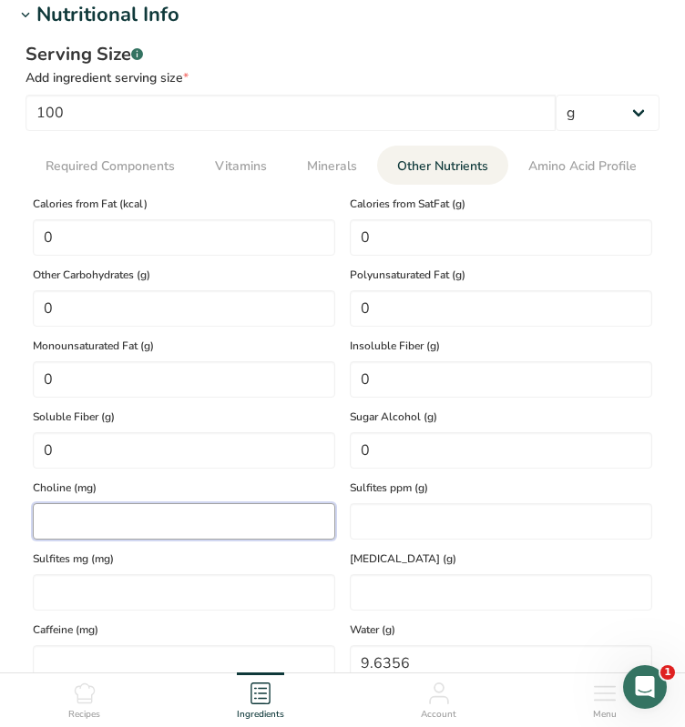
click at [66, 528] on input "number" at bounding box center [184, 521] width 302 height 36
type input "19.7446"
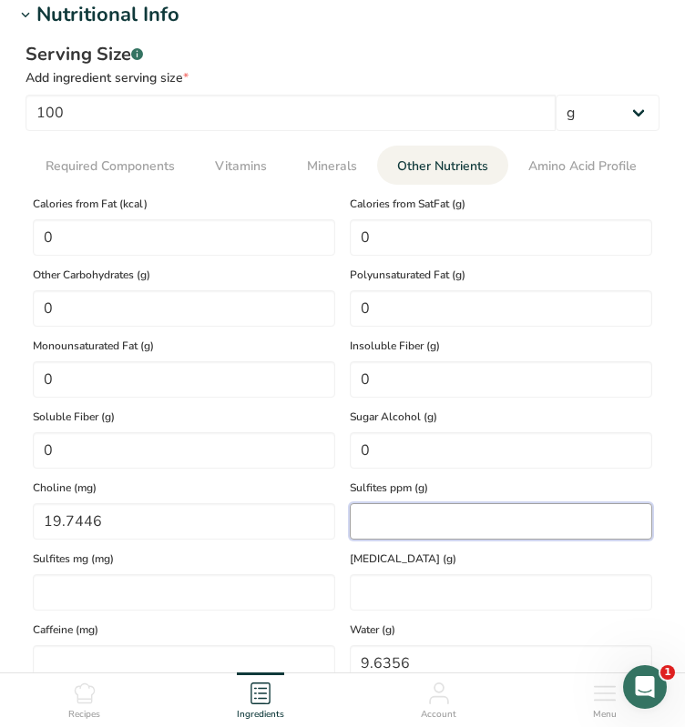
click at [484, 524] on ppm "number" at bounding box center [501, 521] width 302 height 36
type ppm "0"
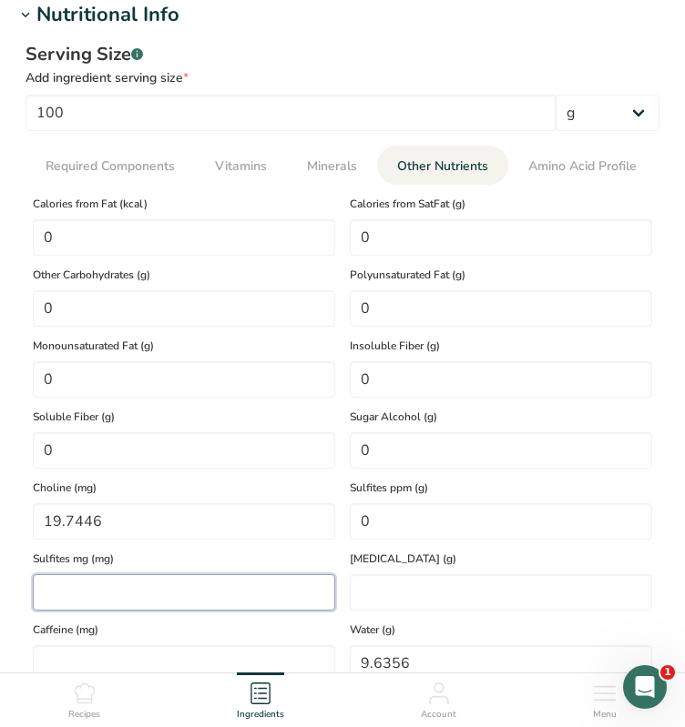
click at [153, 589] on mg "number" at bounding box center [184, 592] width 302 height 36
type mg "0"
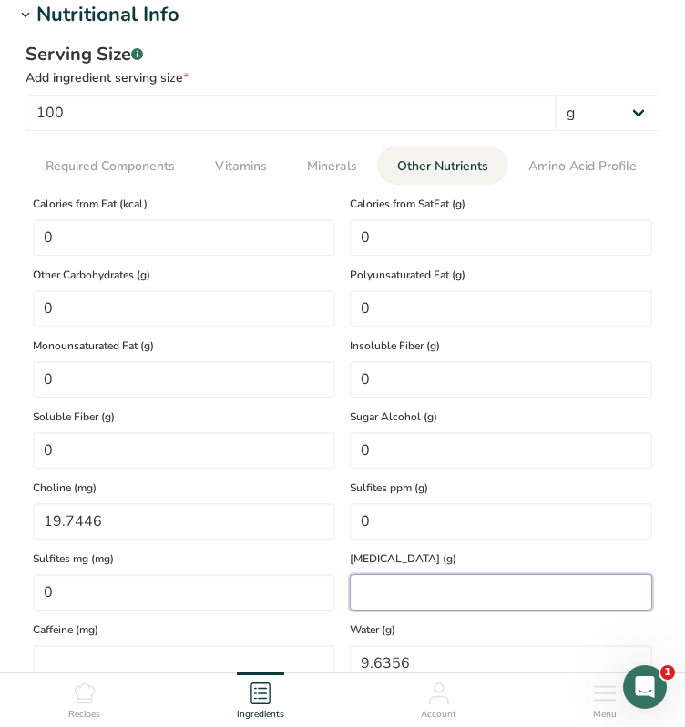
click at [391, 585] on input "number" at bounding box center [501, 592] width 302 height 36
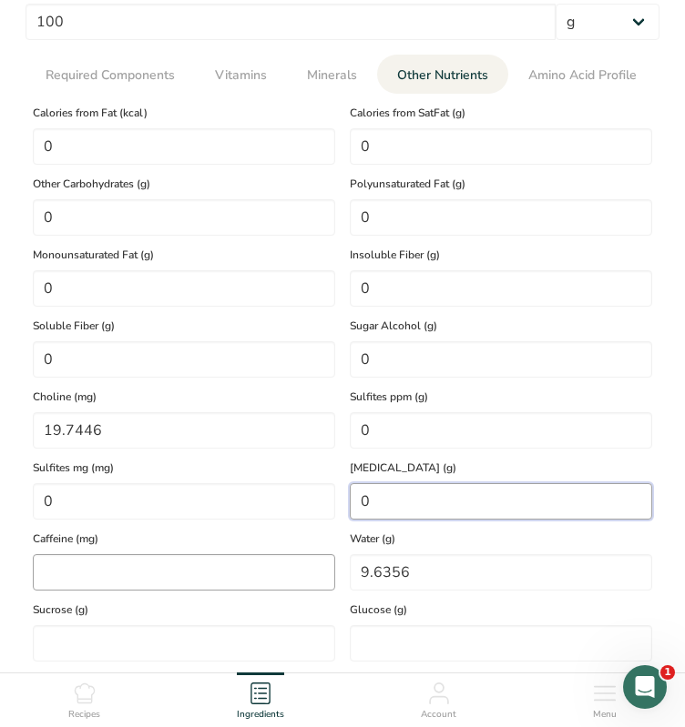
type input "0"
click at [179, 575] on input "number" at bounding box center [184, 572] width 302 height 36
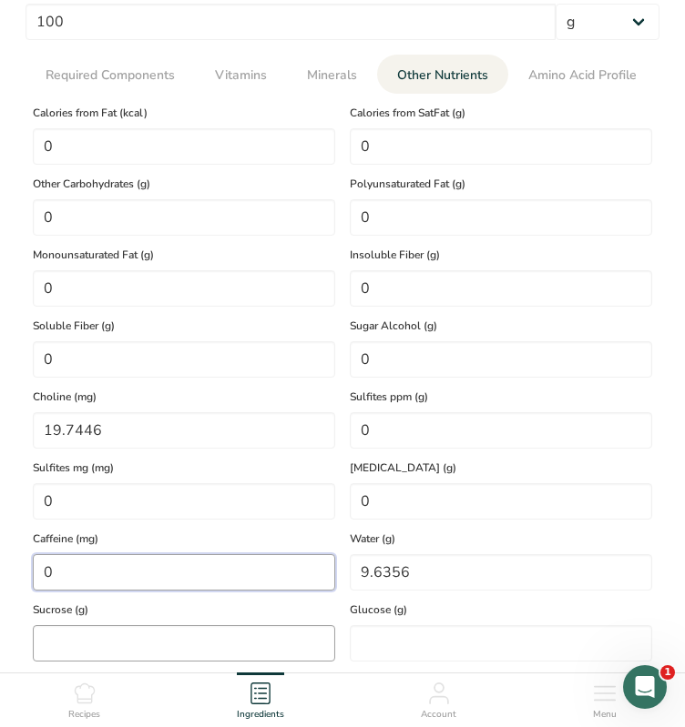
type input "0"
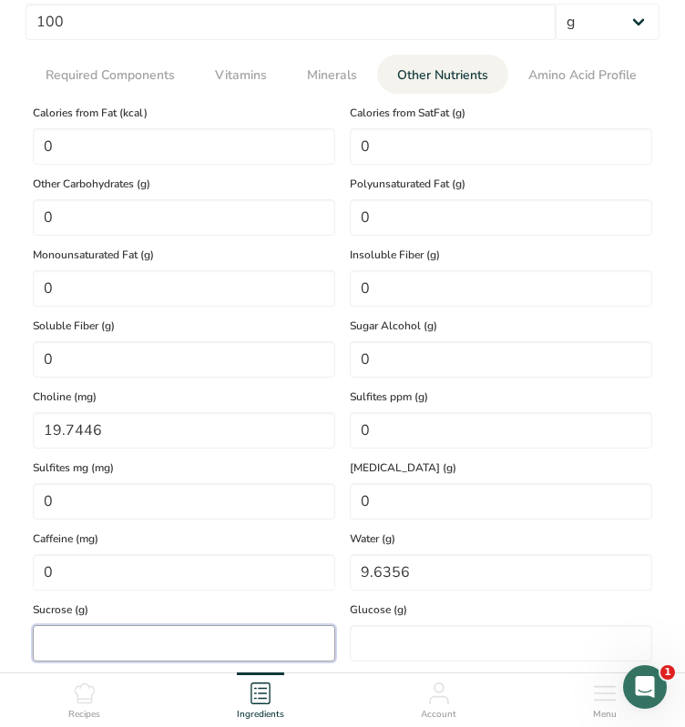
click at [143, 640] on input "number" at bounding box center [184, 643] width 302 height 36
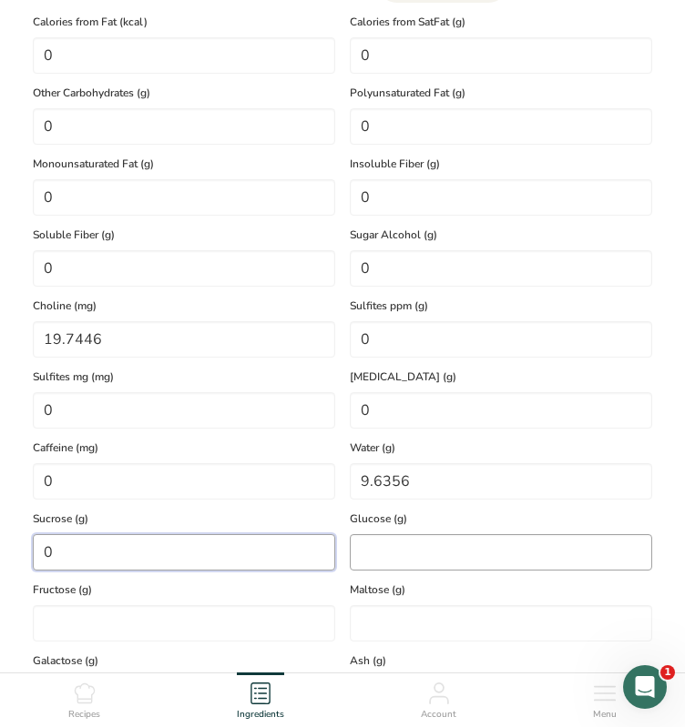
type input "0"
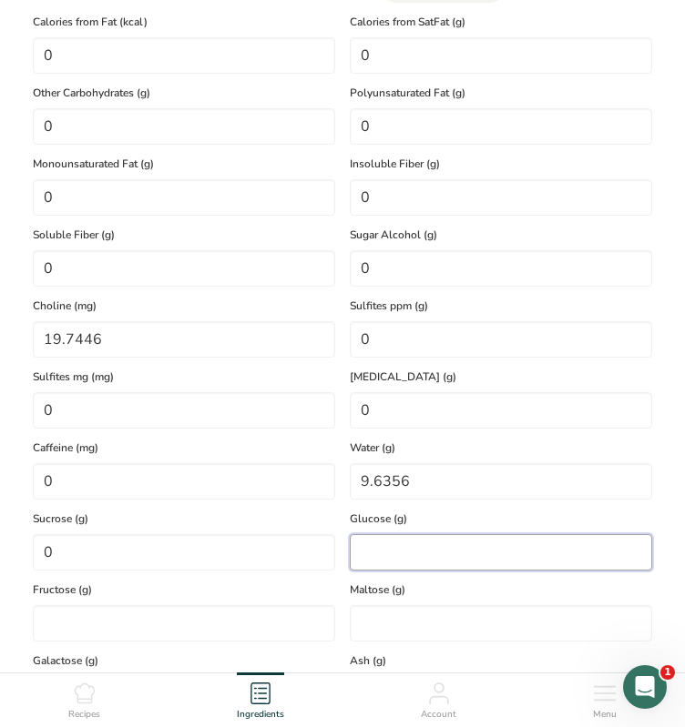
click at [405, 547] on input "number" at bounding box center [501, 552] width 302 height 36
type input "0"
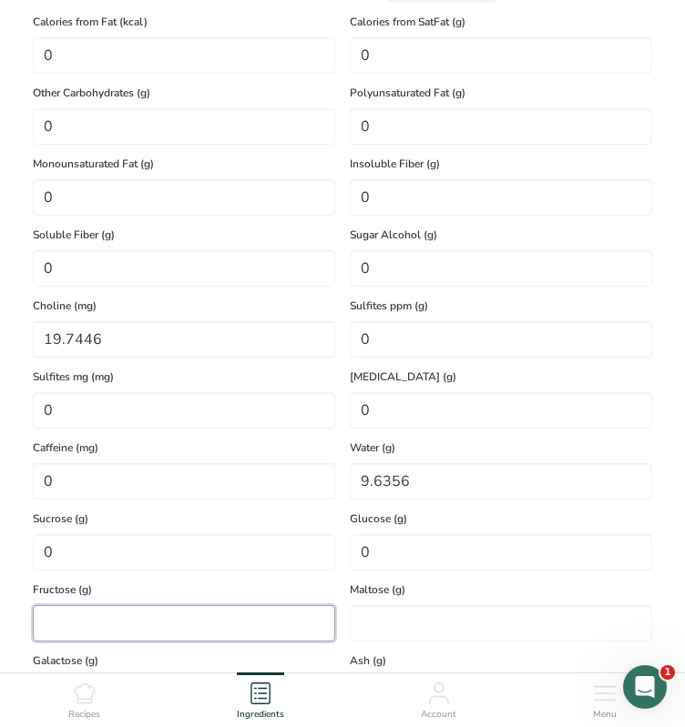
click at [163, 633] on input "number" at bounding box center [184, 623] width 302 height 36
type input "0"
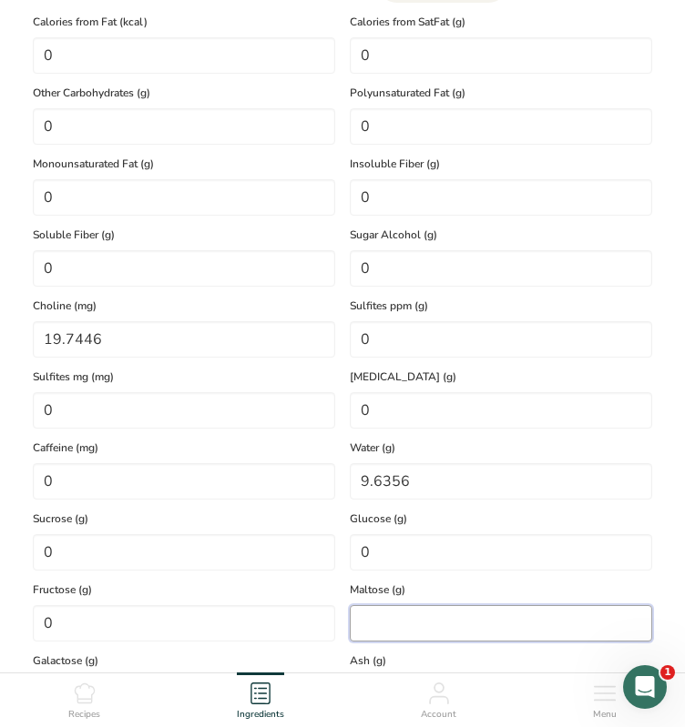
click at [397, 622] on input "number" at bounding box center [501, 623] width 302 height 36
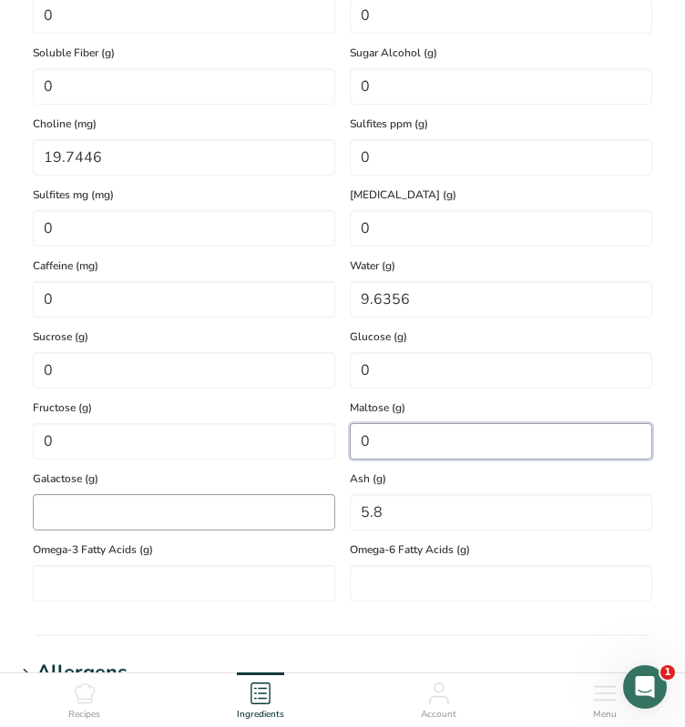
type input "0"
click at [188, 503] on input "number" at bounding box center [184, 512] width 302 height 36
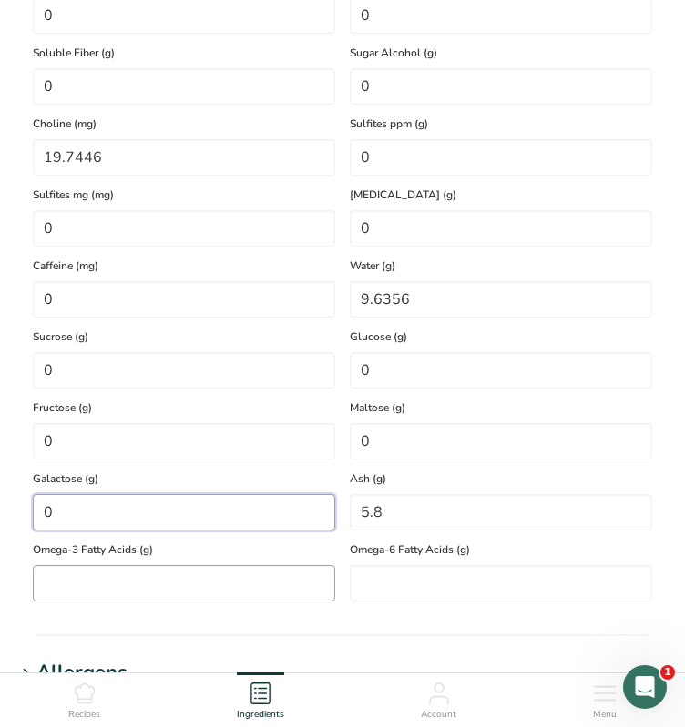
type input "0"
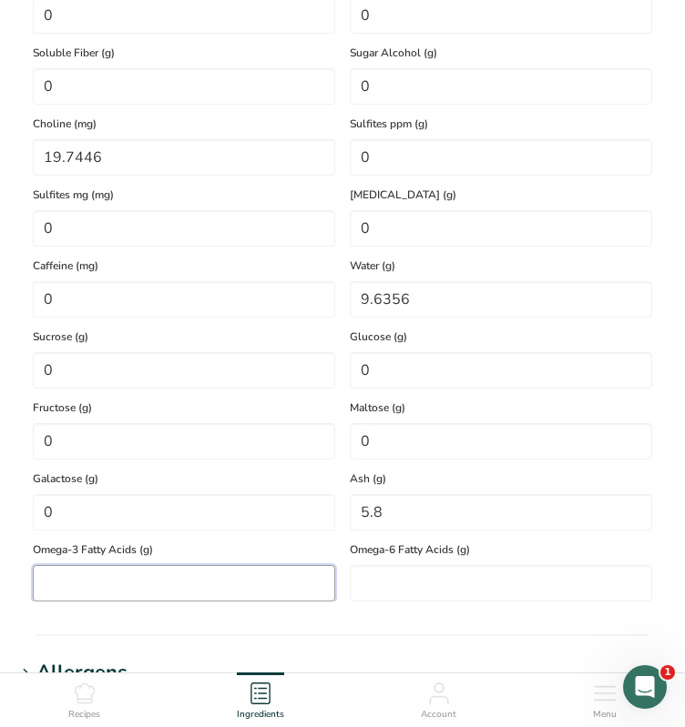
click at [149, 584] on Acids "number" at bounding box center [184, 583] width 302 height 36
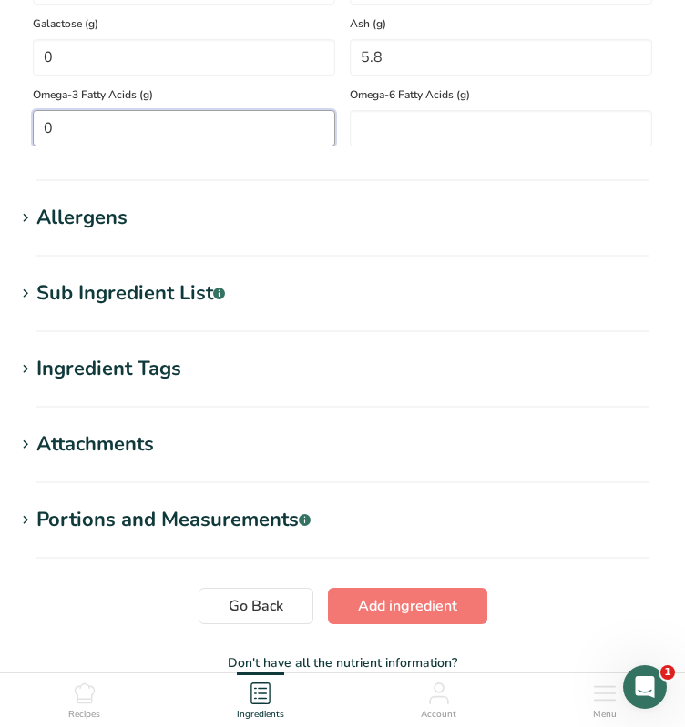
scroll to position [1162, 0]
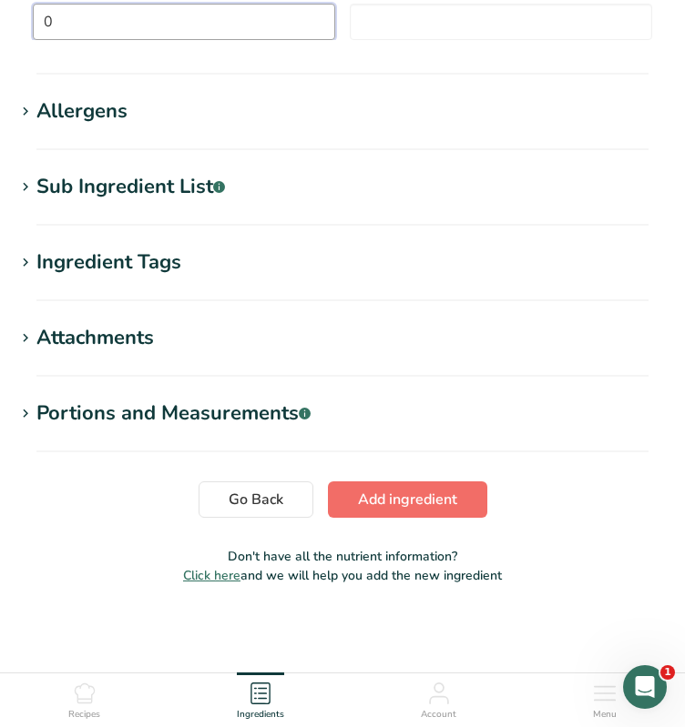
type Acids "0"
click at [408, 501] on span "Add ingredient" at bounding box center [407, 500] width 99 height 22
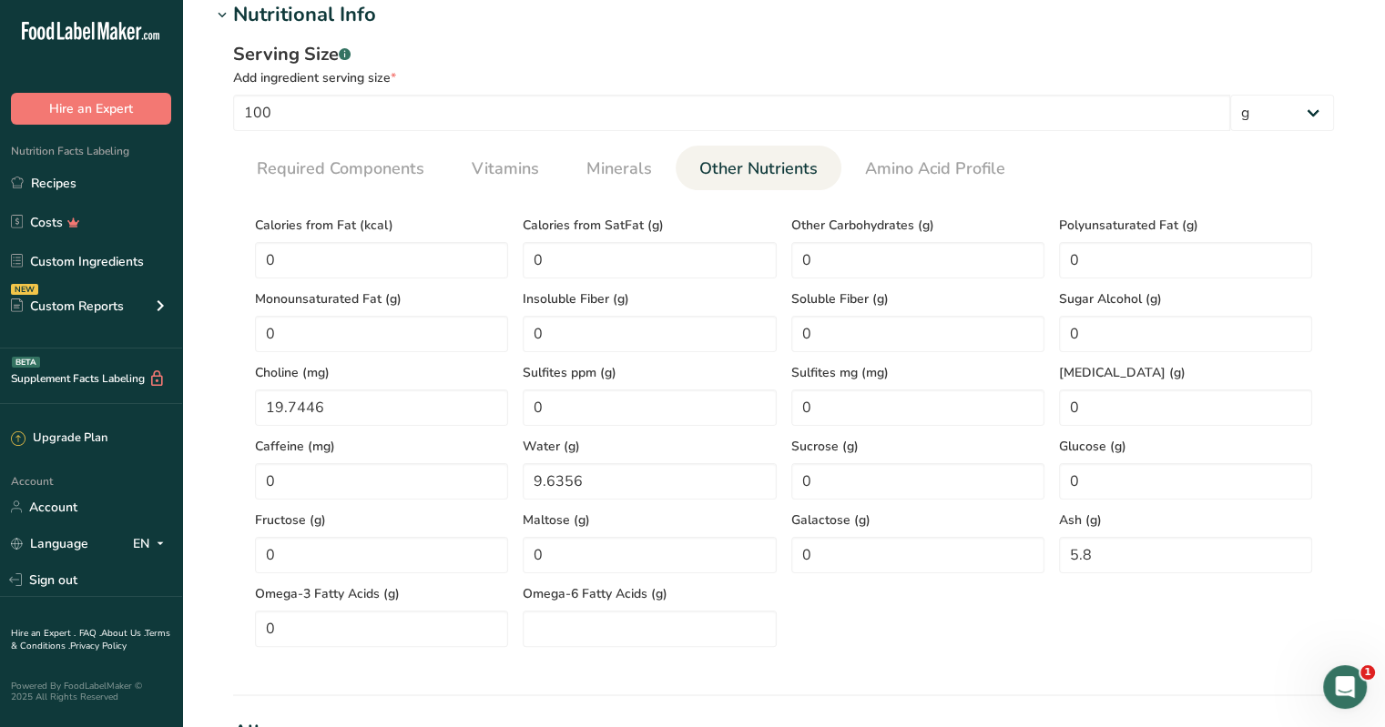
scroll to position [0, 0]
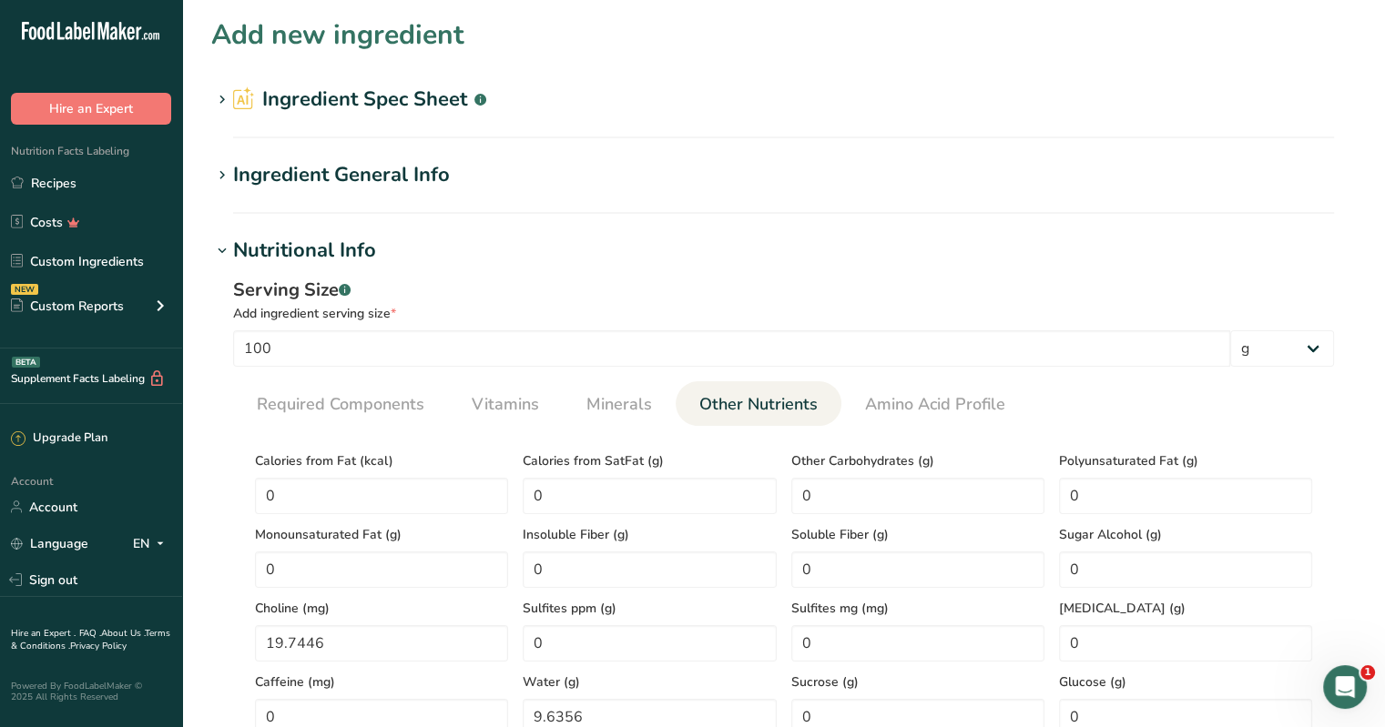
click at [240, 101] on icon at bounding box center [241, 101] width 8 height 10
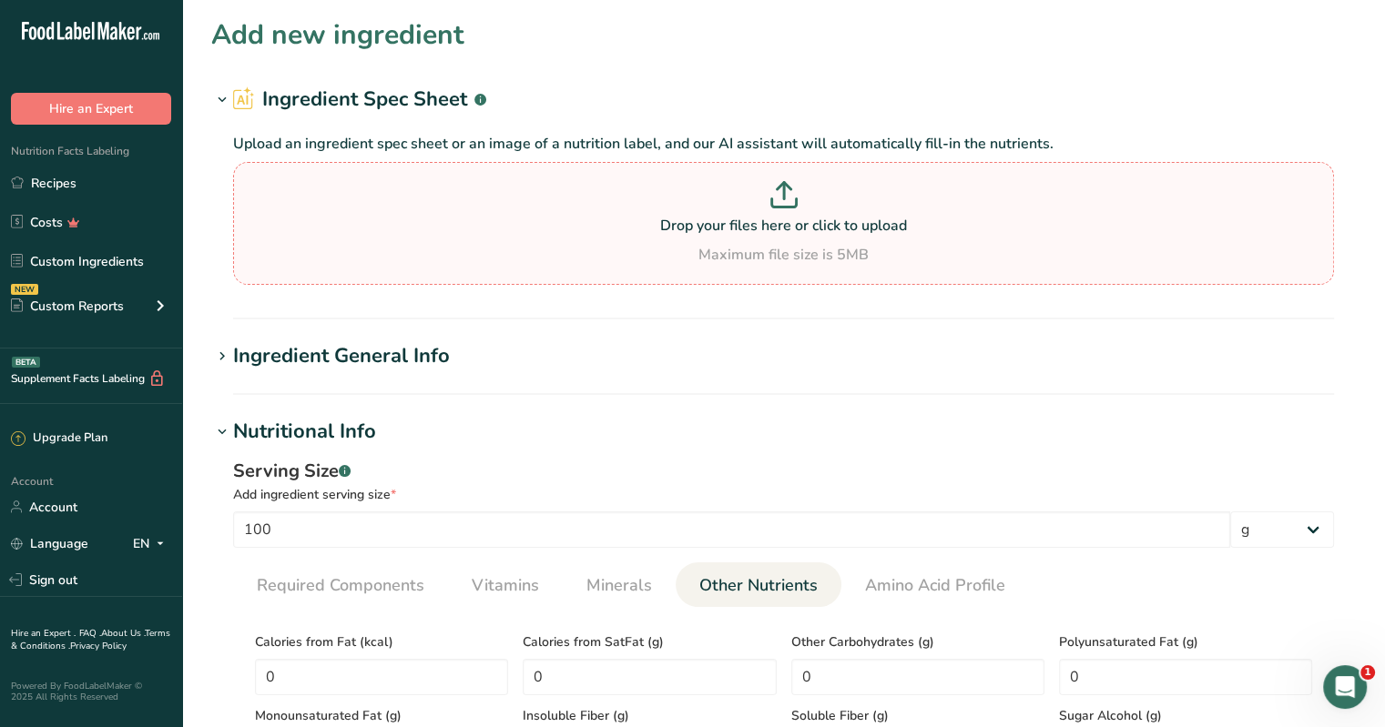
drag, startPoint x: 240, startPoint y: 101, endPoint x: 599, endPoint y: 230, distance: 381.3
click at [599, 230] on p "Drop your files here or click to upload" at bounding box center [784, 226] width 1092 height 22
click at [599, 230] on input "Drop your files here or click to upload Maximum file size is 5MB" at bounding box center [783, 223] width 1101 height 123
click at [684, 435] on h1 "Nutritional Info" at bounding box center [783, 432] width 1144 height 30
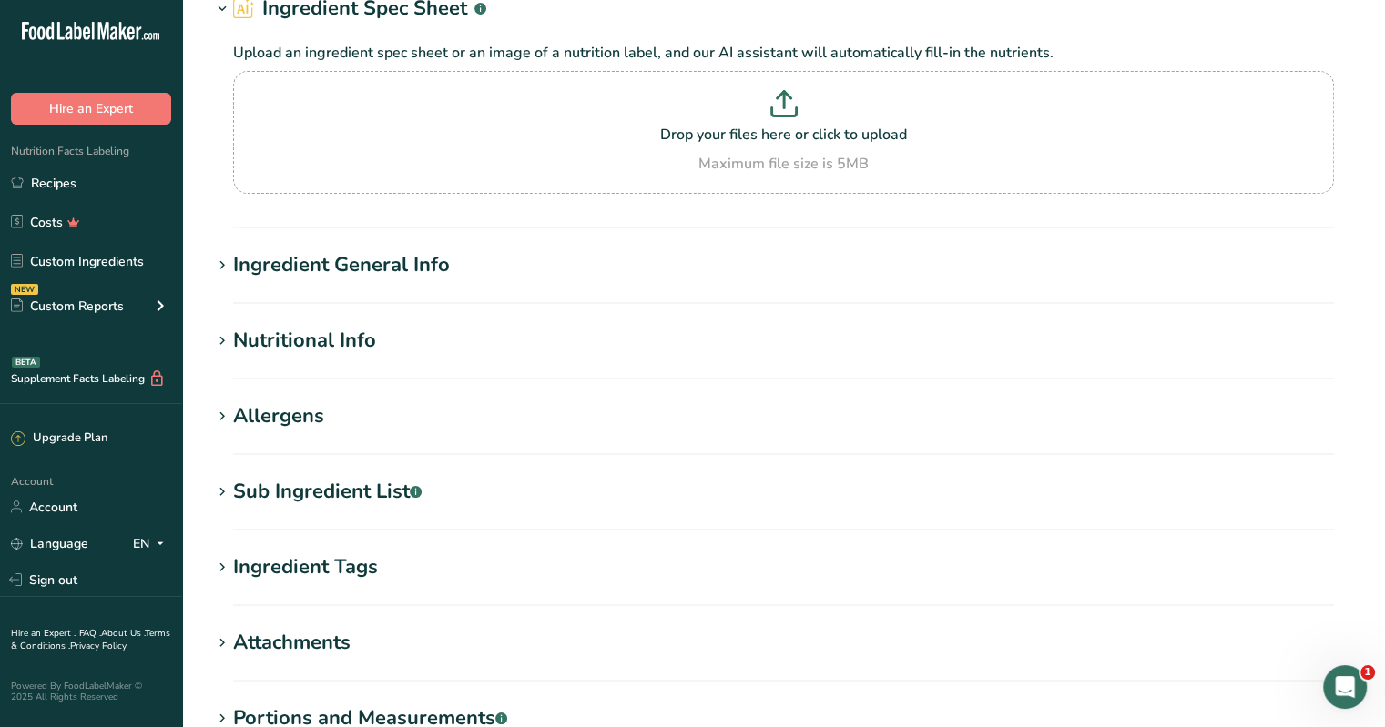
scroll to position [182, 0]
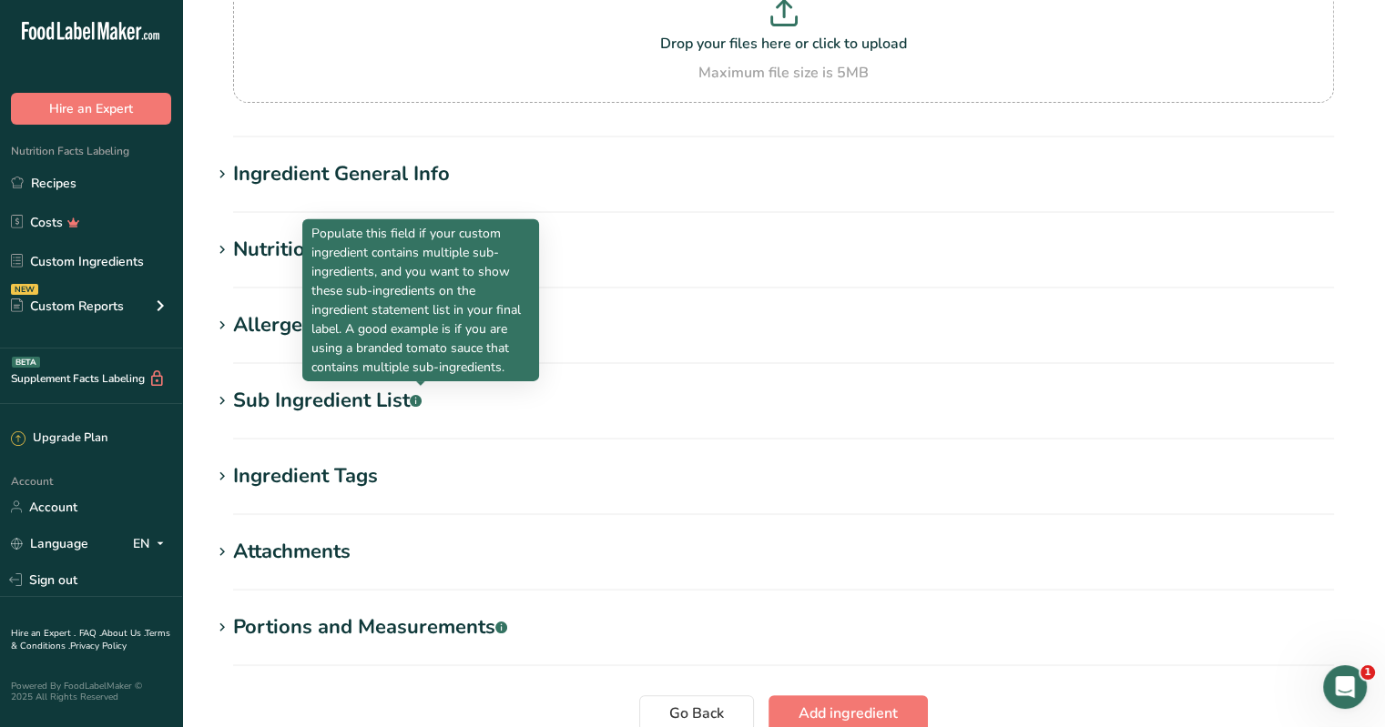
click at [418, 404] on rect at bounding box center [416, 401] width 12 height 12
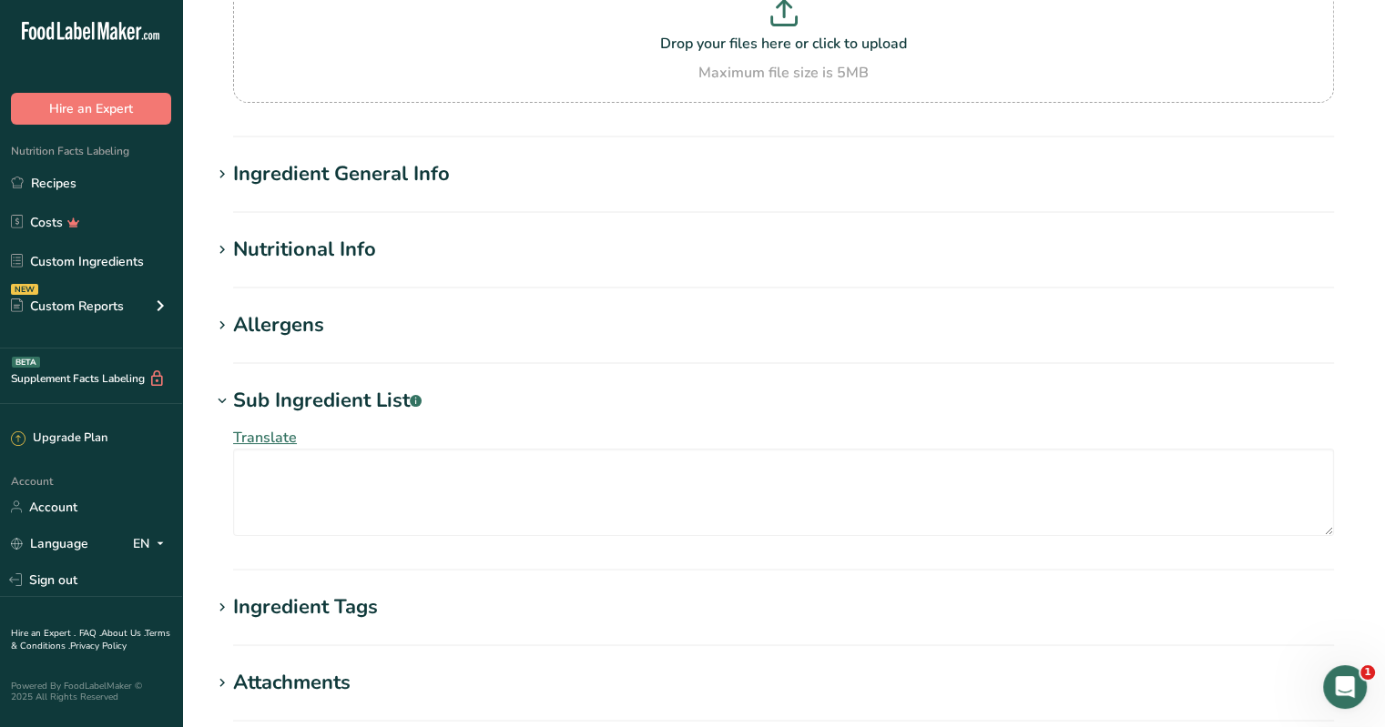
click at [418, 404] on rect at bounding box center [416, 401] width 12 height 12
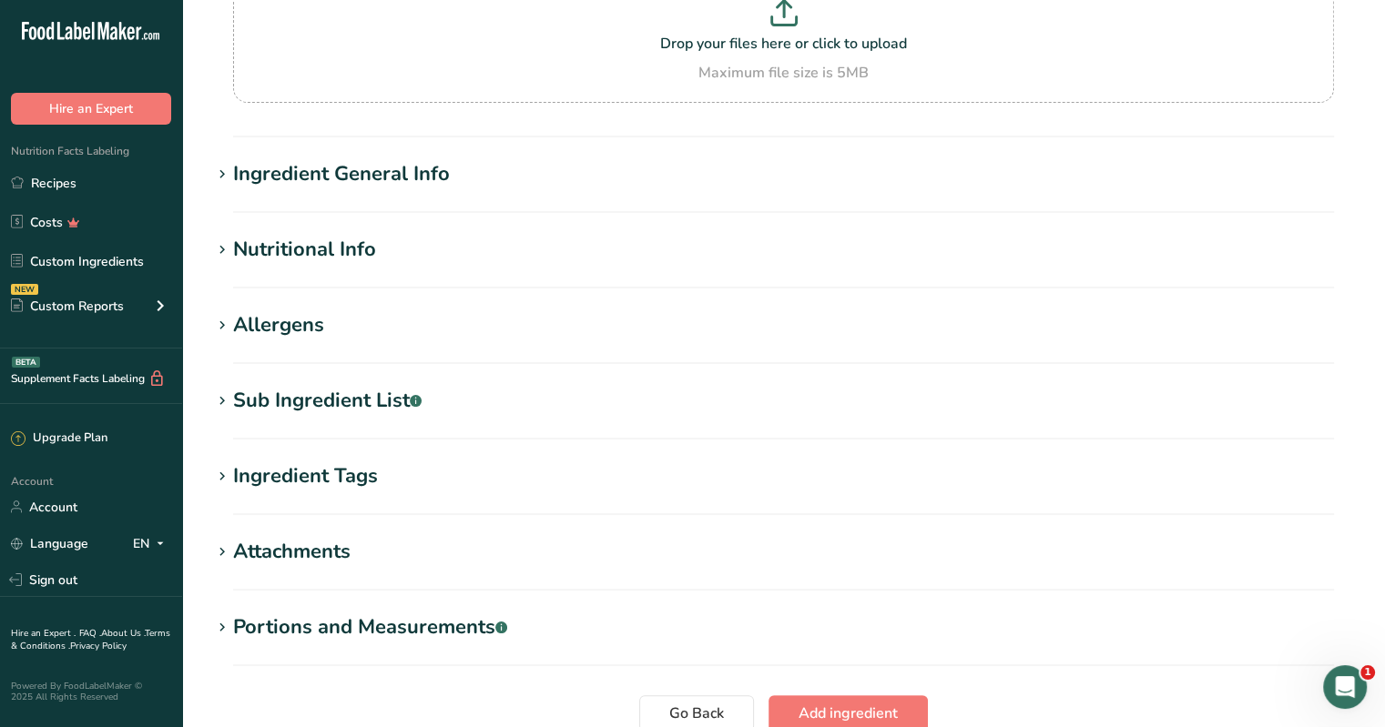
scroll to position [341, 0]
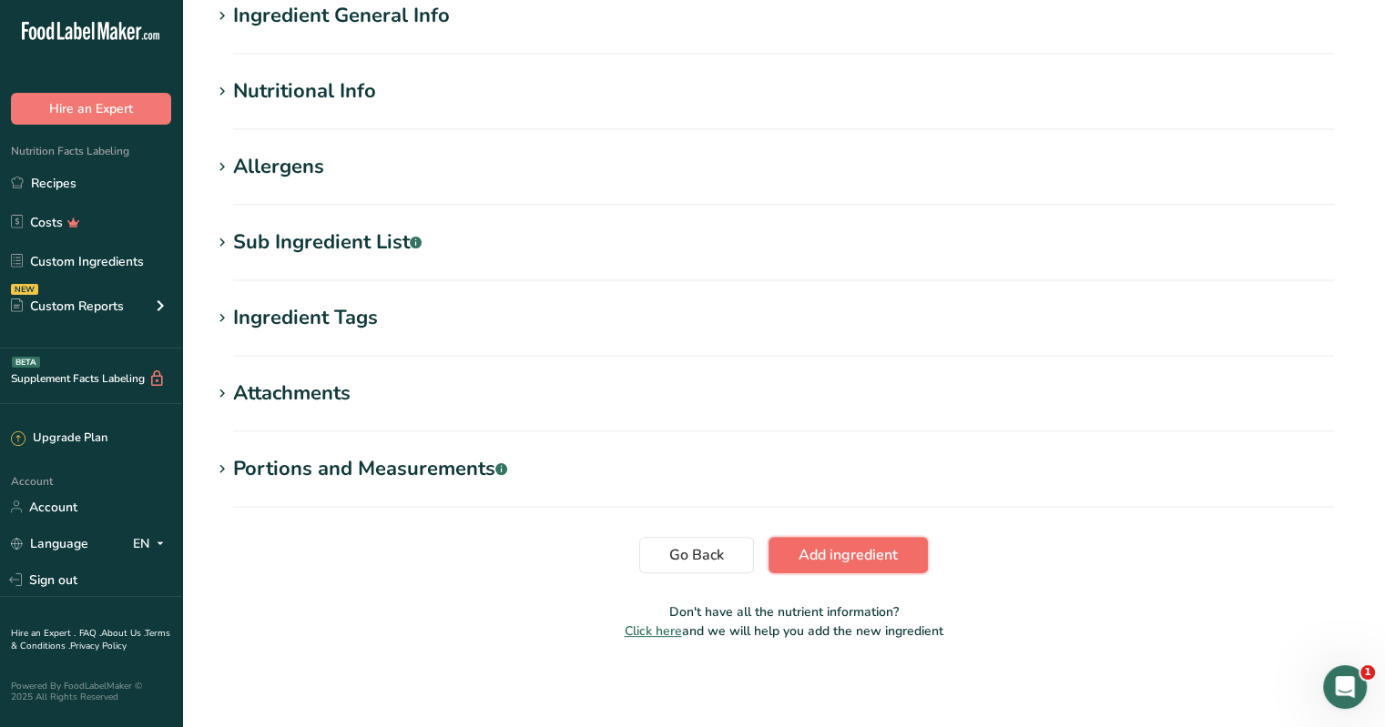
click at [684, 553] on span "Add ingredient" at bounding box center [847, 555] width 99 height 22
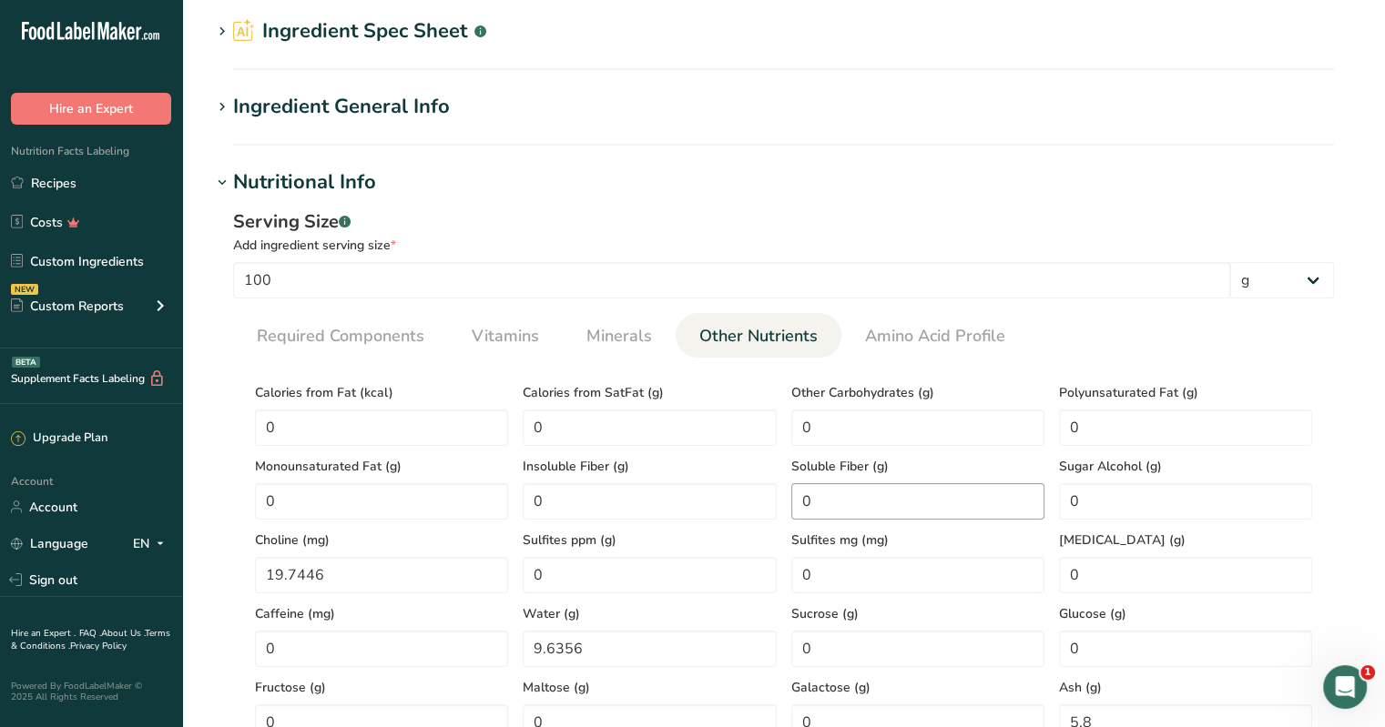
scroll to position [0, 0]
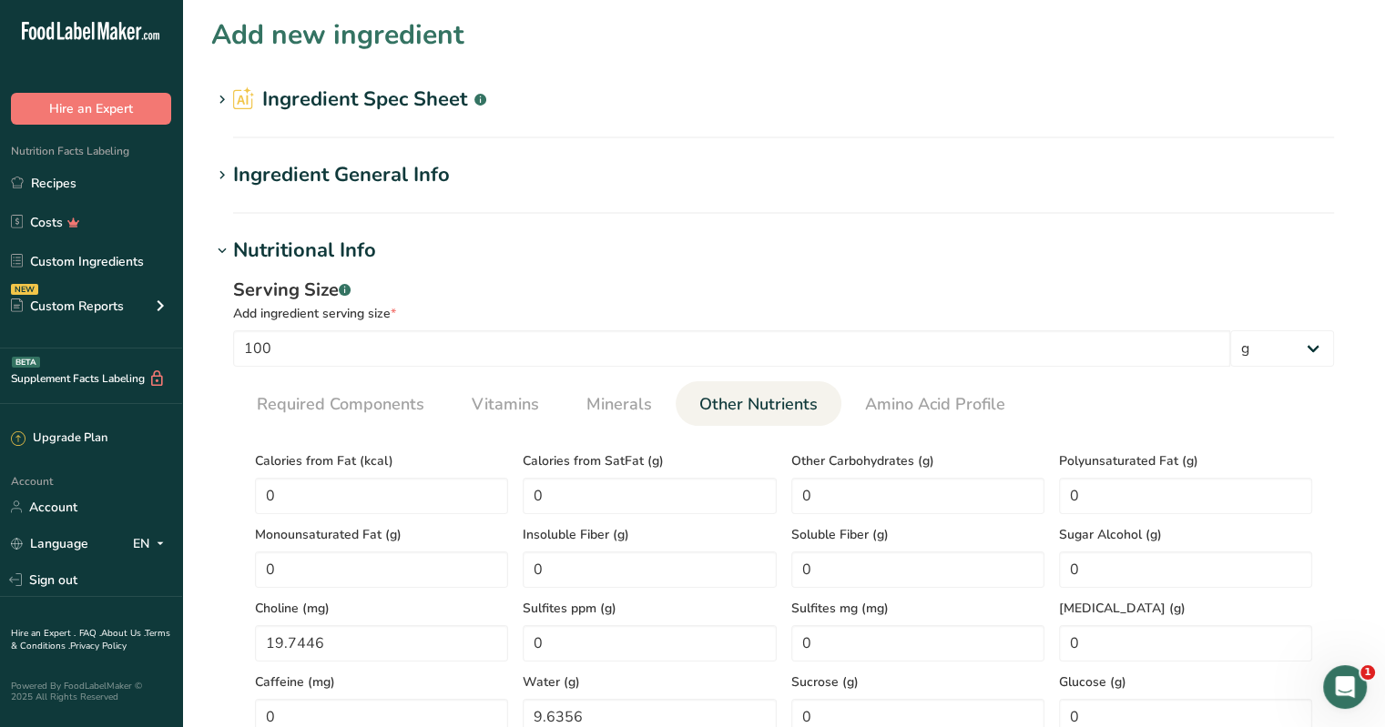
click at [455, 94] on h2 "Ingredient Spec Sheet .a-a{fill:#347362;}.b-a{fill:#fff;}" at bounding box center [359, 100] width 253 height 30
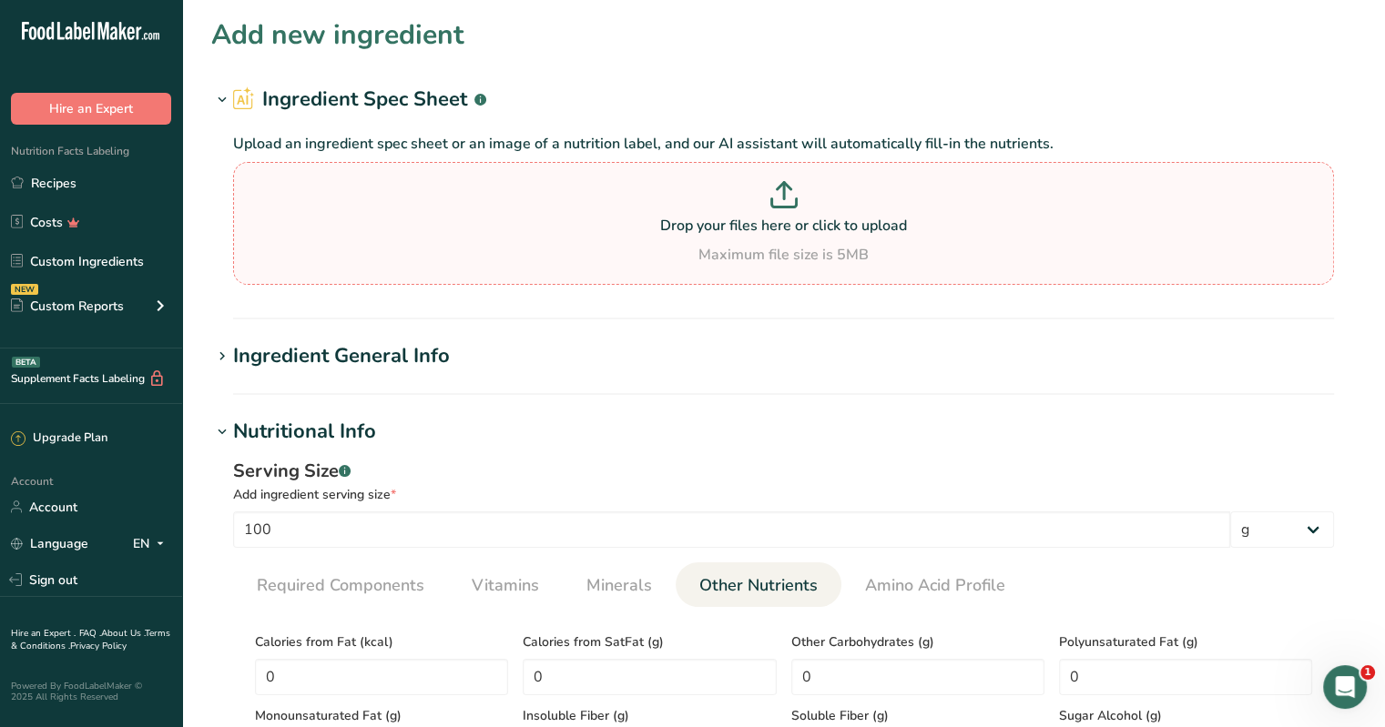
click at [684, 201] on icon at bounding box center [783, 194] width 27 height 27
click at [684, 201] on input "Drop your files here or click to upload Maximum file size is 5MB" at bounding box center [783, 223] width 1101 height 123
type input "C:\fakepath\barcode (1).gif"
click at [684, 273] on section "Drop your files here or click to upload Maximum file size is 5MB" at bounding box center [784, 224] width 1092 height 114
click at [684, 273] on input "Drop your files here or click to upload Maximum file size is 5MB" at bounding box center [783, 223] width 1101 height 123
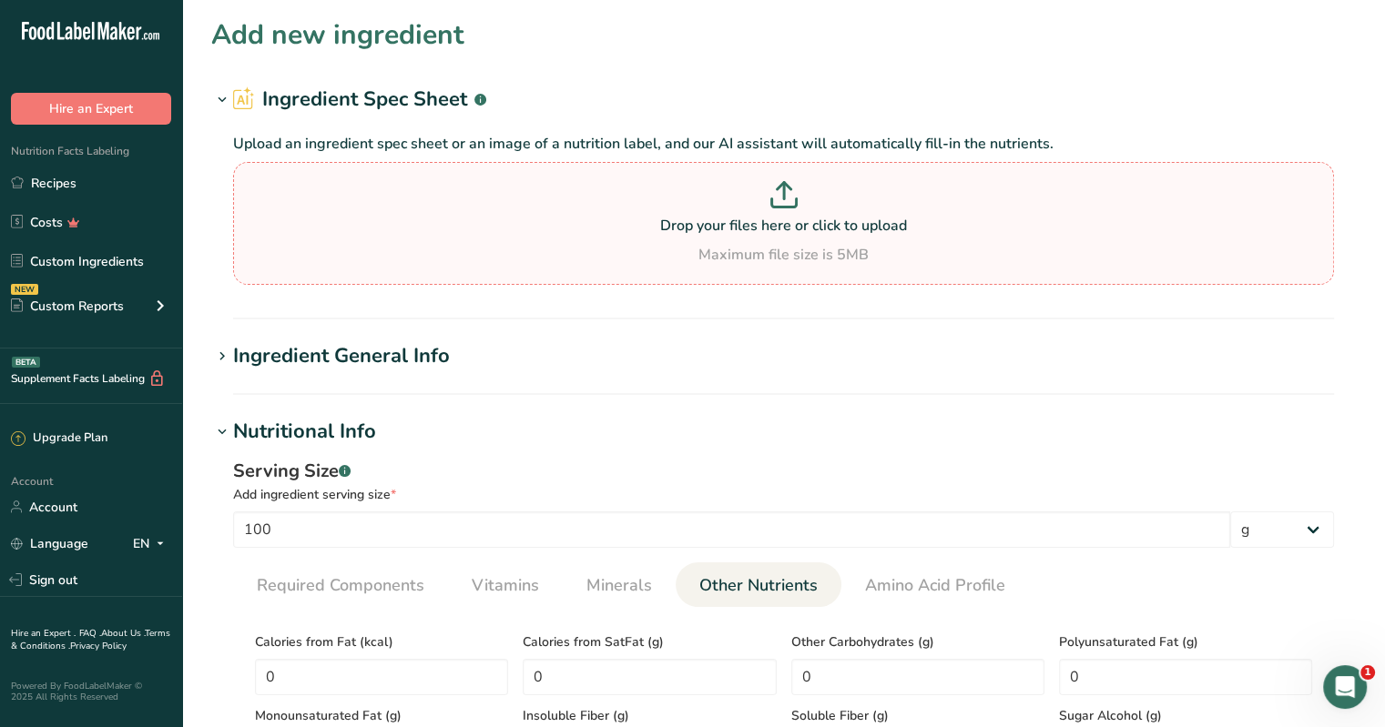
type input "C:\fakepath\barcode.gif"
click at [463, 358] on h1 "Ingredient General Info" at bounding box center [783, 356] width 1144 height 30
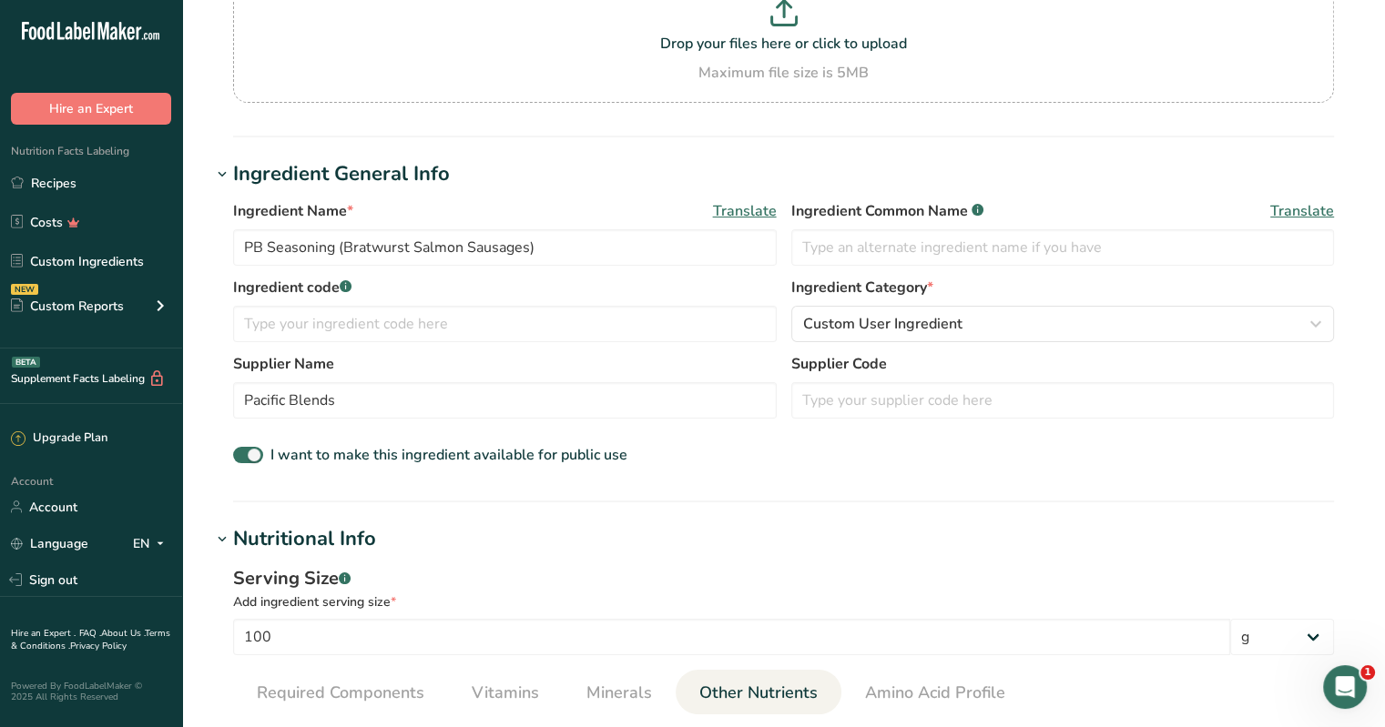
scroll to position [273, 0]
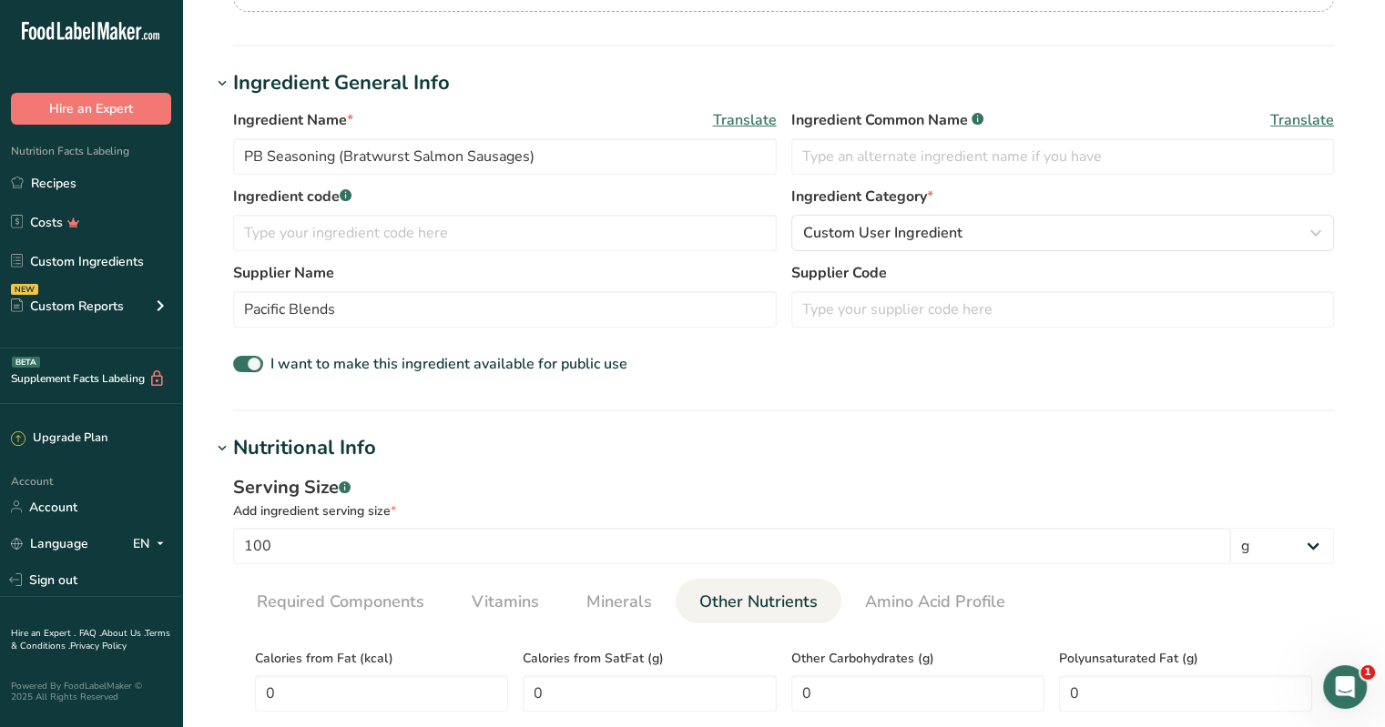
click at [328, 443] on div "Nutritional Info" at bounding box center [304, 448] width 143 height 30
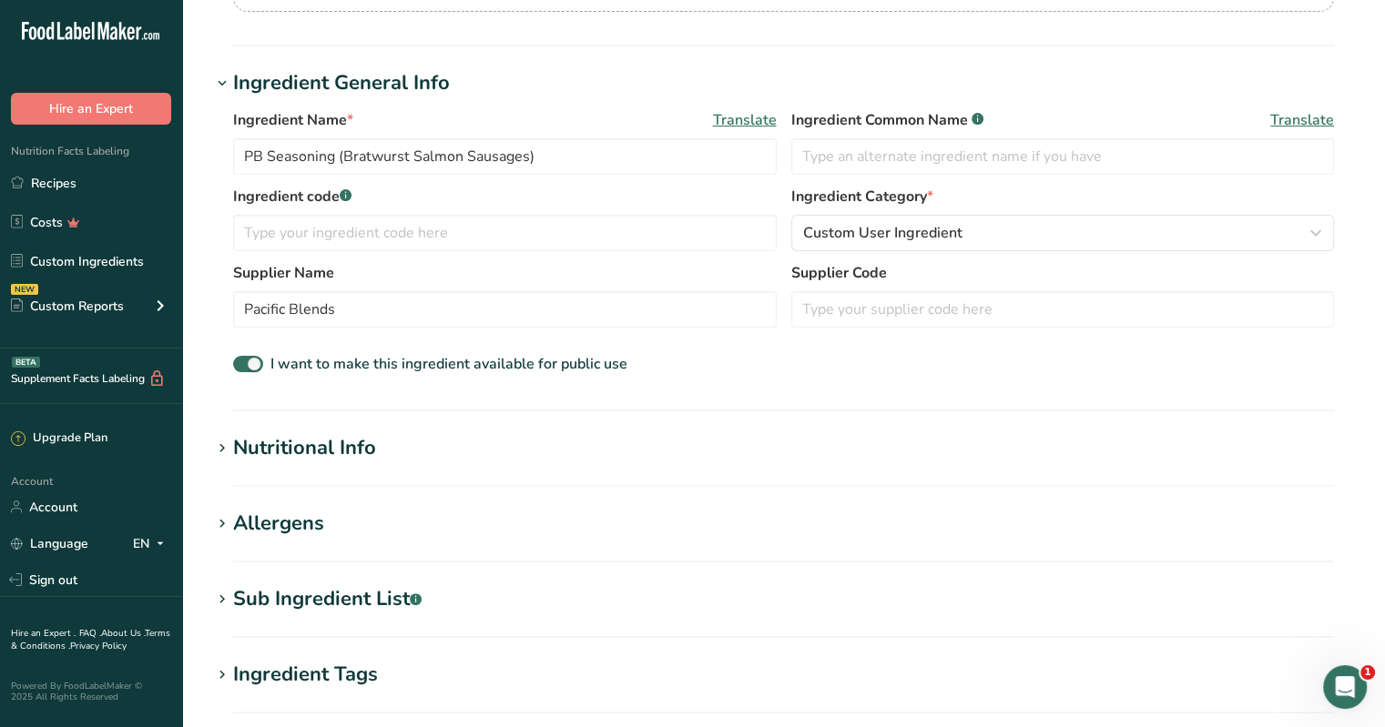
scroll to position [364, 0]
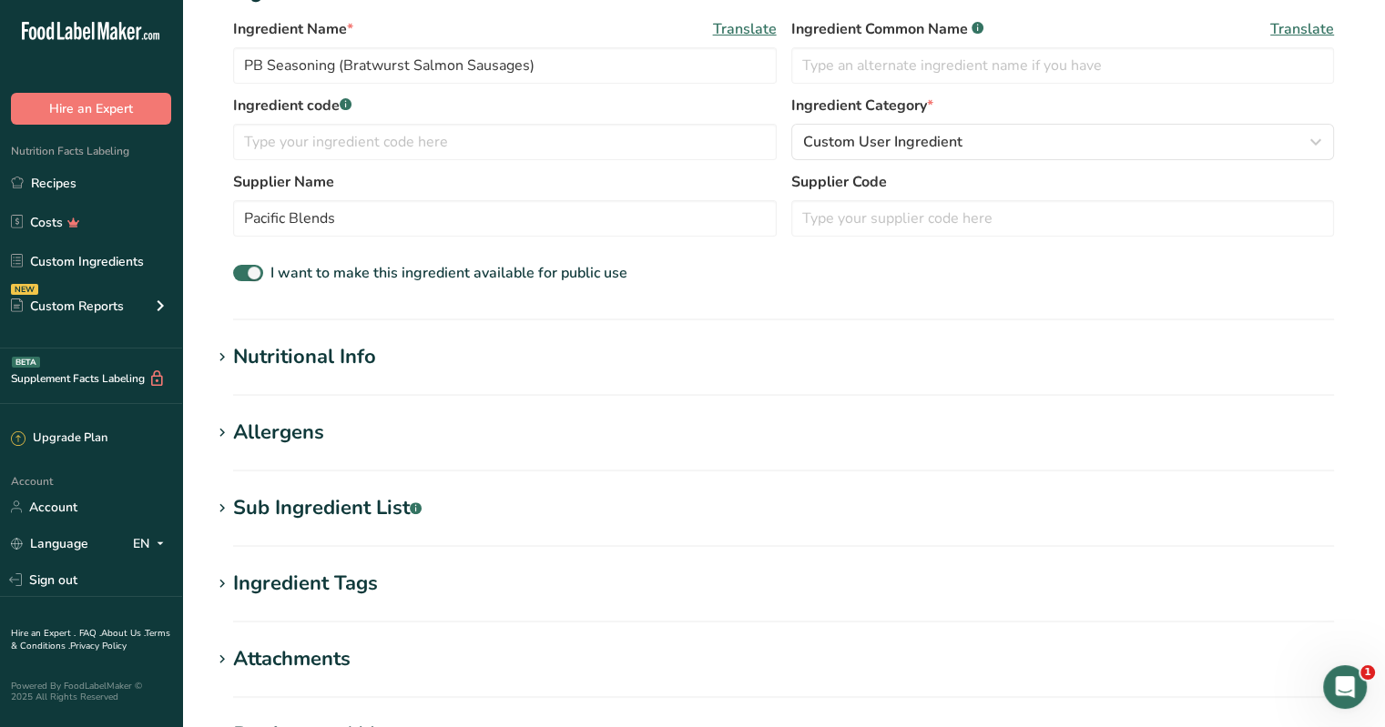
click at [294, 429] on div "Allergens" at bounding box center [278, 433] width 91 height 30
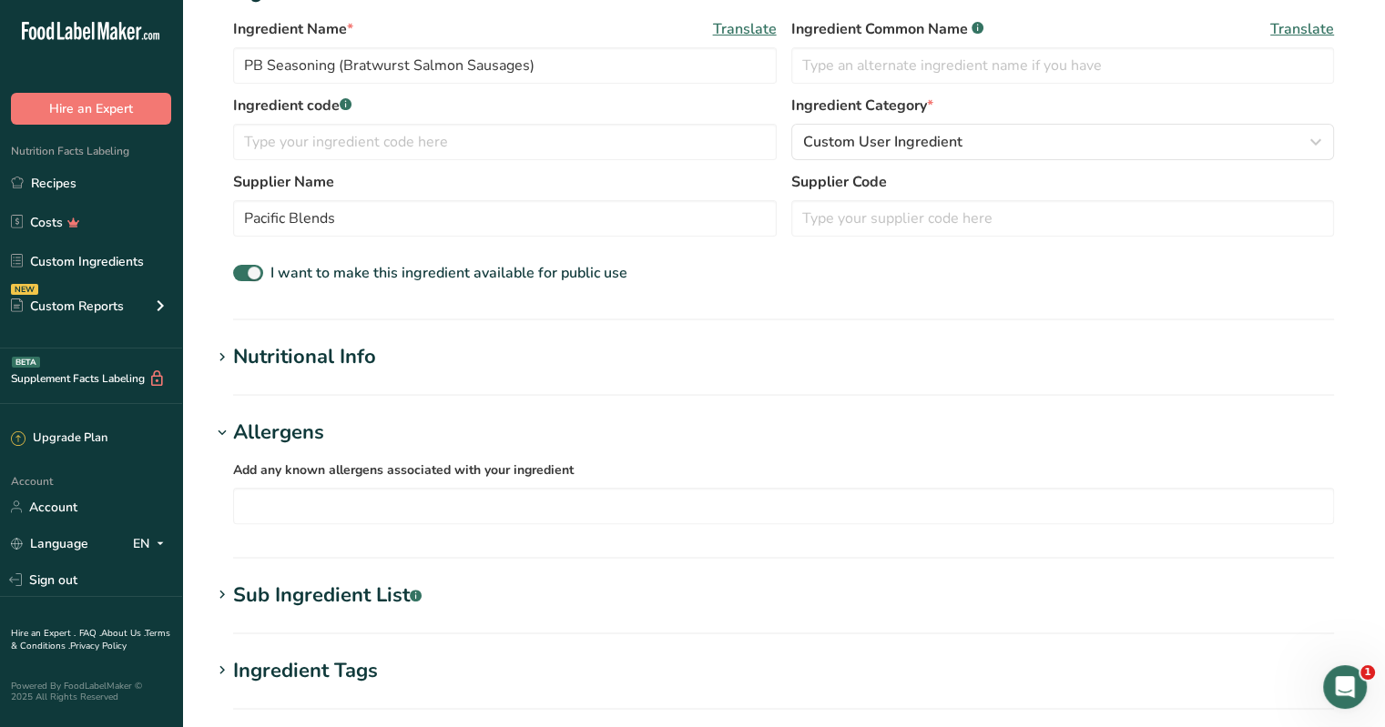
click at [309, 360] on div "Nutritional Info" at bounding box center [304, 357] width 143 height 30
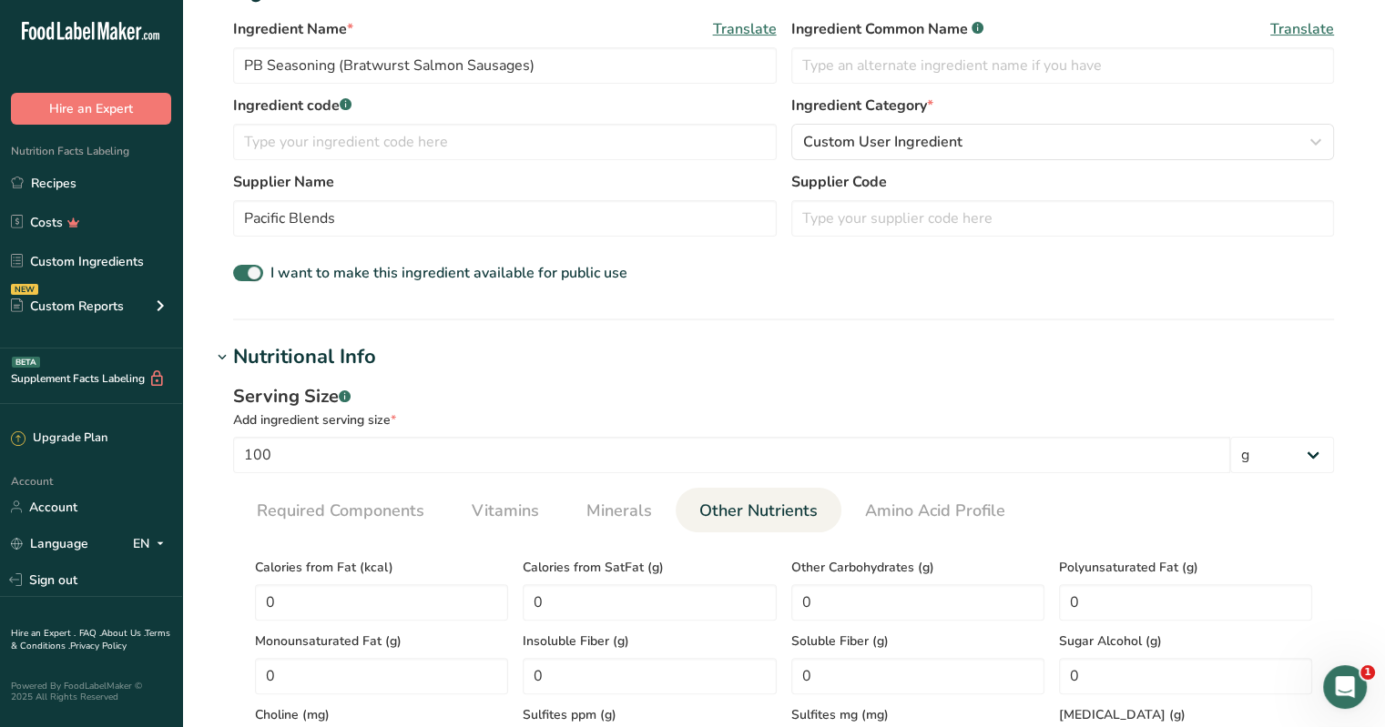
scroll to position [455, 0]
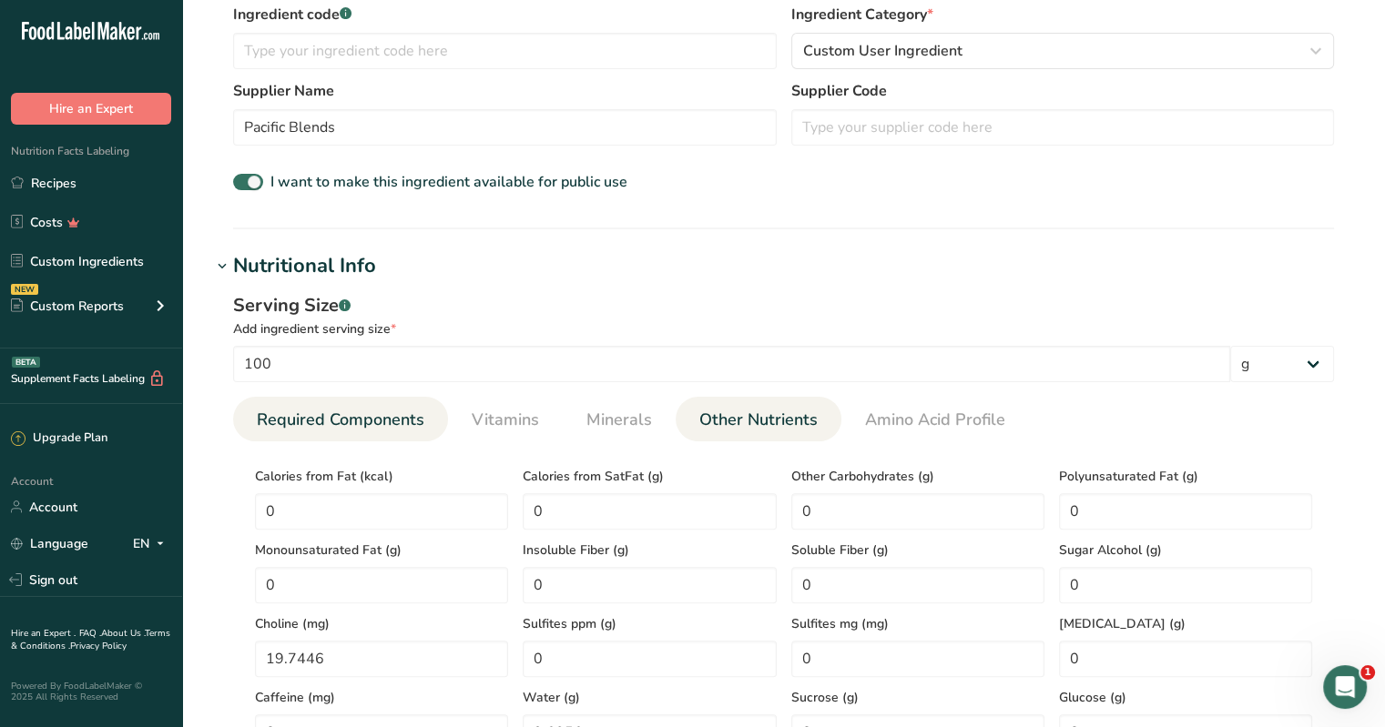
click at [317, 422] on span "Required Components" at bounding box center [341, 420] width 168 height 25
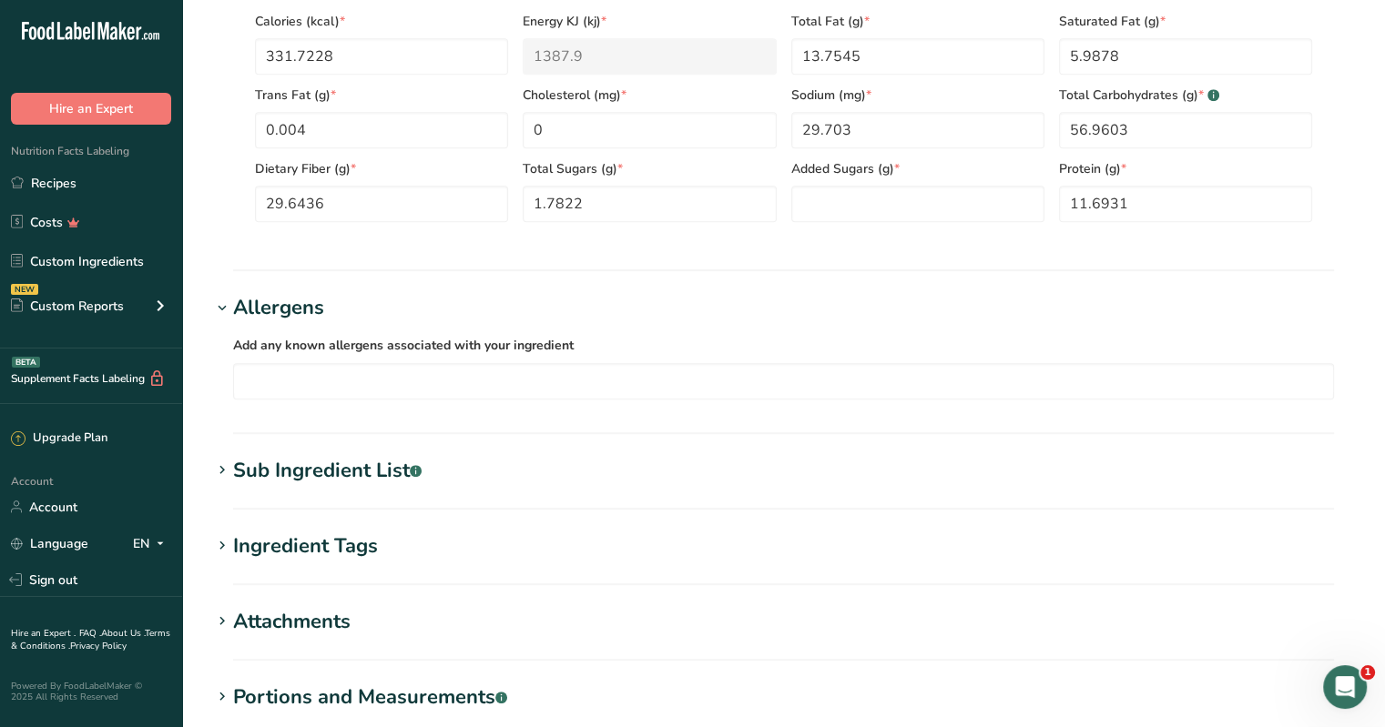
scroll to position [1093, 0]
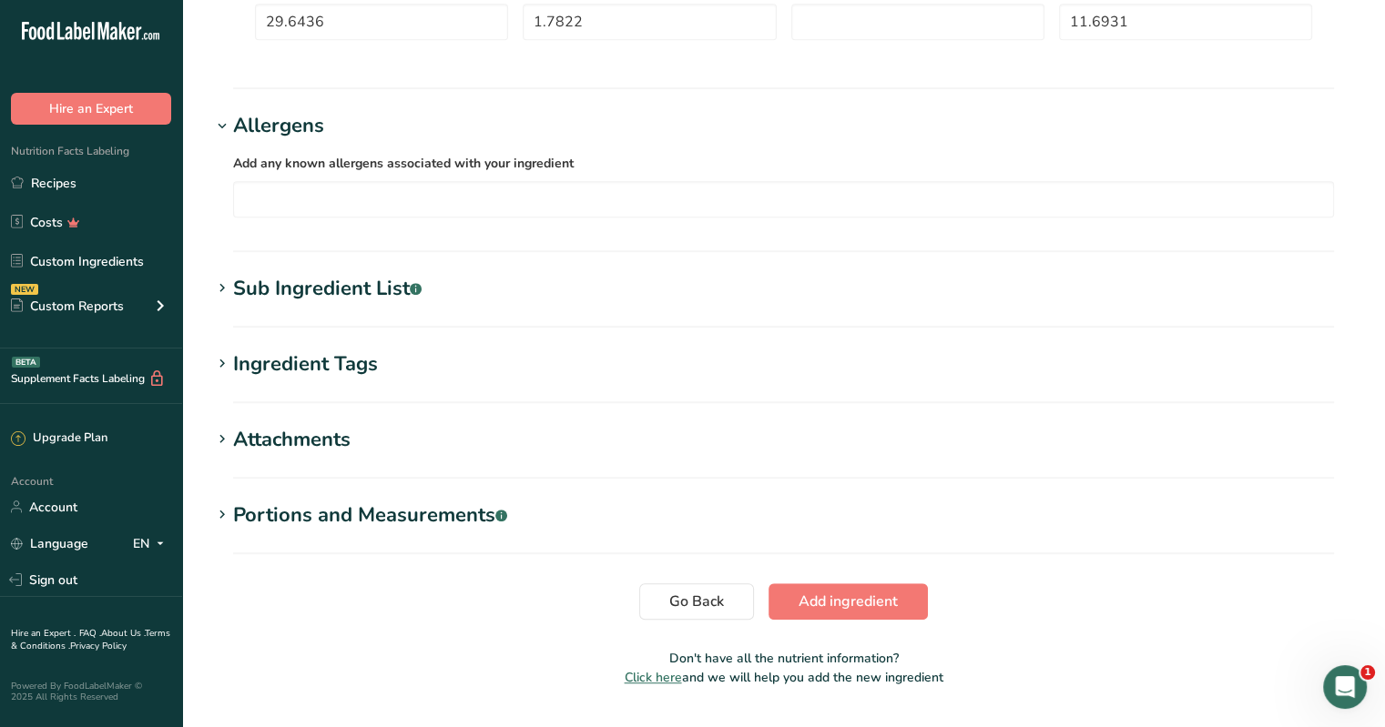
click at [321, 361] on div "Ingredient Tags" at bounding box center [305, 365] width 145 height 30
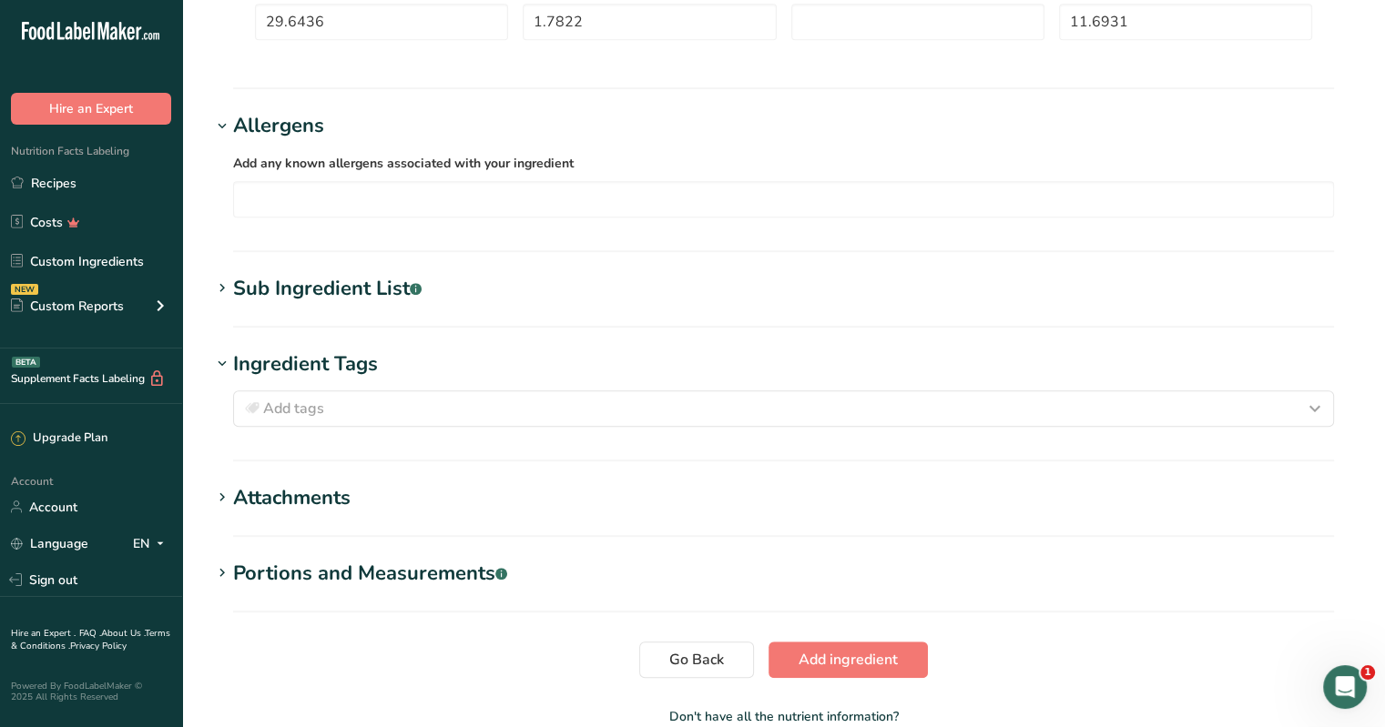
click at [265, 502] on div "Attachments" at bounding box center [291, 498] width 117 height 30
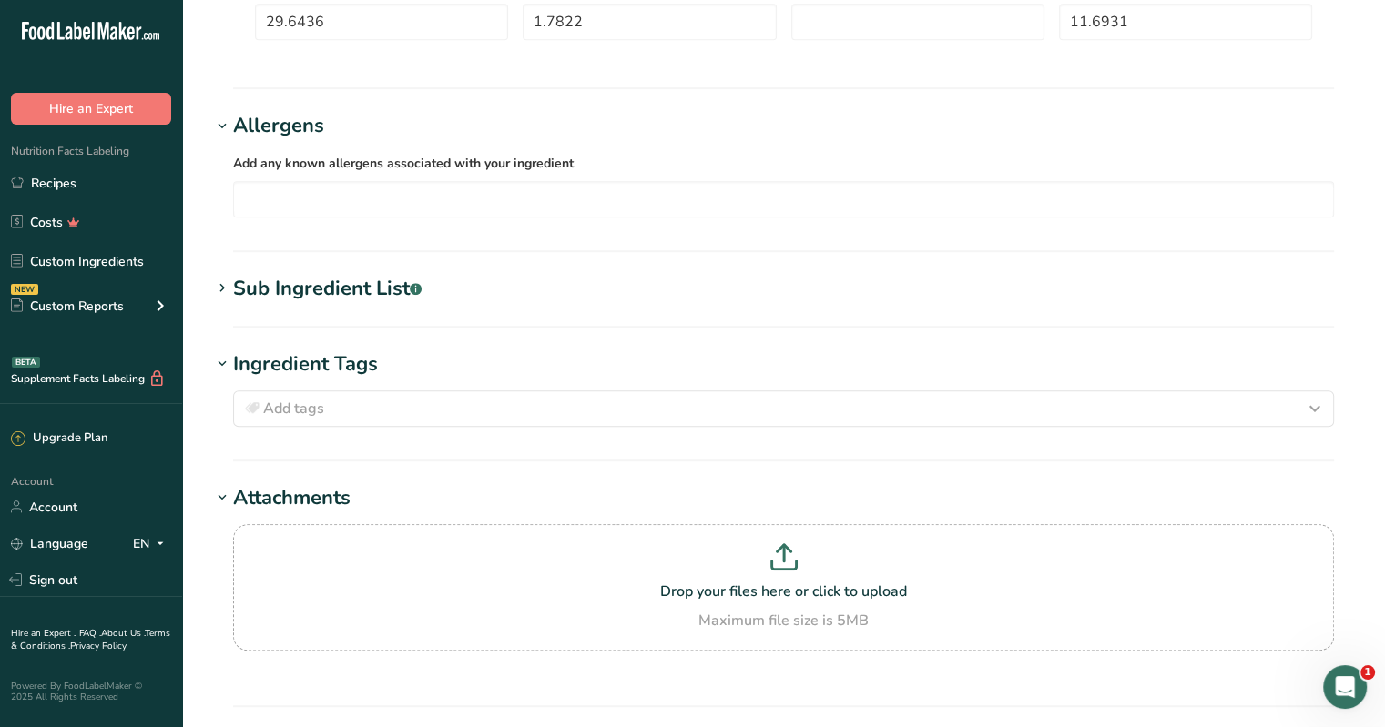
scroll to position [1366, 0]
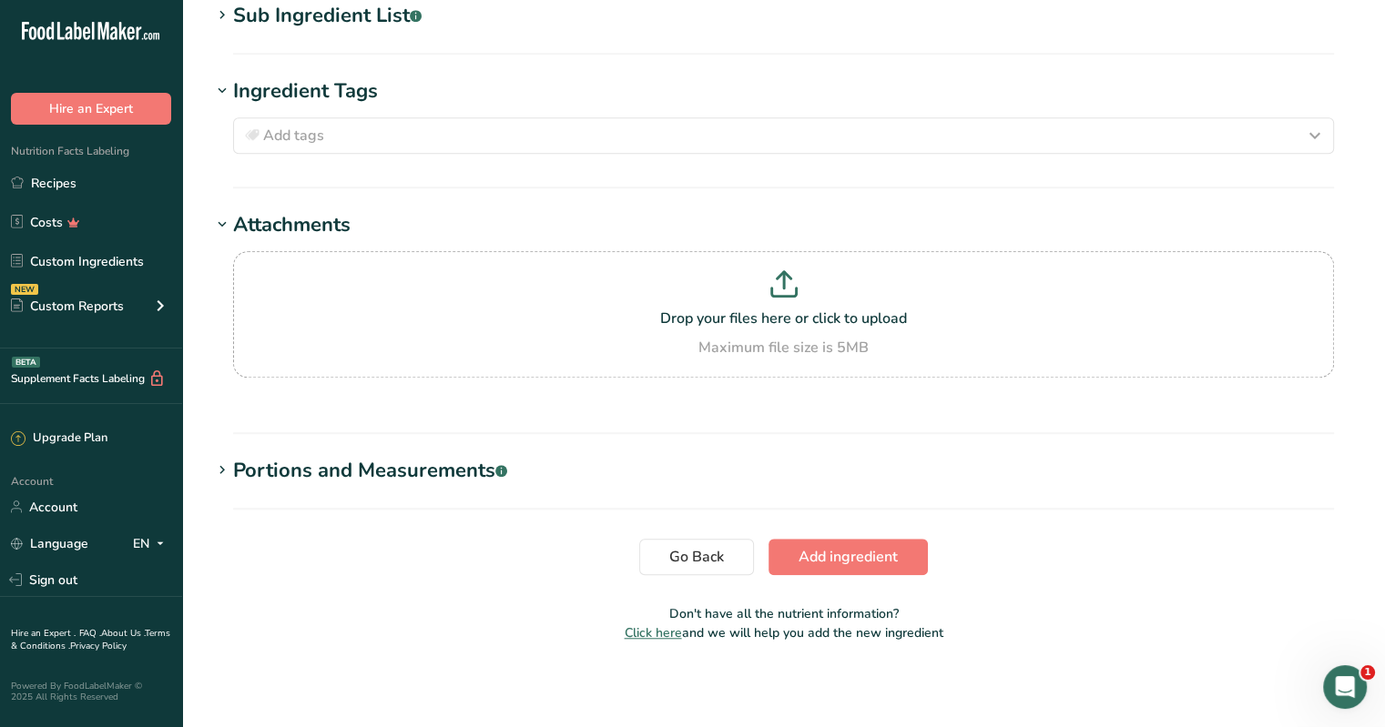
click at [295, 464] on div "Portions and Measurements .a-a{fill:#347362;}.b-a{fill:#fff;}" at bounding box center [370, 471] width 274 height 30
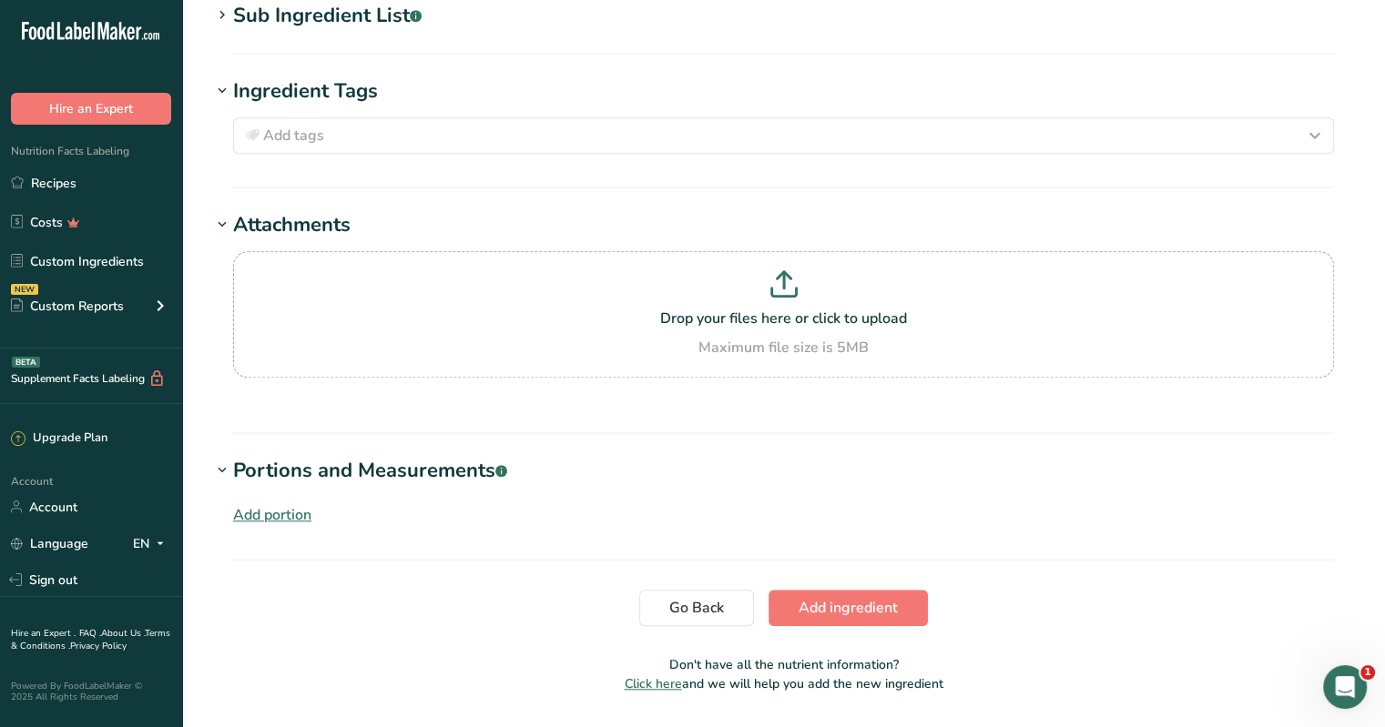
scroll to position [1418, 0]
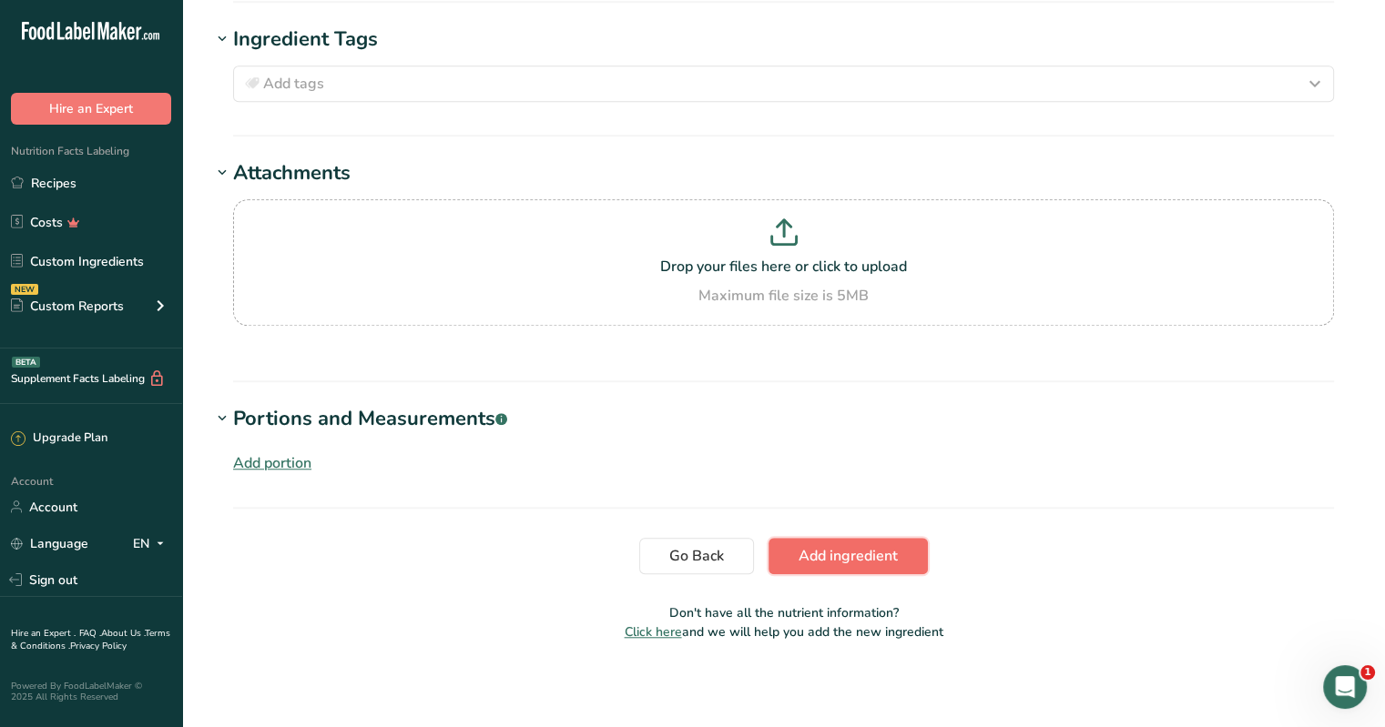
click at [684, 557] on span "Add ingredient" at bounding box center [847, 556] width 99 height 22
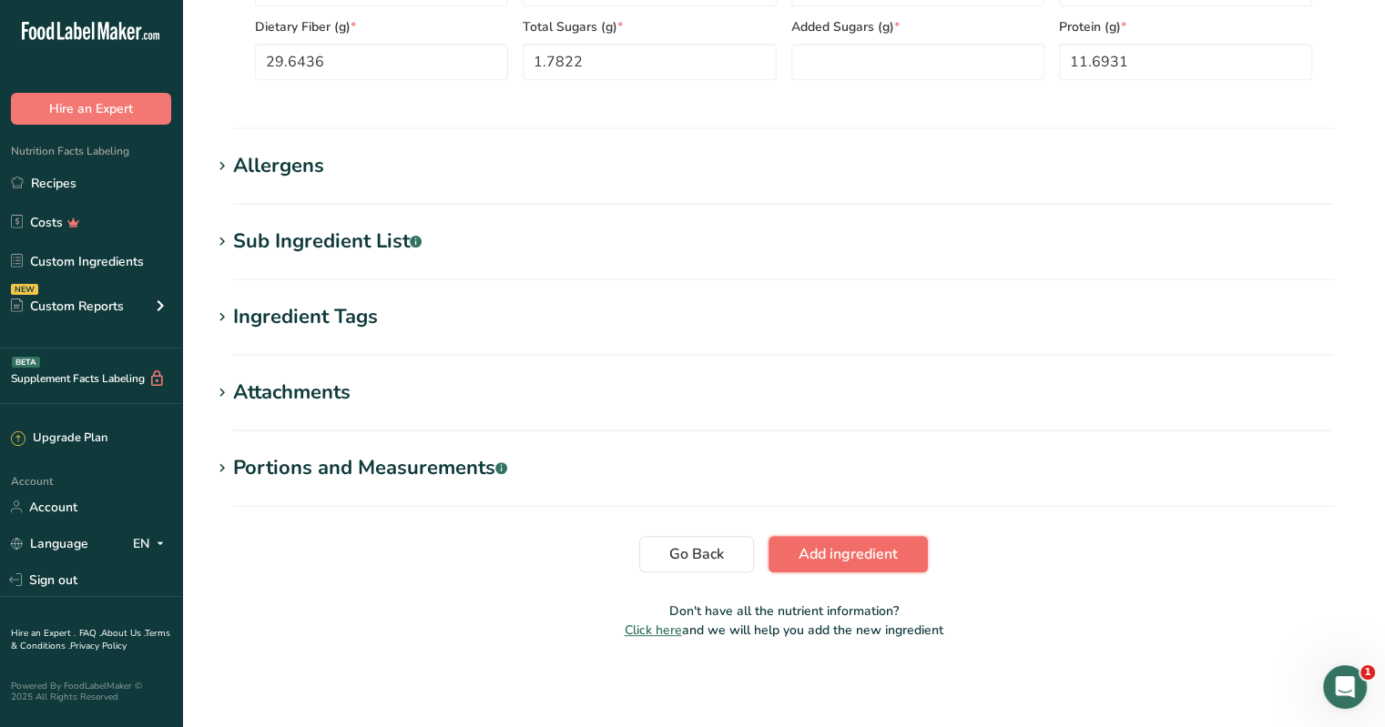
scroll to position [236, 0]
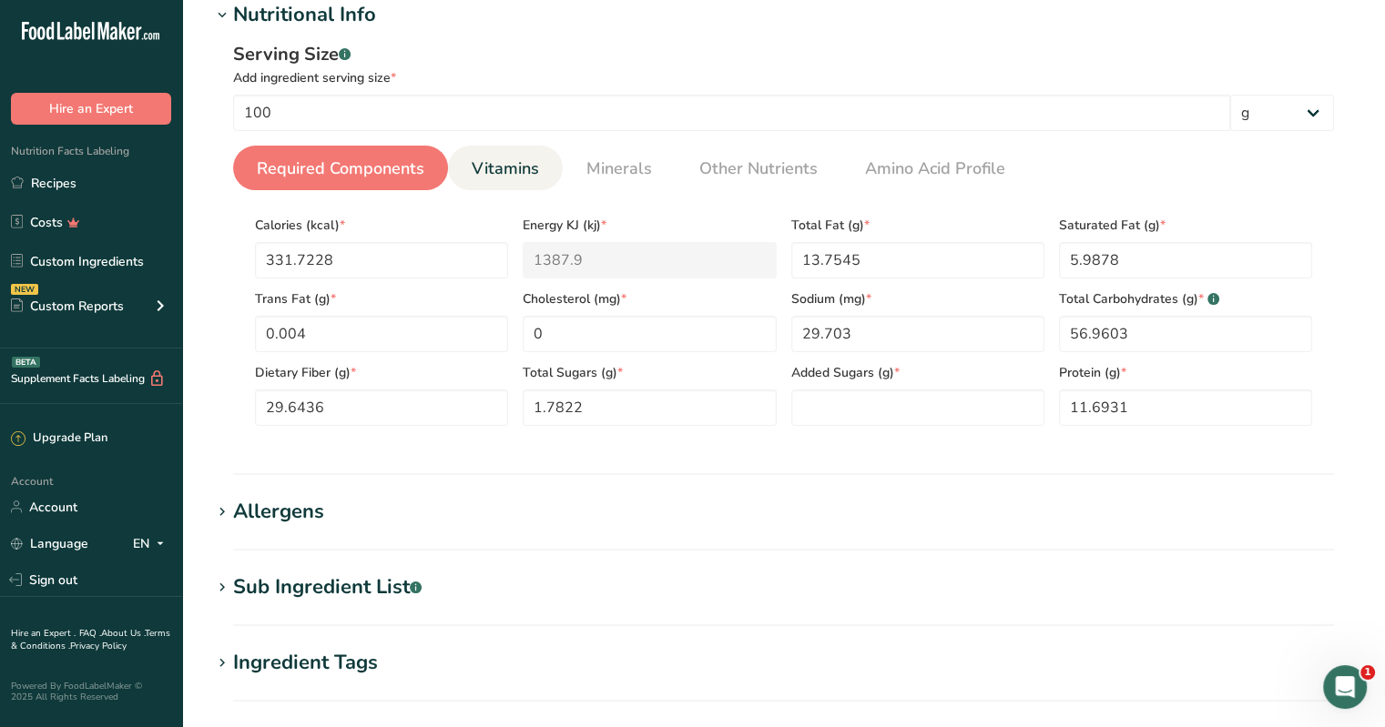
click at [511, 174] on span "Vitamins" at bounding box center [505, 169] width 67 height 25
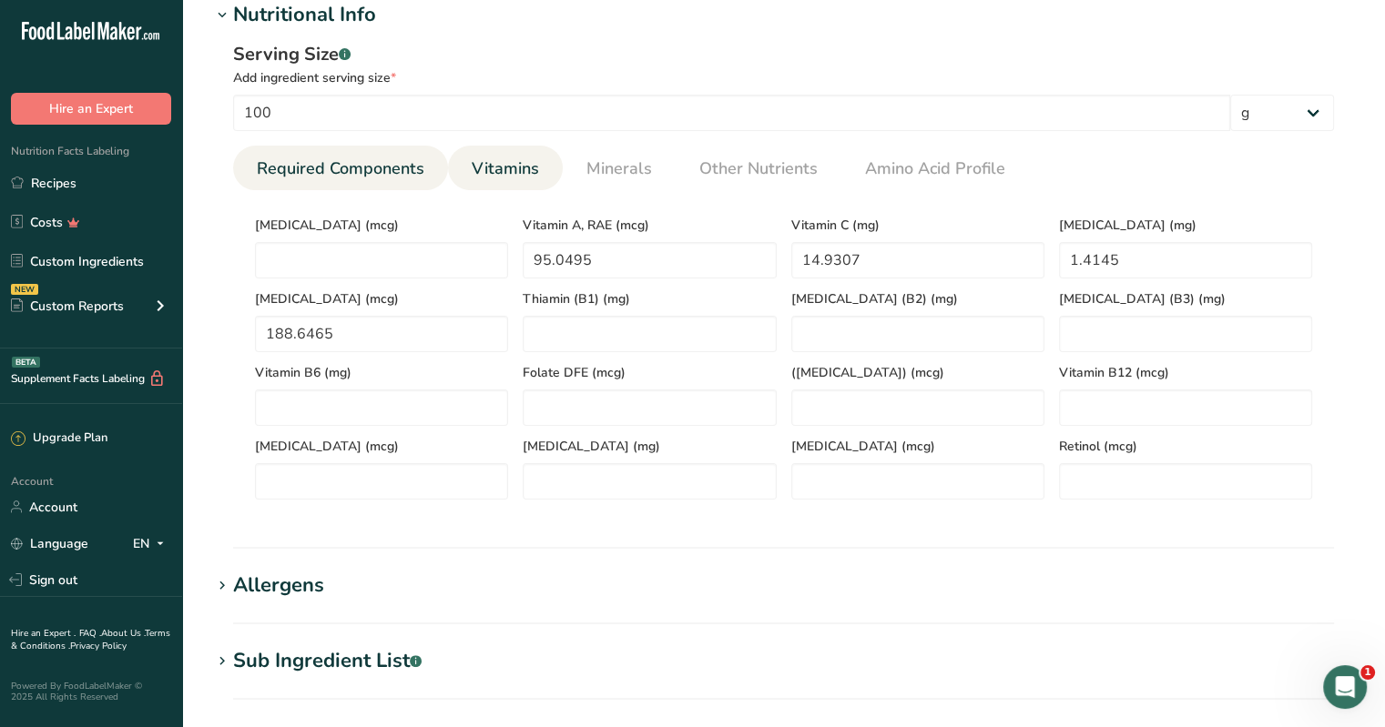
click at [345, 160] on span "Required Components" at bounding box center [341, 169] width 168 height 25
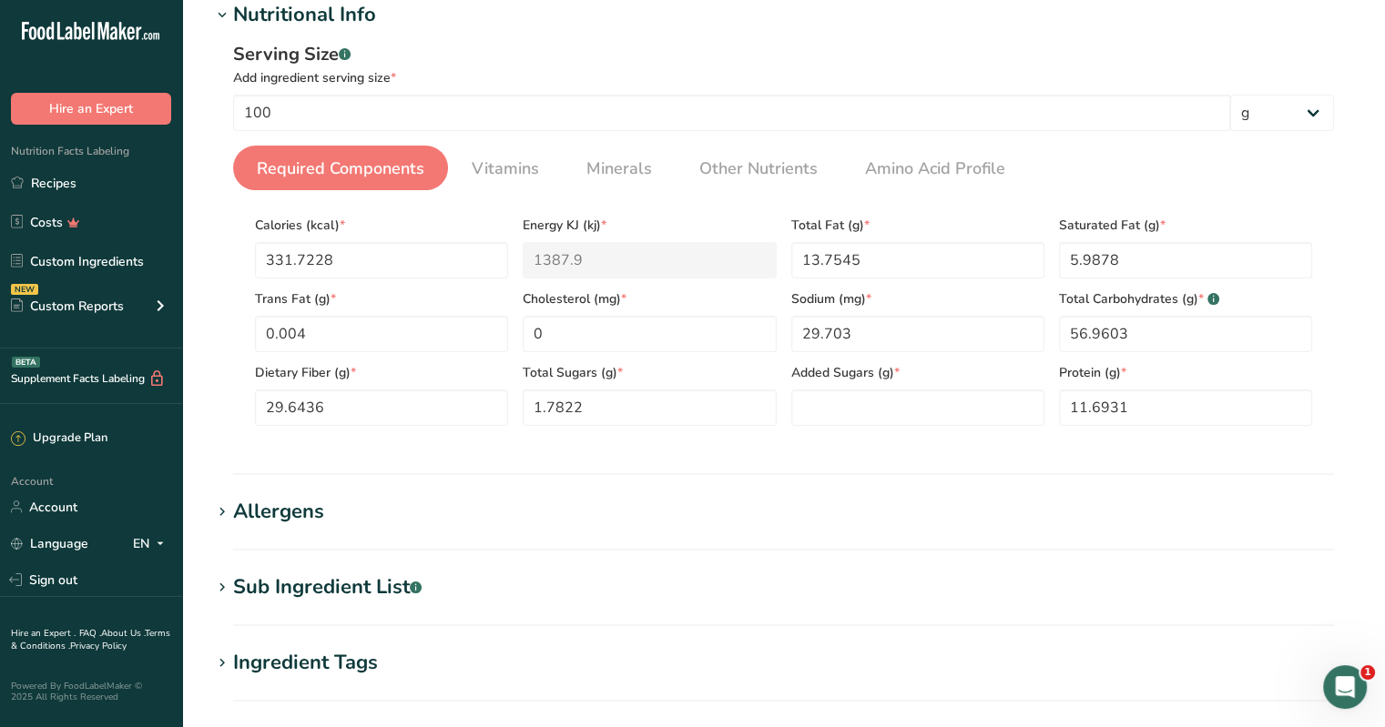
scroll to position [327, 0]
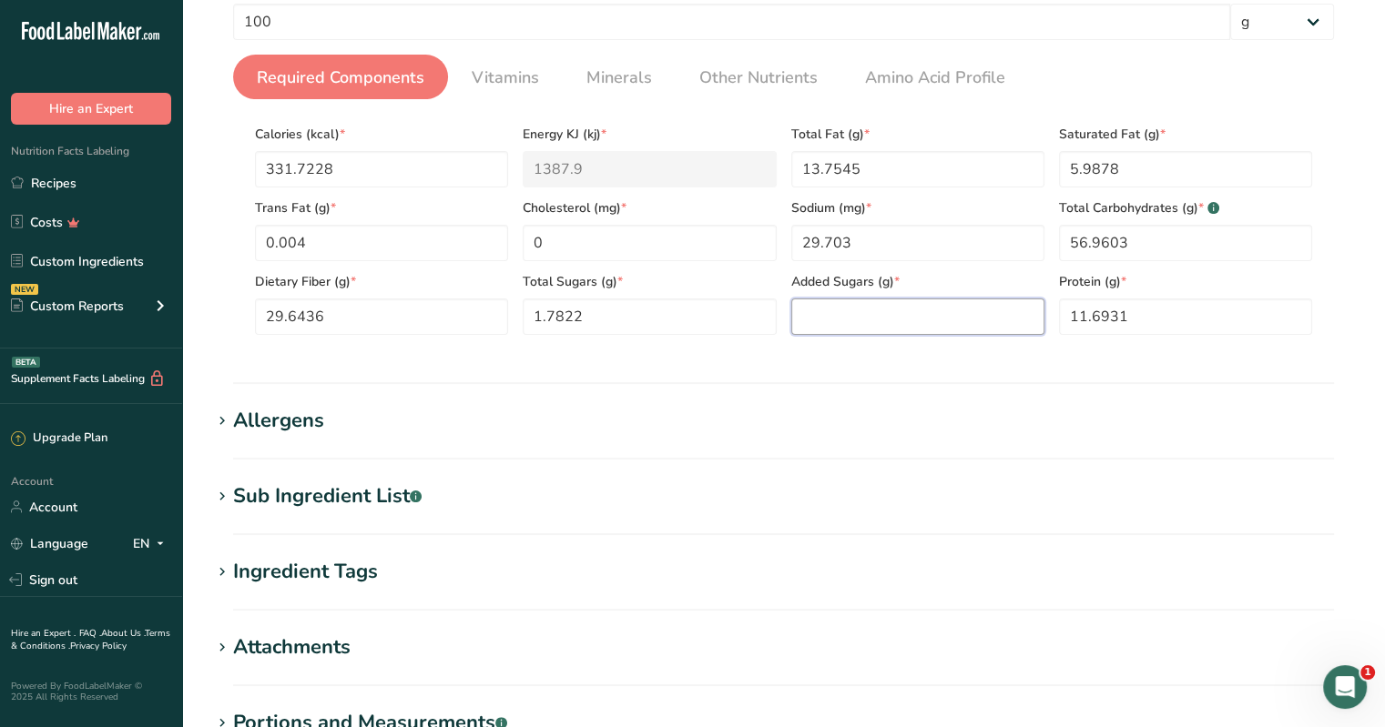
click at [684, 312] on Sugars "number" at bounding box center [917, 317] width 253 height 36
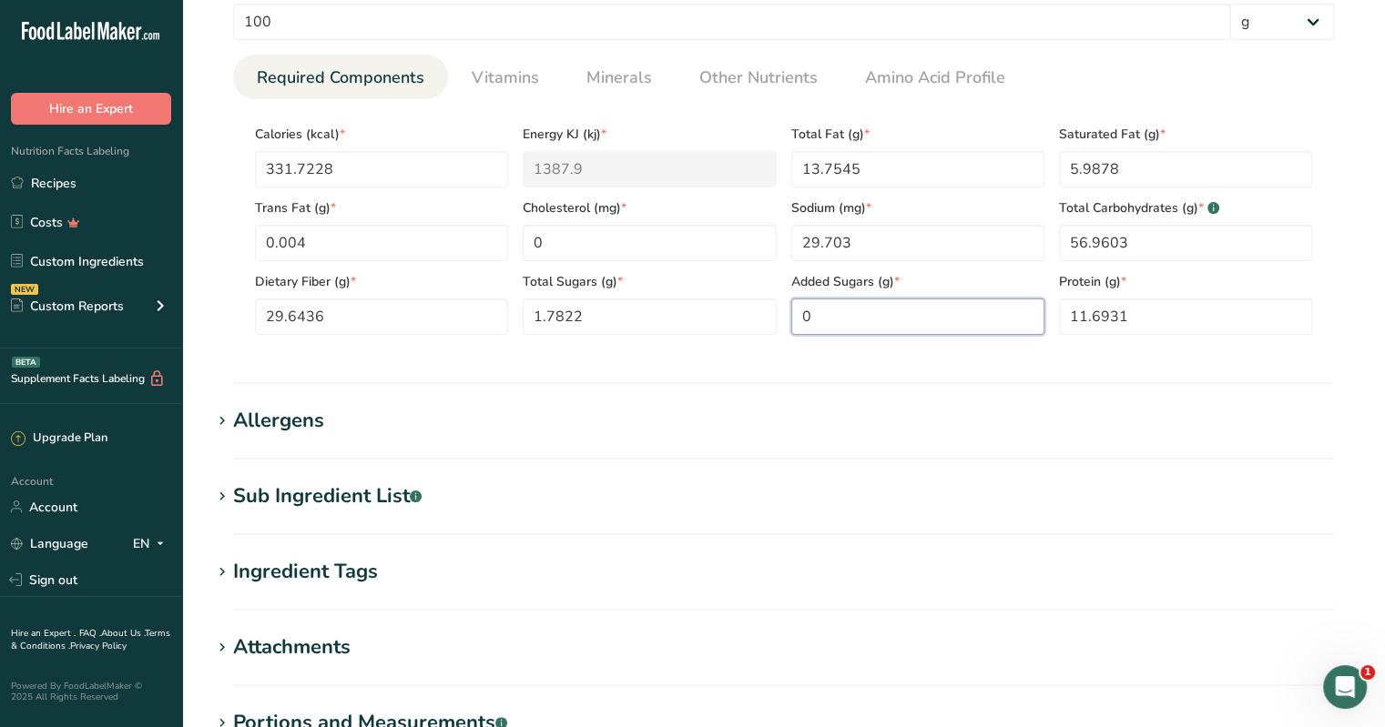
type Sugars "0"
click at [438, 422] on h1 "Allergens" at bounding box center [783, 421] width 1144 height 30
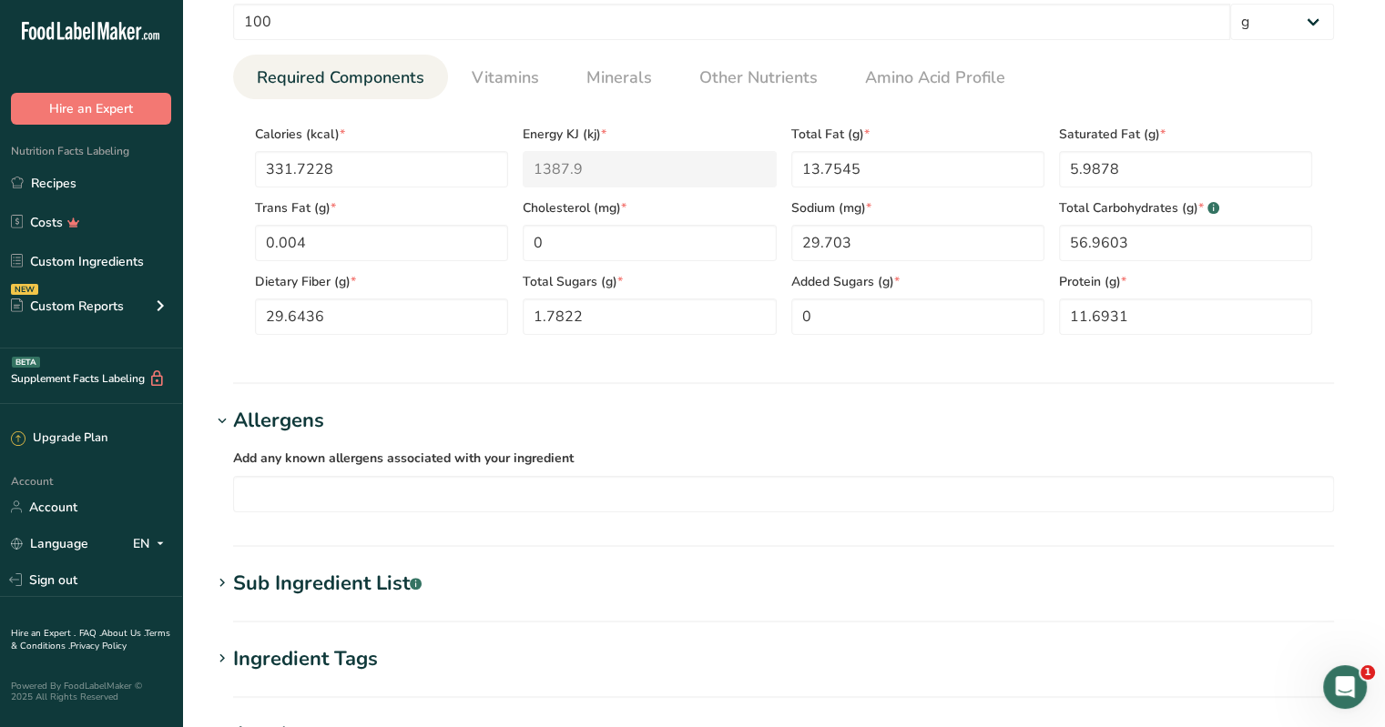
scroll to position [668, 0]
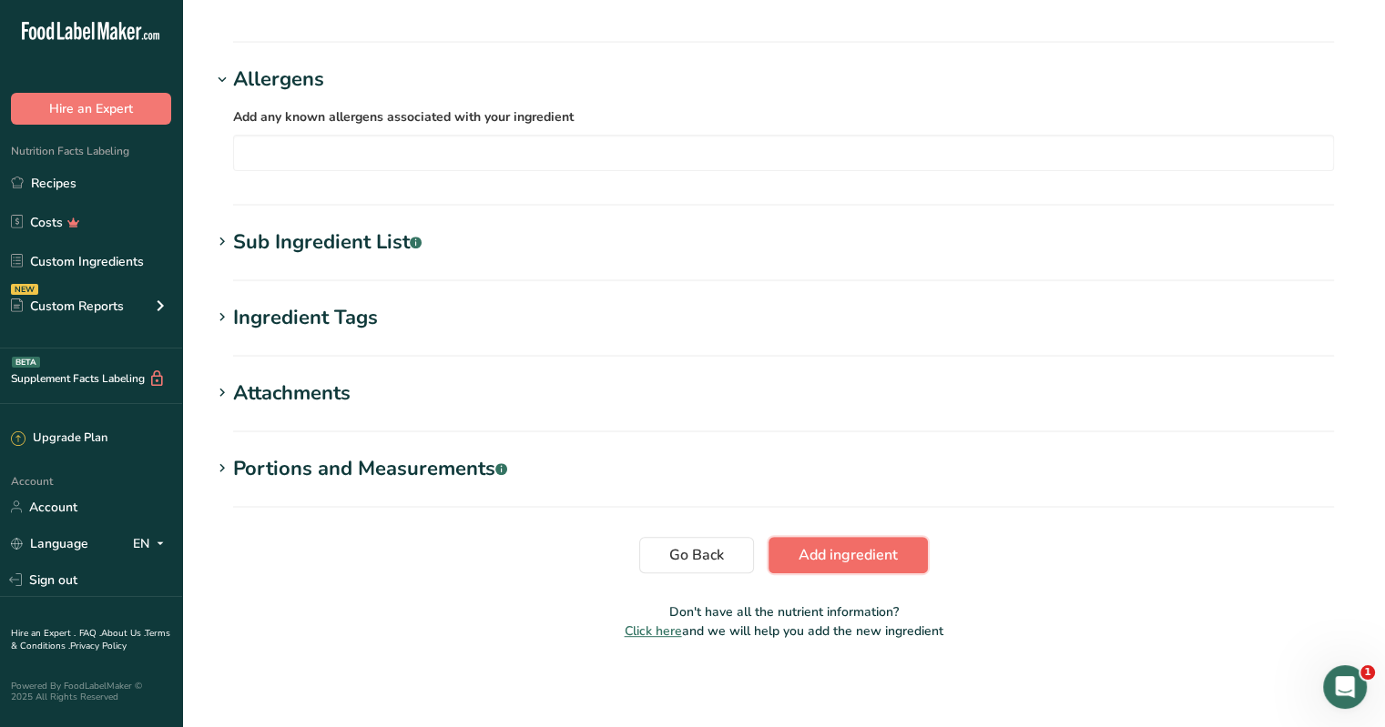
click at [684, 559] on span "Add ingredient" at bounding box center [847, 555] width 99 height 22
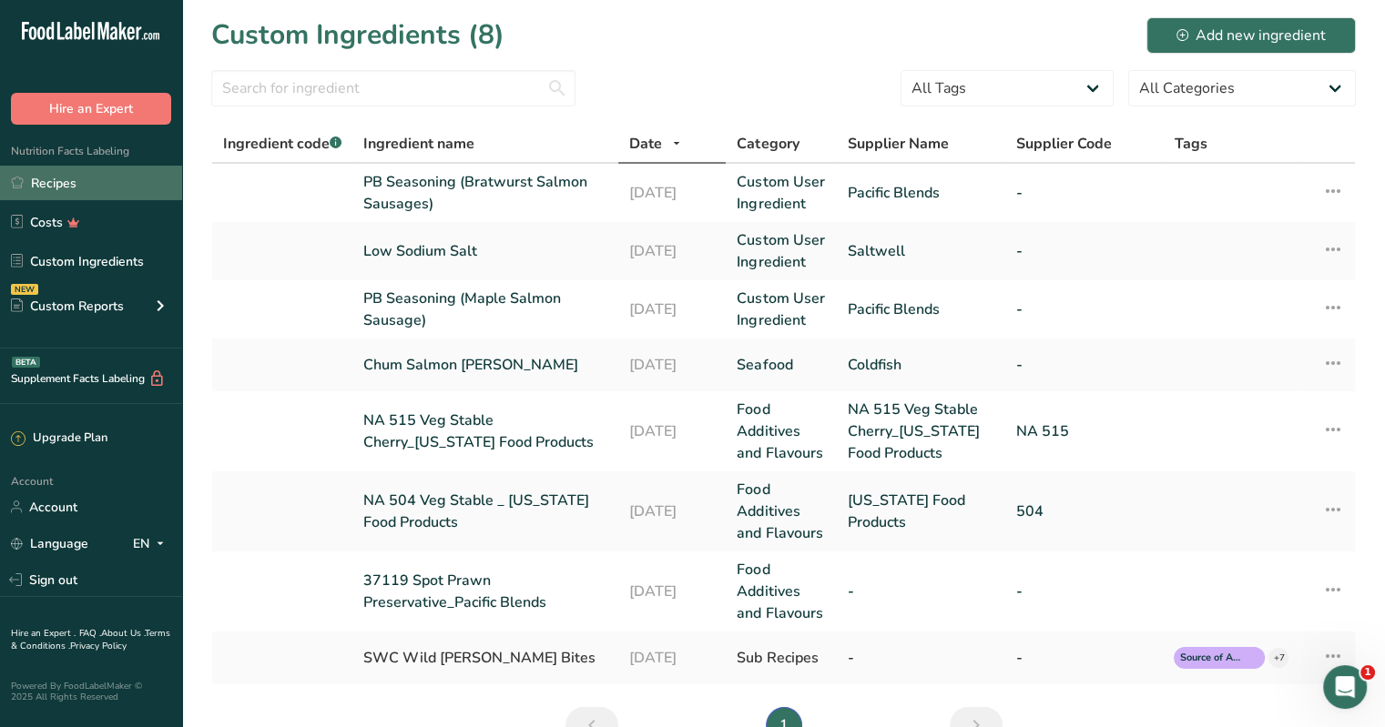
click at [87, 192] on link "Recipes" at bounding box center [91, 183] width 182 height 35
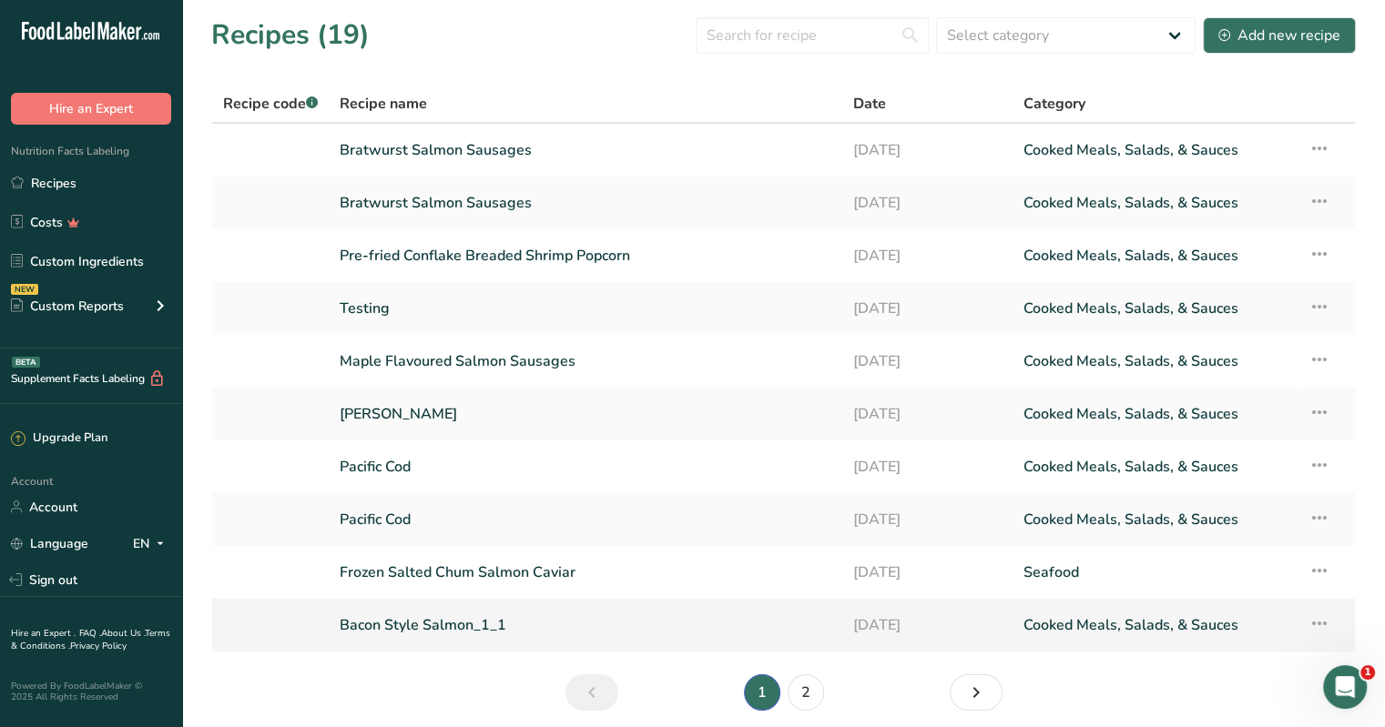
scroll to position [69, 0]
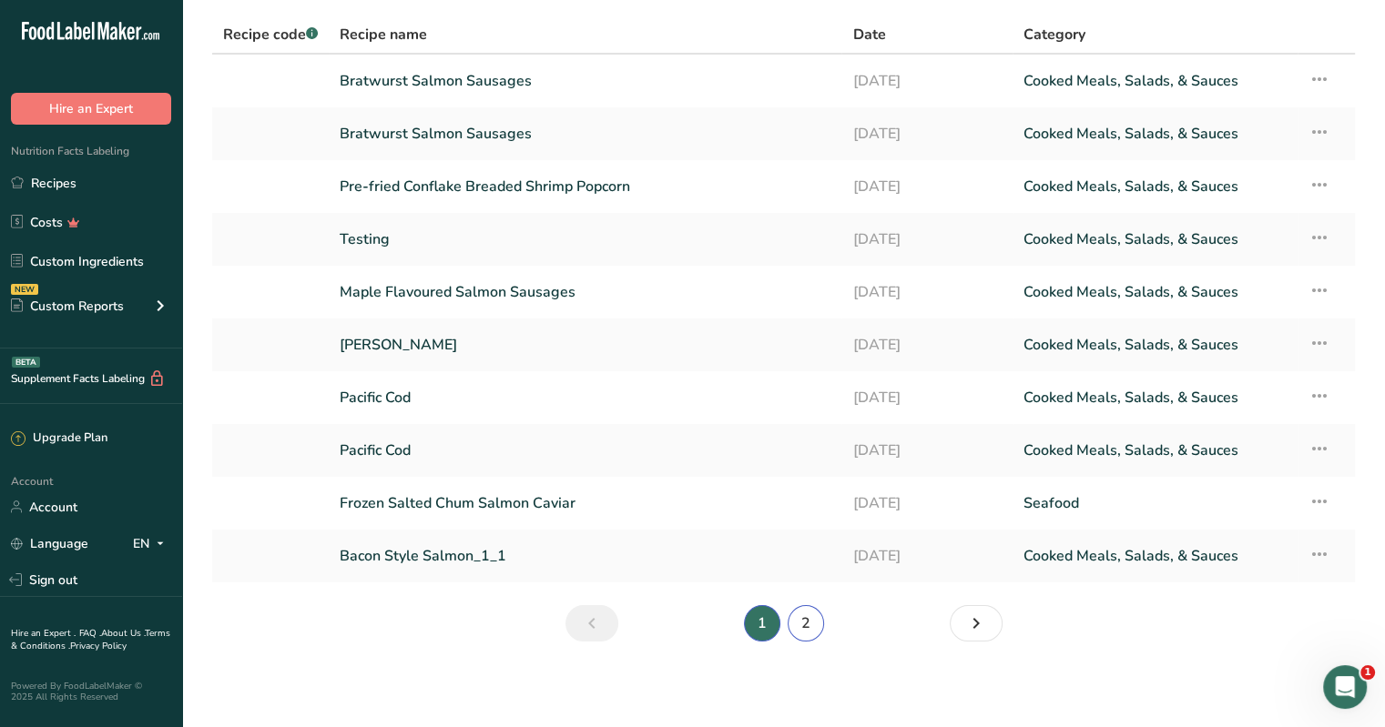
click at [684, 620] on link "2" at bounding box center [806, 623] width 36 height 36
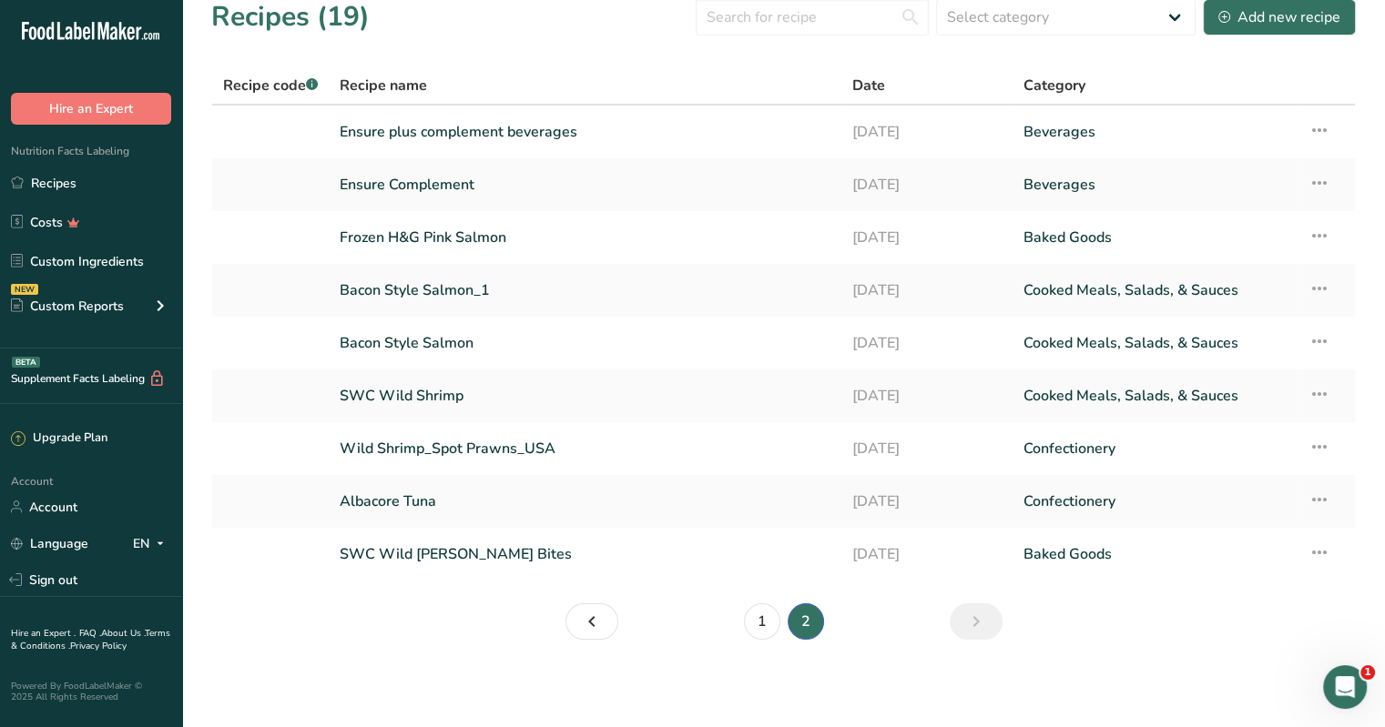
scroll to position [17, 0]
click at [684, 625] on link "1" at bounding box center [762, 623] width 36 height 36
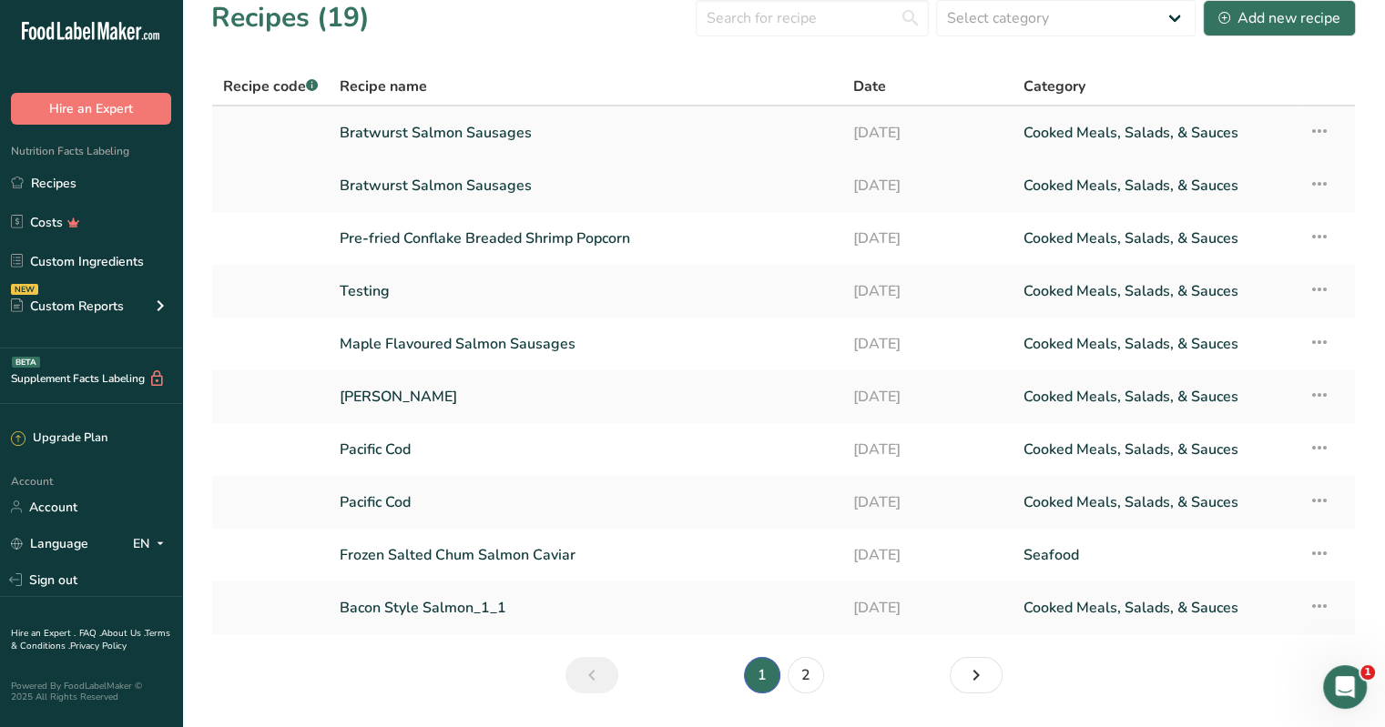
click at [453, 137] on link "Bratwurst Salmon Sausages" at bounding box center [585, 133] width 491 height 38
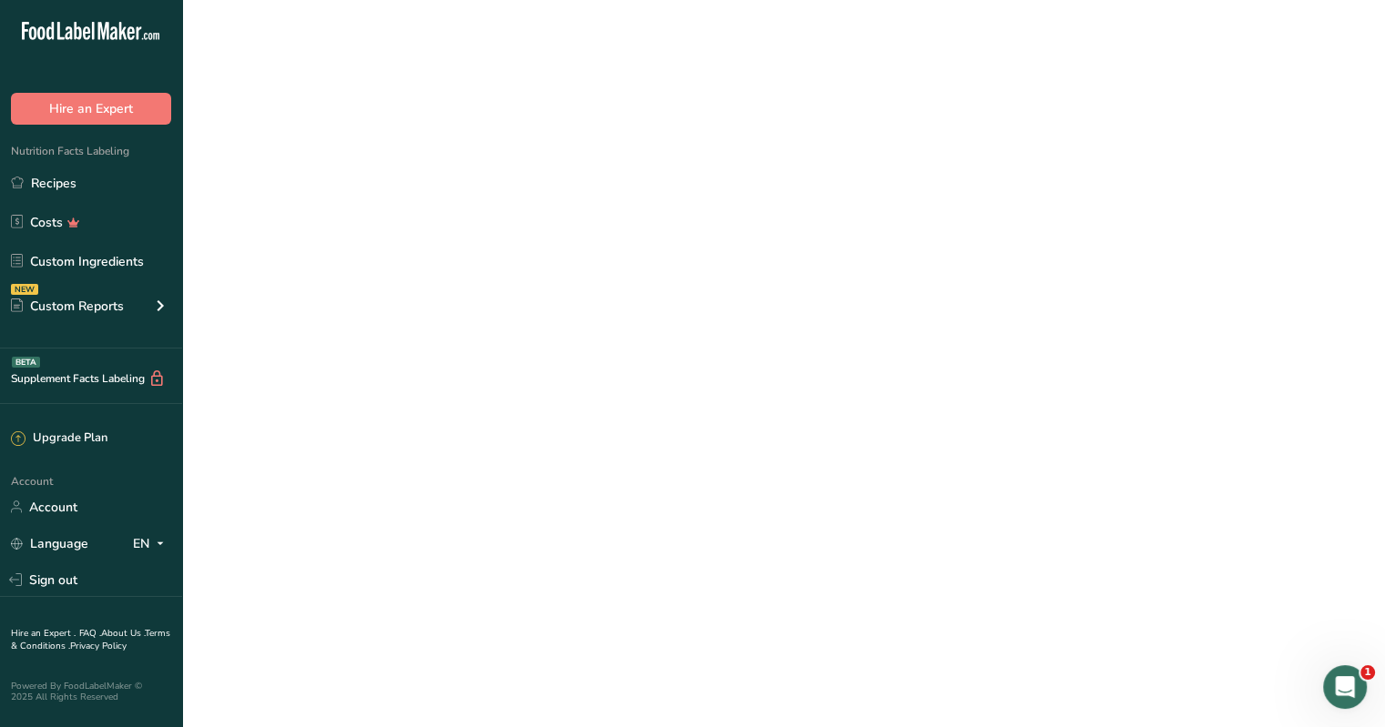
click at [453, 137] on link "Bratwurst Salmon Sausages" at bounding box center [585, 133] width 491 height 38
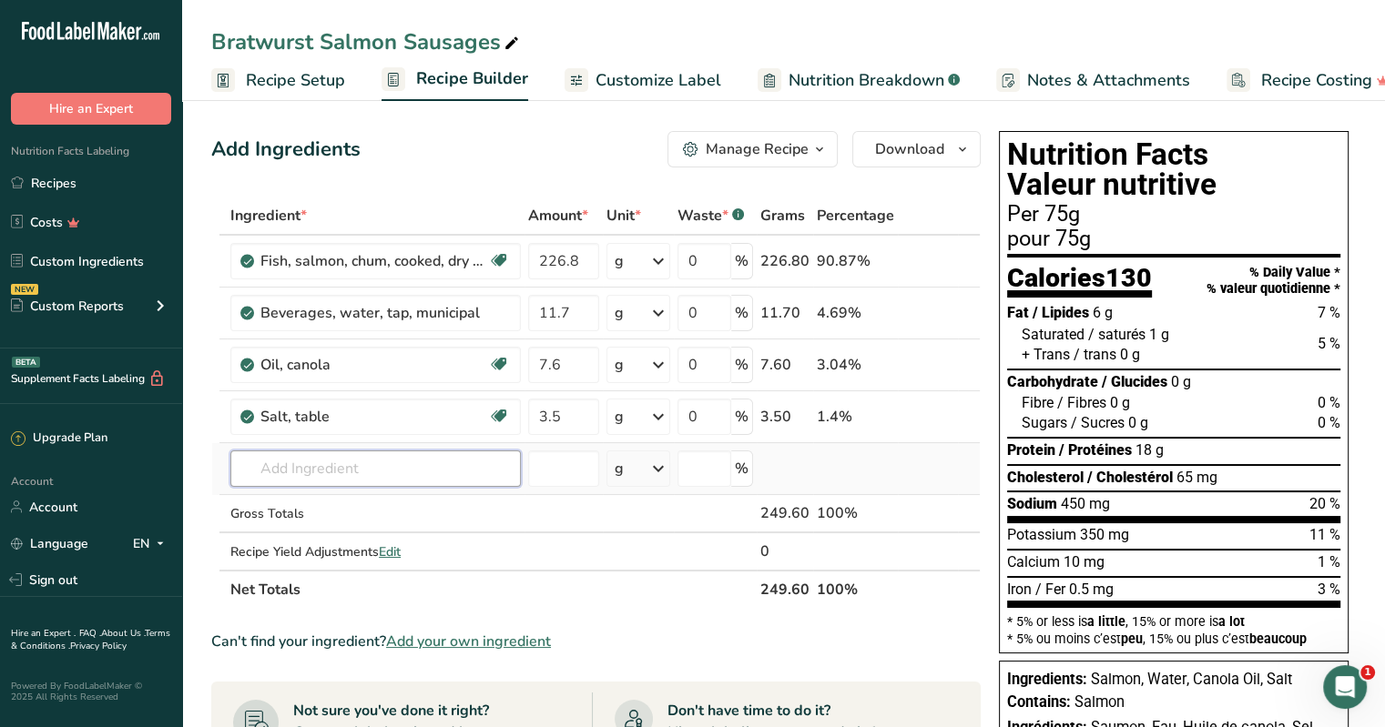
click at [289, 474] on input "text" at bounding box center [375, 469] width 290 height 36
click at [284, 465] on input "text" at bounding box center [375, 469] width 290 height 36
type input "p"
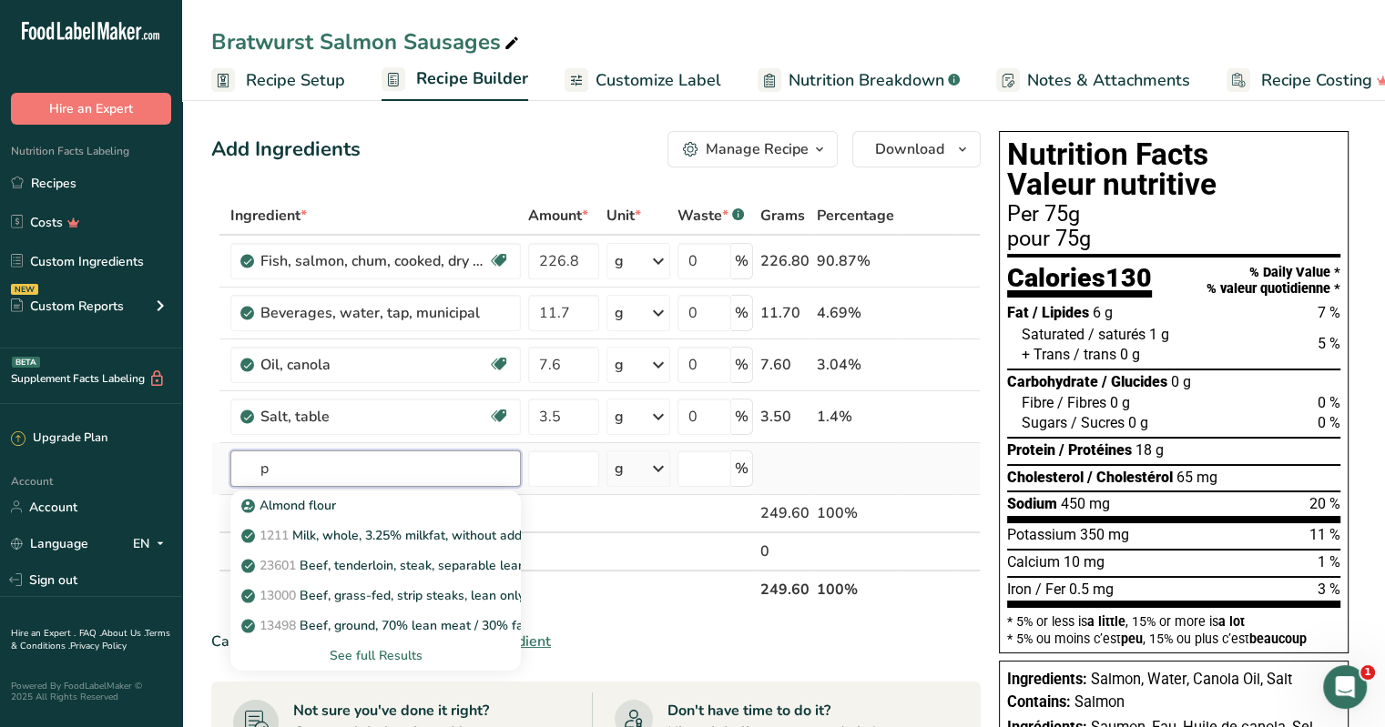
type input "pb"
click at [280, 469] on input "pb" at bounding box center [375, 469] width 290 height 36
click at [280, 469] on input "text" at bounding box center [375, 469] width 290 height 36
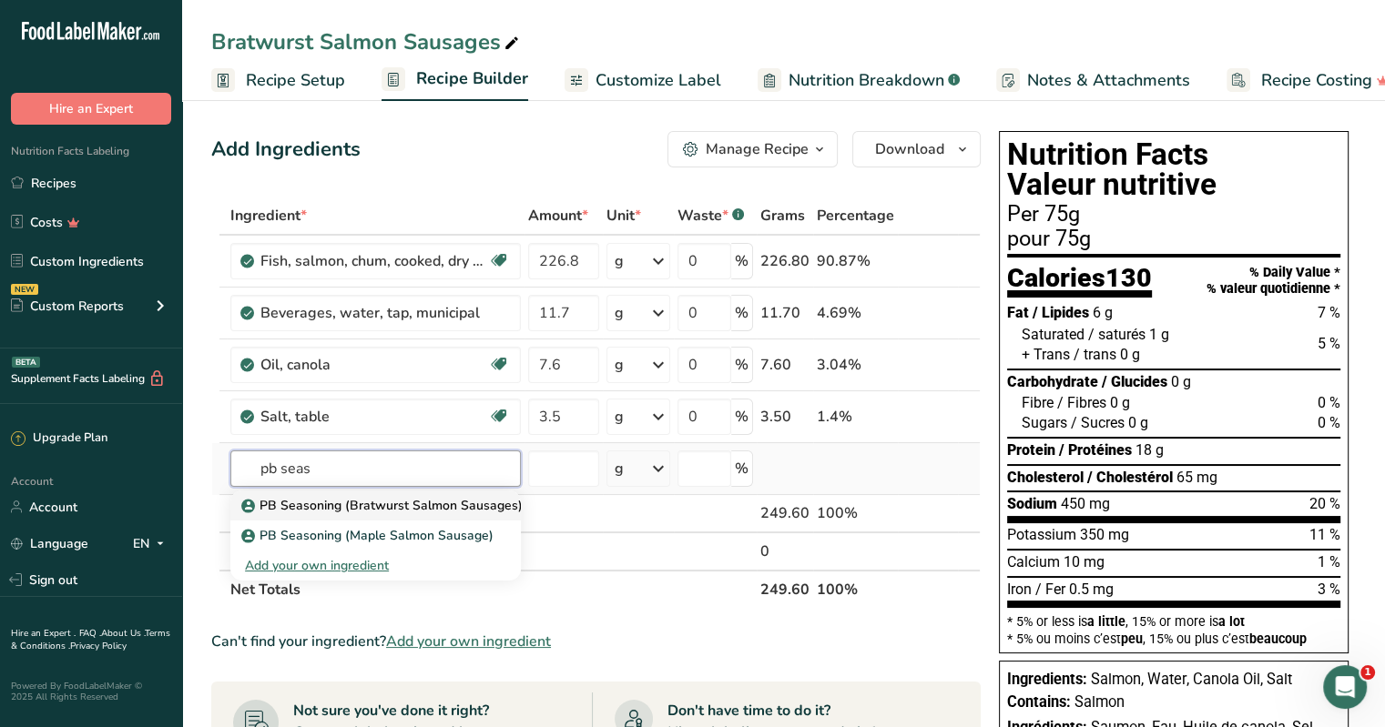
type input "pb seas"
click at [397, 503] on p "PB Seasoning (Bratwurst Salmon Sausages)" at bounding box center [384, 505] width 278 height 19
type input "PB Seasoning (Bratwurst Salmon Sausages)"
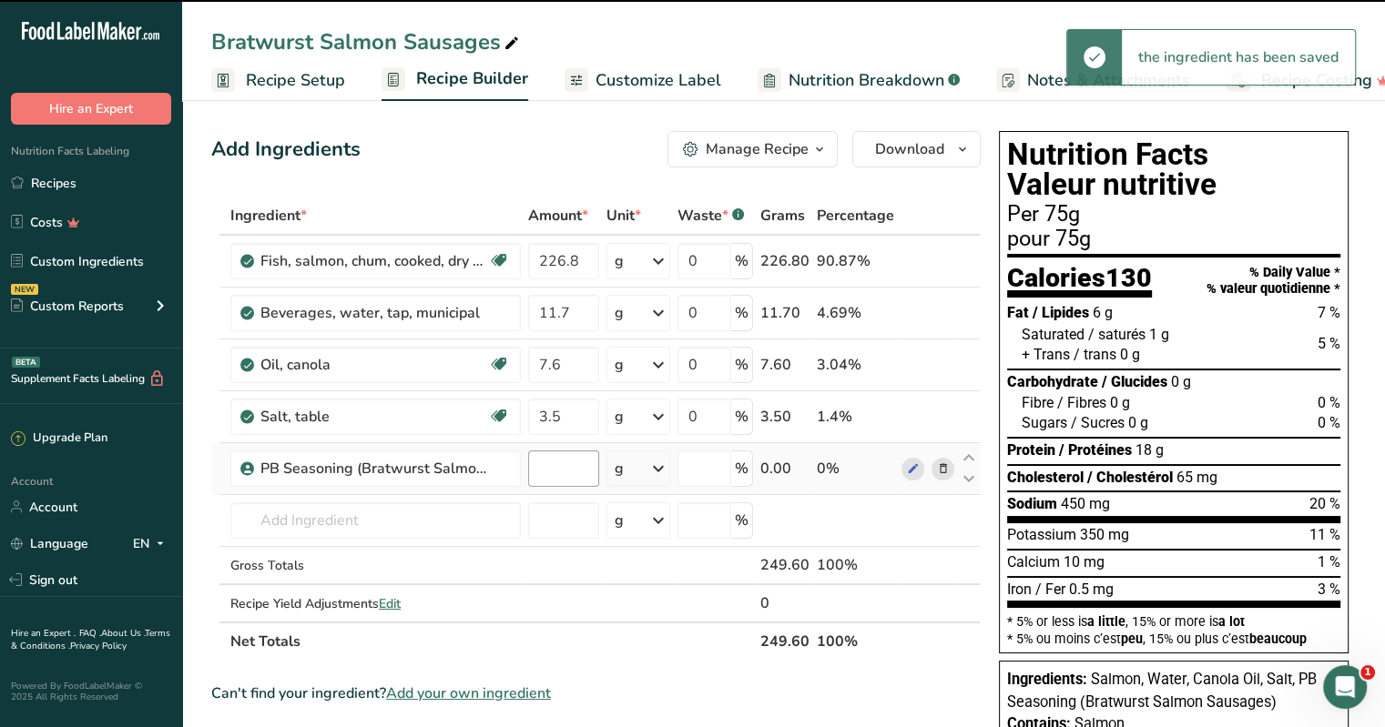
type input "0"
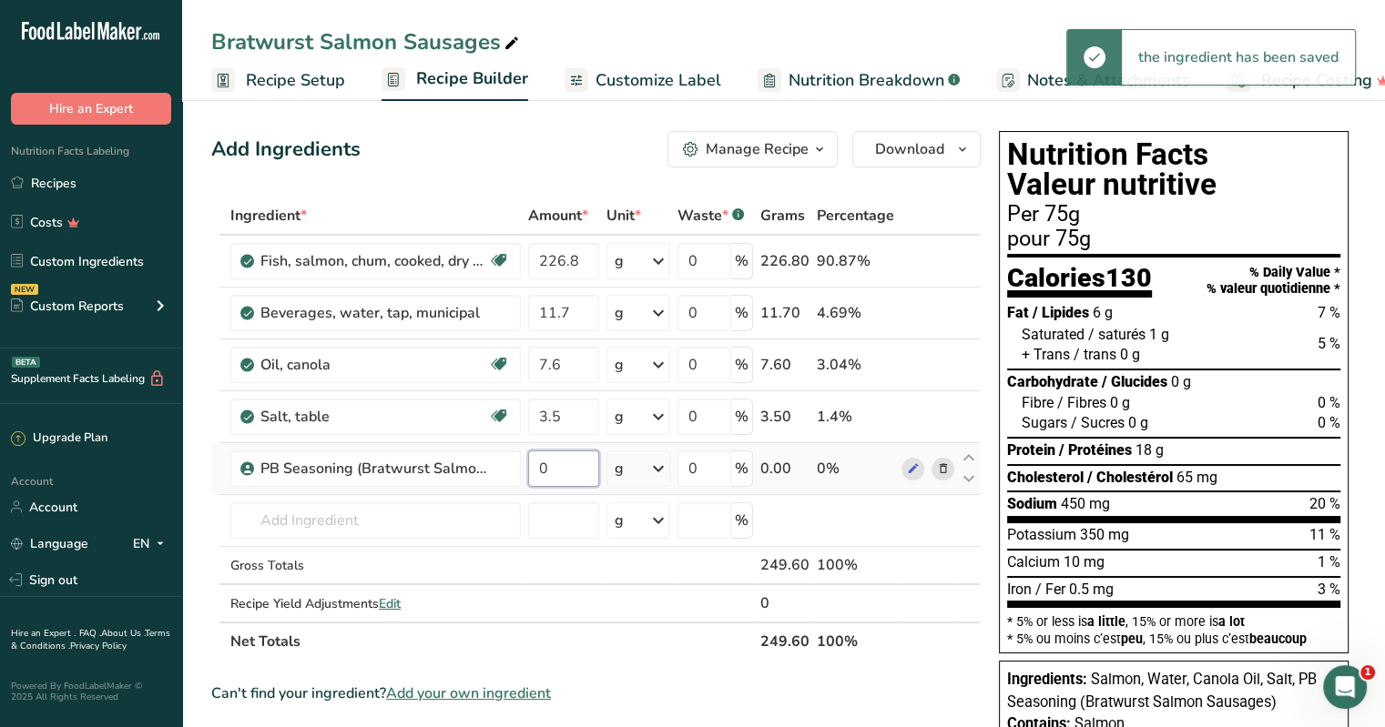
click at [550, 461] on input "0" at bounding box center [563, 469] width 71 height 36
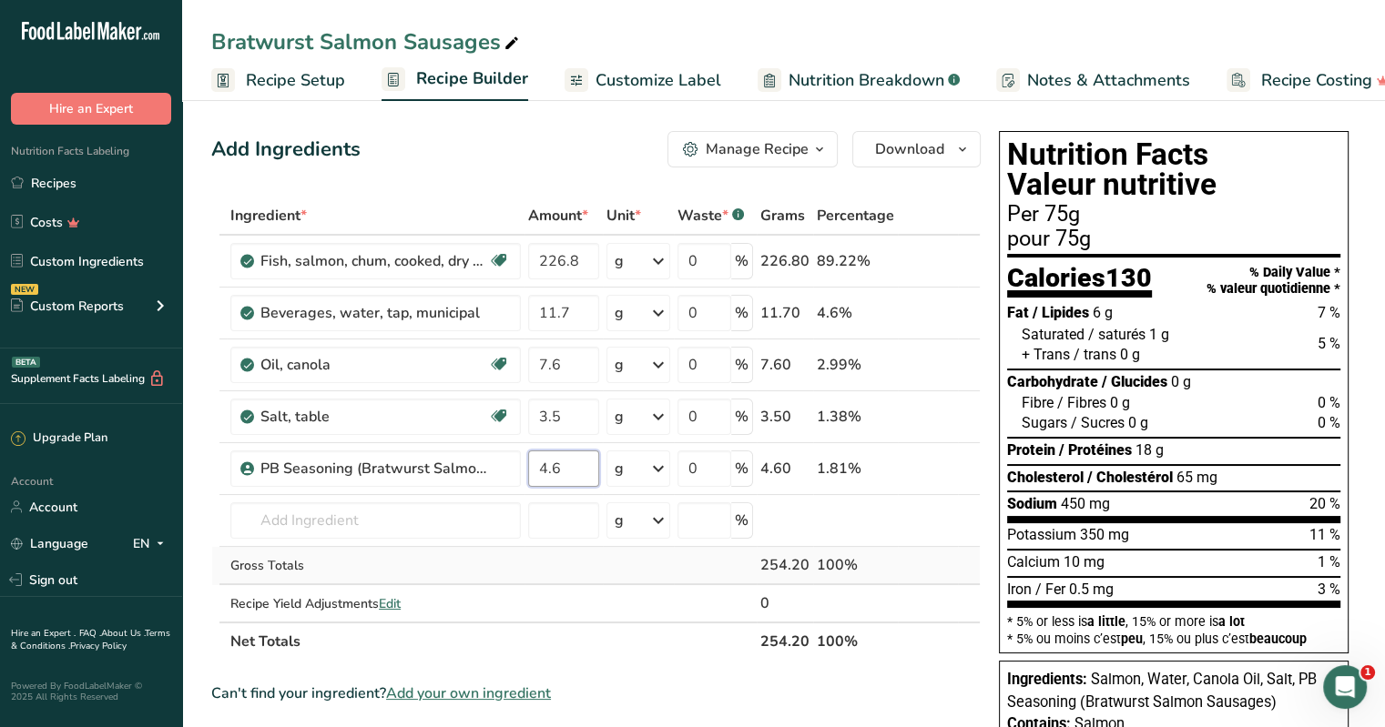
type input "4.6"
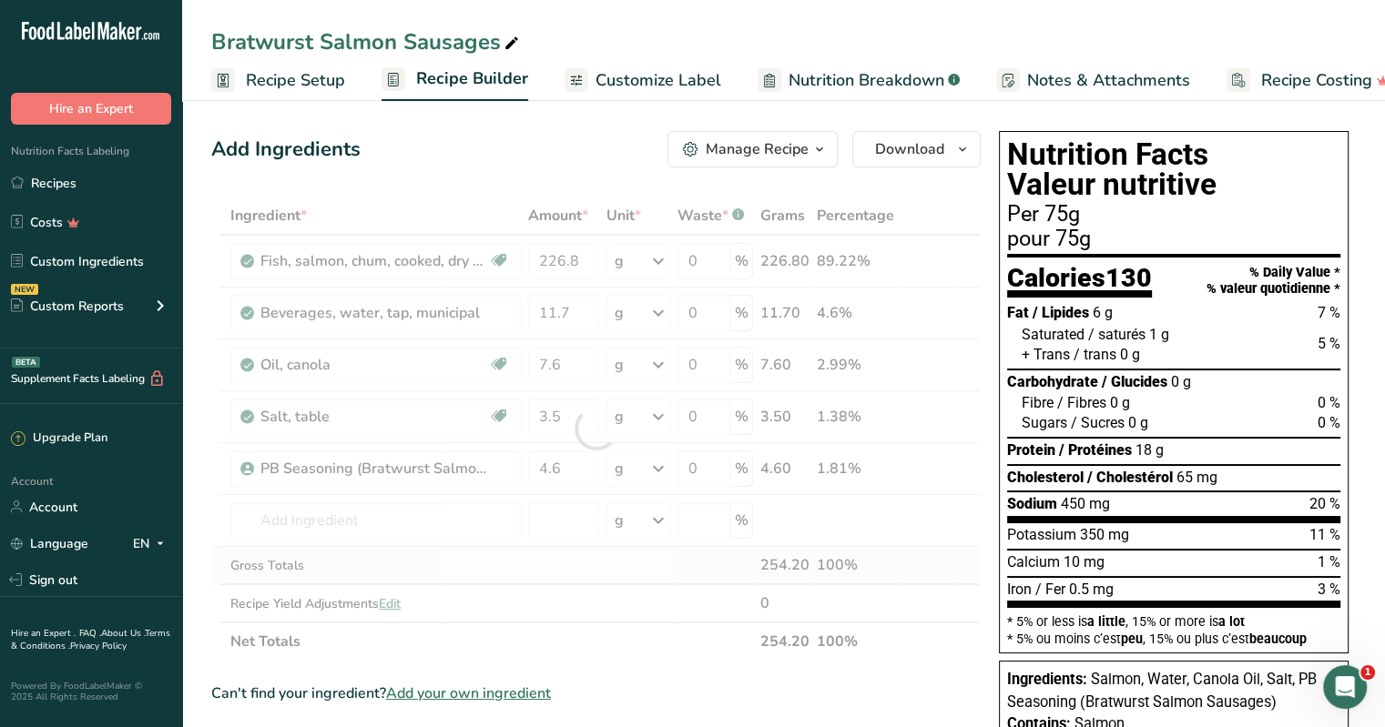
click at [532, 564] on div "Ingredient * Amount * Unit * Waste * .a-a{fill:#347362;}.b-a{fill:#fff;} Grams …" at bounding box center [595, 429] width 769 height 464
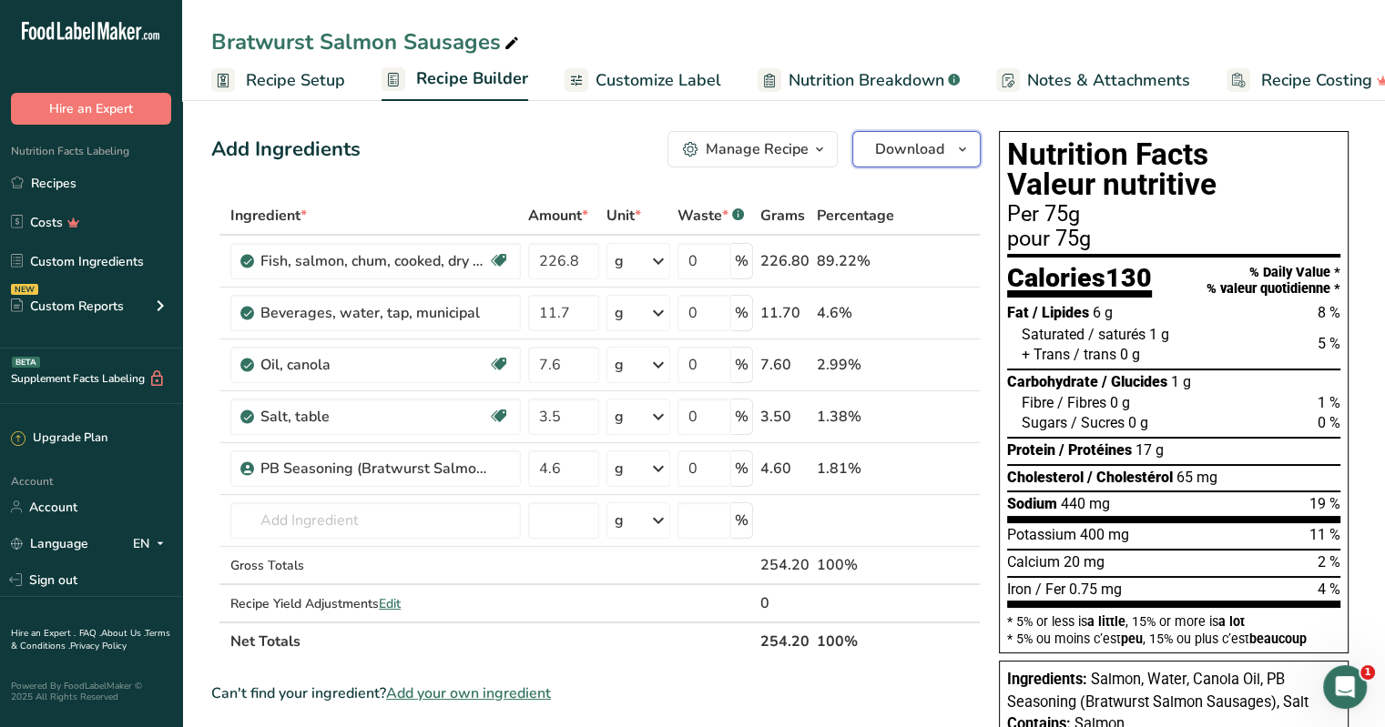
click at [684, 145] on icon "button" at bounding box center [962, 149] width 15 height 23
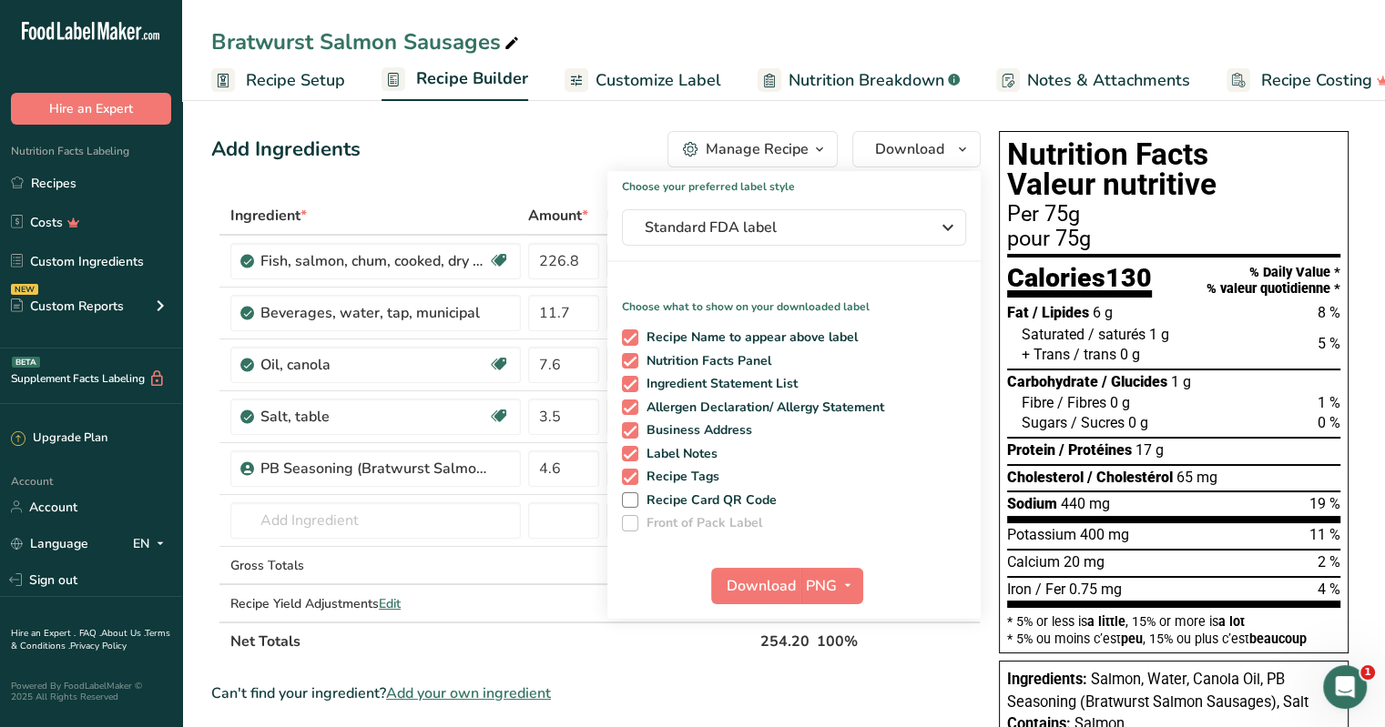
drag, startPoint x: 624, startPoint y: 522, endPoint x: 620, endPoint y: 534, distance: 13.3
click at [619, 538] on div "Choose your preferred label style Standard FDA label Standard FDA label The mos…" at bounding box center [793, 395] width 373 height 448
click at [631, 527] on span at bounding box center [630, 523] width 16 height 16
click at [638, 505] on span "Recipe Card QR Code" at bounding box center [707, 501] width 139 height 16
click at [634, 505] on input "Recipe Card QR Code" at bounding box center [628, 500] width 12 height 12
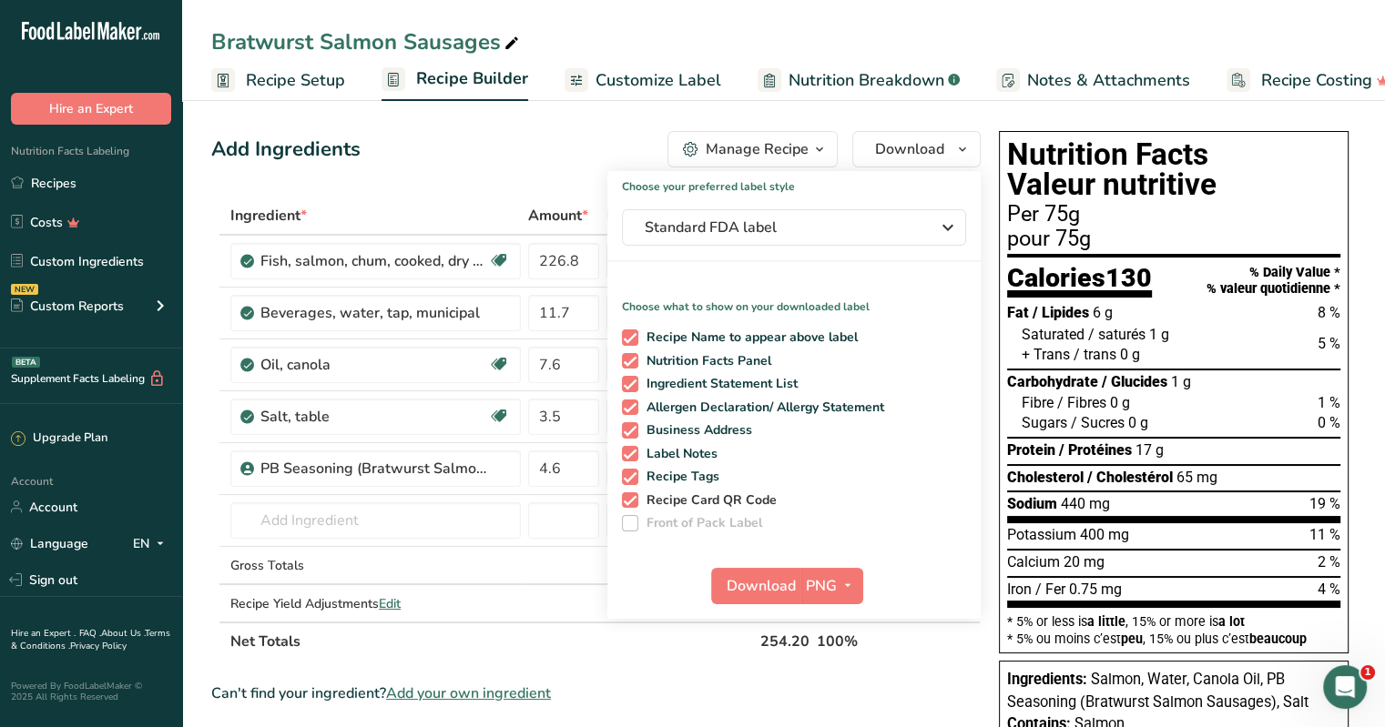
click at [627, 503] on span at bounding box center [630, 501] width 16 height 16
click at [627, 503] on input "Recipe Card QR Code" at bounding box center [628, 500] width 12 height 12
click at [633, 524] on span at bounding box center [630, 523] width 16 height 16
click at [630, 509] on div "Recipe Name to appear above label Nutrition Facts Panel Ingredient Statement Li…" at bounding box center [793, 426] width 373 height 209
click at [630, 502] on span at bounding box center [630, 501] width 16 height 16
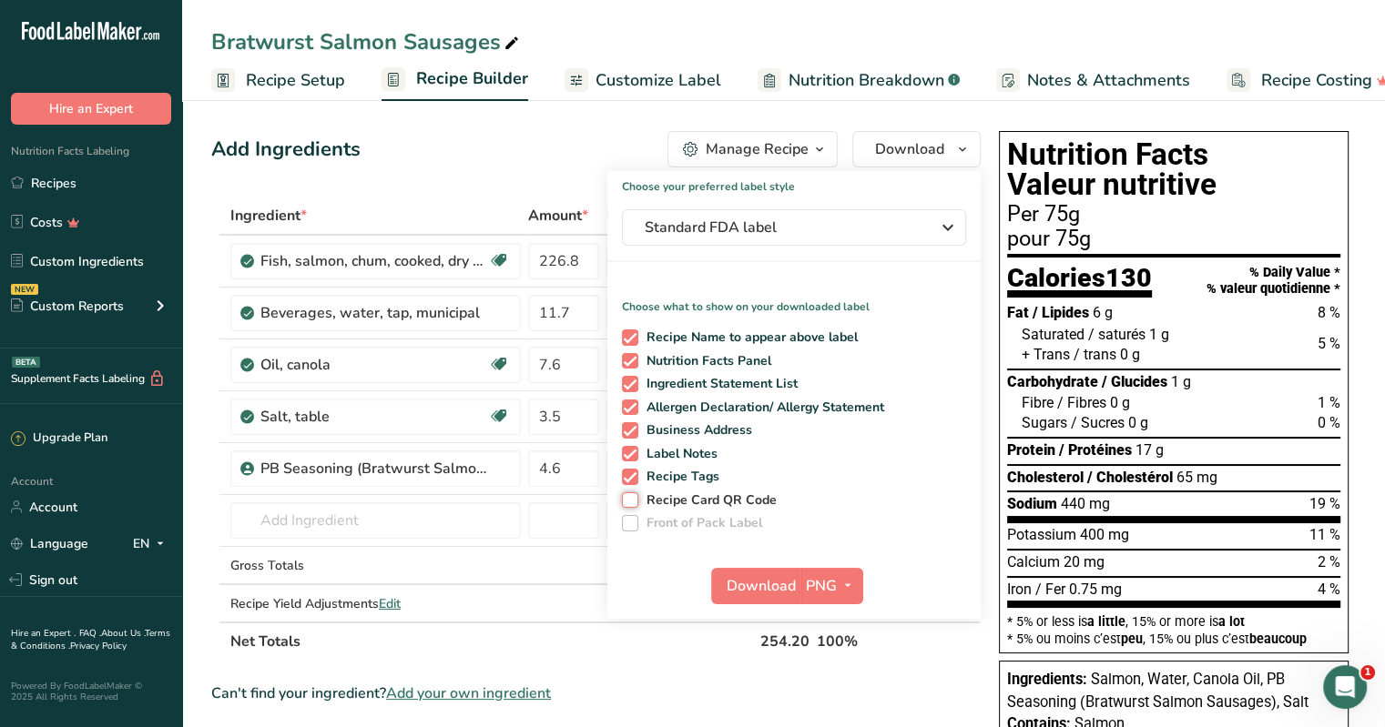
click at [630, 502] on input "Recipe Card QR Code" at bounding box center [628, 500] width 12 height 12
checkbox input "true"
click at [629, 524] on span at bounding box center [630, 523] width 16 height 16
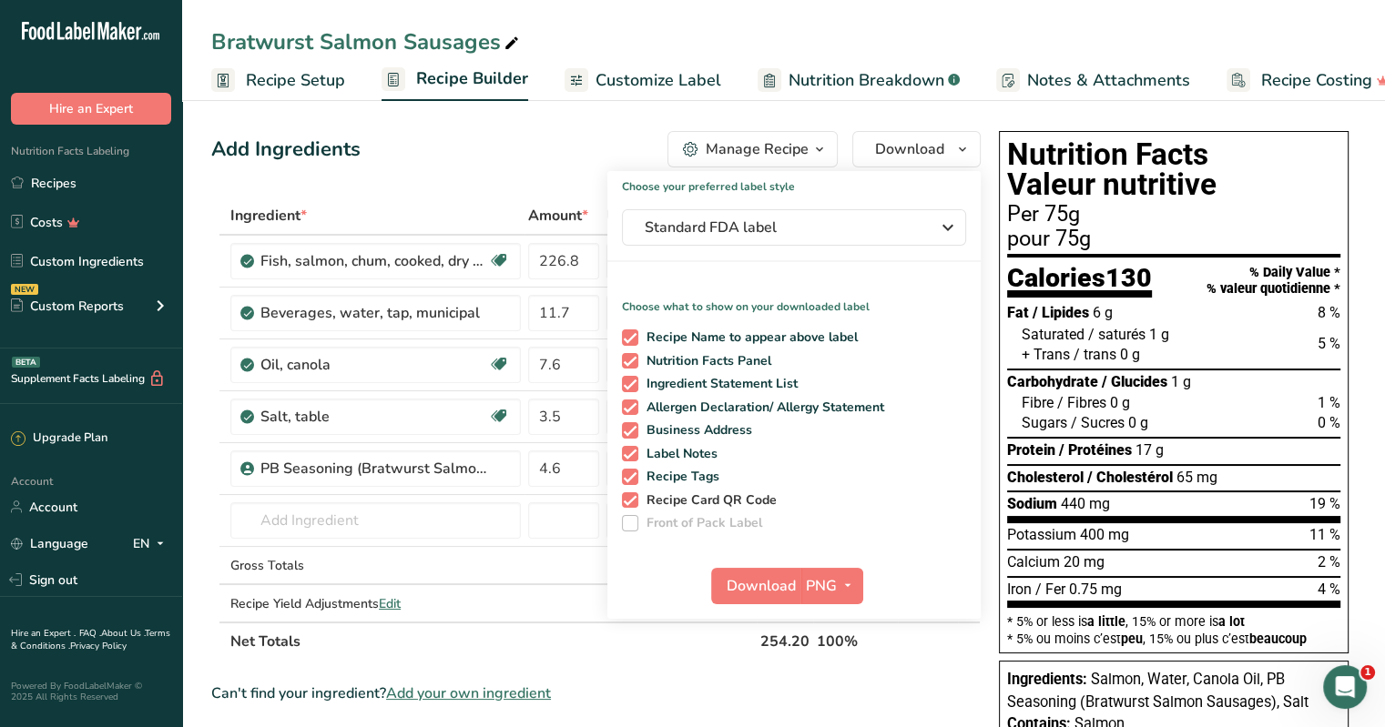
scroll to position [182, 0]
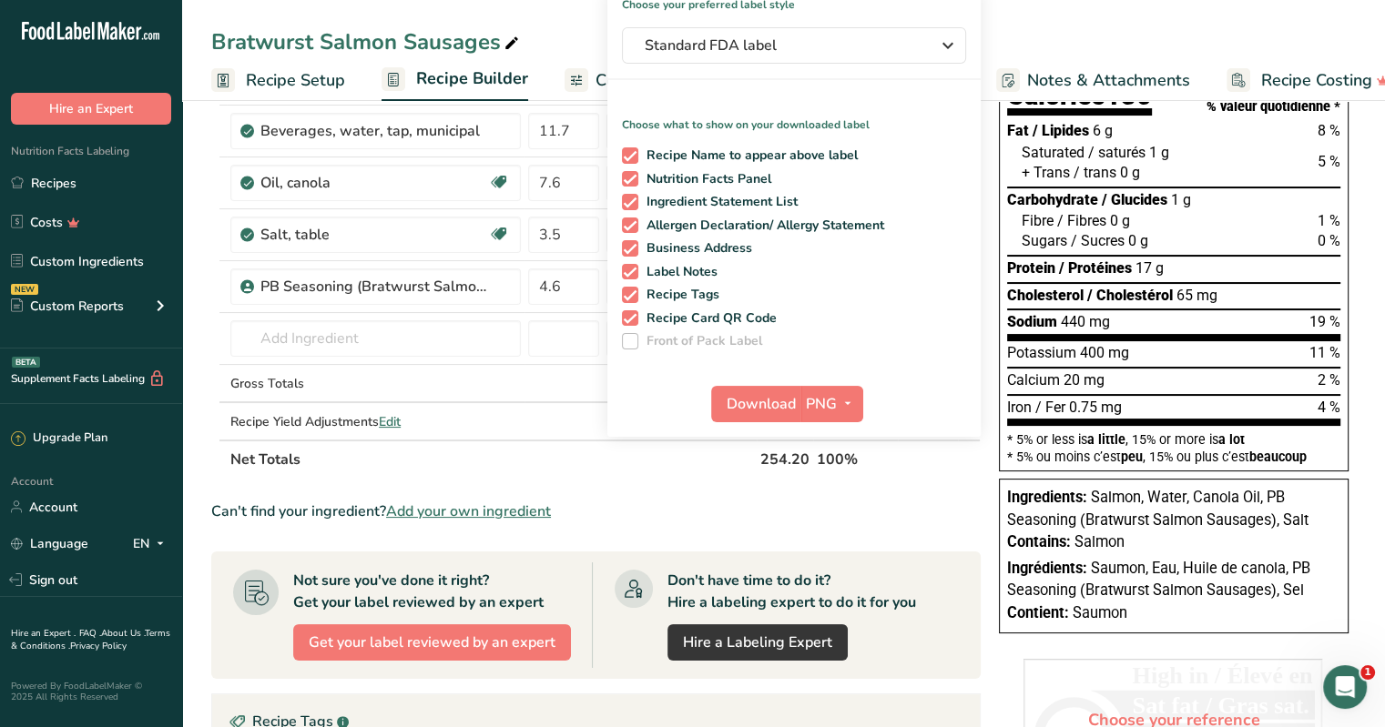
click at [663, 345] on span "Front of Pack Label" at bounding box center [700, 341] width 125 height 16
click at [634, 340] on span at bounding box center [630, 341] width 16 height 16
click at [684, 402] on span "Download" at bounding box center [761, 404] width 69 height 22
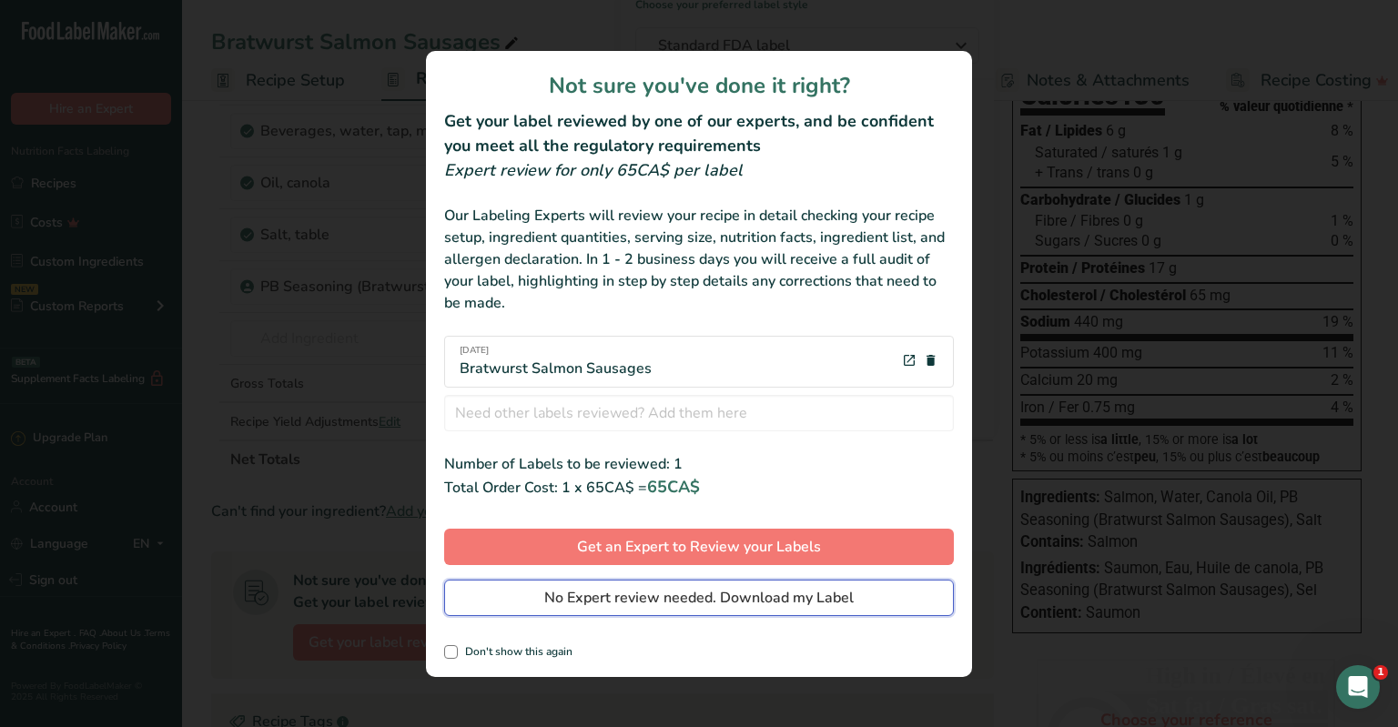
click at [615, 605] on span "No Expert review needed. Download my Label" at bounding box center [699, 598] width 310 height 22
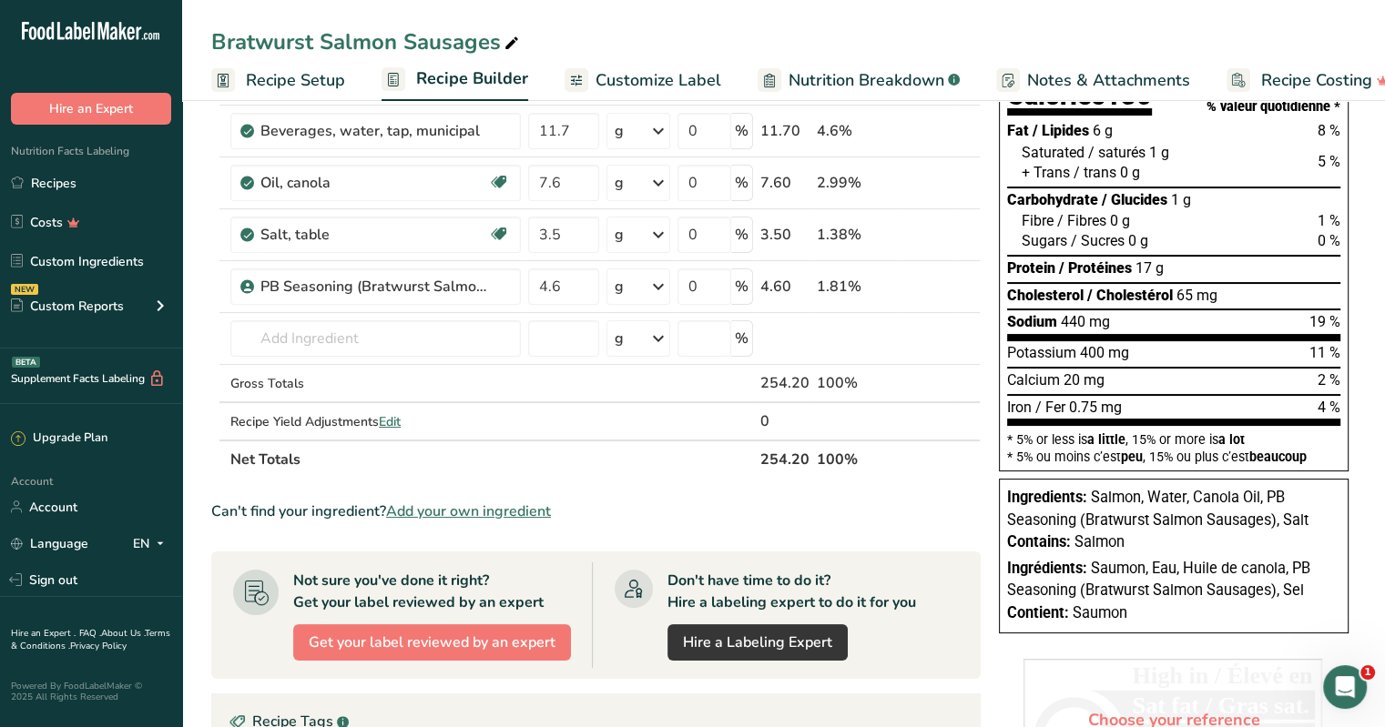
click at [684, 652] on div "Don't have time to do it? Hire a labeling expert to do it for you Hire a Labeli…" at bounding box center [791, 615] width 249 height 91
click at [684, 75] on span "Nutrition Breakdown" at bounding box center [866, 80] width 156 height 25
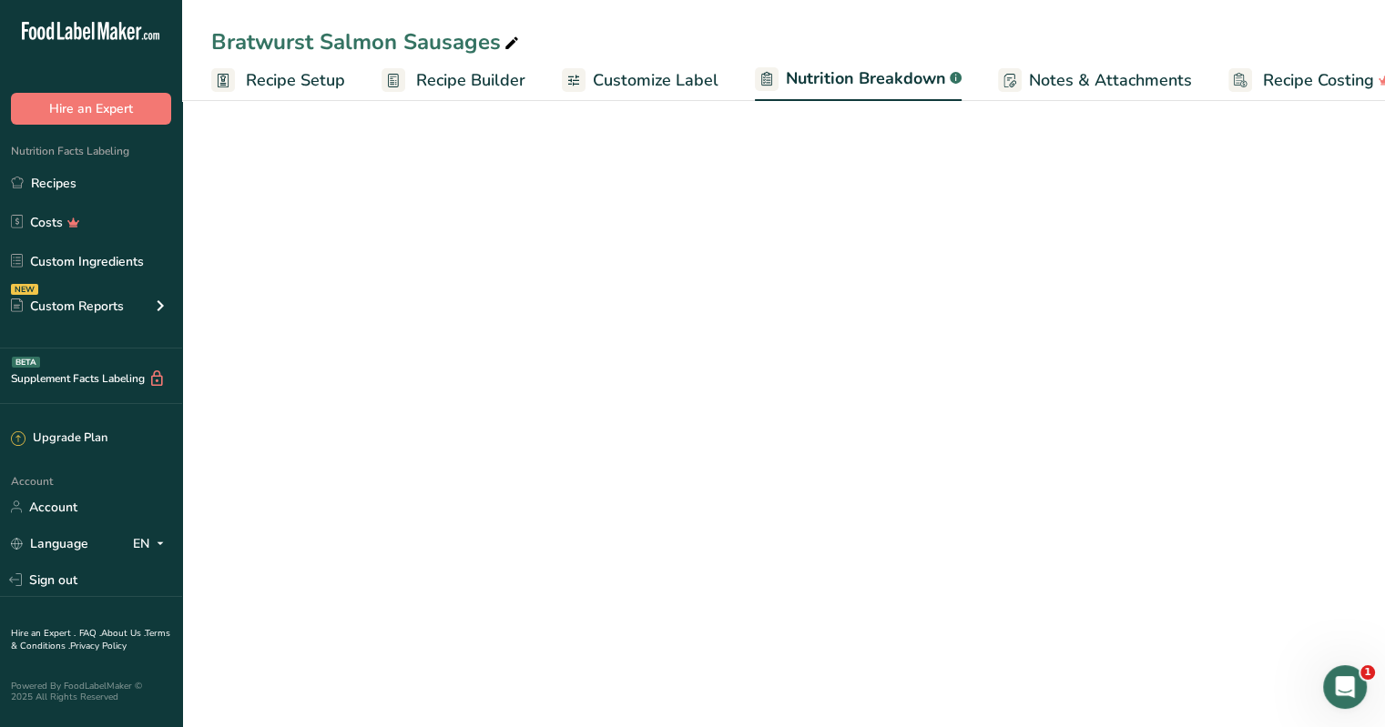
scroll to position [0, 35]
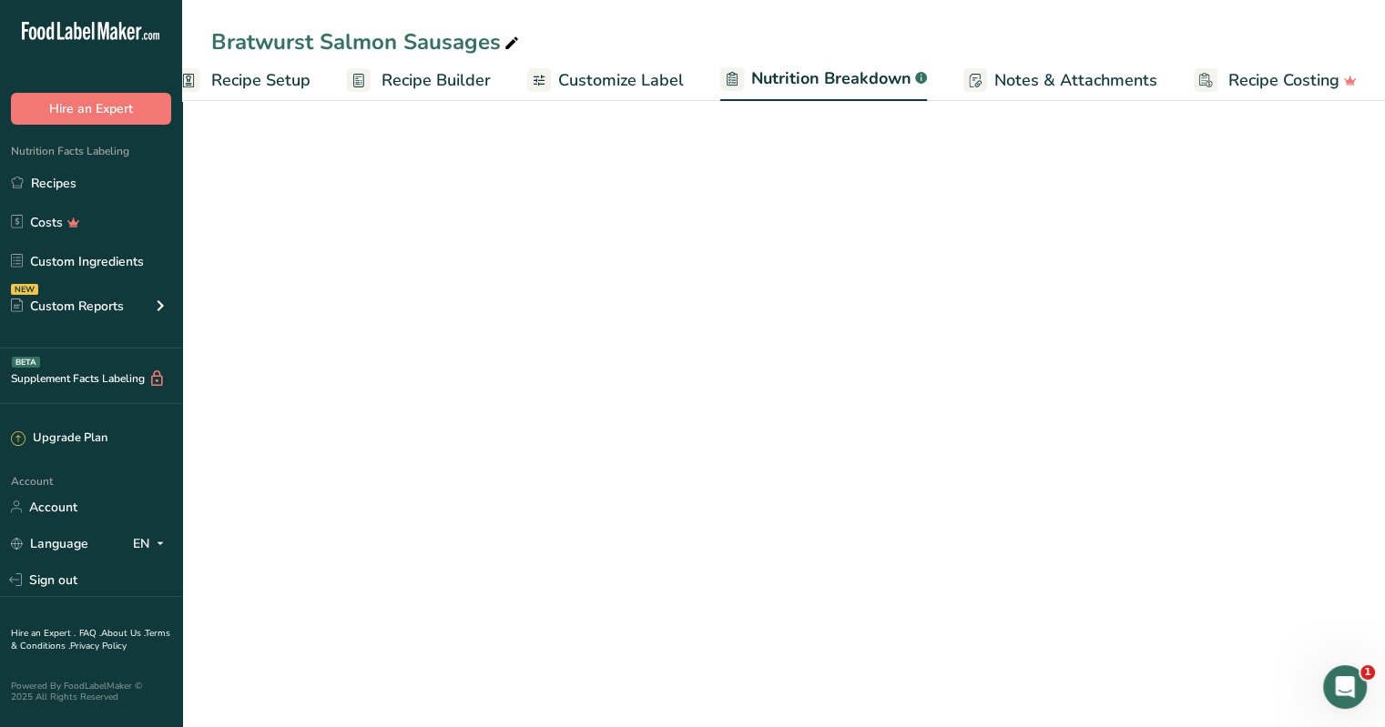
select select "Calories"
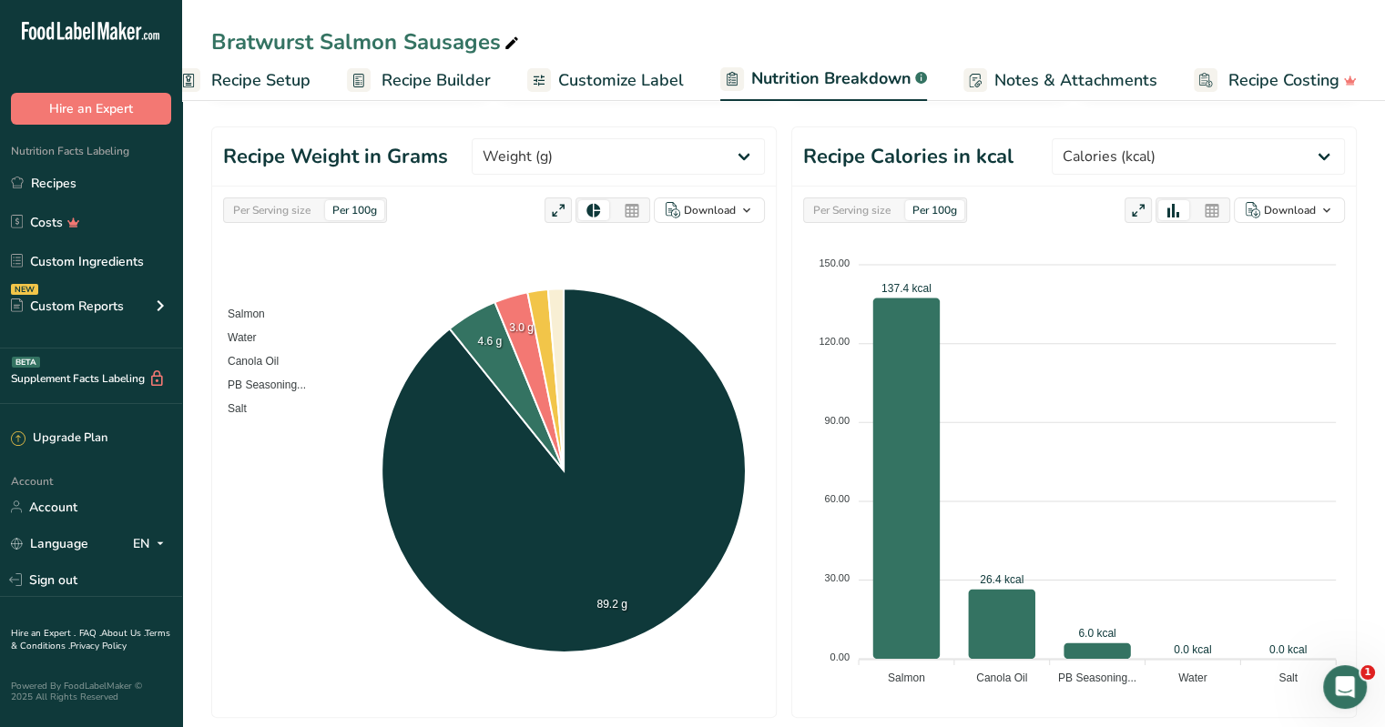
click at [235, 76] on span "Recipe Setup" at bounding box center [260, 80] width 99 height 25
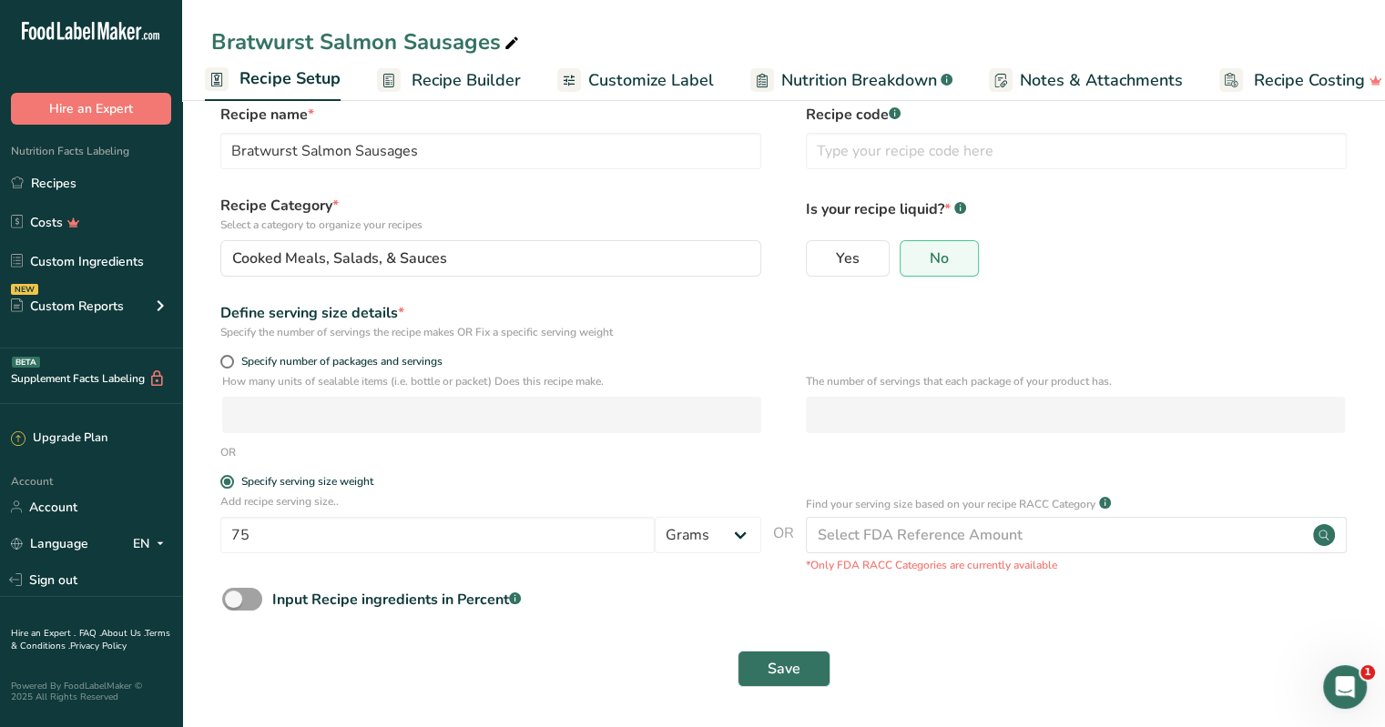
scroll to position [27, 0]
click at [461, 76] on span "Recipe Builder" at bounding box center [466, 80] width 109 height 25
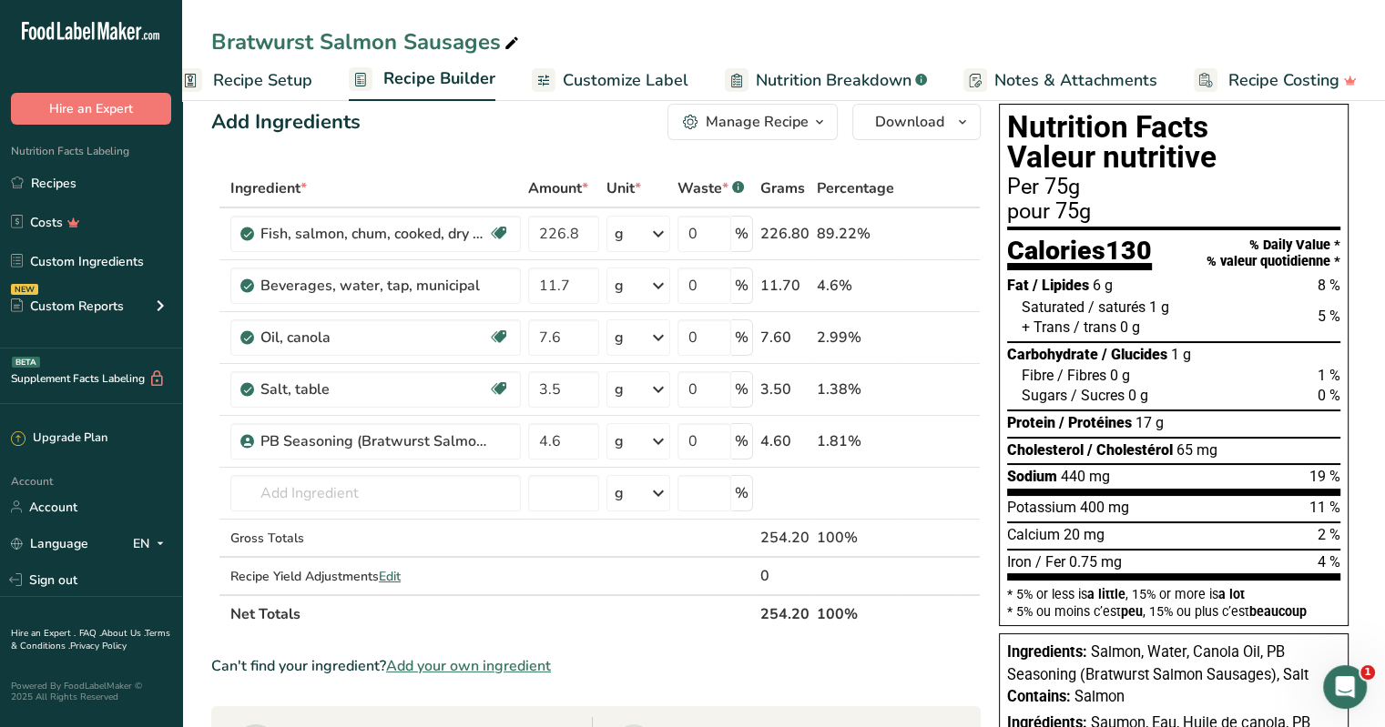
click at [684, 125] on div "Manage Recipe" at bounding box center [757, 122] width 103 height 22
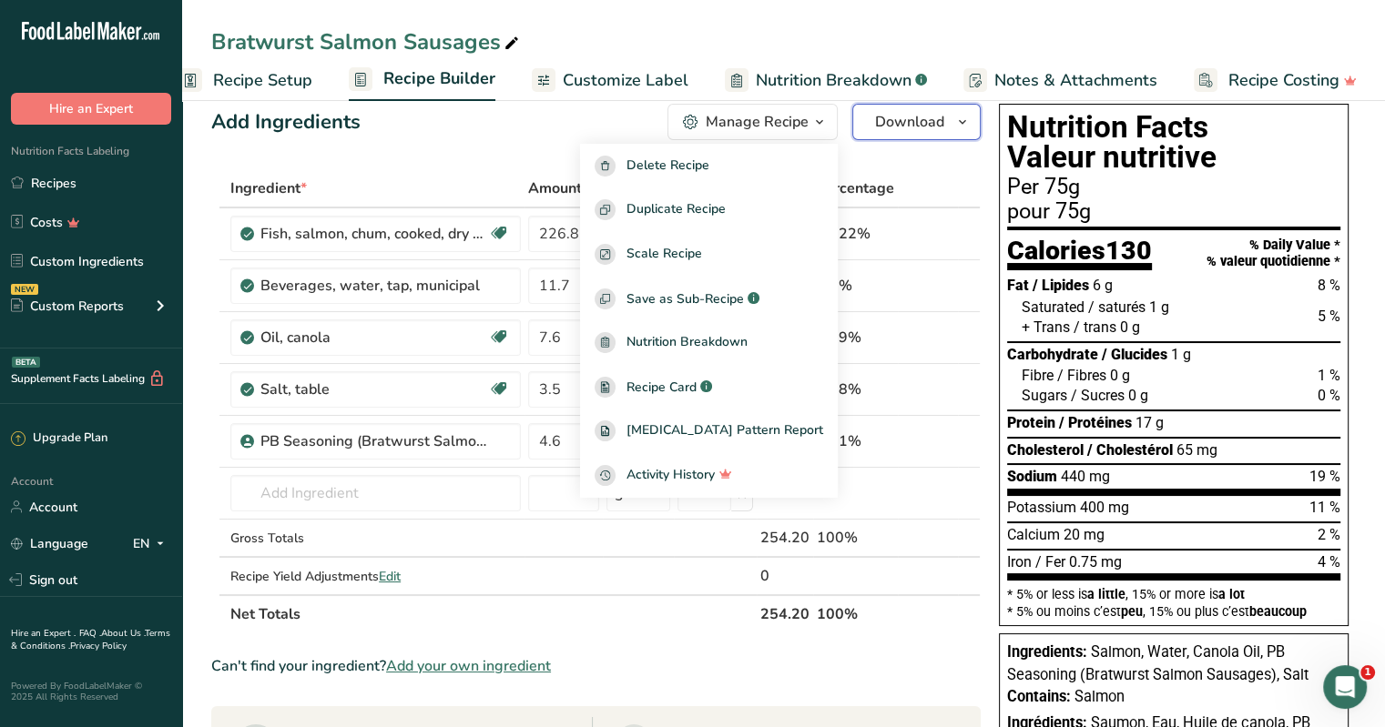
click at [684, 123] on span "Download" at bounding box center [909, 122] width 69 height 22
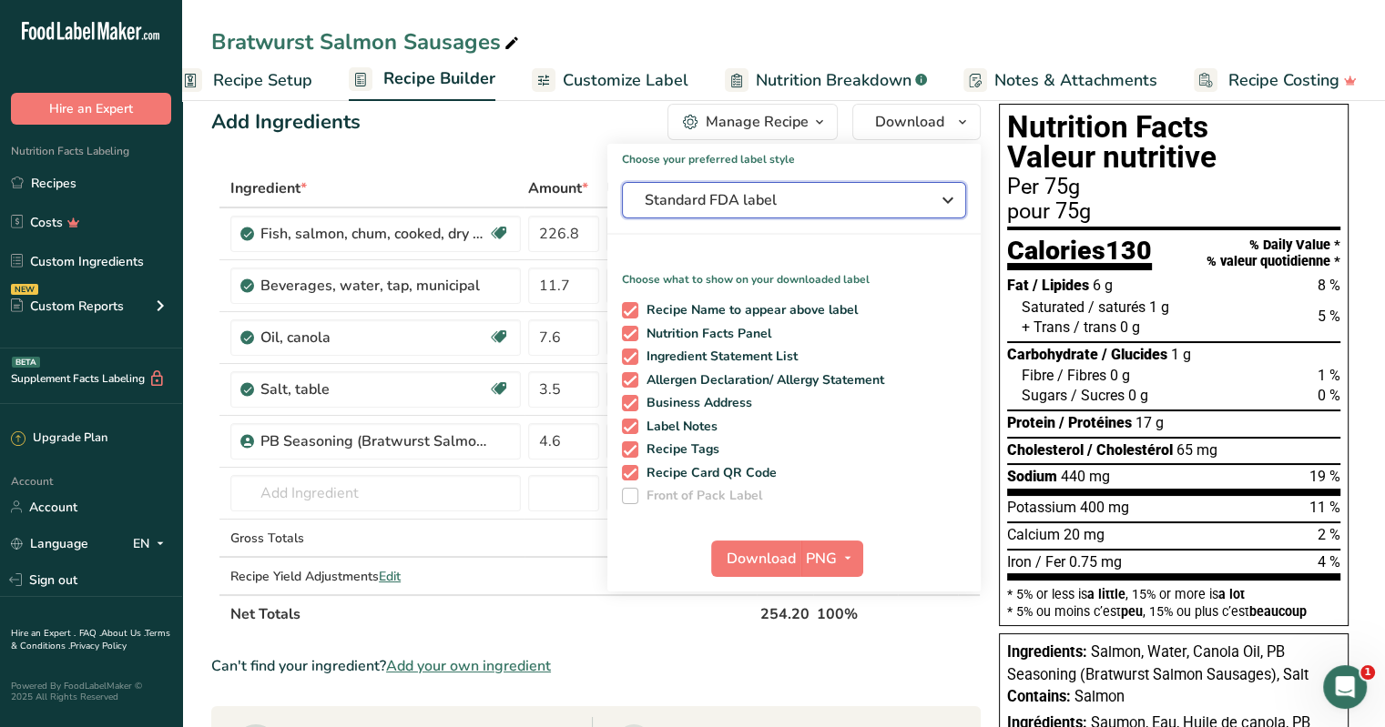
click at [684, 200] on icon "button" at bounding box center [948, 200] width 22 height 33
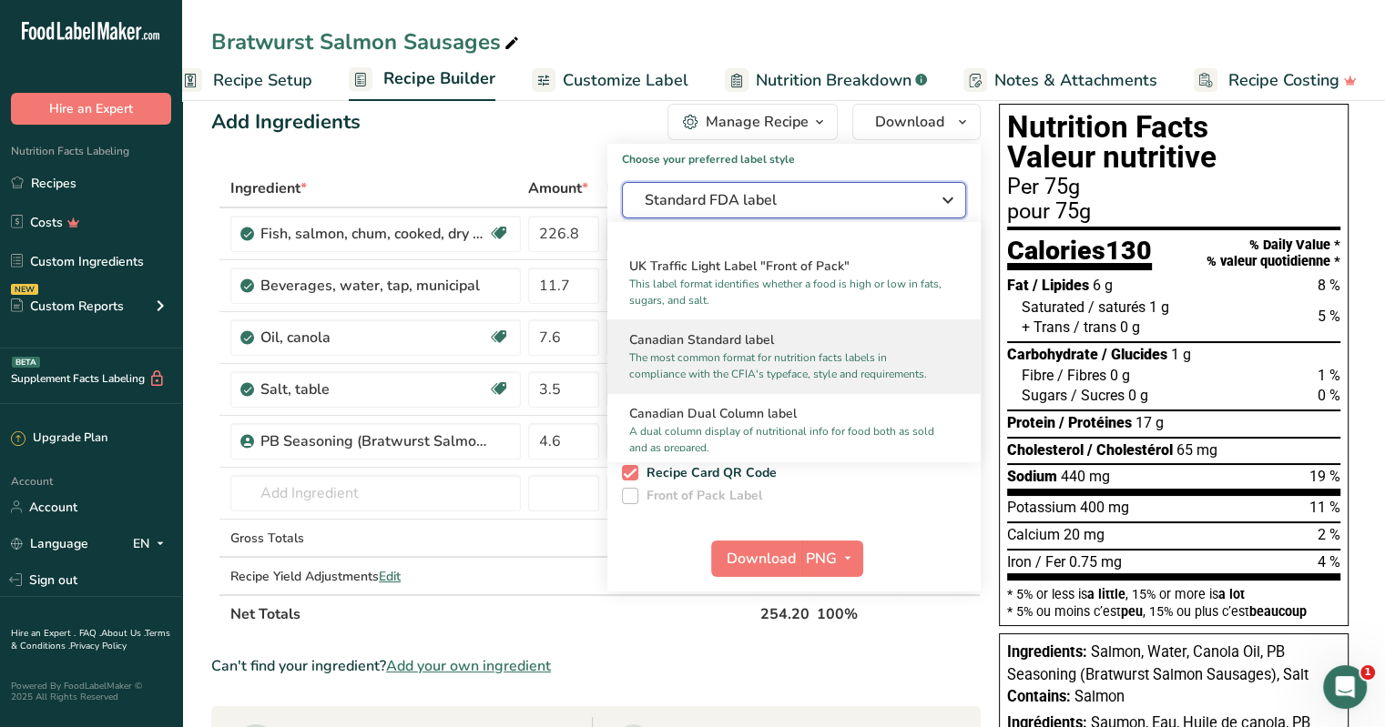
scroll to position [728, 0]
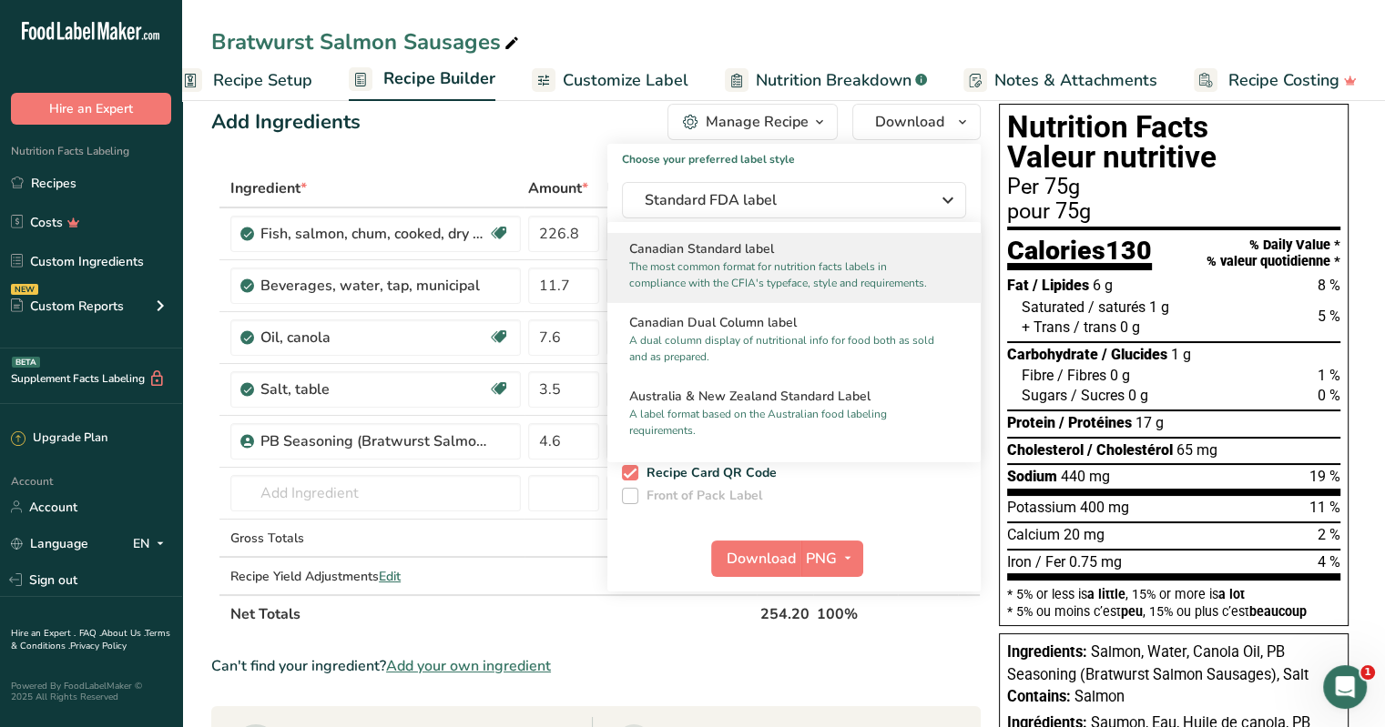
click at [684, 282] on p "The most common format for nutrition facts labels in compliance with the CFIA's…" at bounding box center [785, 275] width 313 height 33
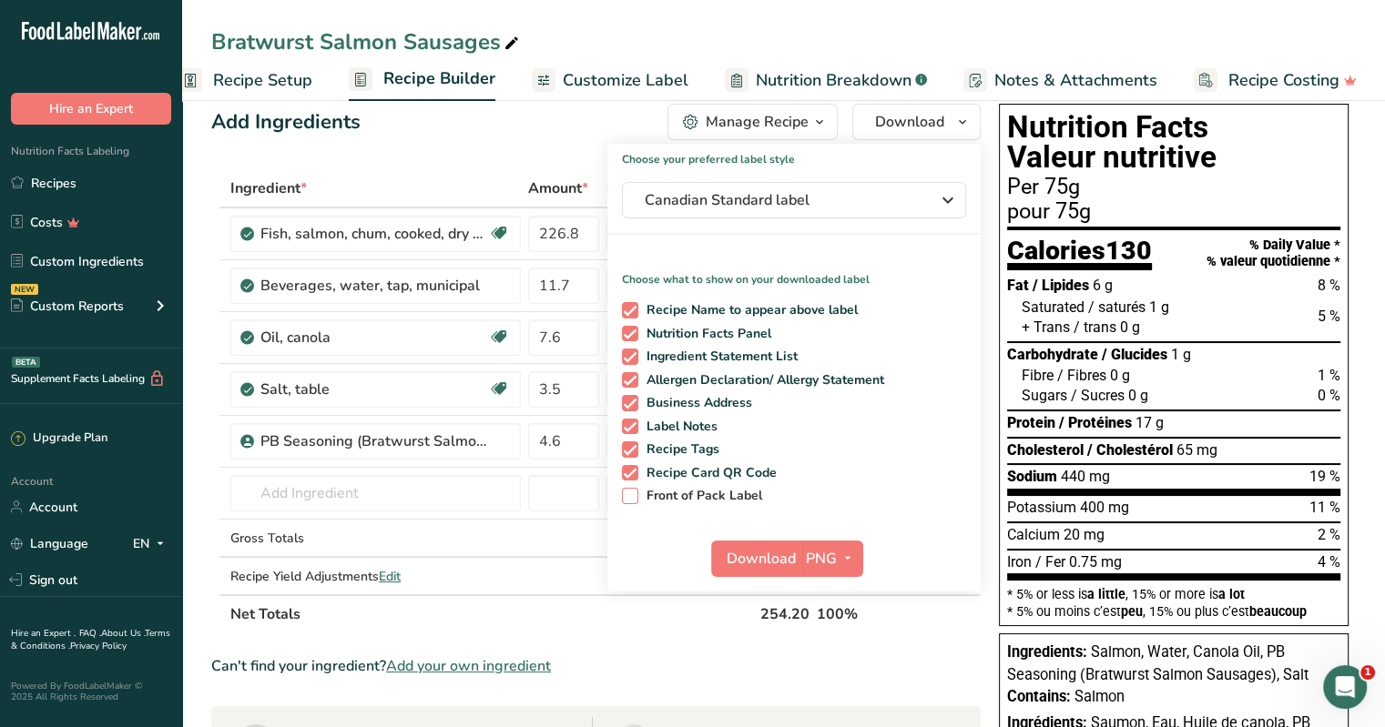
click at [626, 494] on span at bounding box center [630, 496] width 16 height 16
click at [626, 494] on input "Front of Pack Label" at bounding box center [628, 496] width 12 height 12
checkbox input "true"
click at [684, 554] on button "Download" at bounding box center [755, 559] width 89 height 36
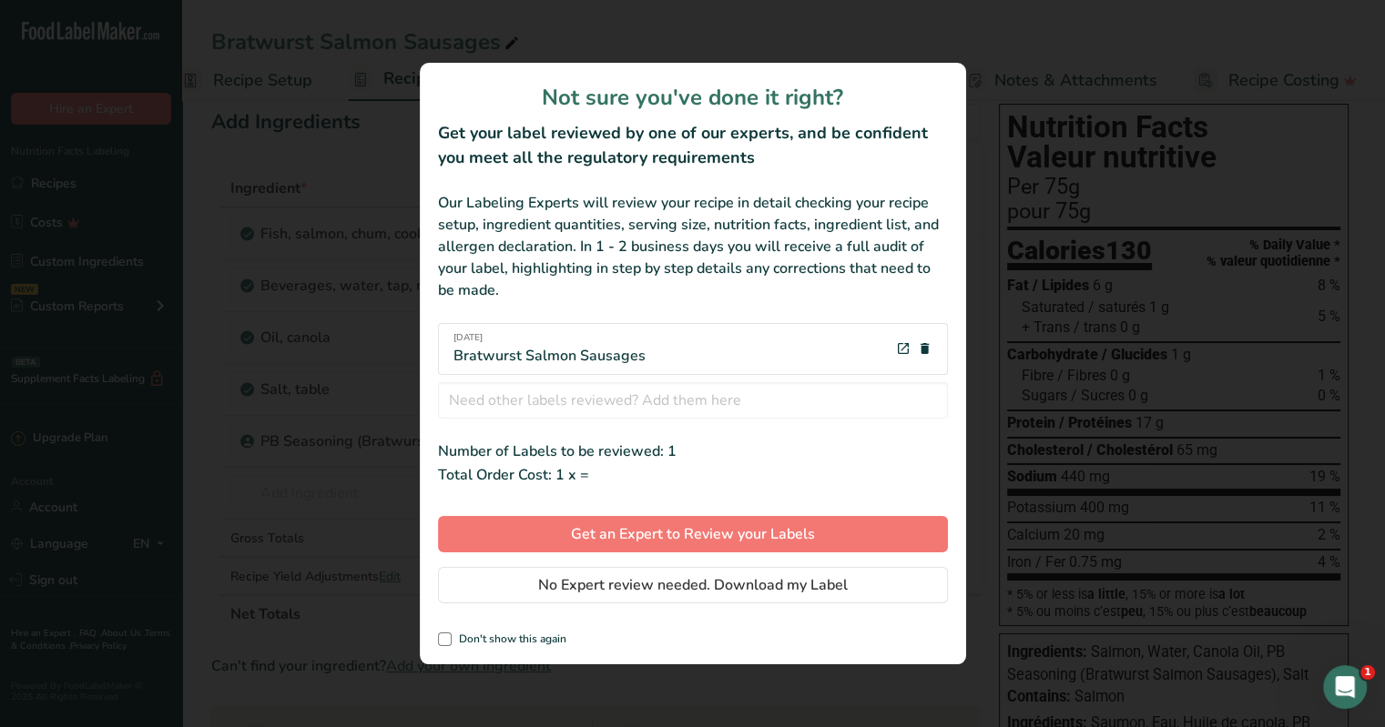
scroll to position [0, 19]
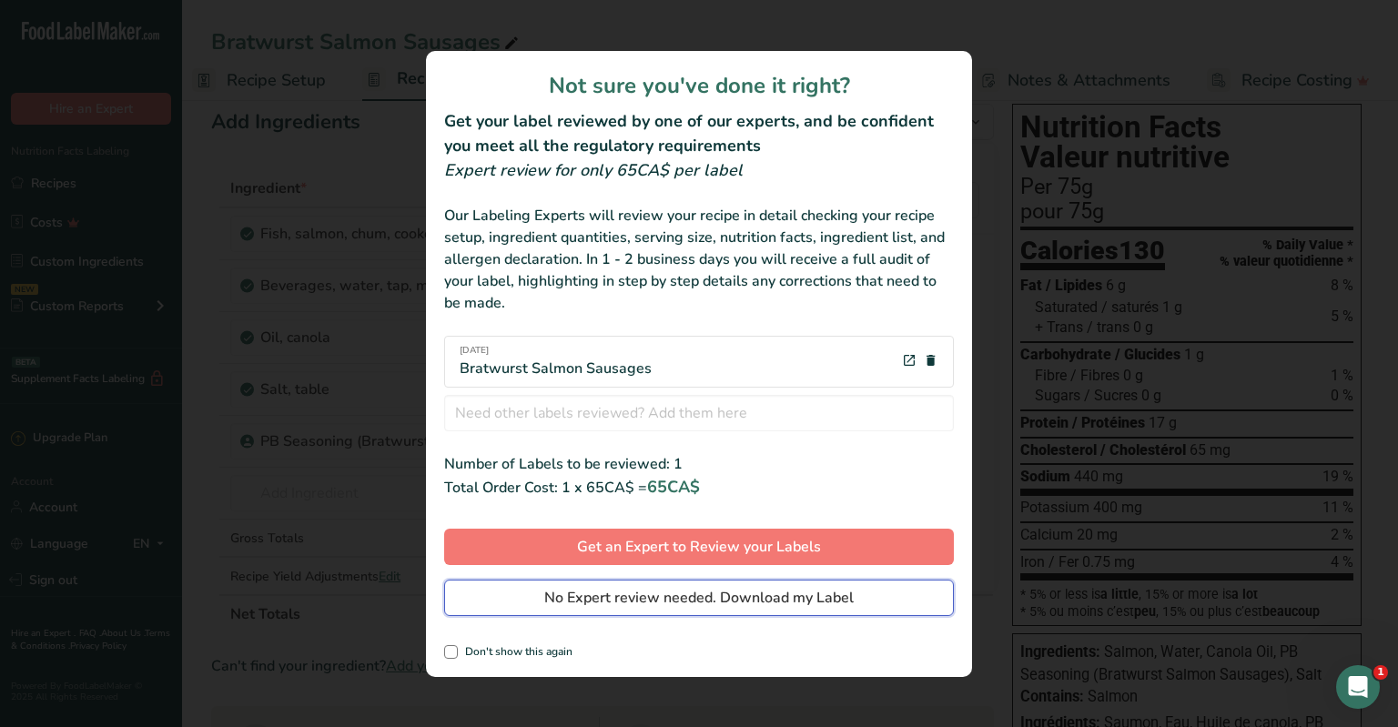
click at [552, 604] on span "No Expert review needed. Download my Label" at bounding box center [699, 598] width 310 height 22
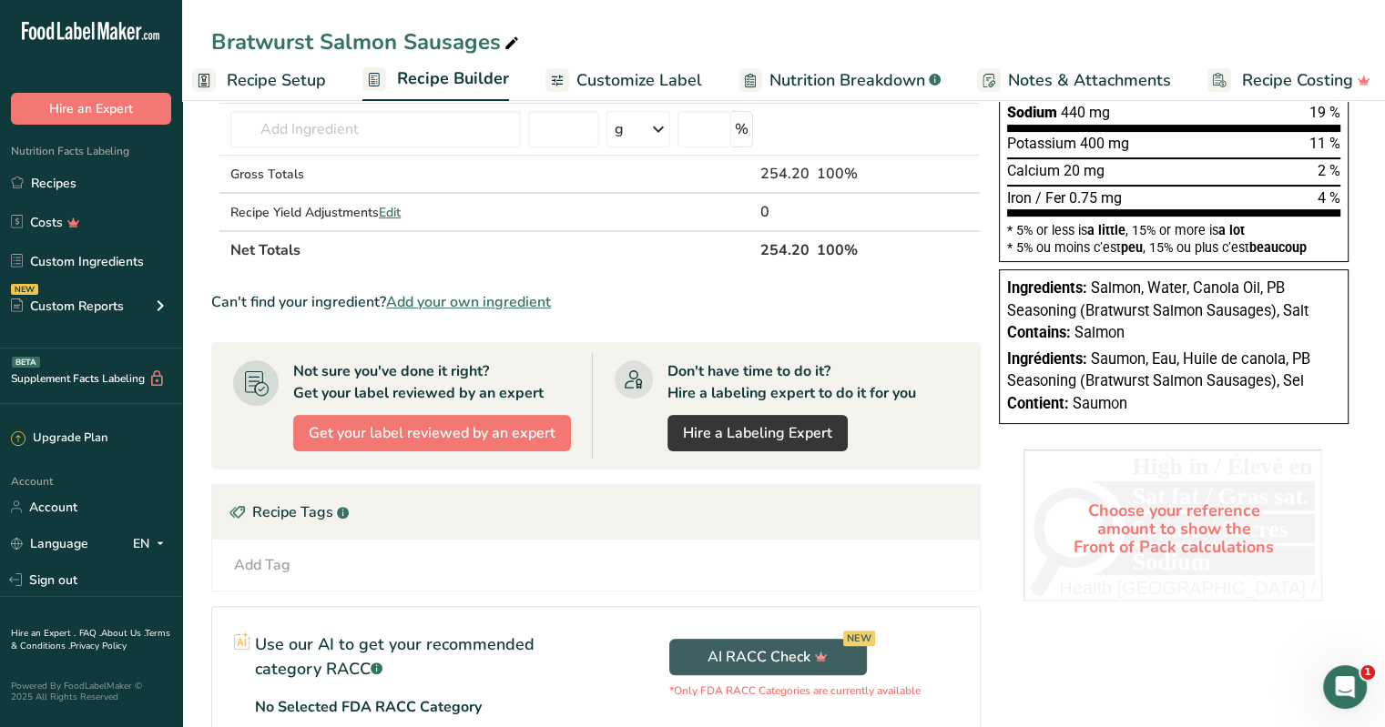
scroll to position [483, 0]
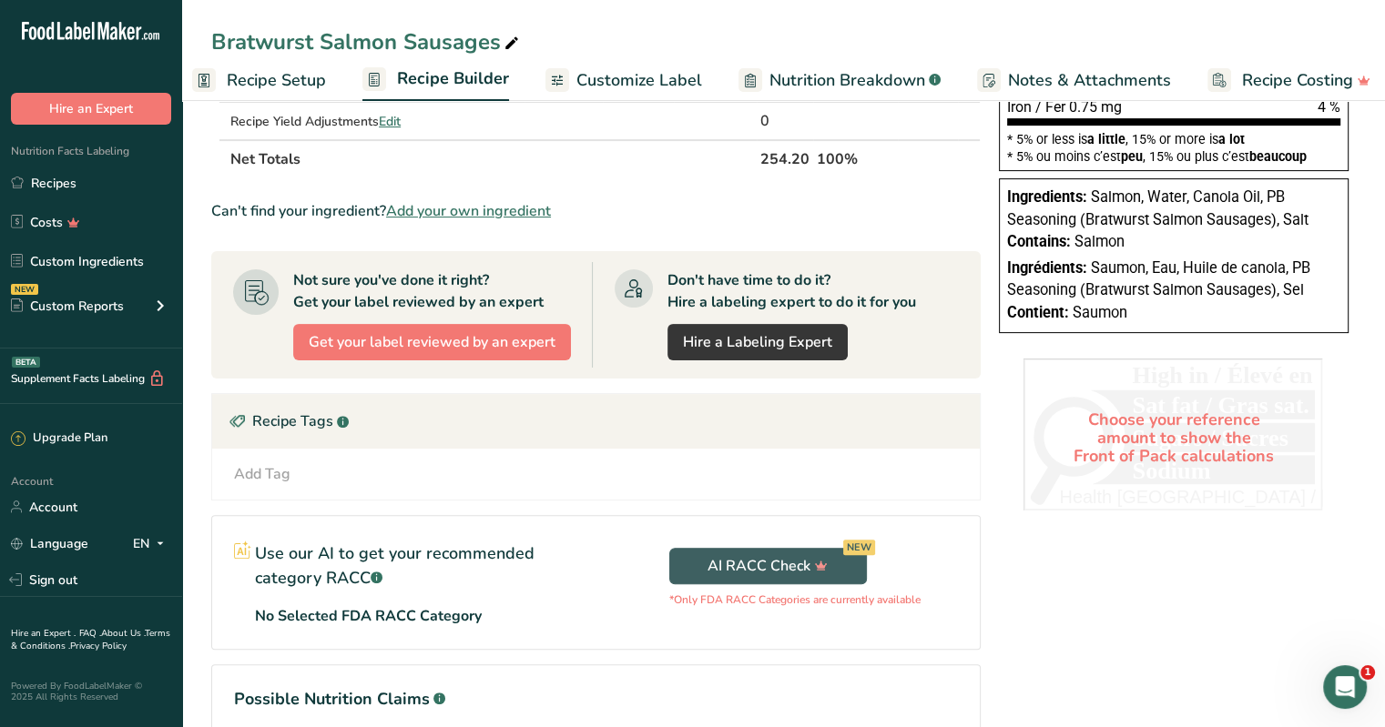
click at [684, 423] on div "Choose your reference amount to show the Front of Pack calculations" at bounding box center [1173, 438] width 300 height 159
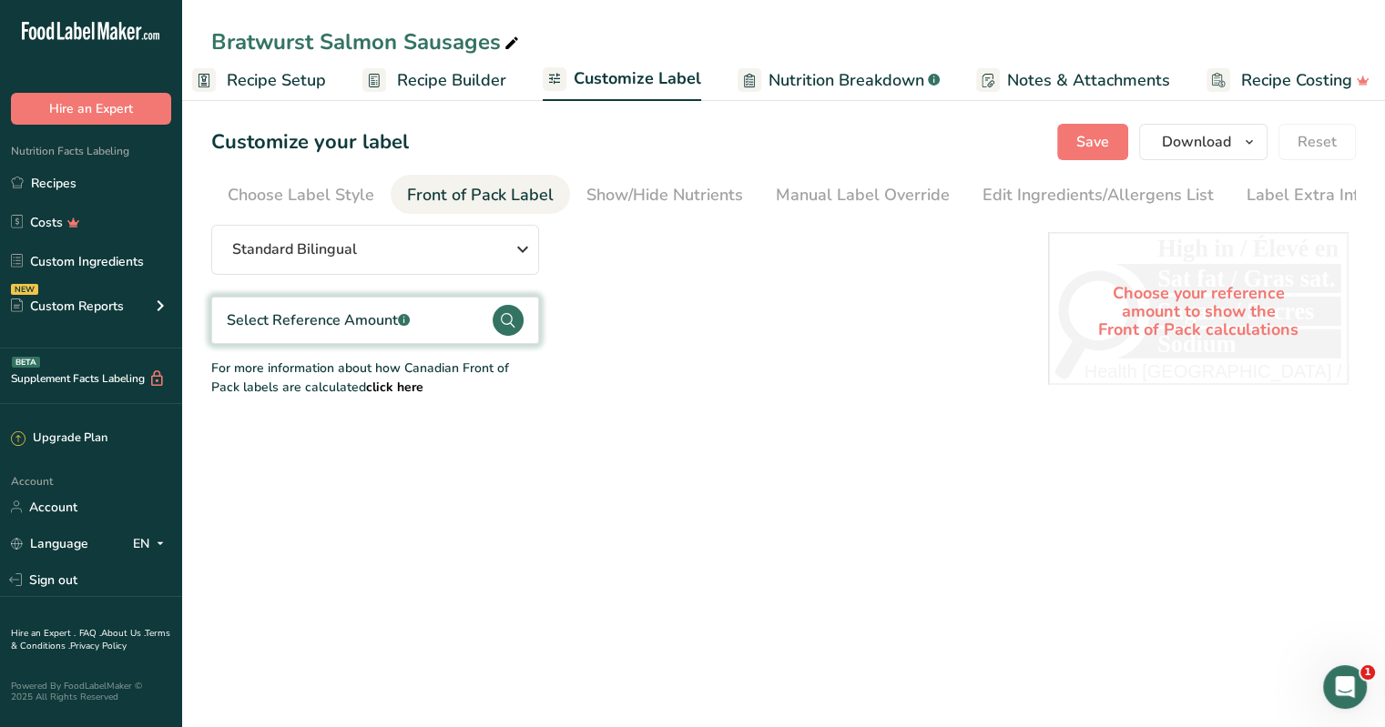
click at [361, 321] on div "Select Reference Amount .a-a{fill:#347362;}.b-a{fill:#fff;}" at bounding box center [318, 321] width 183 height 22
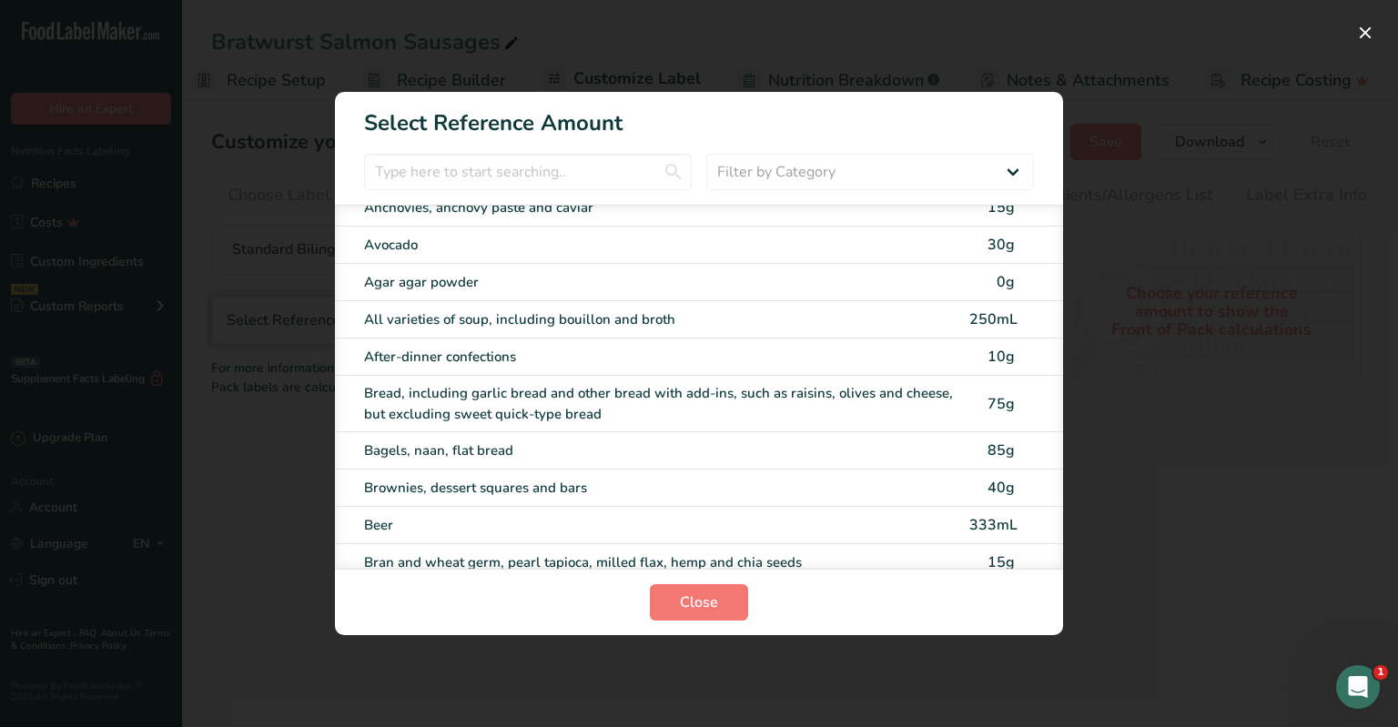
scroll to position [182, 0]
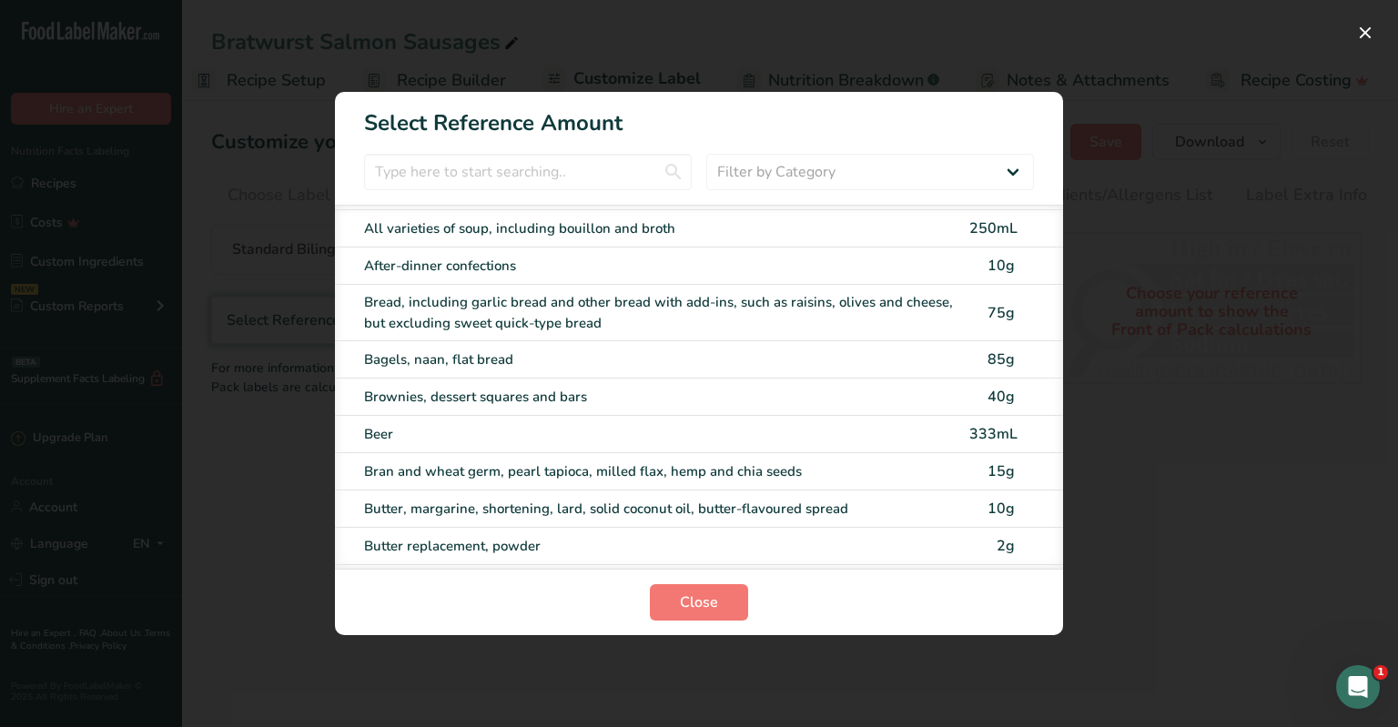
click at [492, 305] on div "Bread, including garlic bread and other bread with add-ins, such as raisins, ol…" at bounding box center [661, 312] width 595 height 41
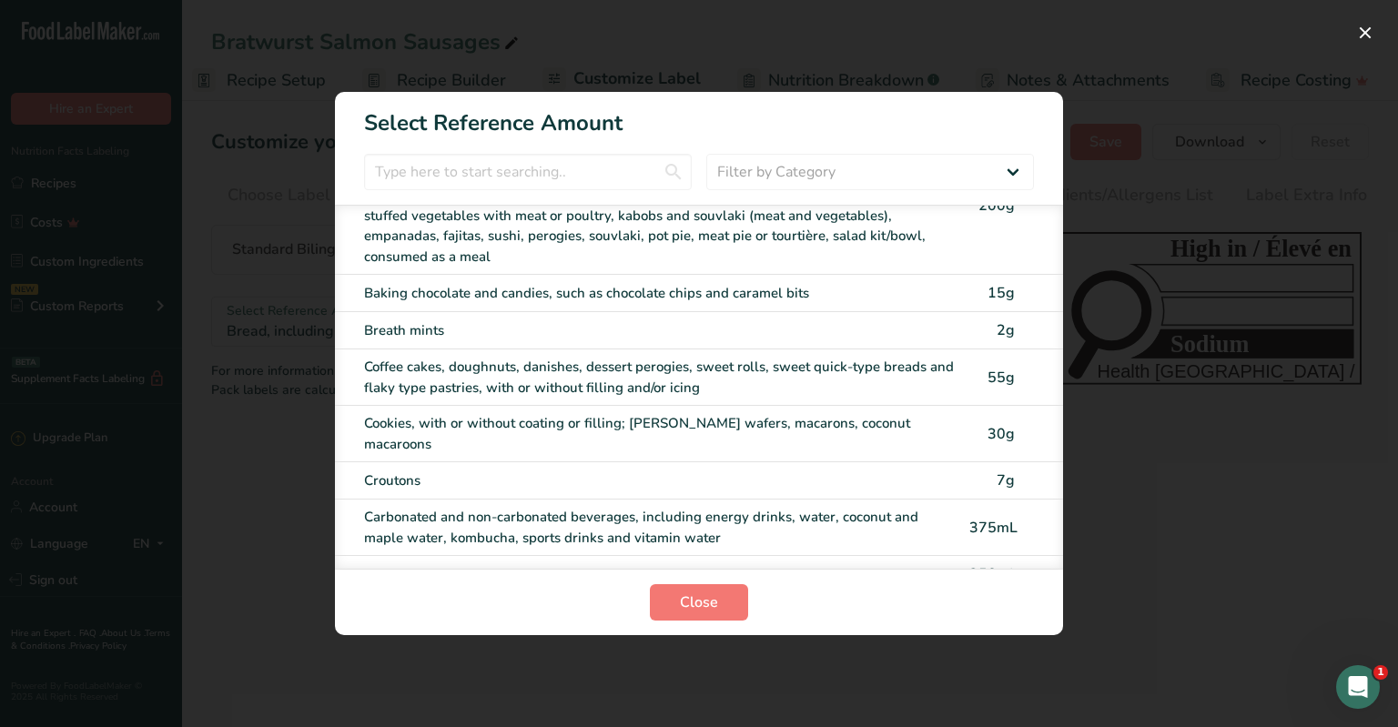
scroll to position [1001, 0]
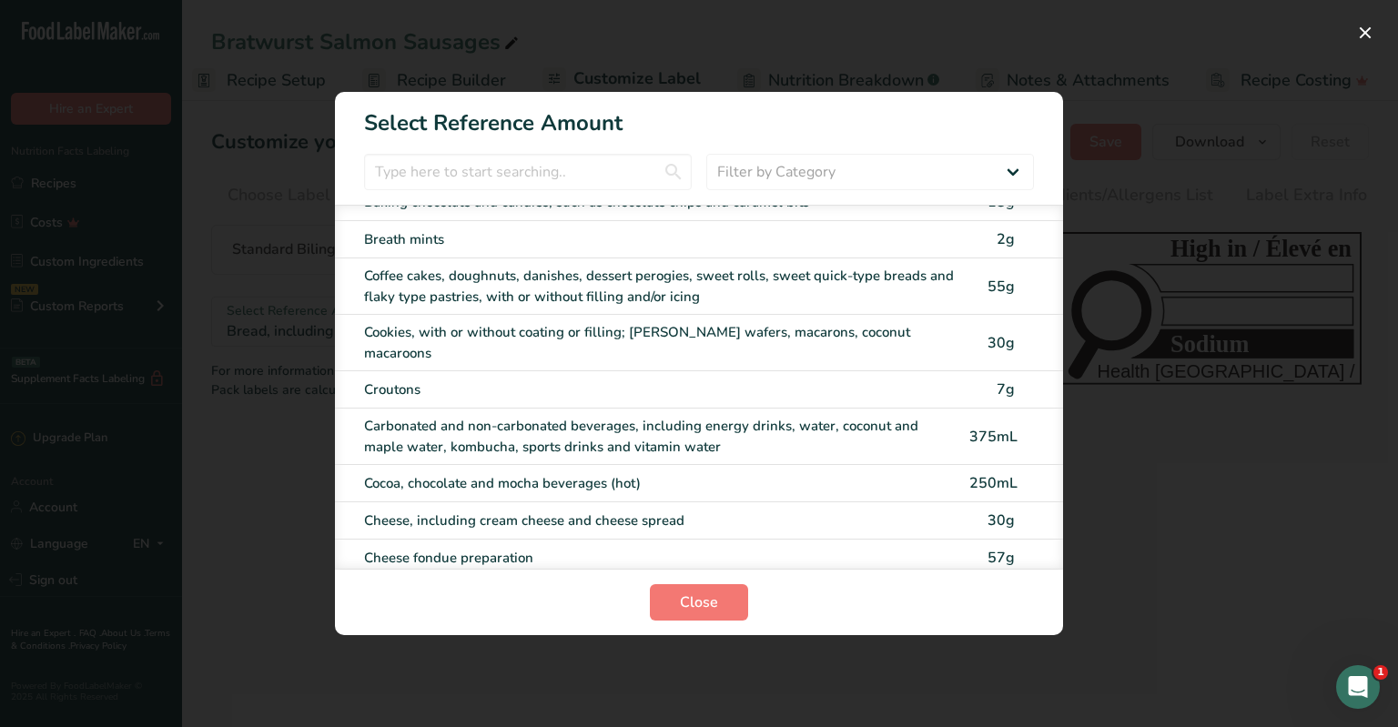
click at [684, 465] on div "Cocoa, chocolate and mocha beverages (hot) 250mL" at bounding box center [699, 483] width 728 height 37
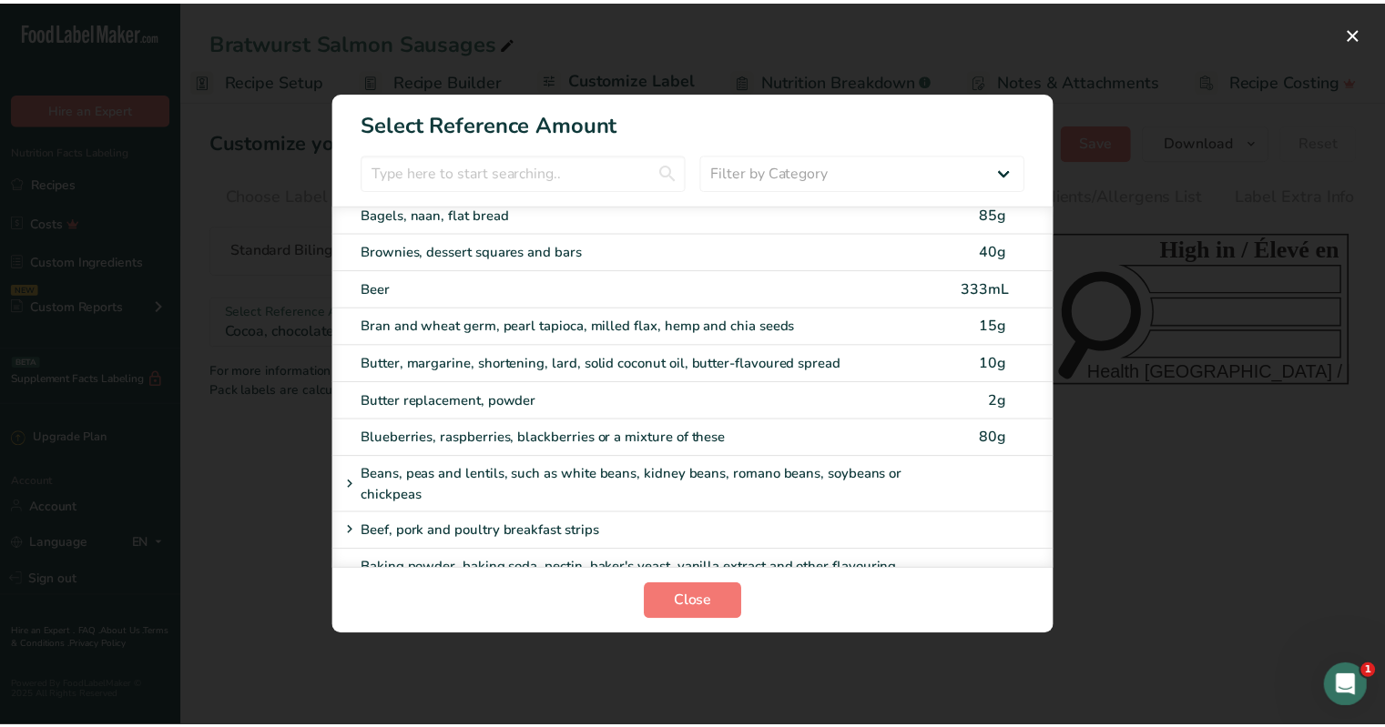
scroll to position [237, 0]
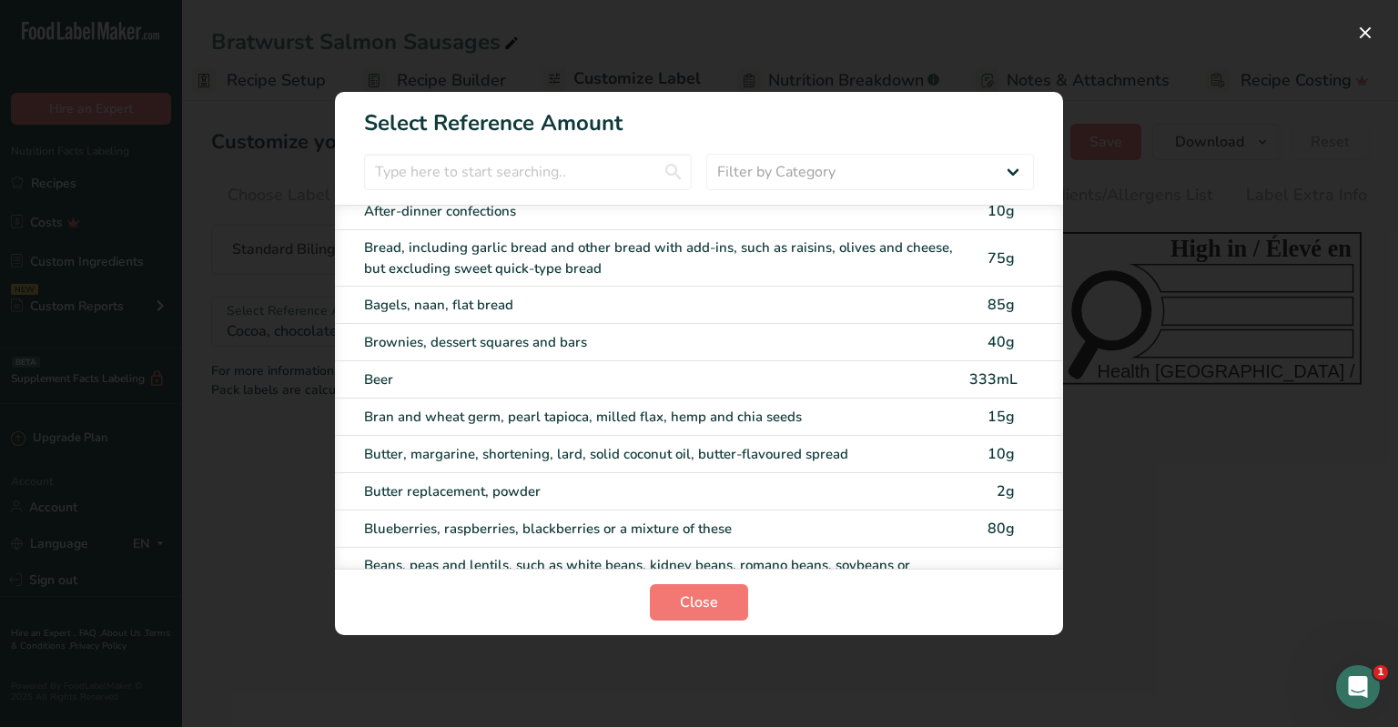
click at [542, 259] on div "Bread, including garlic bread and other bread with add-ins, such as raisins, ol…" at bounding box center [661, 258] width 595 height 41
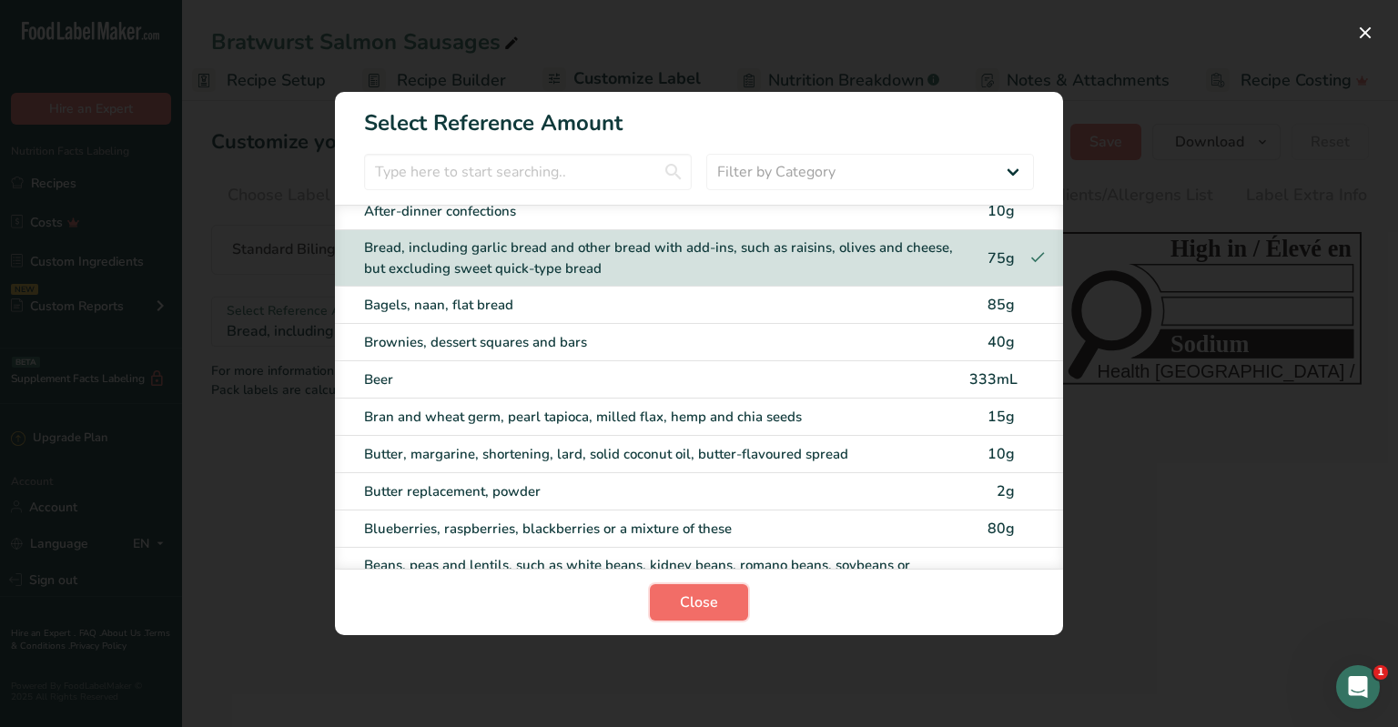
click at [684, 612] on span "Close" at bounding box center [699, 603] width 38 height 22
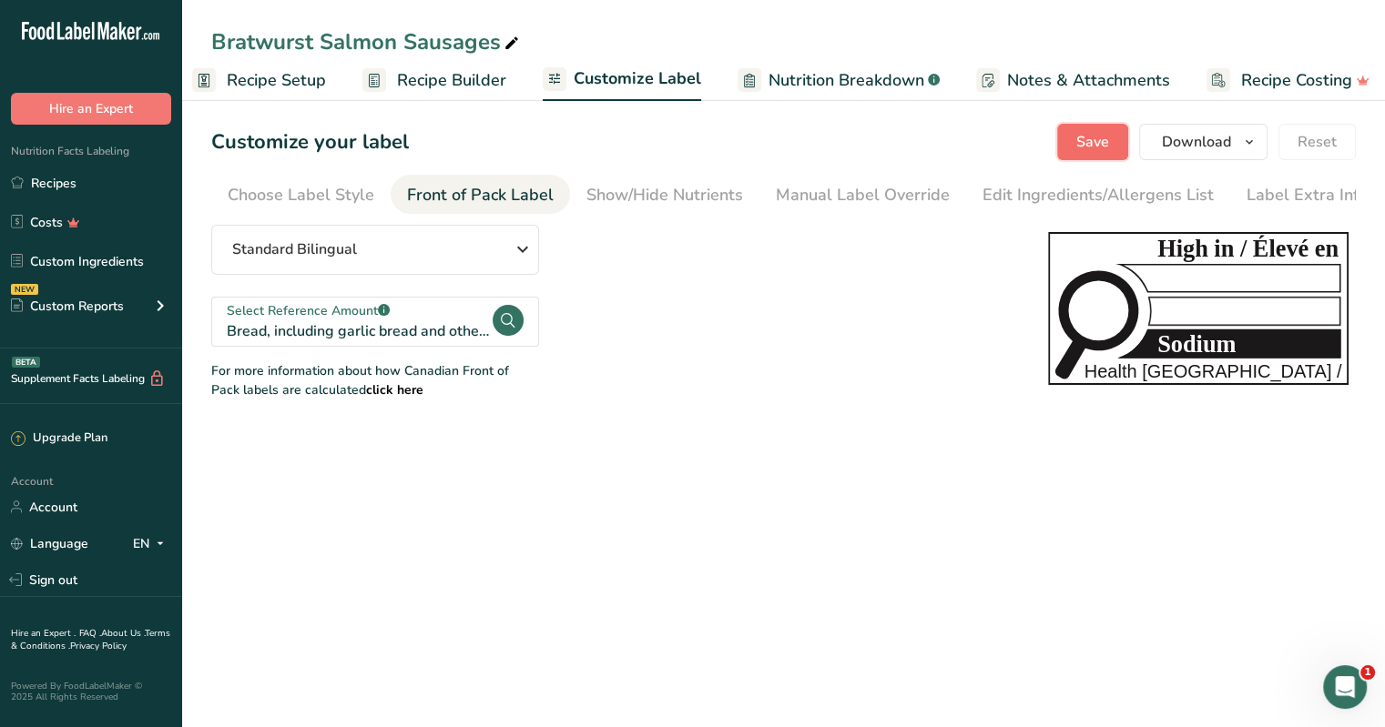
click at [684, 137] on span "Save" at bounding box center [1092, 142] width 33 height 22
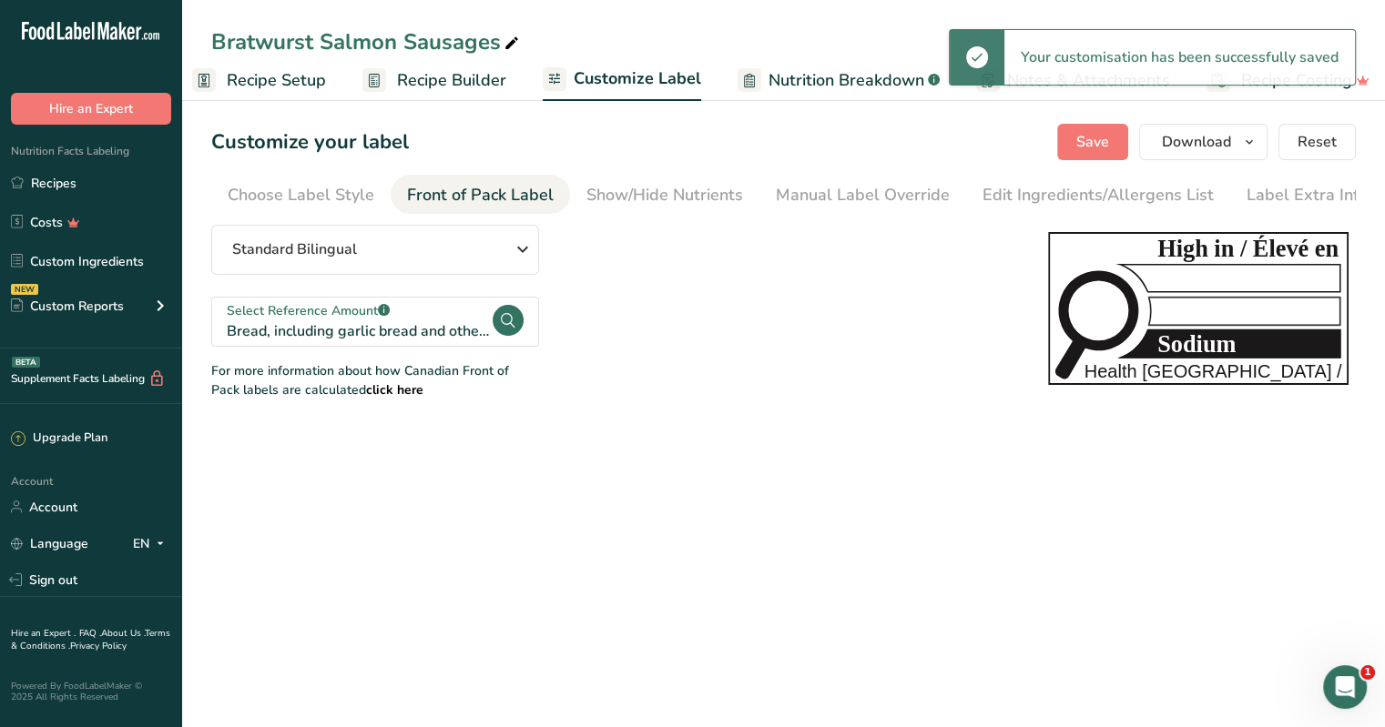
click at [684, 330] on div "Standard Bilingual Standard Bilingual Standard English Only Linear Bilingual St…" at bounding box center [611, 312] width 800 height 175
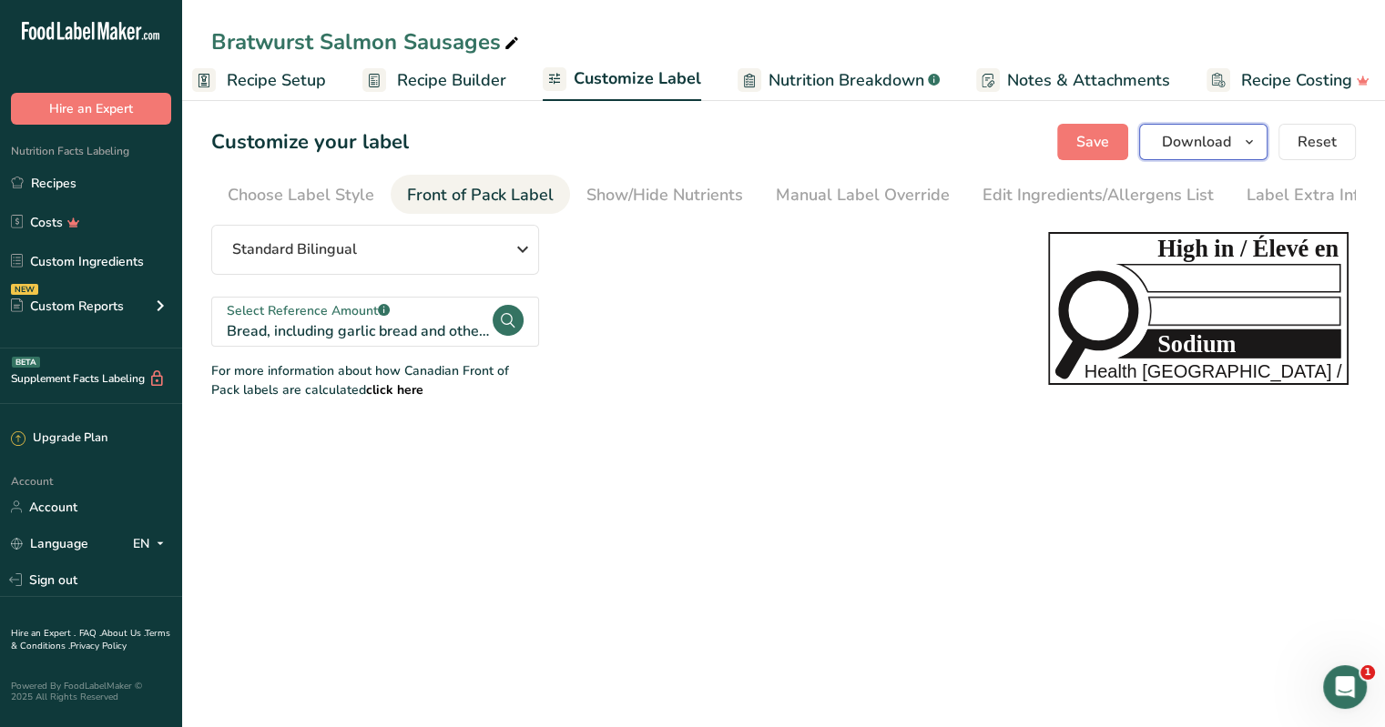
click at [684, 137] on span "Download" at bounding box center [1196, 142] width 69 height 22
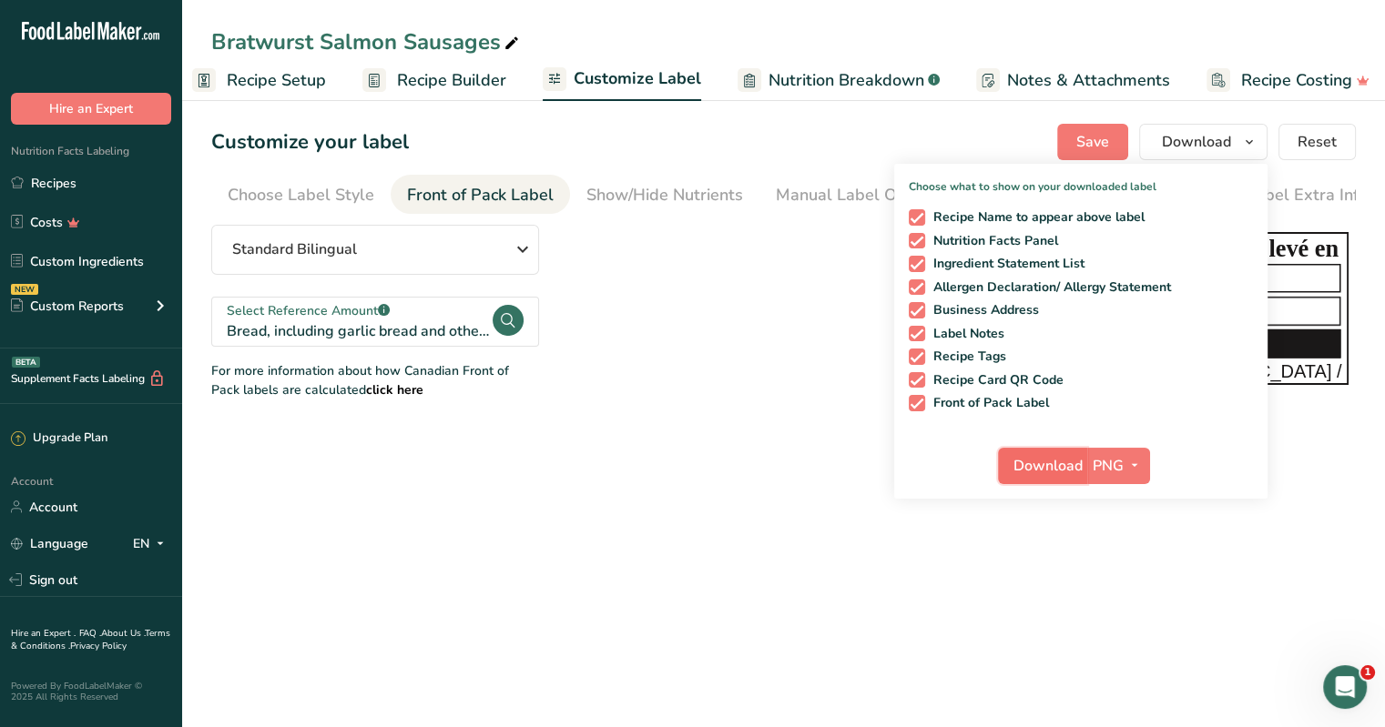
click at [684, 476] on button "Download" at bounding box center [1042, 466] width 89 height 36
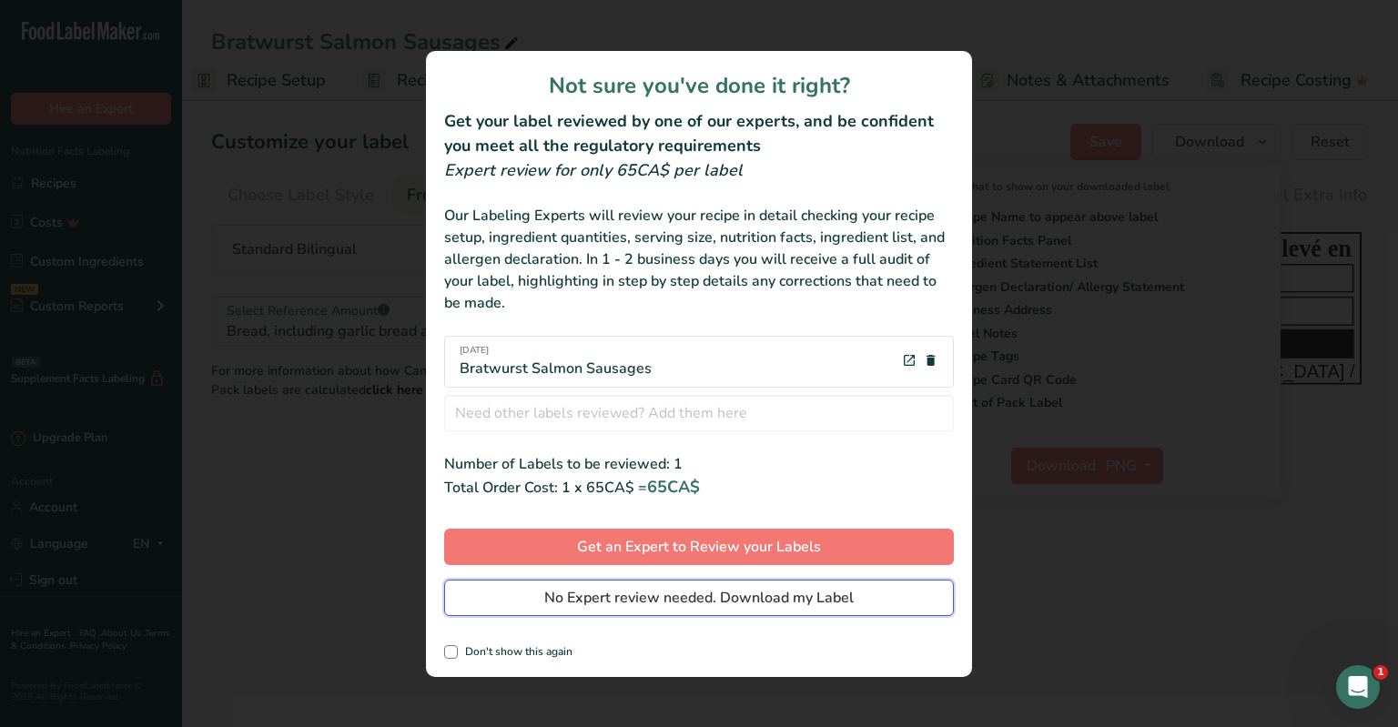
click at [543, 594] on button "No Expert review needed. Download my Label" at bounding box center [699, 598] width 510 height 36
